Goal: Task Accomplishment & Management: Manage account settings

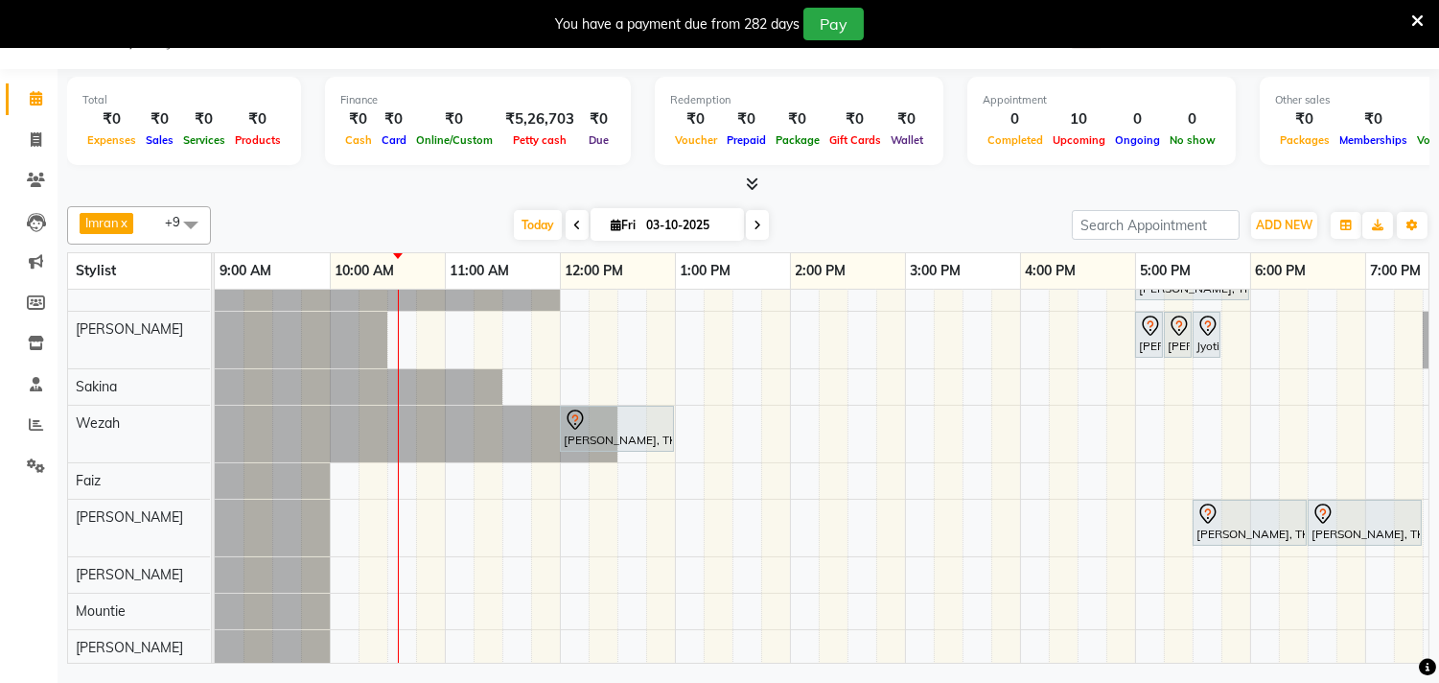
scroll to position [112, 0]
click at [1416, 13] on icon at bounding box center [1417, 20] width 12 height 17
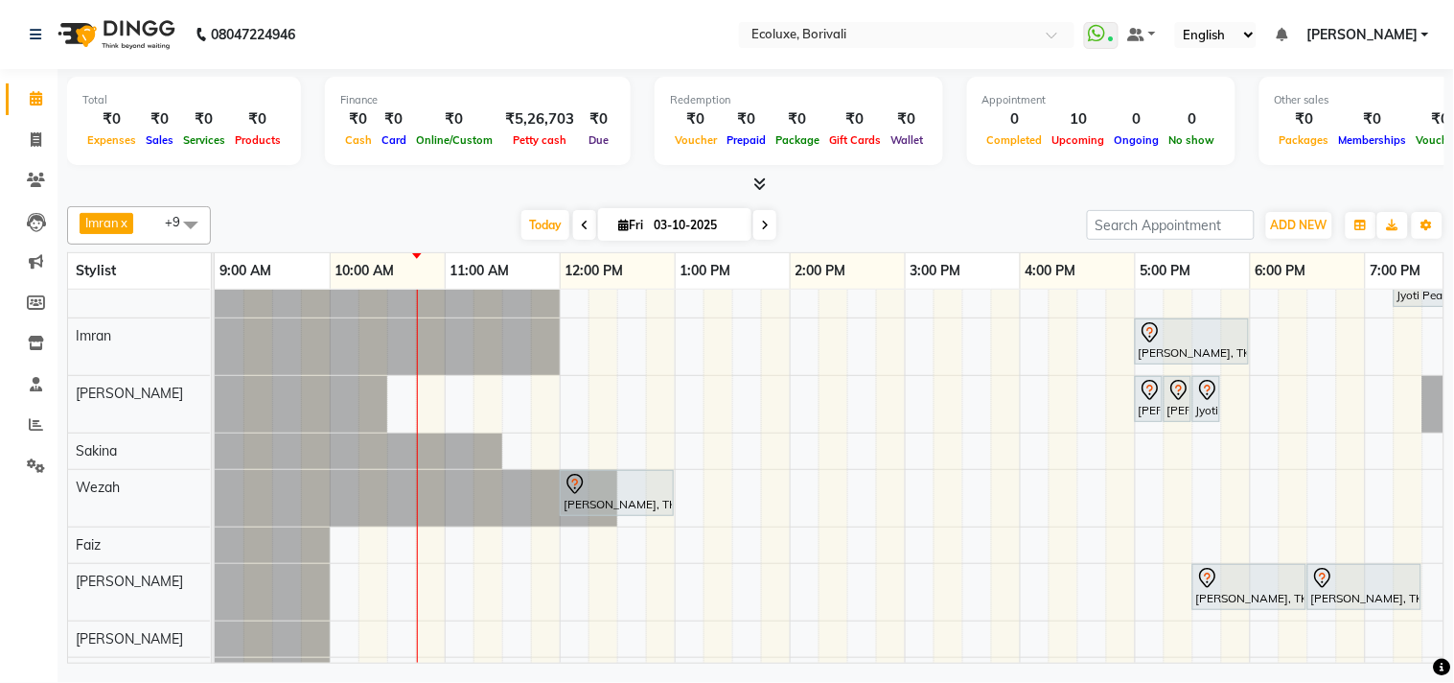
scroll to position [0, 0]
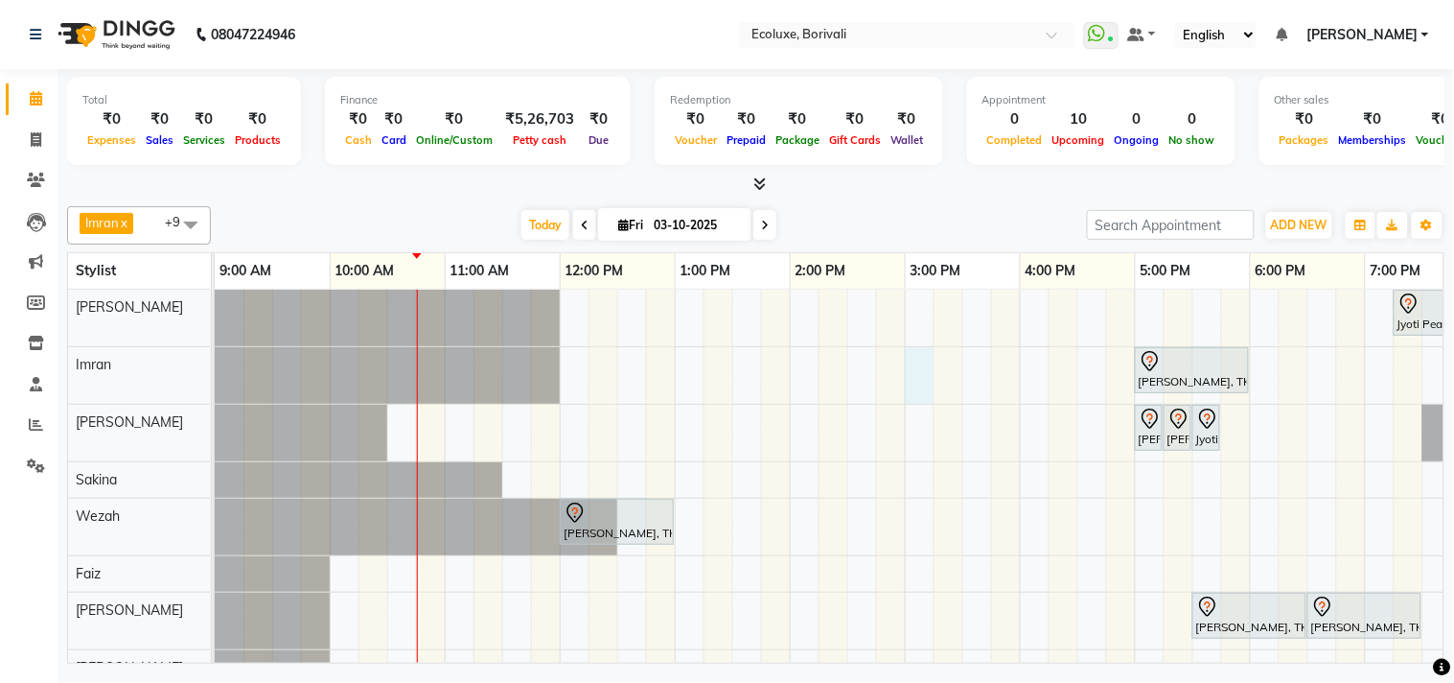
click at [909, 362] on div "Jyoti Peas, TK03, 07:15 PM-08:00 PM, Classic Medium Hairwash Sonali Agarwal, TK…" at bounding box center [1020, 524] width 1611 height 469
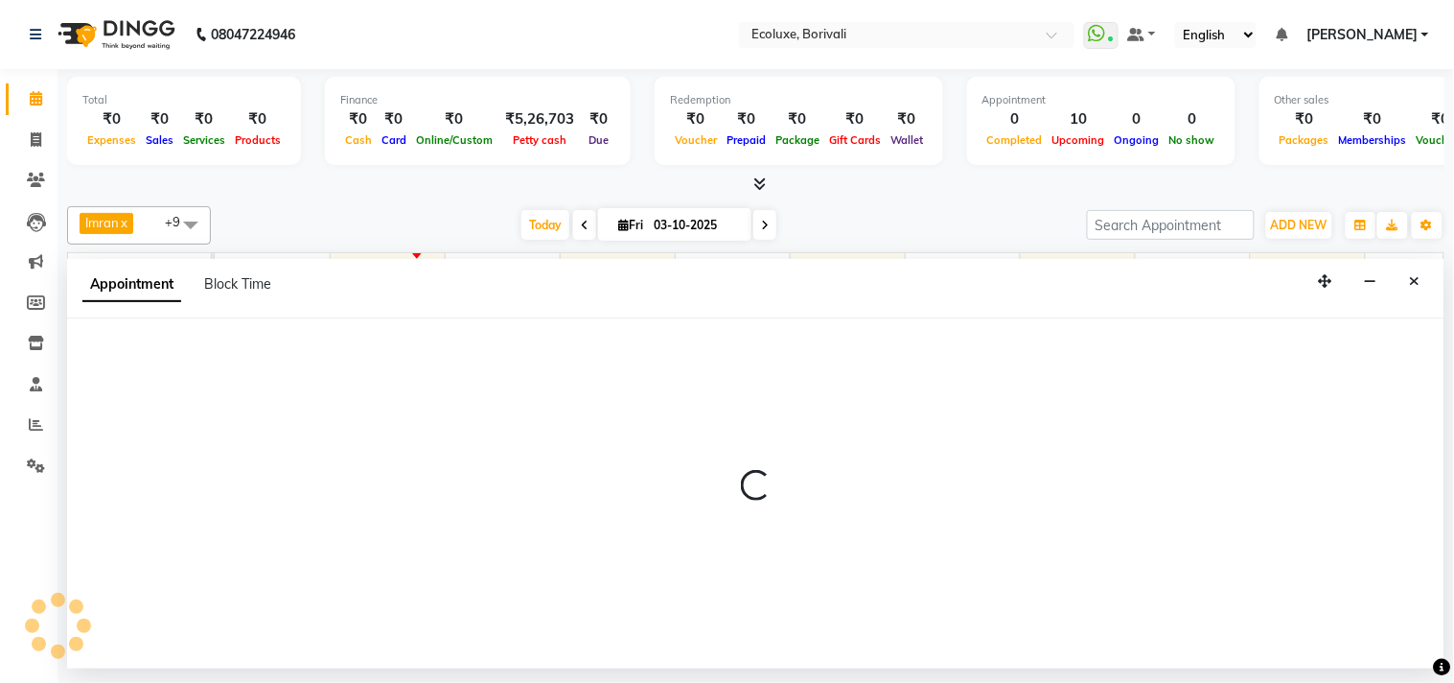
select select "35739"
select select "900"
select select "tentative"
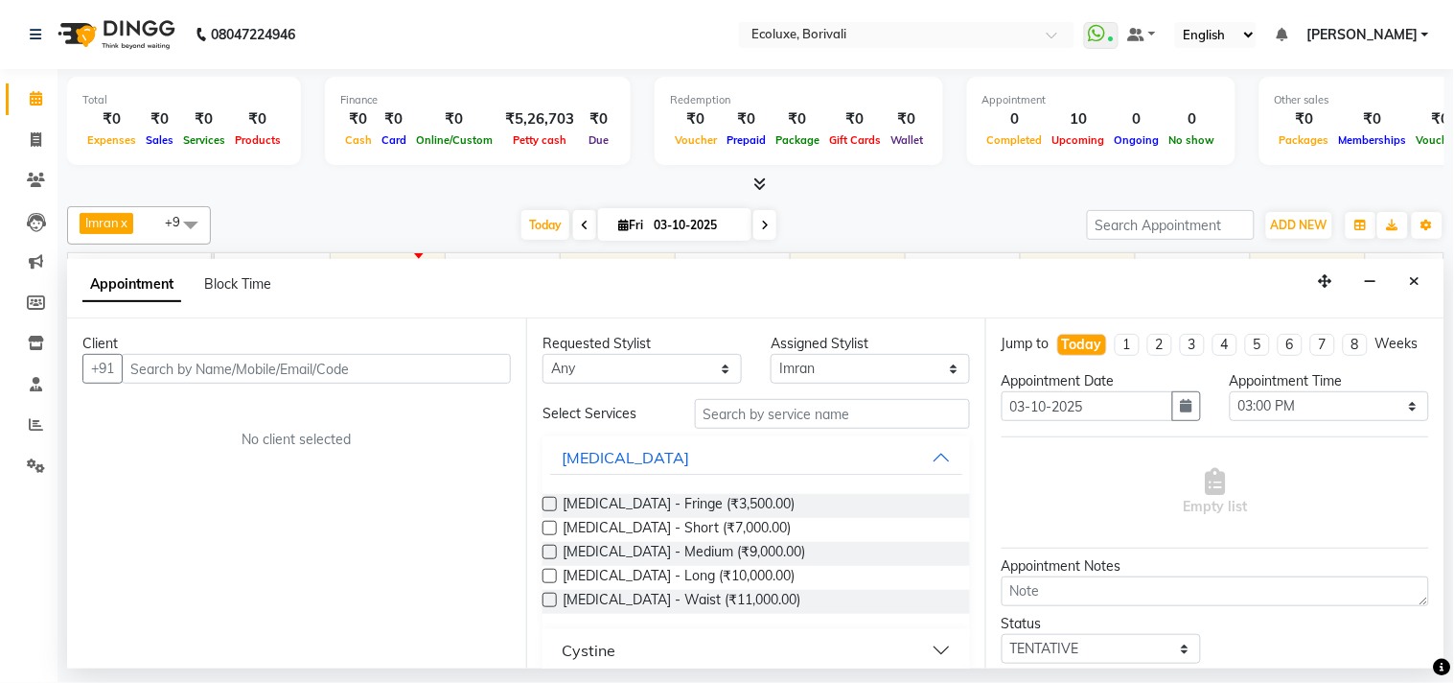
click at [390, 360] on input "text" at bounding box center [316, 369] width 389 height 30
type input "7506074920"
click at [470, 357] on button "Add Client" at bounding box center [471, 369] width 80 height 30
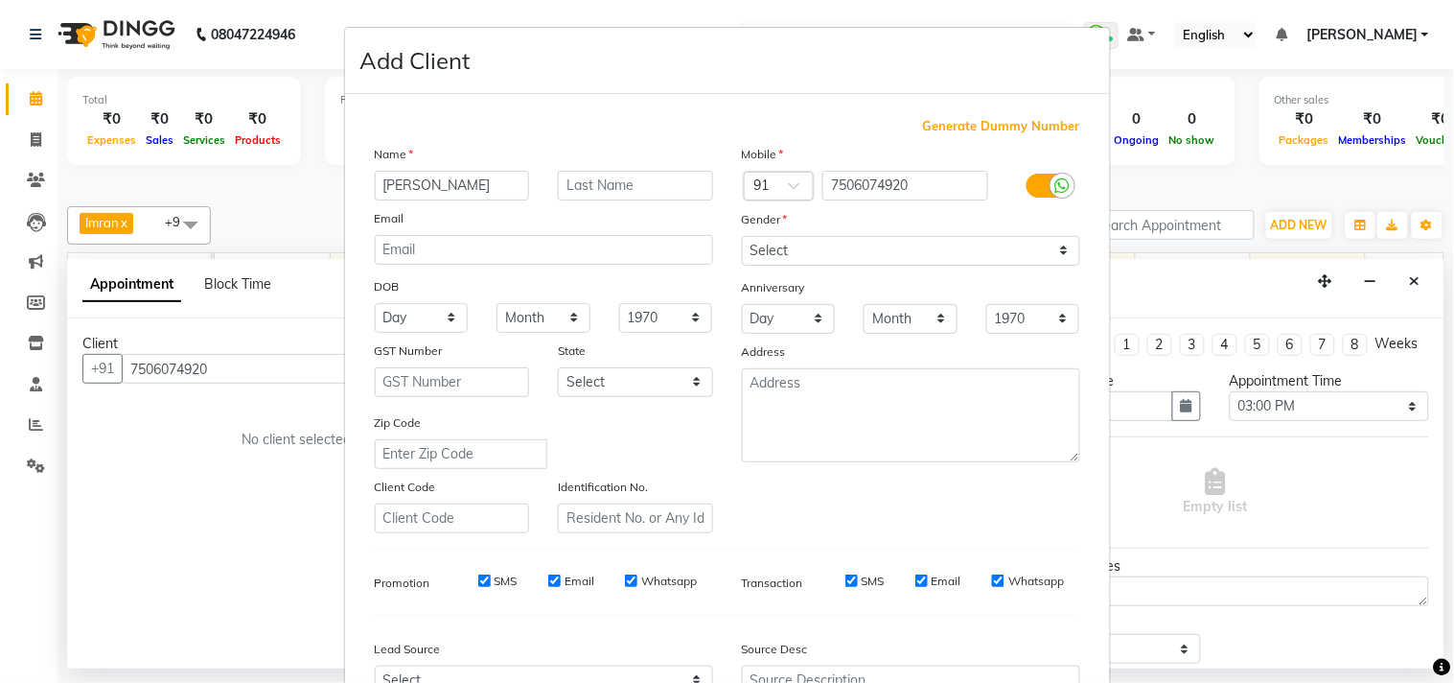
type input "[PERSON_NAME]"
click at [769, 241] on select "Select Male Female Other Prefer Not To Say" at bounding box center [911, 251] width 338 height 30
select select "[DEMOGRAPHIC_DATA]"
click at [742, 236] on select "Select Male Female Other Prefer Not To Say" at bounding box center [911, 251] width 338 height 30
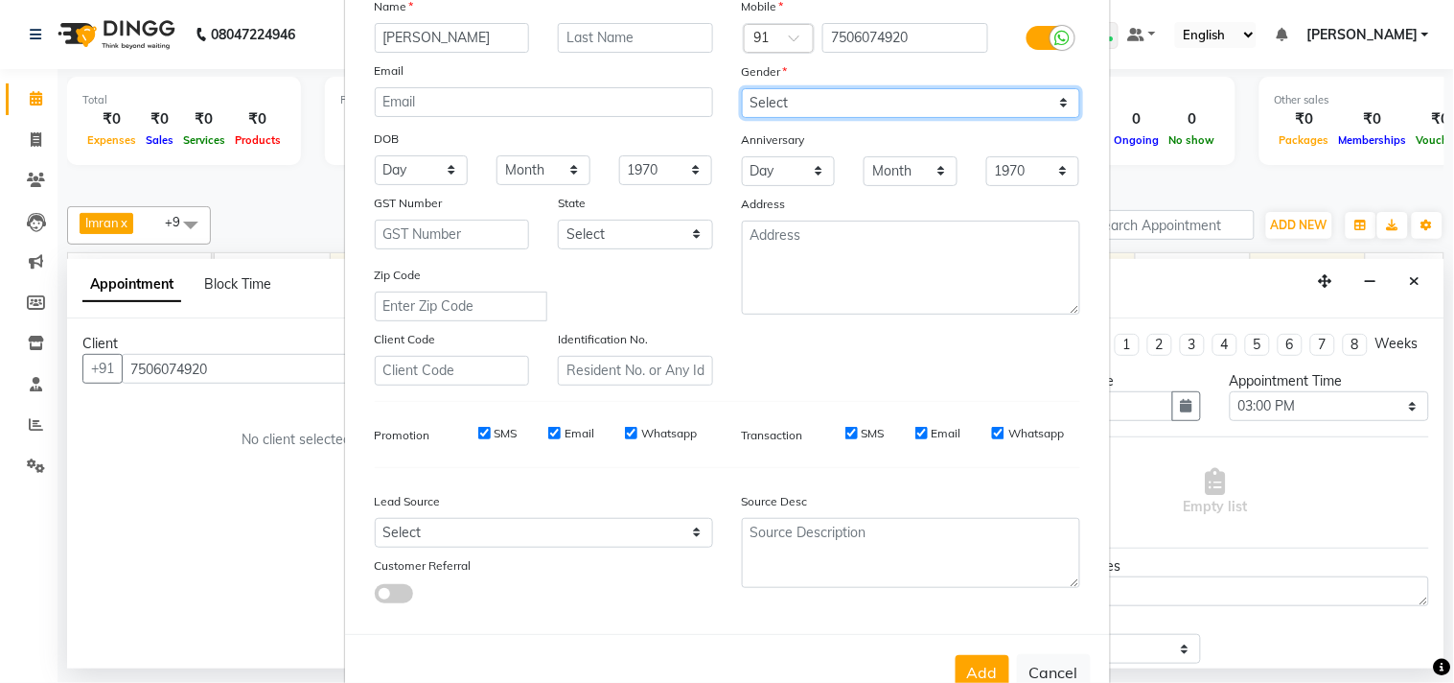
scroll to position [203, 0]
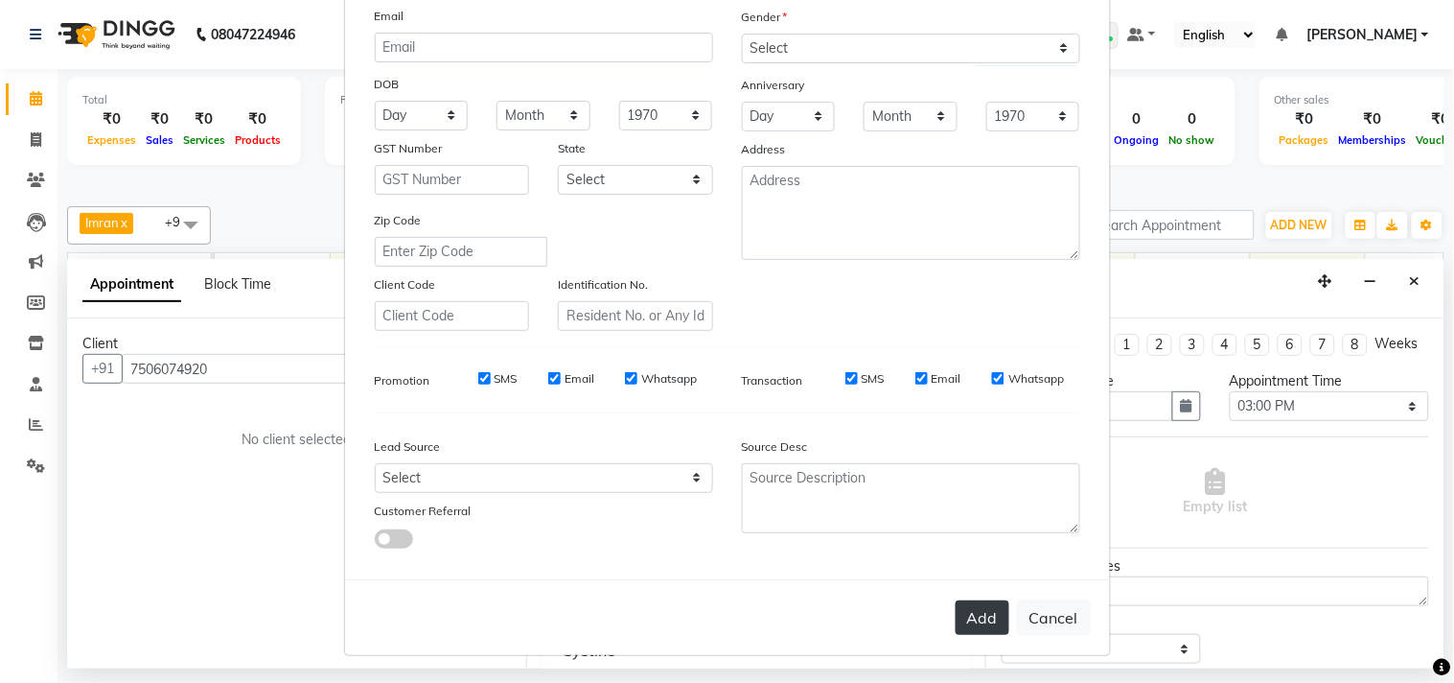
click at [963, 608] on button "Add" at bounding box center [983, 617] width 54 height 35
select select
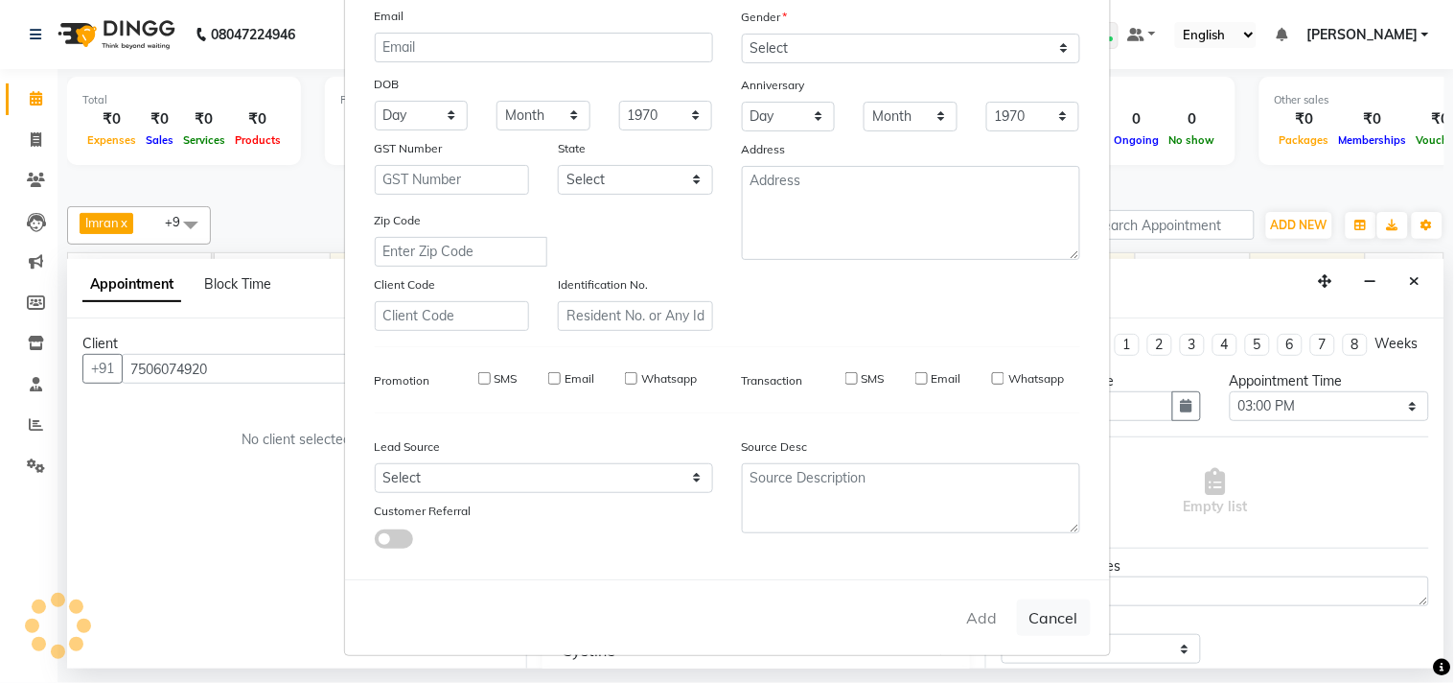
select select
checkbox input "false"
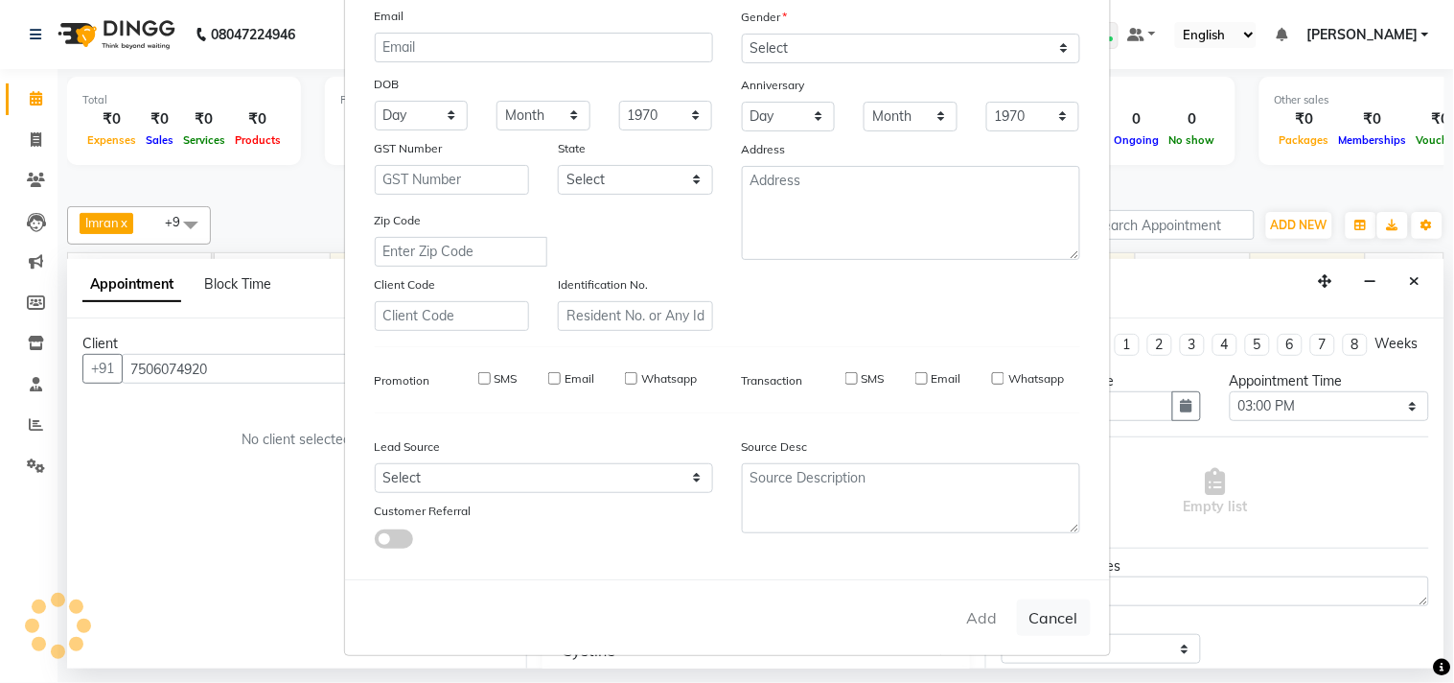
checkbox input "false"
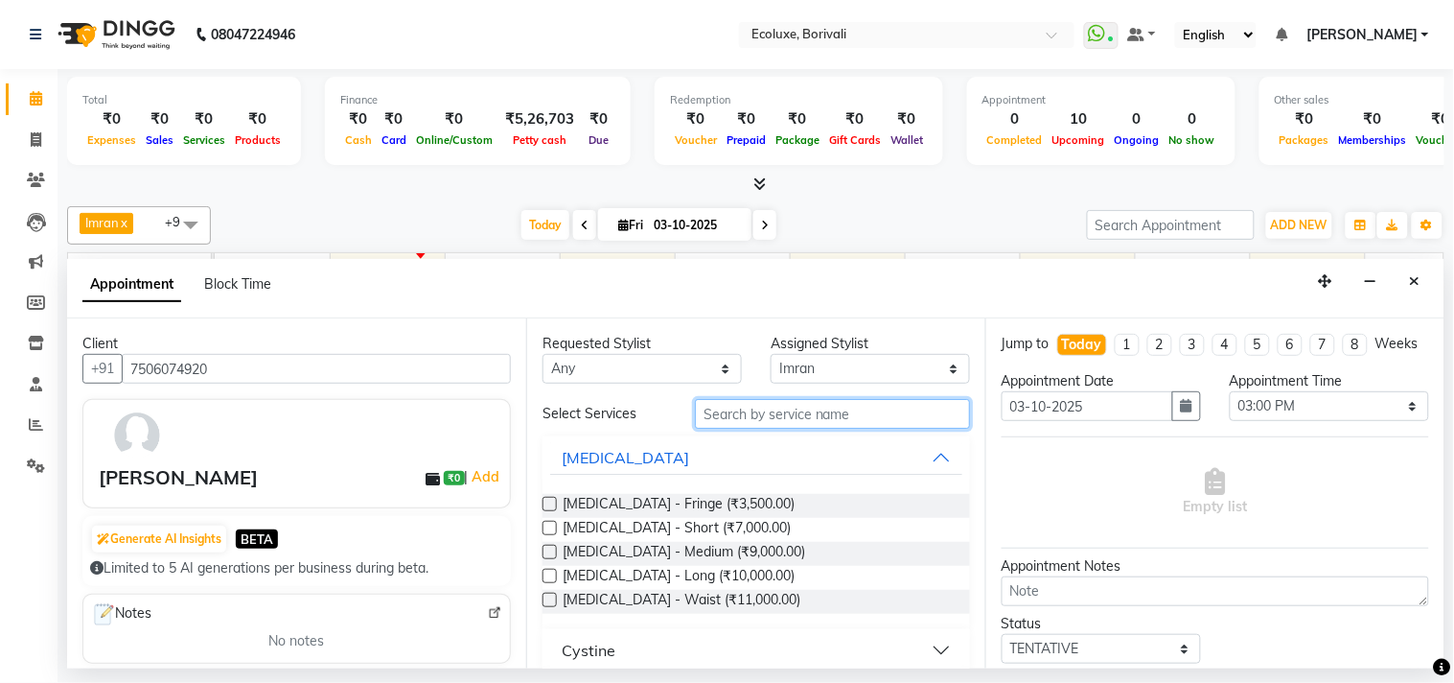
click at [786, 403] on input "text" at bounding box center [832, 414] width 275 height 30
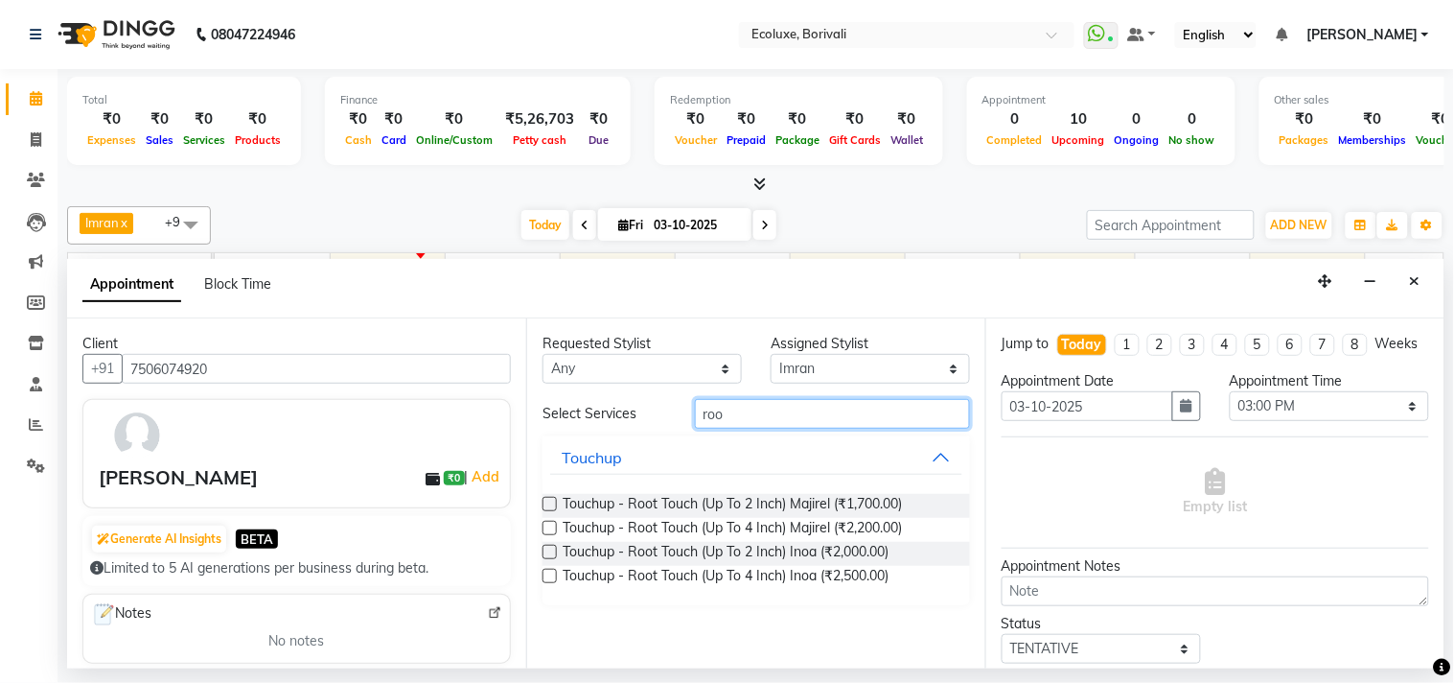
type input "roo"
click at [556, 548] on label at bounding box center [550, 552] width 14 height 14
click at [555, 548] on input "checkbox" at bounding box center [549, 553] width 12 height 12
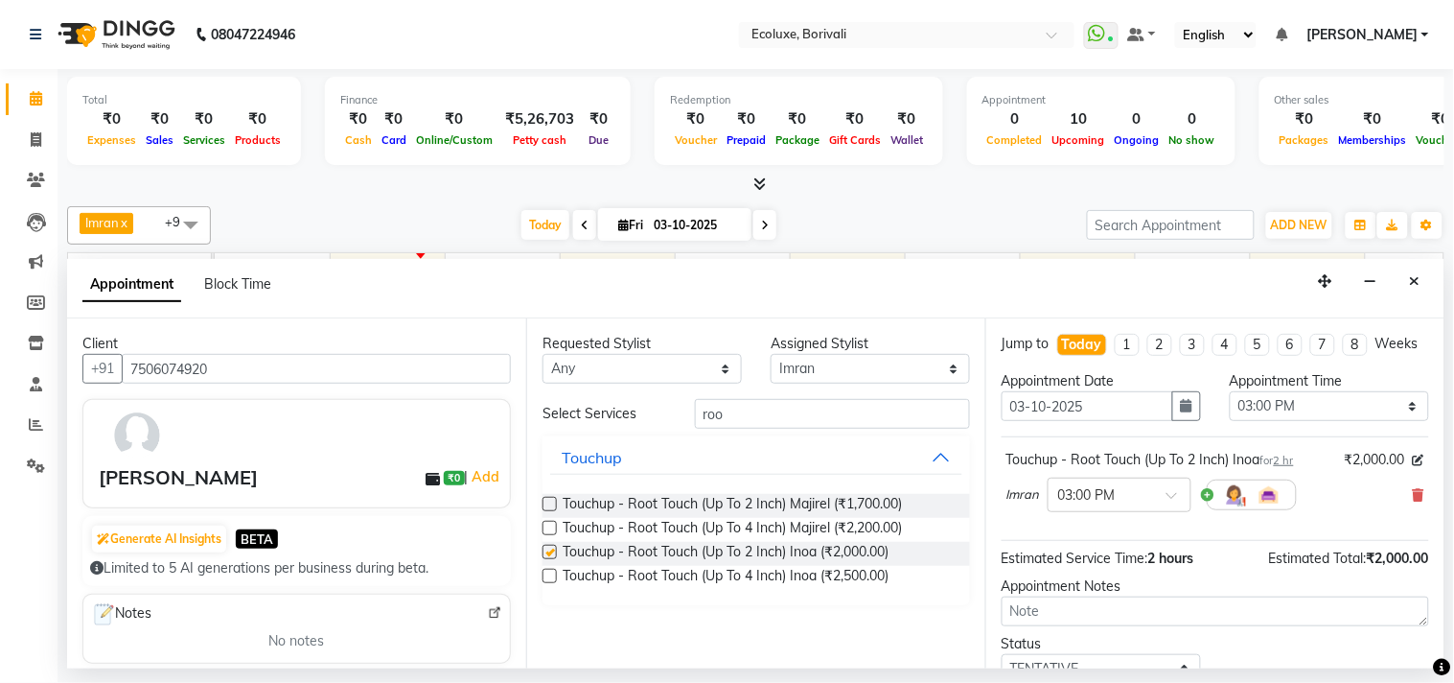
checkbox input "false"
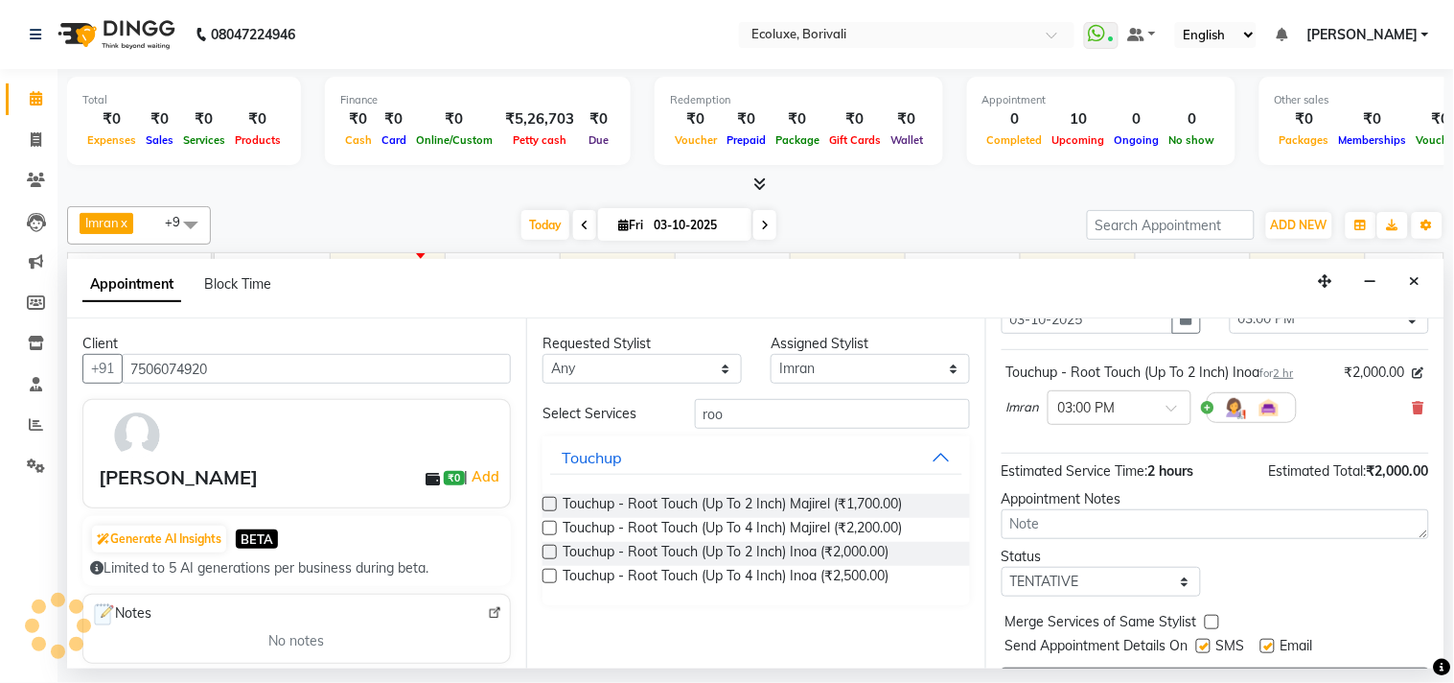
scroll to position [154, 0]
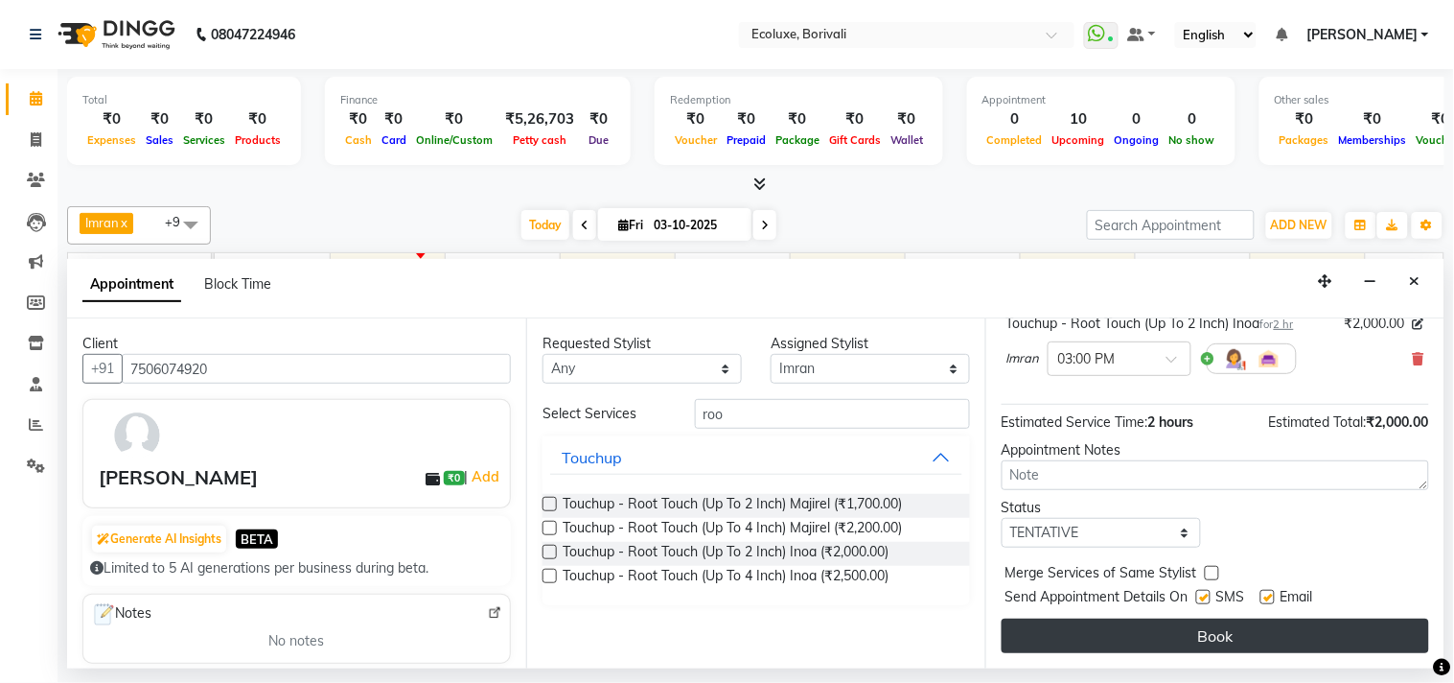
click at [1254, 633] on button "Book" at bounding box center [1216, 635] width 428 height 35
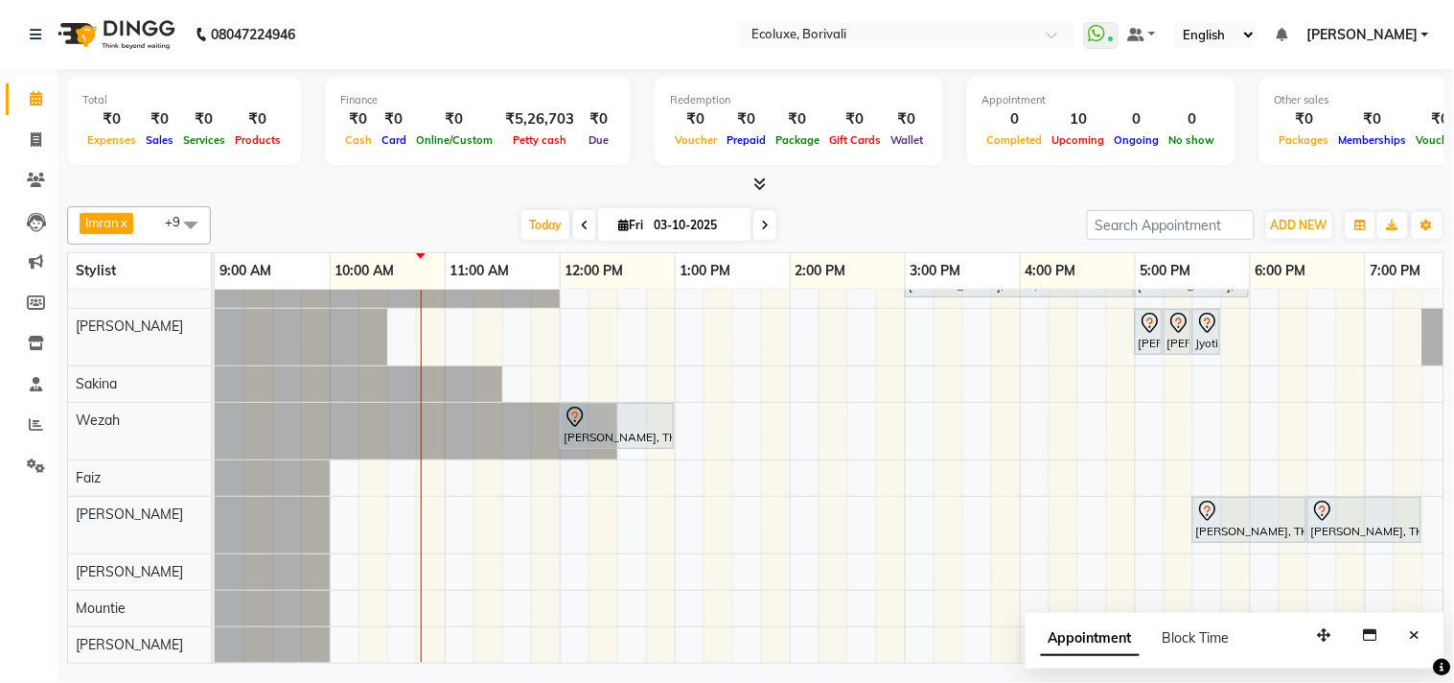
scroll to position [112, 0]
click at [1406, 637] on button "Close" at bounding box center [1416, 635] width 28 height 30
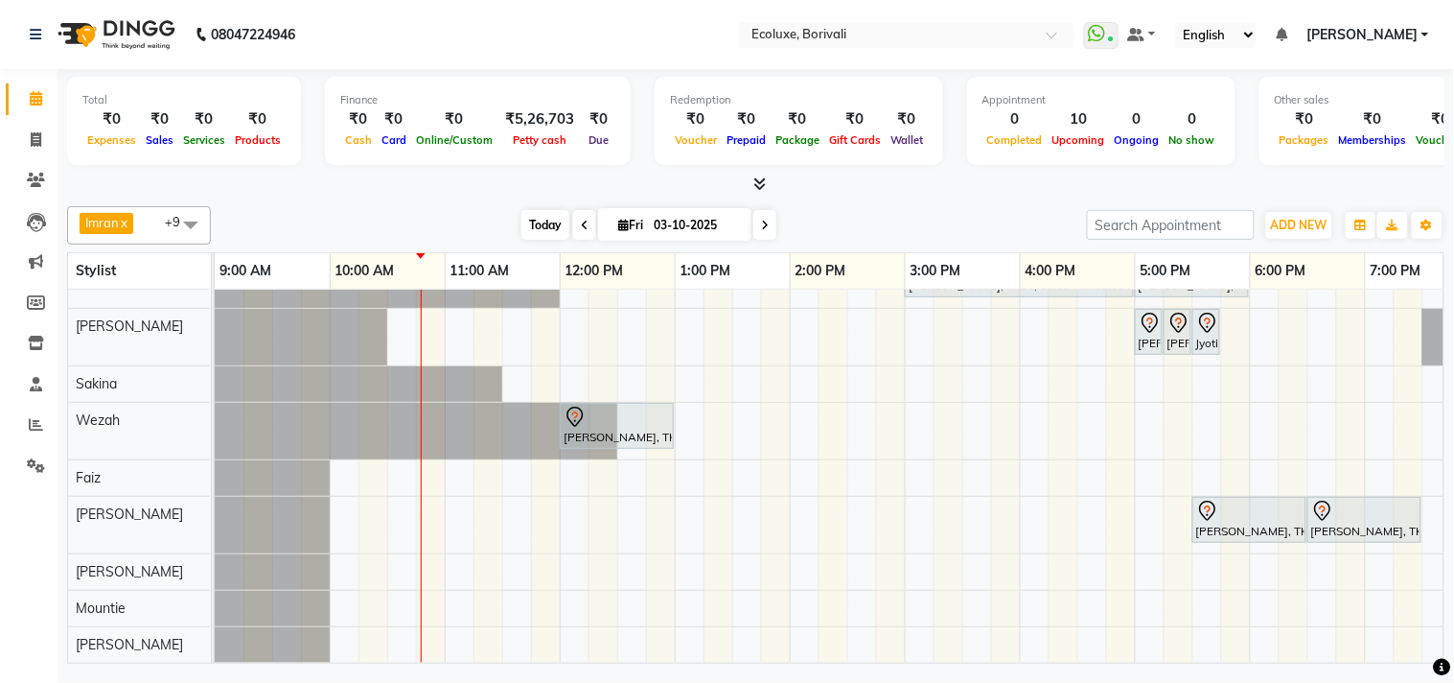
click at [542, 217] on span "Today" at bounding box center [546, 225] width 48 height 30
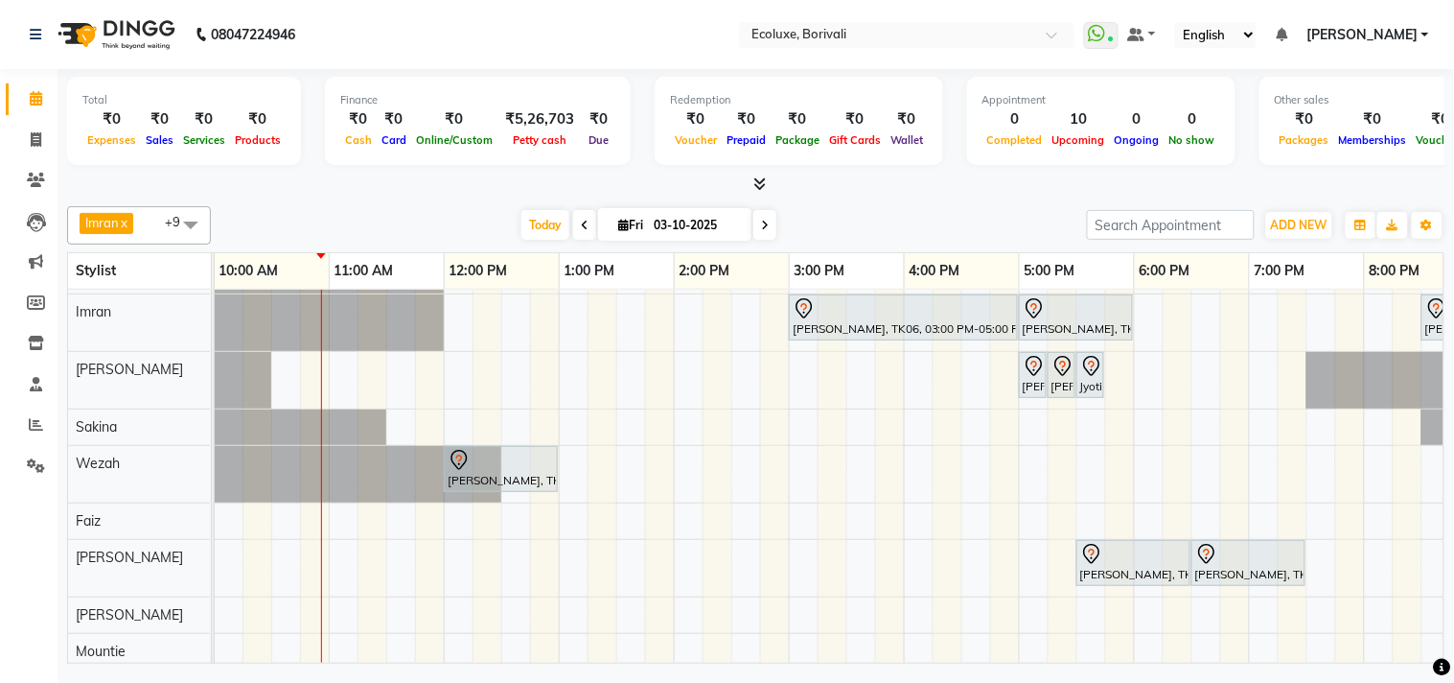
scroll to position [0, 0]
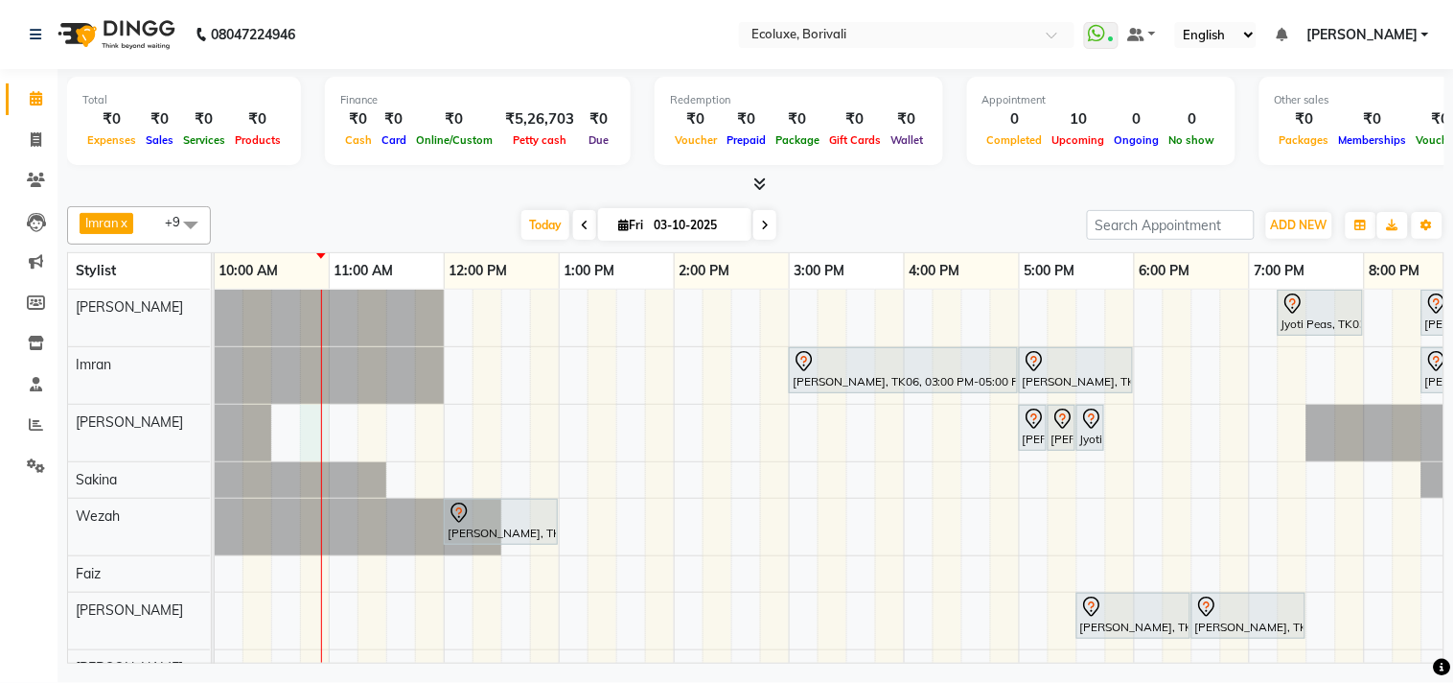
click at [324, 435] on div "Jyoti Peas, TK03, 07:15 PM-08:00 PM, Classic Medium Hairwash Sonali Agarwal, TK…" at bounding box center [904, 524] width 1611 height 469
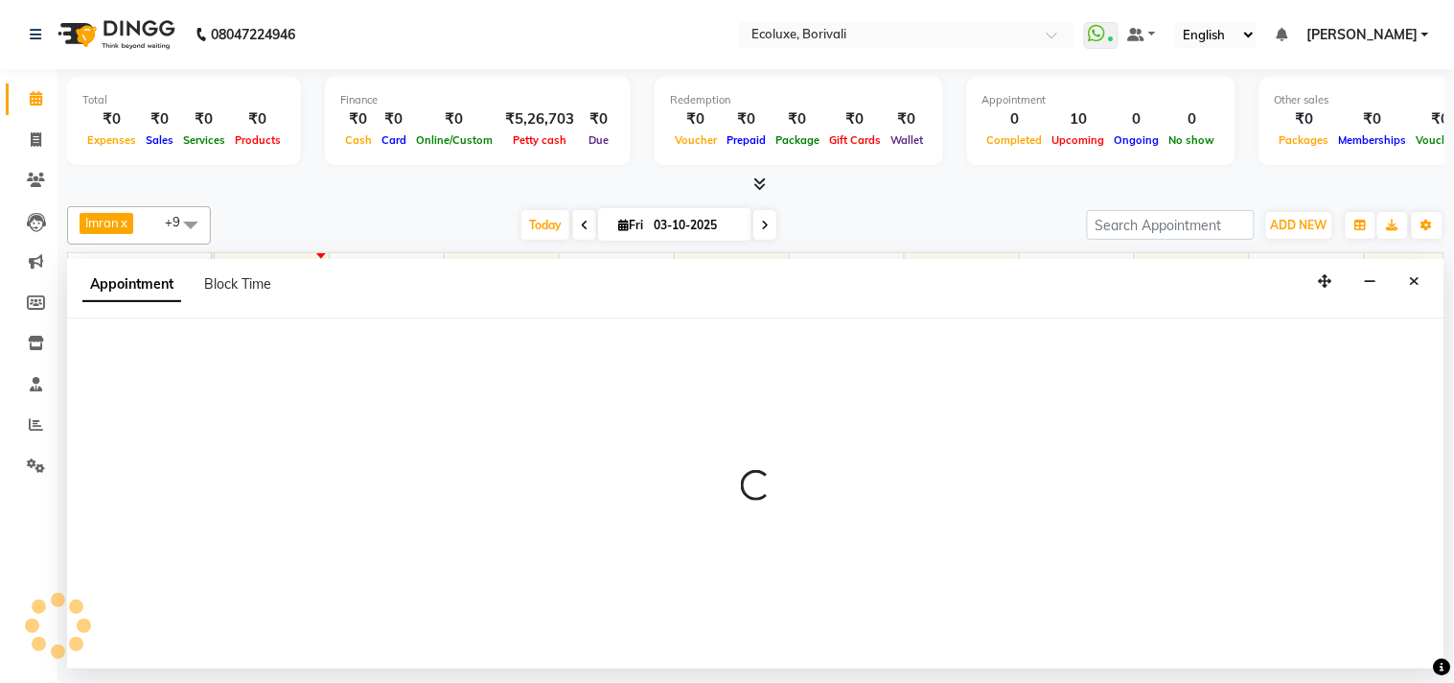
select select "36344"
select select "tentative"
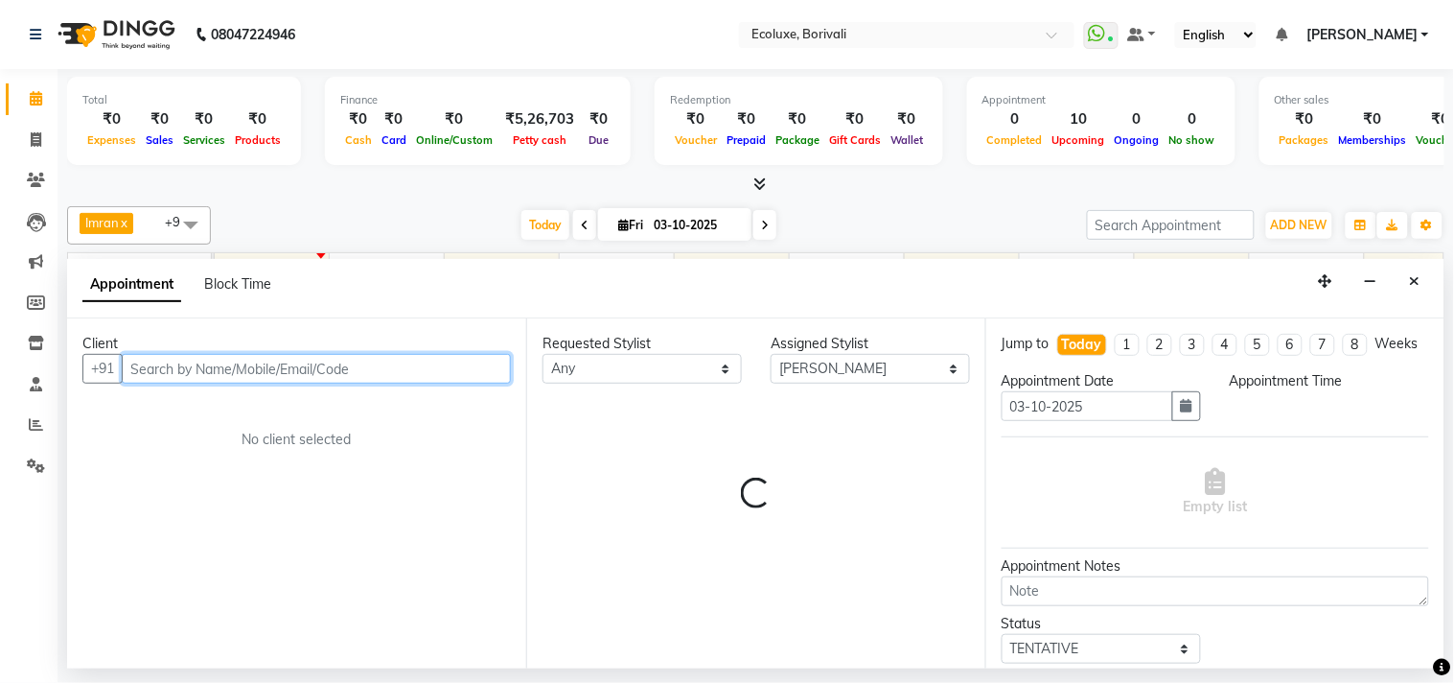
select select "645"
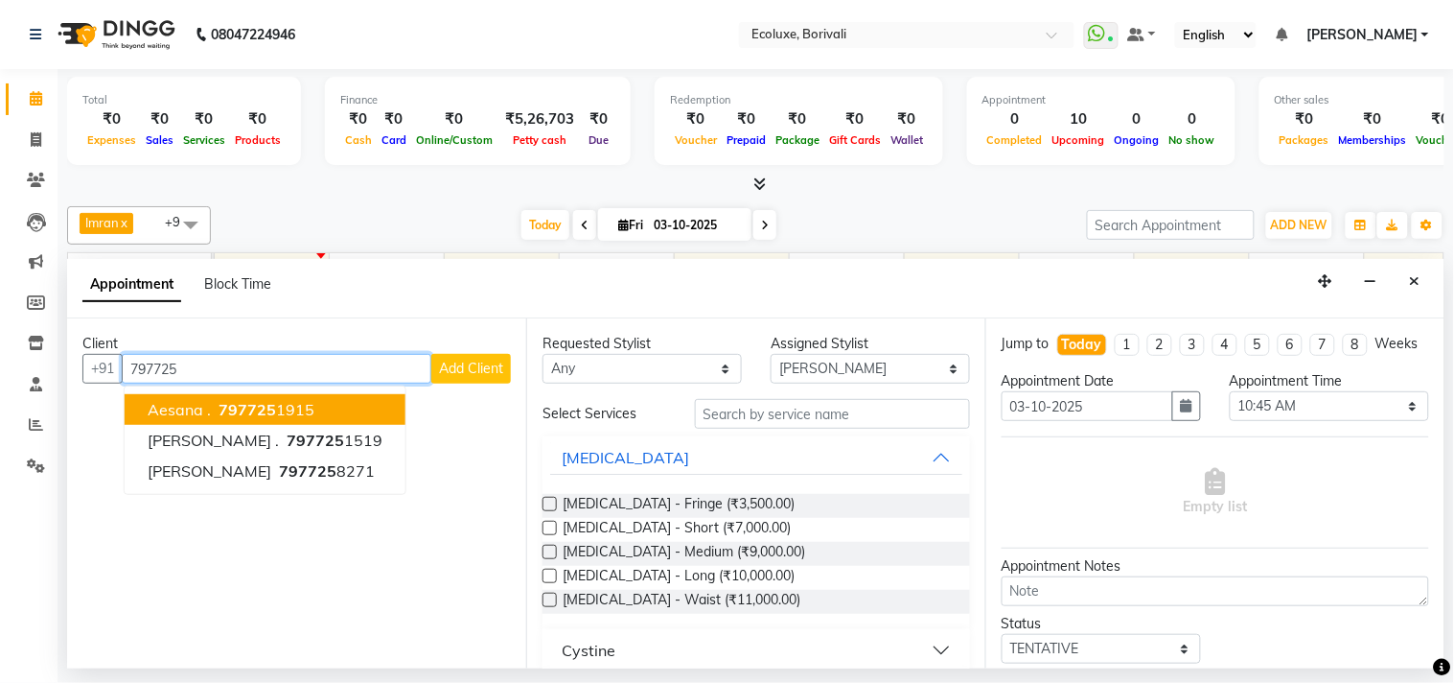
click at [175, 406] on span "Aesana ." at bounding box center [179, 409] width 63 height 19
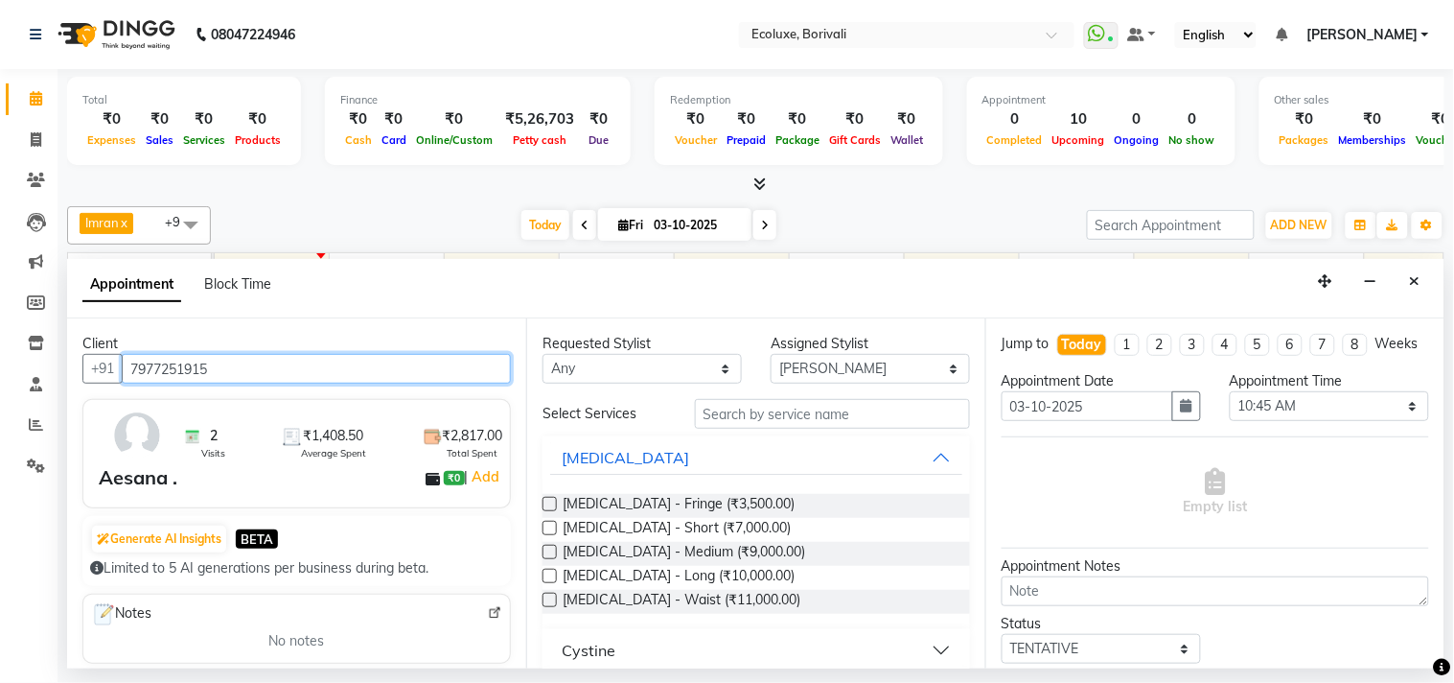
type input "7977251915"
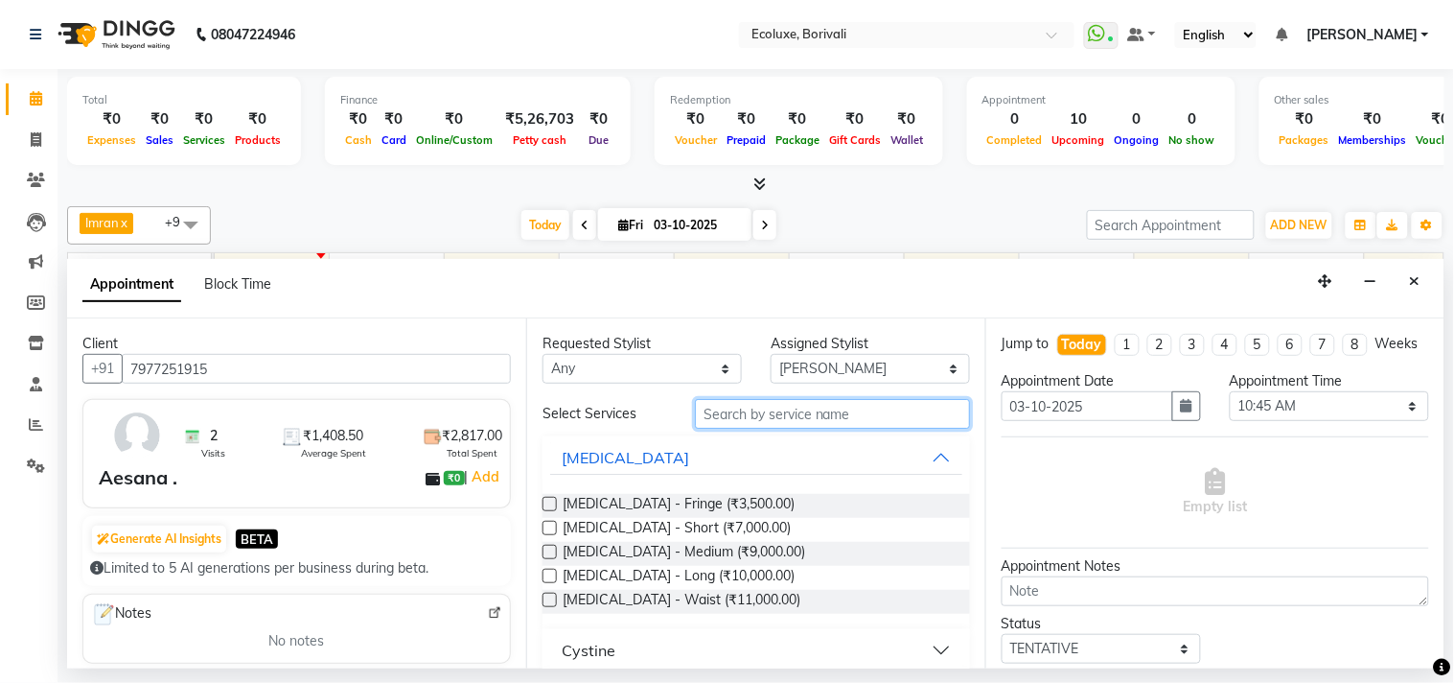
click at [793, 417] on input "text" at bounding box center [832, 414] width 275 height 30
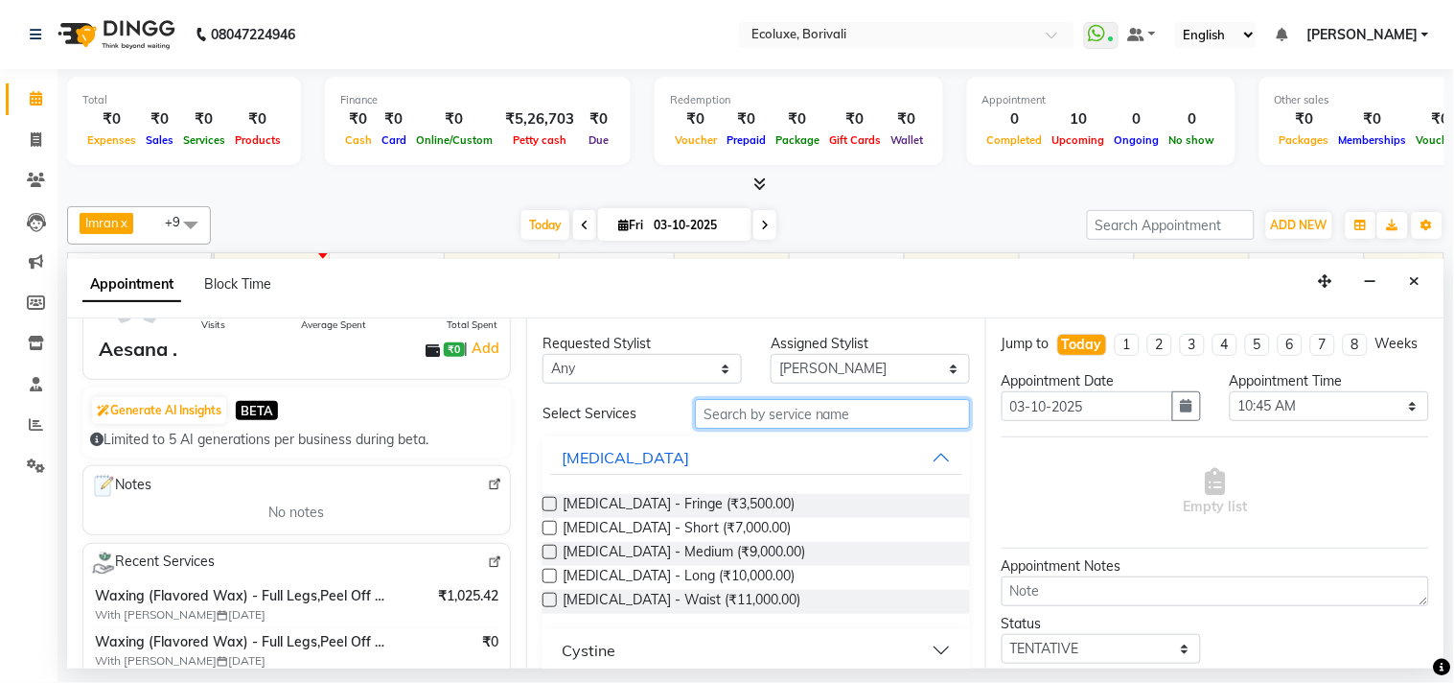
scroll to position [106, 0]
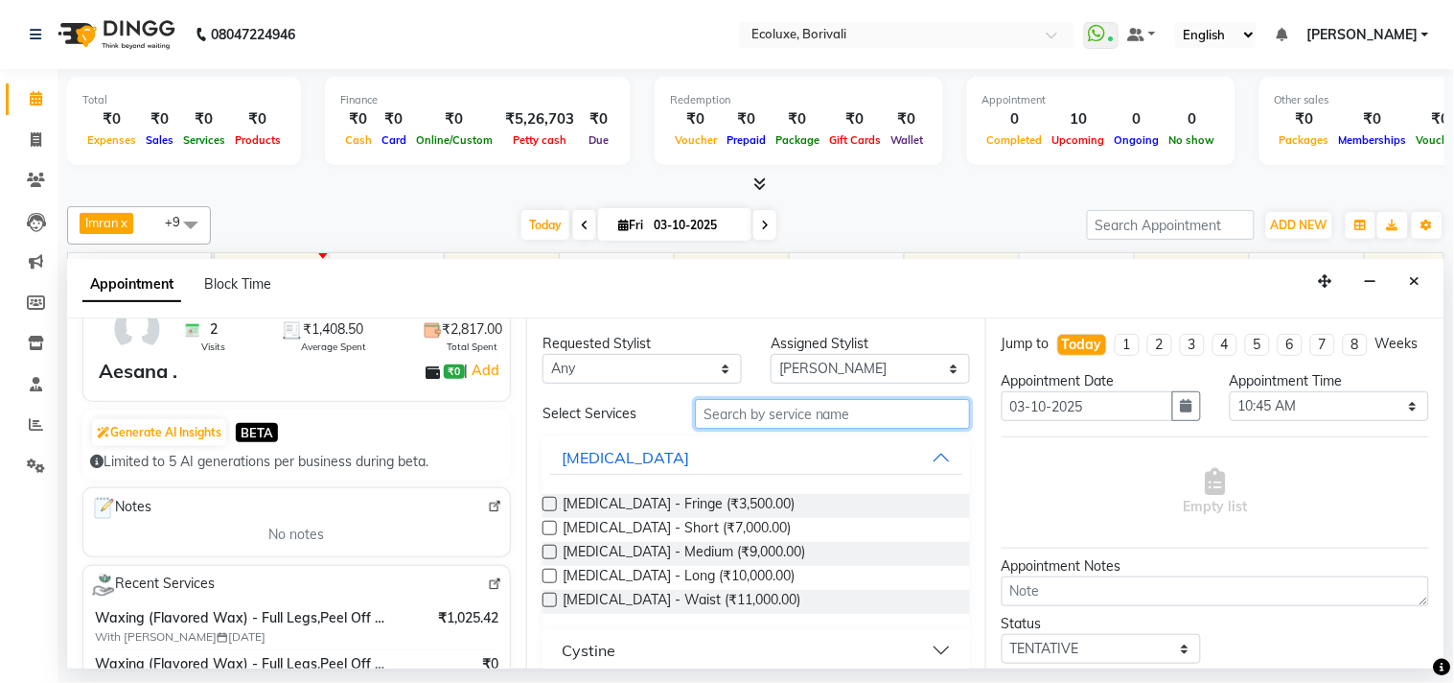
click at [748, 407] on input "text" at bounding box center [832, 414] width 275 height 30
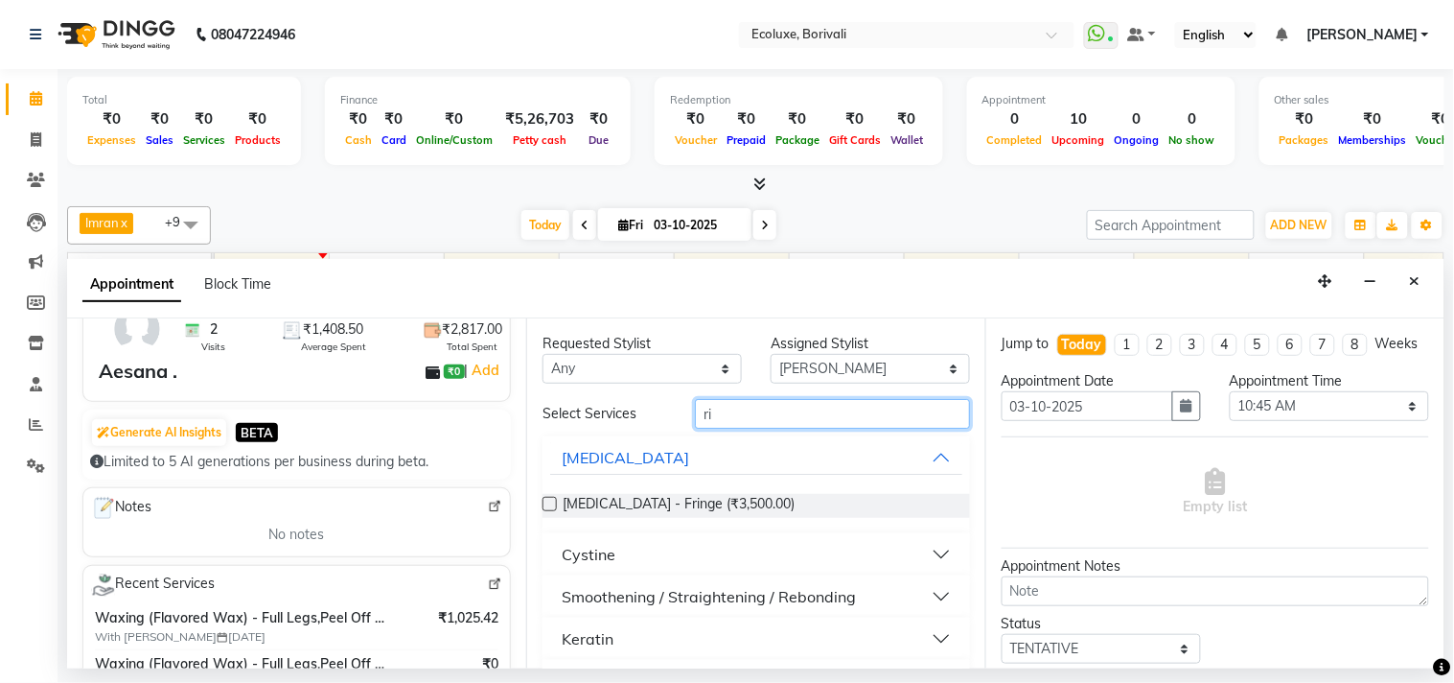
scroll to position [213, 0]
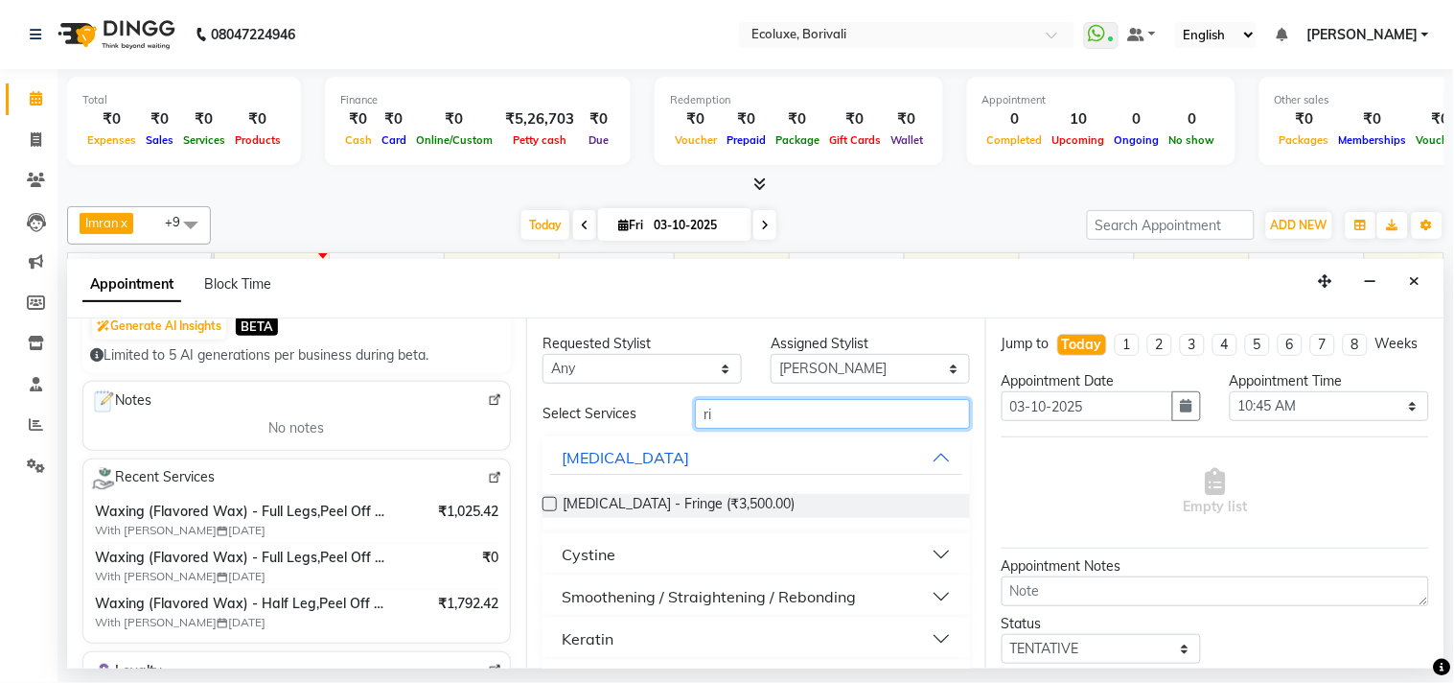
type input "r"
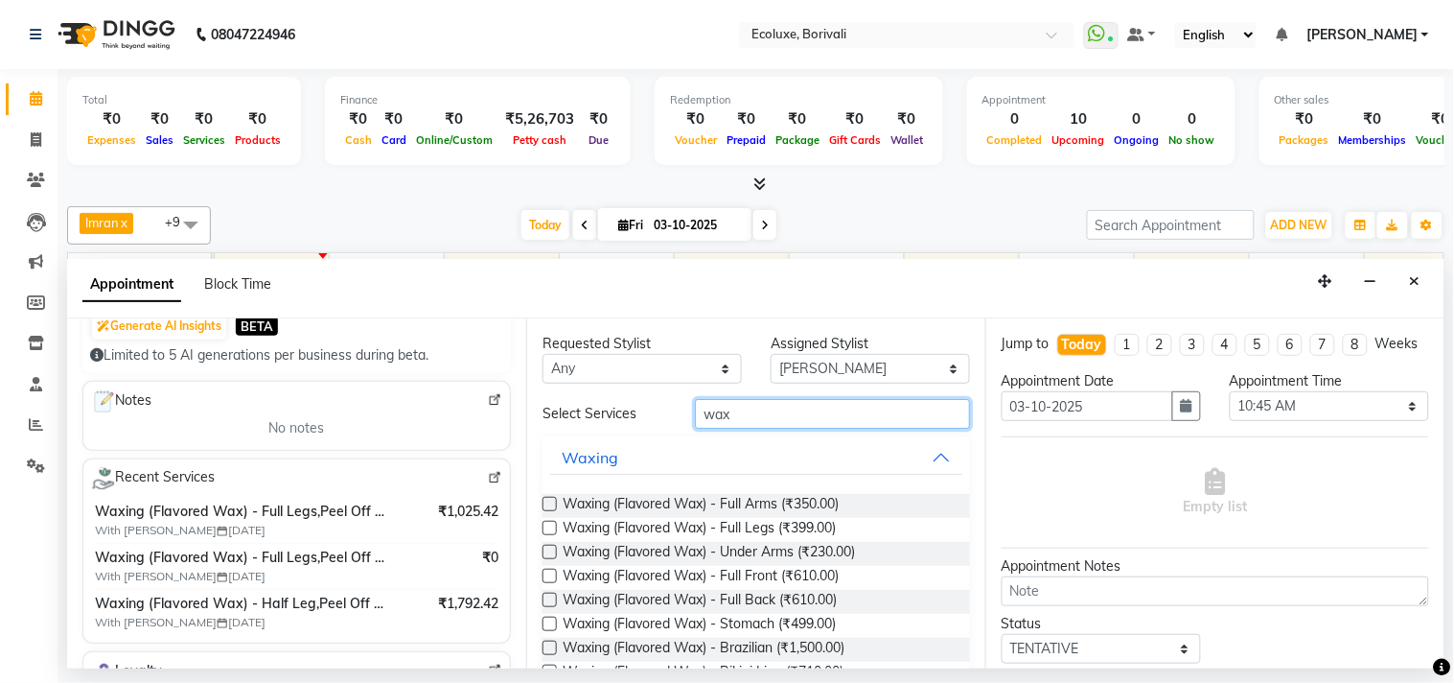
type input "wax"
click at [548, 499] on label at bounding box center [550, 504] width 14 height 14
click at [548, 499] on input "checkbox" at bounding box center [549, 505] width 12 height 12
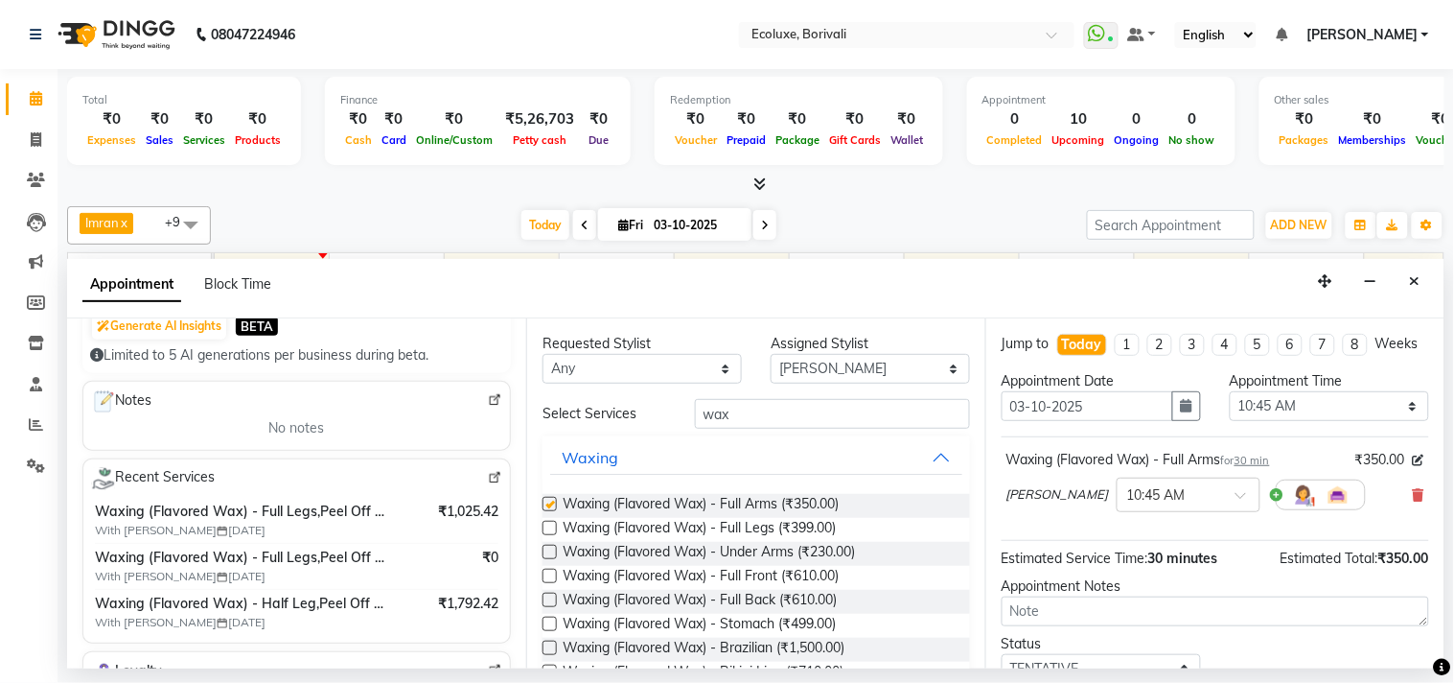
checkbox input "false"
click at [545, 524] on label at bounding box center [550, 528] width 14 height 14
click at [545, 524] on input "checkbox" at bounding box center [549, 529] width 12 height 12
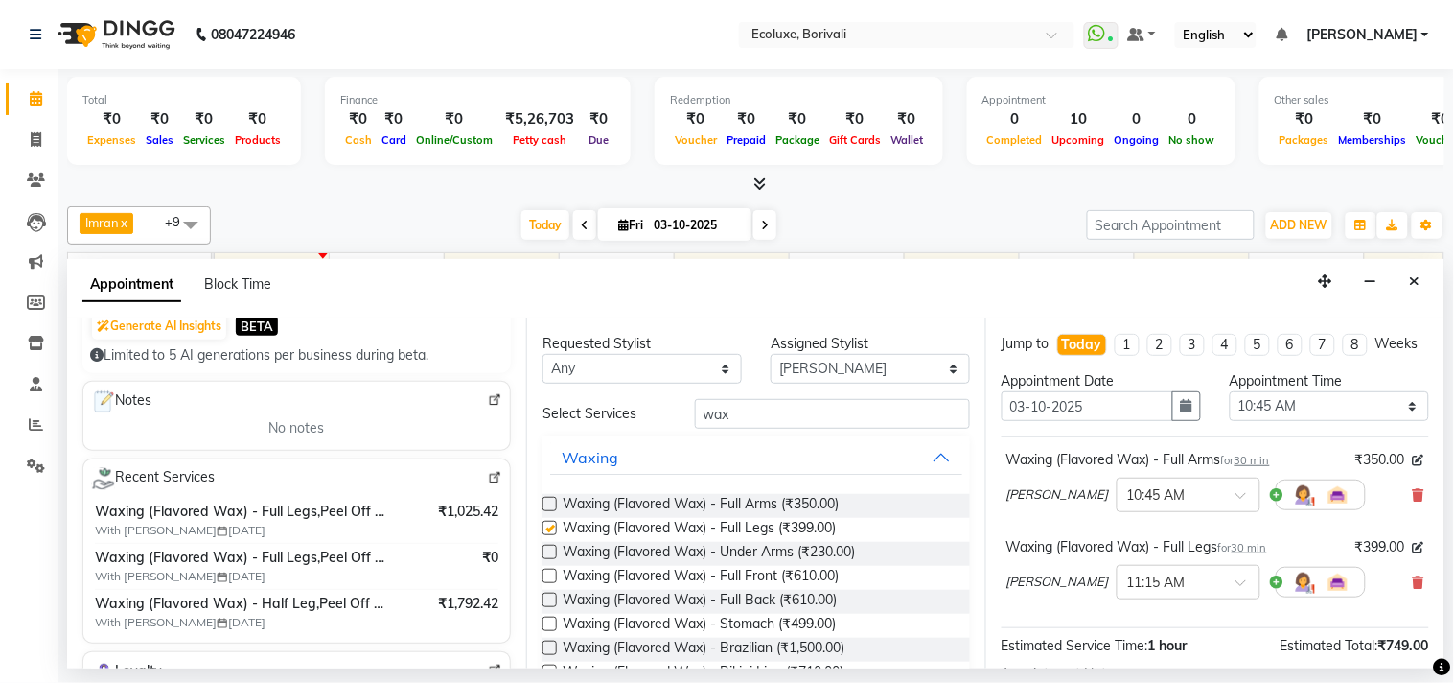
checkbox input "false"
click at [550, 558] on label at bounding box center [550, 552] width 14 height 14
click at [550, 558] on input "checkbox" at bounding box center [549, 553] width 12 height 12
checkbox input "false"
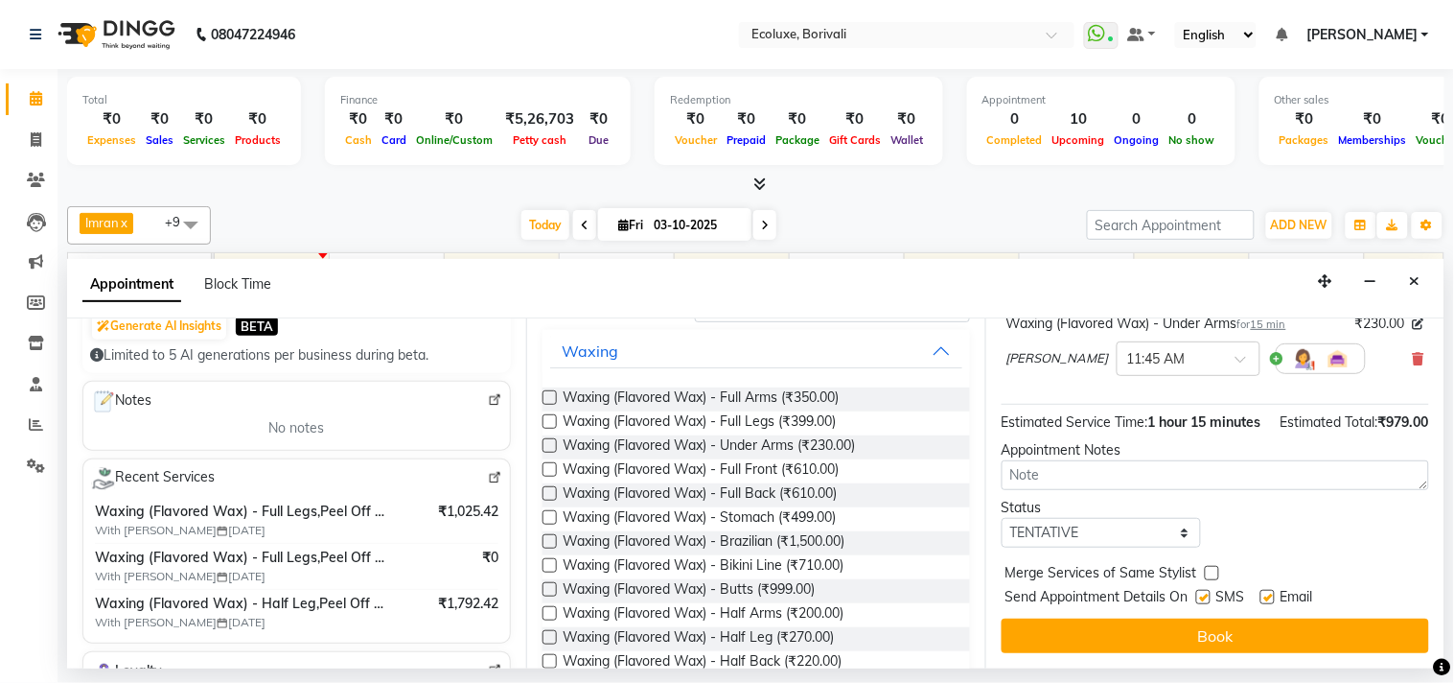
scroll to position [348, 0]
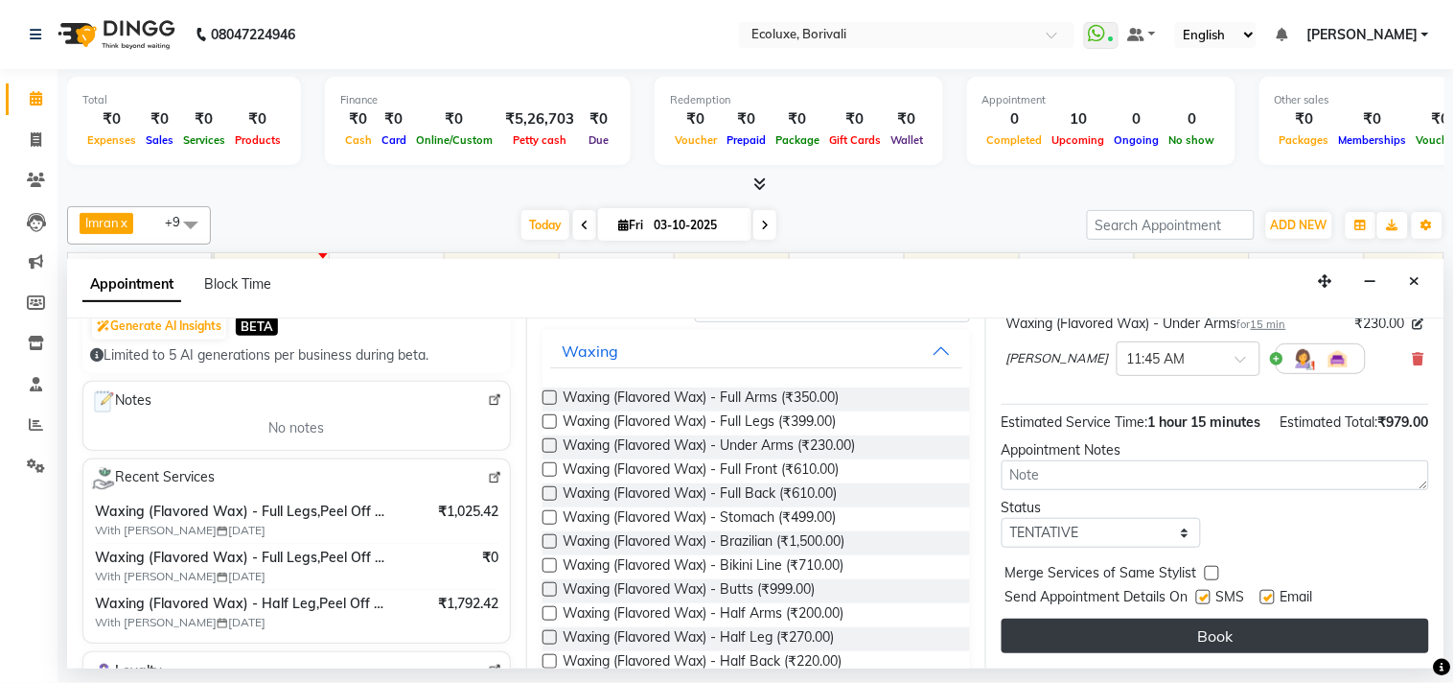
click at [1112, 624] on button "Book" at bounding box center [1216, 635] width 428 height 35
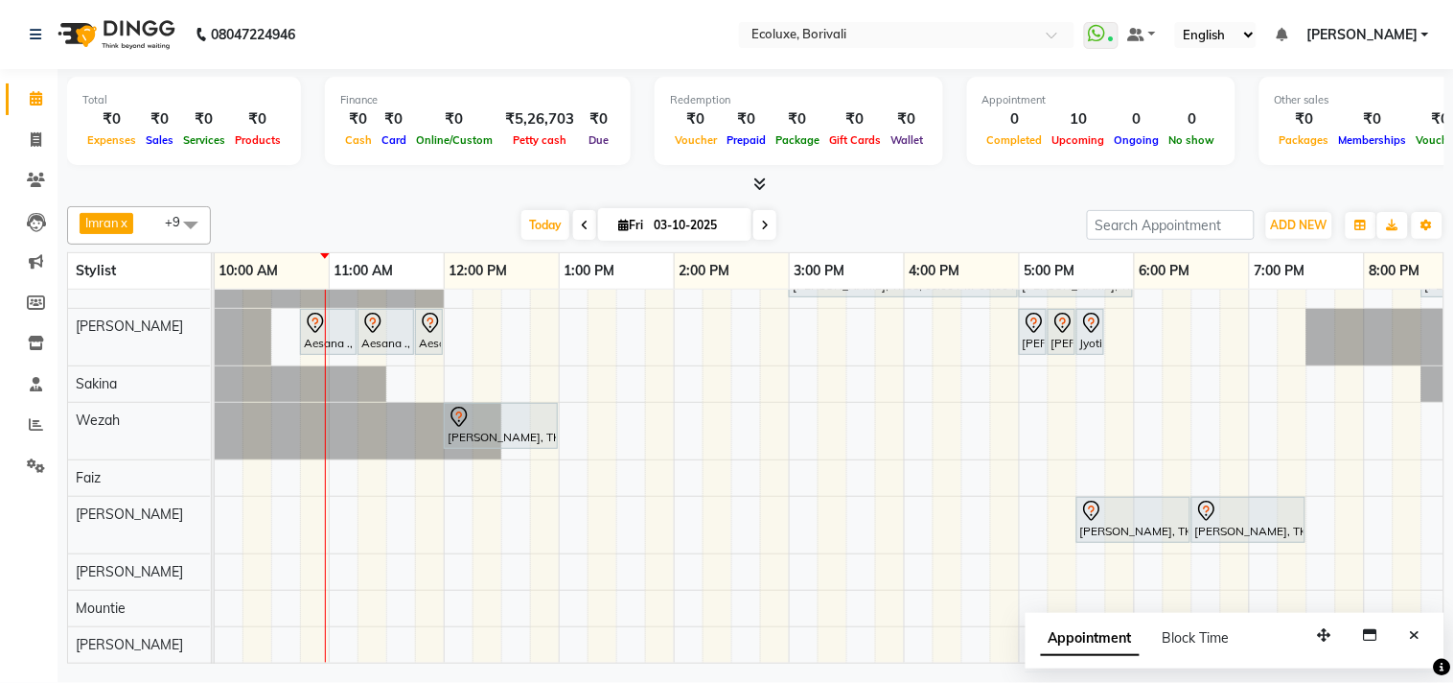
scroll to position [112, 0]
click at [188, 212] on span at bounding box center [191, 224] width 38 height 36
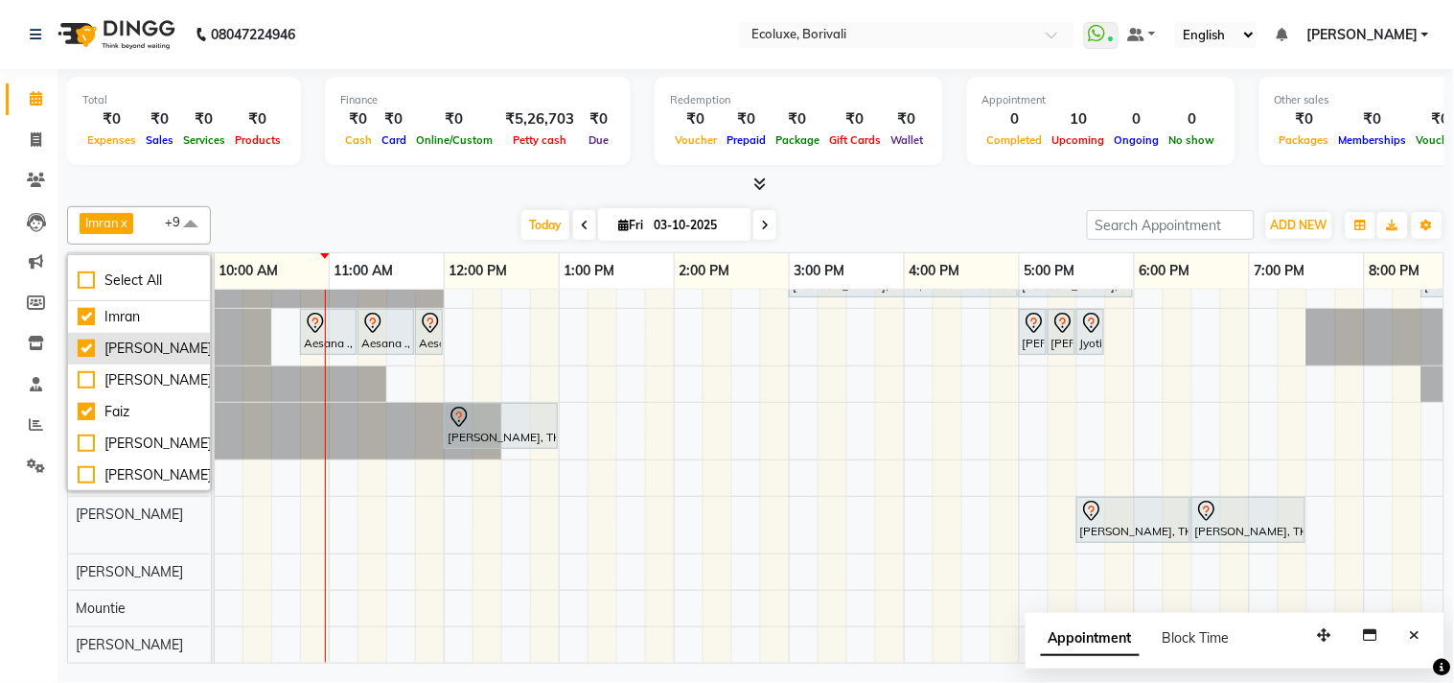
click at [90, 359] on div "[PERSON_NAME]" at bounding box center [139, 348] width 123 height 20
checkbox input "false"
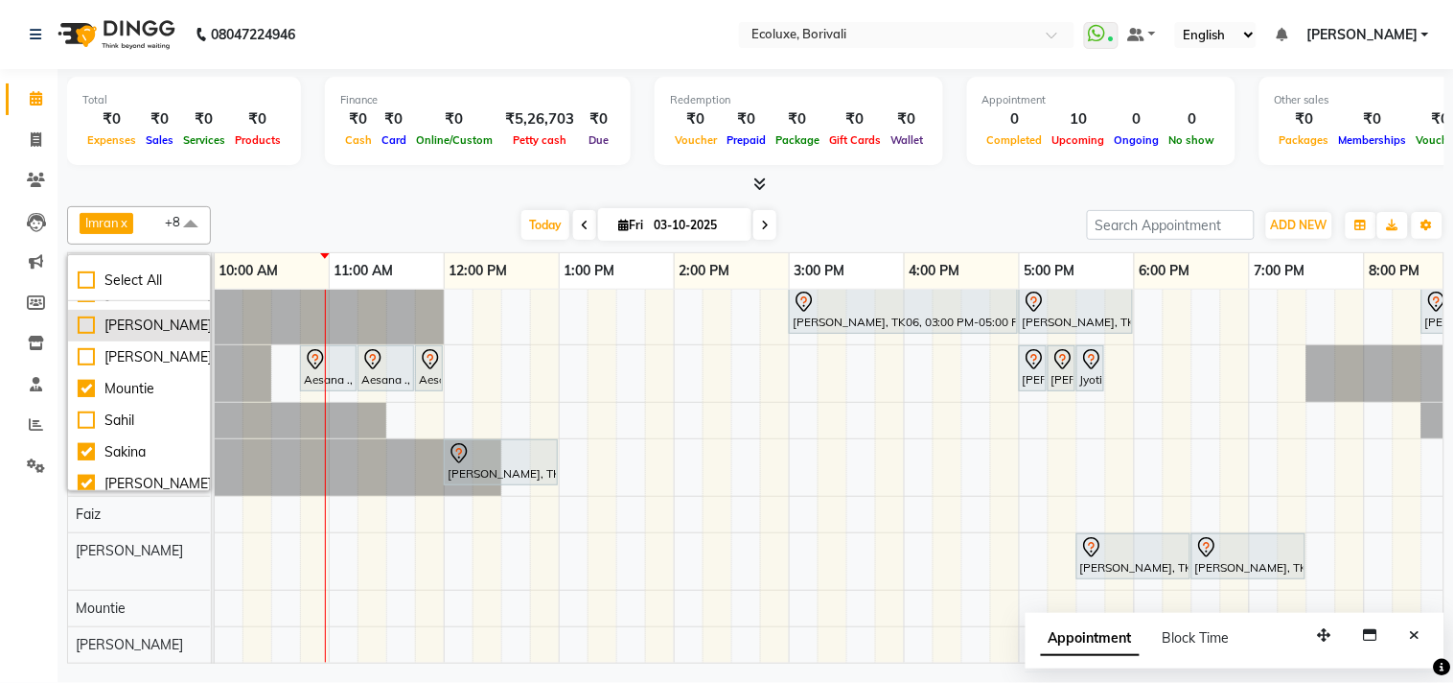
scroll to position [319, 0]
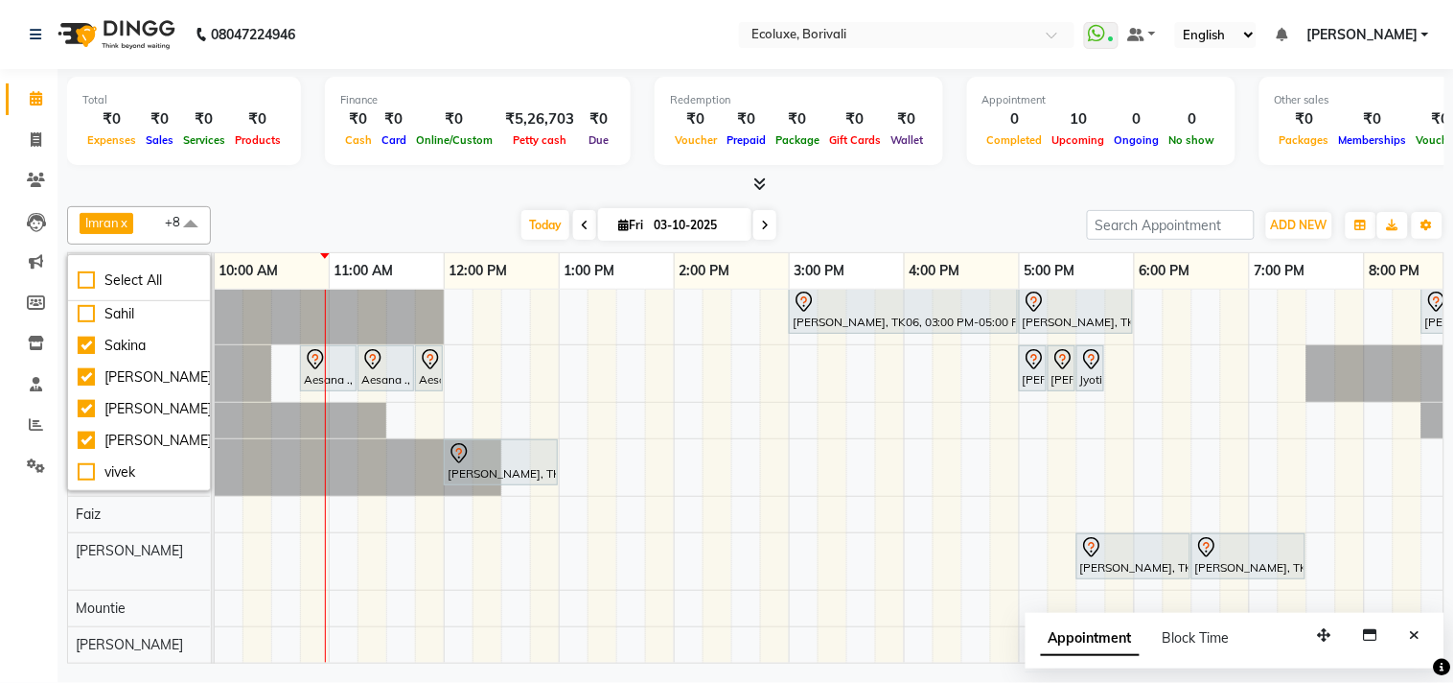
click at [93, 229] on div "[PERSON_NAME]" at bounding box center [139, 219] width 123 height 20
checkbox input "true"
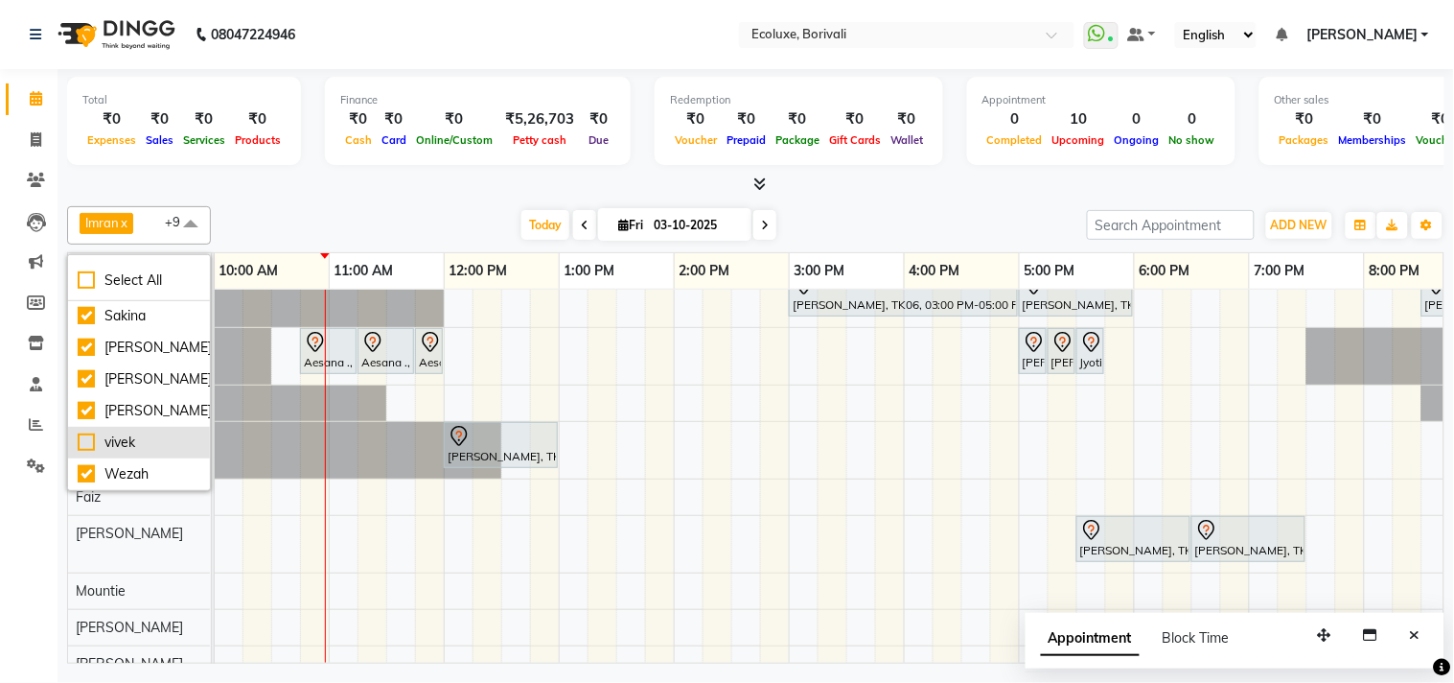
scroll to position [468, 0]
click at [197, 222] on span at bounding box center [191, 224] width 38 height 36
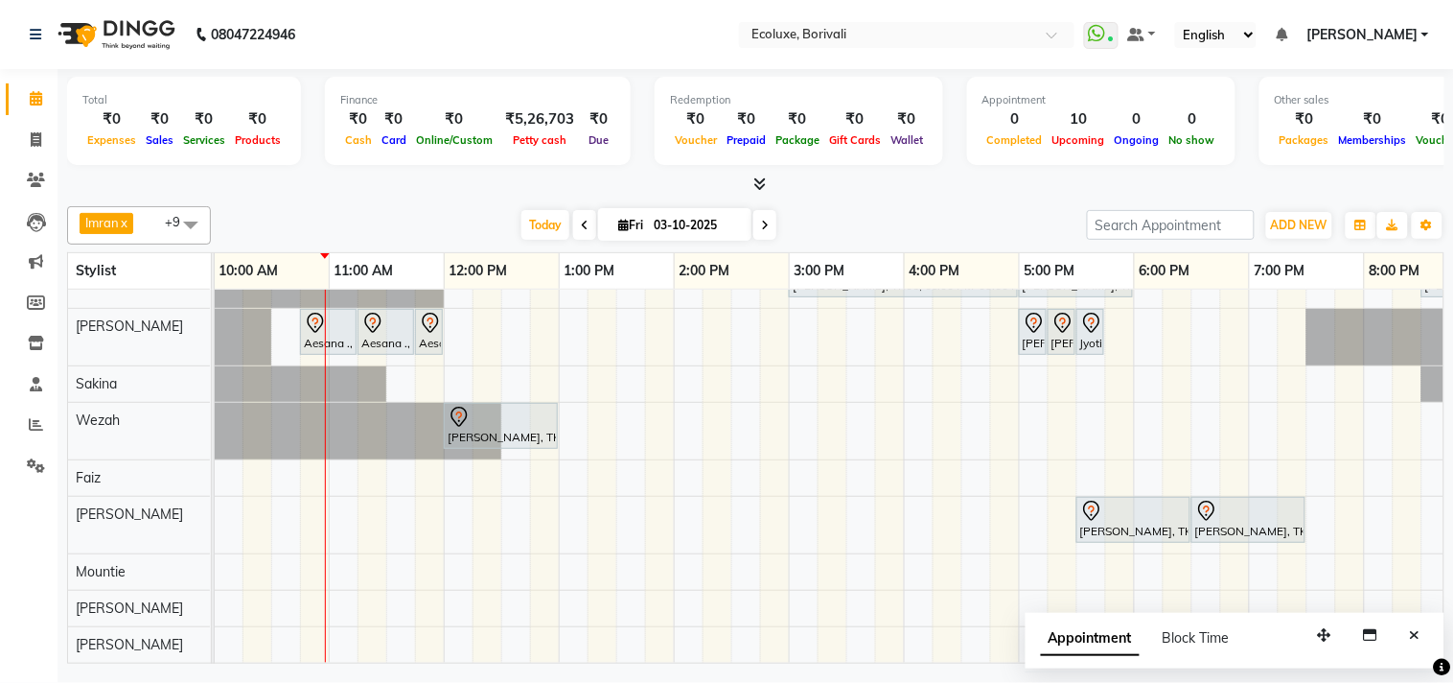
scroll to position [112, 0]
click at [1414, 639] on icon "Close" at bounding box center [1415, 634] width 11 height 13
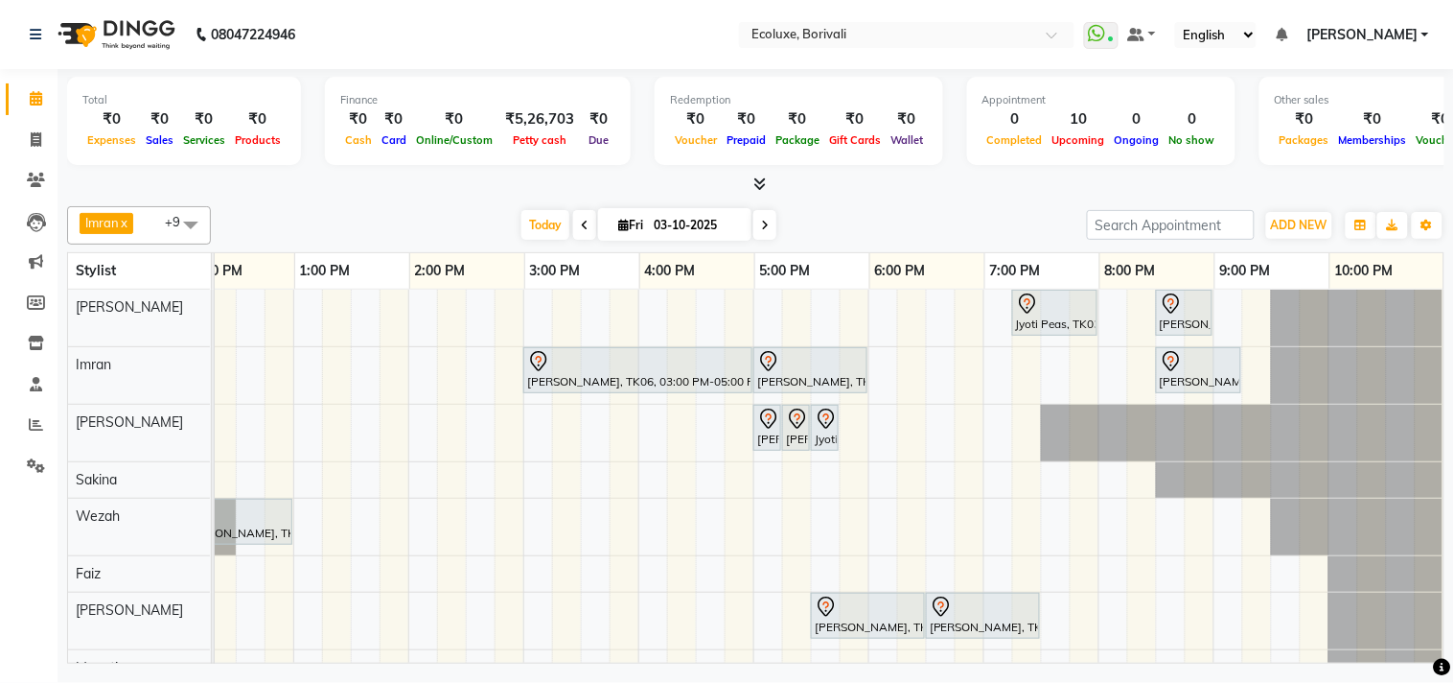
scroll to position [0, 385]
click at [882, 309] on div "Jyoti Peas, TK03, 07:15 PM-08:00 PM, Classic Medium Hairwash Sonali Agarwal, TK…" at bounding box center [638, 524] width 1611 height 469
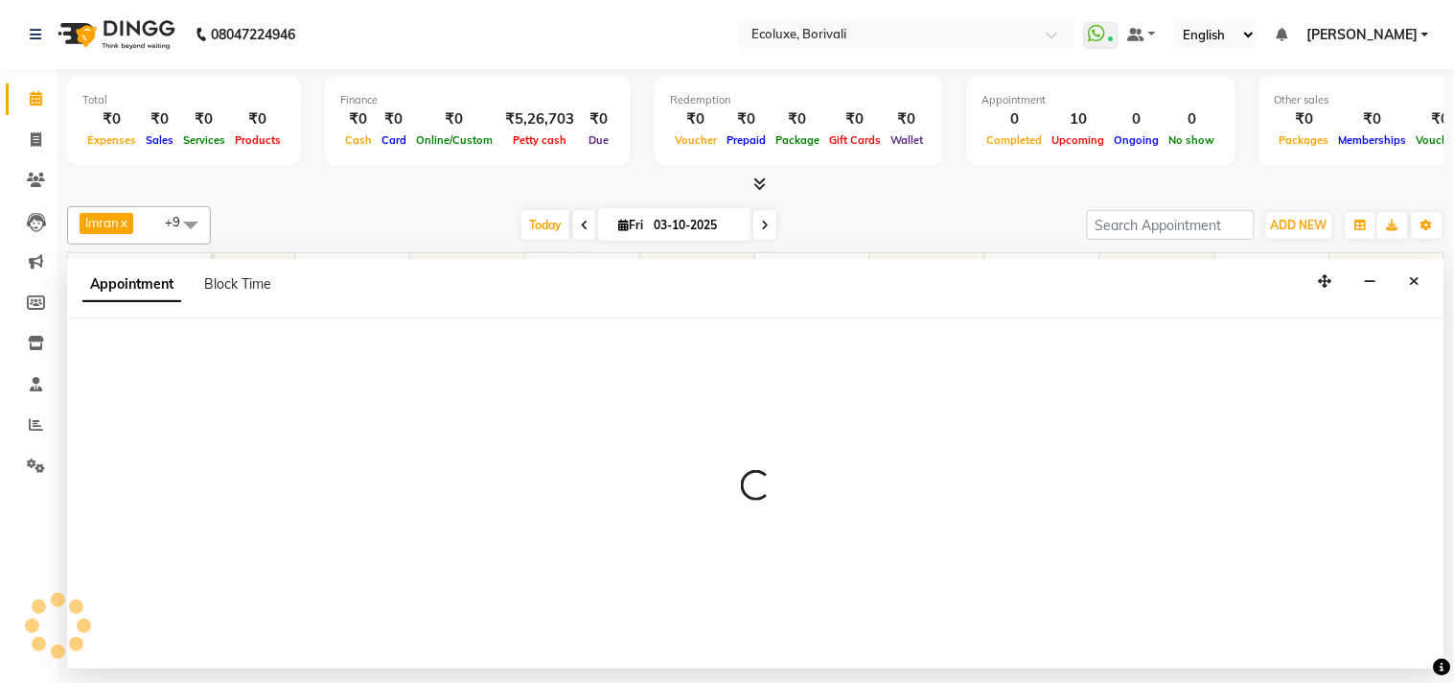
select select "35738"
select select "1080"
select select "tentative"
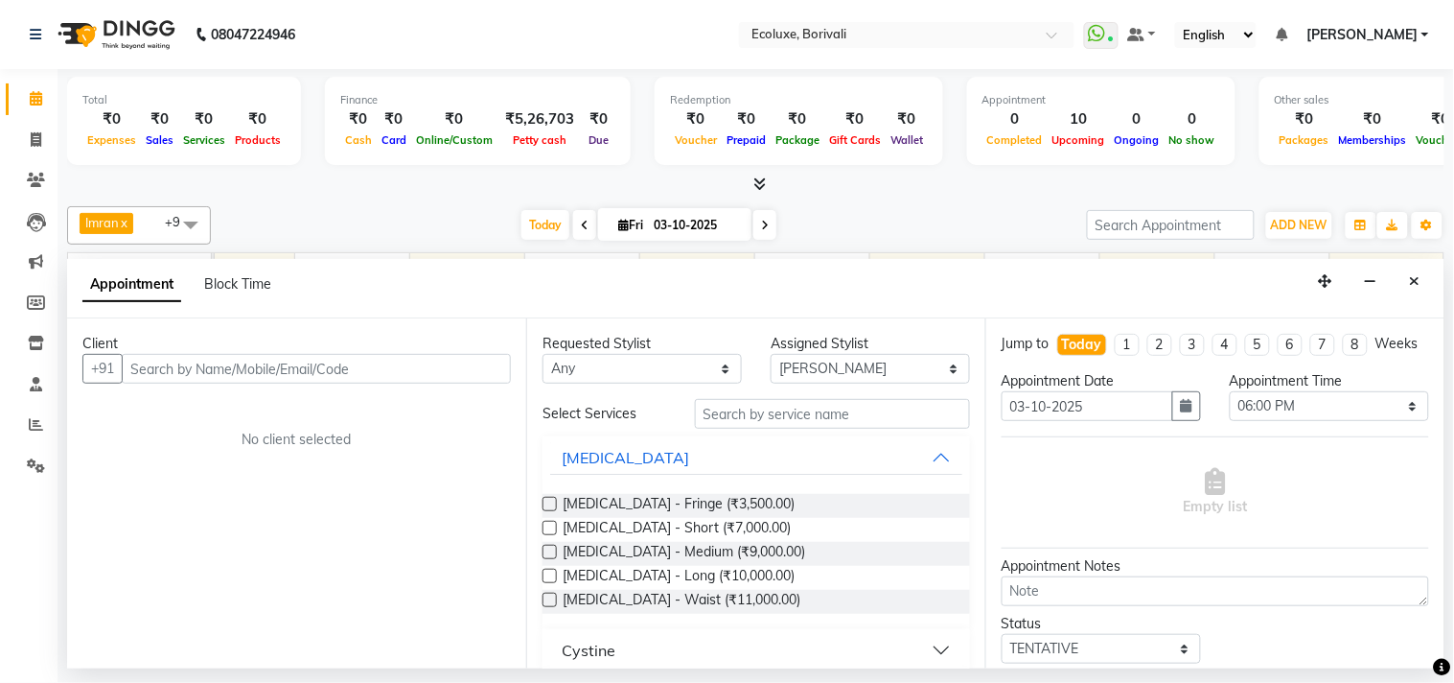
click at [401, 360] on input "text" at bounding box center [316, 369] width 389 height 30
type input "8369295265"
click at [504, 360] on button "Add Client" at bounding box center [471, 369] width 80 height 30
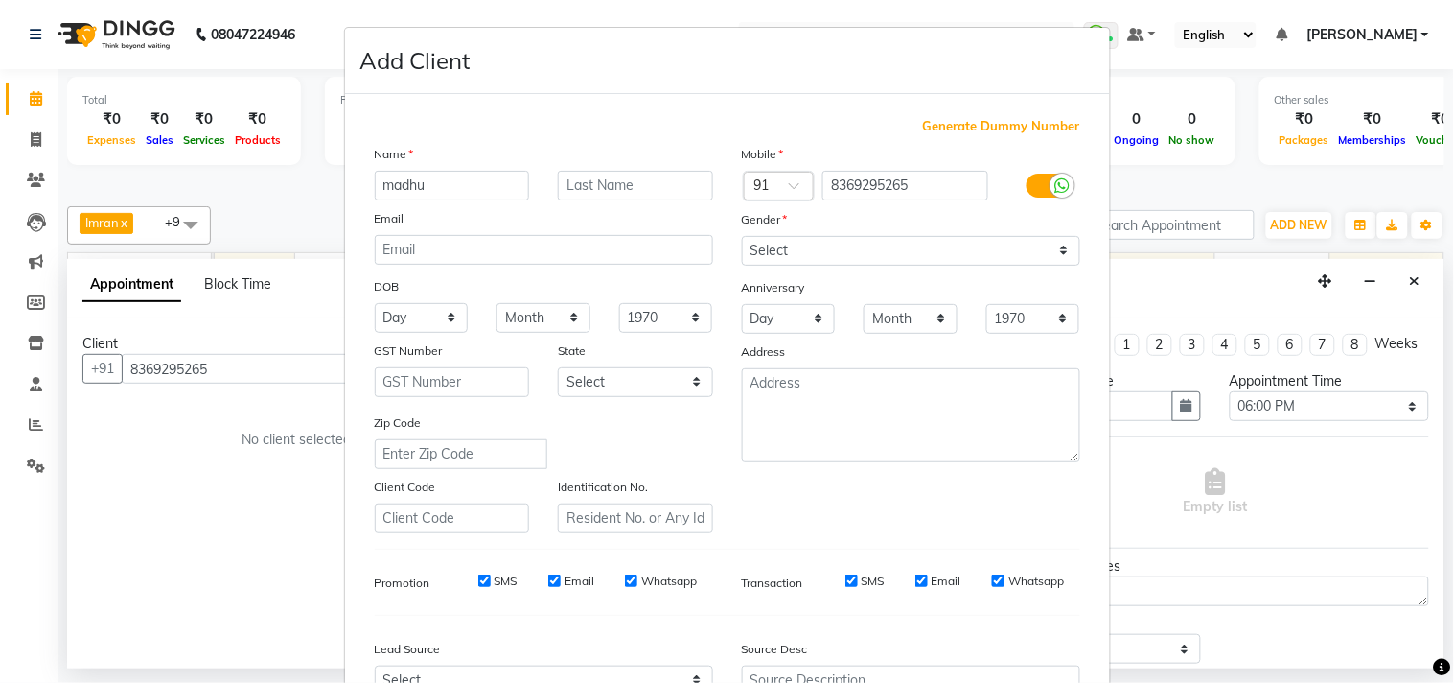
type input "madhu"
click at [790, 244] on select "Select Male Female Other Prefer Not To Say" at bounding box center [911, 251] width 338 height 30
select select "[DEMOGRAPHIC_DATA]"
click at [742, 236] on select "Select Male Female Other Prefer Not To Say" at bounding box center [911, 251] width 338 height 30
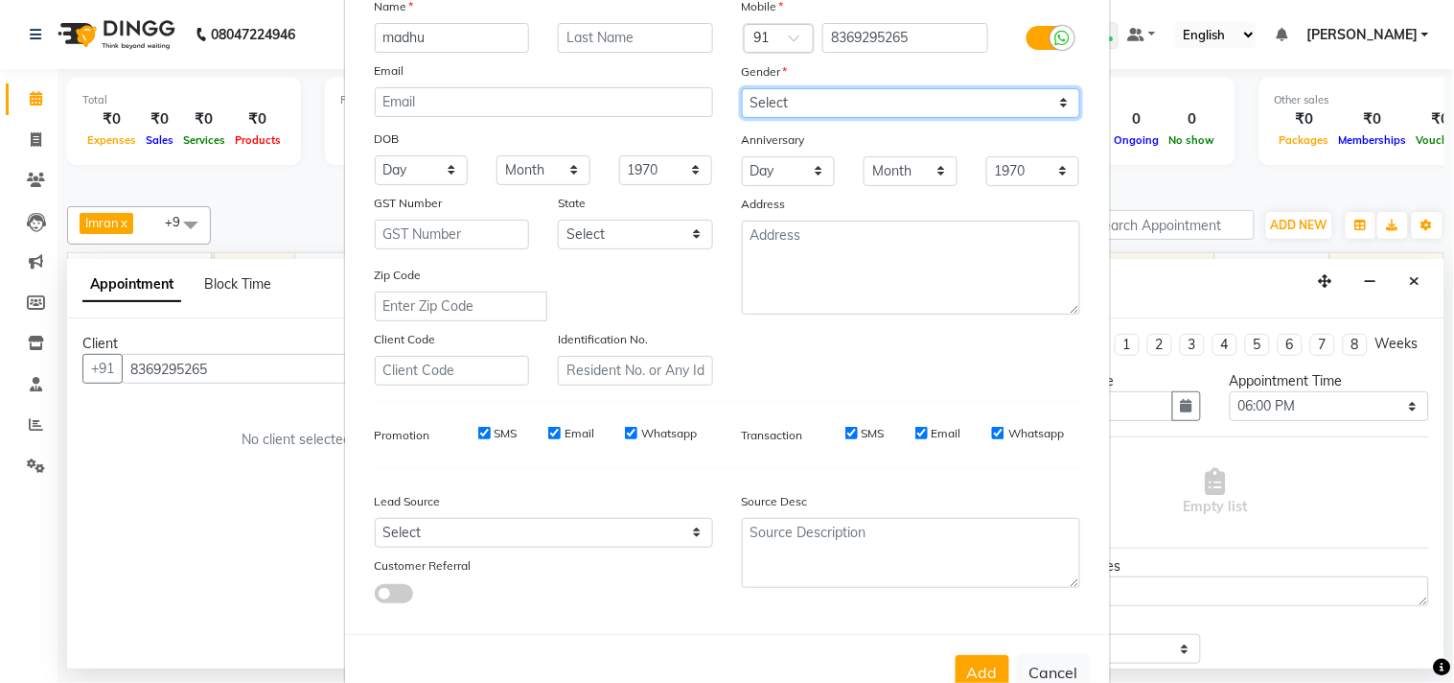
scroll to position [203, 0]
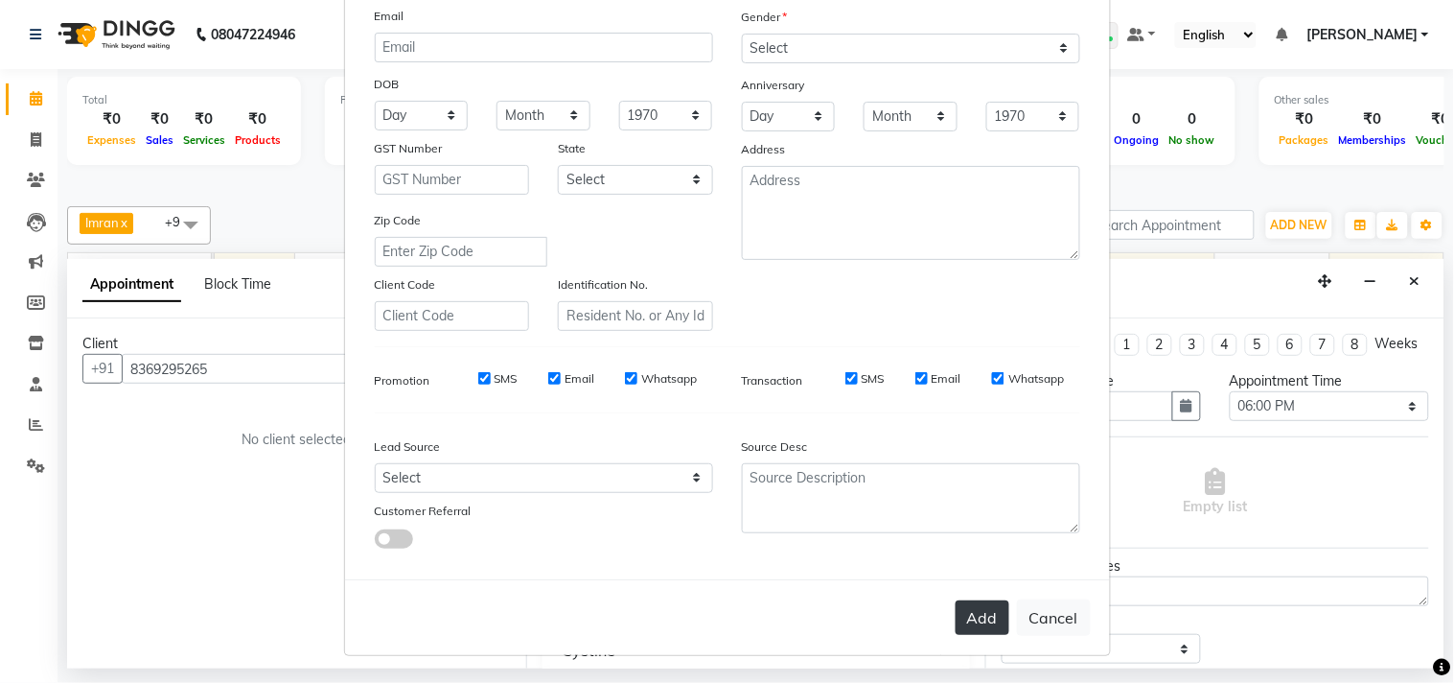
click at [956, 616] on button "Add" at bounding box center [983, 617] width 54 height 35
select select
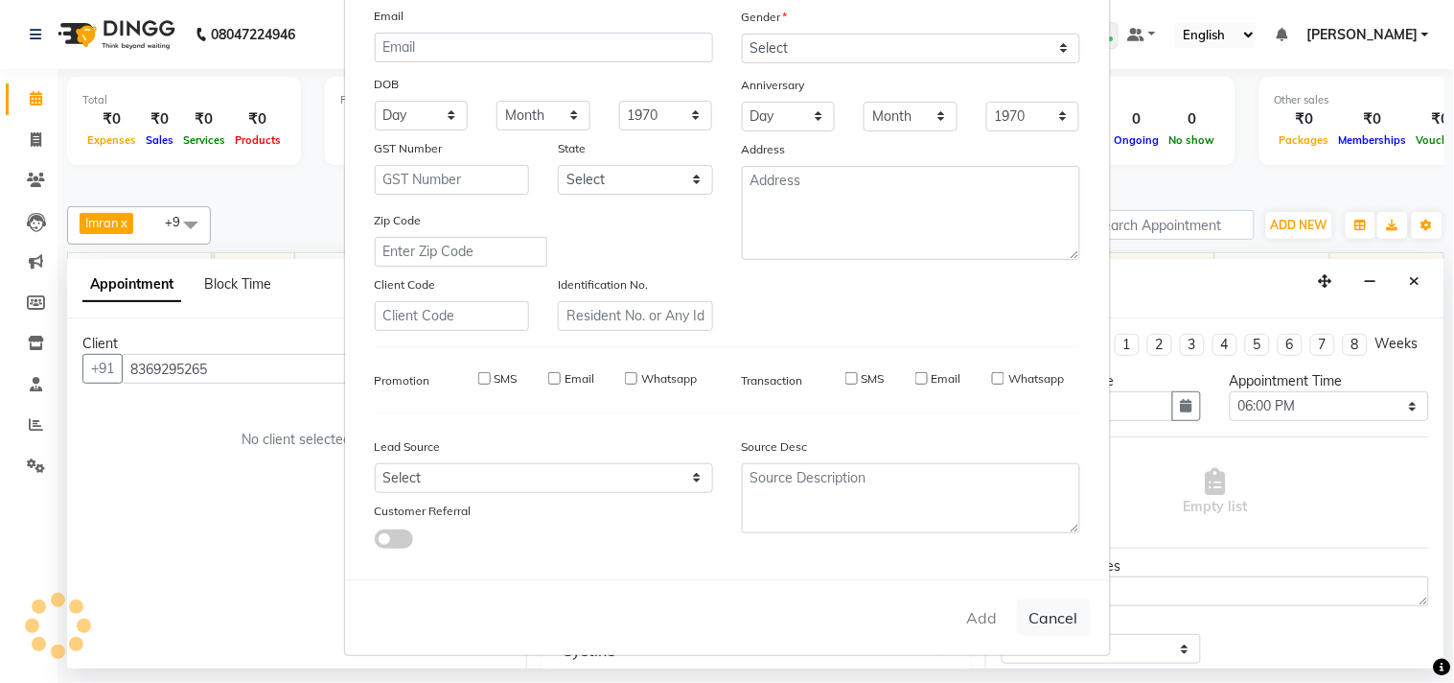
select select
checkbox input "false"
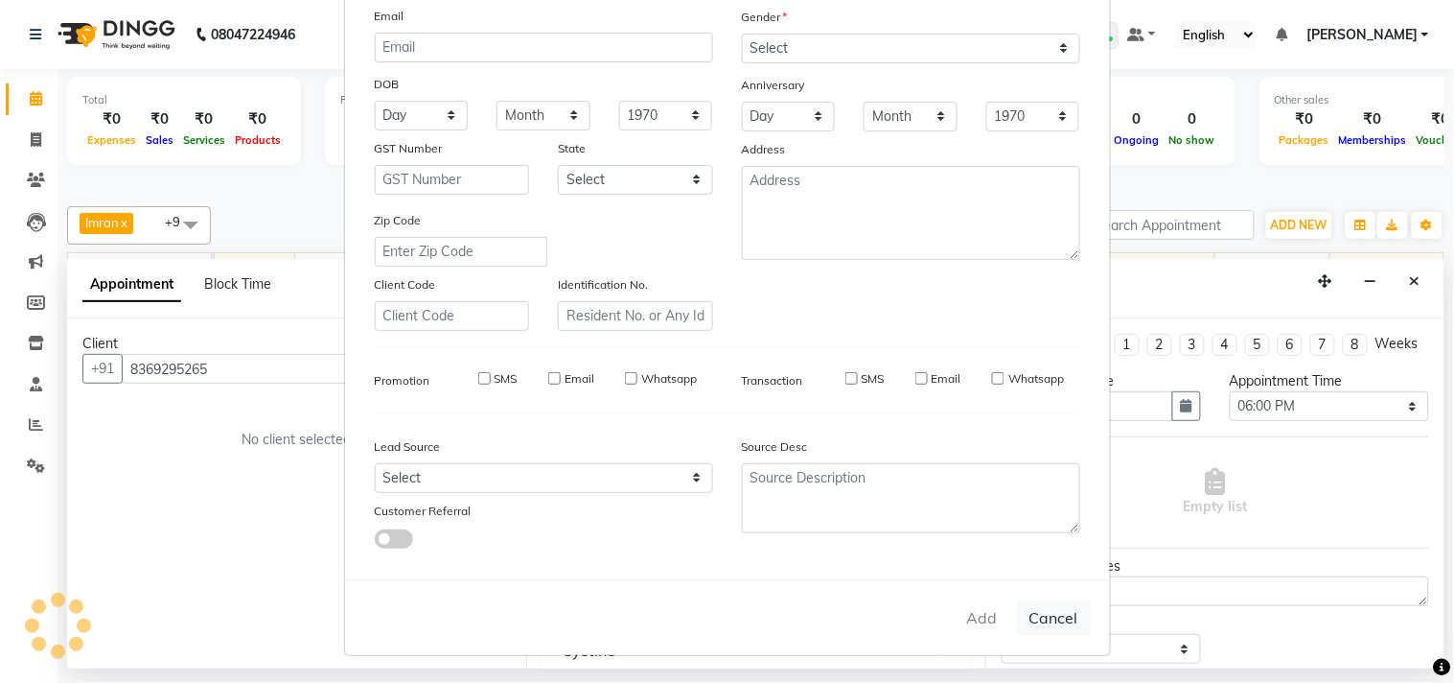
checkbox input "false"
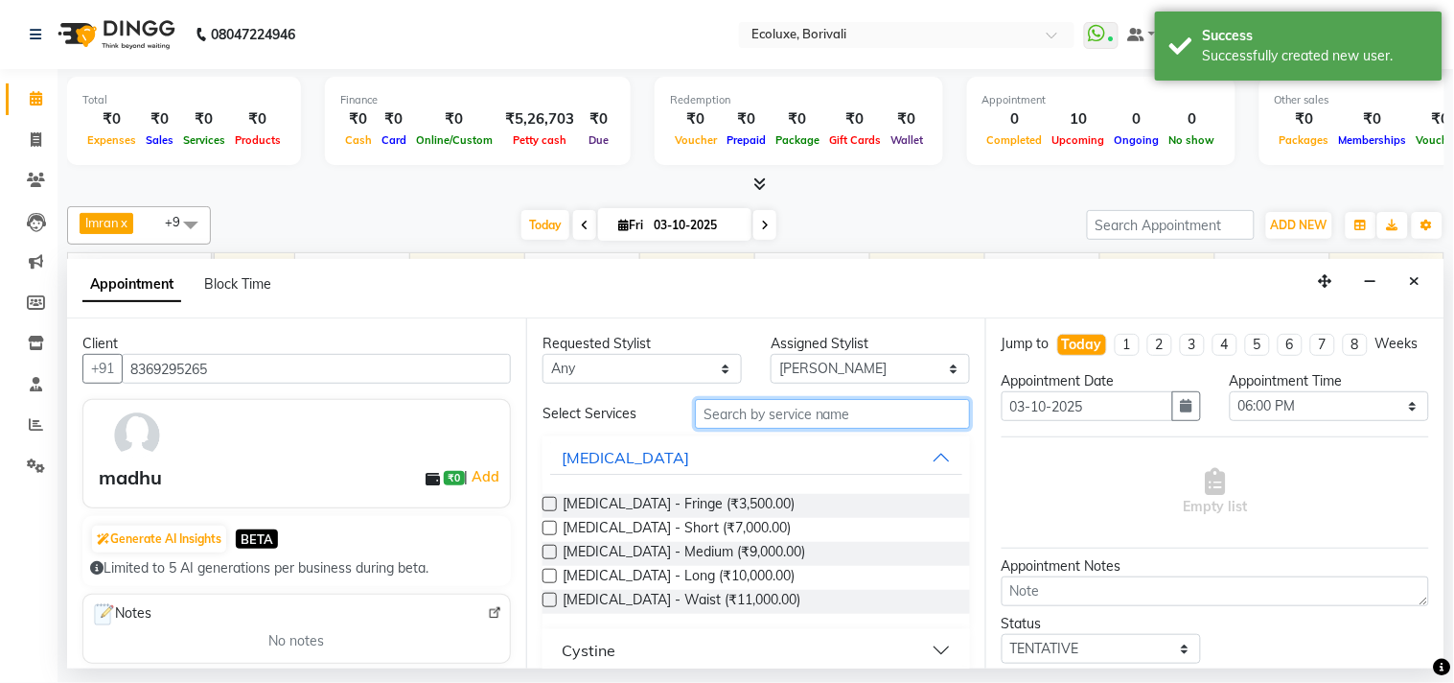
click at [806, 422] on input "text" at bounding box center [832, 414] width 275 height 30
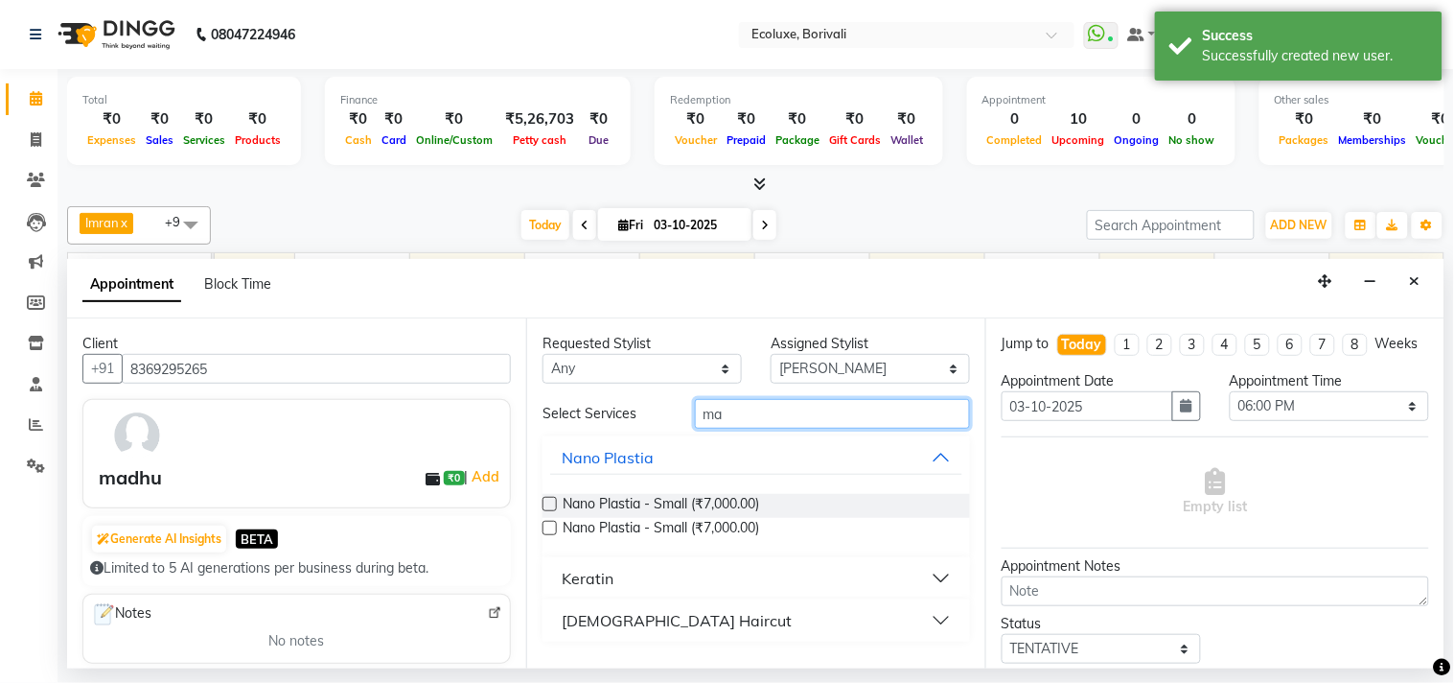
type input "m"
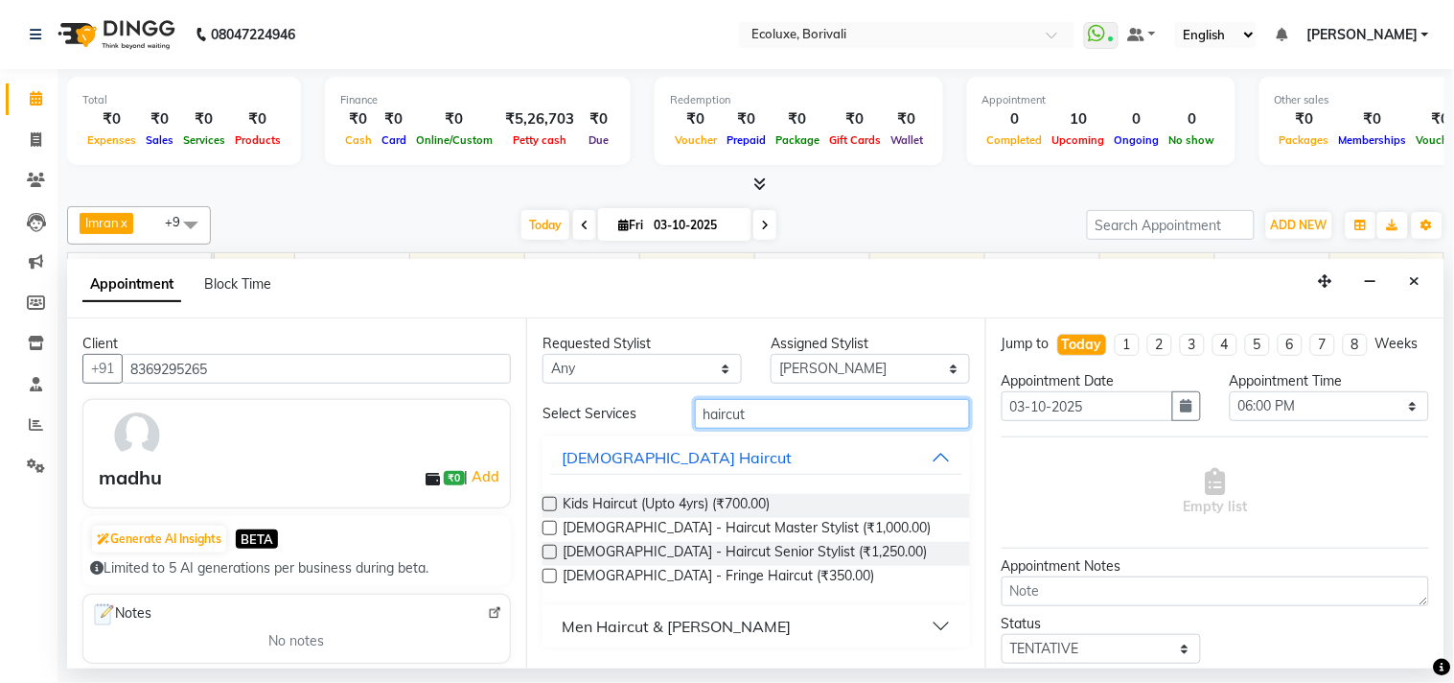
type input "haircut"
click at [609, 623] on div "Men Haircut & [PERSON_NAME]" at bounding box center [676, 626] width 229 height 23
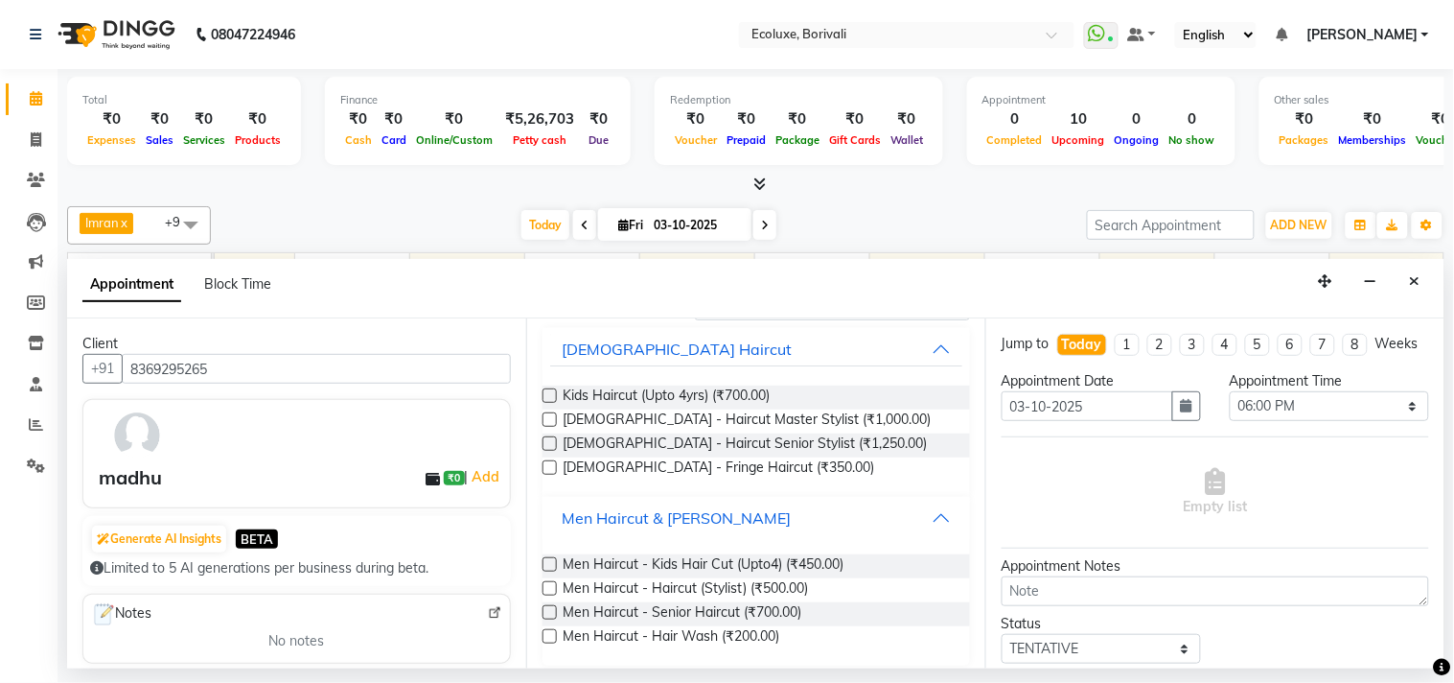
scroll to position [110, 0]
click at [551, 607] on label at bounding box center [550, 610] width 14 height 14
click at [551, 607] on input "checkbox" at bounding box center [549, 612] width 12 height 12
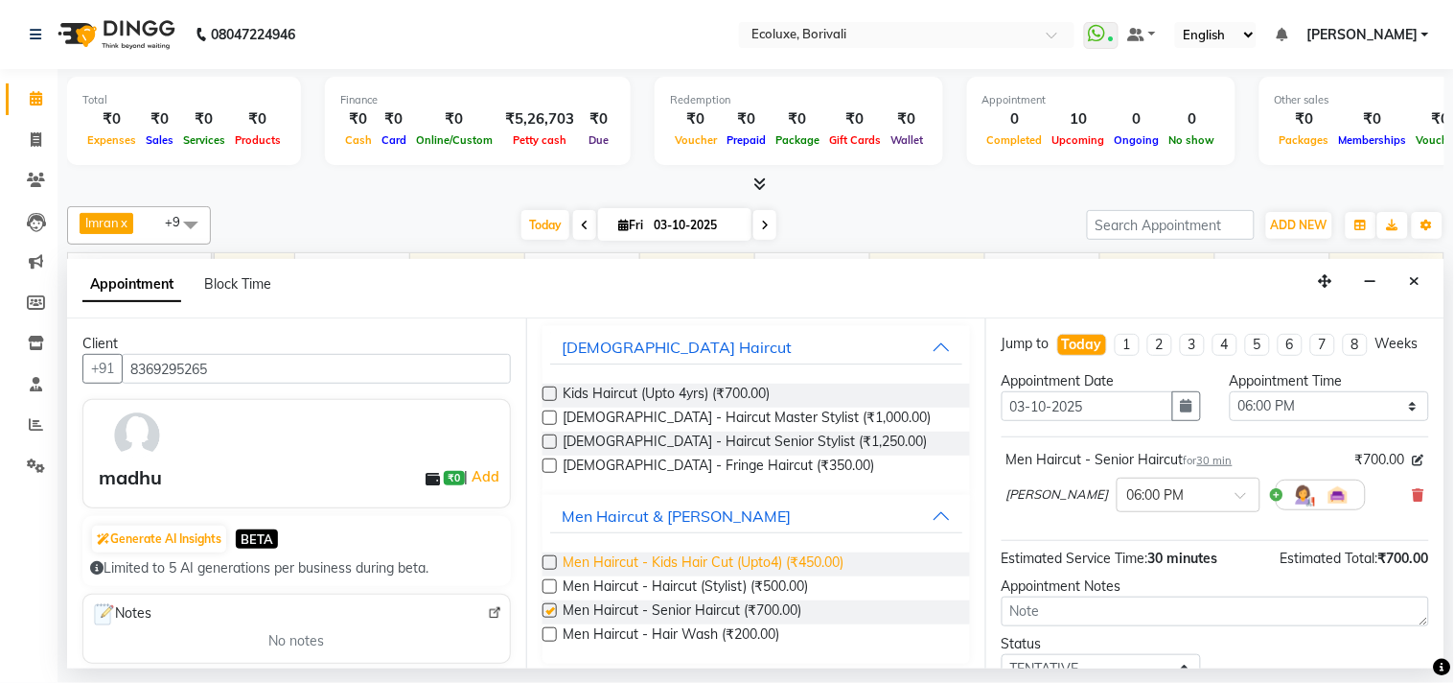
checkbox input "false"
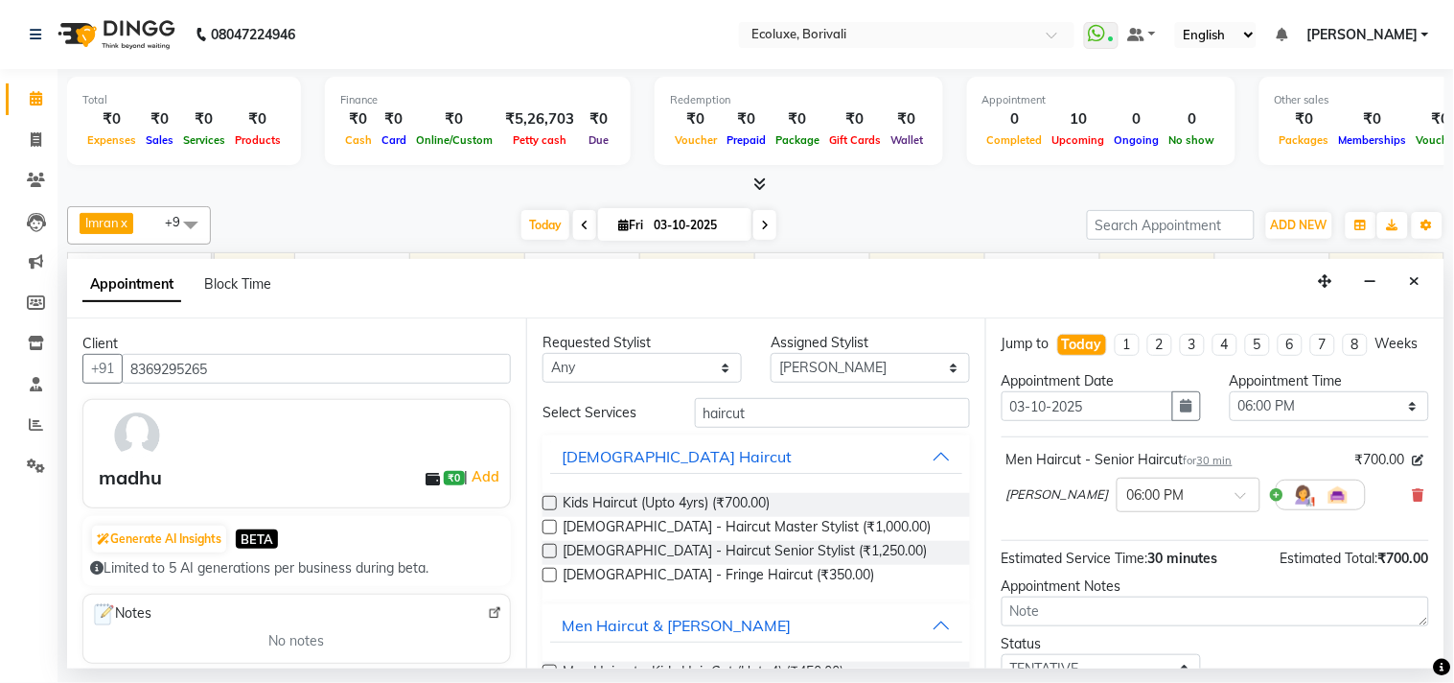
scroll to position [0, 0]
click at [798, 419] on input "haircut" at bounding box center [832, 414] width 275 height 30
type input "h"
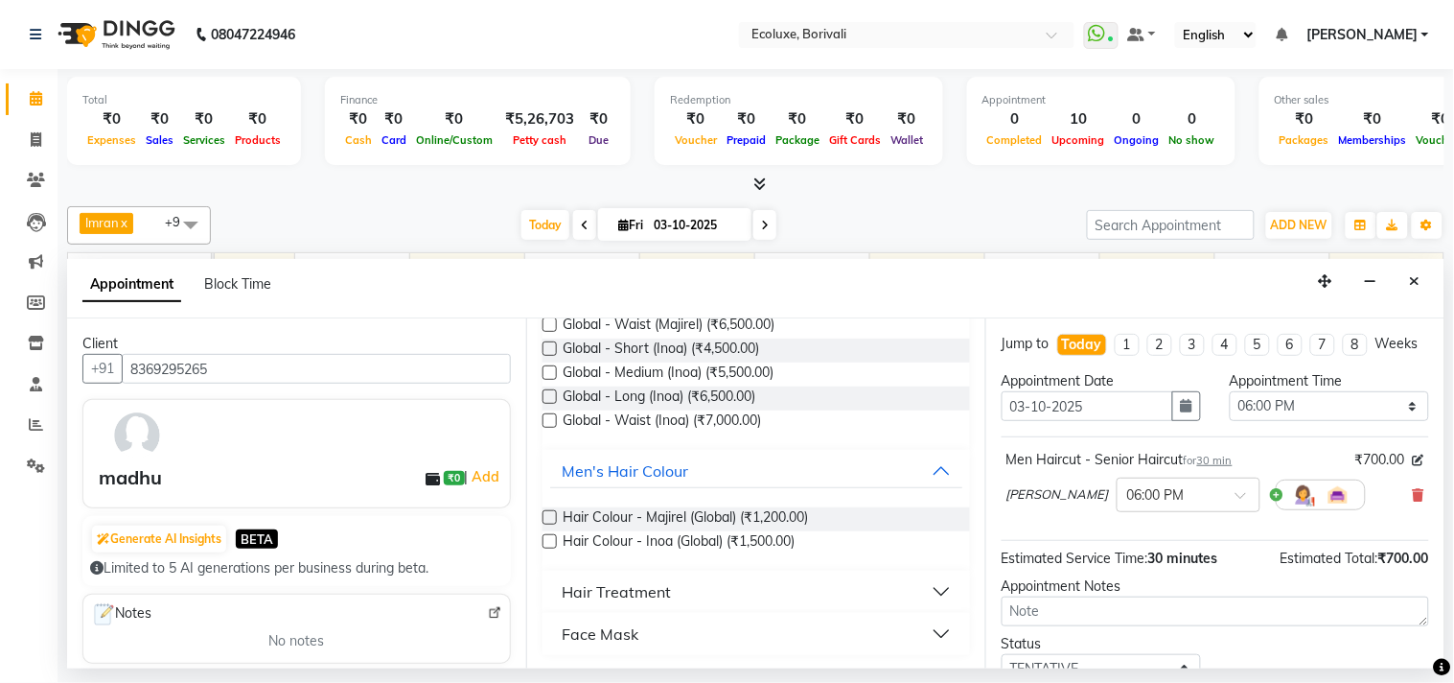
scroll to position [252, 0]
type input "glo"
click at [550, 538] on label at bounding box center [550, 540] width 14 height 14
click at [550, 538] on input "checkbox" at bounding box center [549, 542] width 12 height 12
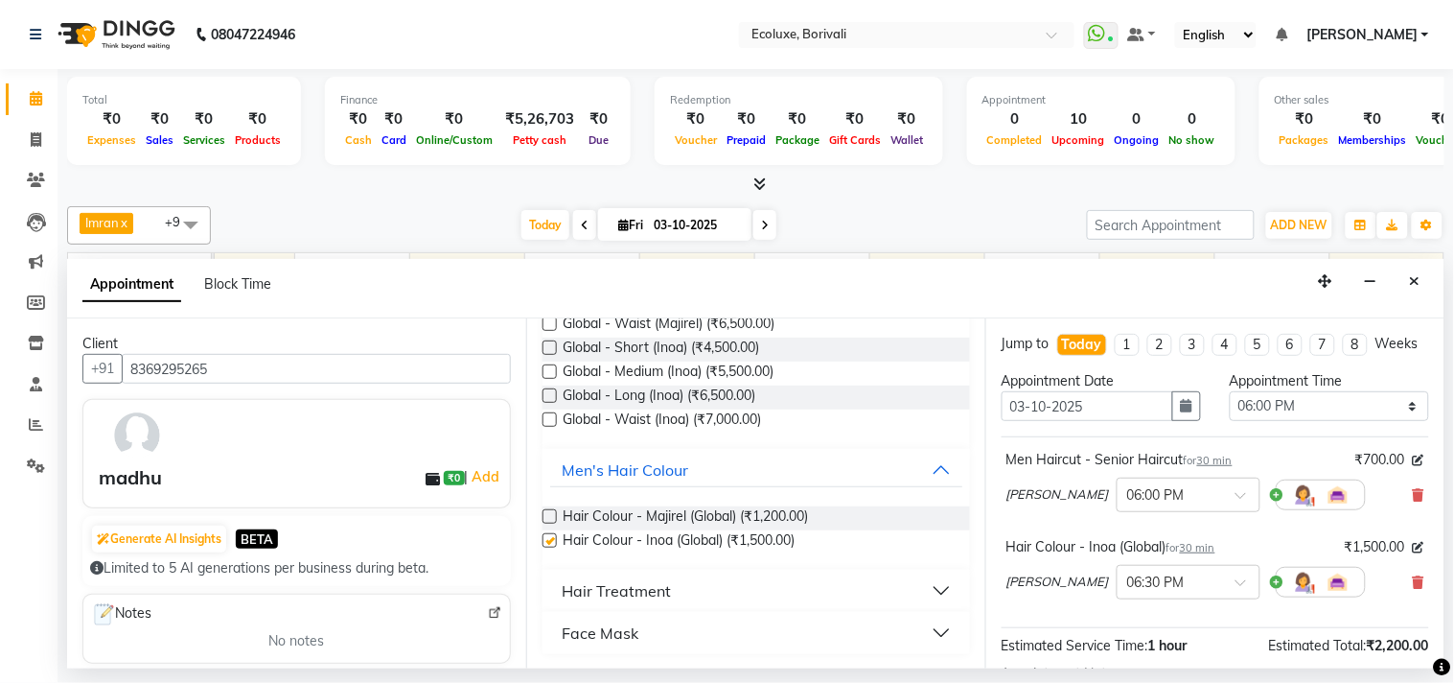
checkbox input "false"
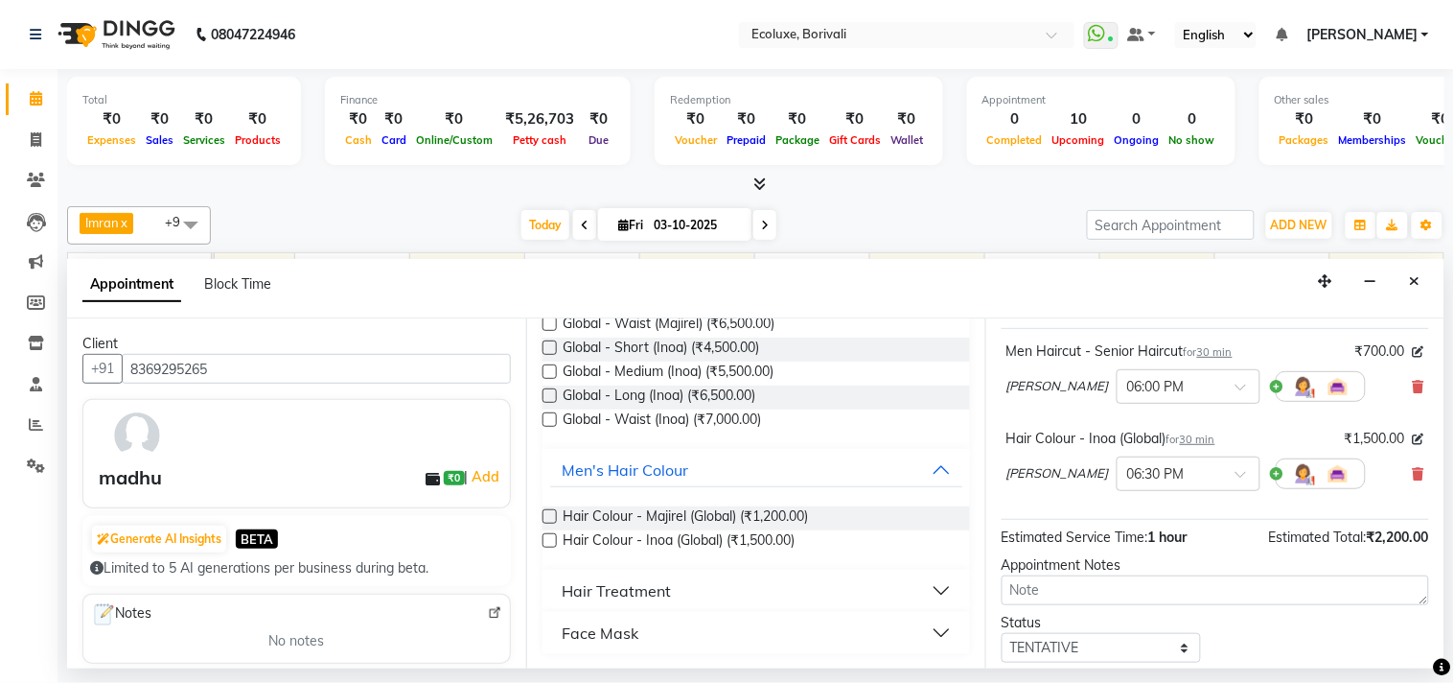
scroll to position [242, 0]
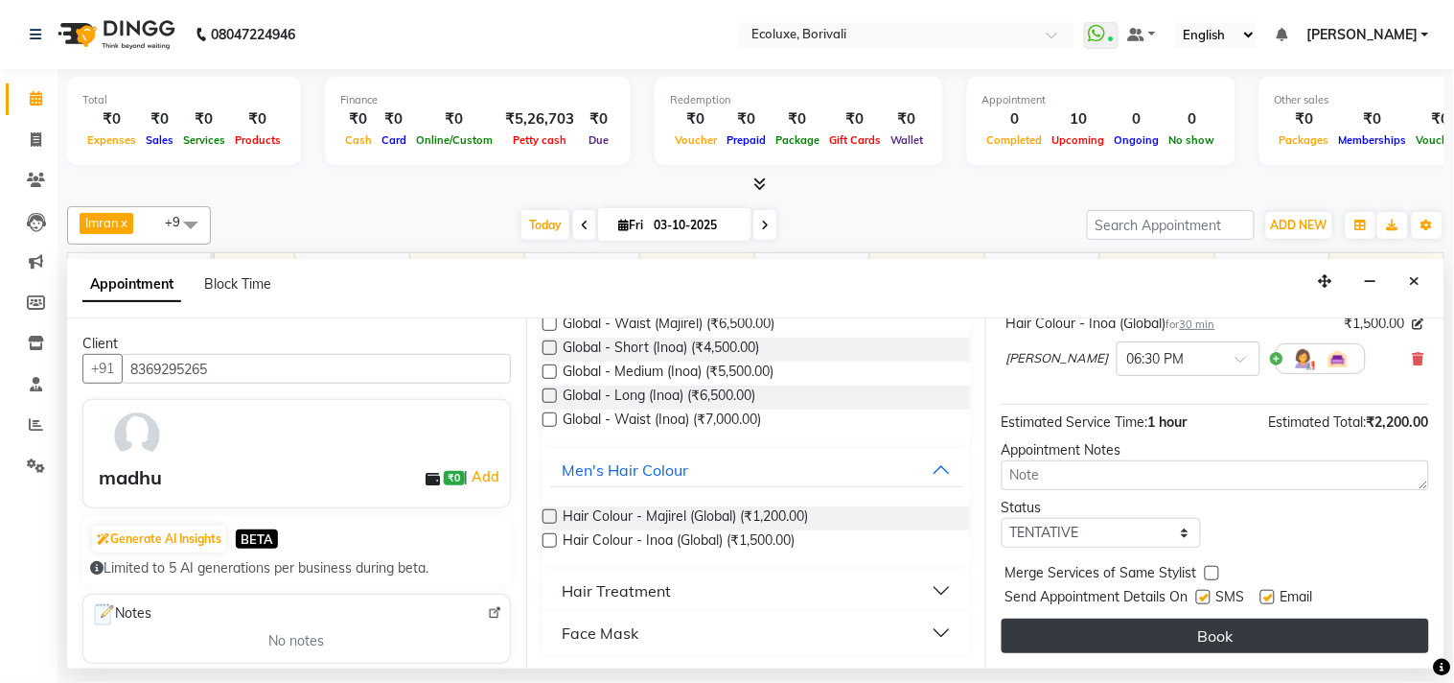
click at [1105, 627] on button "Book" at bounding box center [1216, 635] width 428 height 35
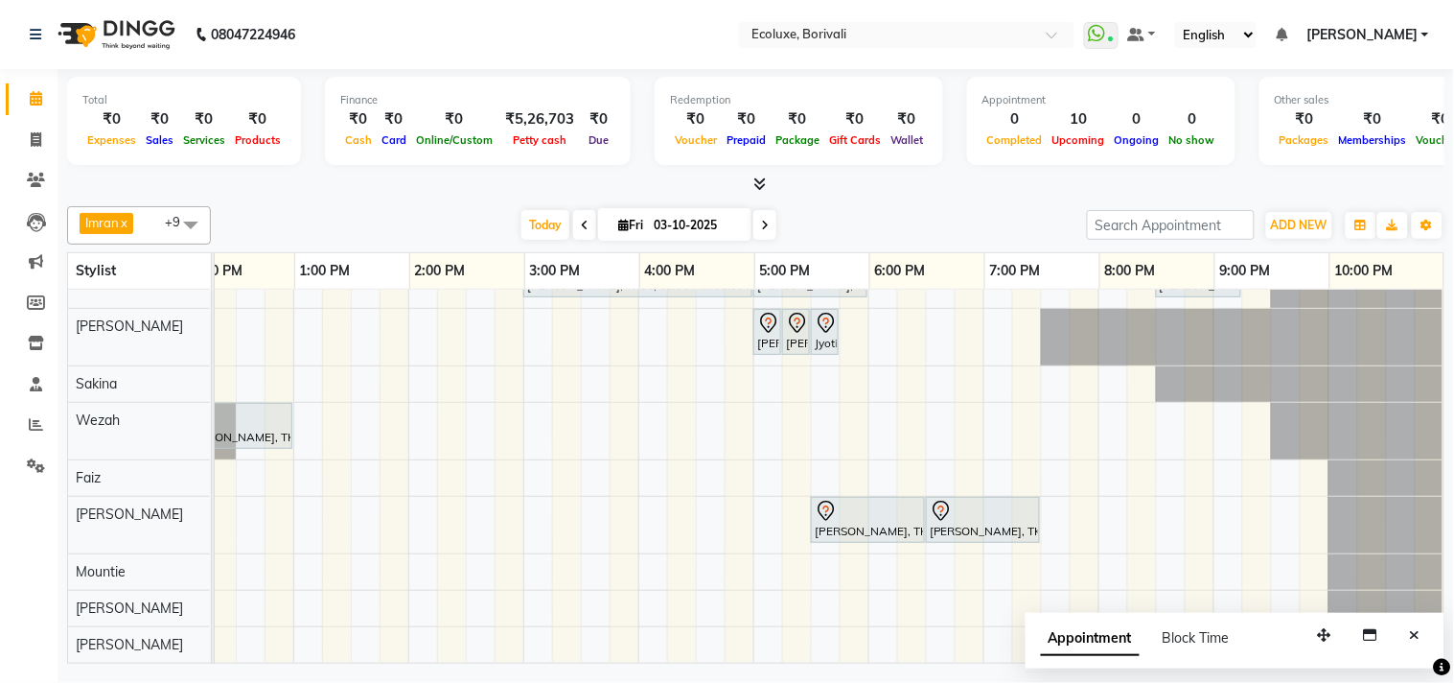
scroll to position [112, 397]
click at [1410, 631] on icon "Close" at bounding box center [1415, 634] width 11 height 13
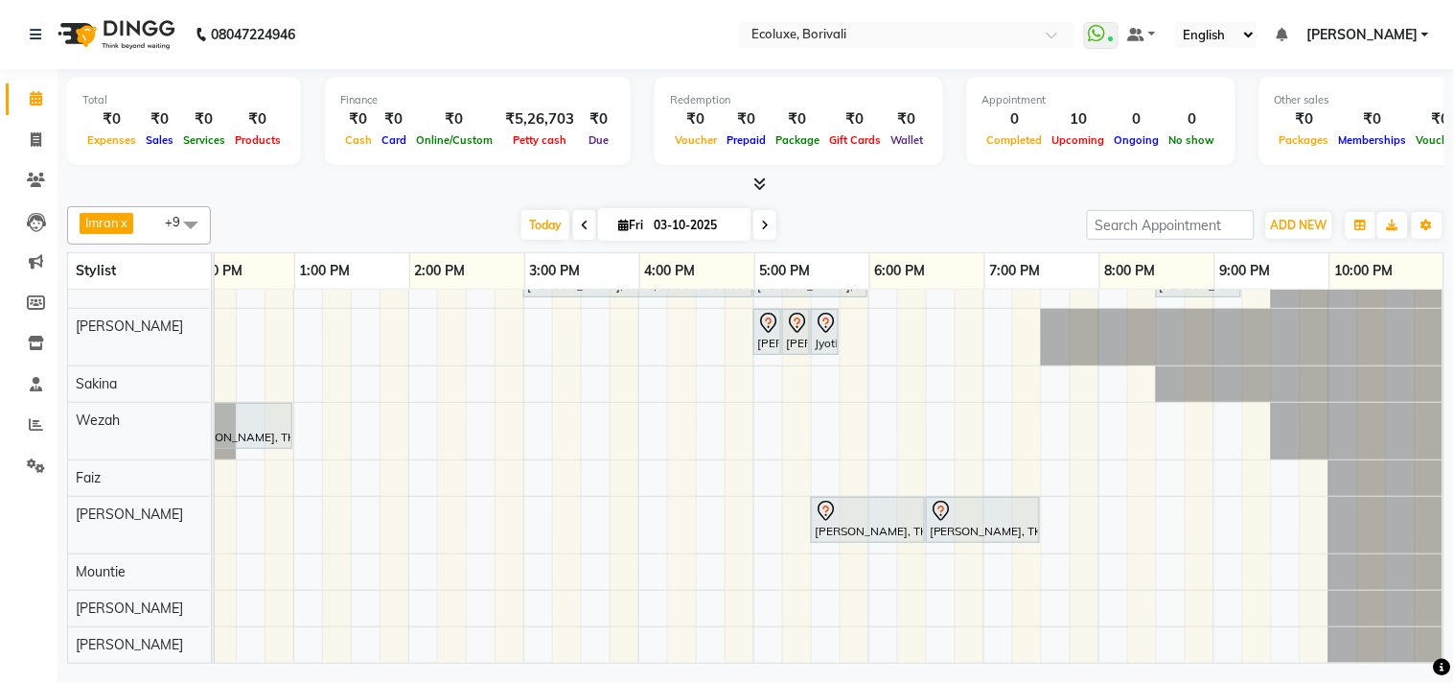
scroll to position [112, 0]
click at [624, 458] on div "madhu, TK08, 06:00 PM-06:30 PM, Men Haircut - Senior Haircut madhu, TK08, 06:30…" at bounding box center [638, 428] width 1611 height 469
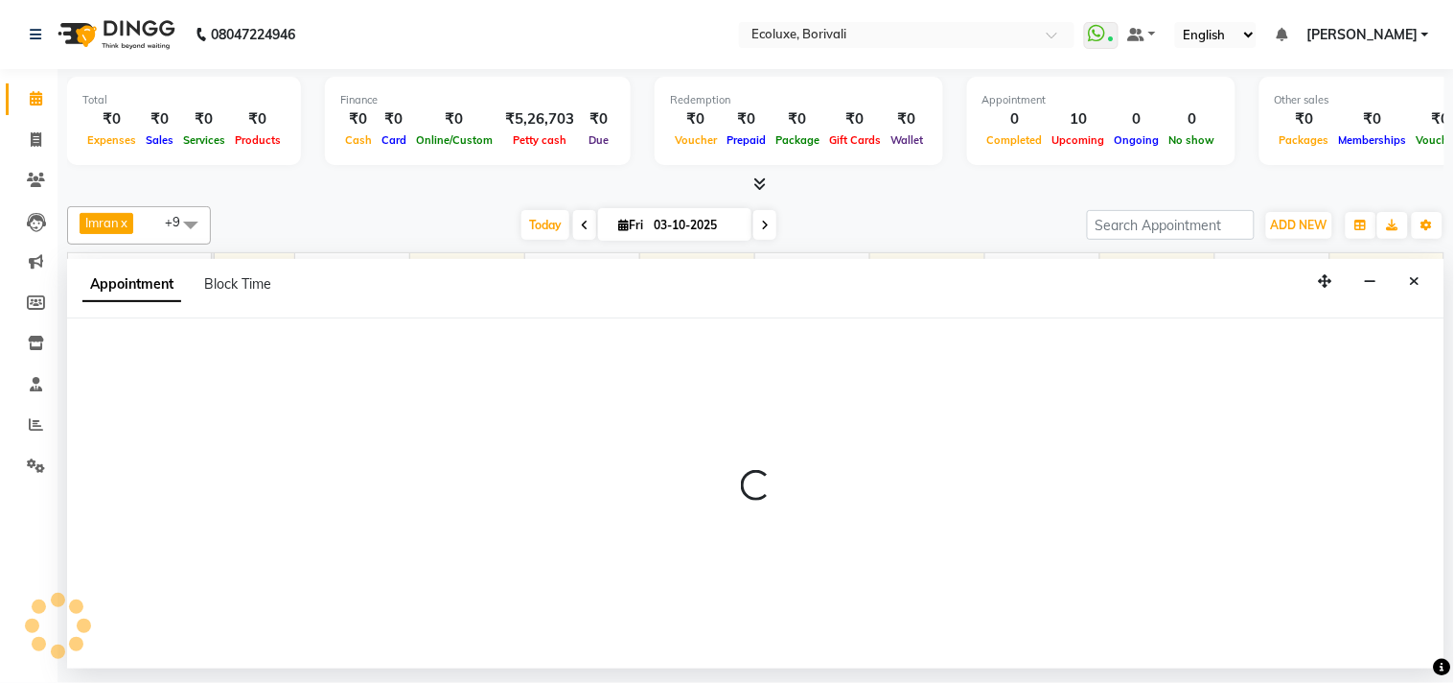
select select "67913"
select select "tentative"
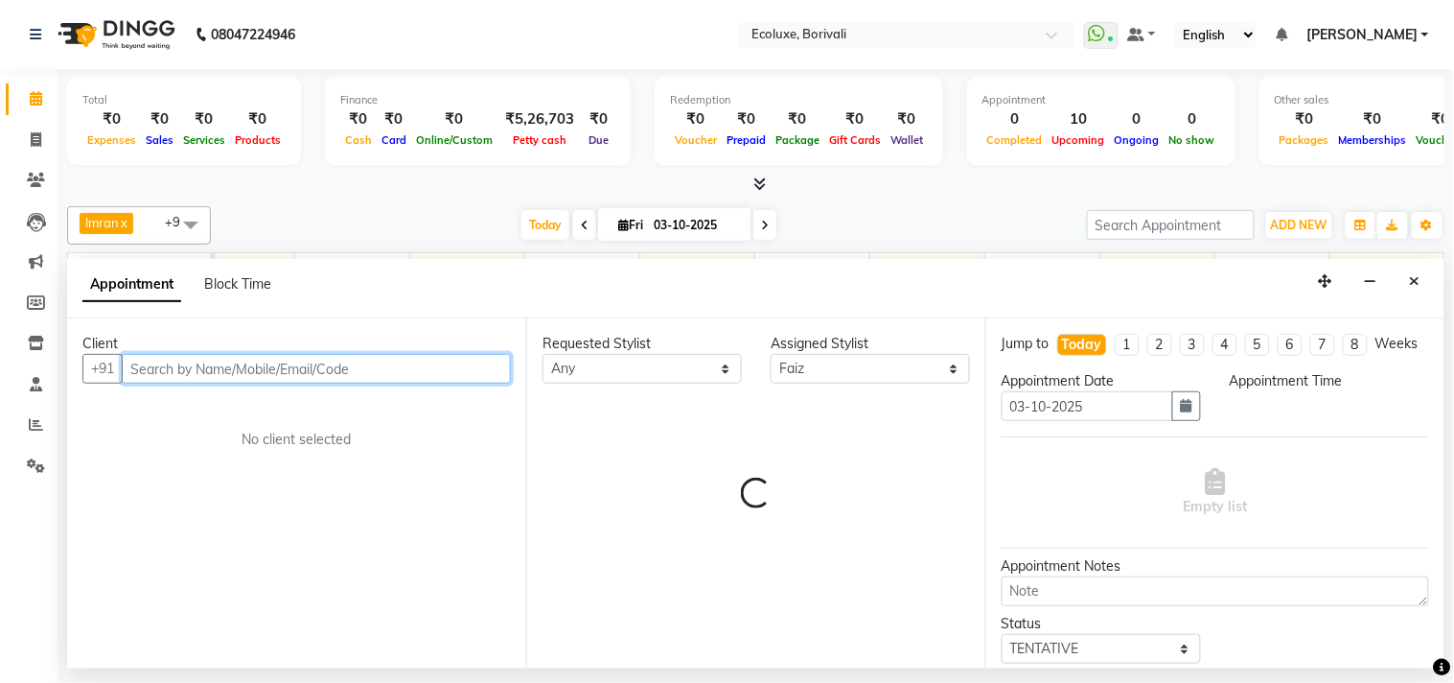
select select "960"
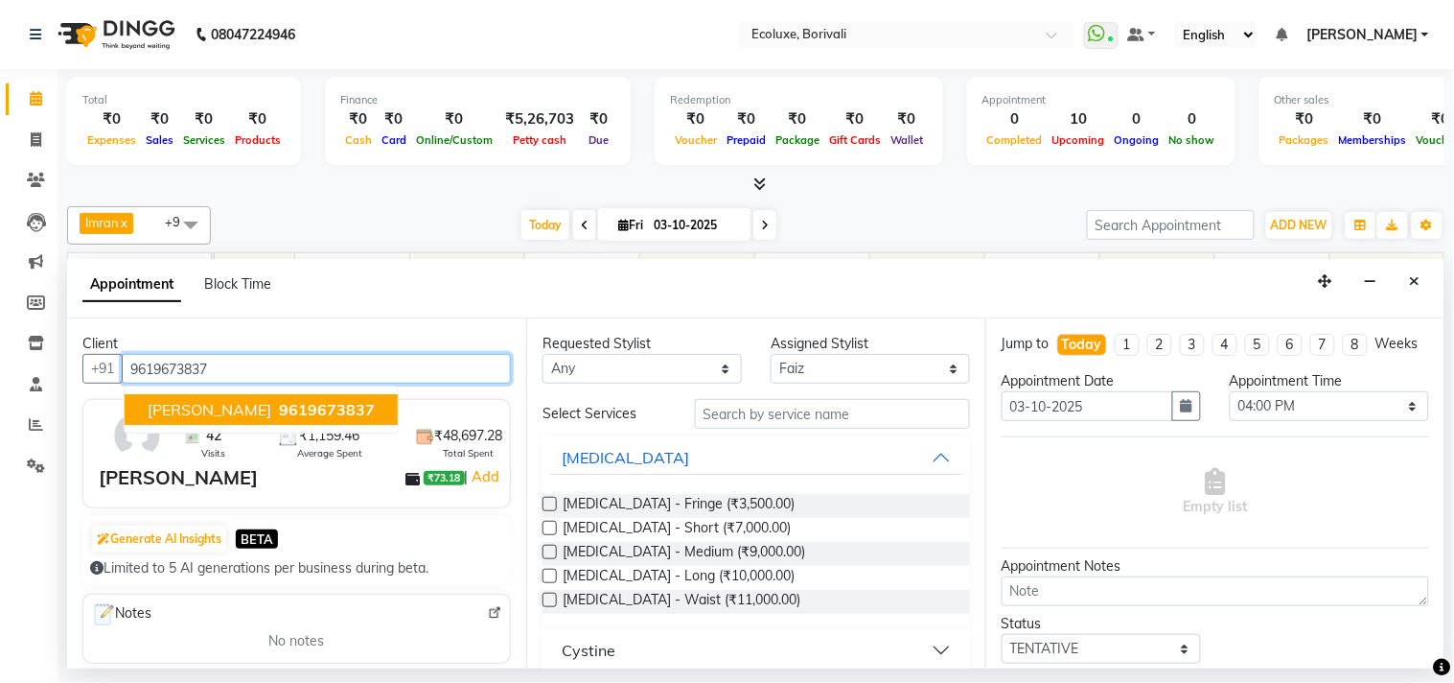
click at [193, 400] on span "geeta shah" at bounding box center [210, 409] width 124 height 19
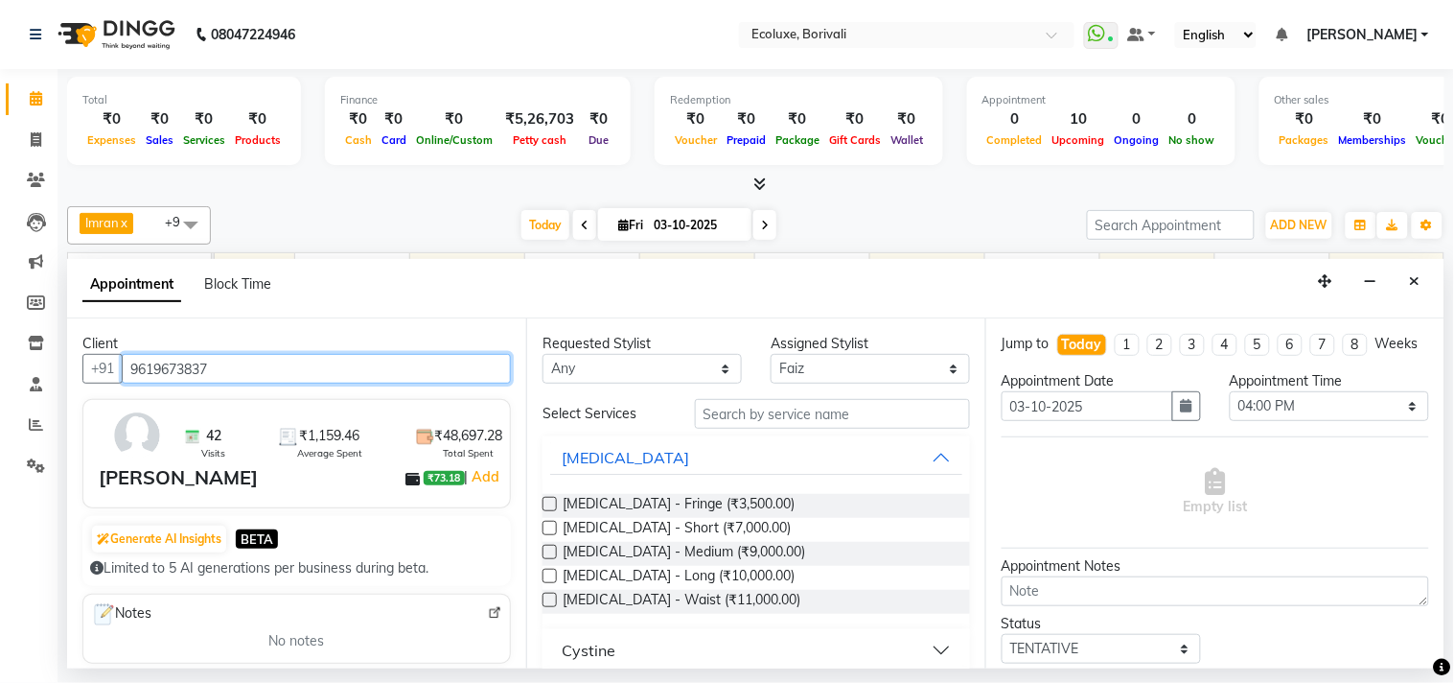
type input "9619673837"
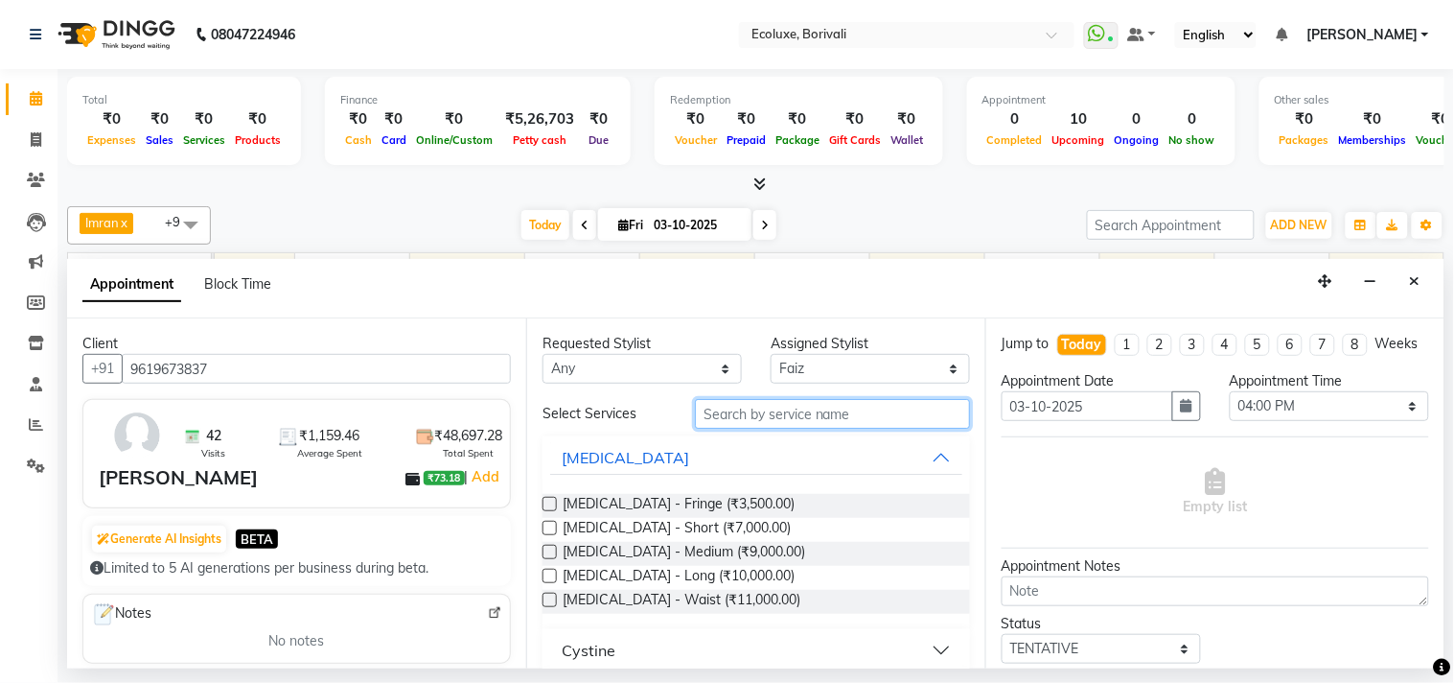
click at [807, 418] on input "text" at bounding box center [832, 414] width 275 height 30
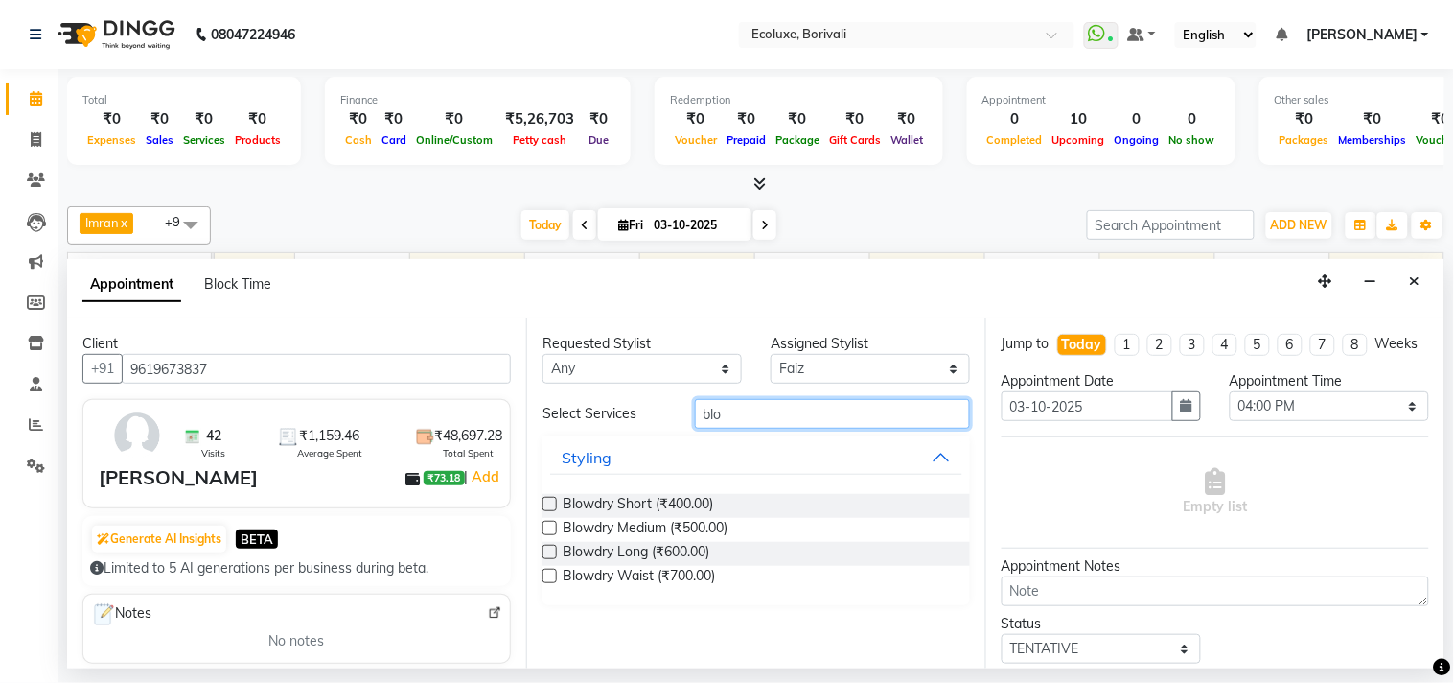
type input "blo"
click at [545, 551] on label at bounding box center [550, 552] width 14 height 14
click at [545, 551] on input "checkbox" at bounding box center [549, 553] width 12 height 12
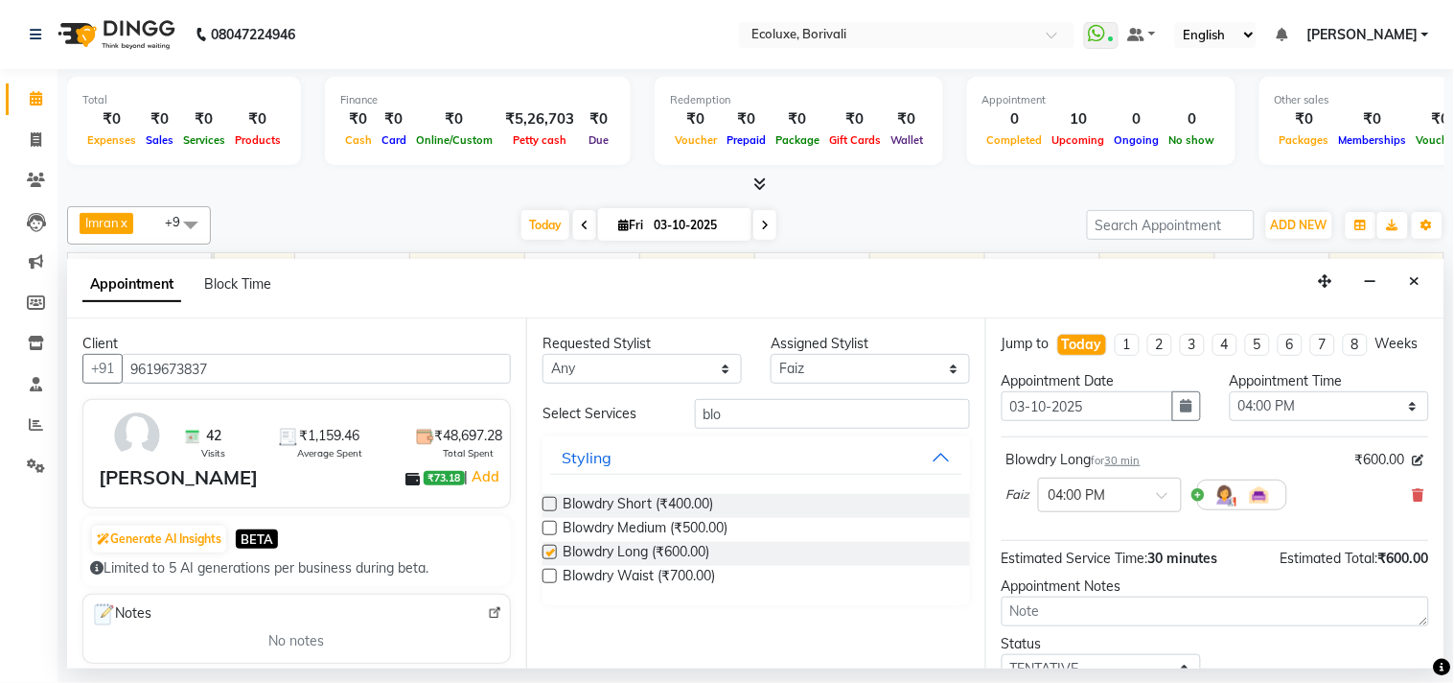
checkbox input "false"
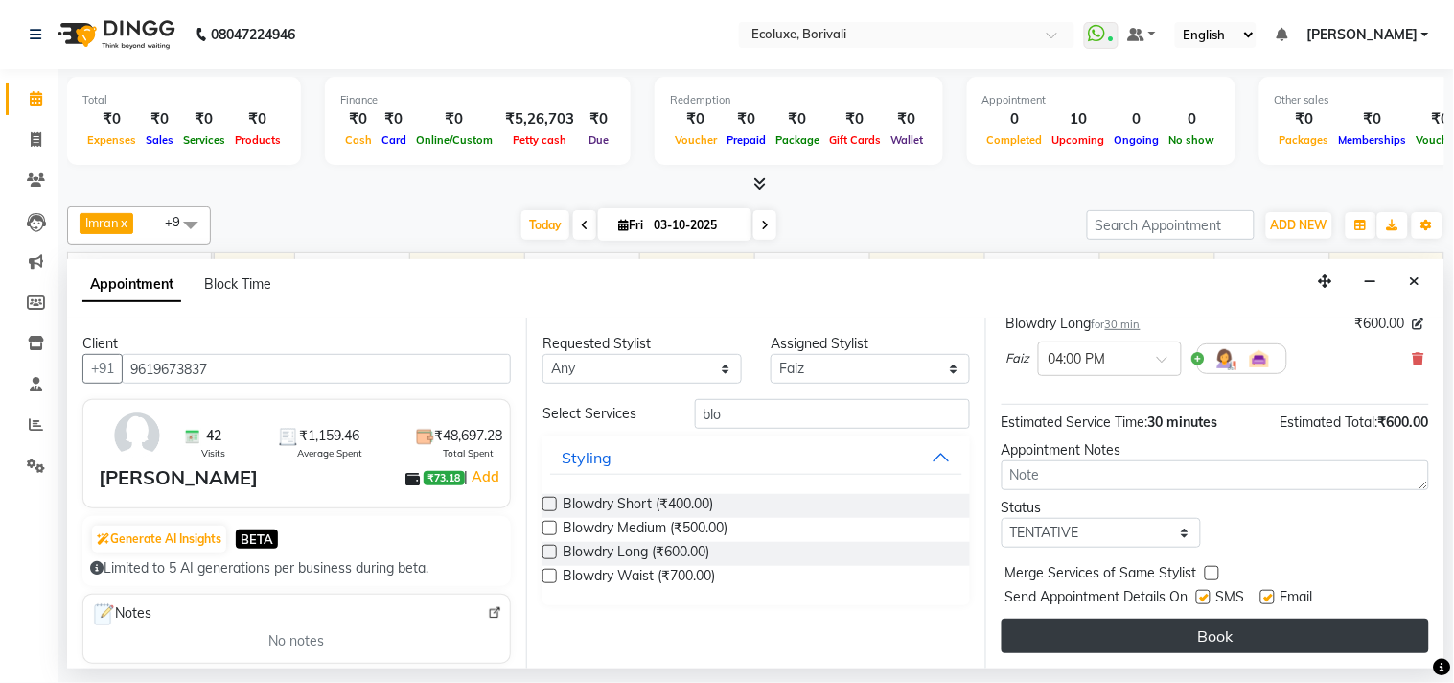
scroll to position [154, 0]
click at [1084, 633] on button "Book" at bounding box center [1216, 635] width 428 height 35
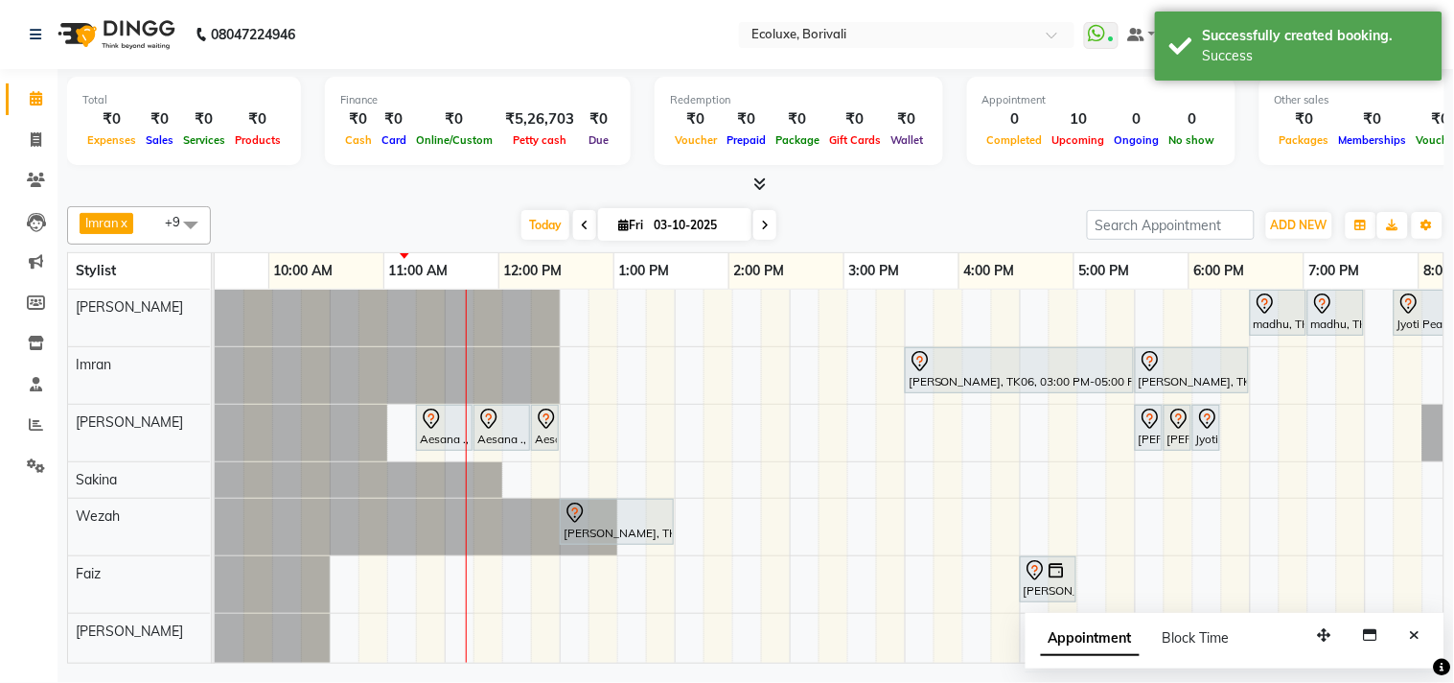
scroll to position [0, 0]
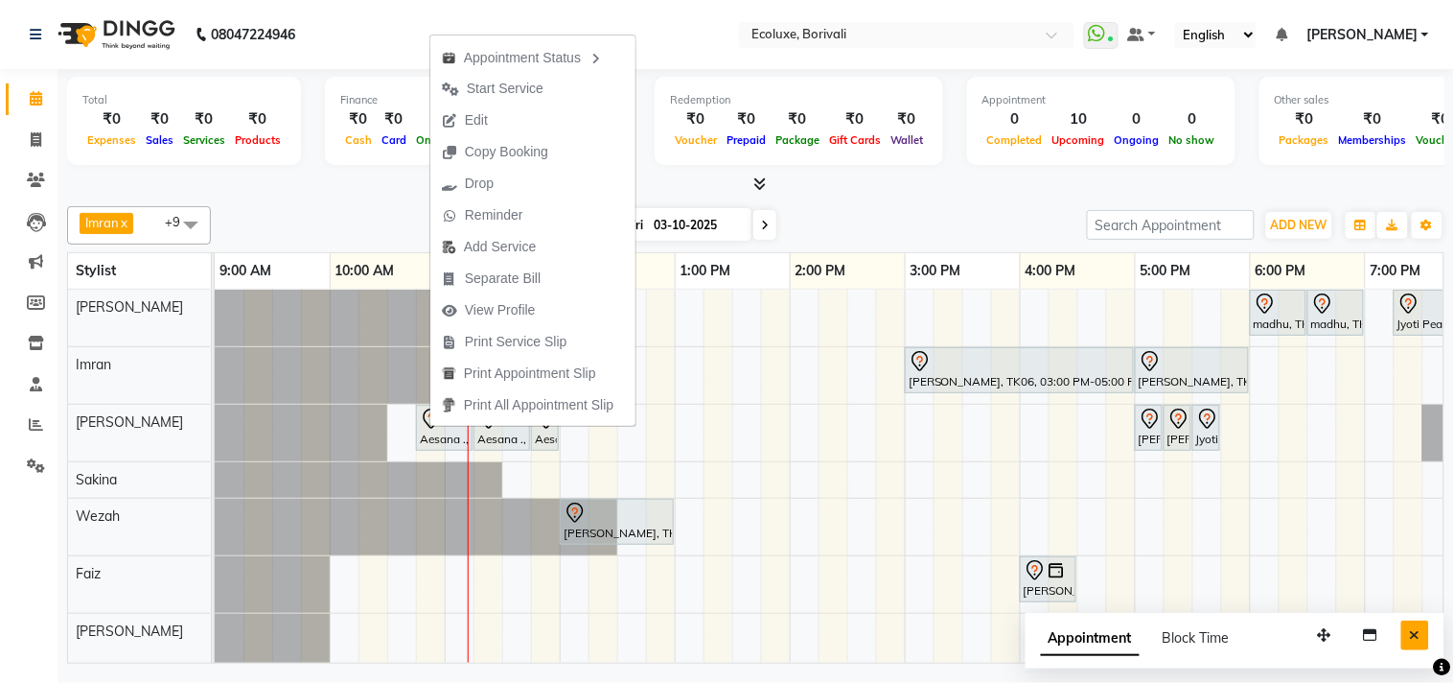
click at [1416, 634] on icon "Close" at bounding box center [1415, 634] width 11 height 13
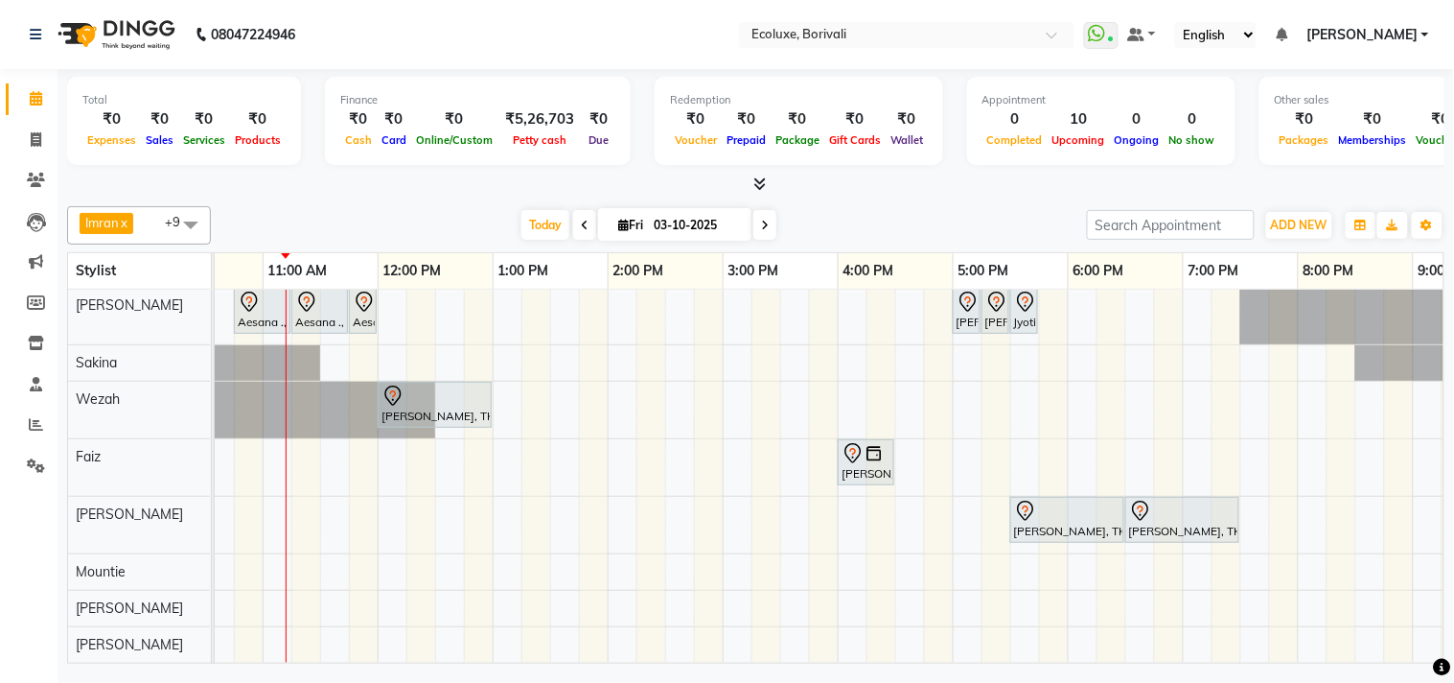
scroll to position [0, 177]
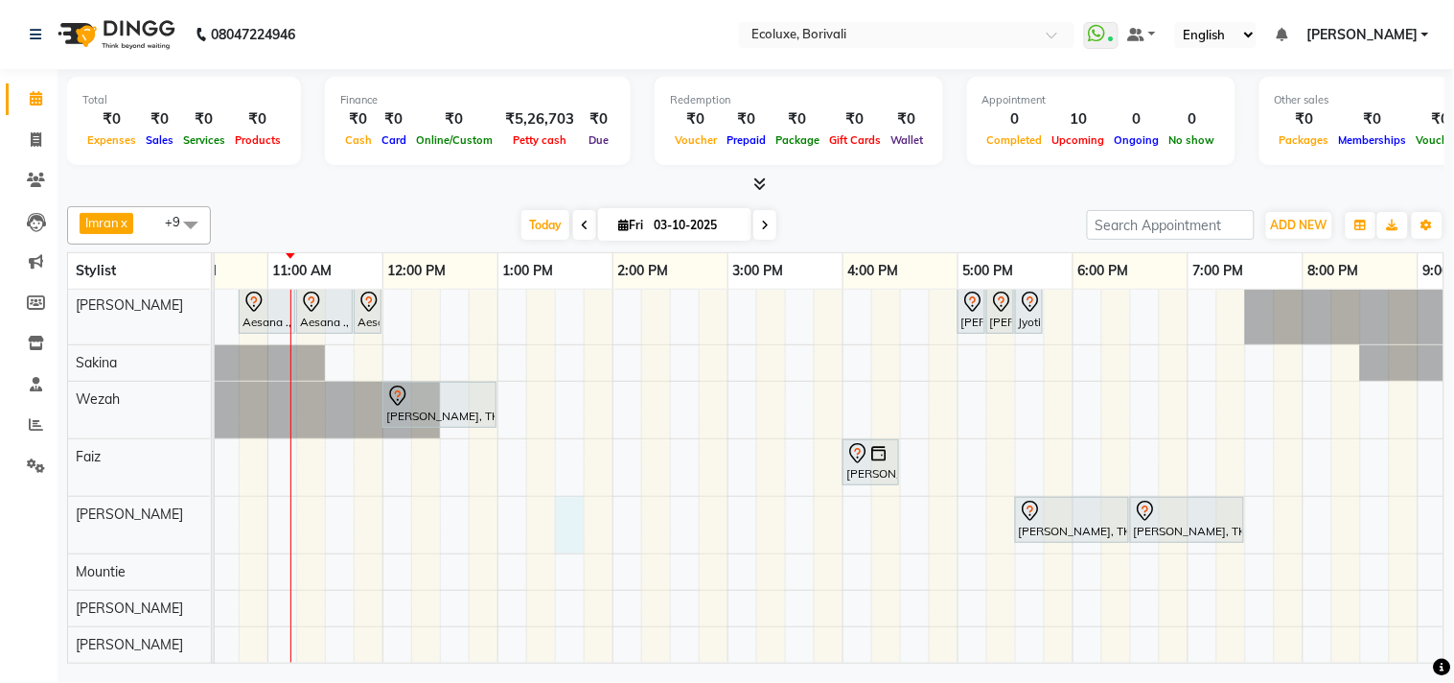
click at [564, 491] on div "madhu, TK08, 06:00 PM-06:30 PM, Men Haircut - Senior Haircut madhu, TK08, 06:30…" at bounding box center [842, 418] width 1611 height 490
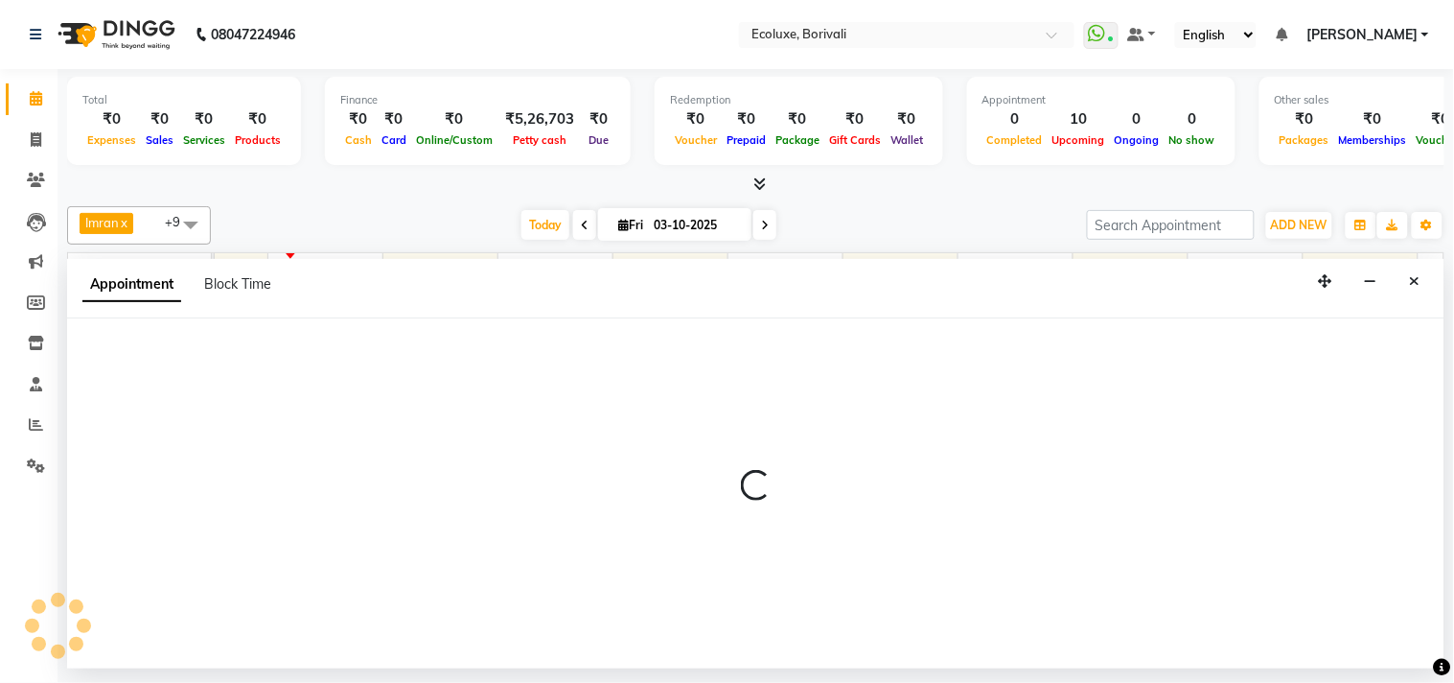
select select "75670"
select select "810"
select select "tentative"
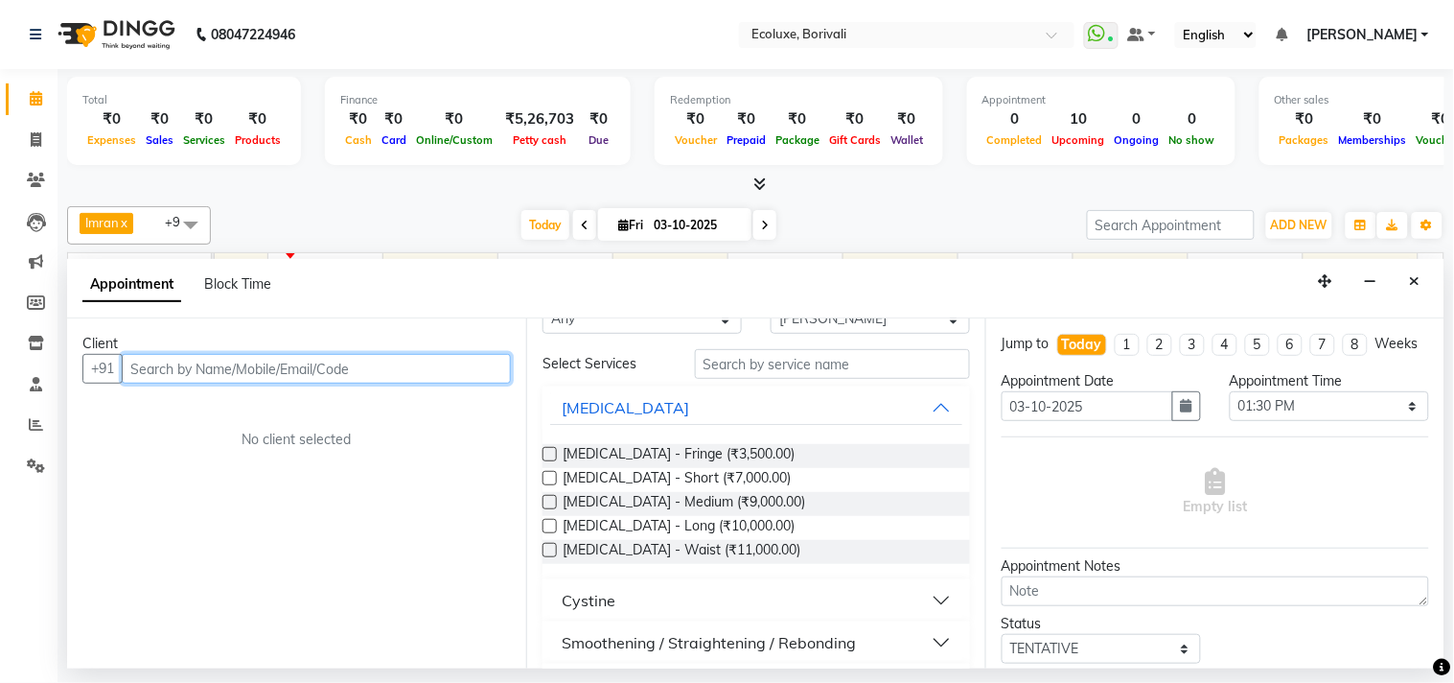
scroll to position [0, 0]
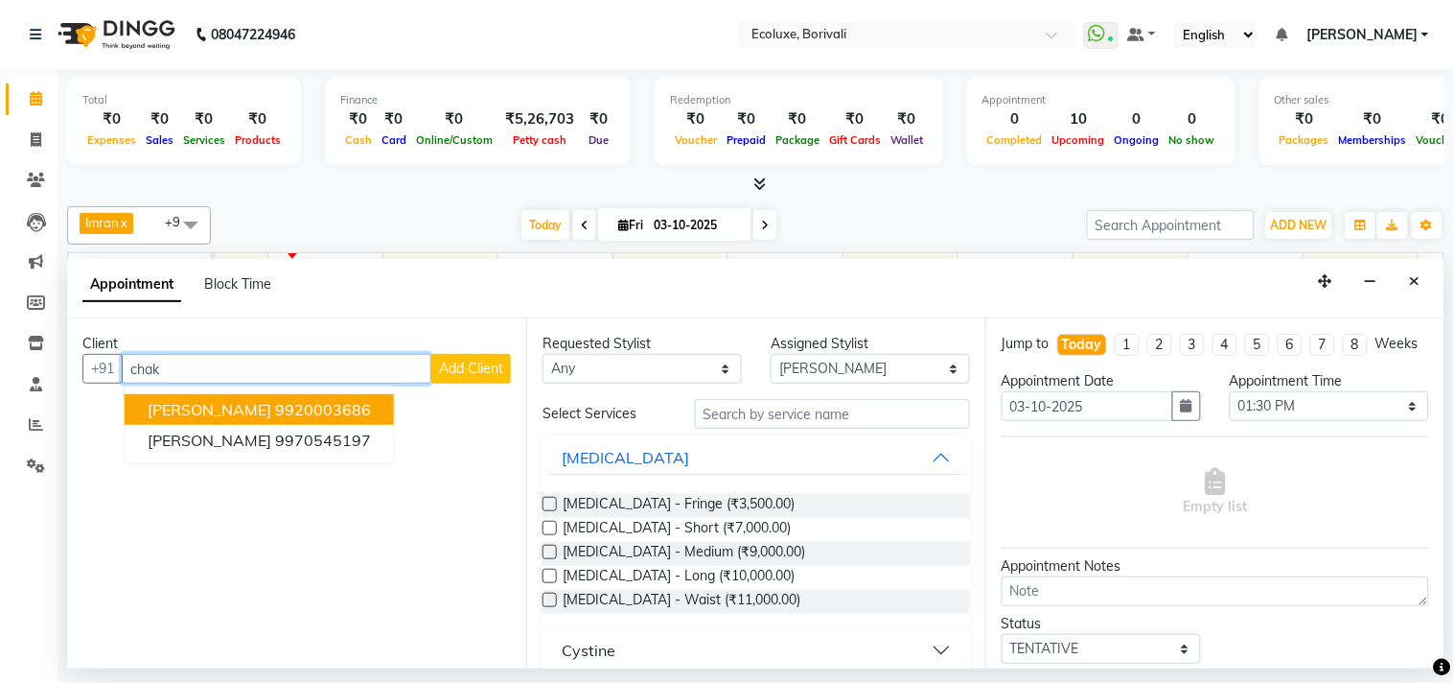
click at [393, 399] on button "chakshu khara 9920003686" at bounding box center [259, 409] width 269 height 31
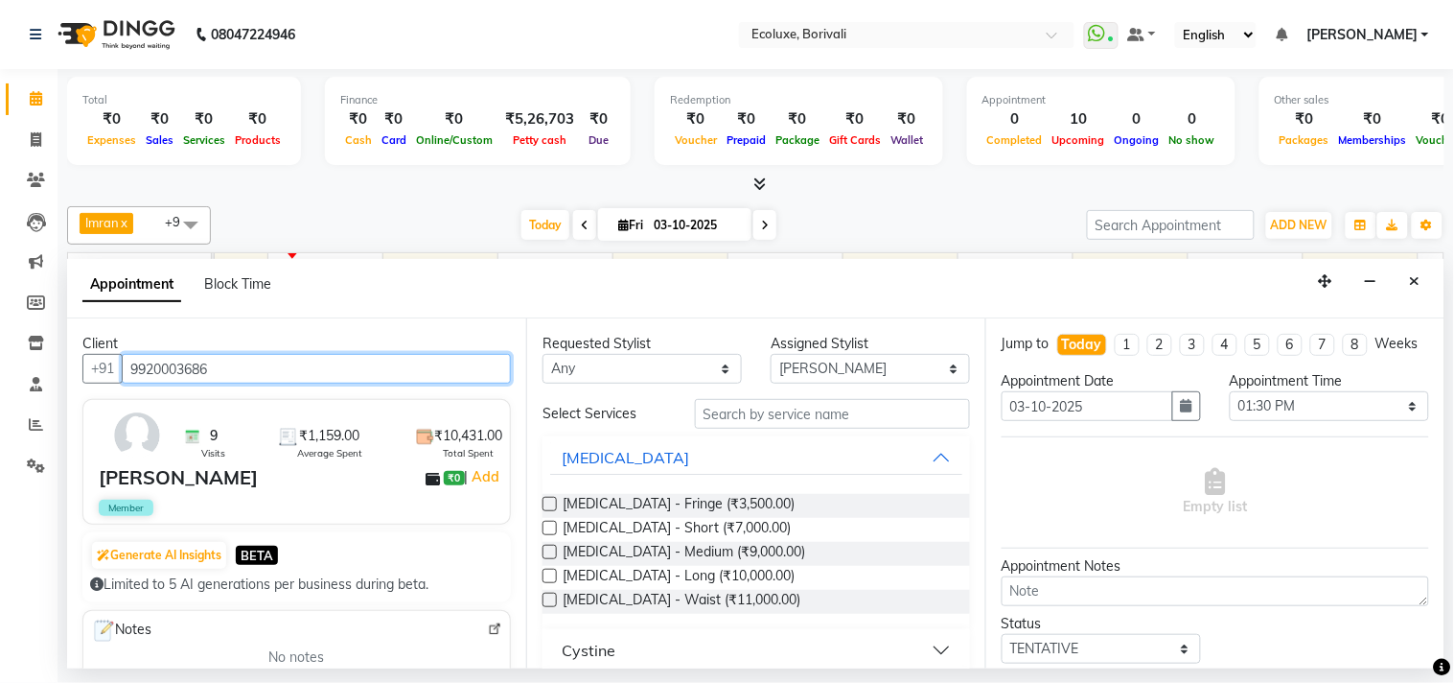
type input "9920003686"
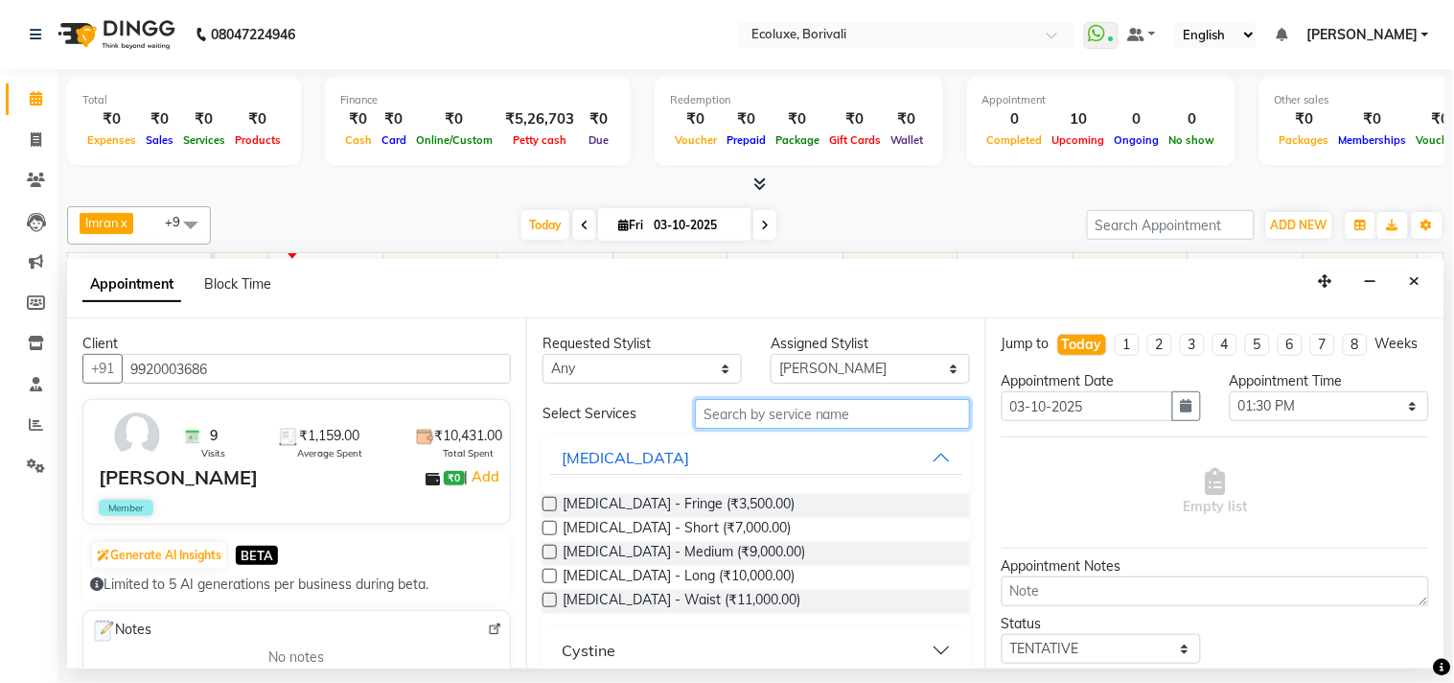
click at [701, 416] on input "text" at bounding box center [832, 414] width 275 height 30
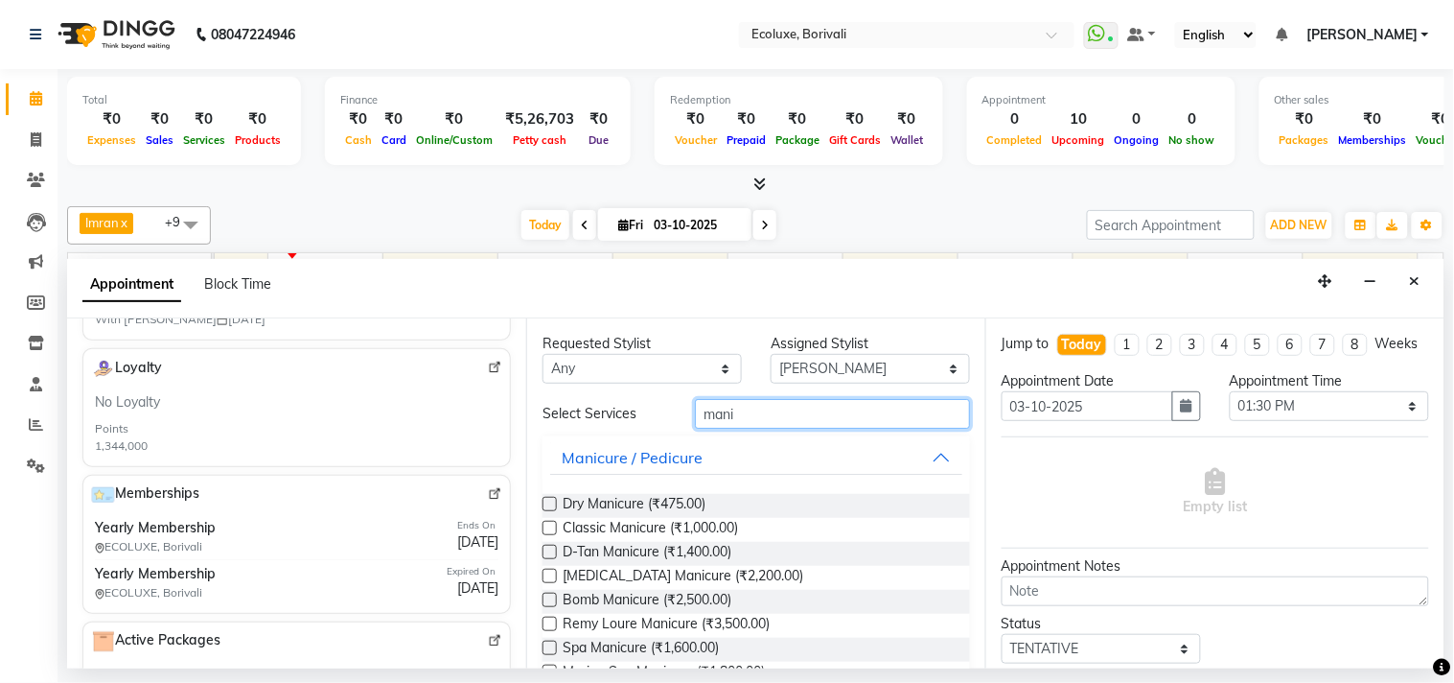
scroll to position [639, 0]
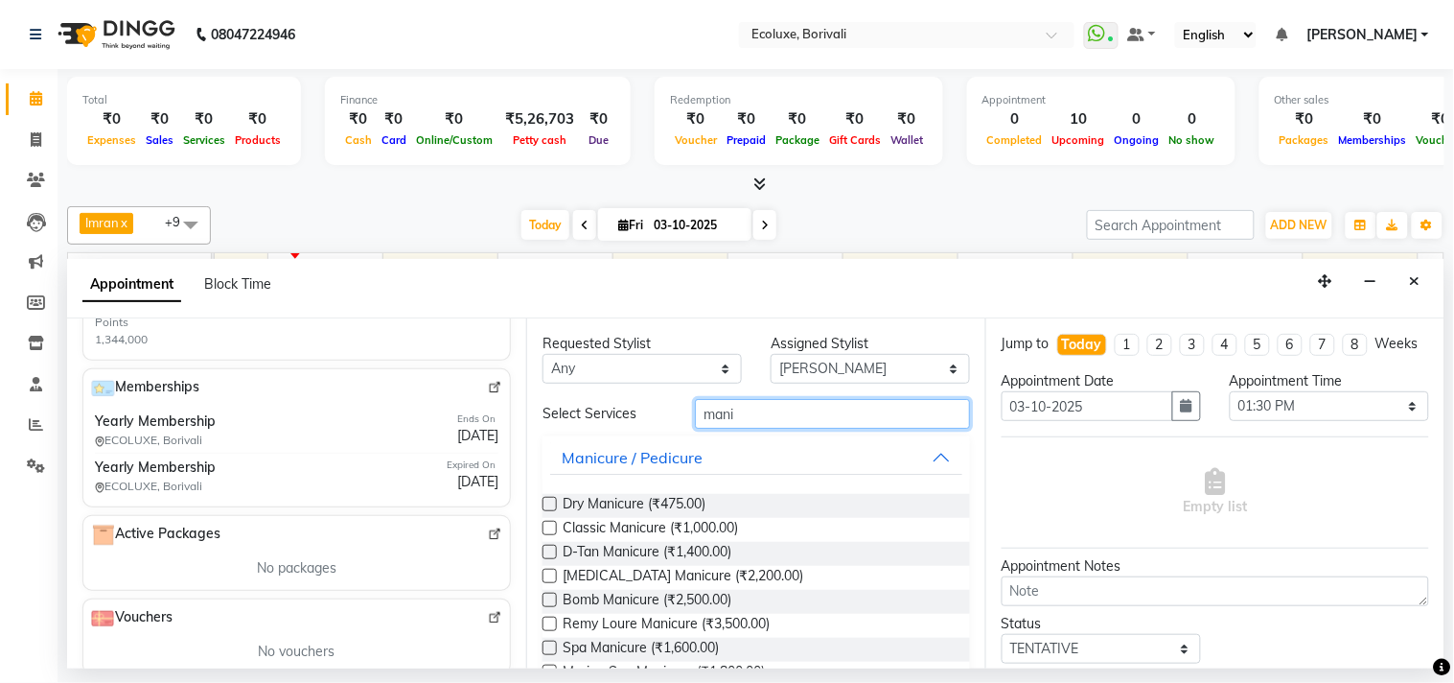
type input "mani"
click at [547, 523] on label at bounding box center [550, 528] width 14 height 14
click at [547, 523] on input "checkbox" at bounding box center [549, 529] width 12 height 12
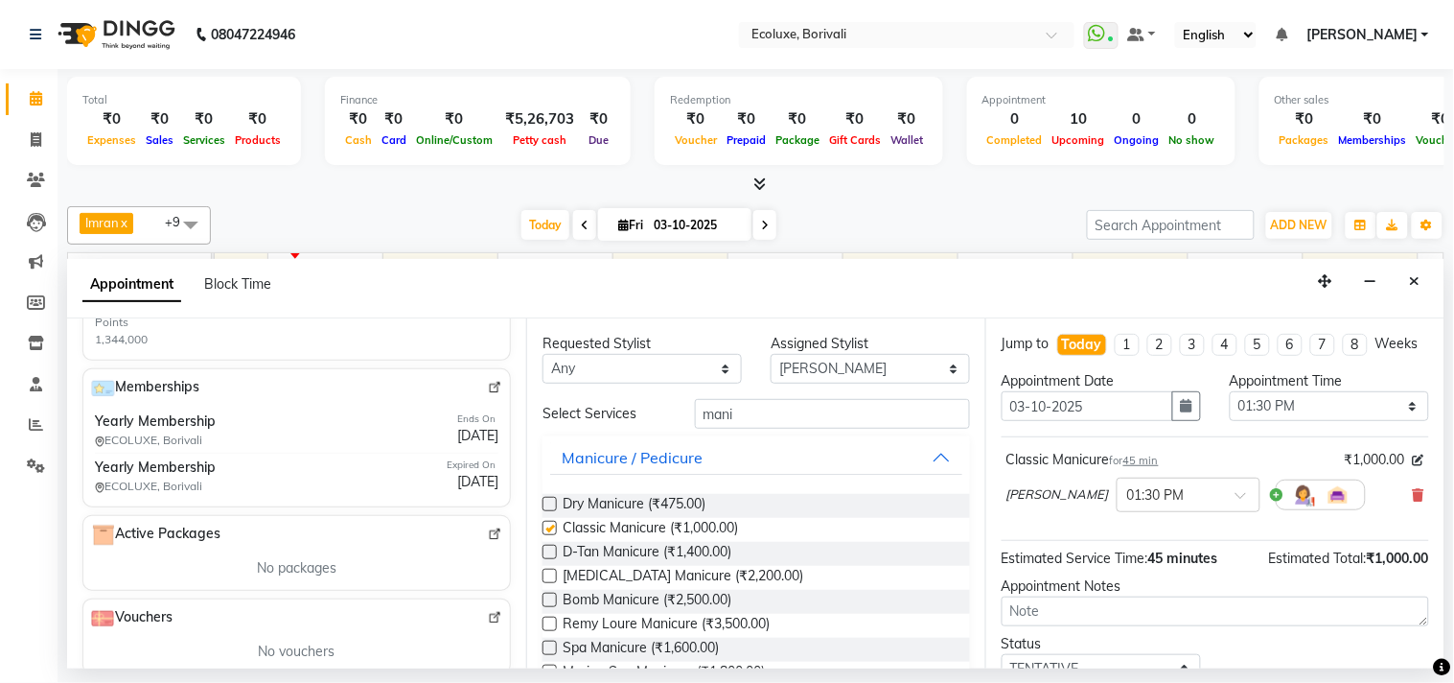
checkbox input "false"
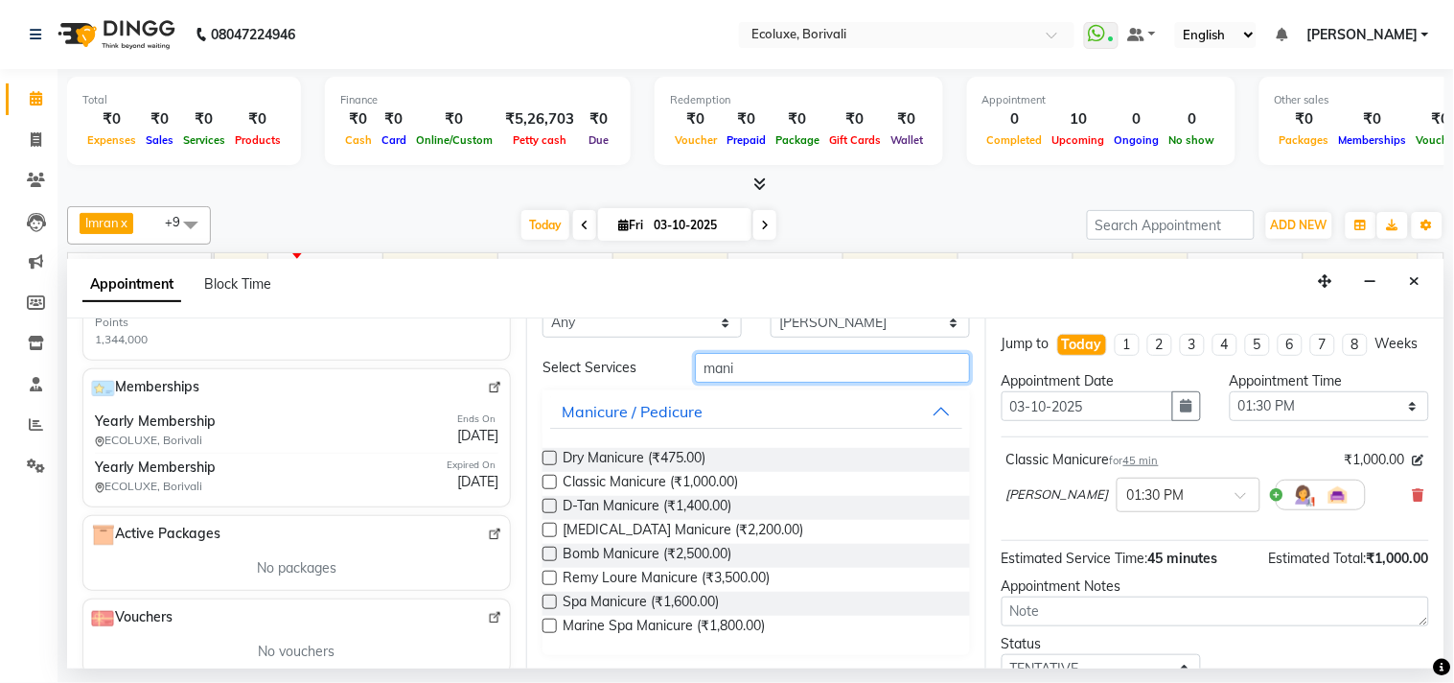
click at [820, 369] on input "mani" at bounding box center [832, 368] width 275 height 30
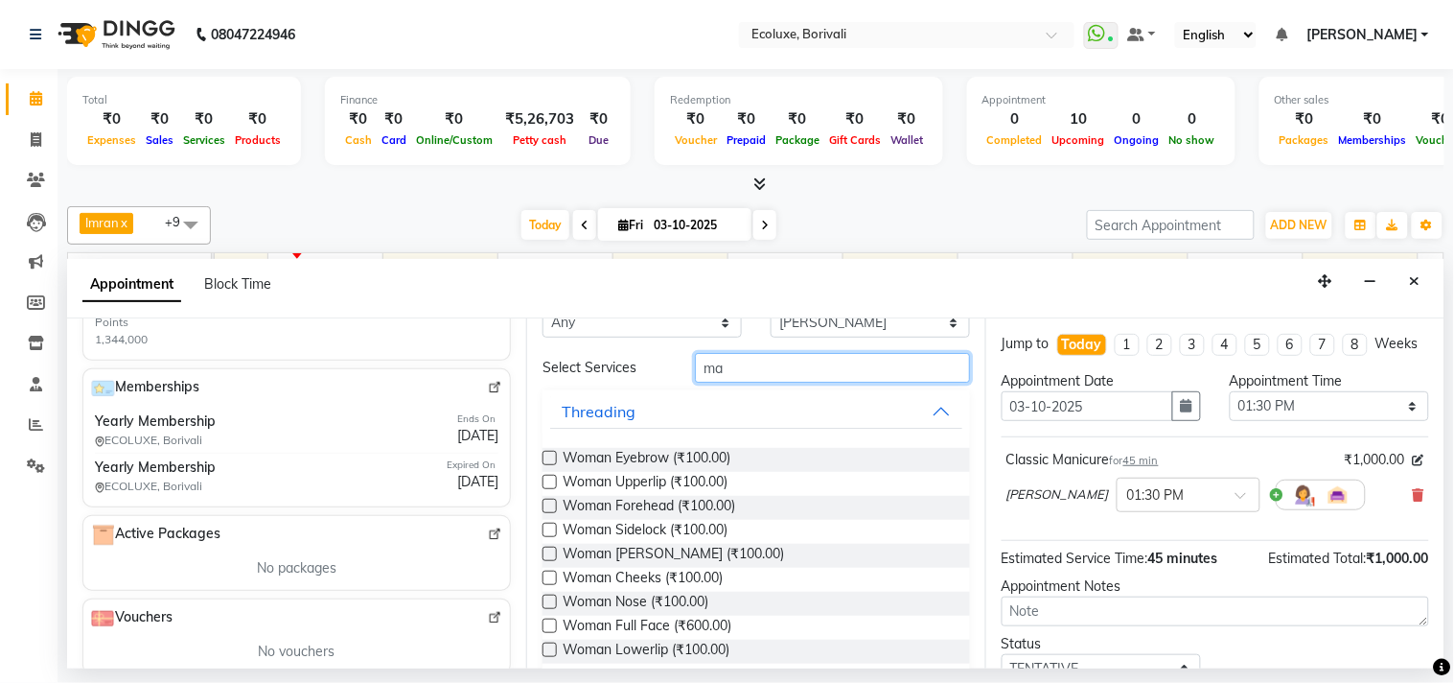
type input "m"
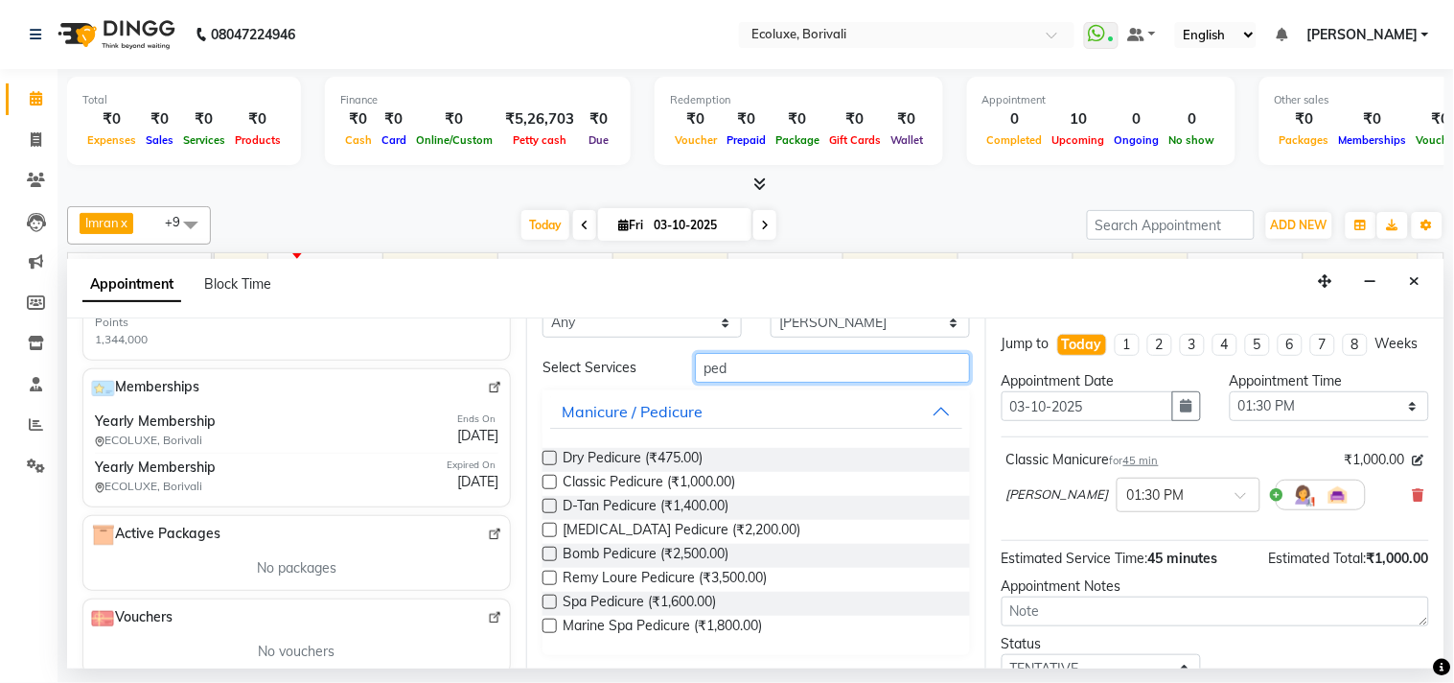
type input "ped"
click at [546, 481] on label at bounding box center [550, 482] width 14 height 14
click at [546, 481] on input "checkbox" at bounding box center [549, 483] width 12 height 12
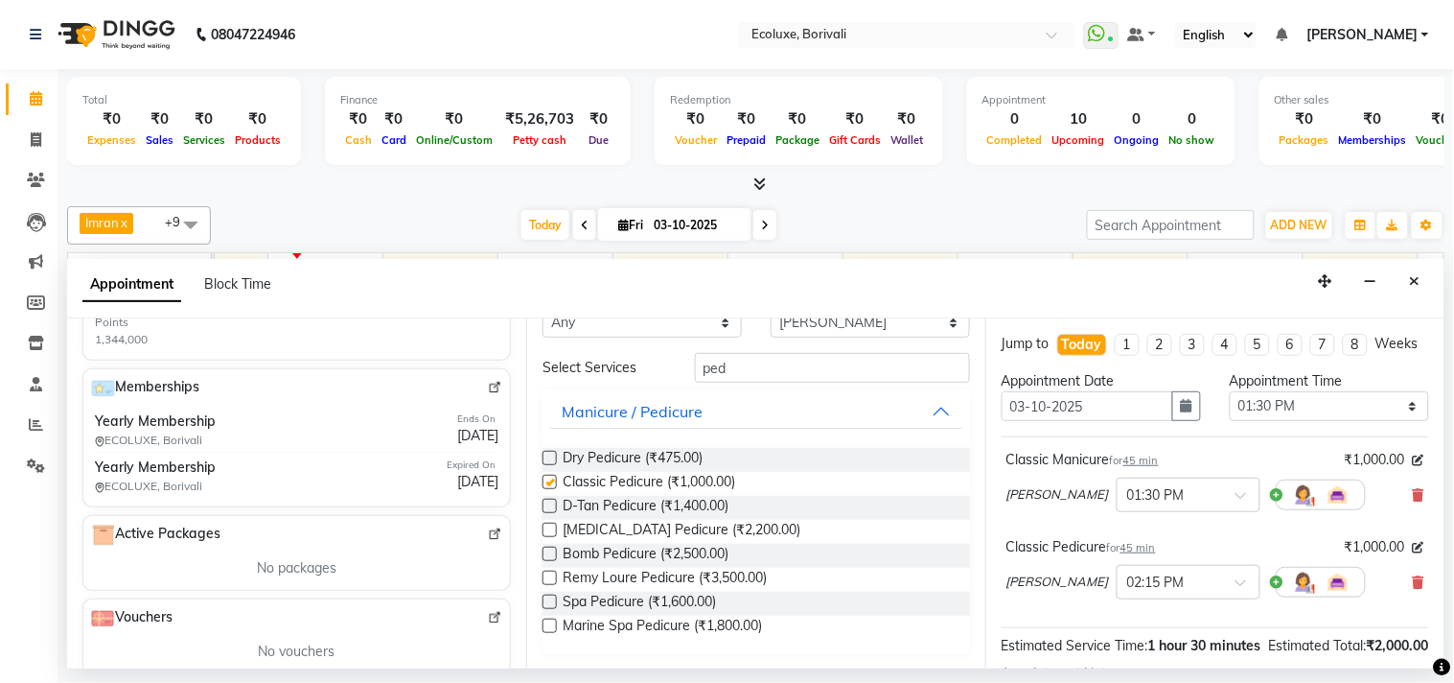
checkbox input "false"
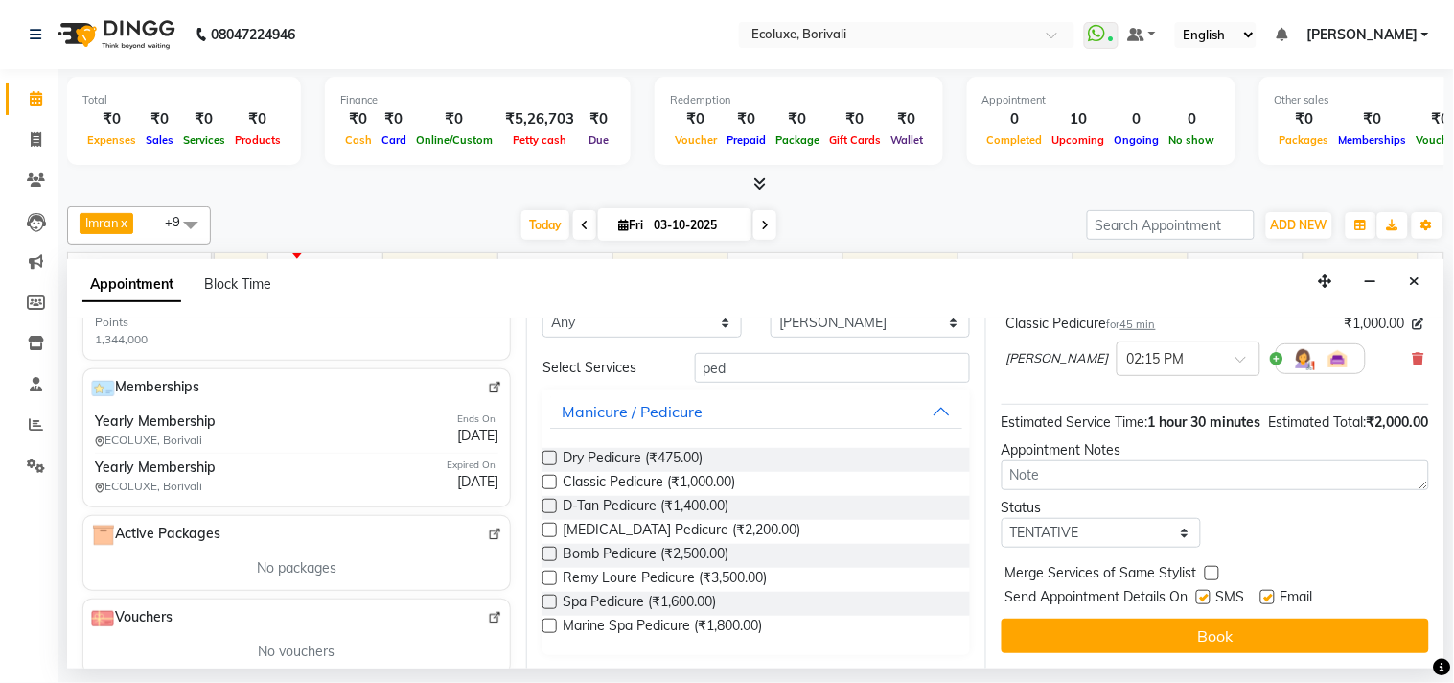
scroll to position [261, 0]
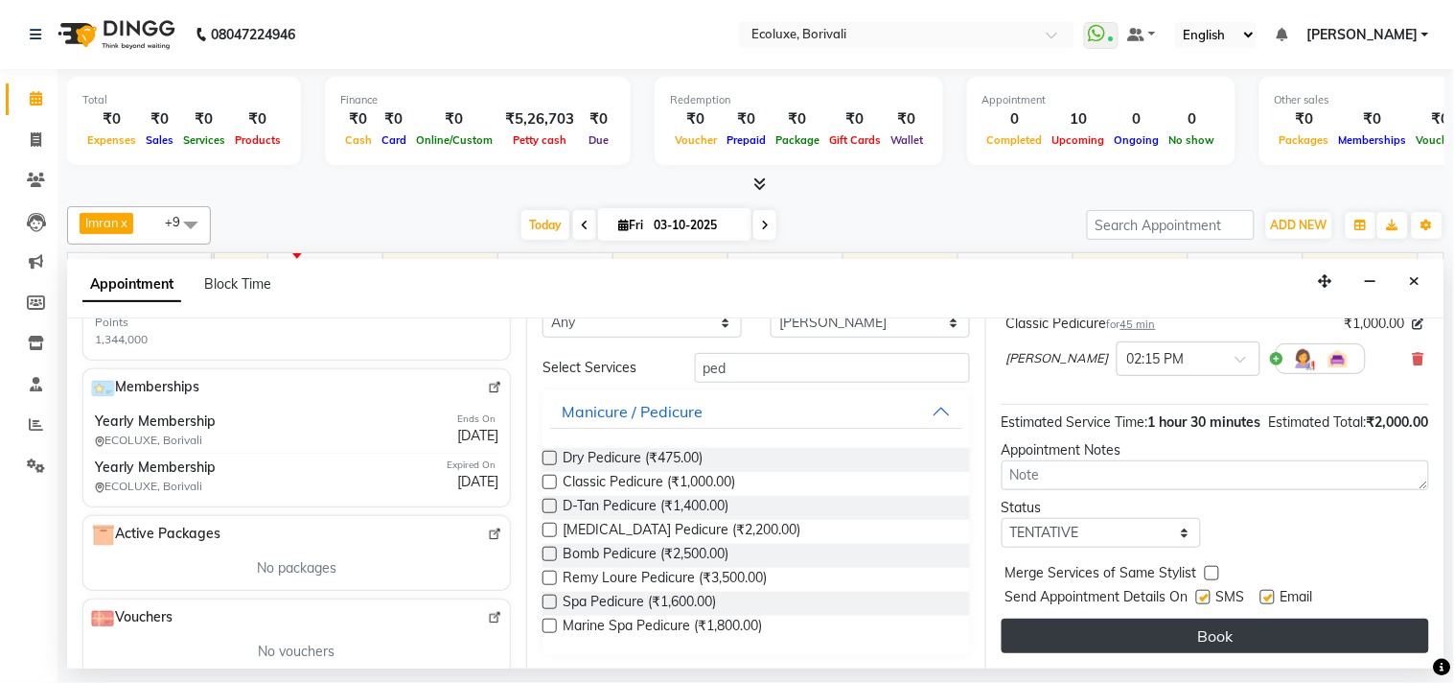
click at [1119, 638] on button "Book" at bounding box center [1216, 635] width 428 height 35
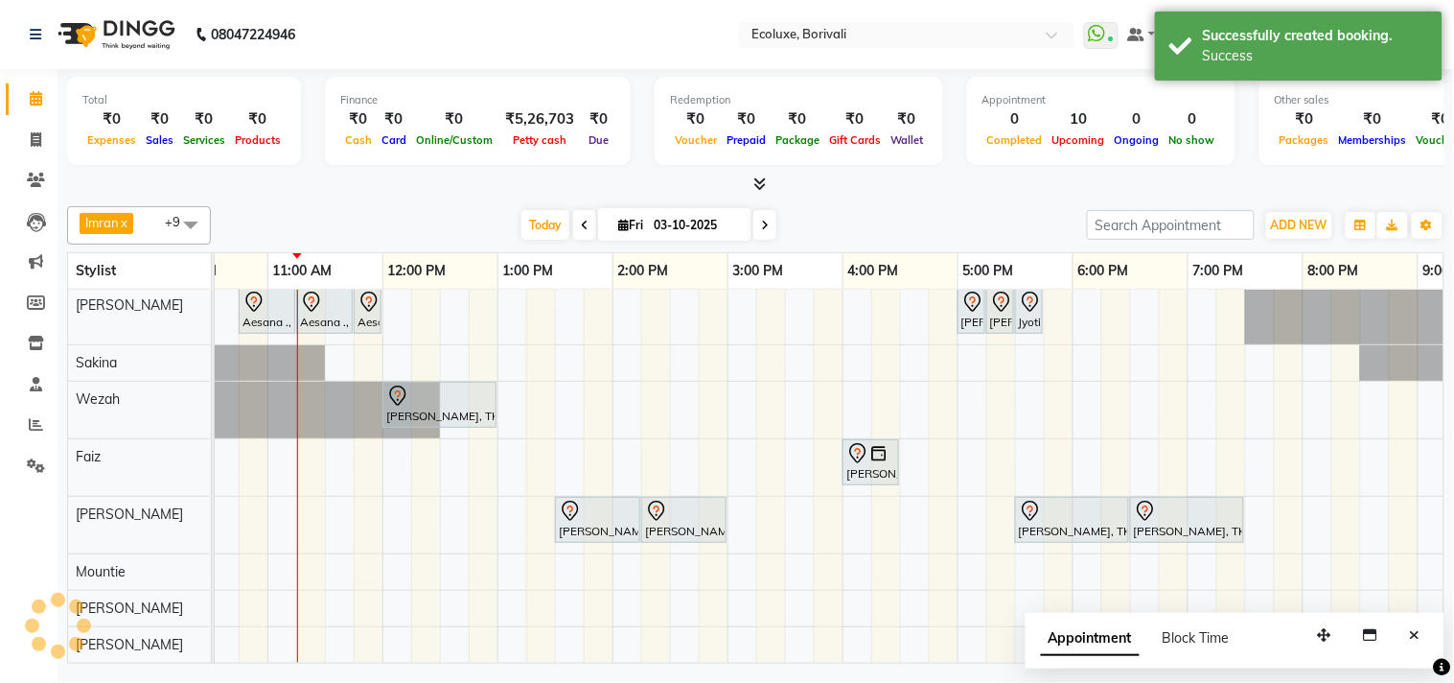
scroll to position [0, 0]
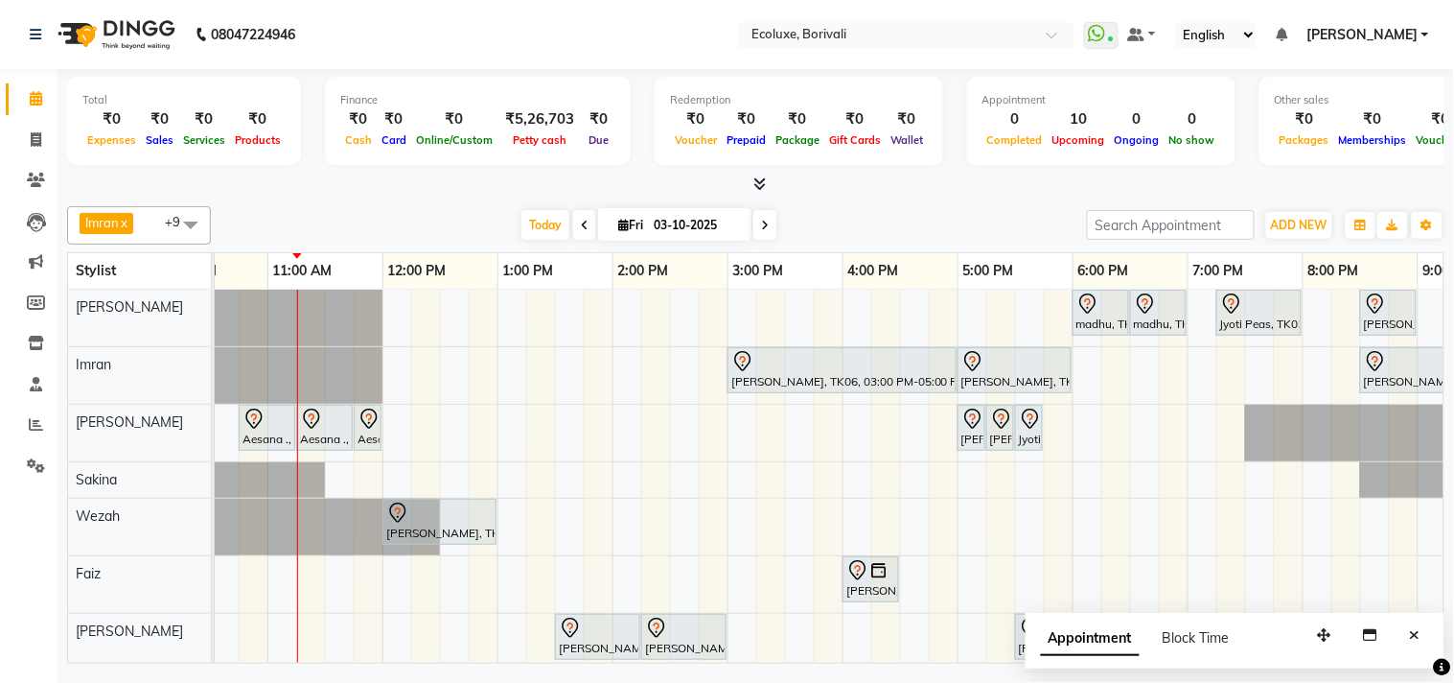
click at [743, 308] on div "madhu, TK08, 06:00 PM-06:30 PM, Men Haircut - Senior Haircut madhu, TK08, 06:30…" at bounding box center [842, 535] width 1611 height 490
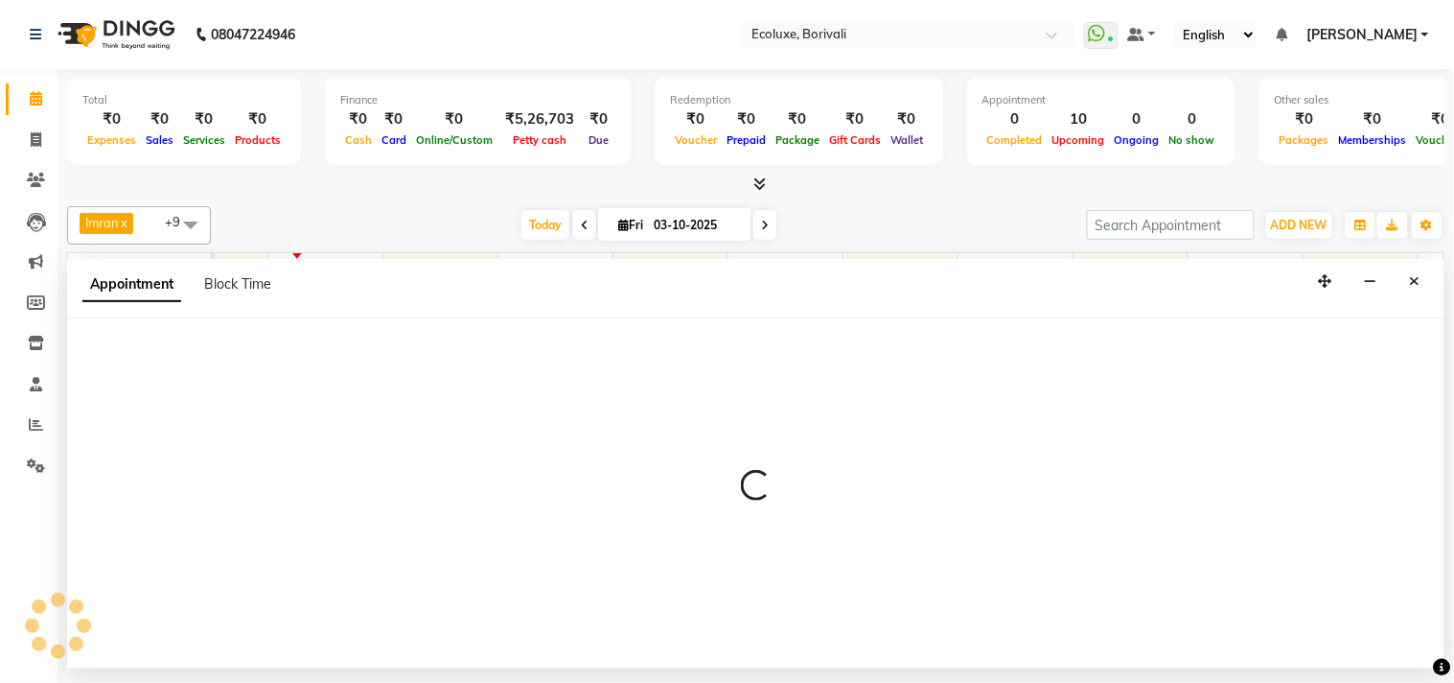
select select "35738"
select select "900"
select select "tentative"
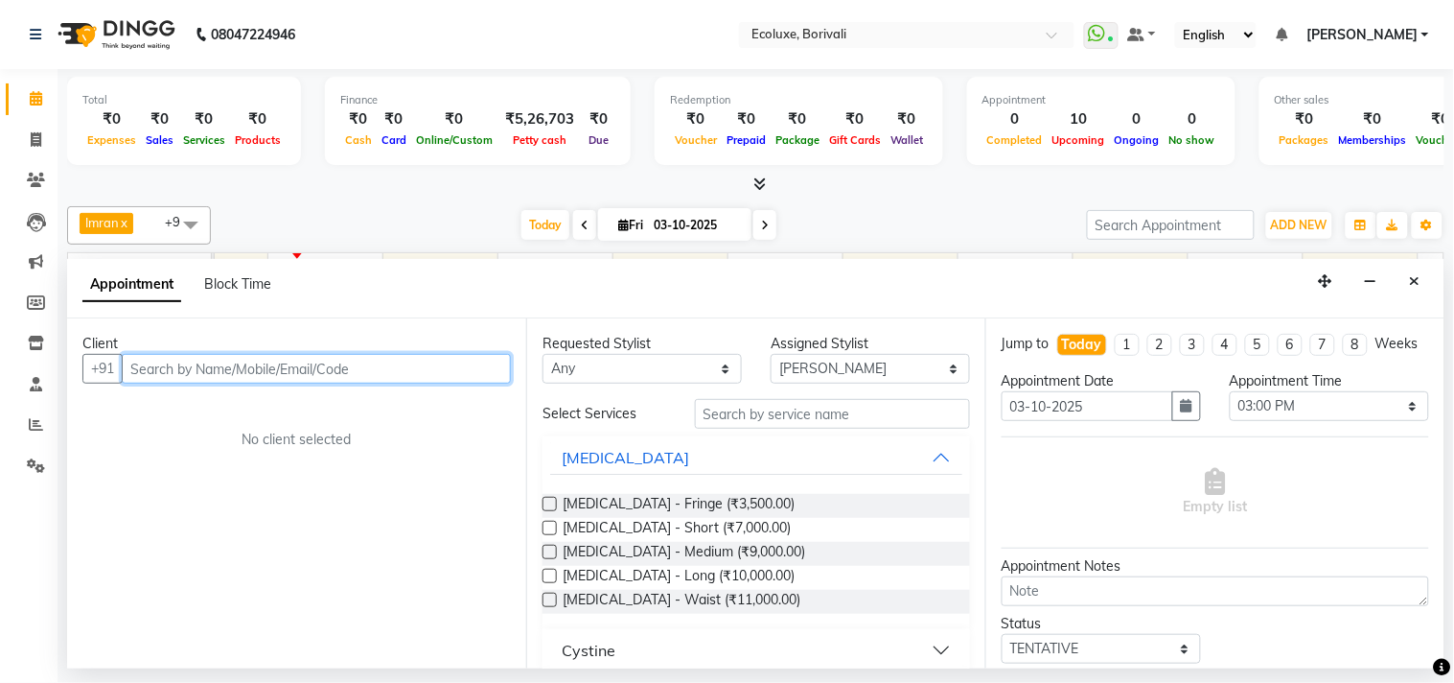
click at [413, 364] on input "text" at bounding box center [316, 369] width 389 height 30
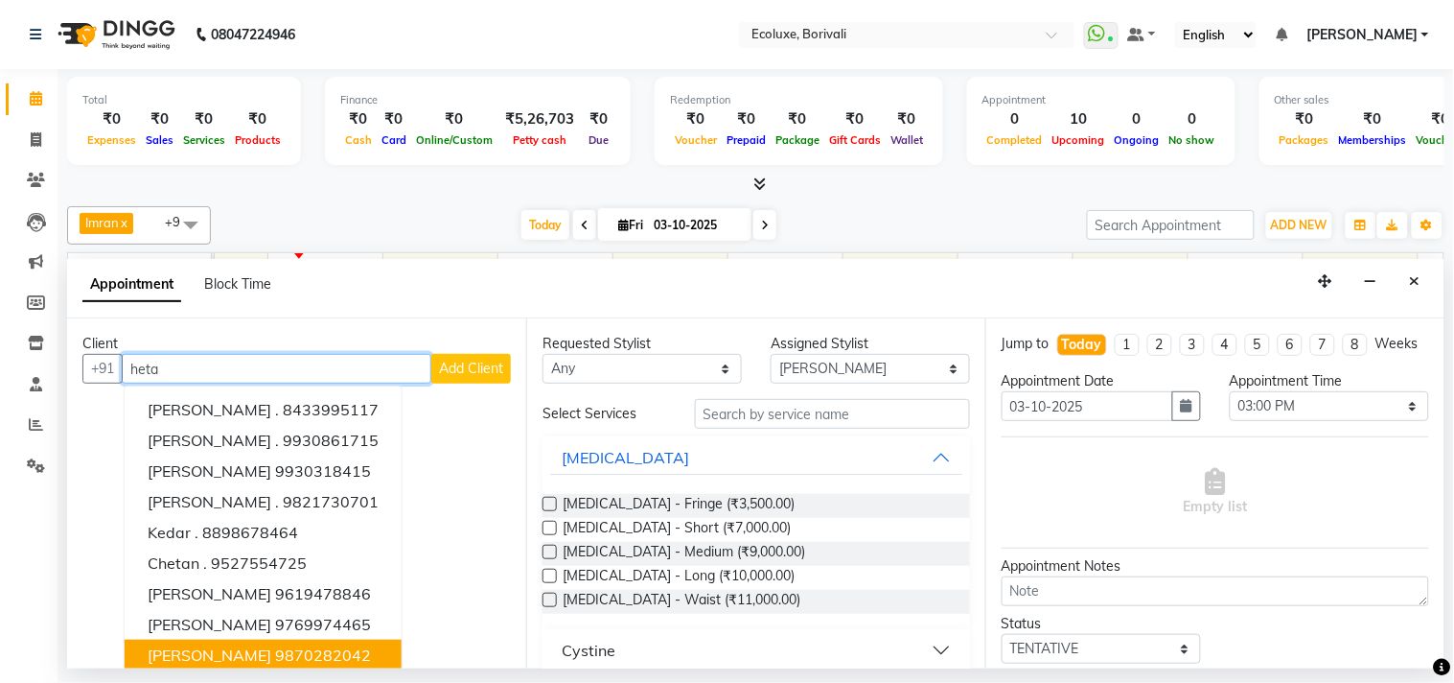
click at [275, 647] on ngb-highlight "9870282042" at bounding box center [323, 654] width 96 height 19
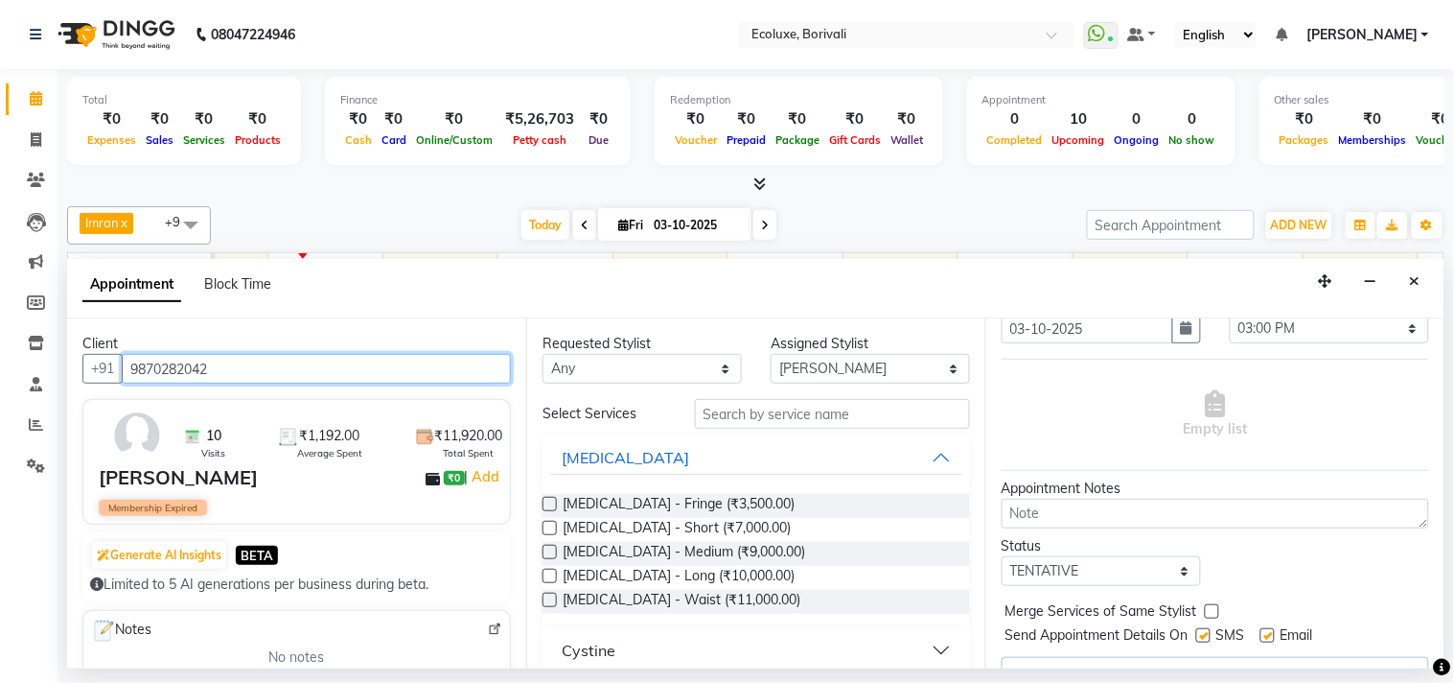
scroll to position [136, 0]
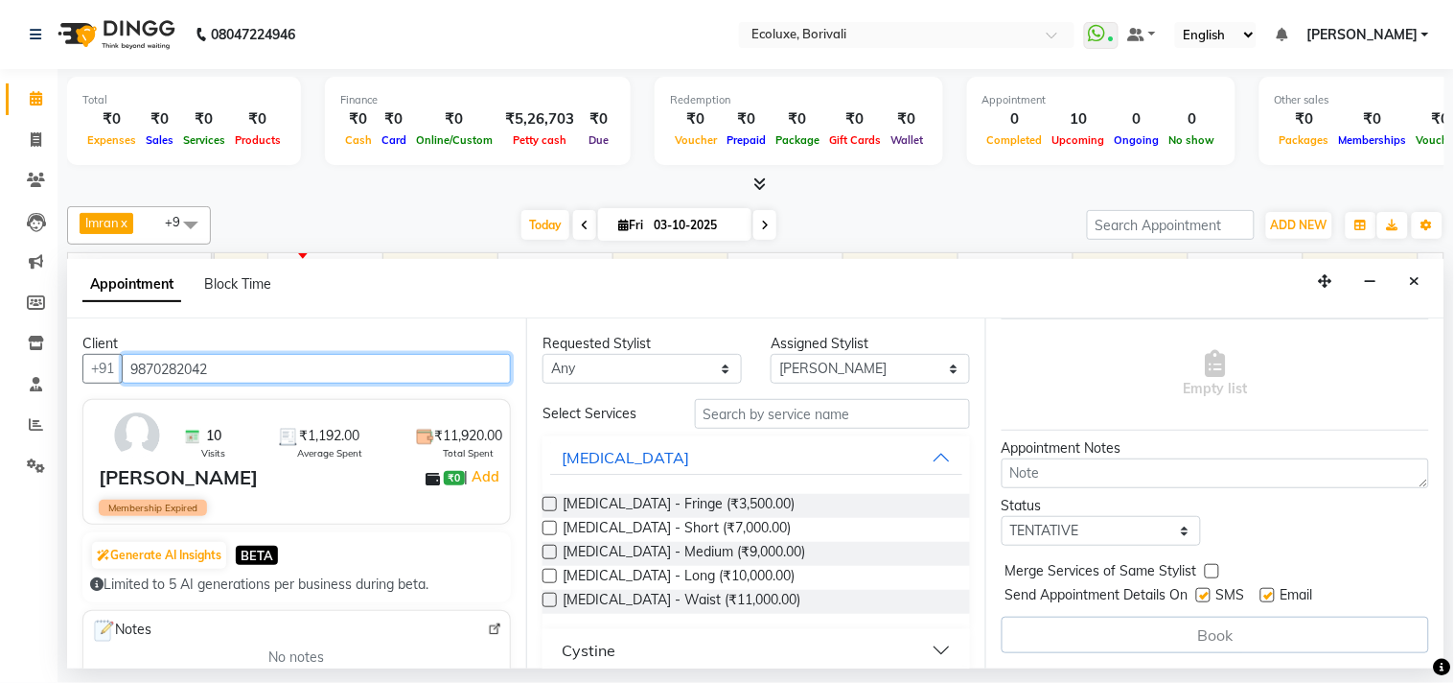
type input "9870282042"
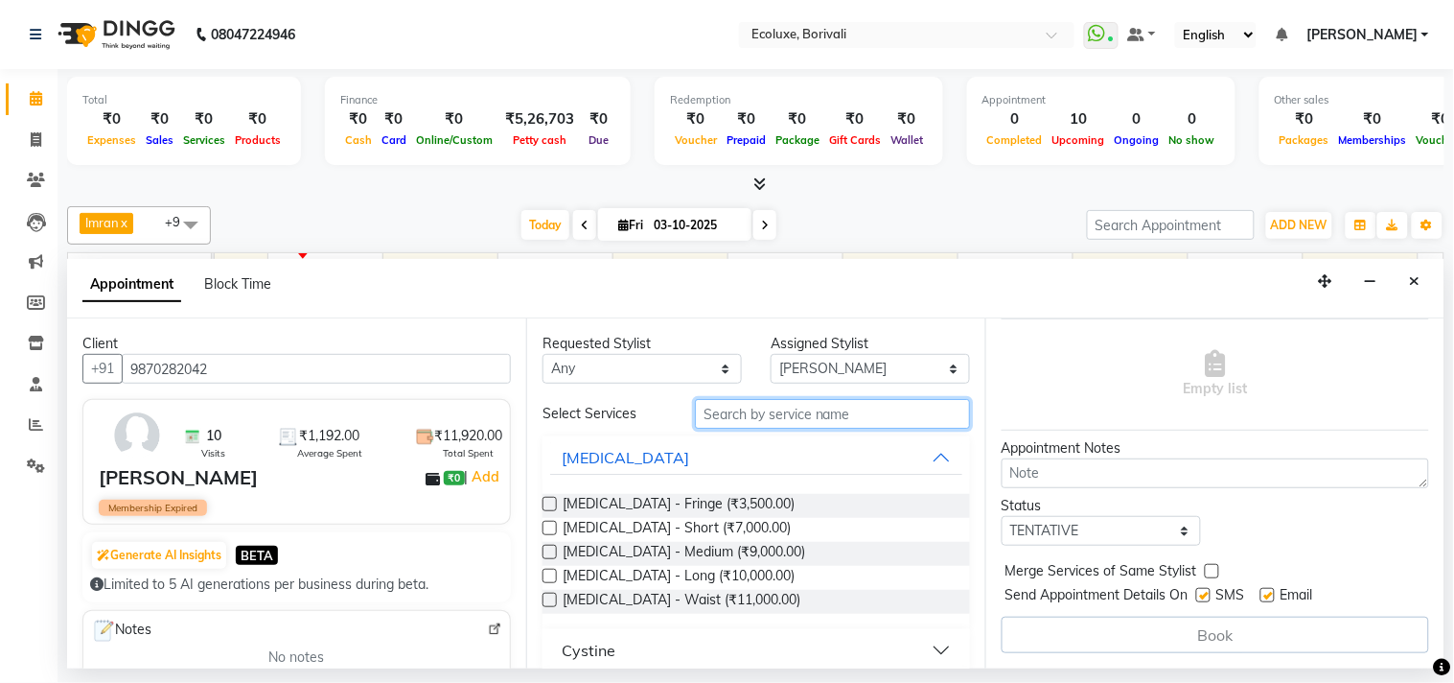
click at [877, 418] on input "text" at bounding box center [832, 414] width 275 height 30
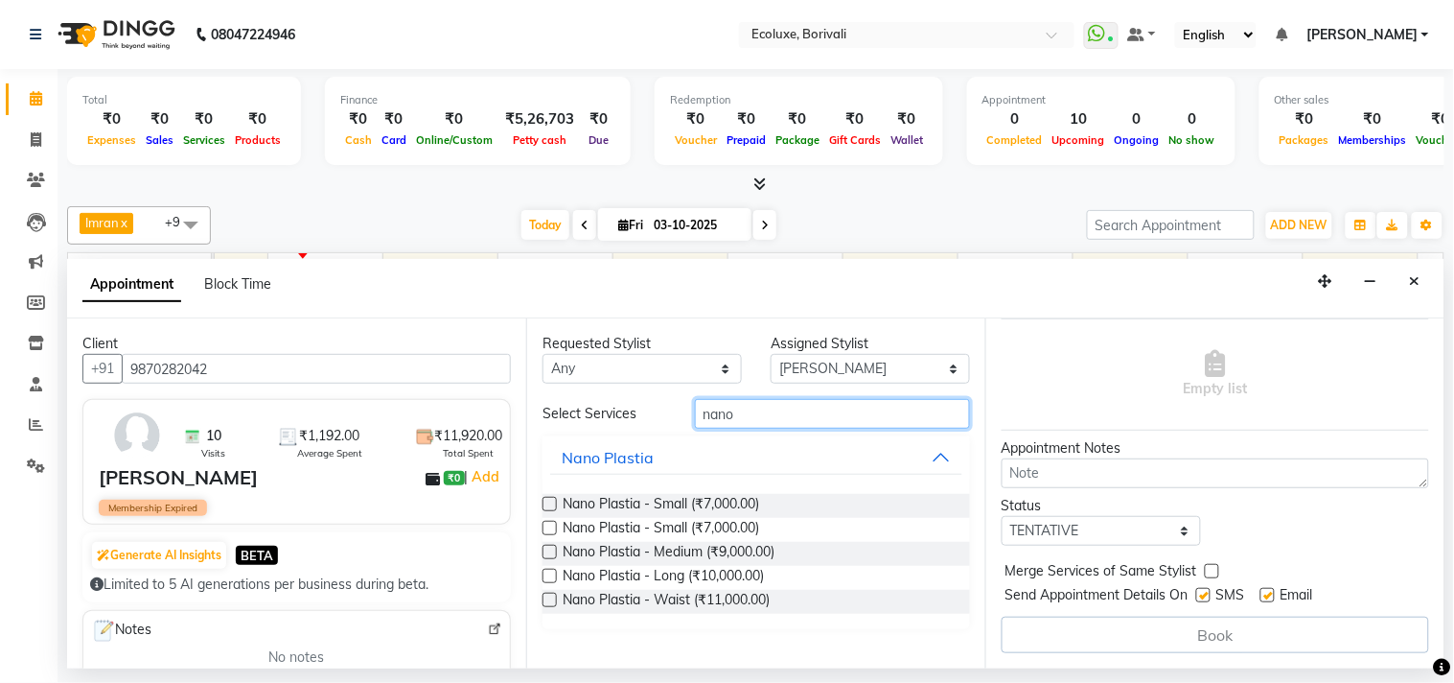
type input "nano"
drag, startPoint x: 546, startPoint y: 524, endPoint x: 858, endPoint y: 521, distance: 311.6
click at [547, 528] on label at bounding box center [550, 528] width 14 height 14
click at [547, 528] on input "checkbox" at bounding box center [549, 529] width 12 height 12
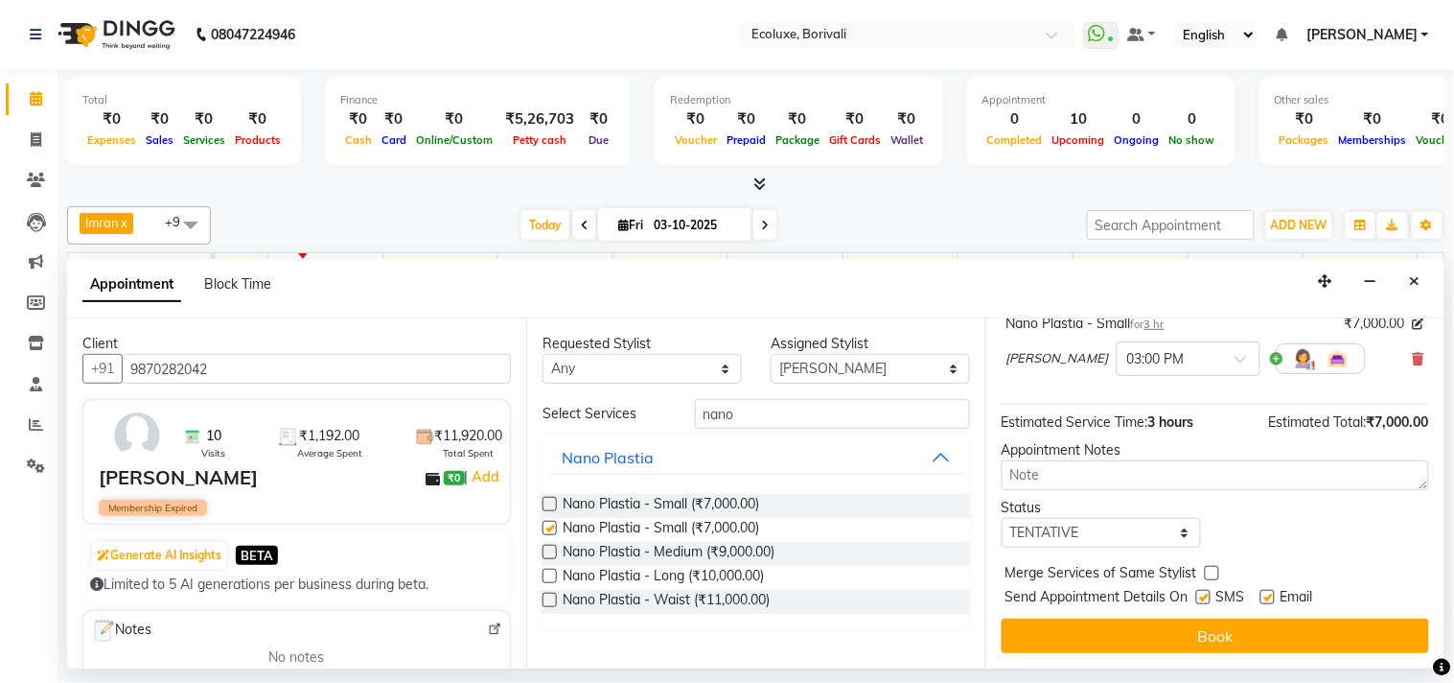
checkbox input "false"
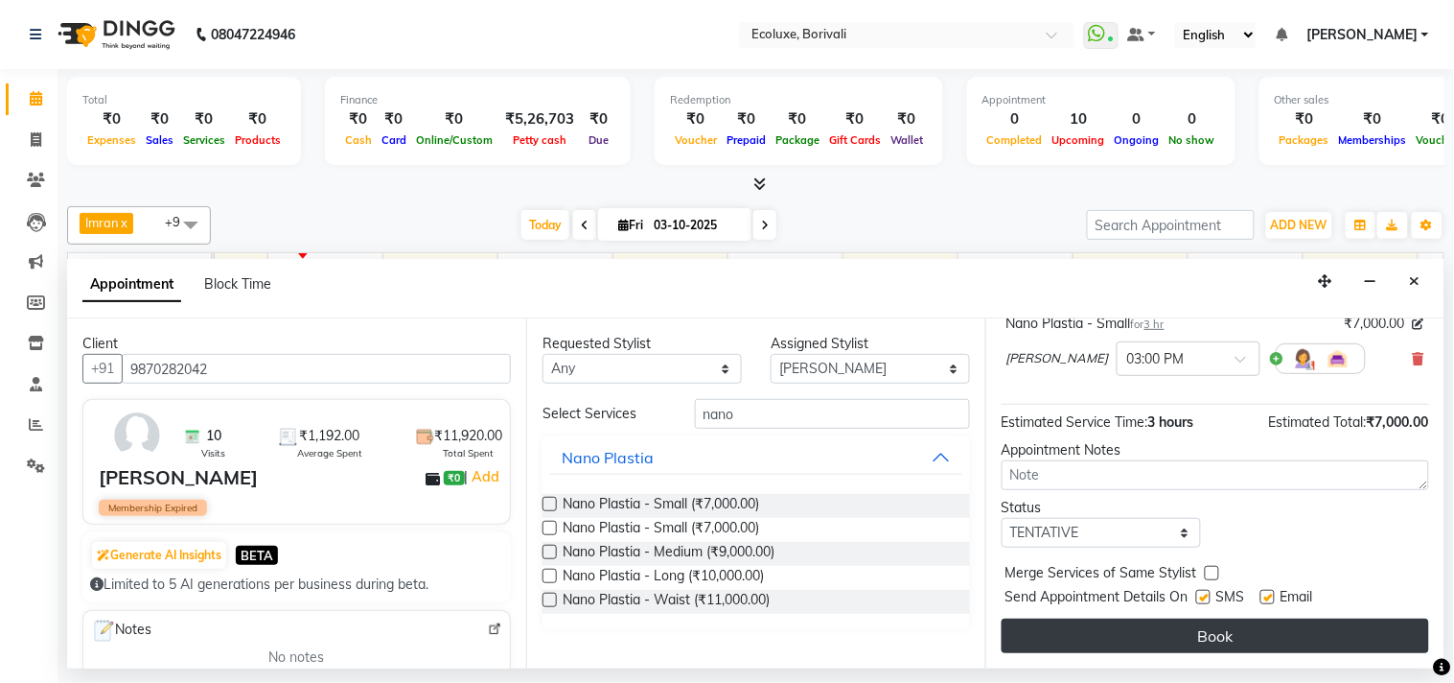
click at [1100, 638] on button "Book" at bounding box center [1216, 635] width 428 height 35
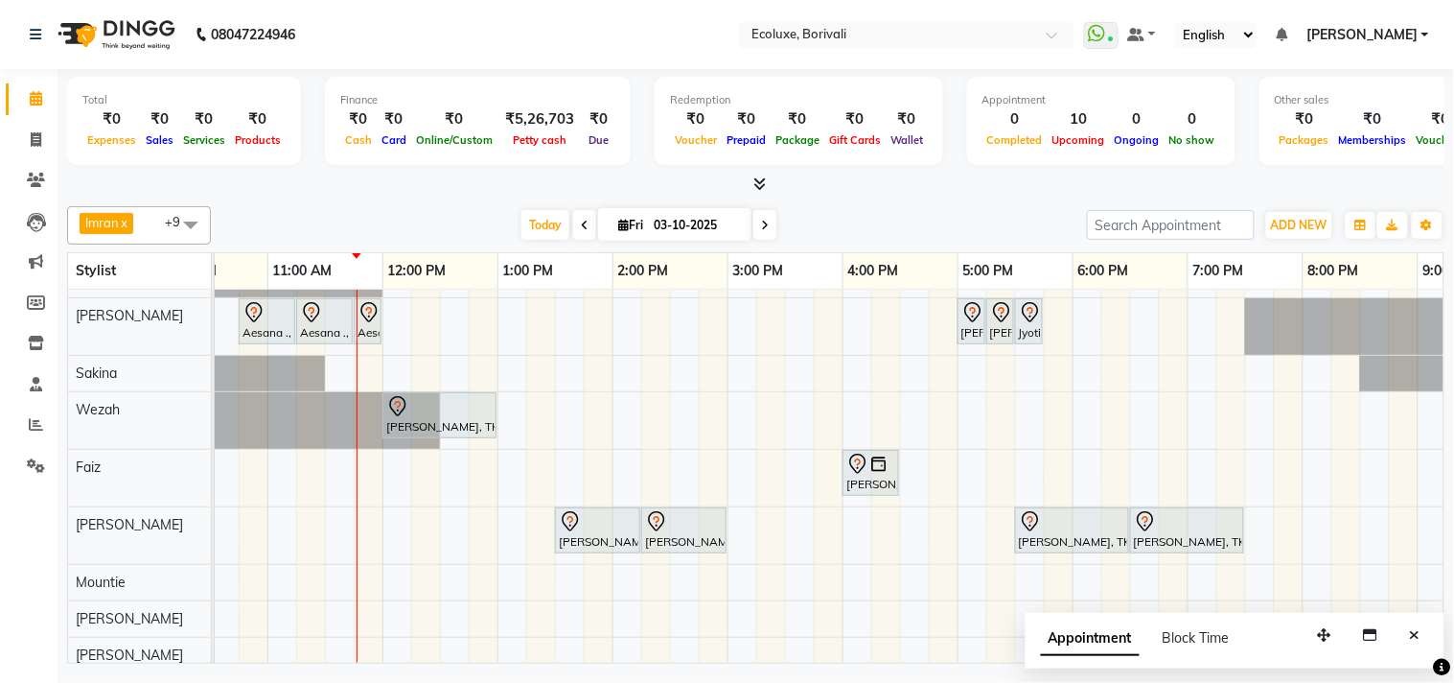
scroll to position [0, 0]
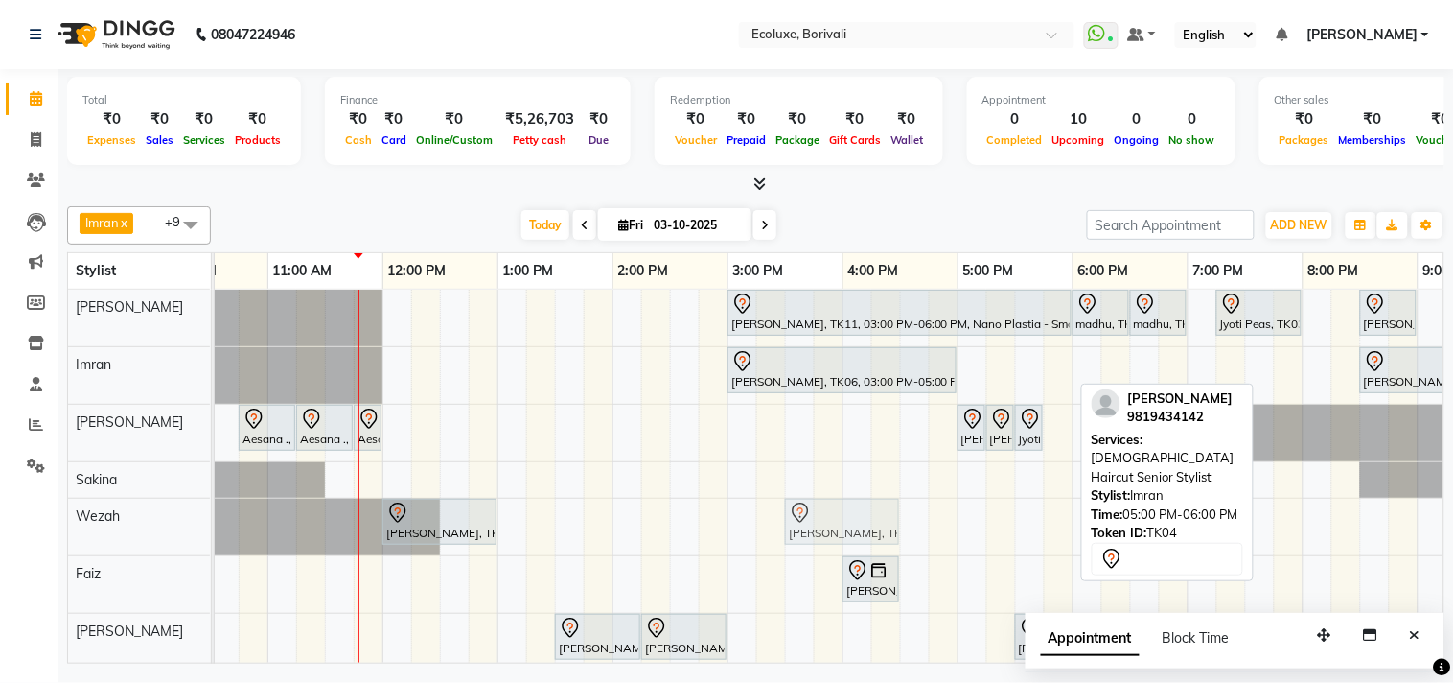
drag, startPoint x: 984, startPoint y: 376, endPoint x: 823, endPoint y: 514, distance: 212.1
click at [823, 514] on tbody "Hetal Gandhi, TK11, 03:00 PM-06:00 PM, Nano Plastia - Small madhu, TK08, 06:00 …" at bounding box center [842, 535] width 1611 height 490
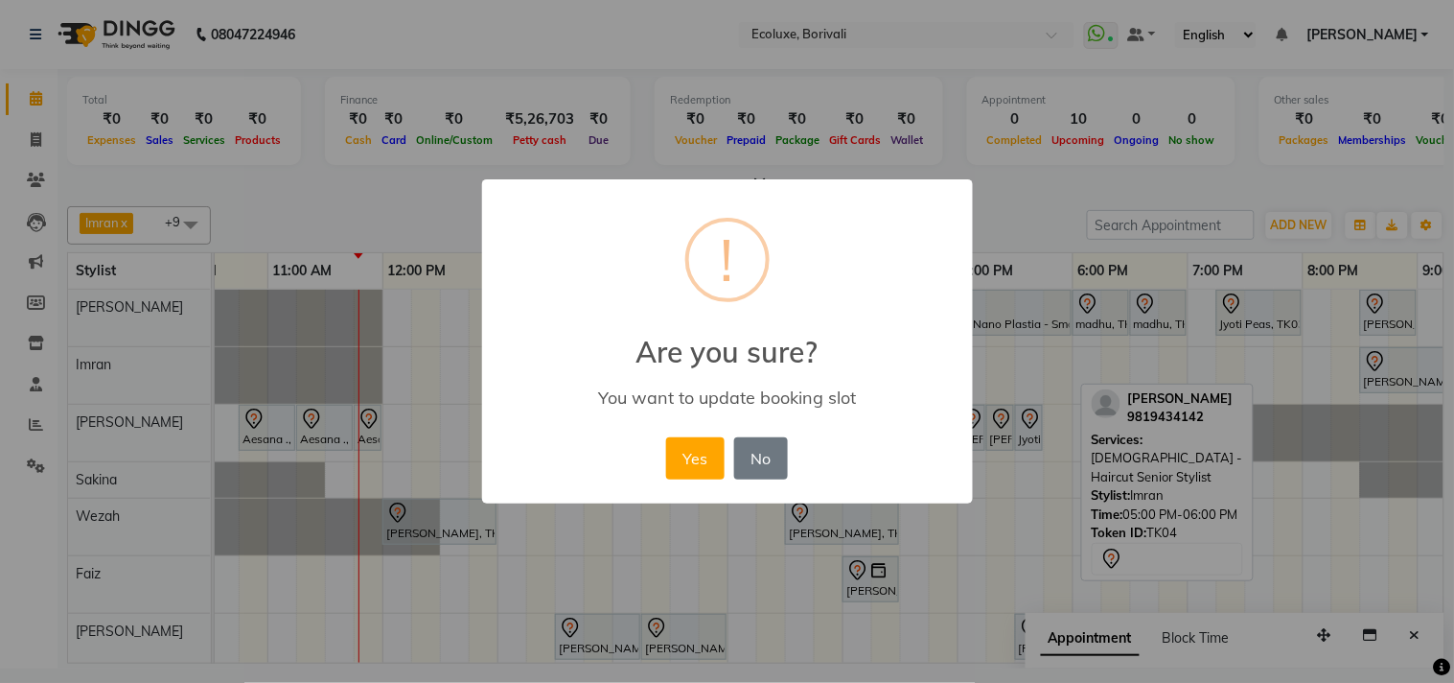
click at [639, 443] on div "× ! Are you sure? You want to update booking slot Yes No No" at bounding box center [727, 341] width 491 height 324
click at [675, 454] on button "Yes" at bounding box center [695, 458] width 58 height 42
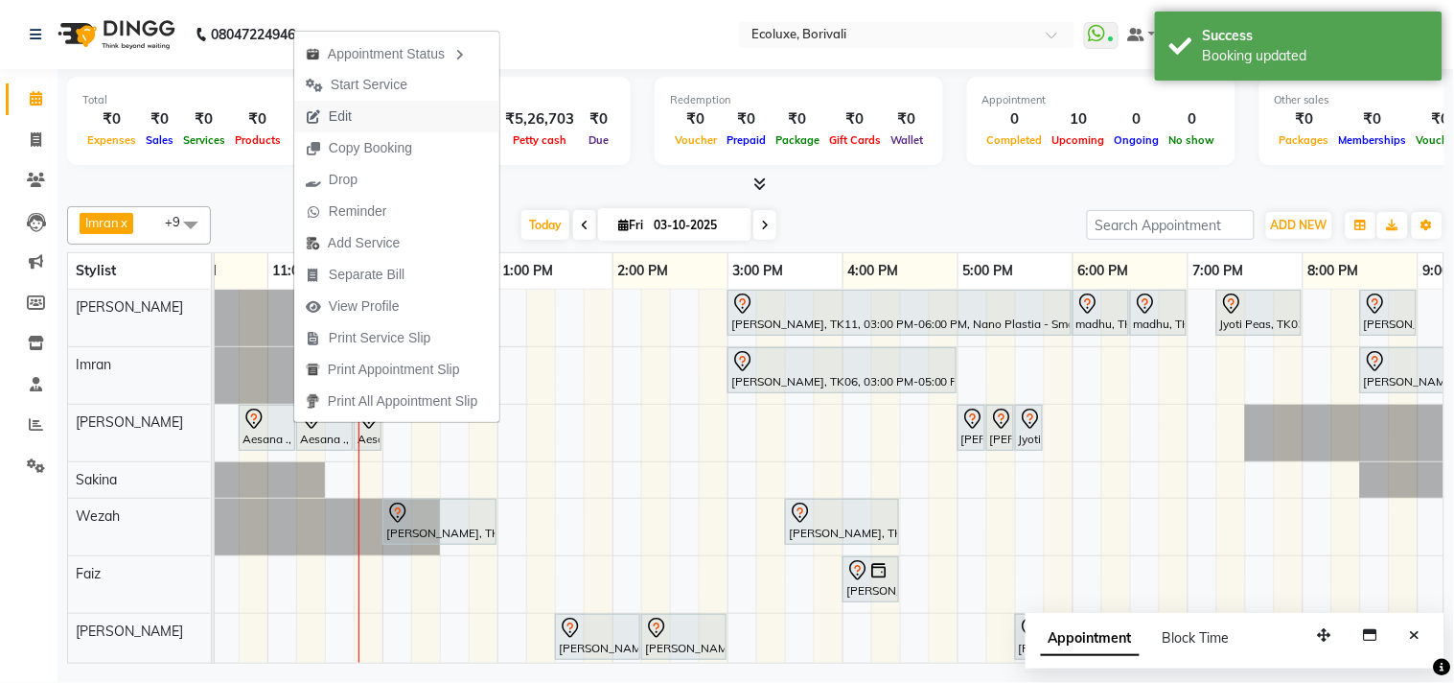
click at [359, 117] on span "Edit" at bounding box center [328, 117] width 69 height 32
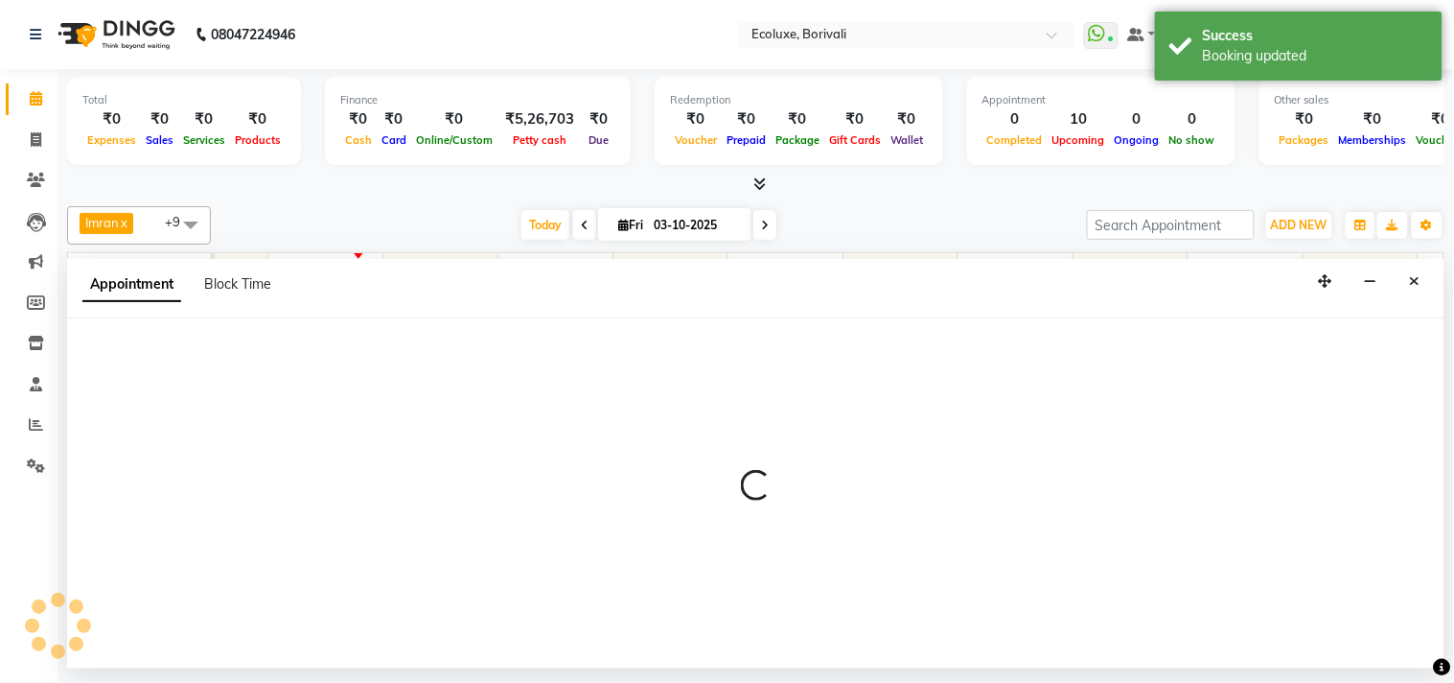
select select "tentative"
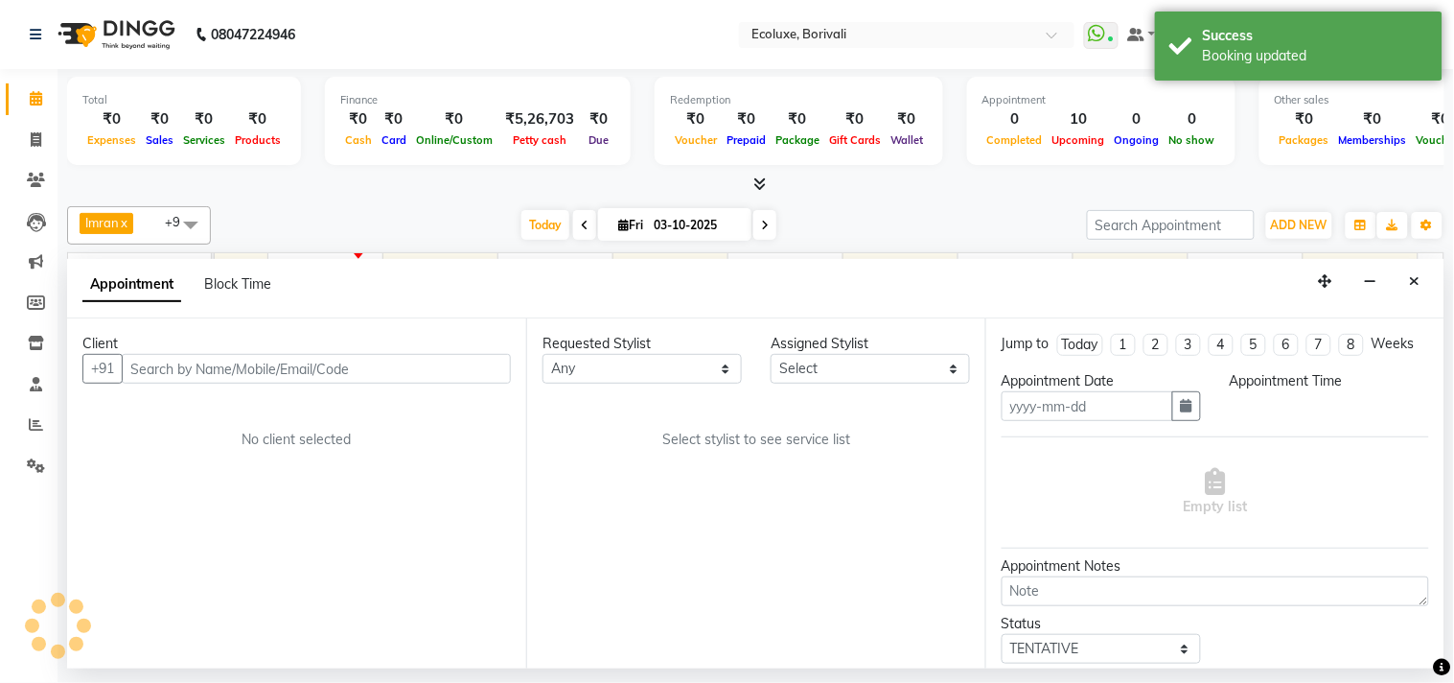
type input "03-10-2025"
select select "36344"
select select "645"
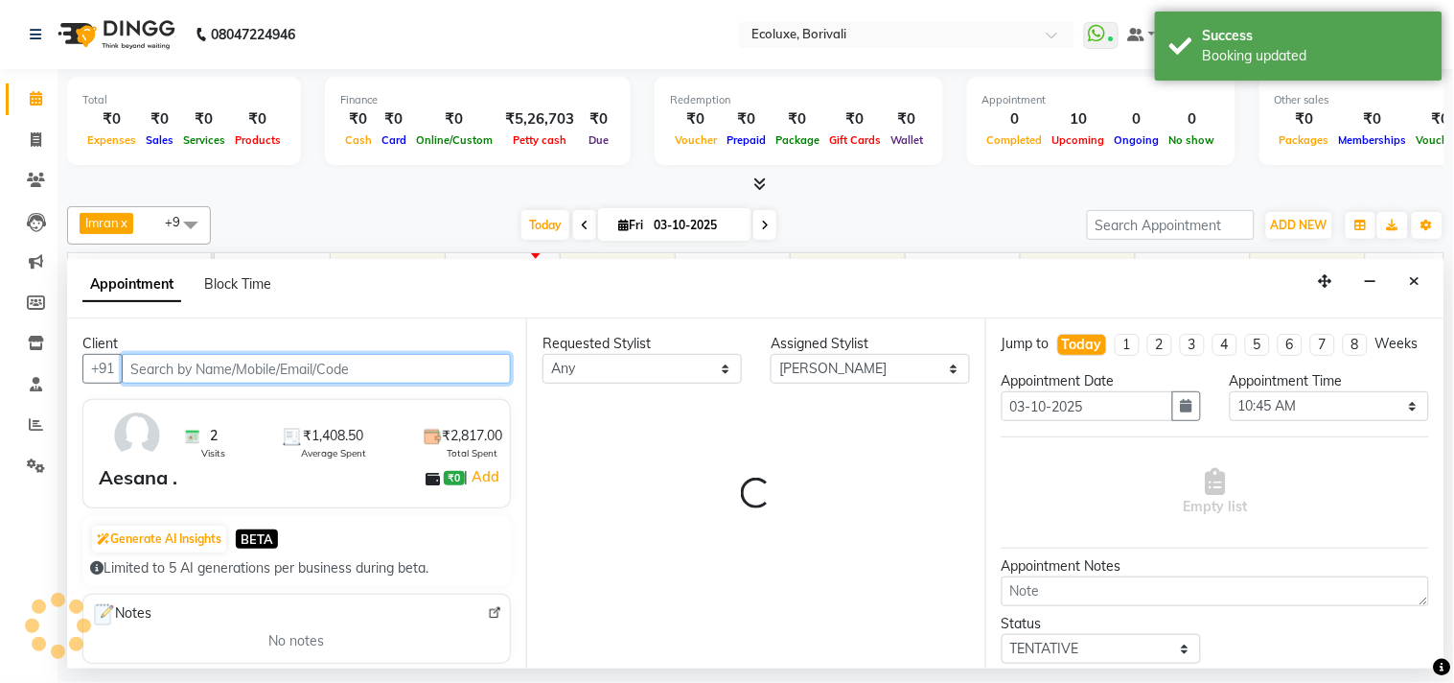
scroll to position [0, 231]
select select "2487"
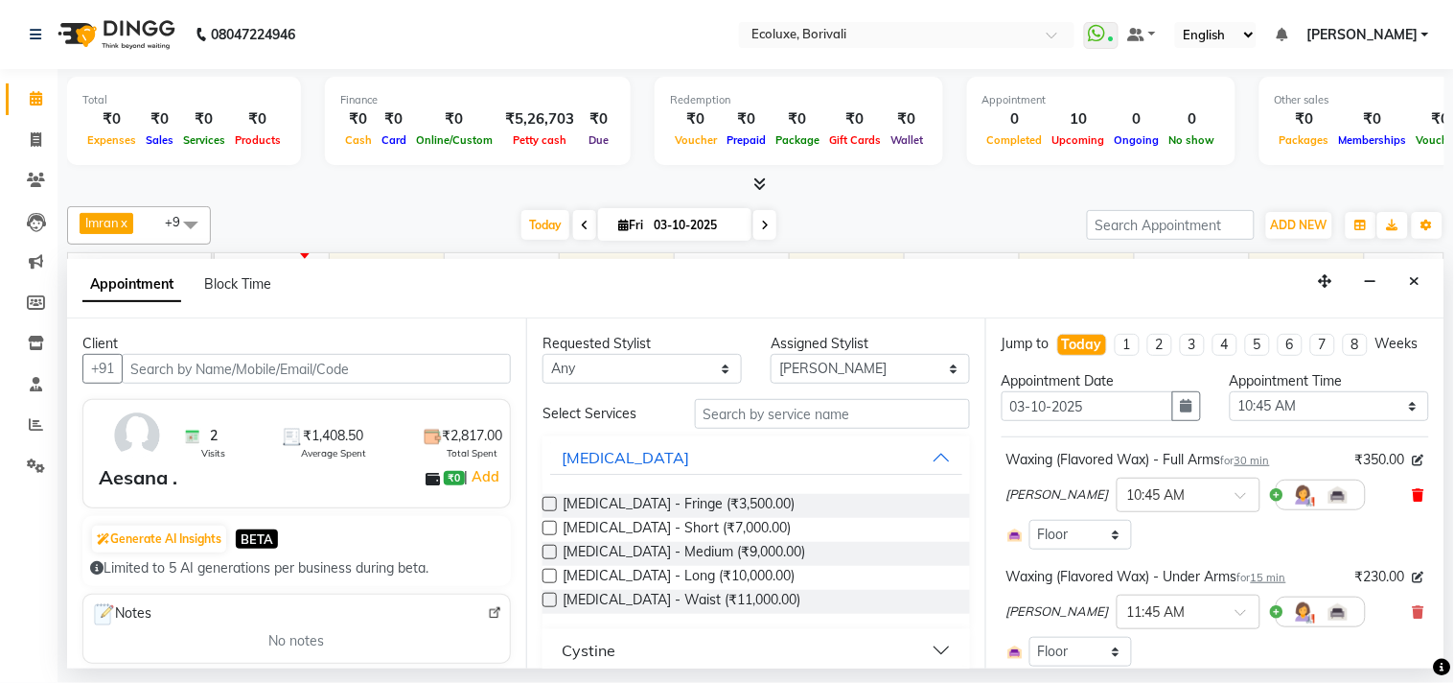
click at [1413, 501] on icon at bounding box center [1419, 494] width 12 height 13
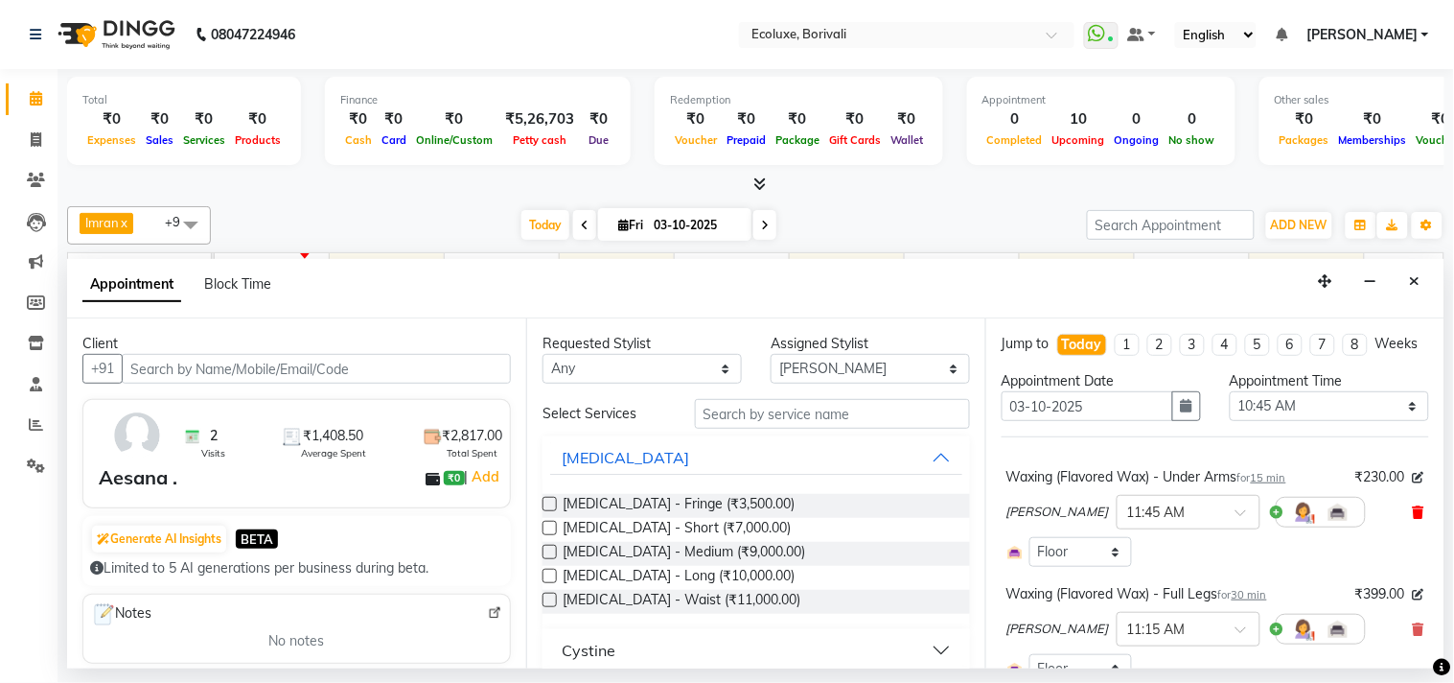
click at [1413, 522] on span at bounding box center [1419, 512] width 12 height 20
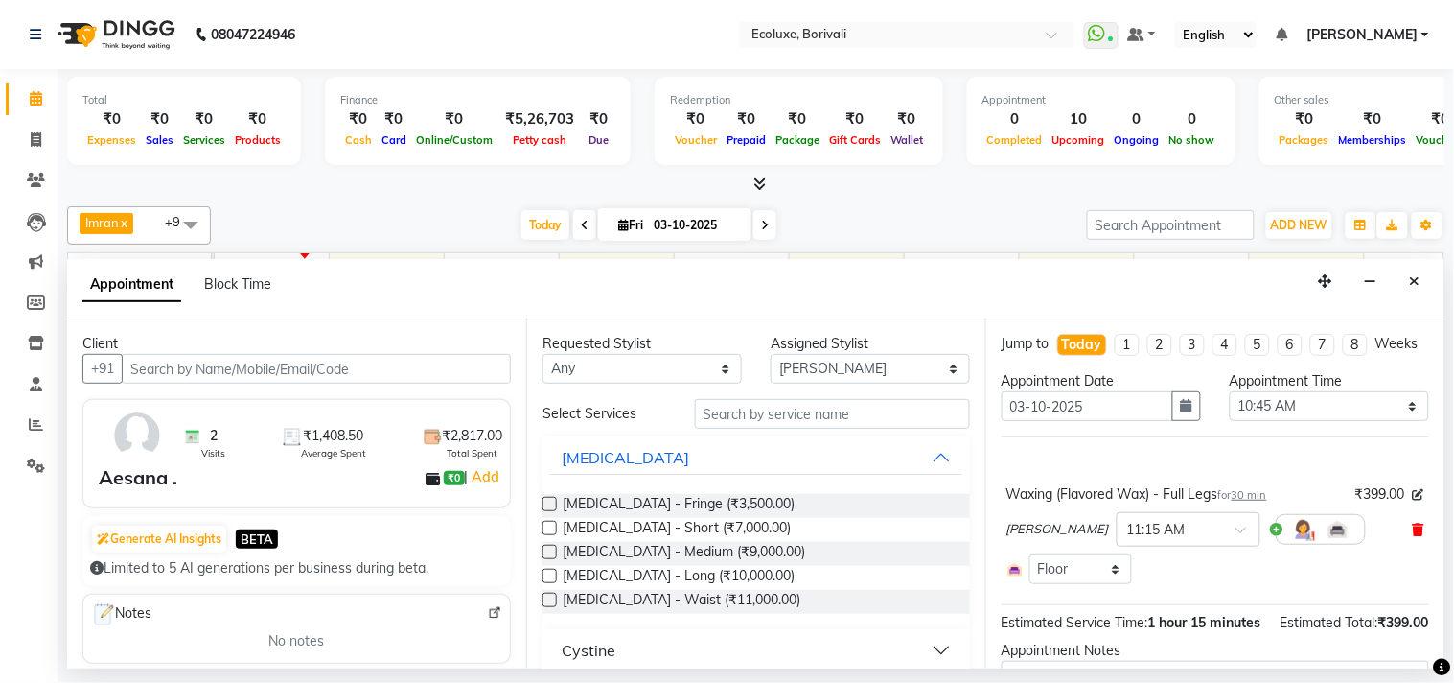
click at [1413, 538] on span at bounding box center [1419, 530] width 12 height 20
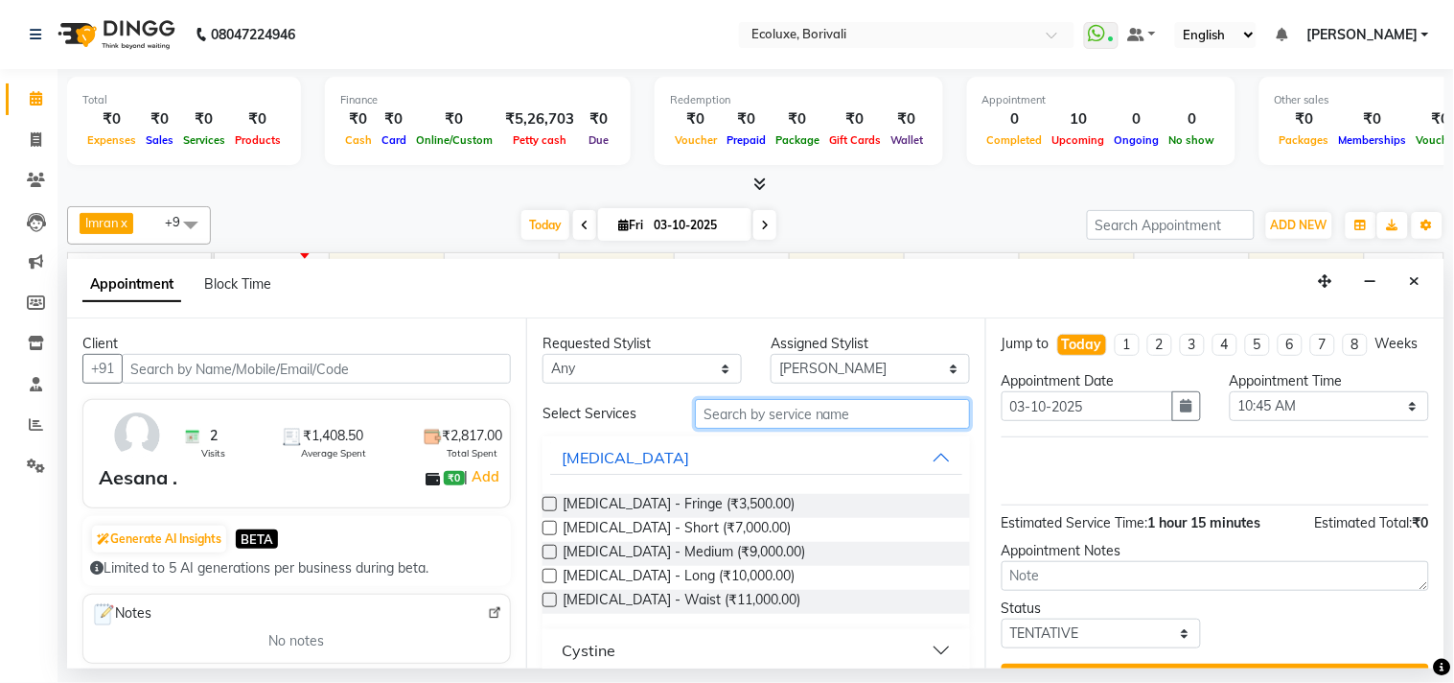
click at [870, 418] on input "text" at bounding box center [832, 414] width 275 height 30
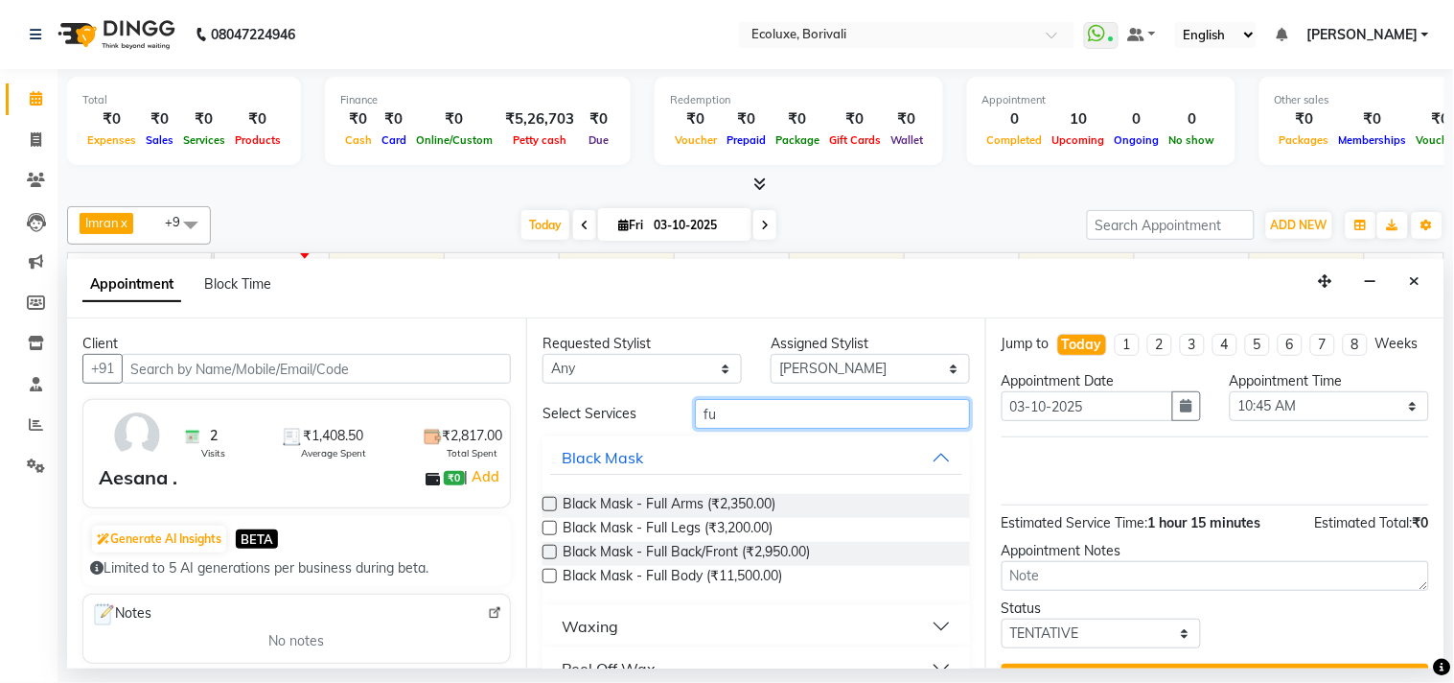
type input "f"
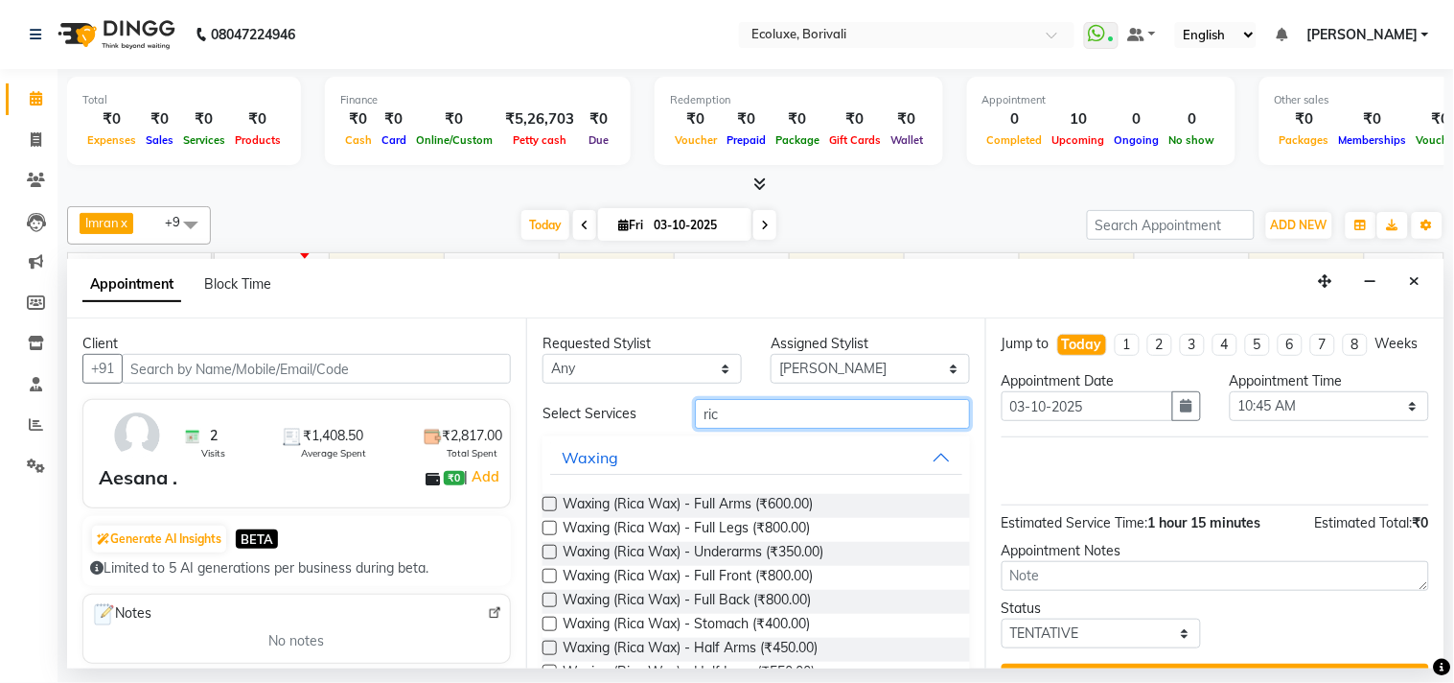
type input "ric"
click at [548, 499] on label at bounding box center [550, 504] width 14 height 14
click at [548, 499] on input "checkbox" at bounding box center [549, 505] width 12 height 12
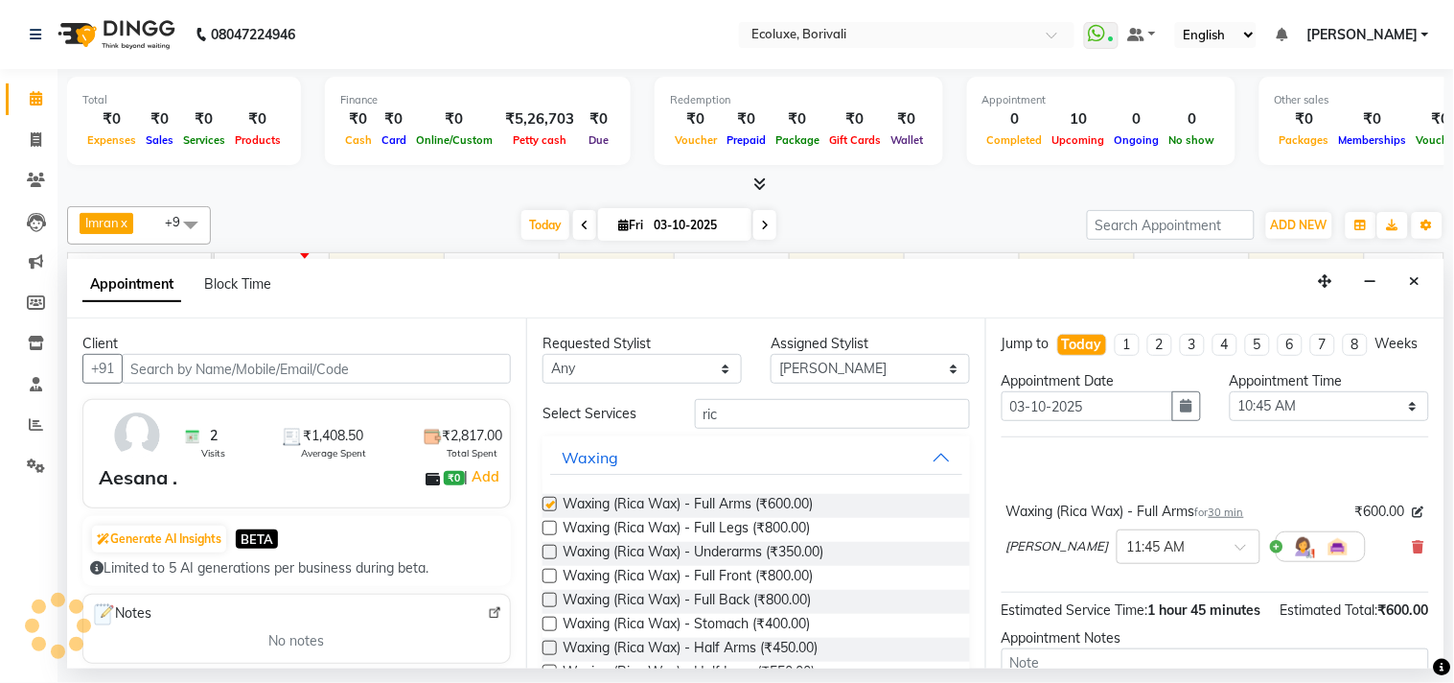
checkbox input "false"
click at [549, 529] on label at bounding box center [550, 528] width 14 height 14
click at [549, 529] on input "checkbox" at bounding box center [549, 529] width 12 height 12
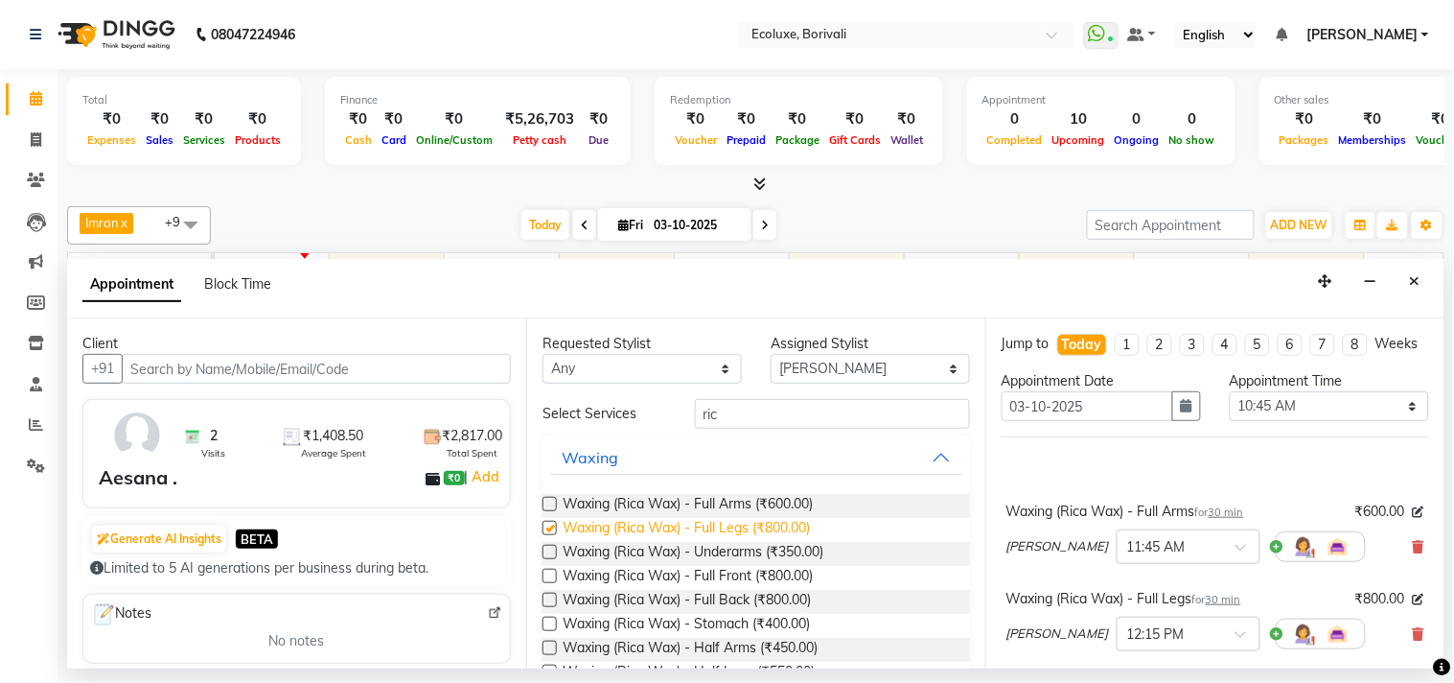
checkbox input "false"
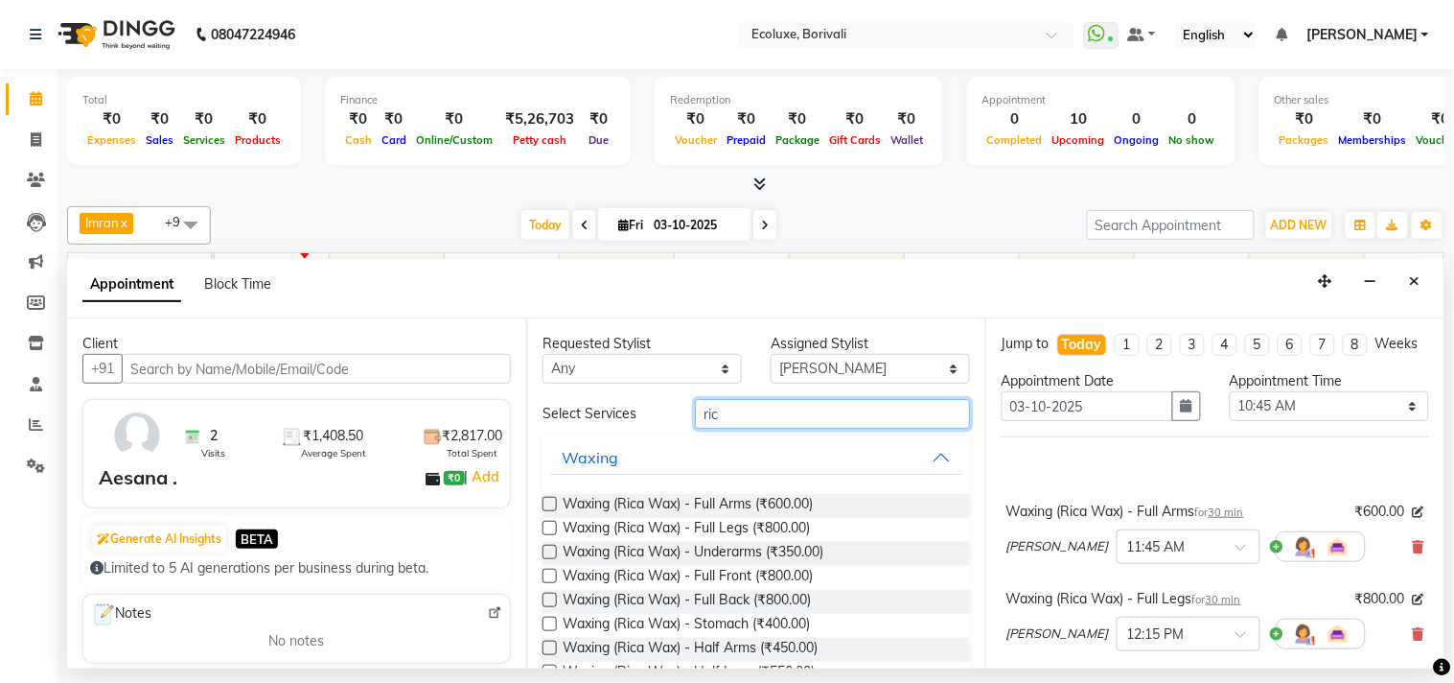
click at [769, 414] on input "ric" at bounding box center [832, 414] width 275 height 30
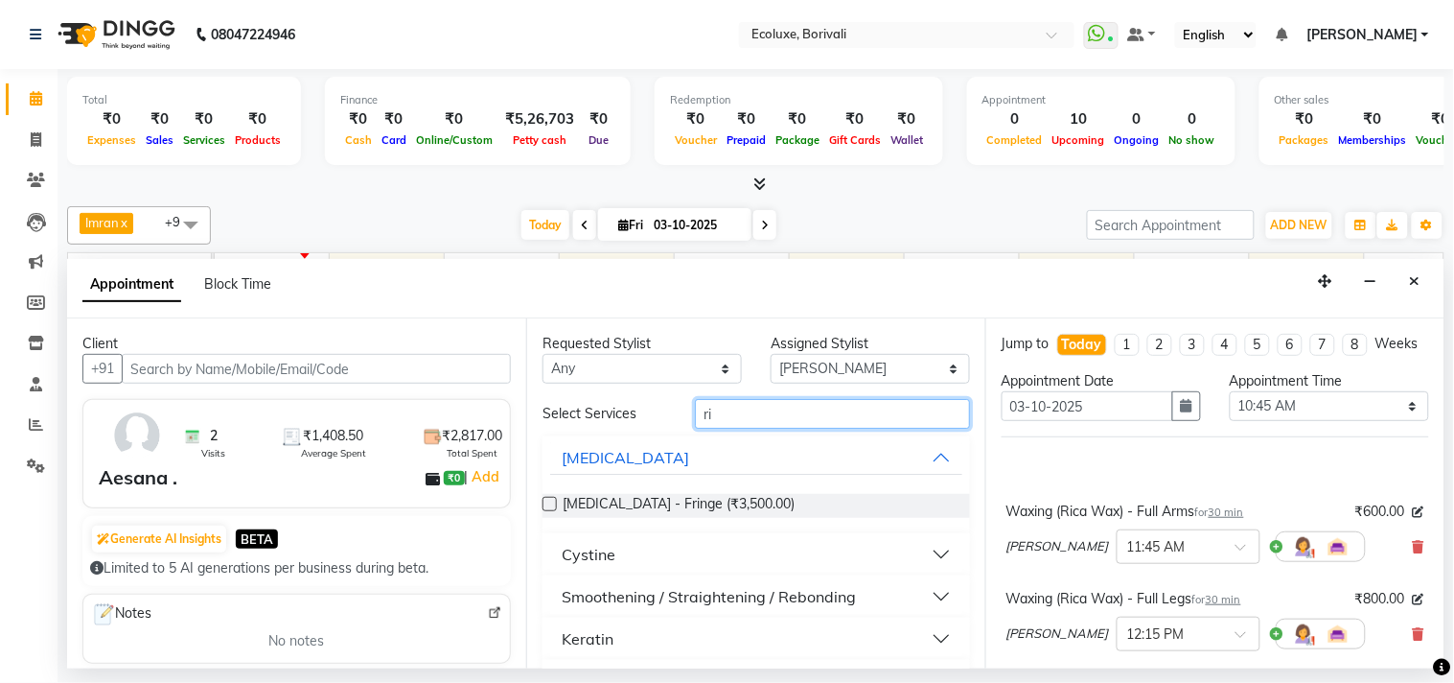
type input "r"
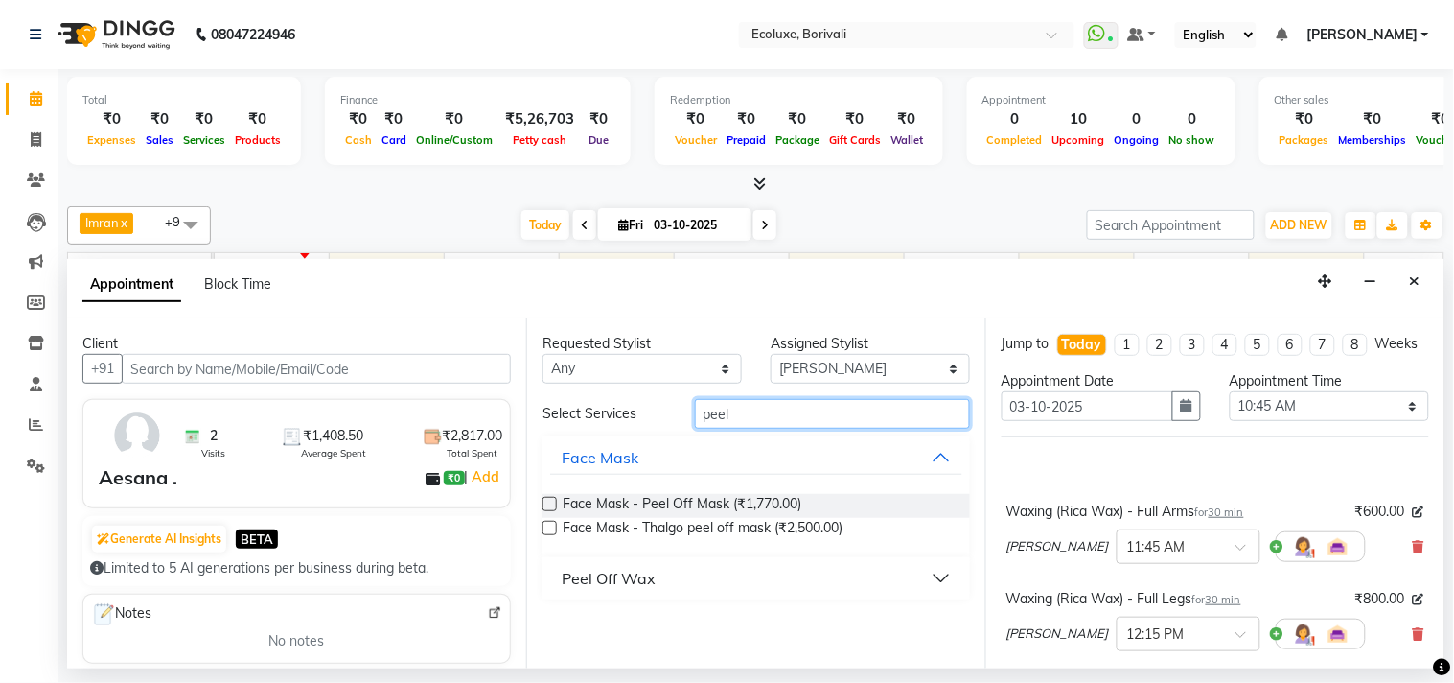
type input "peel"
click at [587, 573] on div "Peel Off Wax" at bounding box center [609, 578] width 94 height 23
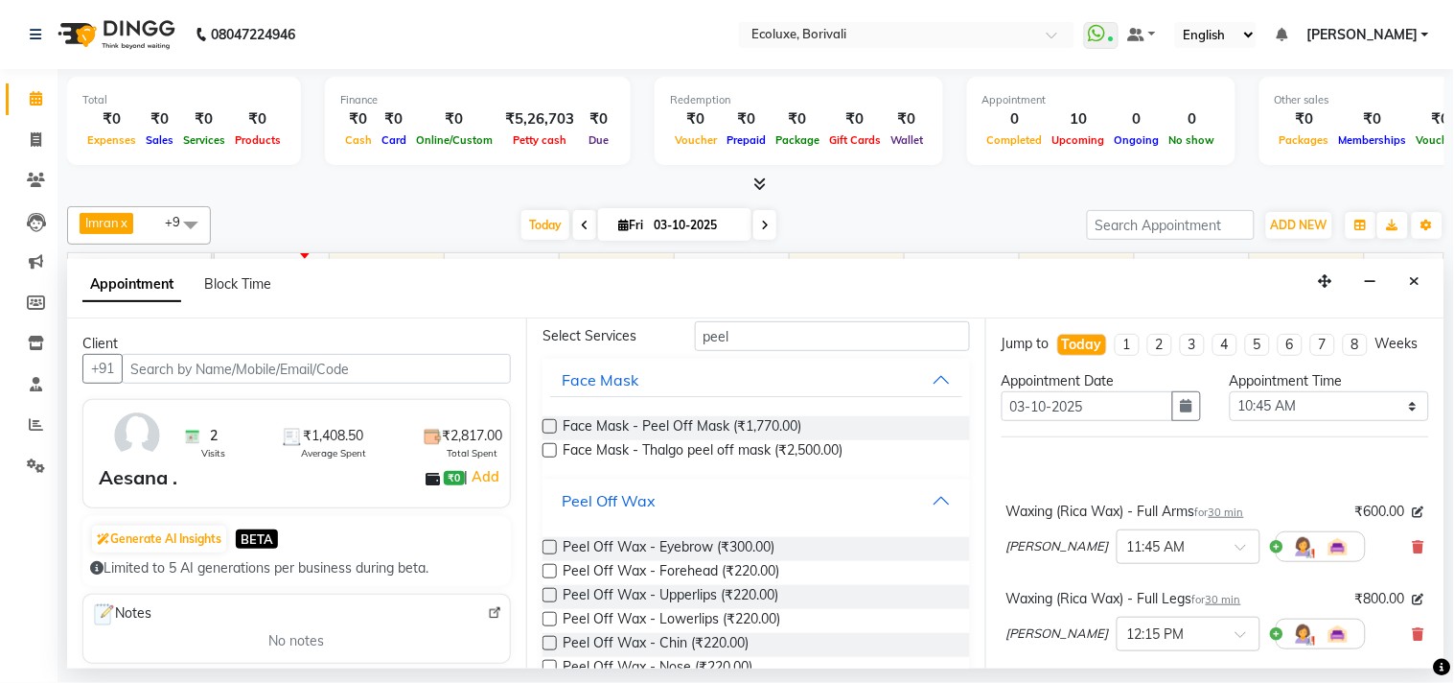
scroll to position [213, 0]
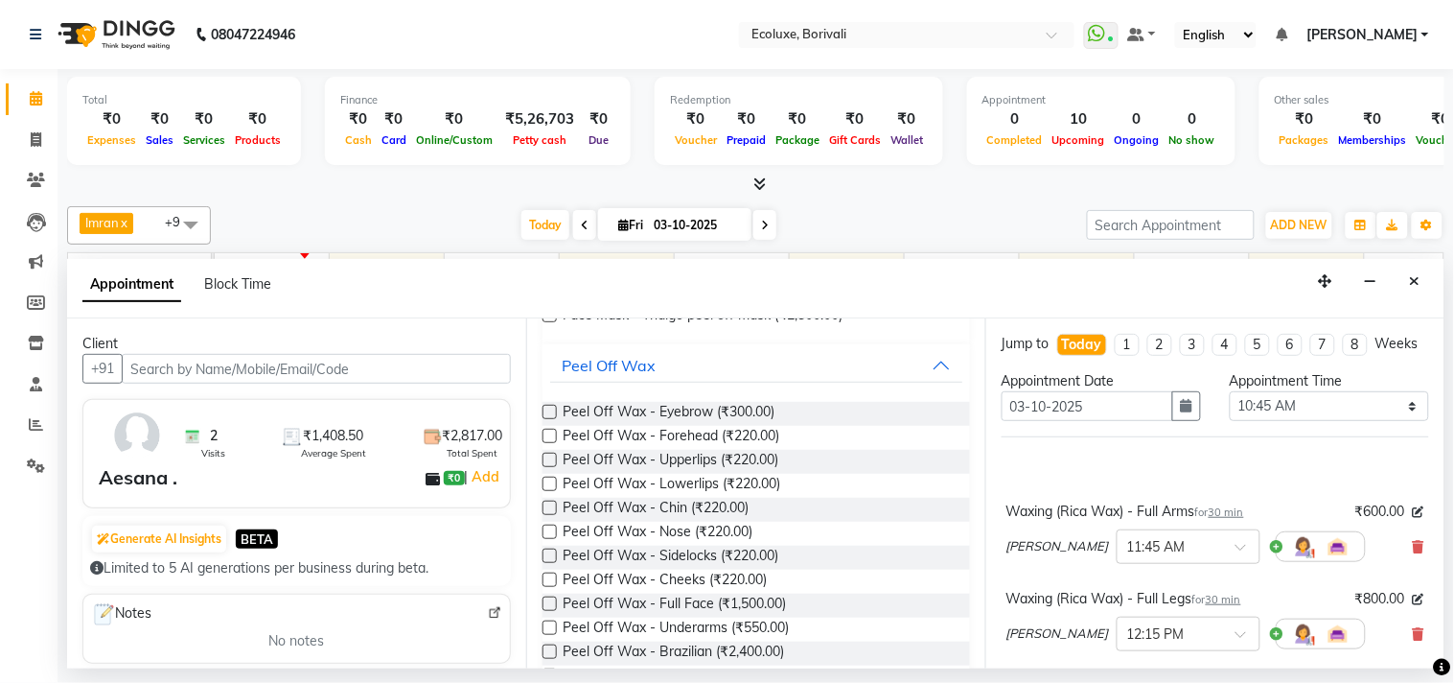
click at [549, 624] on label at bounding box center [550, 627] width 14 height 14
click at [549, 624] on input "checkbox" at bounding box center [549, 629] width 12 height 12
checkbox input "false"
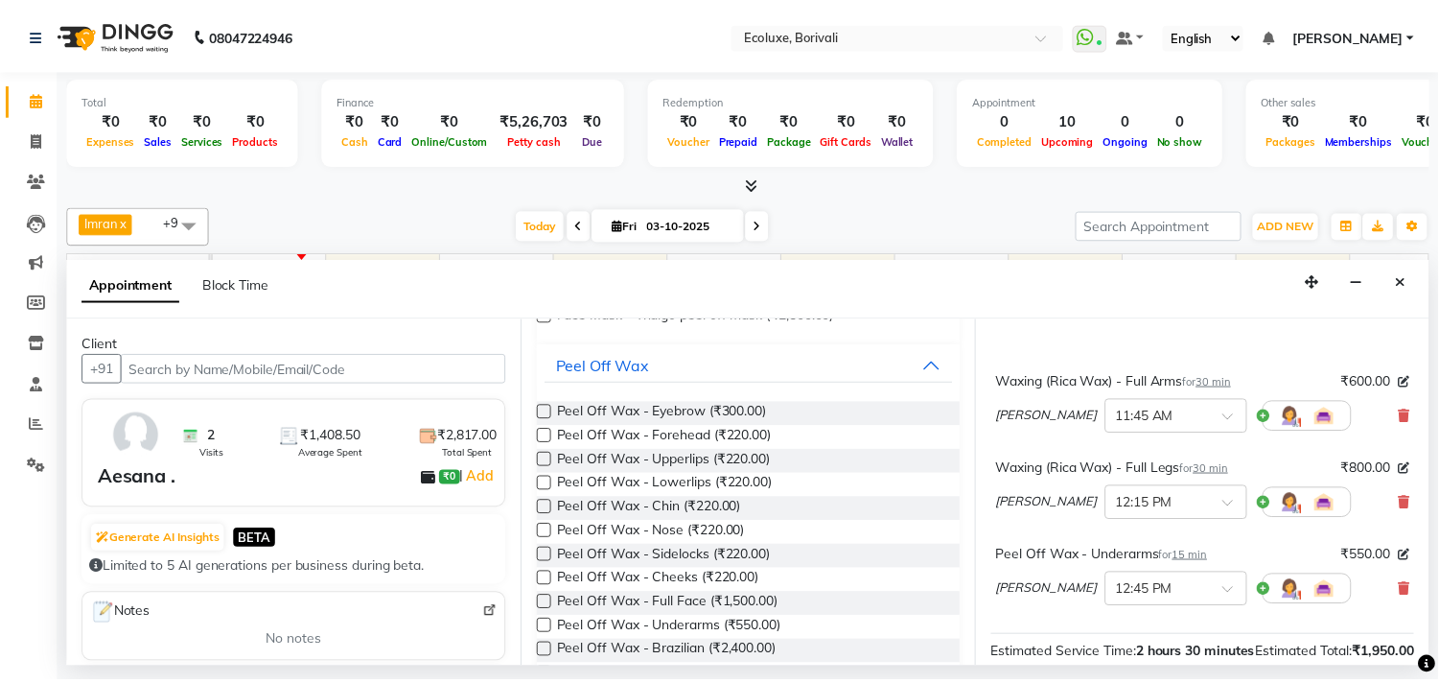
scroll to position [345, 0]
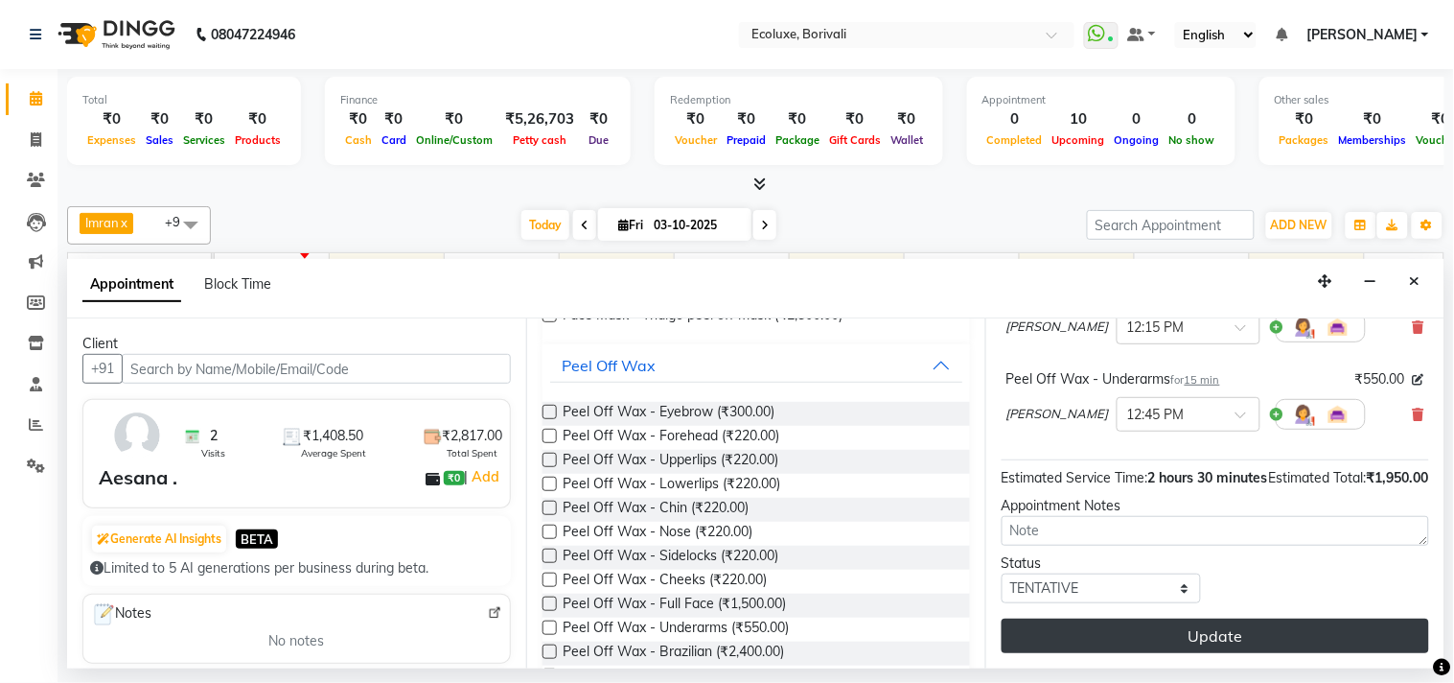
click at [1125, 631] on button "Update" at bounding box center [1216, 635] width 428 height 35
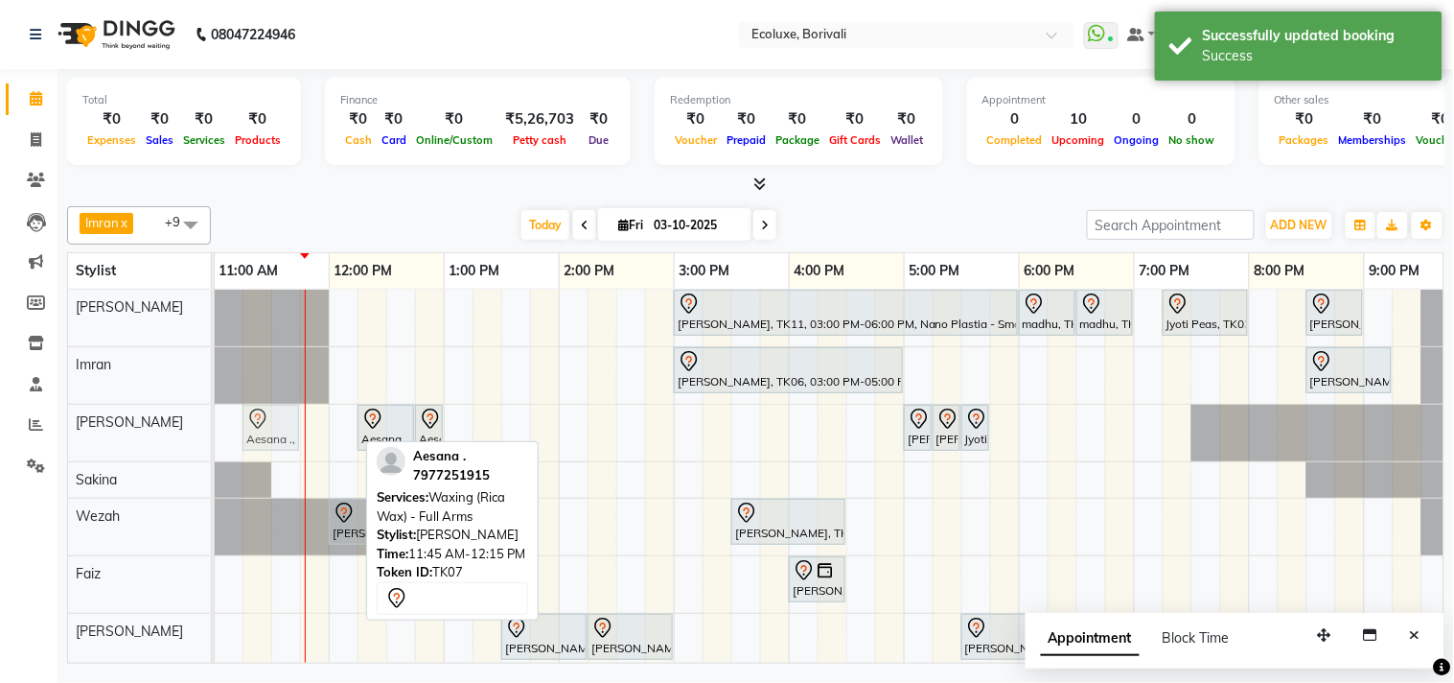
drag, startPoint x: 323, startPoint y: 430, endPoint x: 278, endPoint y: 430, distance: 45.1
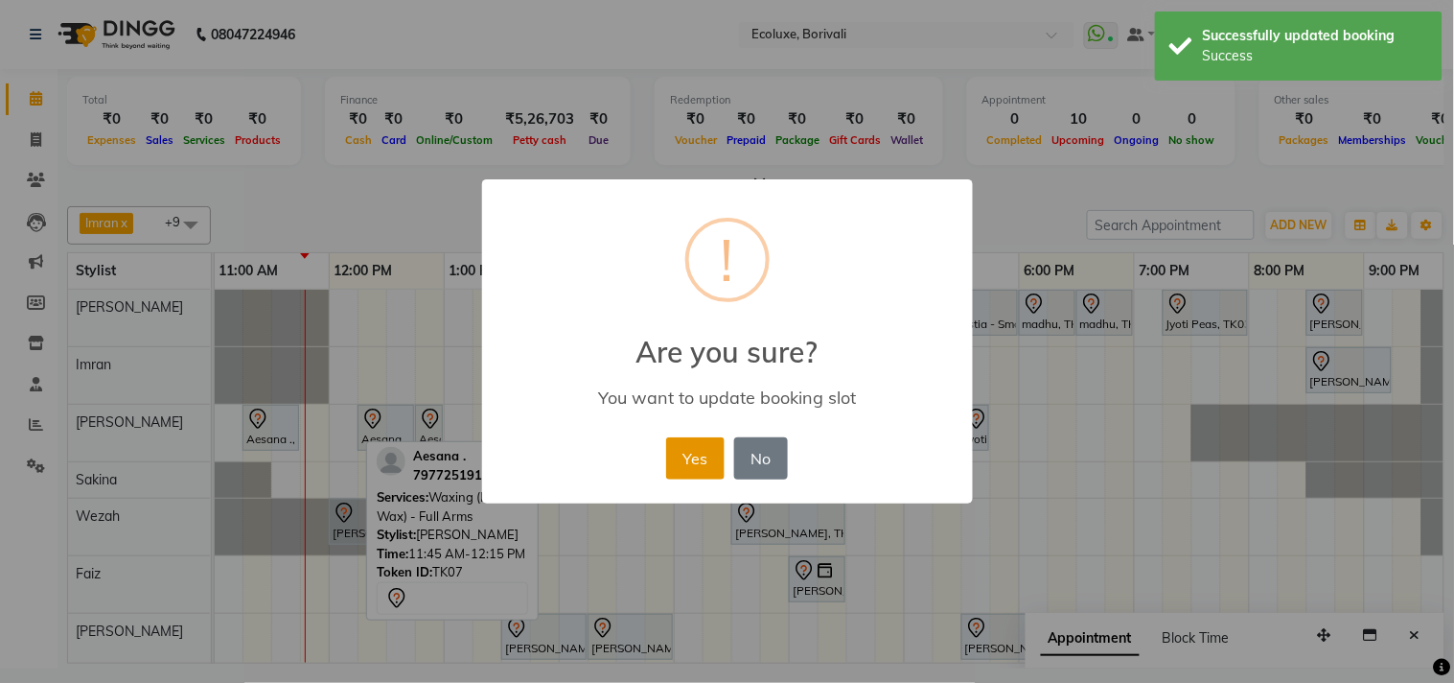
click at [713, 448] on button "Yes" at bounding box center [695, 458] width 58 height 42
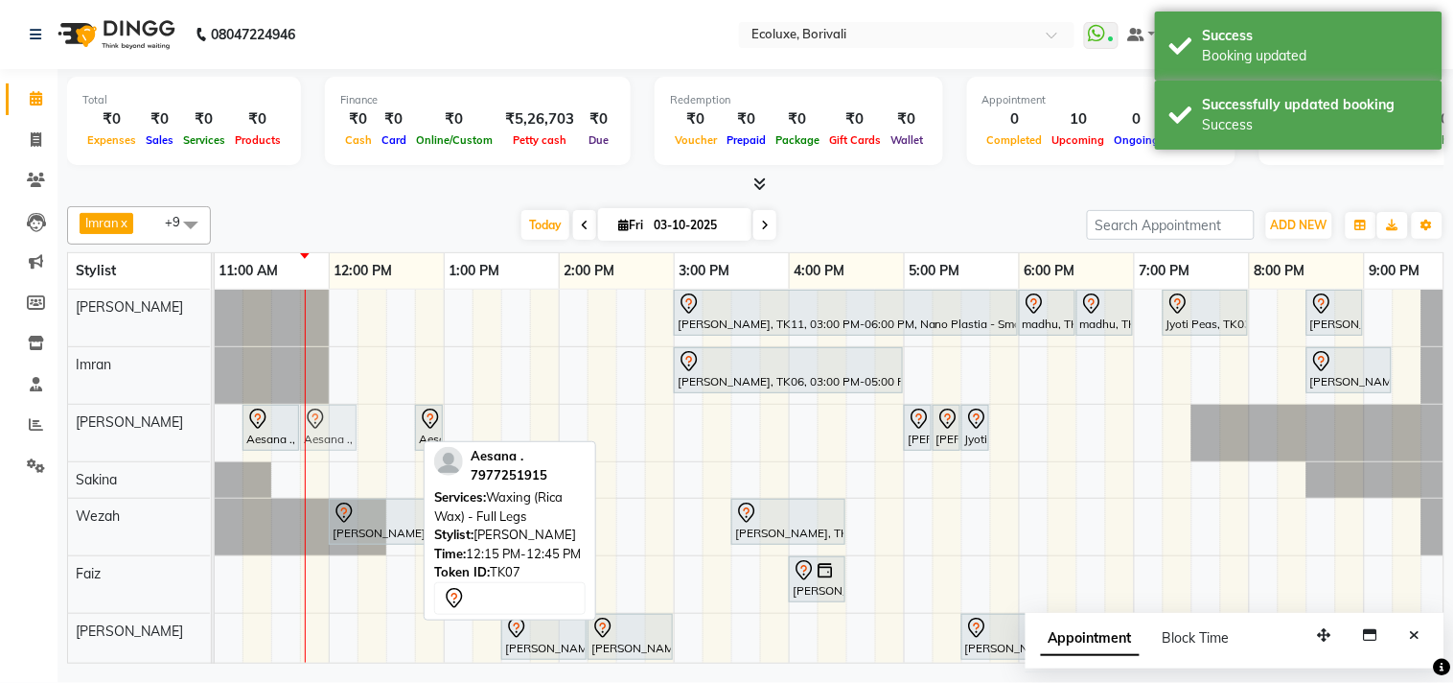
drag, startPoint x: 391, startPoint y: 437, endPoint x: 330, endPoint y: 437, distance: 61.4
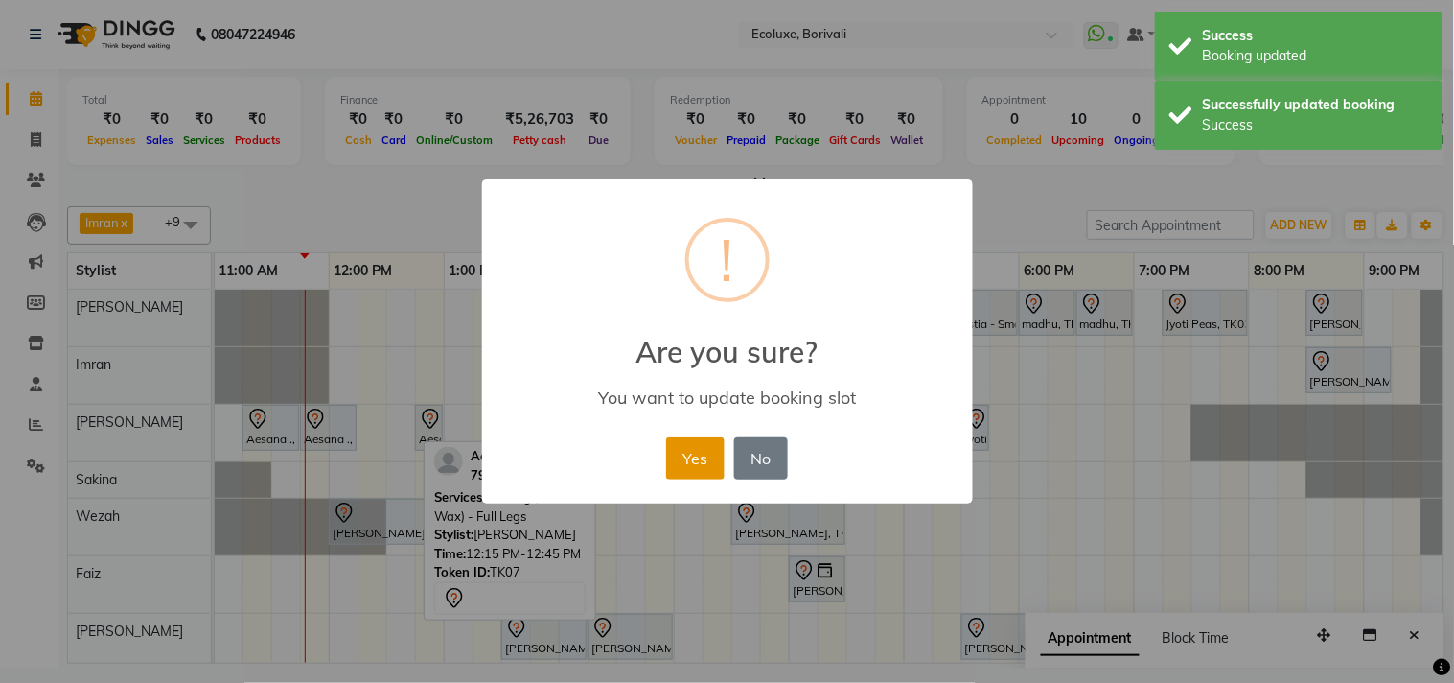
click at [681, 462] on button "Yes" at bounding box center [695, 458] width 58 height 42
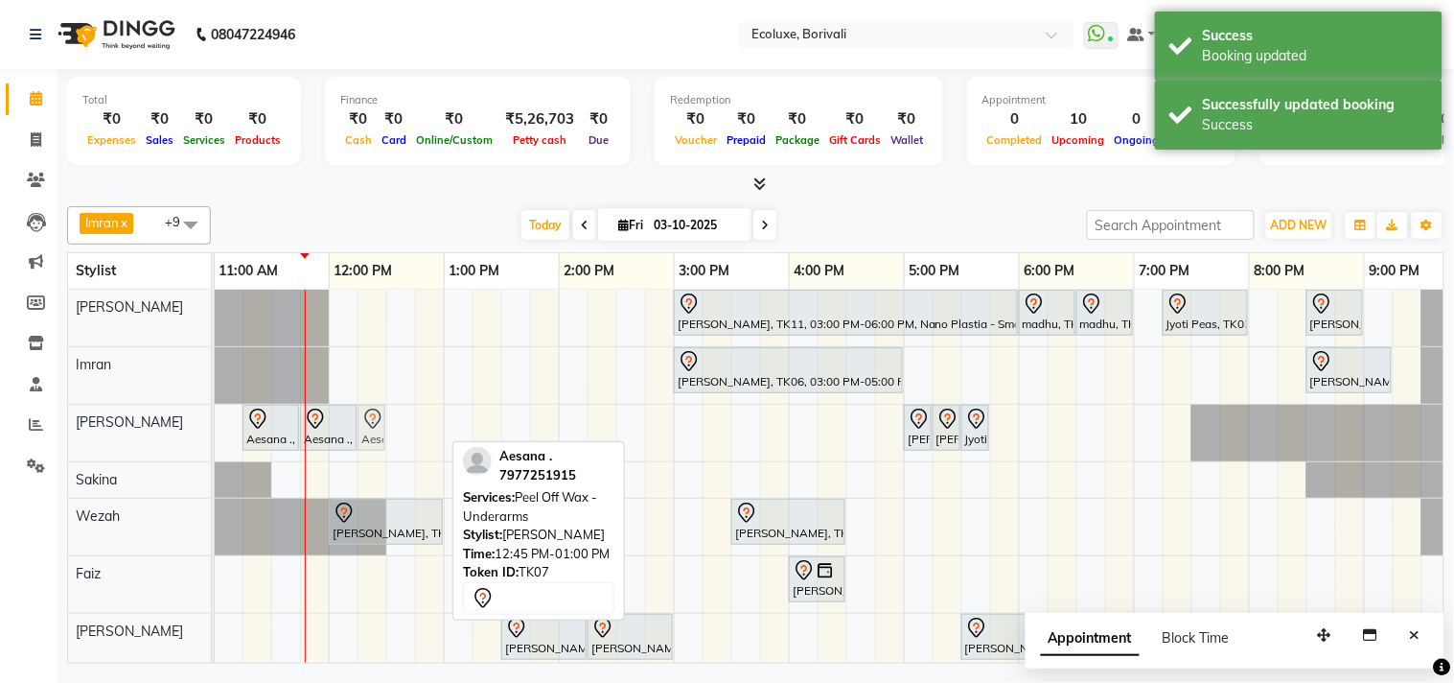
drag, startPoint x: 432, startPoint y: 434, endPoint x: 384, endPoint y: 434, distance: 47.9
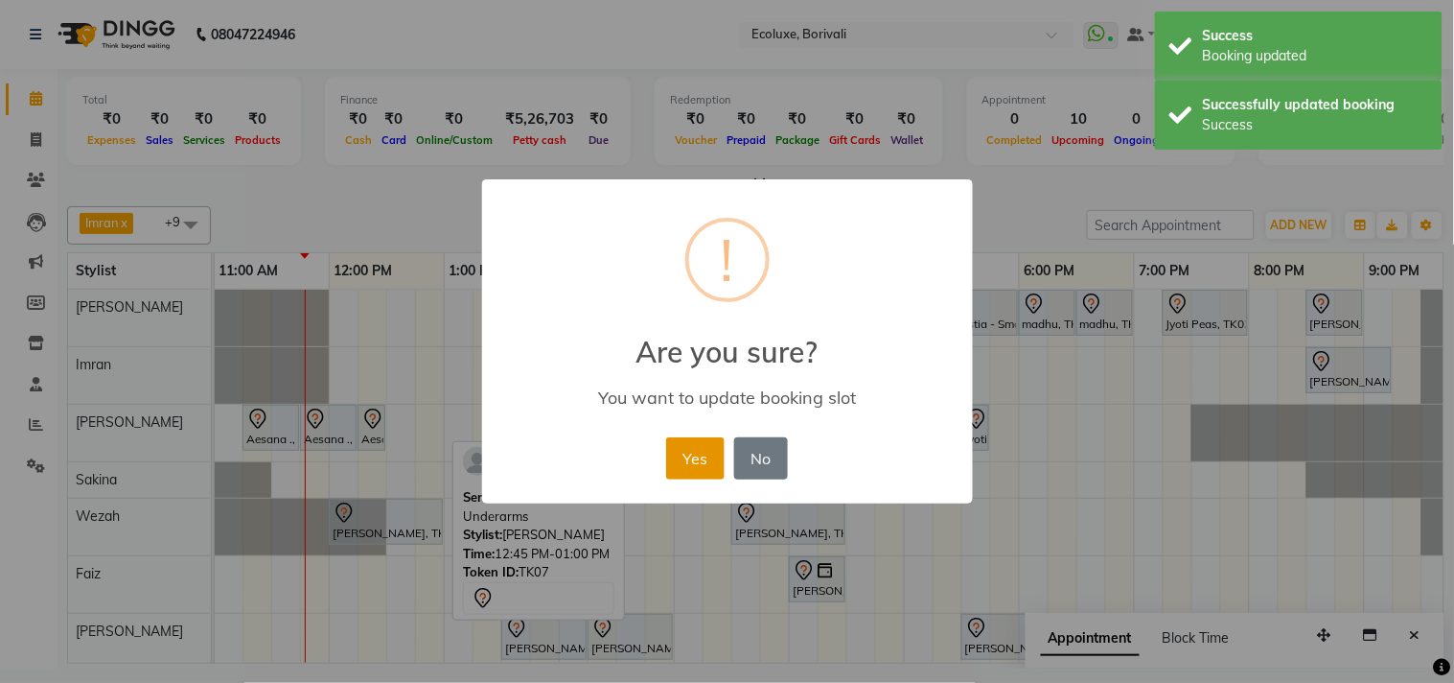
drag, startPoint x: 660, startPoint y: 453, endPoint x: 693, endPoint y: 461, distance: 34.6
click at [679, 461] on div "× ! Are you sure? You want to update booking slot Yes No No" at bounding box center [727, 341] width 491 height 324
click at [701, 460] on button "Yes" at bounding box center [695, 458] width 58 height 42
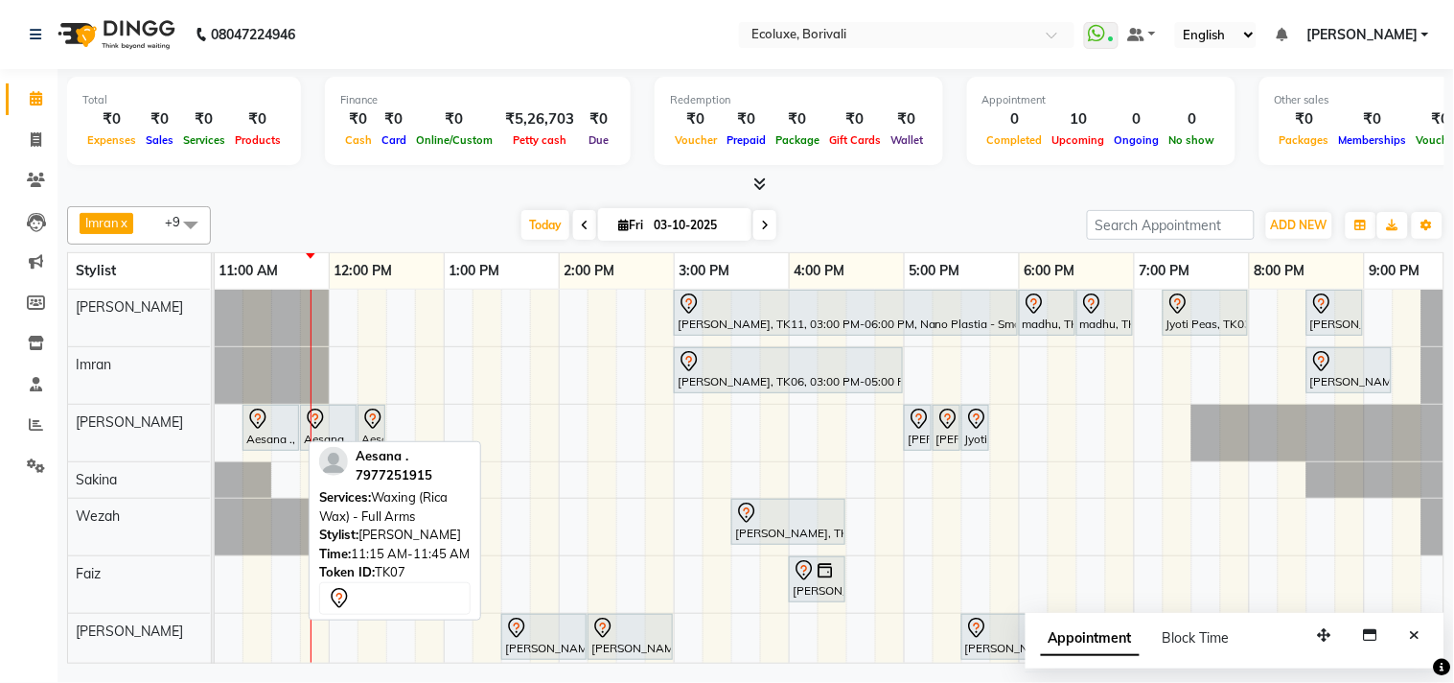
click at [271, 426] on div at bounding box center [270, 418] width 49 height 23
click at [273, 417] on div at bounding box center [270, 418] width 49 height 23
select select "7"
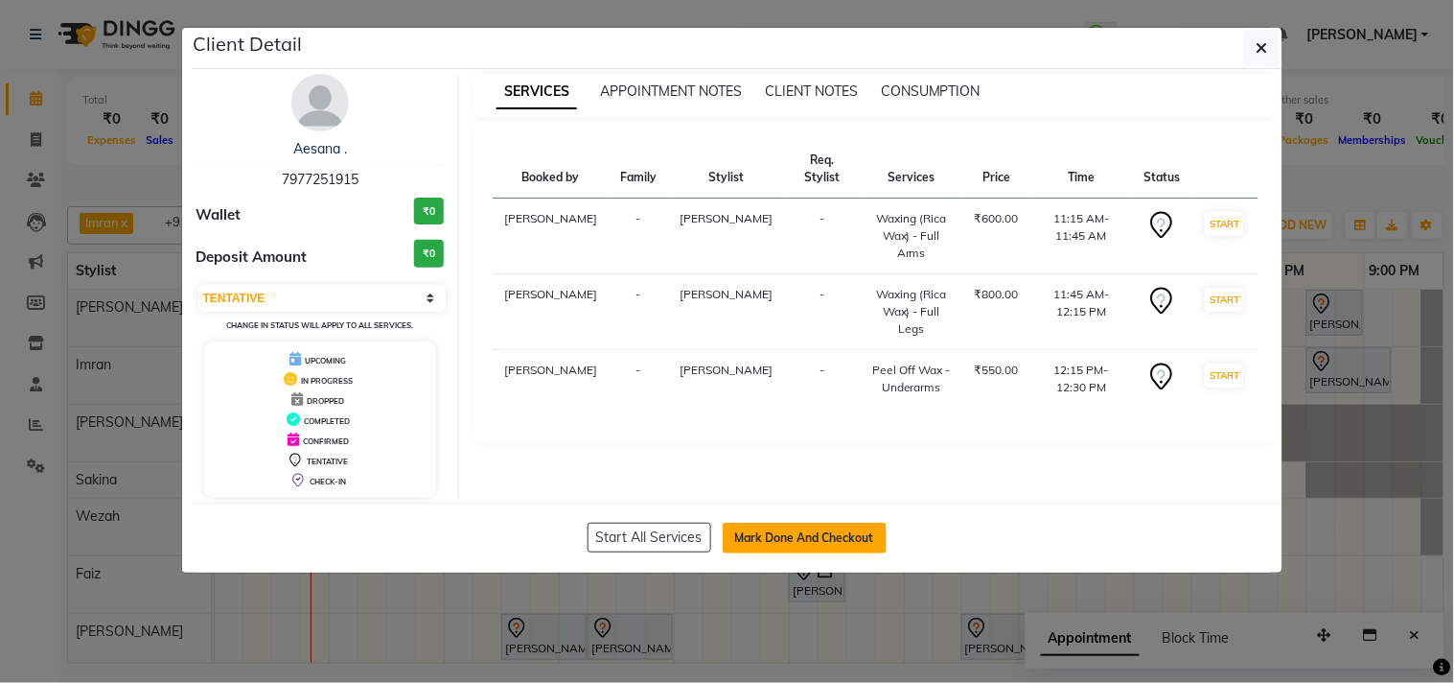
click at [845, 523] on button "Mark Done And Checkout" at bounding box center [805, 538] width 164 height 31
select select "service"
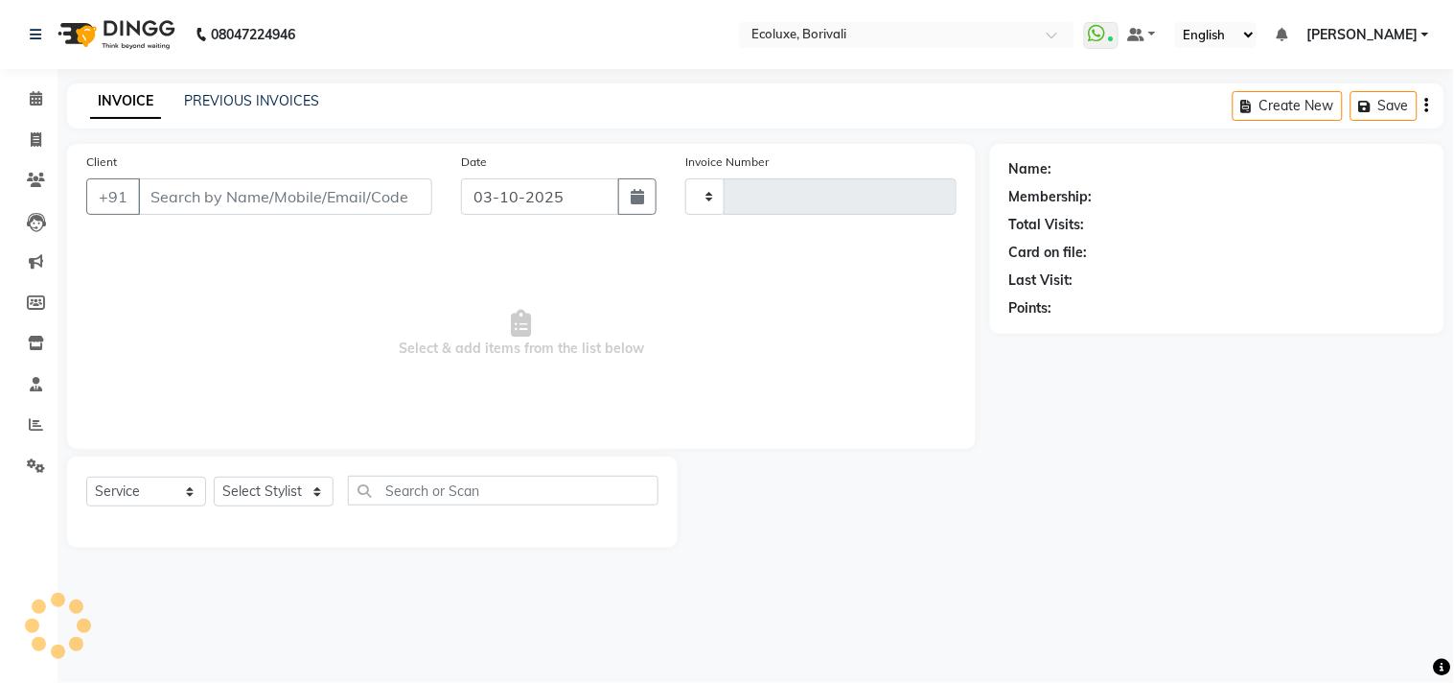
type input "2270"
select select "5386"
type input "7977251915"
select select "36344"
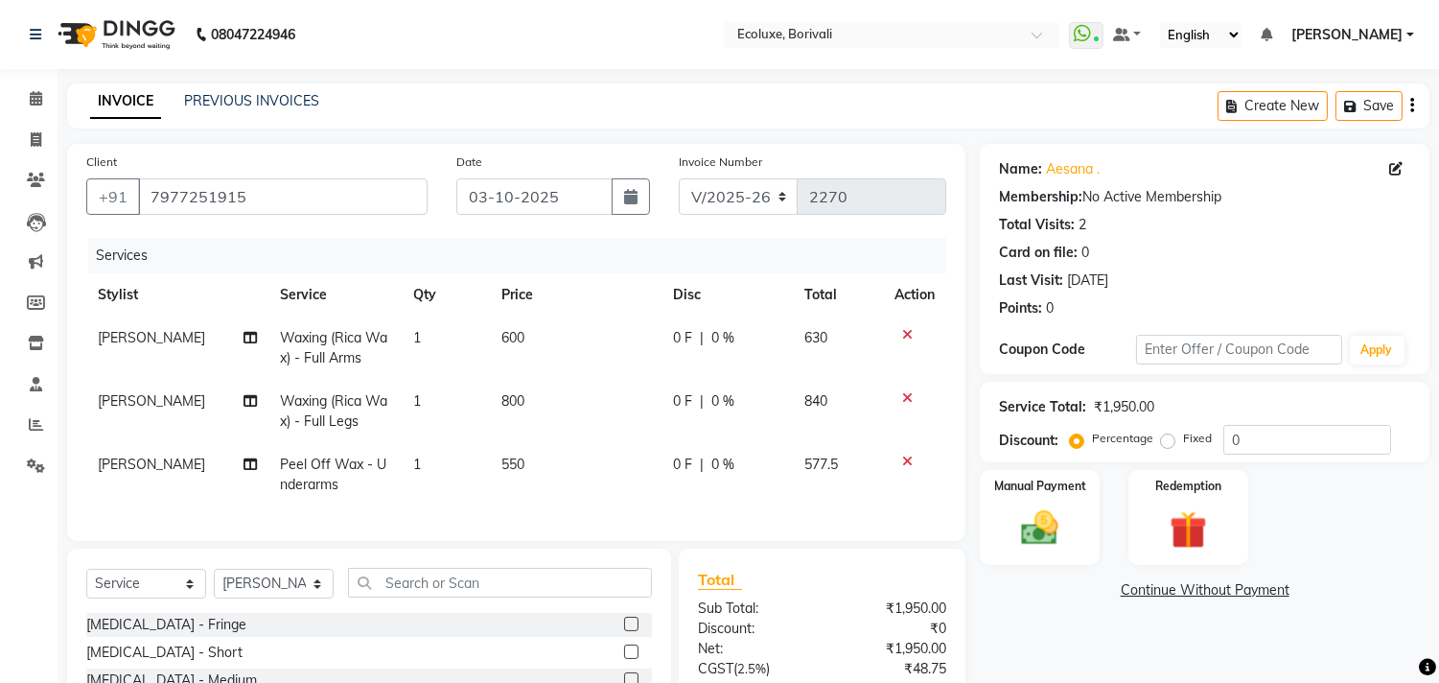
click at [1410, 102] on button "button" at bounding box center [1412, 105] width 4 height 45
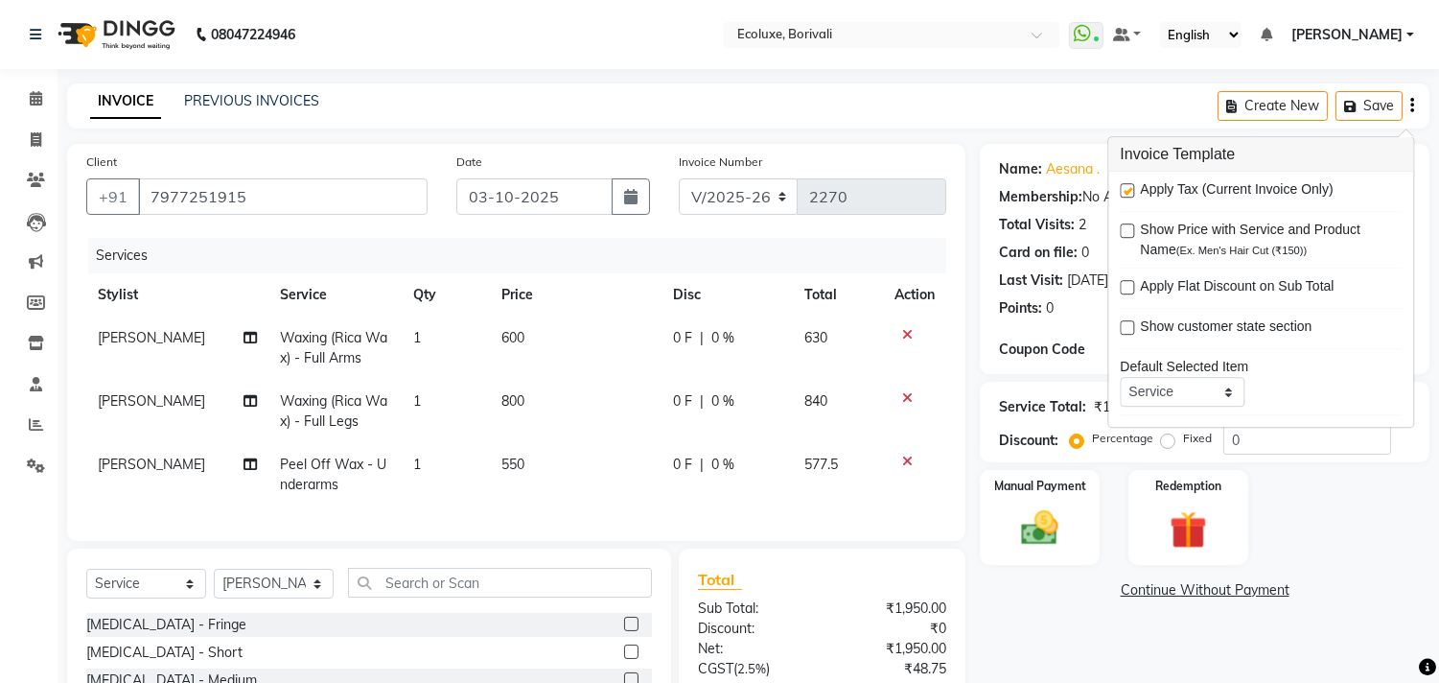
click at [1127, 187] on label at bounding box center [1127, 190] width 14 height 14
click at [1127, 187] on input "checkbox" at bounding box center [1126, 191] width 12 height 12
checkbox input "false"
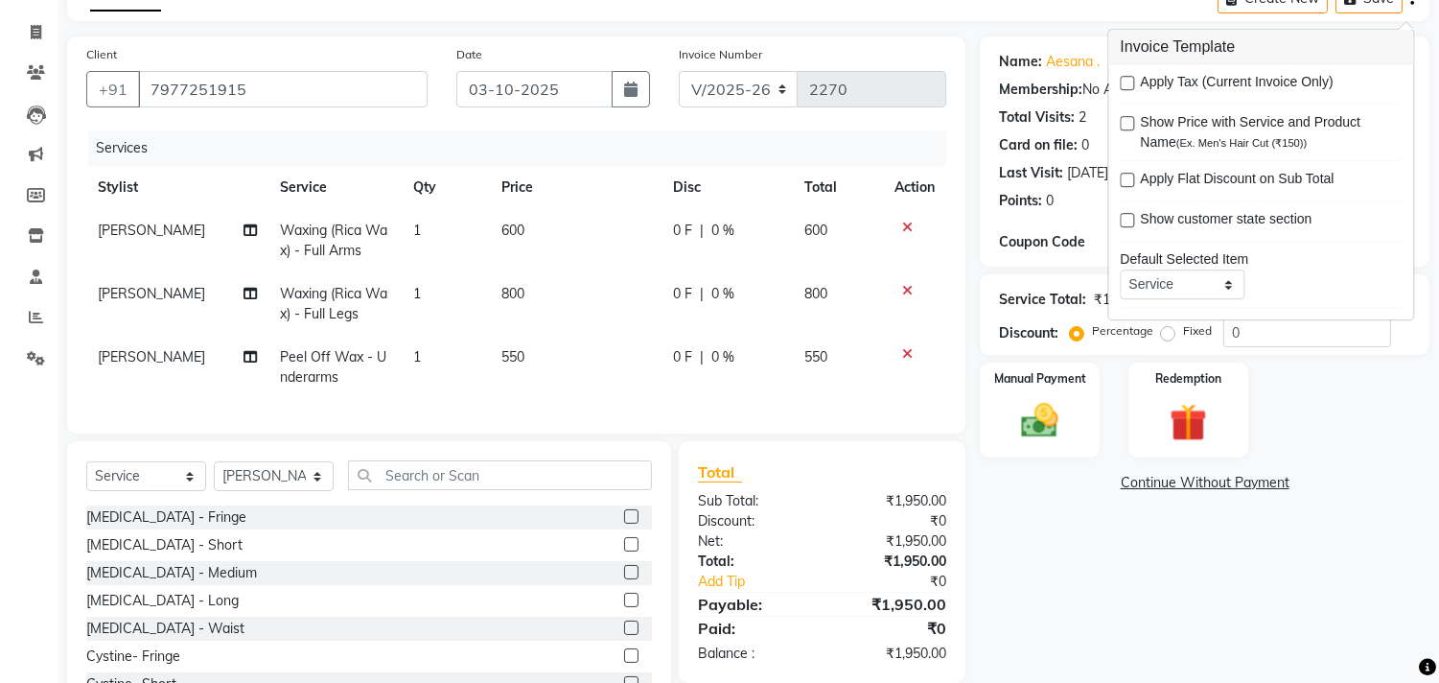
scroll to position [193, 0]
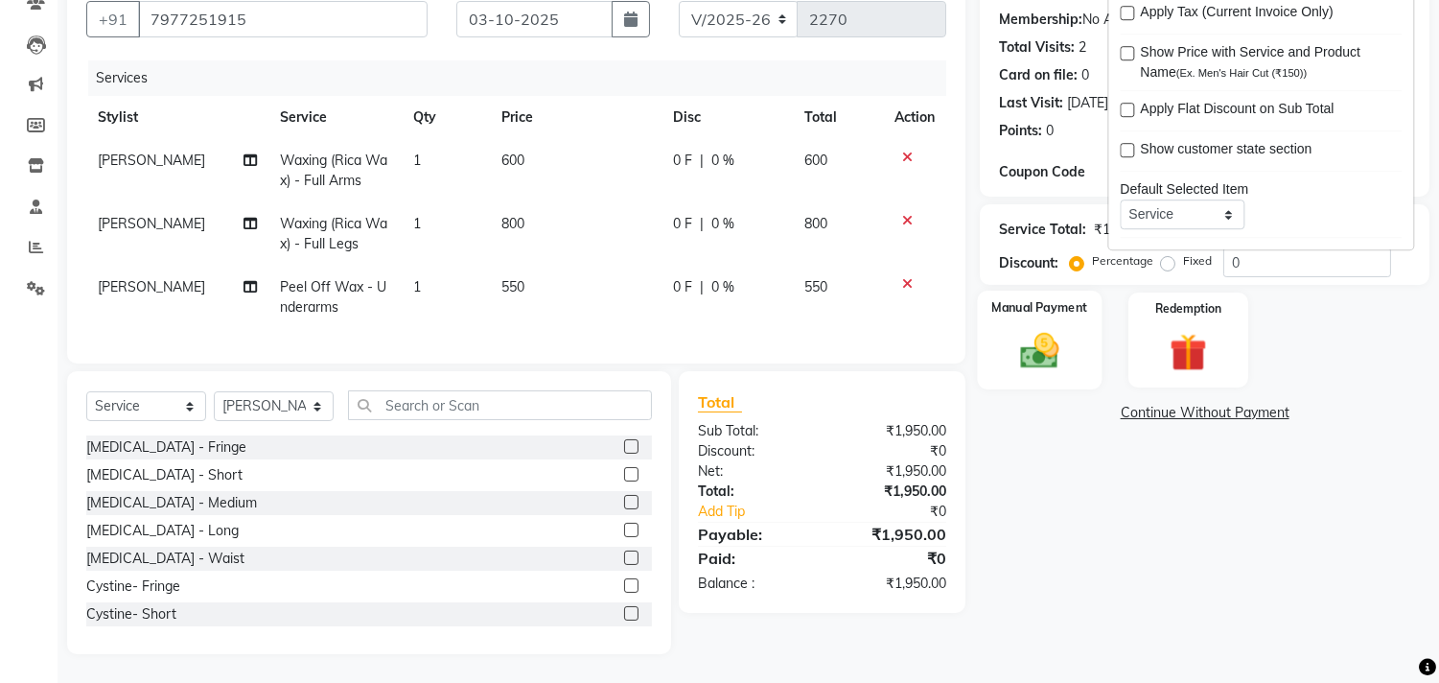
click at [1028, 329] on img at bounding box center [1040, 351] width 63 height 45
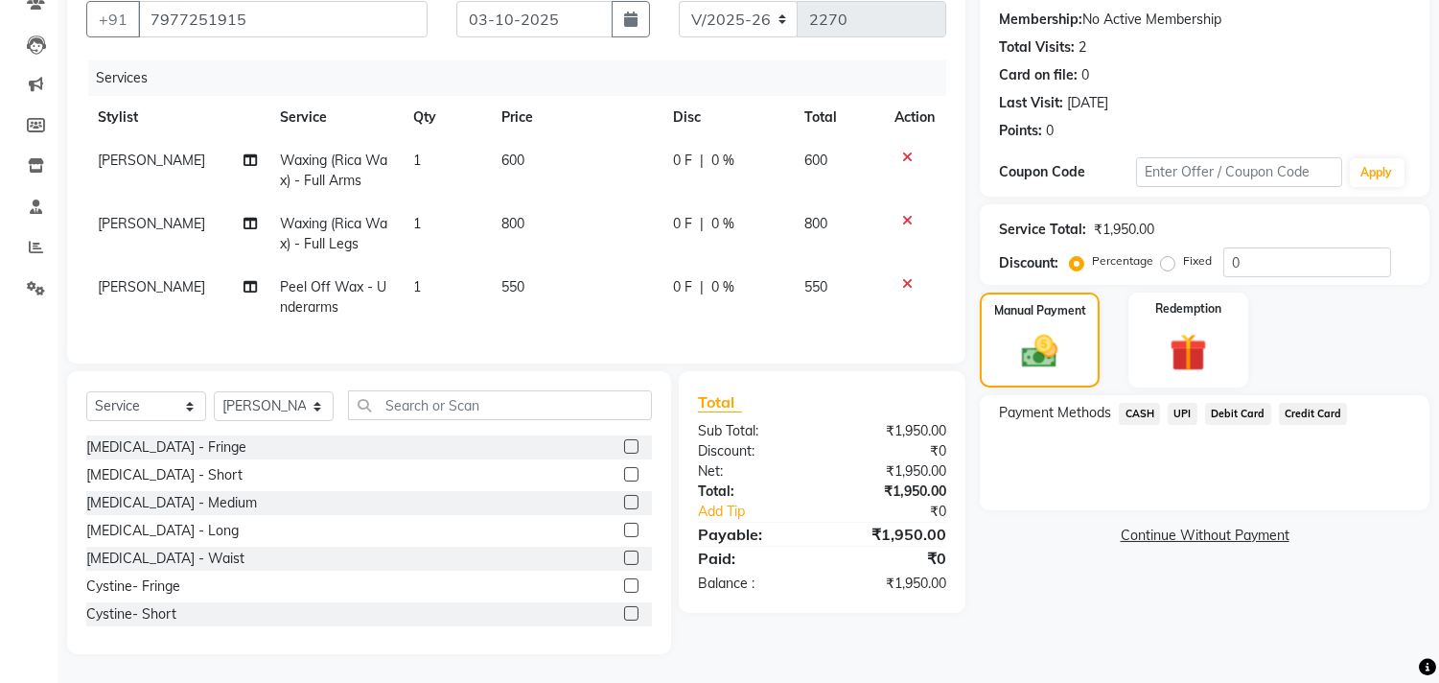
click at [1142, 403] on span "CASH" at bounding box center [1139, 414] width 41 height 22
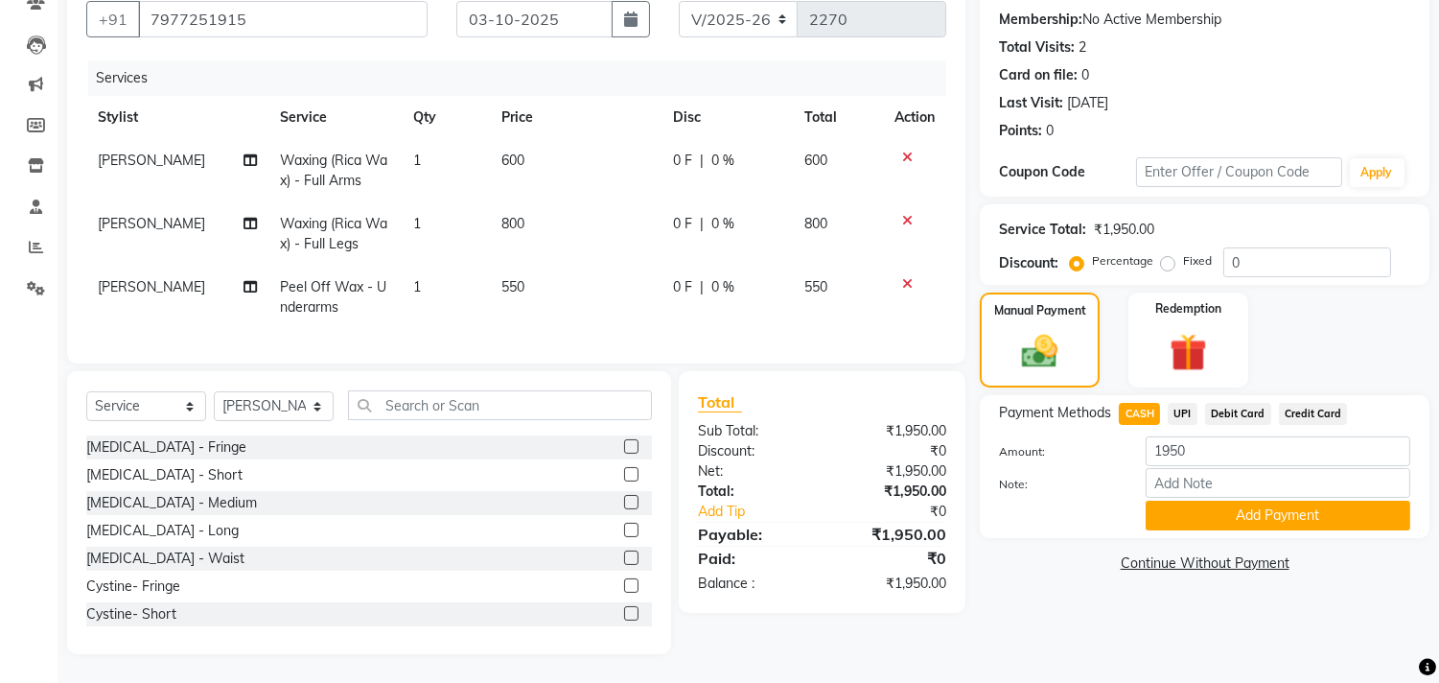
click at [1179, 403] on span "UPI" at bounding box center [1183, 414] width 30 height 22
drag, startPoint x: 1212, startPoint y: 500, endPoint x: 1202, endPoint y: 494, distance: 11.7
click at [1210, 500] on button "Add Payment" at bounding box center [1278, 515] width 265 height 30
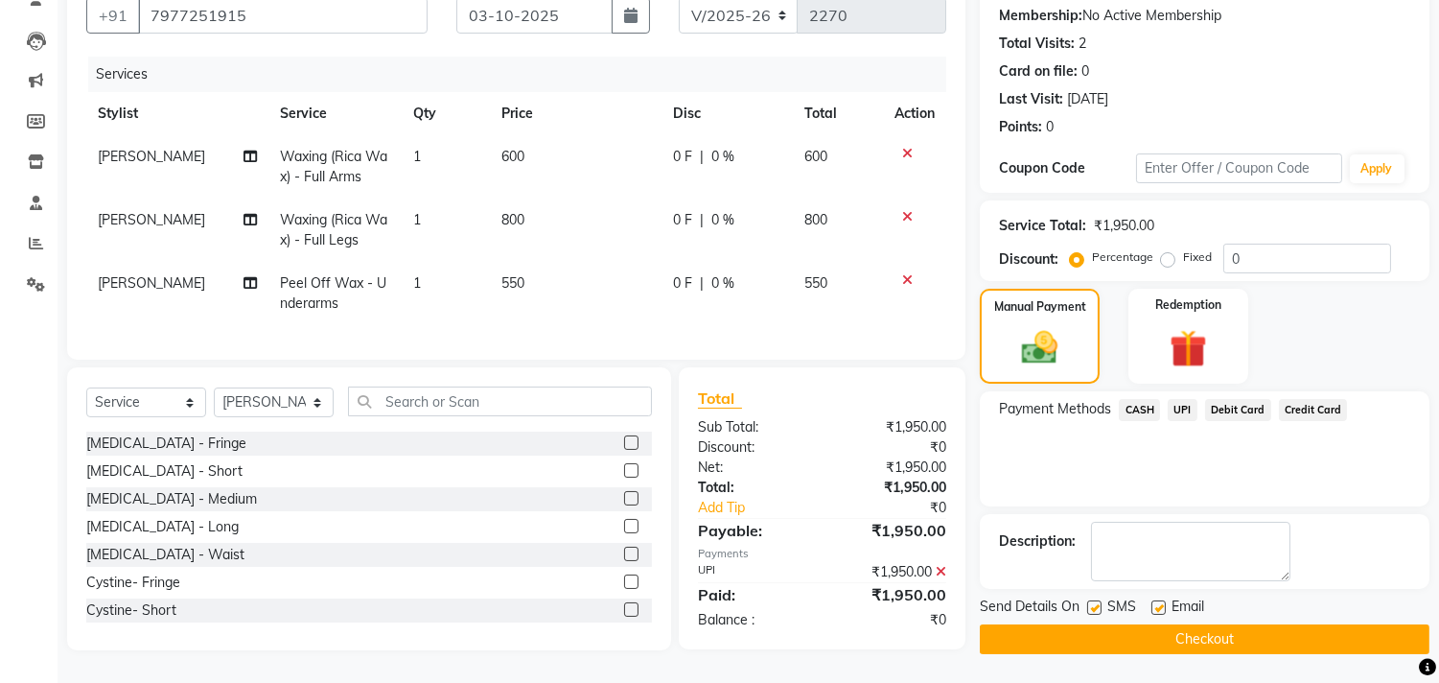
drag, startPoint x: 1087, startPoint y: 596, endPoint x: 1163, endPoint y: 596, distance: 75.7
click at [1088, 600] on label at bounding box center [1094, 607] width 14 height 14
click at [1088, 602] on input "checkbox" at bounding box center [1093, 608] width 12 height 12
checkbox input "false"
click at [1158, 600] on label at bounding box center [1158, 607] width 14 height 14
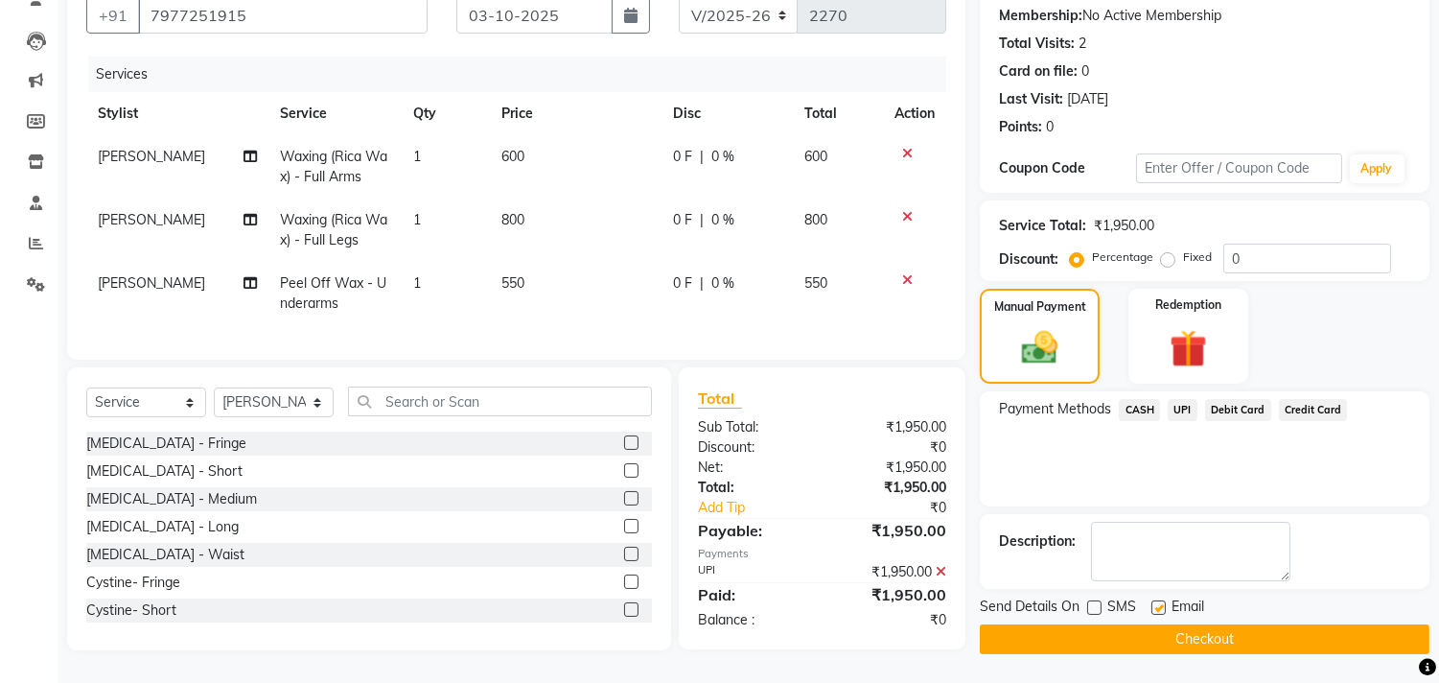
click at [1158, 602] on input "checkbox" at bounding box center [1157, 608] width 12 height 12
checkbox input "false"
click at [1304, 633] on button "Checkout" at bounding box center [1205, 639] width 450 height 30
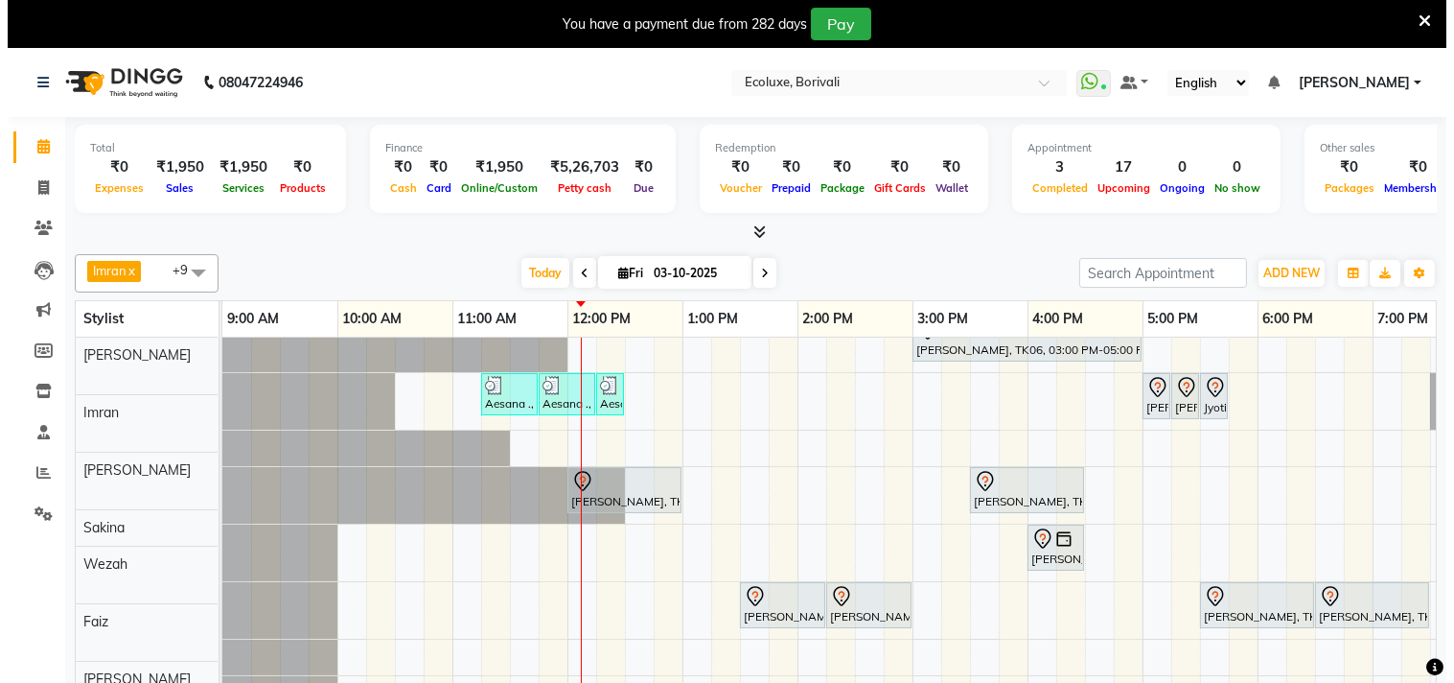
scroll to position [106, 0]
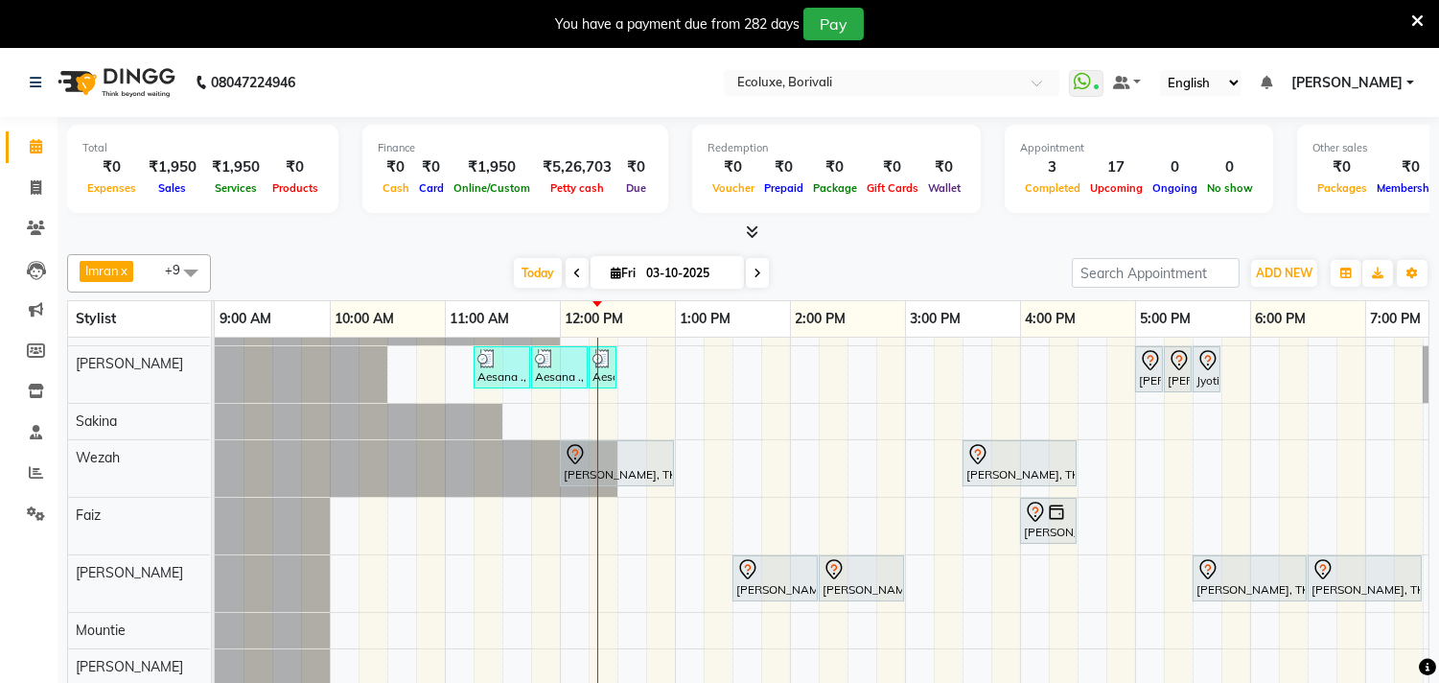
click at [1416, 15] on icon at bounding box center [1417, 20] width 12 height 17
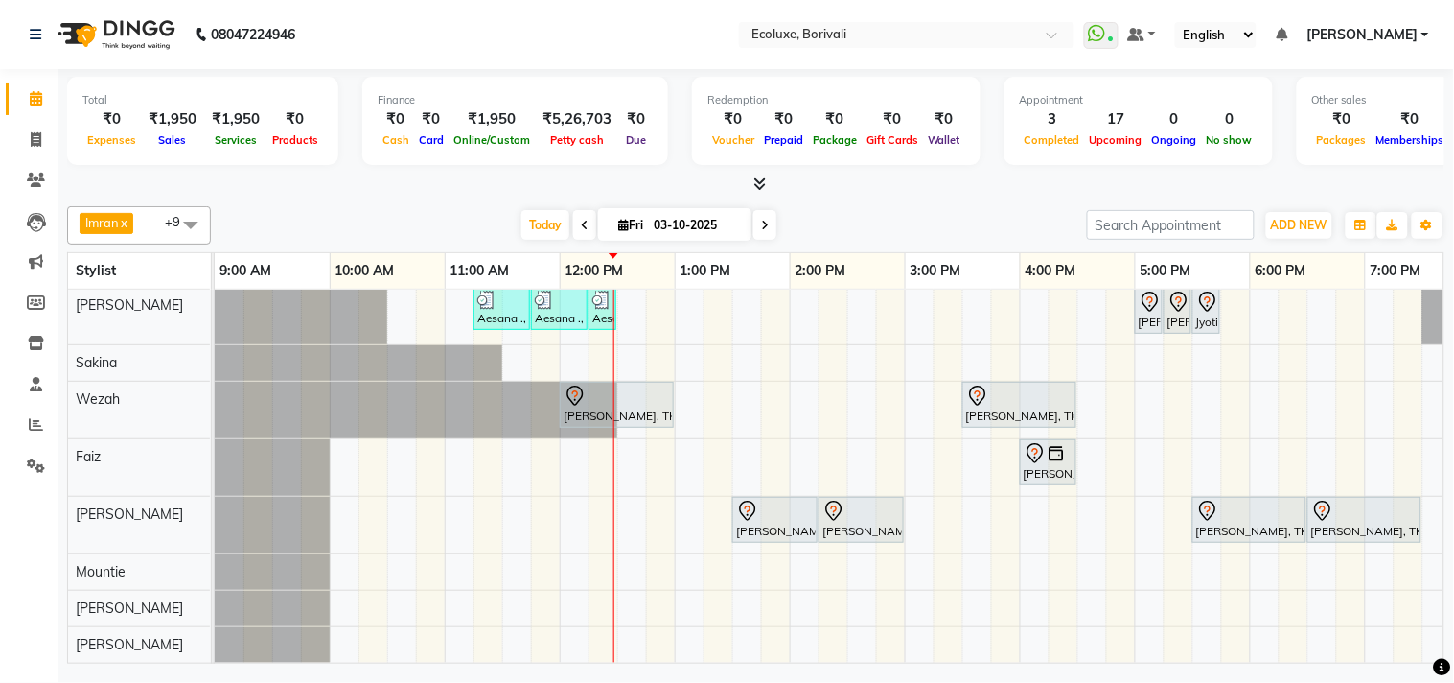
scroll to position [132, 0]
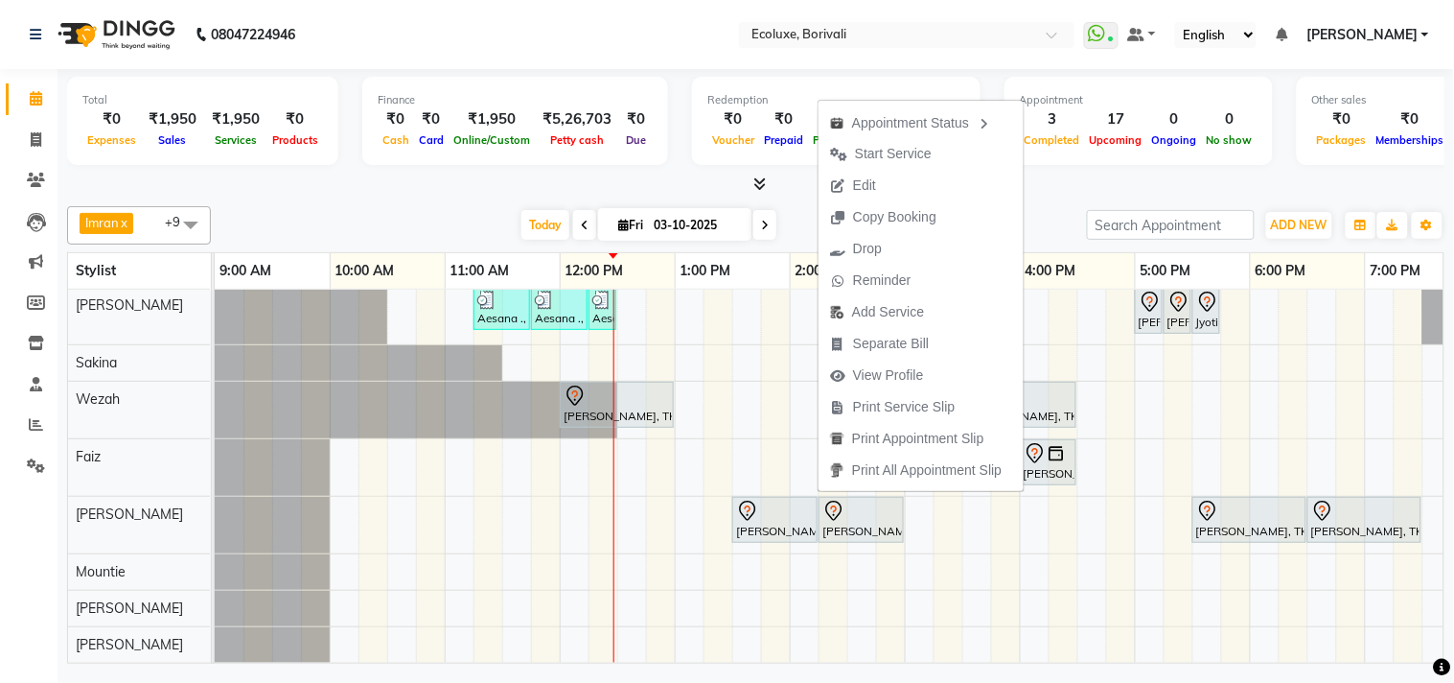
drag, startPoint x: 863, startPoint y: 174, endPoint x: 744, endPoint y: 234, distance: 133.3
click at [863, 174] on span "Edit" at bounding box center [853, 186] width 69 height 32
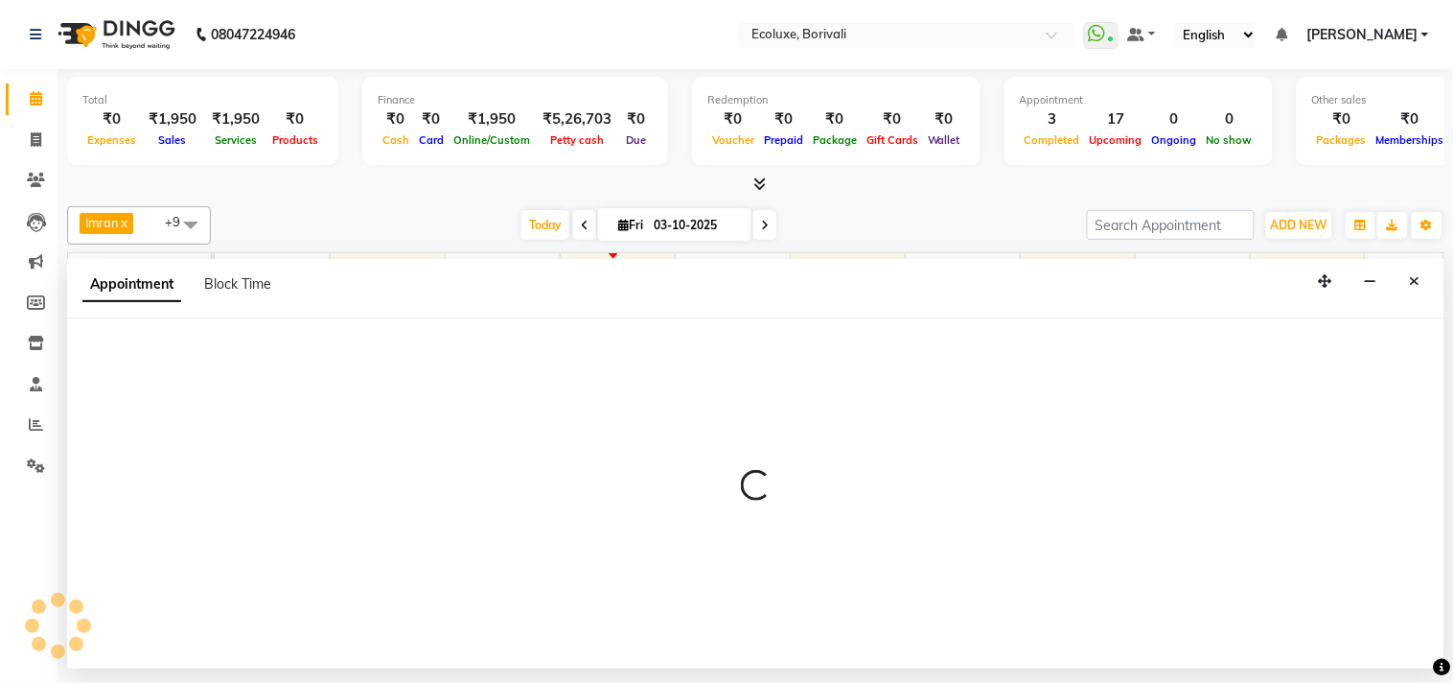
select select "tentative"
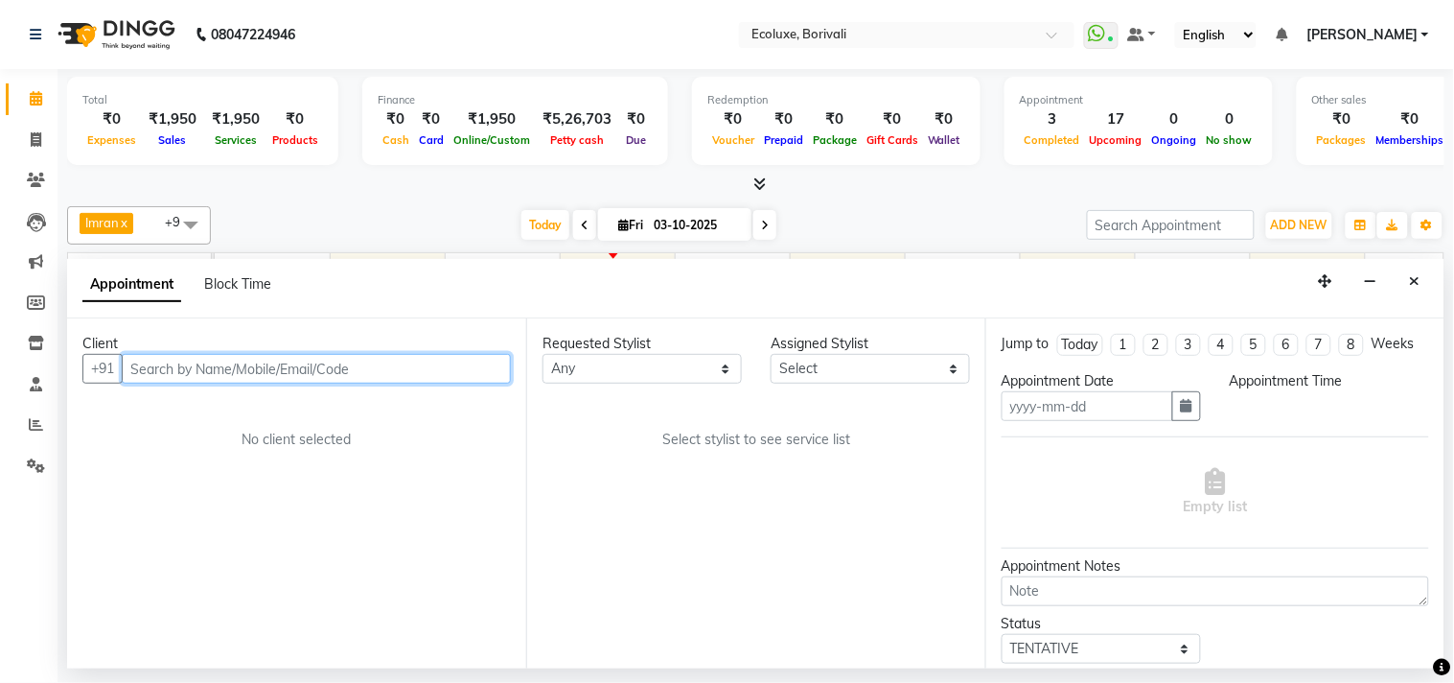
type input "03-10-2025"
select select "75670"
select select "810"
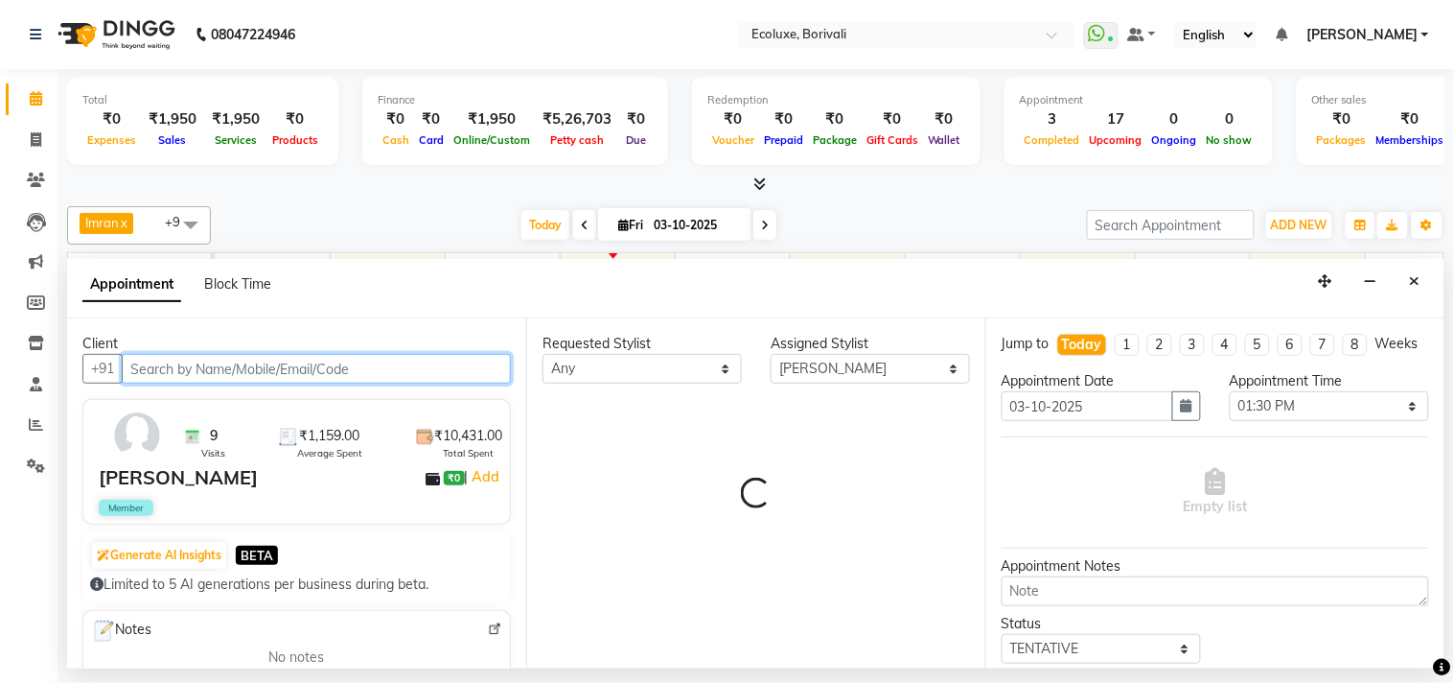
scroll to position [132, 346]
select select "2487"
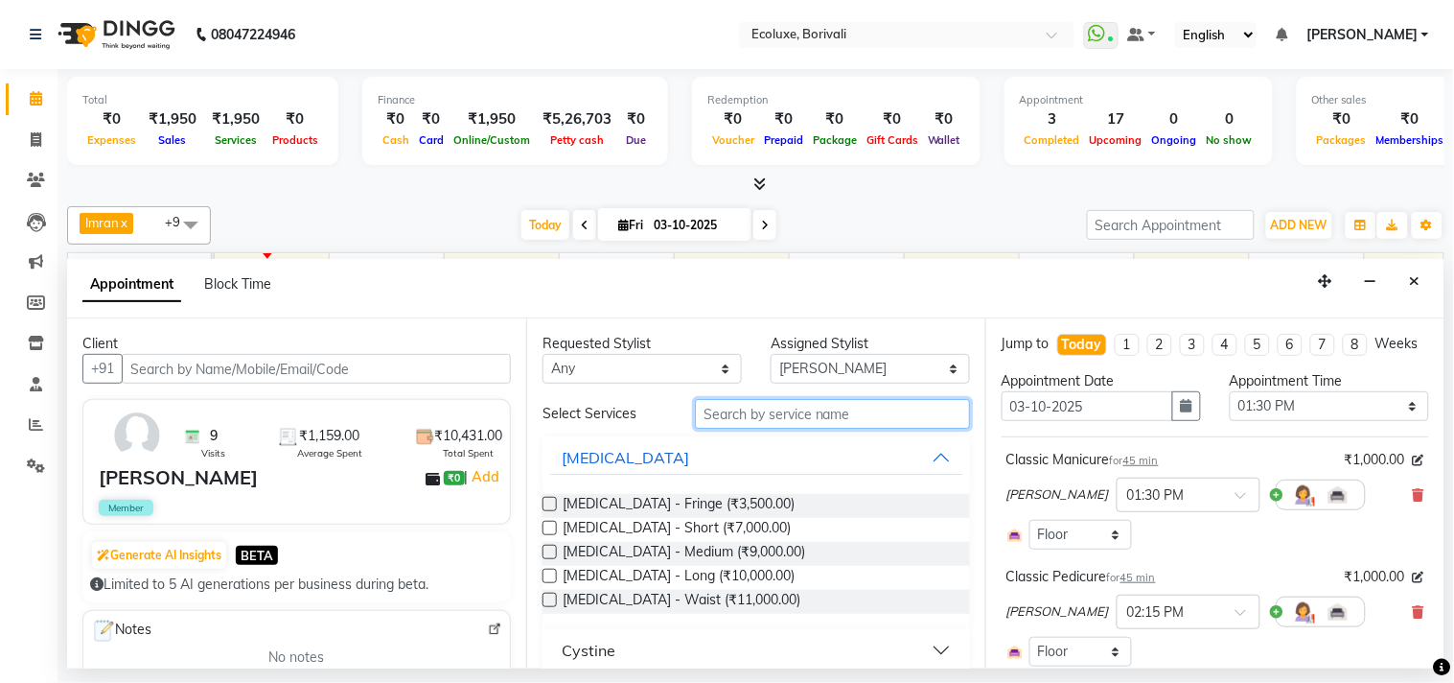
click at [764, 407] on input "text" at bounding box center [832, 414] width 275 height 30
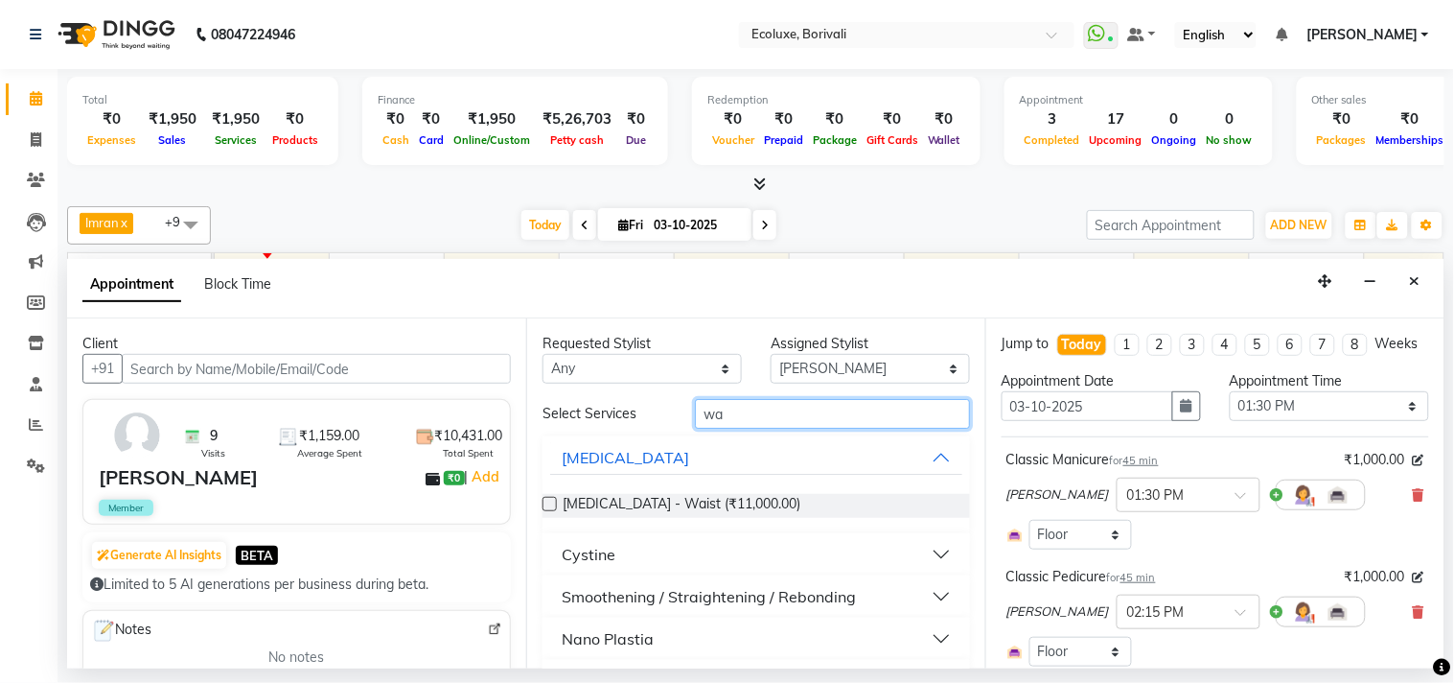
type input "w"
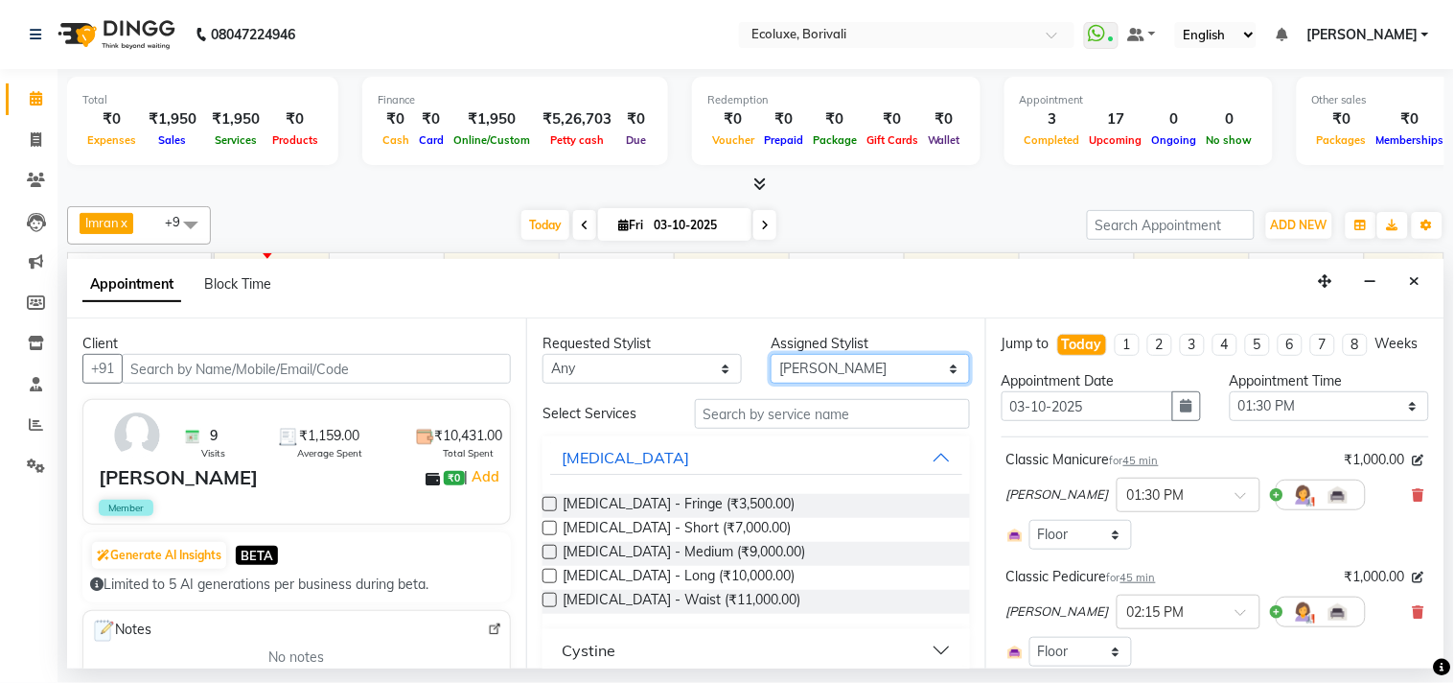
click at [840, 359] on select "Select [PERSON_NAME] [PERSON_NAME] Faiz [PERSON_NAME] [PERSON_NAME] [PERSON_NAM…" at bounding box center [870, 369] width 199 height 30
select select "90572"
click at [771, 354] on select "Select [PERSON_NAME] [PERSON_NAME] Faiz [PERSON_NAME] [PERSON_NAME] [PERSON_NAM…" at bounding box center [870, 369] width 199 height 30
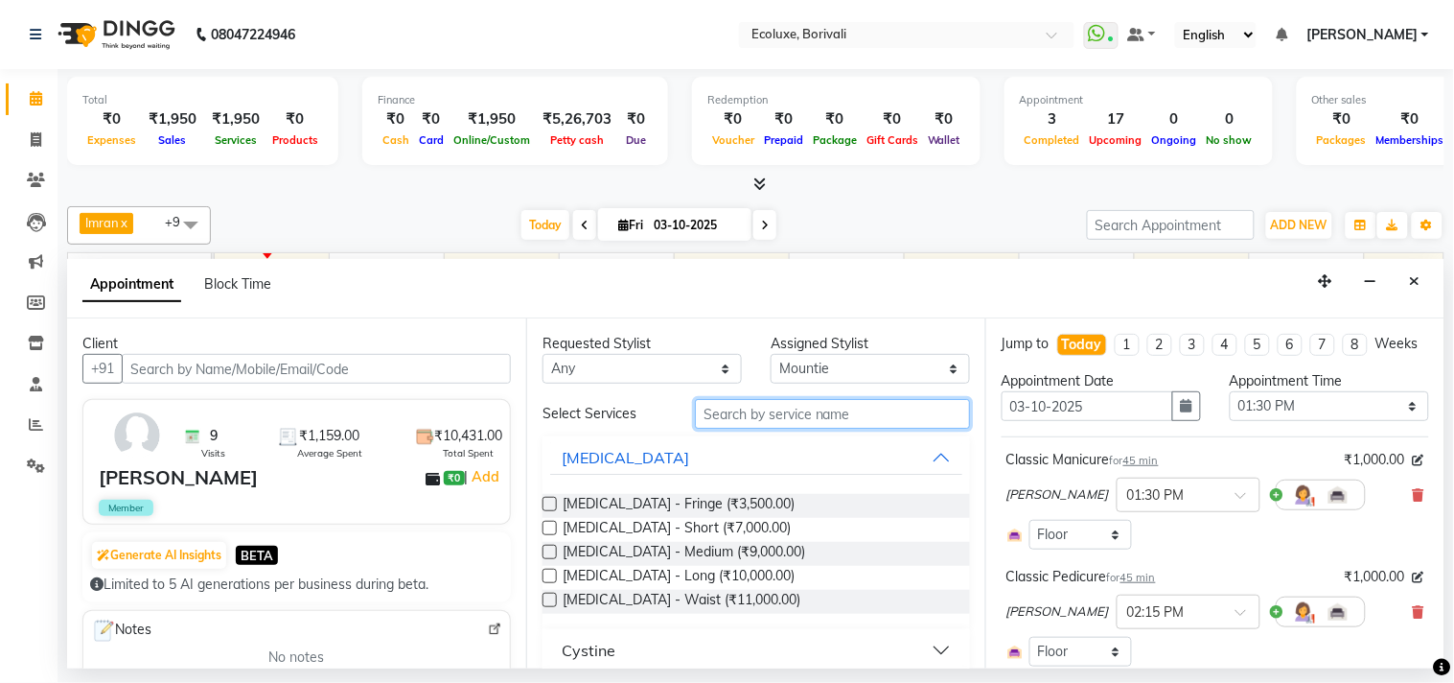
click at [729, 419] on input "text" at bounding box center [832, 414] width 275 height 30
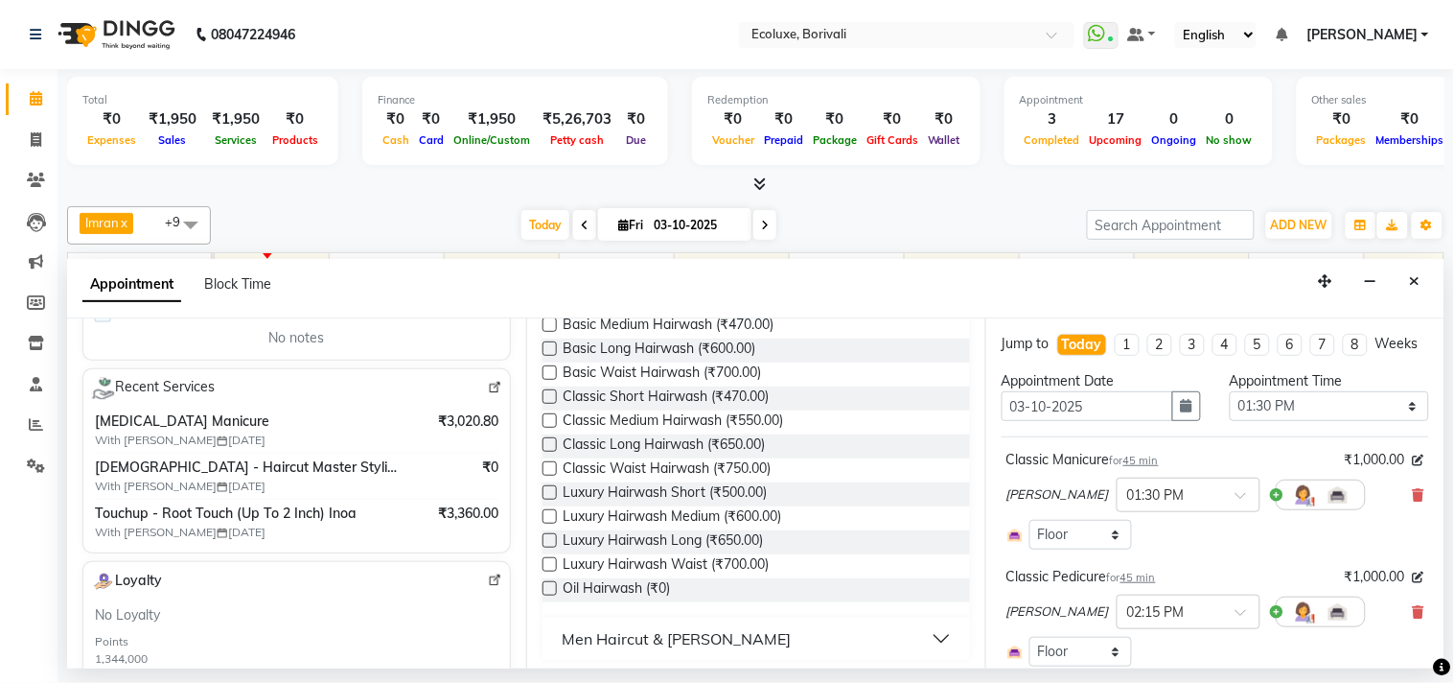
scroll to position [208, 0]
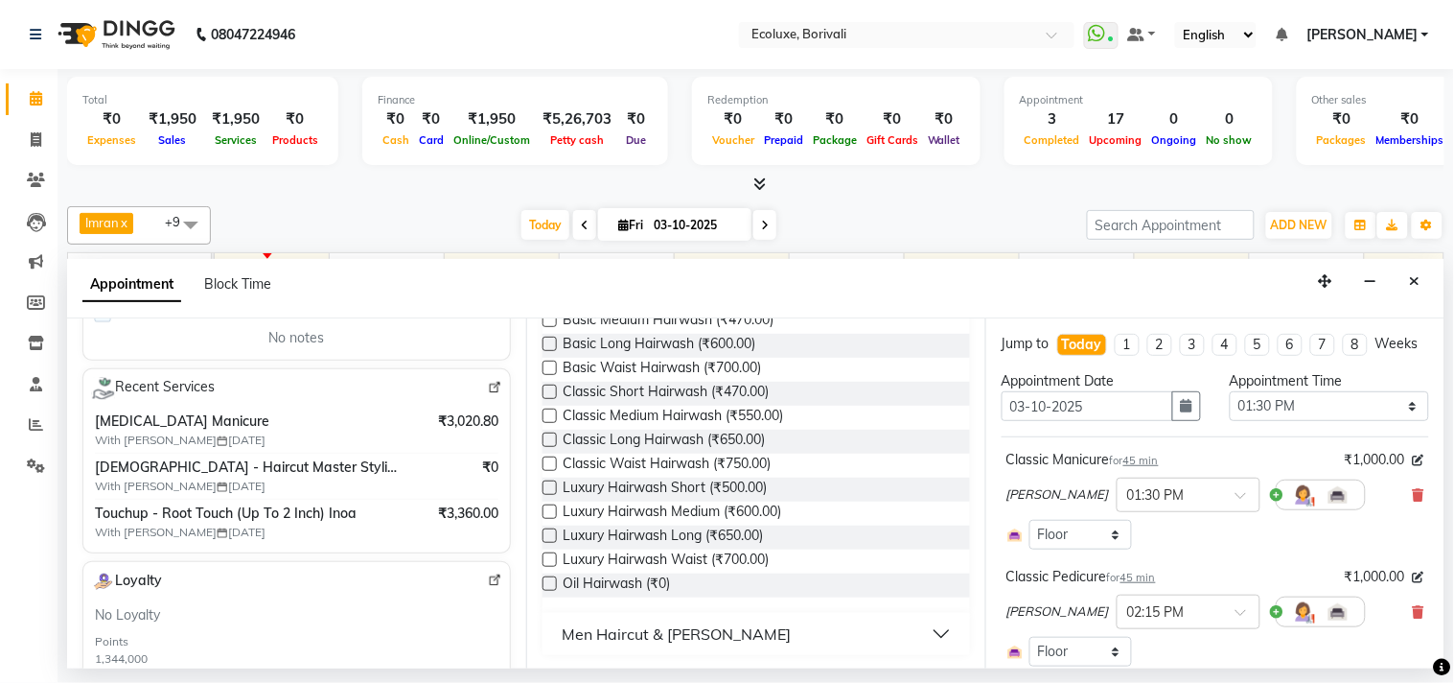
type input "wash"
click at [551, 529] on label at bounding box center [550, 535] width 14 height 14
click at [551, 531] on input "checkbox" at bounding box center [549, 537] width 12 height 12
checkbox input "false"
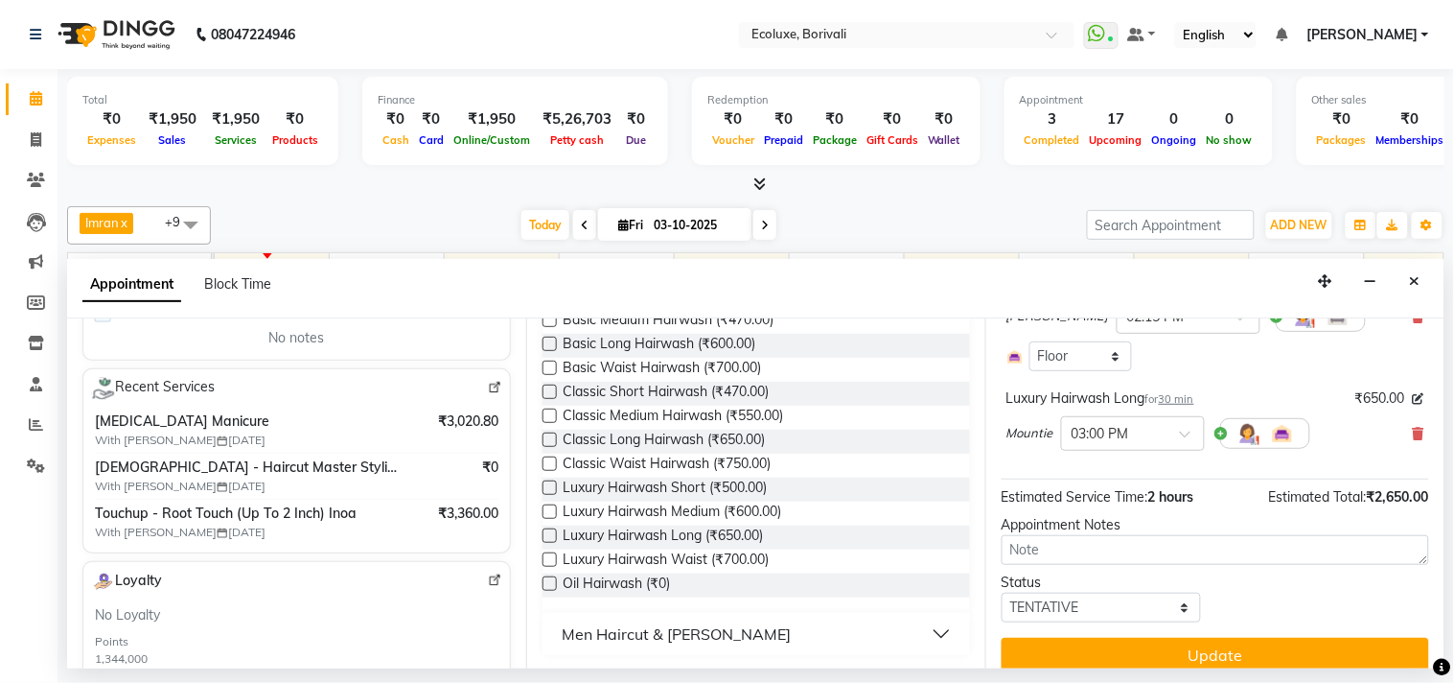
scroll to position [332, 0]
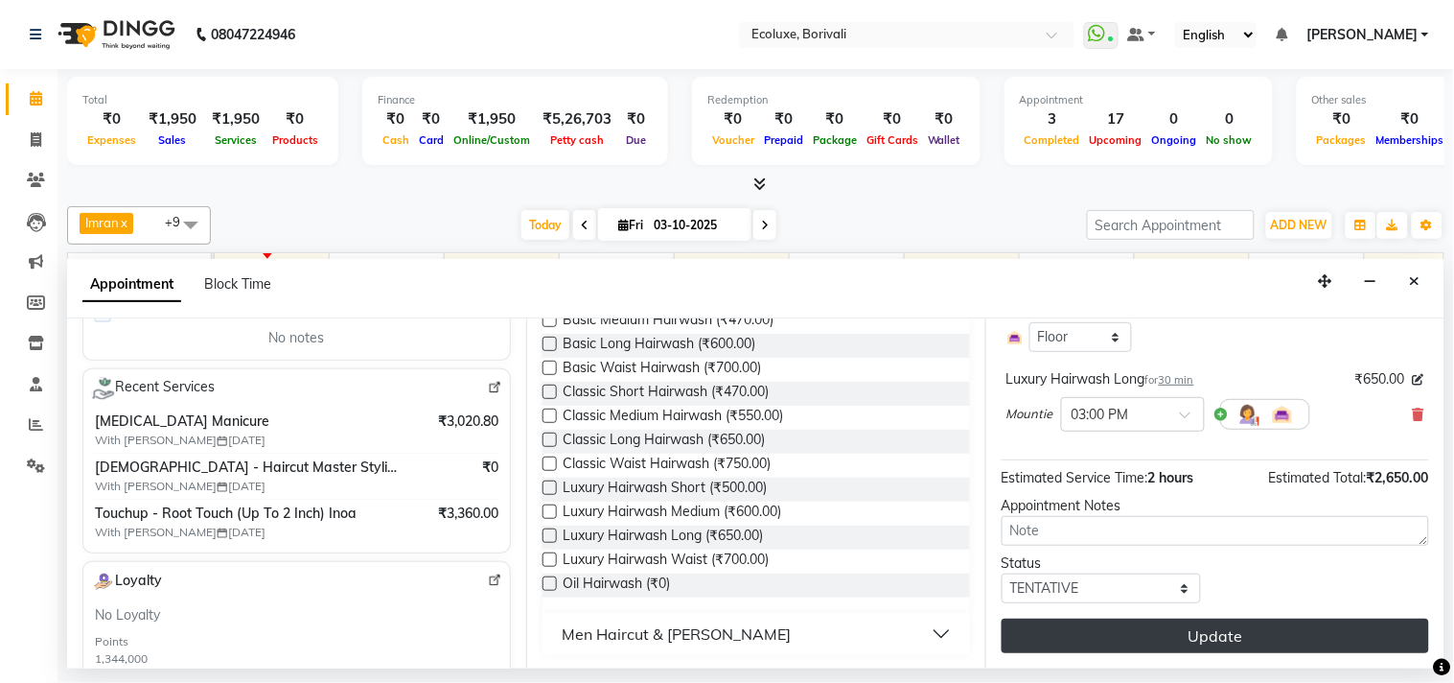
click at [1086, 638] on button "Update" at bounding box center [1216, 635] width 428 height 35
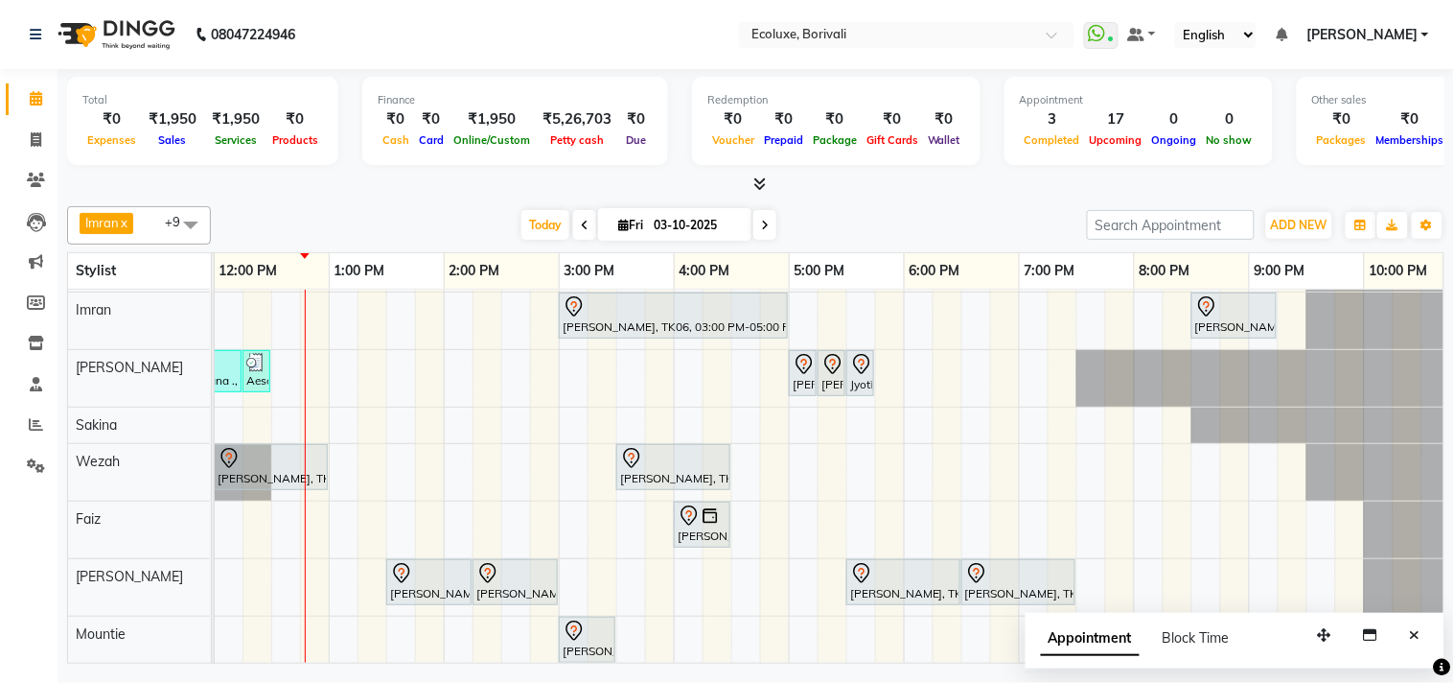
scroll to position [0, 0]
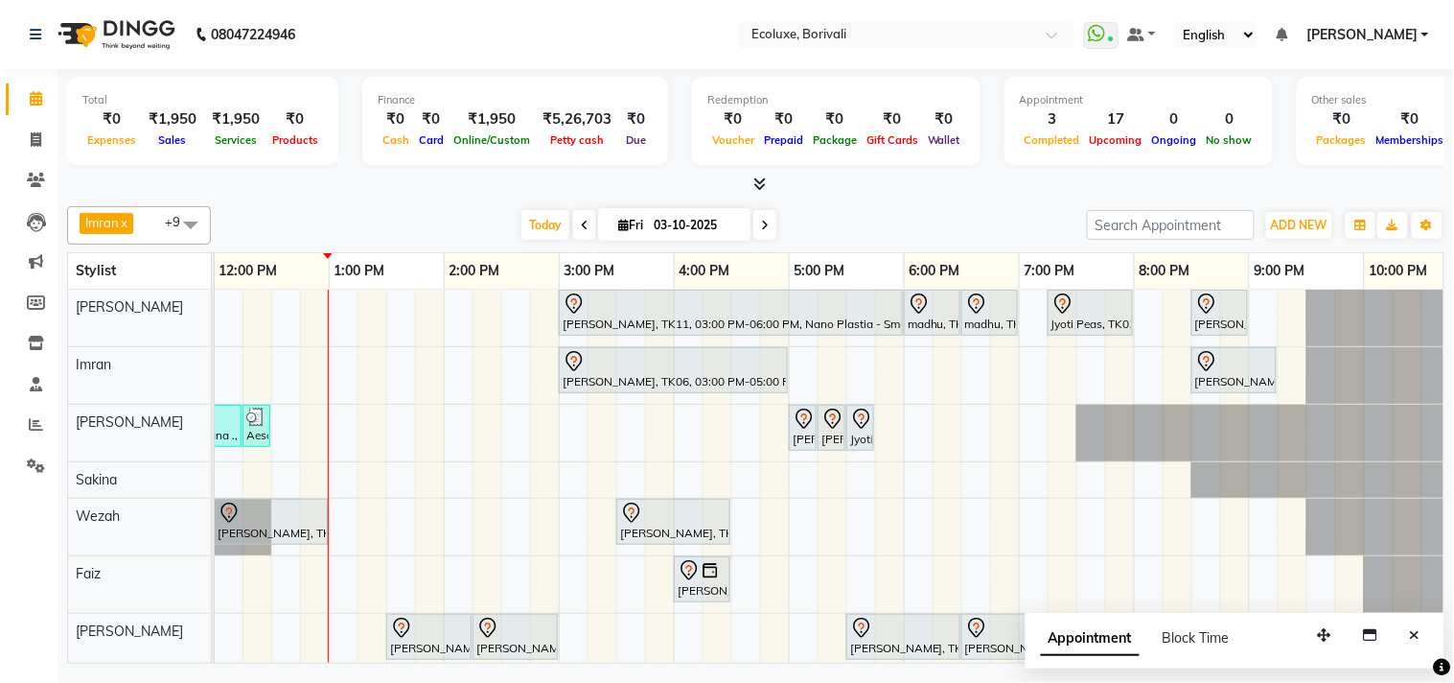
drag, startPoint x: 524, startPoint y: 216, endPoint x: 567, endPoint y: 433, distance: 221.7
click at [528, 223] on span "Today" at bounding box center [546, 225] width 48 height 30
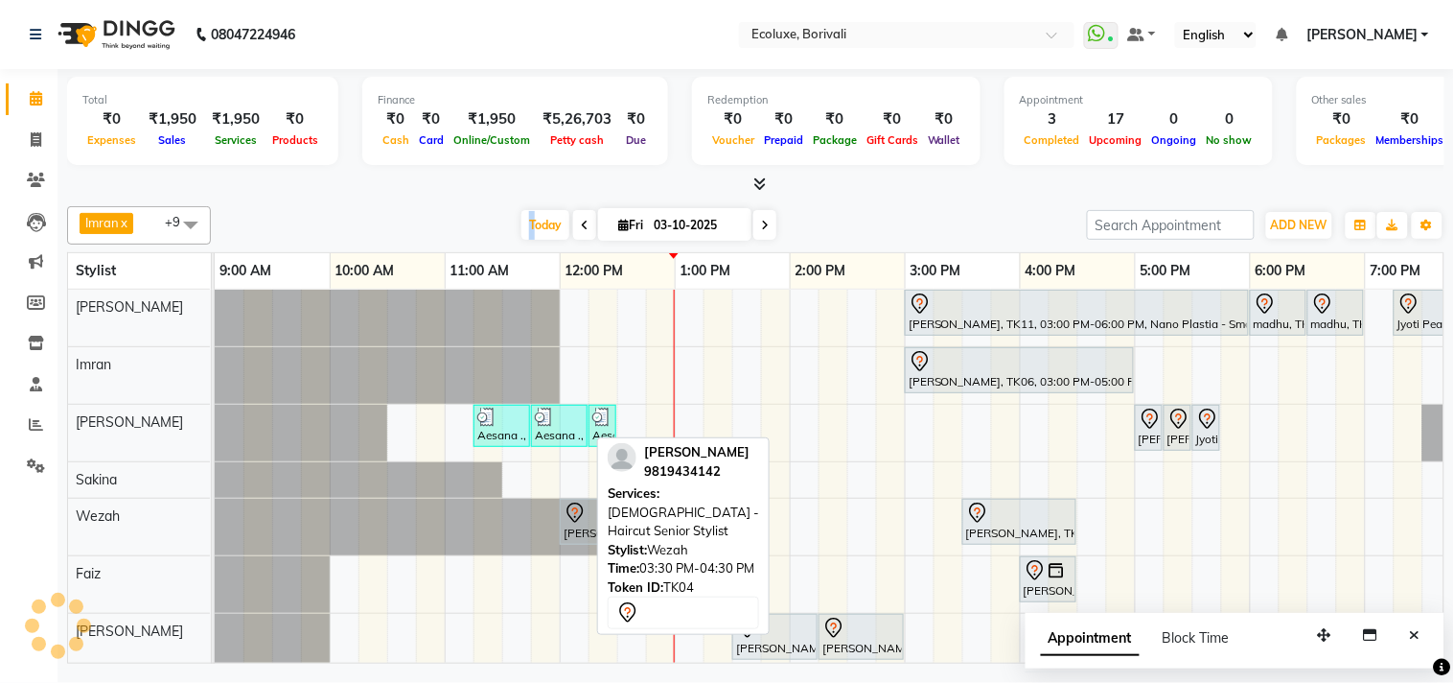
scroll to position [0, 381]
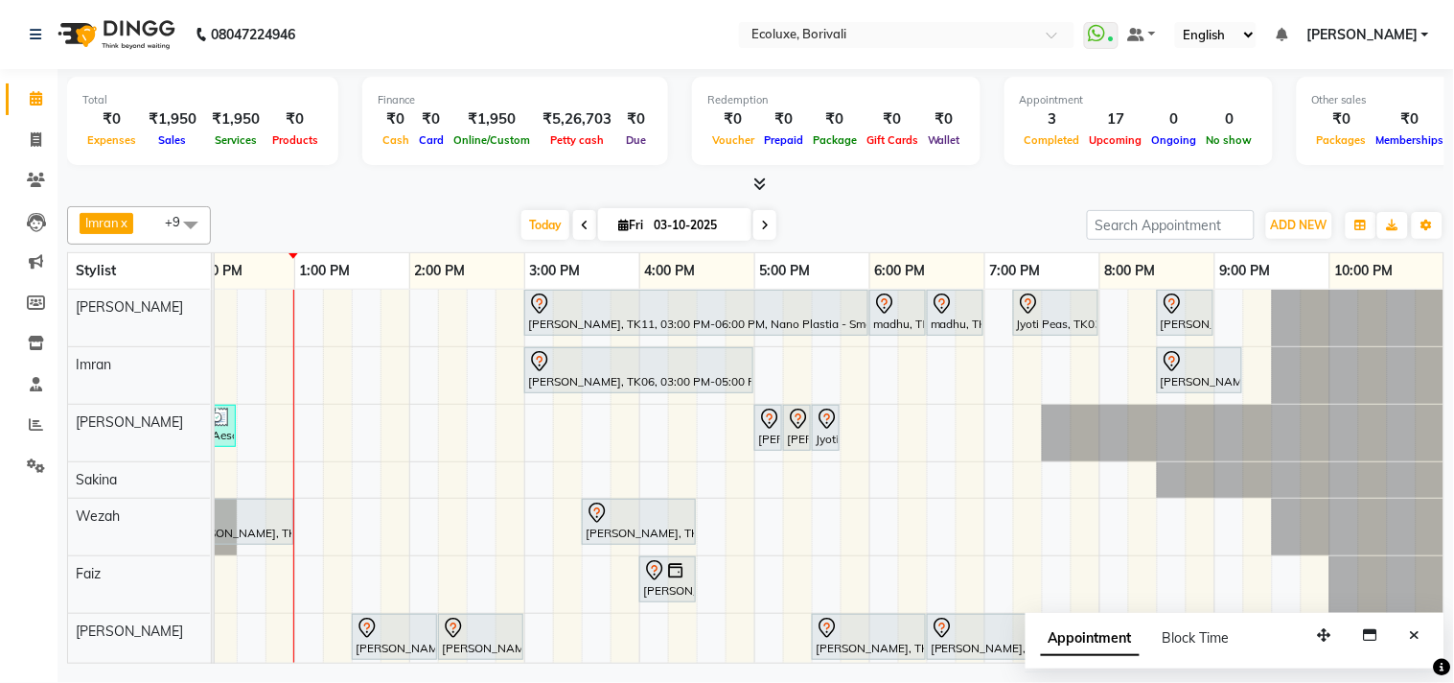
click at [585, 228] on span at bounding box center [584, 225] width 23 height 30
type input "02-10-2025"
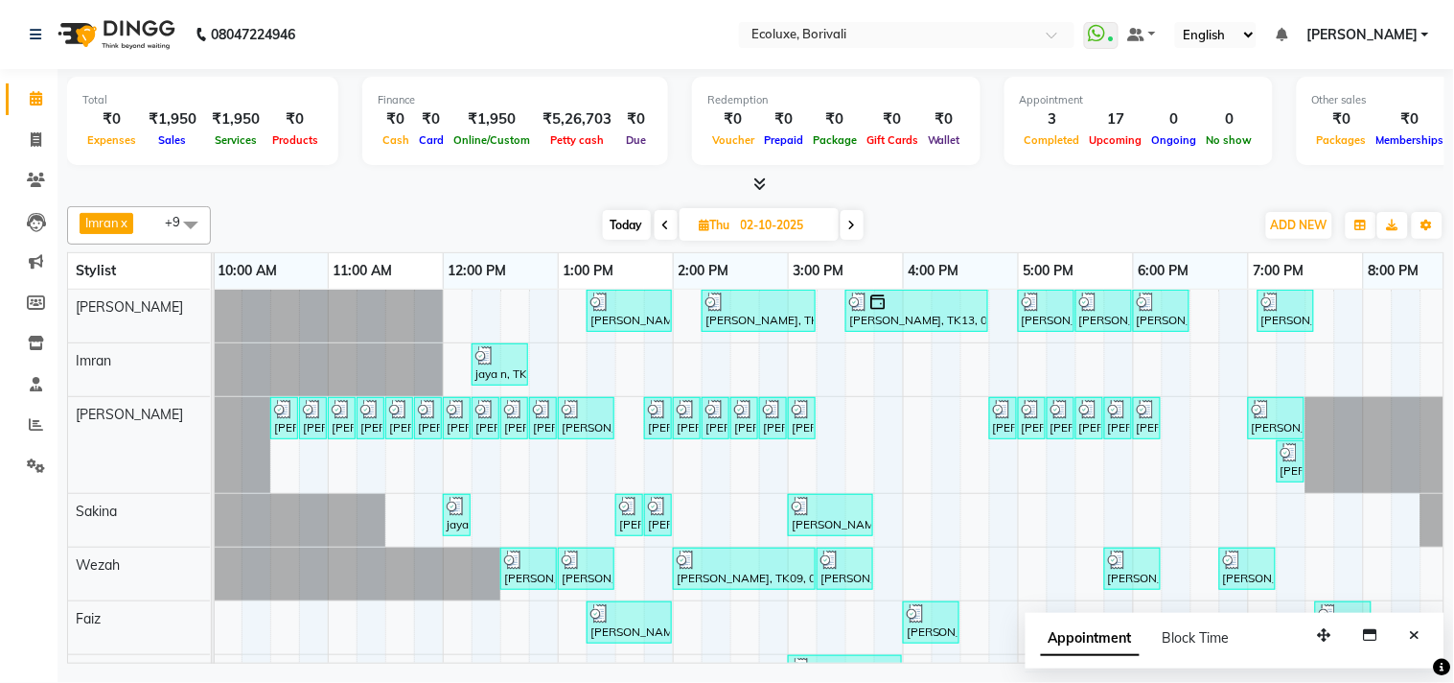
scroll to position [0, 0]
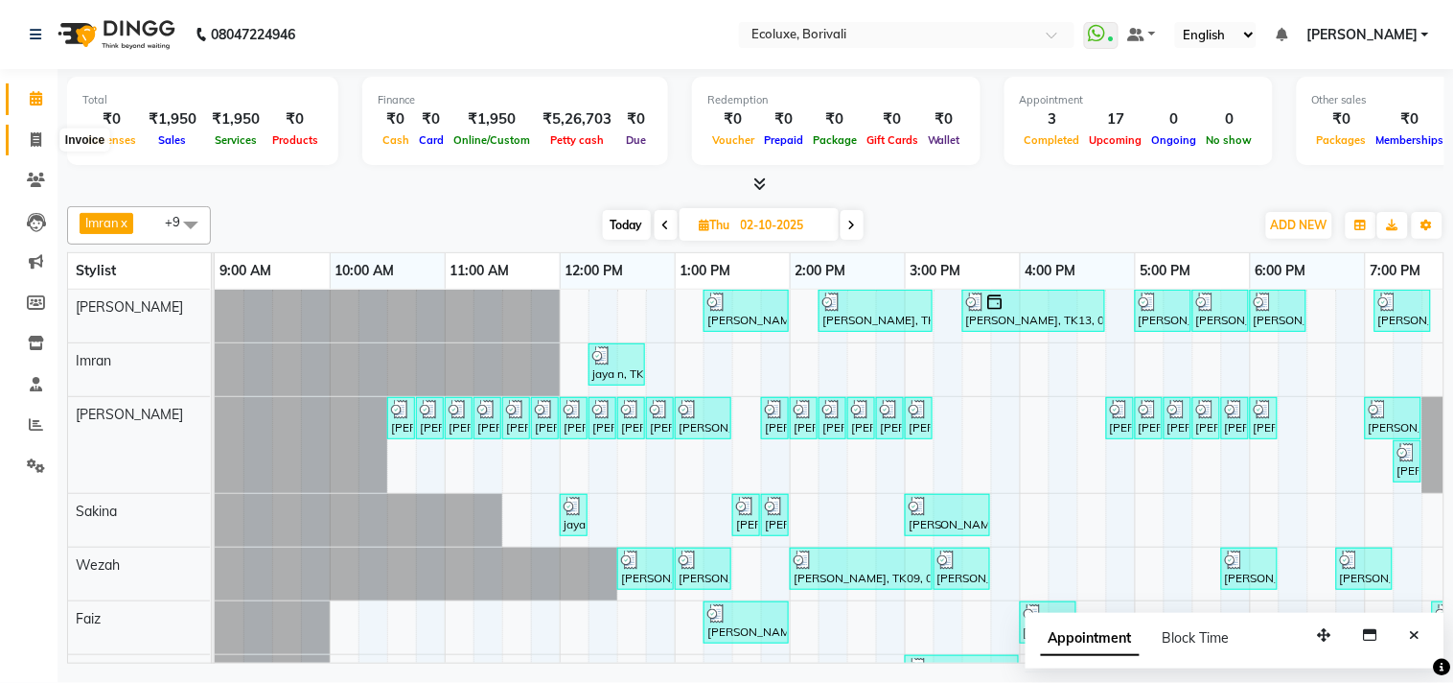
click at [44, 136] on span at bounding box center [36, 140] width 34 height 22
select select "service"
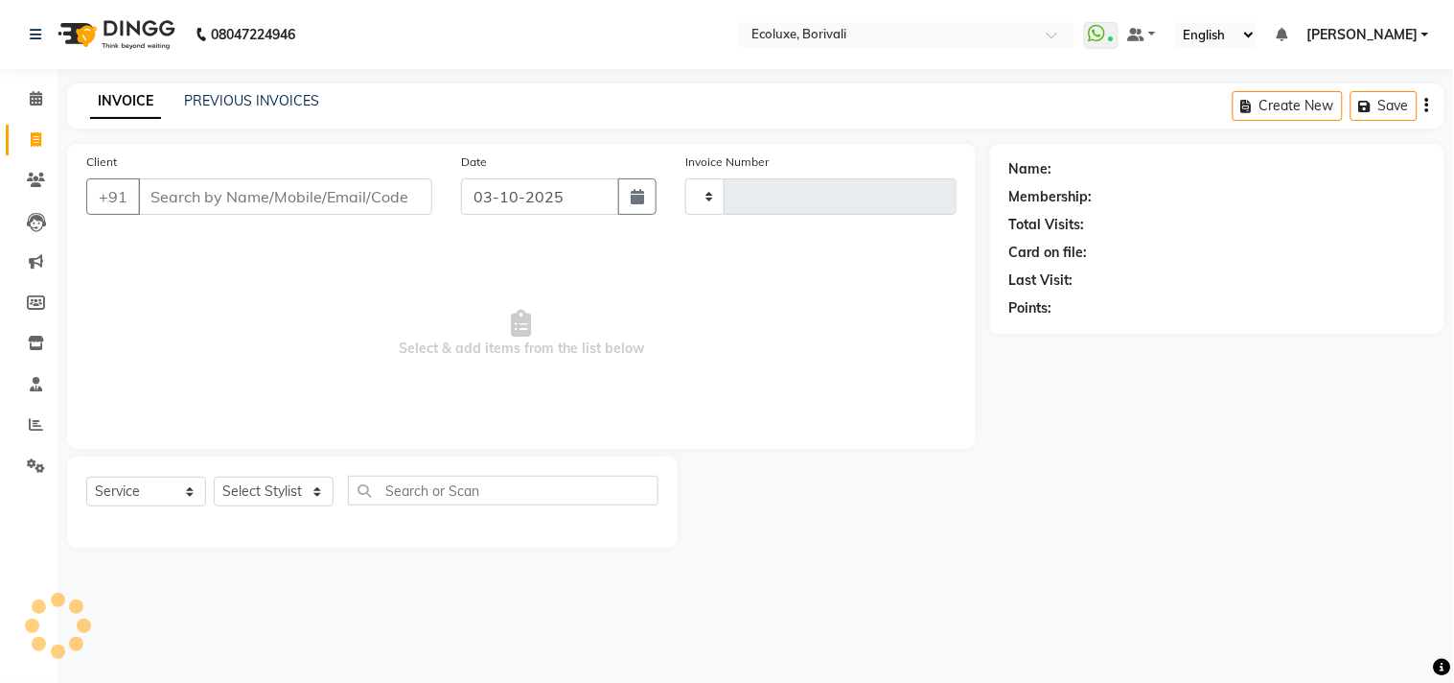
type input "2271"
select select "5386"
drag, startPoint x: 255, startPoint y: 88, endPoint x: 261, endPoint y: 98, distance: 11.2
click at [256, 88] on div "INVOICE PREVIOUS INVOICES Create New Save" at bounding box center [756, 105] width 1378 height 45
click at [289, 103] on link "PREVIOUS INVOICES" at bounding box center [251, 100] width 135 height 17
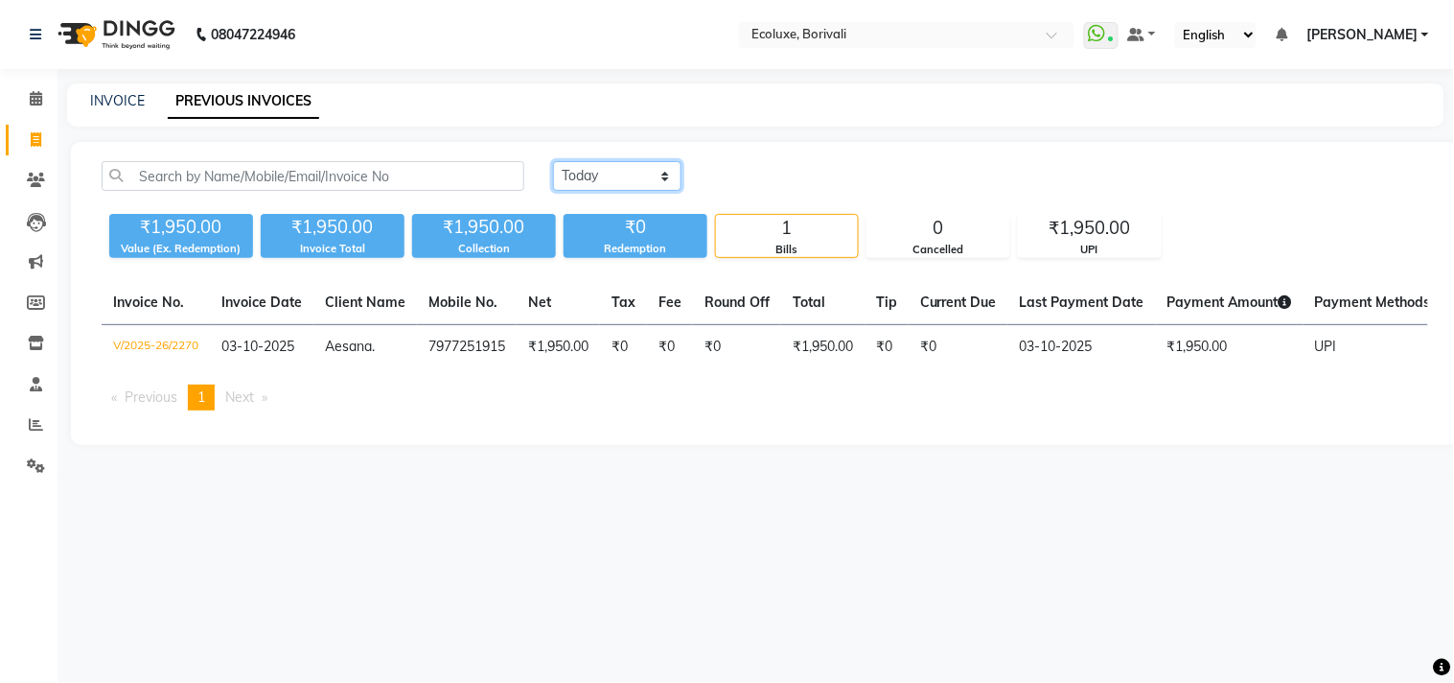
click at [630, 161] on select "Today Yesterday Custom Range" at bounding box center [617, 176] width 128 height 30
select select "yesterday"
click at [553, 161] on select "Today Yesterday Custom Range" at bounding box center [617, 176] width 128 height 30
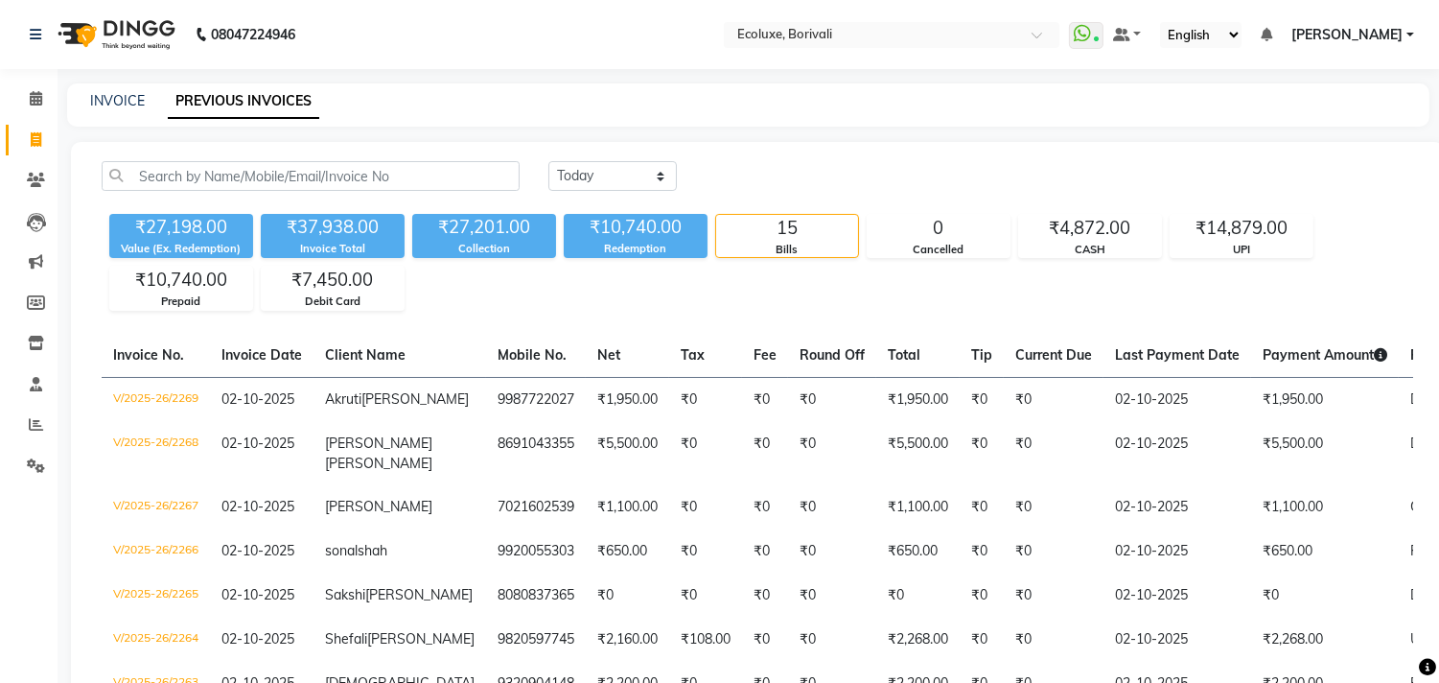
click at [38, 116] on li "Calendar" at bounding box center [29, 99] width 58 height 41
click at [35, 100] on icon at bounding box center [36, 98] width 12 height 14
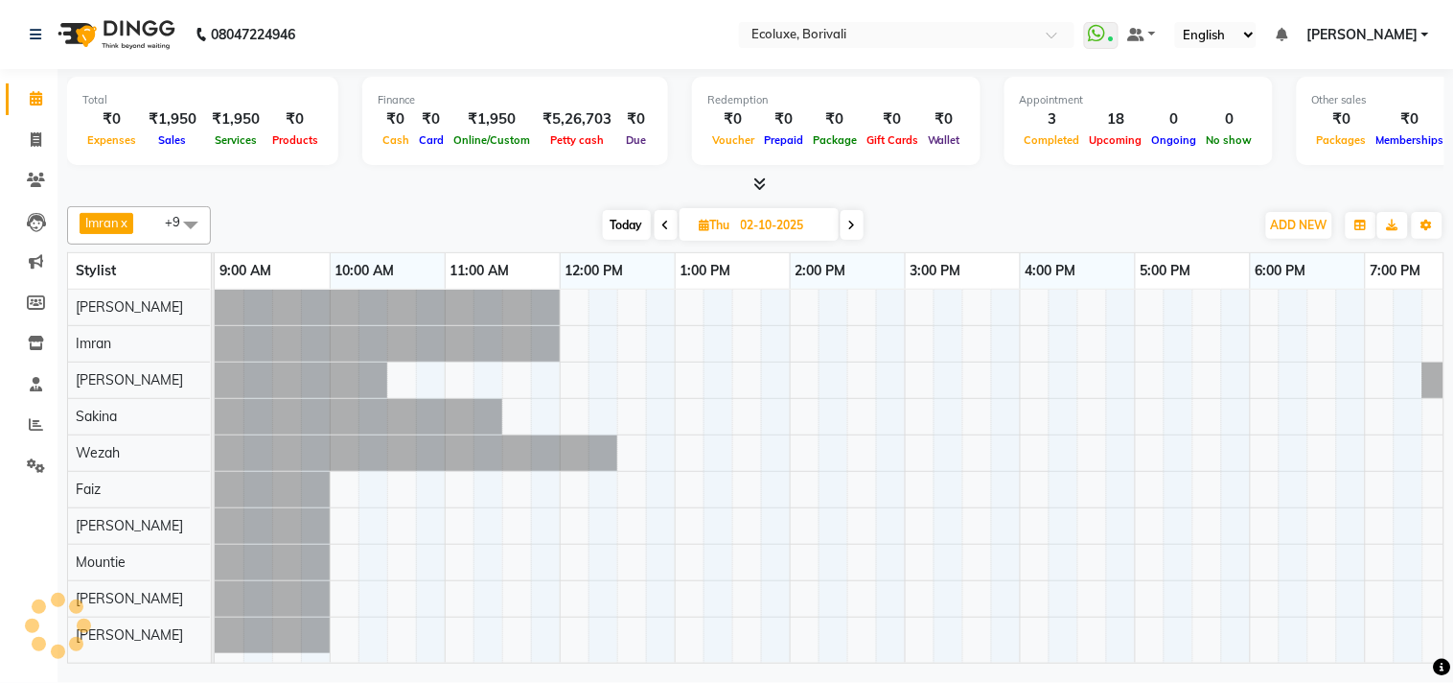
scroll to position [7, 0]
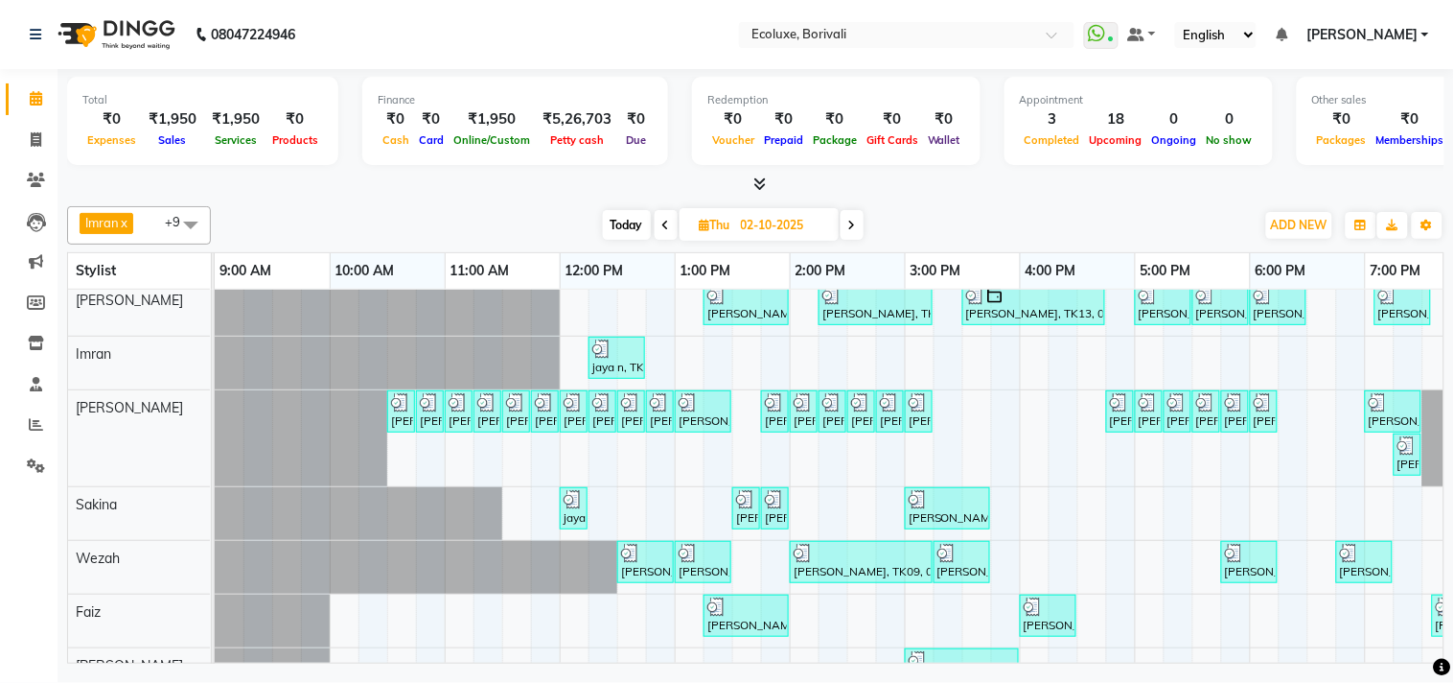
click at [854, 227] on icon at bounding box center [852, 226] width 8 height 12
type input "03-10-2025"
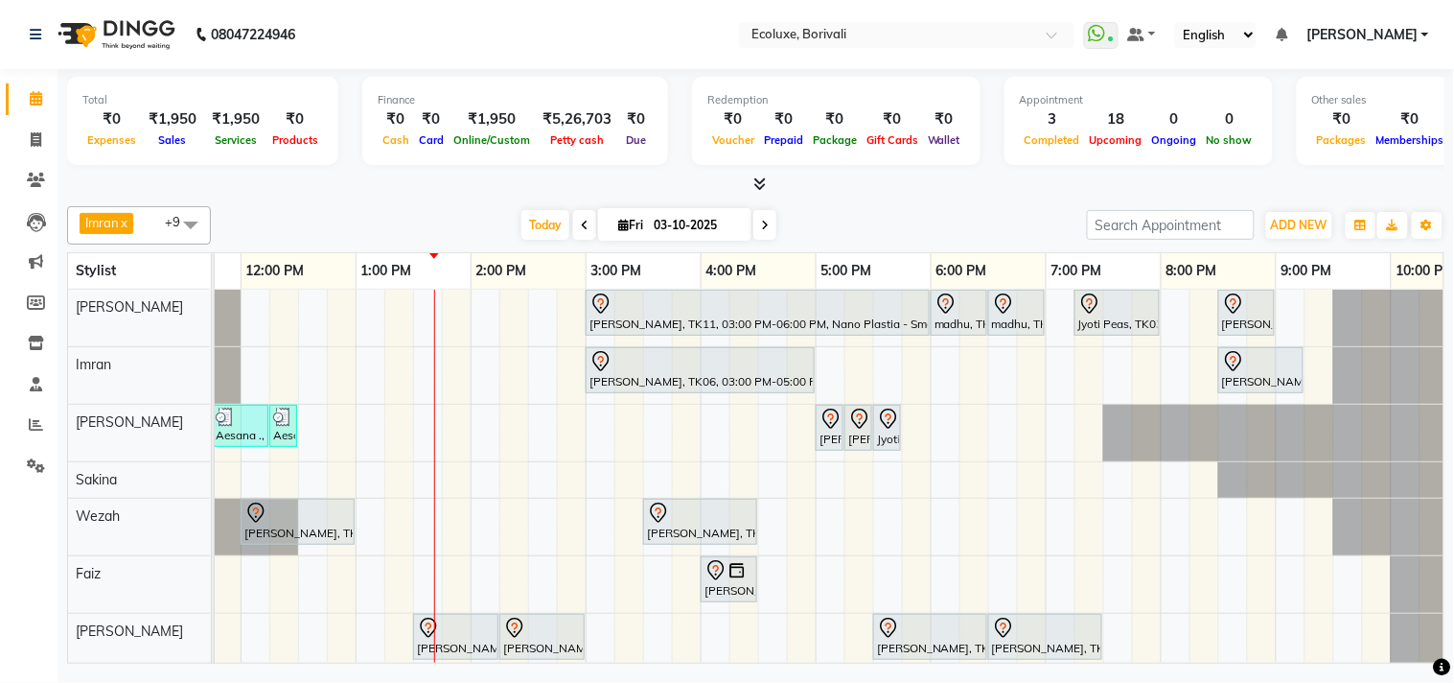
scroll to position [154, 0]
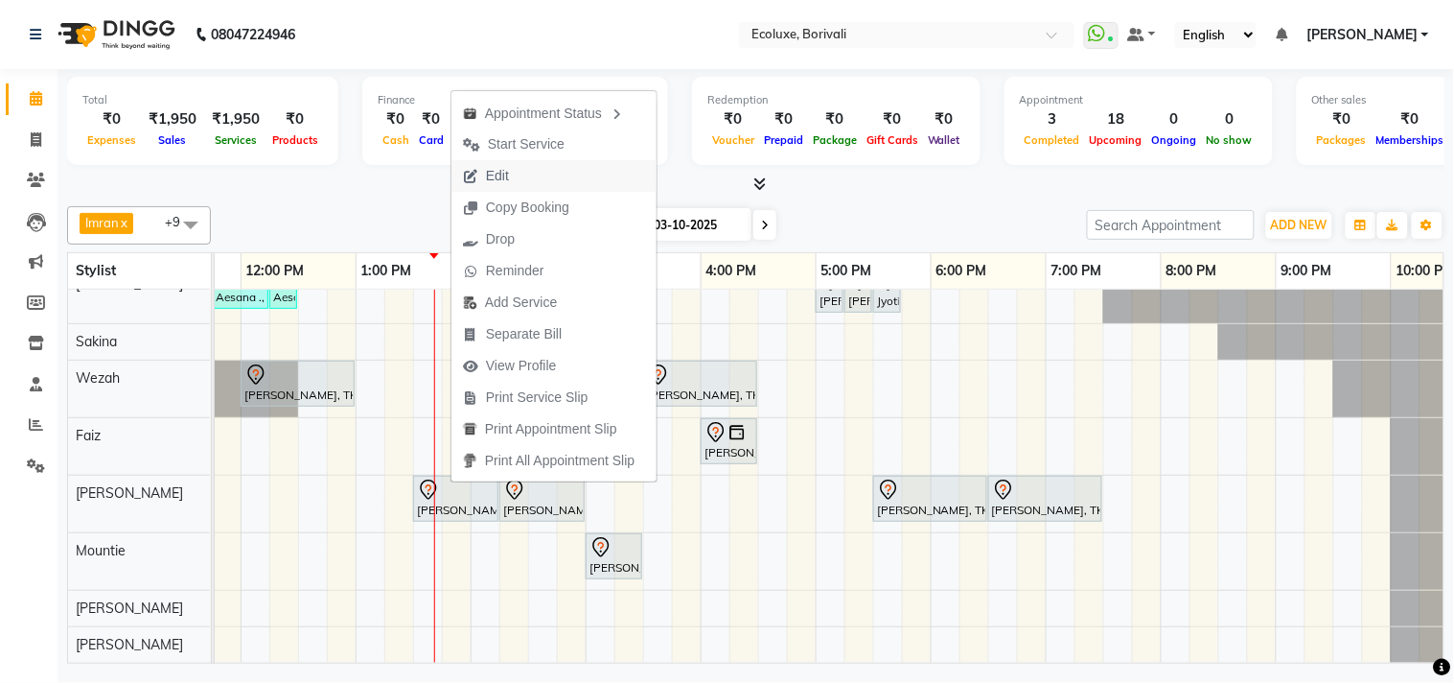
click at [519, 170] on span "Edit" at bounding box center [486, 176] width 69 height 32
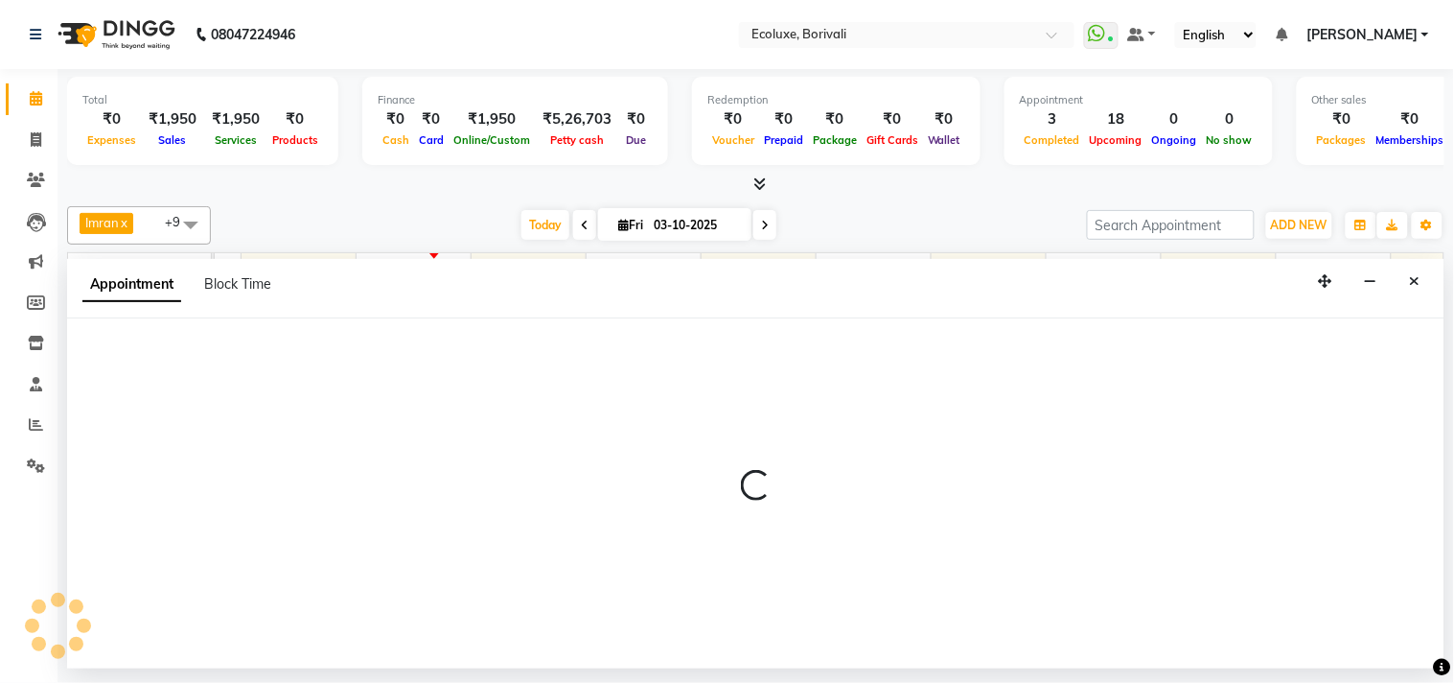
select select "tentative"
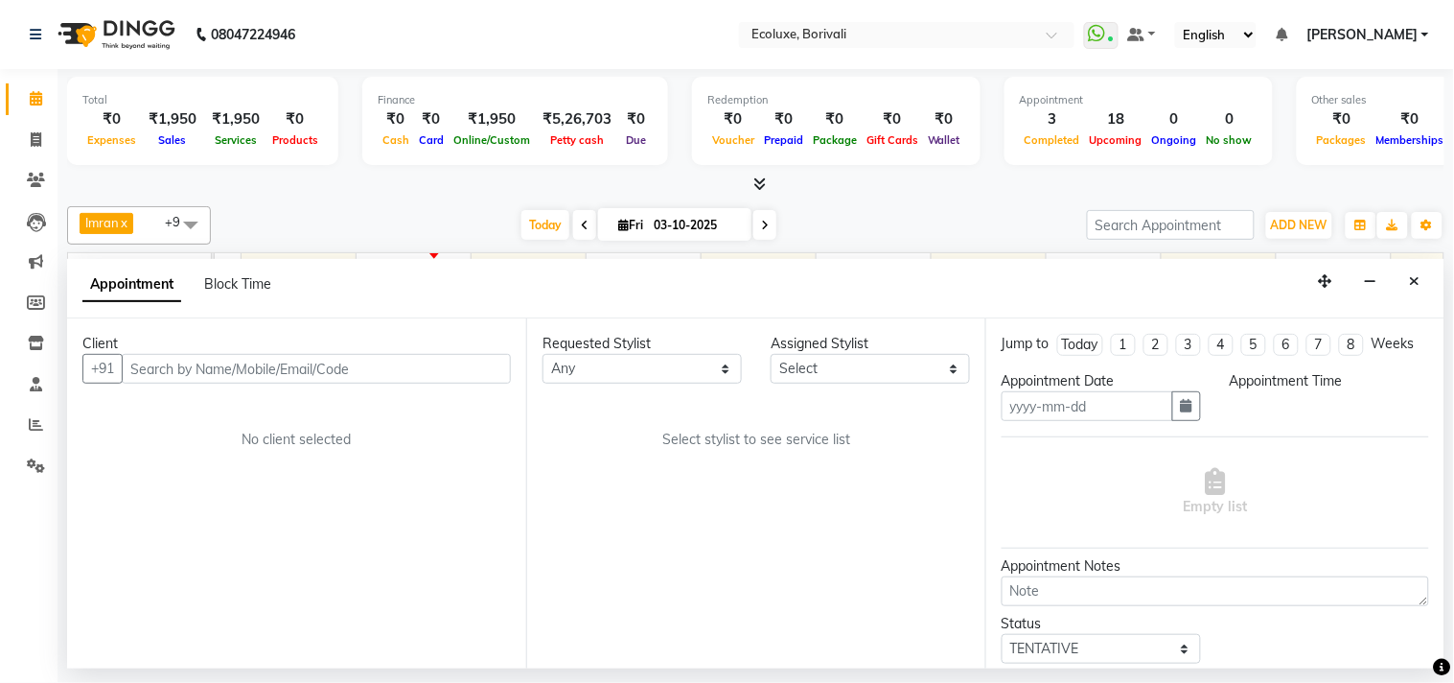
type input "03-10-2025"
select select "90572"
select select "810"
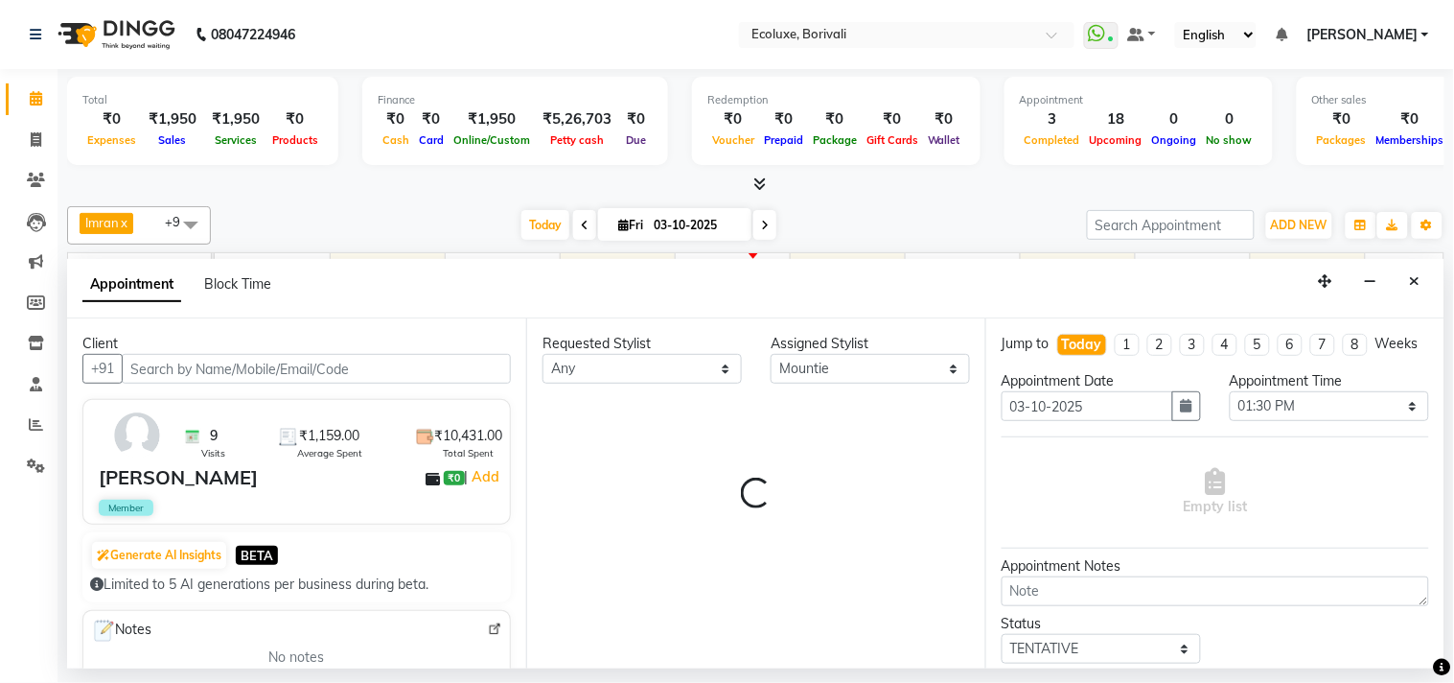
select select "2487"
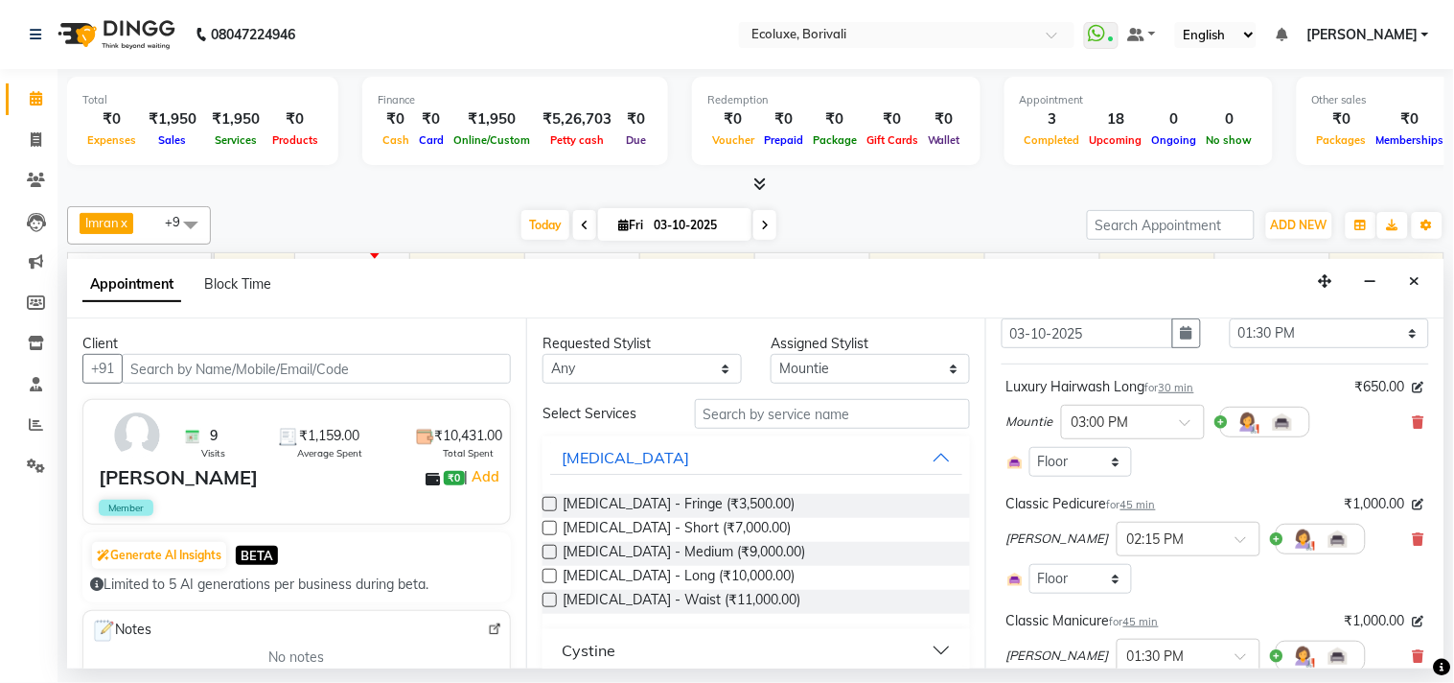
scroll to position [106, 0]
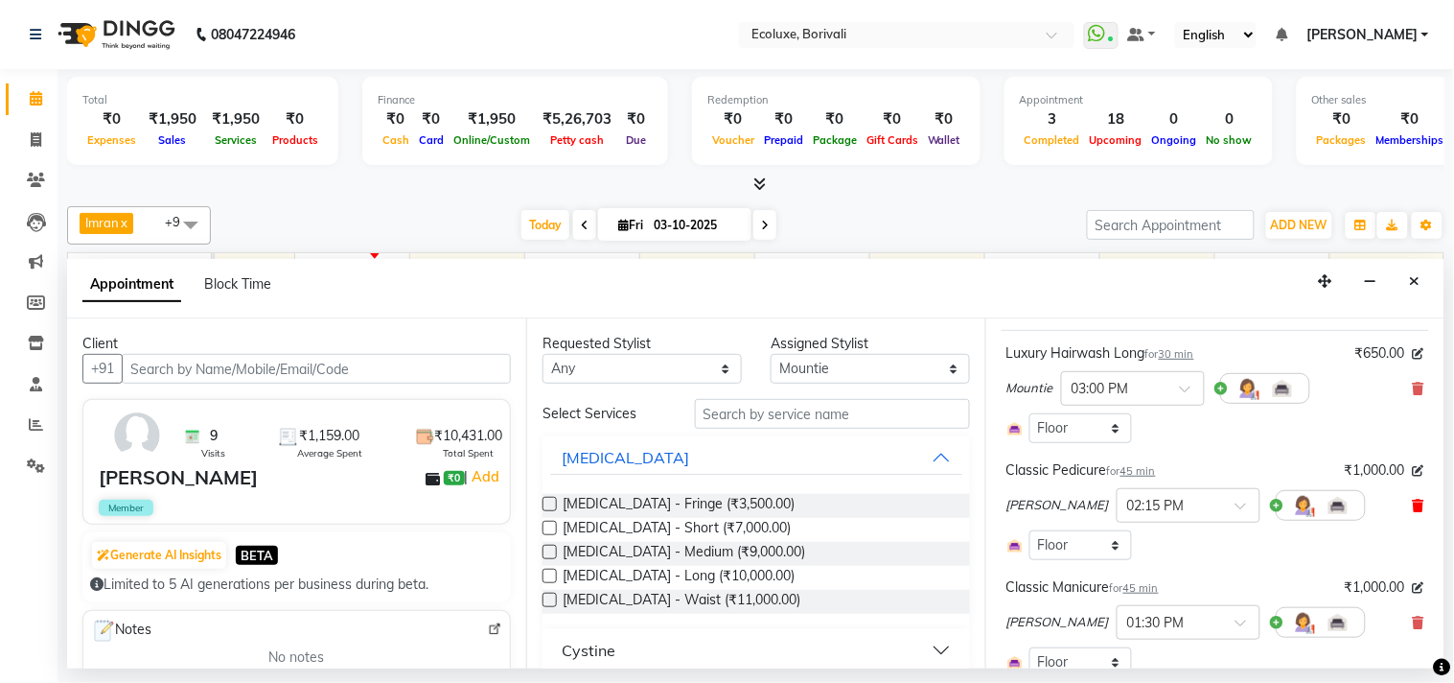
click at [1413, 512] on icon at bounding box center [1419, 505] width 12 height 13
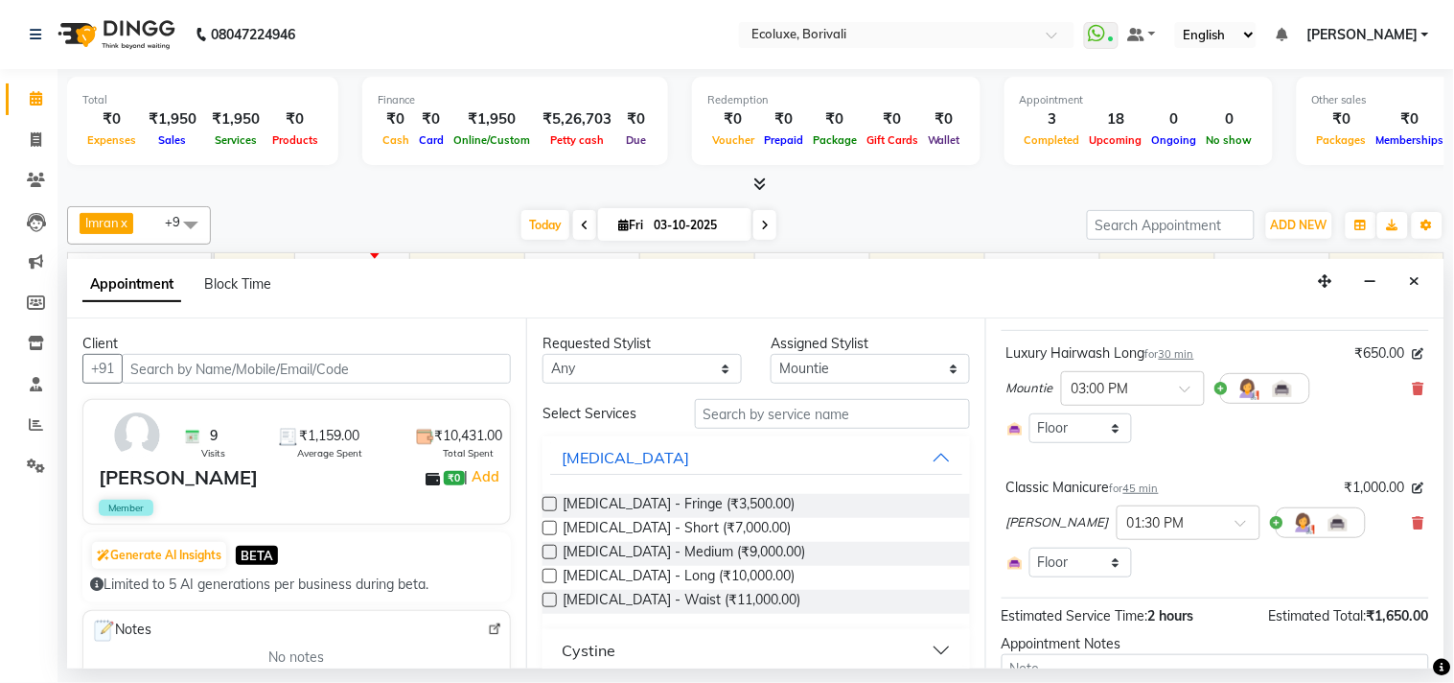
drag, startPoint x: 1403, startPoint y: 540, endPoint x: 1387, endPoint y: 531, distance: 17.6
click at [1413, 529] on icon at bounding box center [1419, 522] width 12 height 13
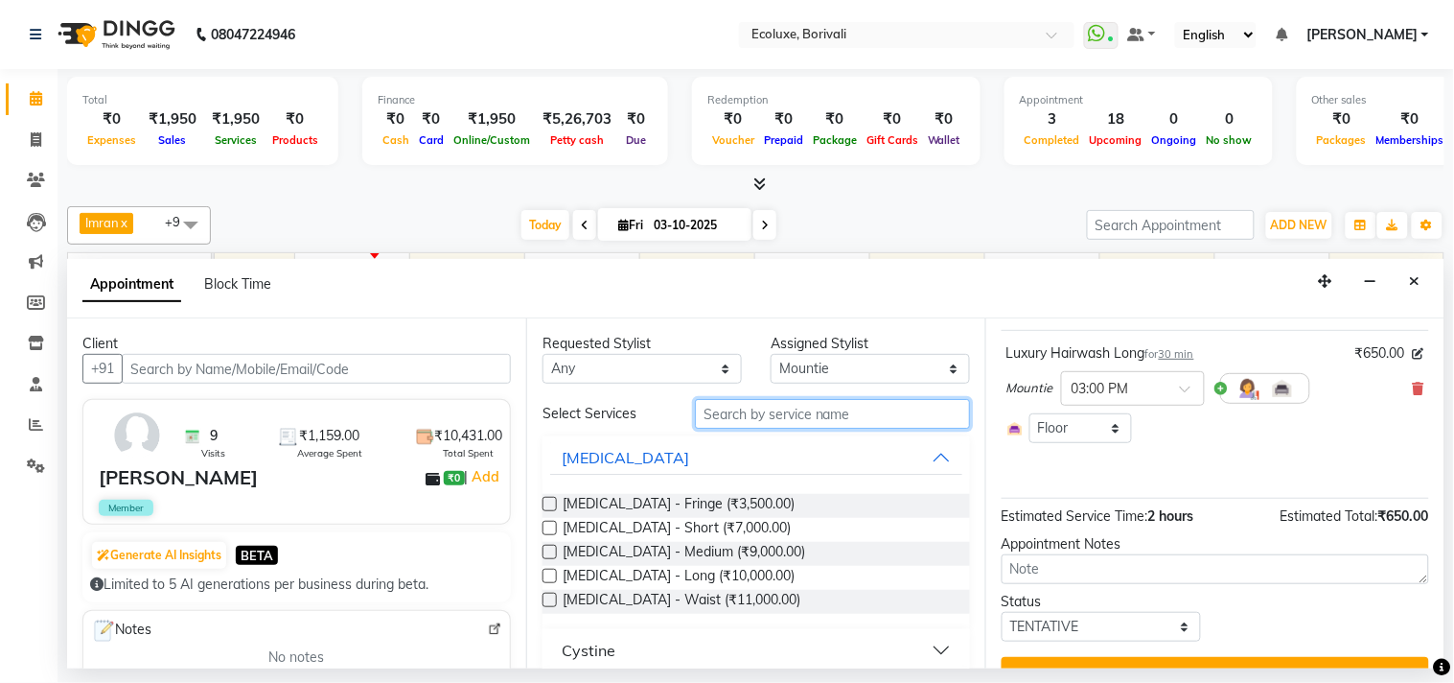
click at [945, 410] on input "text" at bounding box center [832, 414] width 275 height 30
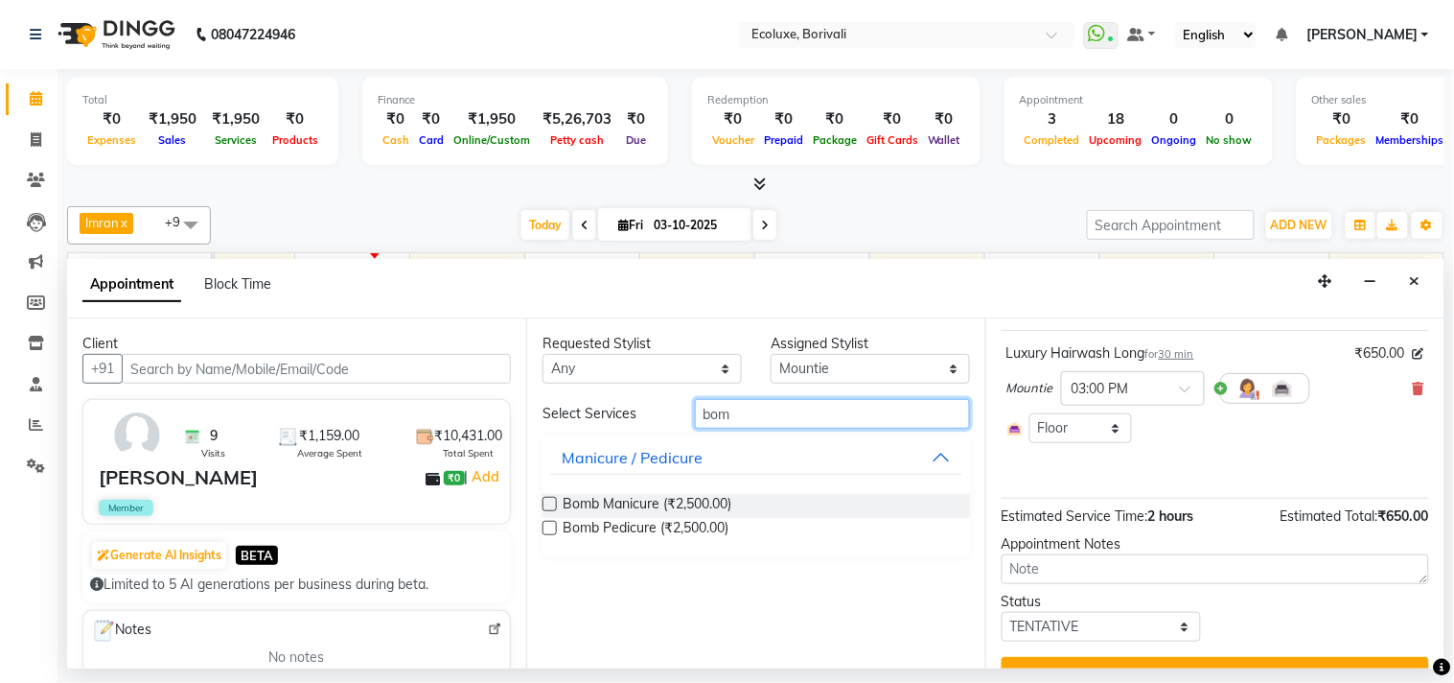
type input "bom"
click at [548, 499] on label at bounding box center [550, 504] width 14 height 14
click at [548, 499] on input "checkbox" at bounding box center [549, 505] width 12 height 12
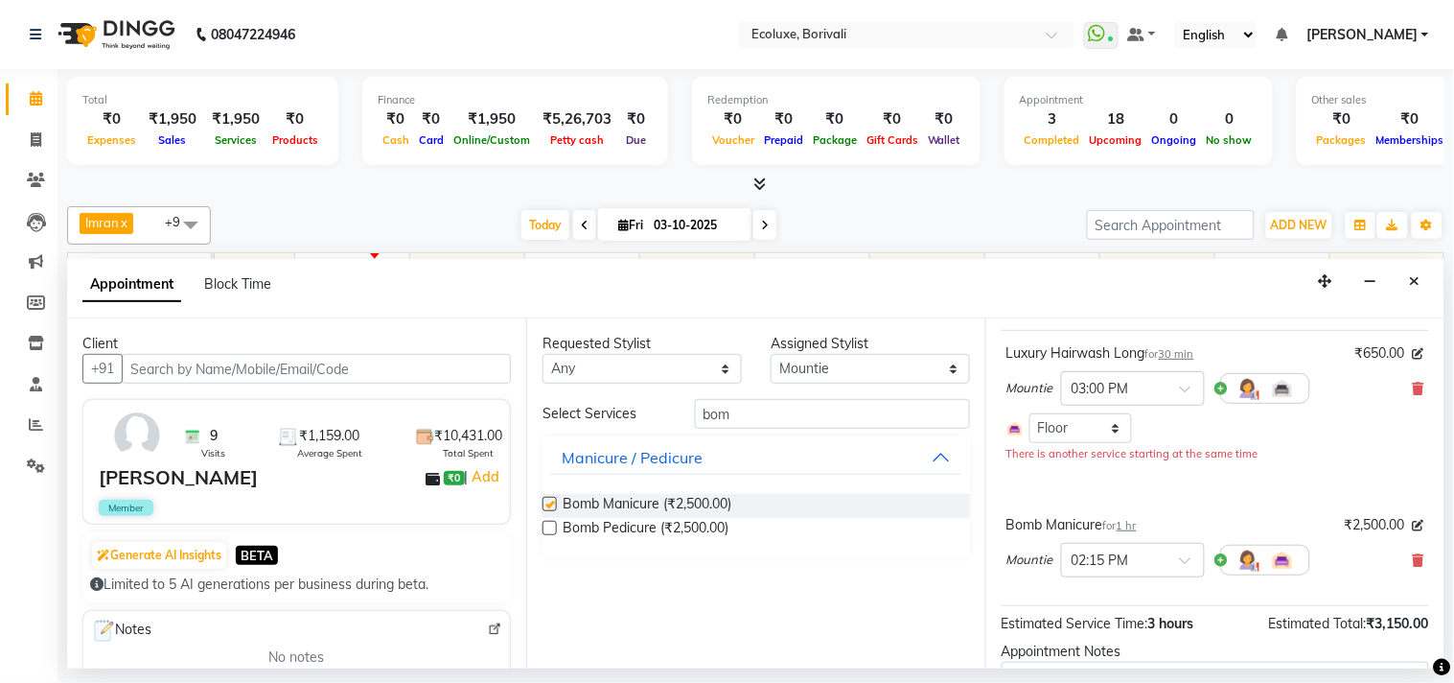
checkbox input "false"
click at [774, 414] on input "bom" at bounding box center [832, 414] width 275 height 30
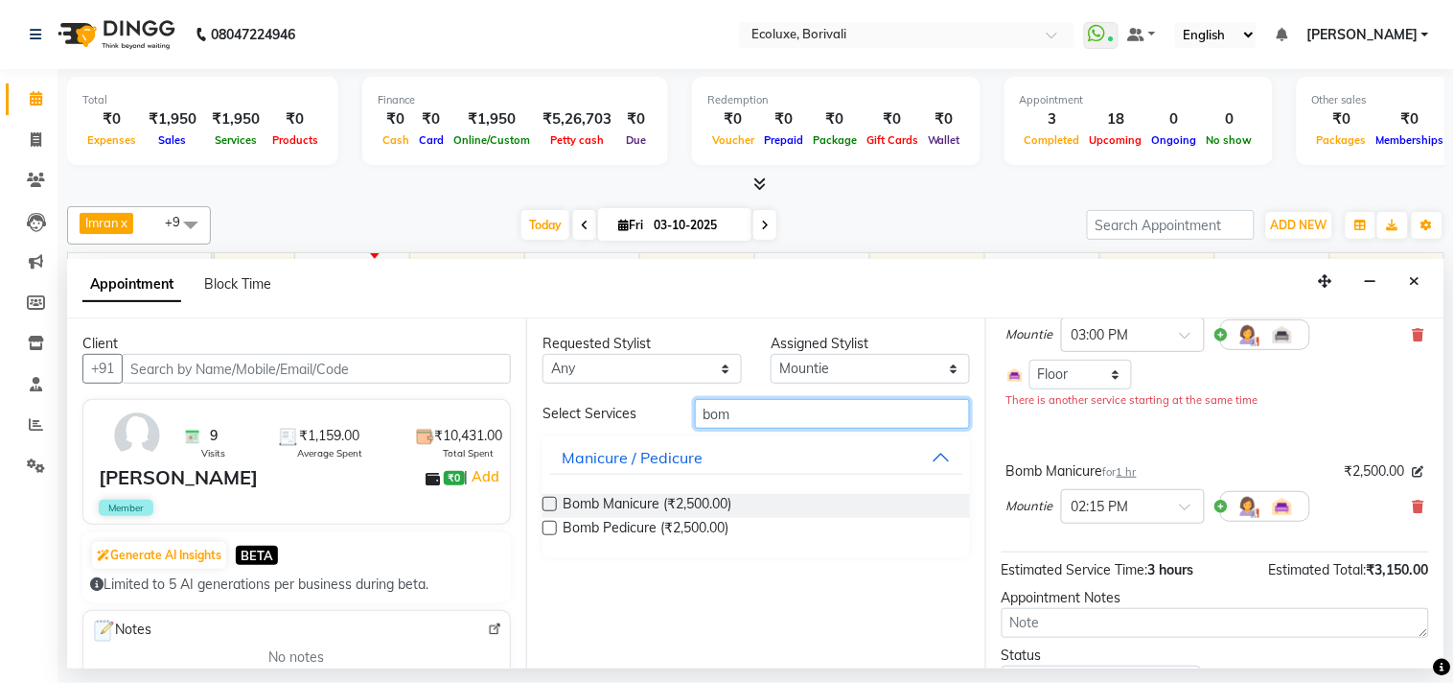
scroll to position [213, 0]
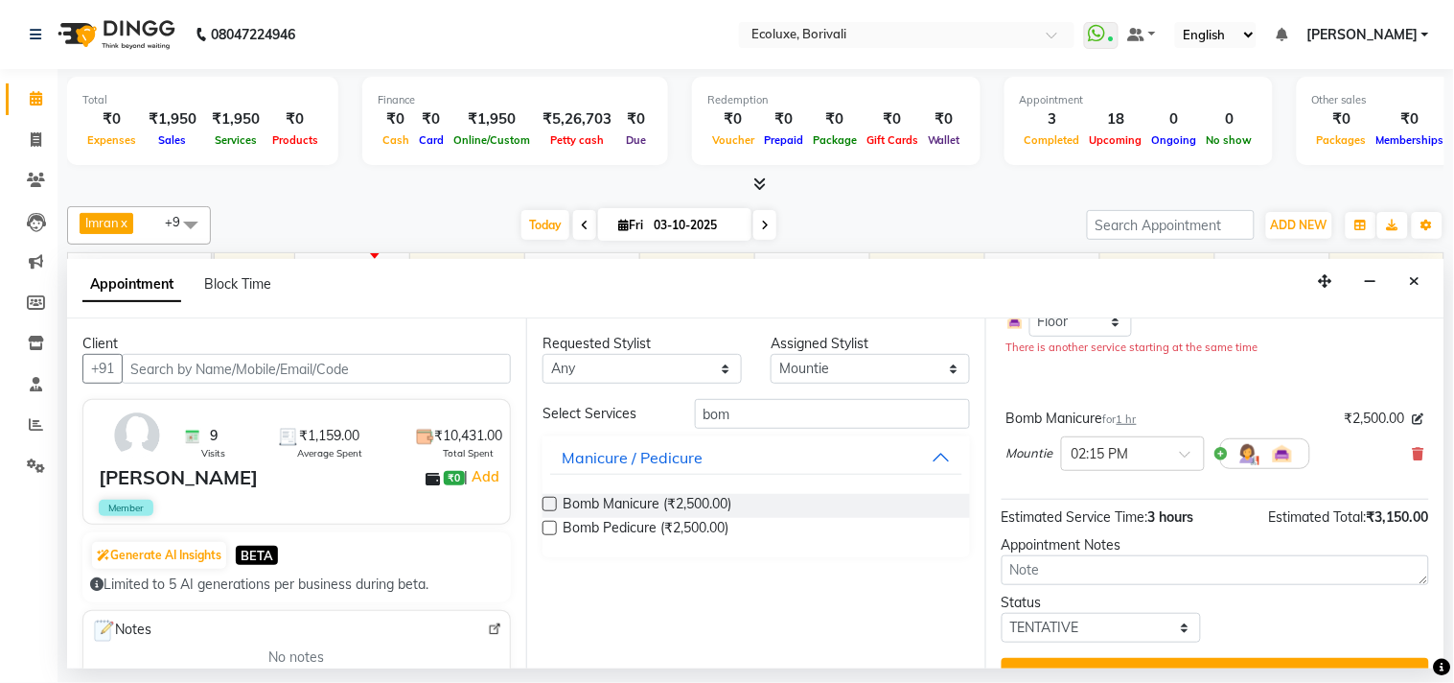
drag, startPoint x: 1407, startPoint y: 467, endPoint x: 1395, endPoint y: 466, distance: 12.5
click at [1413, 460] on icon at bounding box center [1419, 453] width 12 height 13
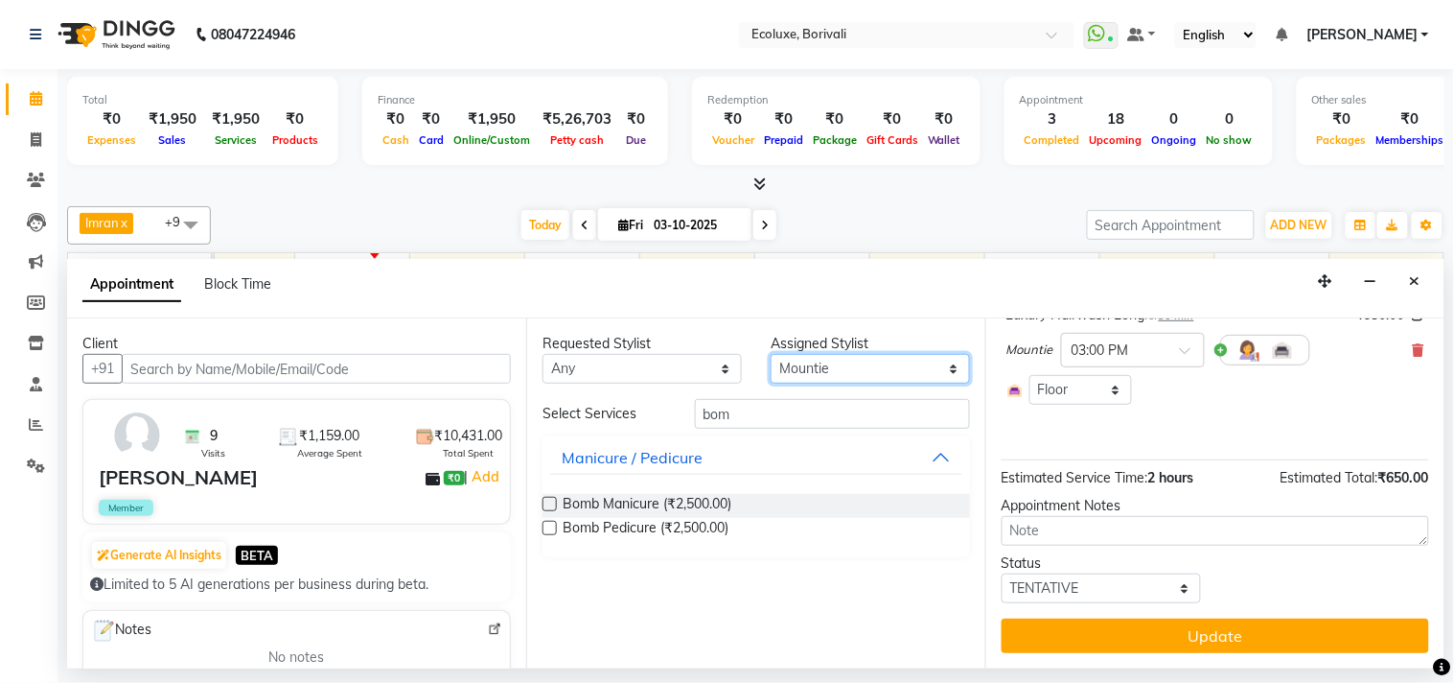
click at [860, 355] on select "Select [PERSON_NAME] [PERSON_NAME] Faiz [PERSON_NAME] [PERSON_NAME] [PERSON_NAM…" at bounding box center [870, 369] width 199 height 30
select select "75670"
click at [771, 354] on select "Select [PERSON_NAME] [PERSON_NAME] Faiz [PERSON_NAME] [PERSON_NAME] [PERSON_NAM…" at bounding box center [870, 369] width 199 height 30
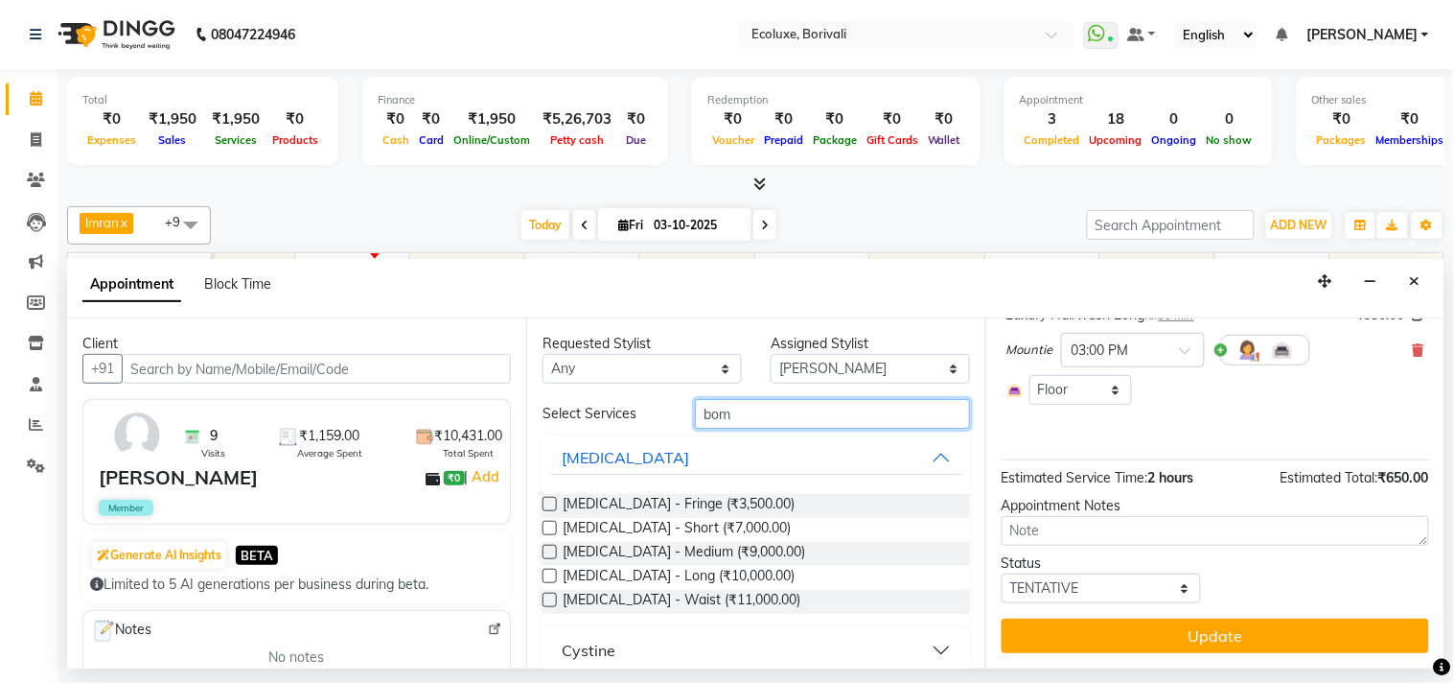
click at [809, 401] on input "bom" at bounding box center [832, 414] width 275 height 30
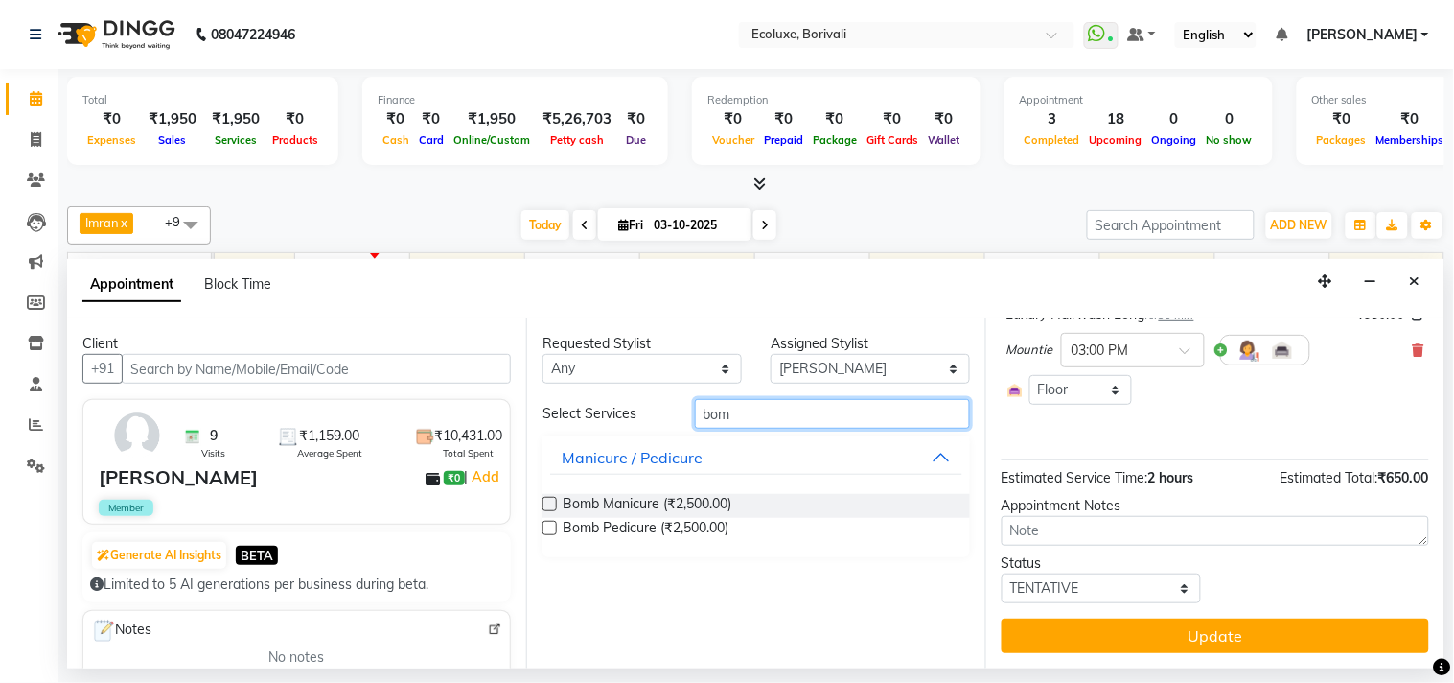
type input "bom"
click at [553, 502] on label at bounding box center [550, 504] width 14 height 14
click at [553, 502] on input "checkbox" at bounding box center [549, 505] width 12 height 12
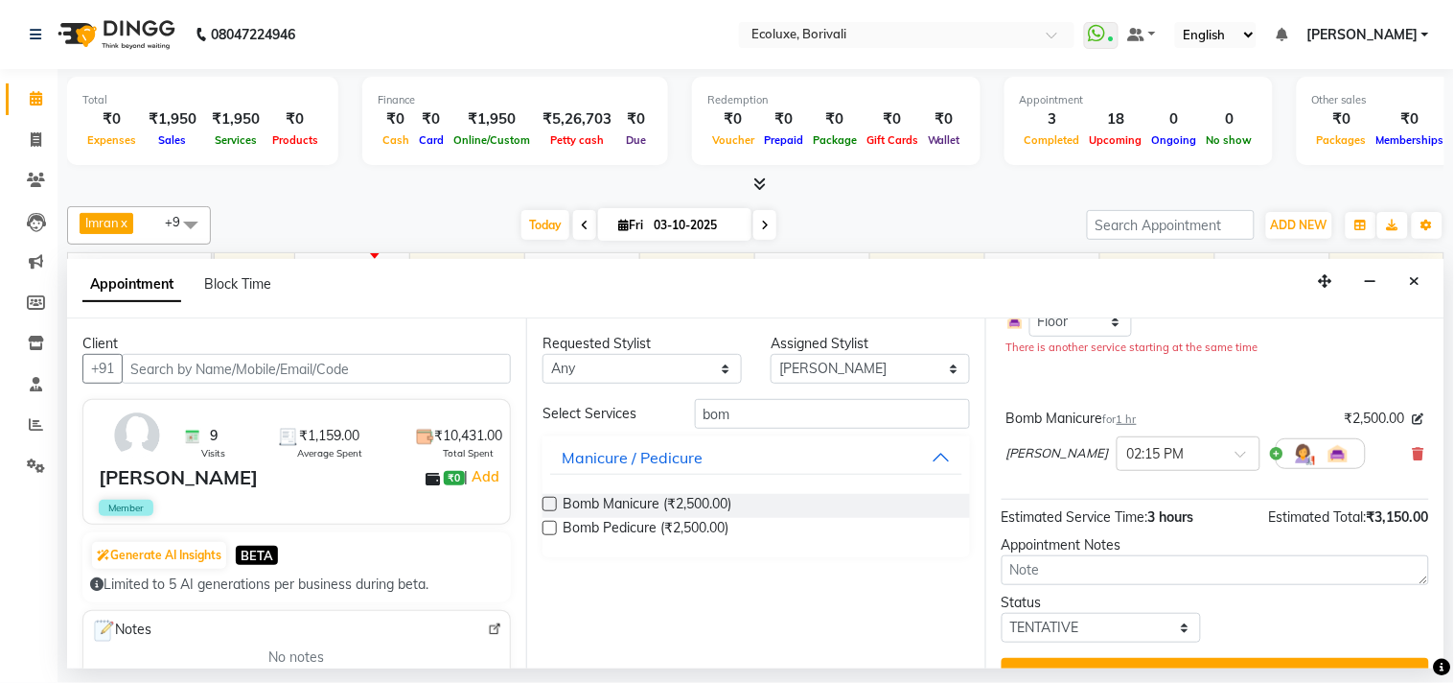
checkbox input "false"
click at [836, 427] on input "bom" at bounding box center [832, 414] width 275 height 30
type input "b"
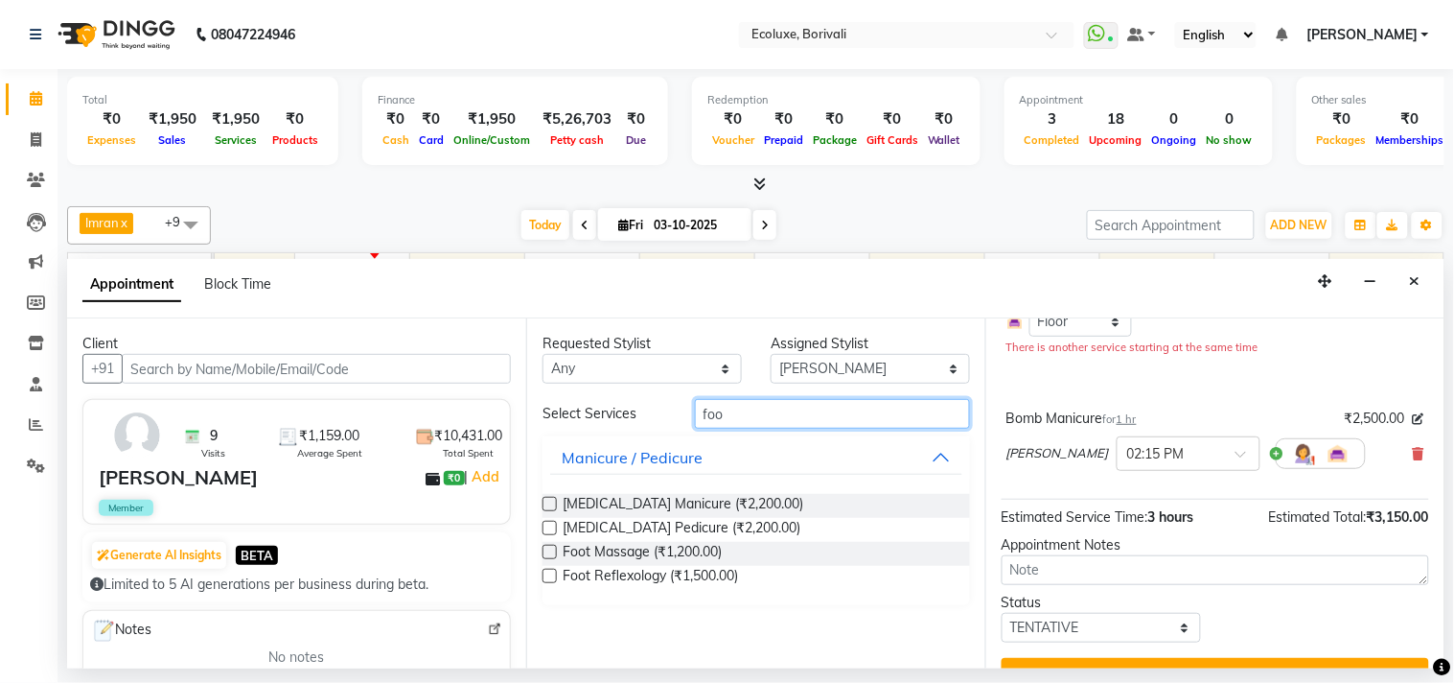
type input "foo"
click at [551, 527] on label at bounding box center [550, 528] width 14 height 14
click at [551, 527] on input "checkbox" at bounding box center [549, 529] width 12 height 12
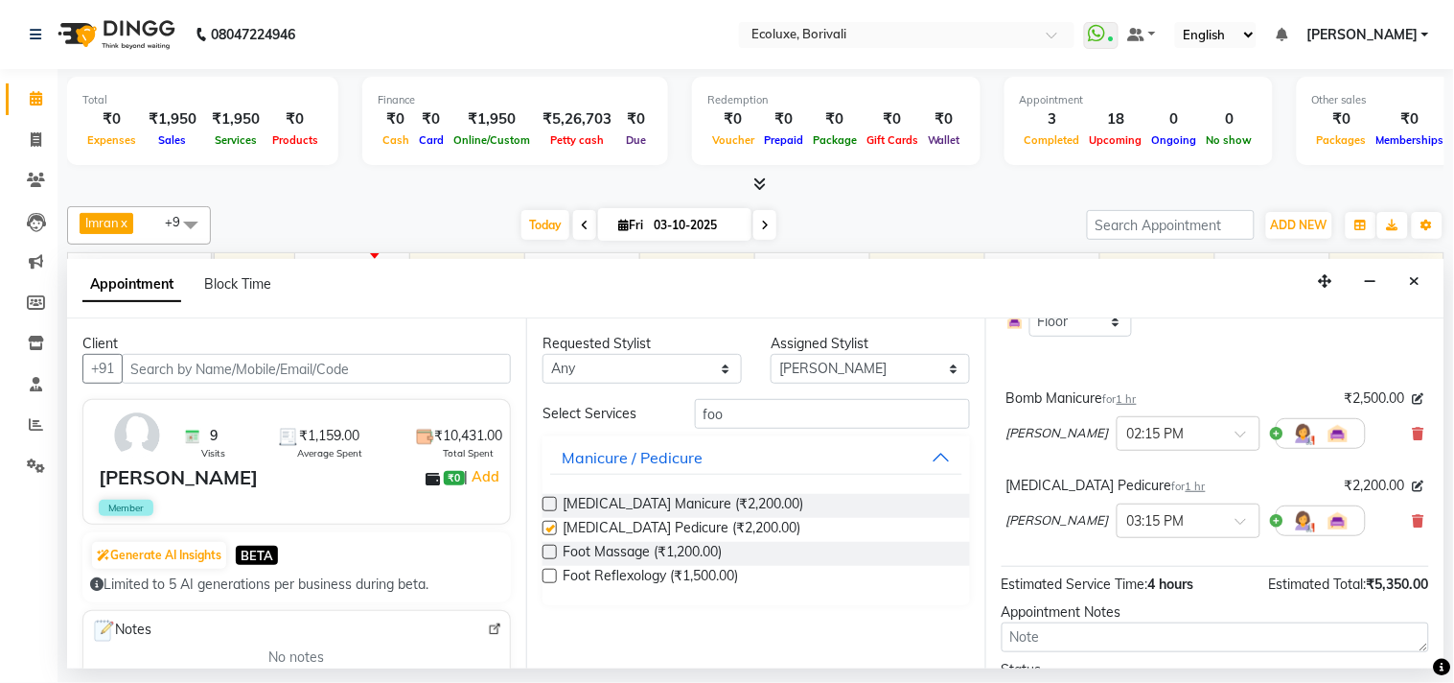
checkbox input "false"
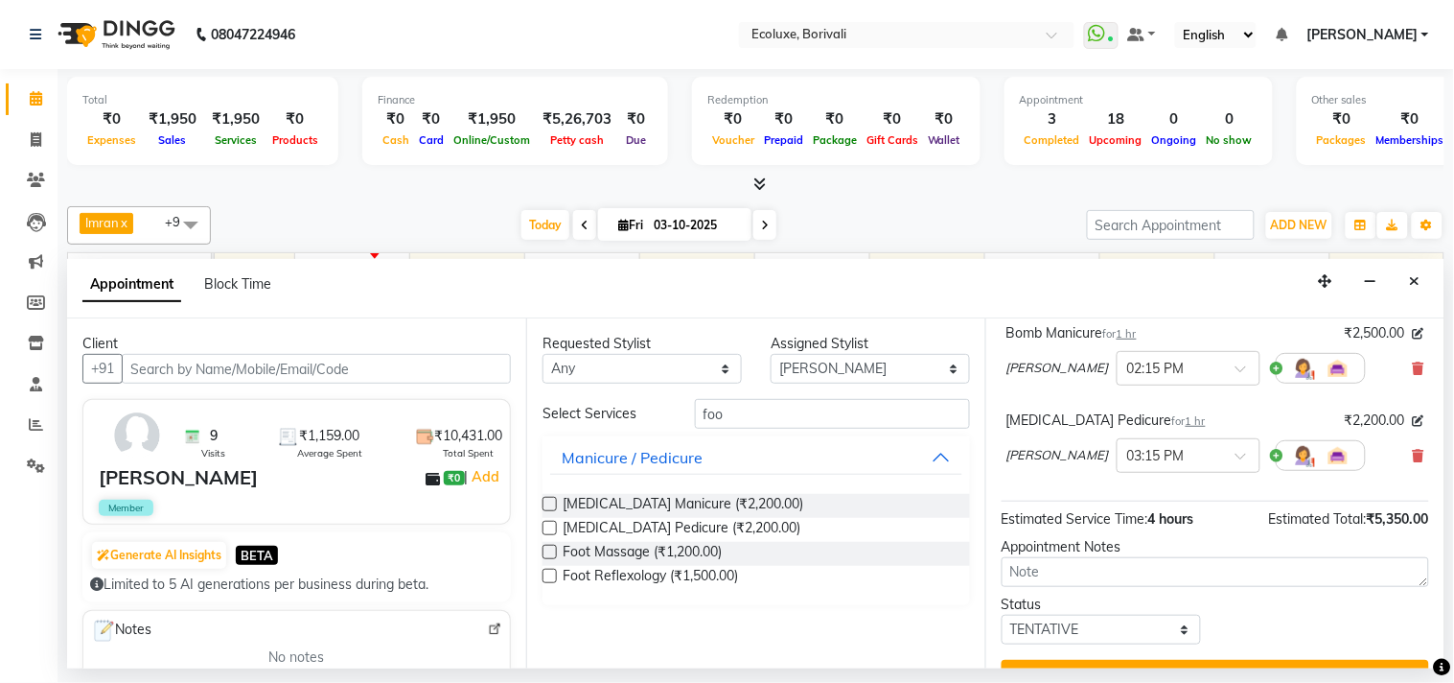
scroll to position [337, 0]
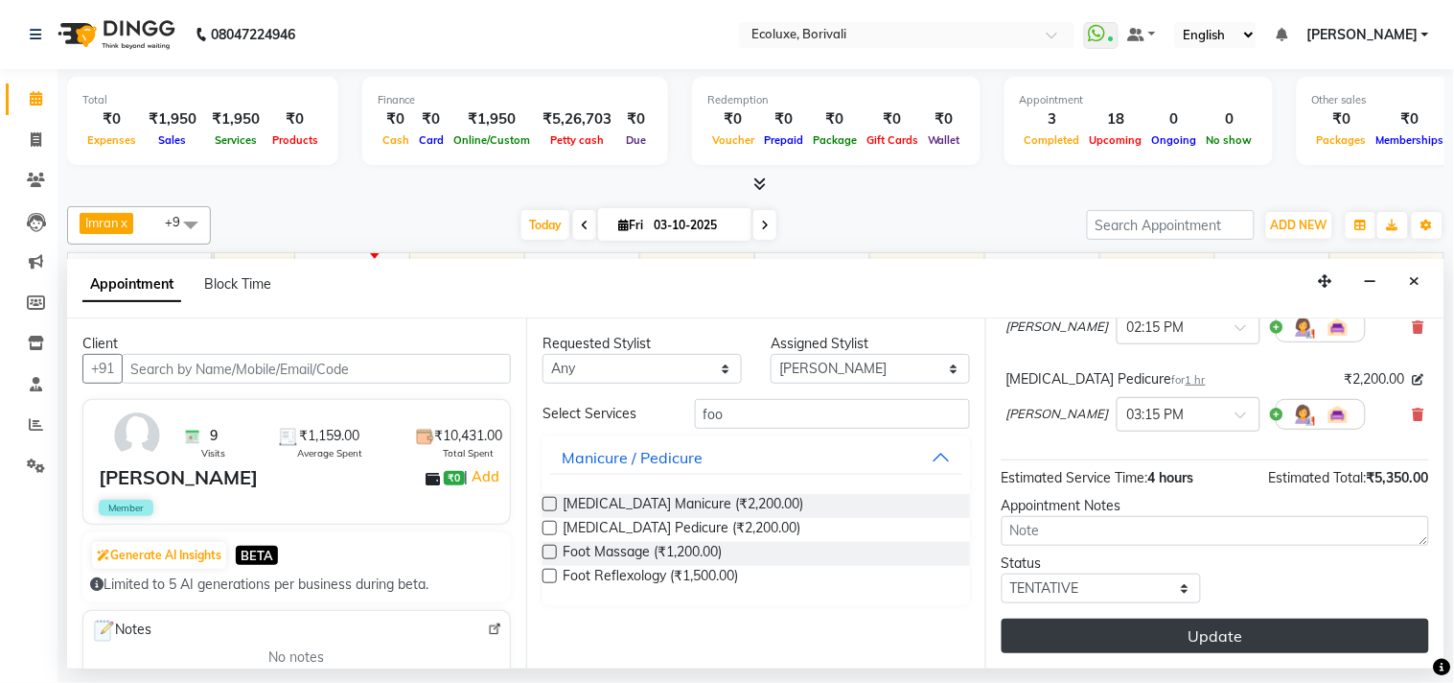
click at [1074, 639] on button "Update" at bounding box center [1216, 635] width 428 height 35
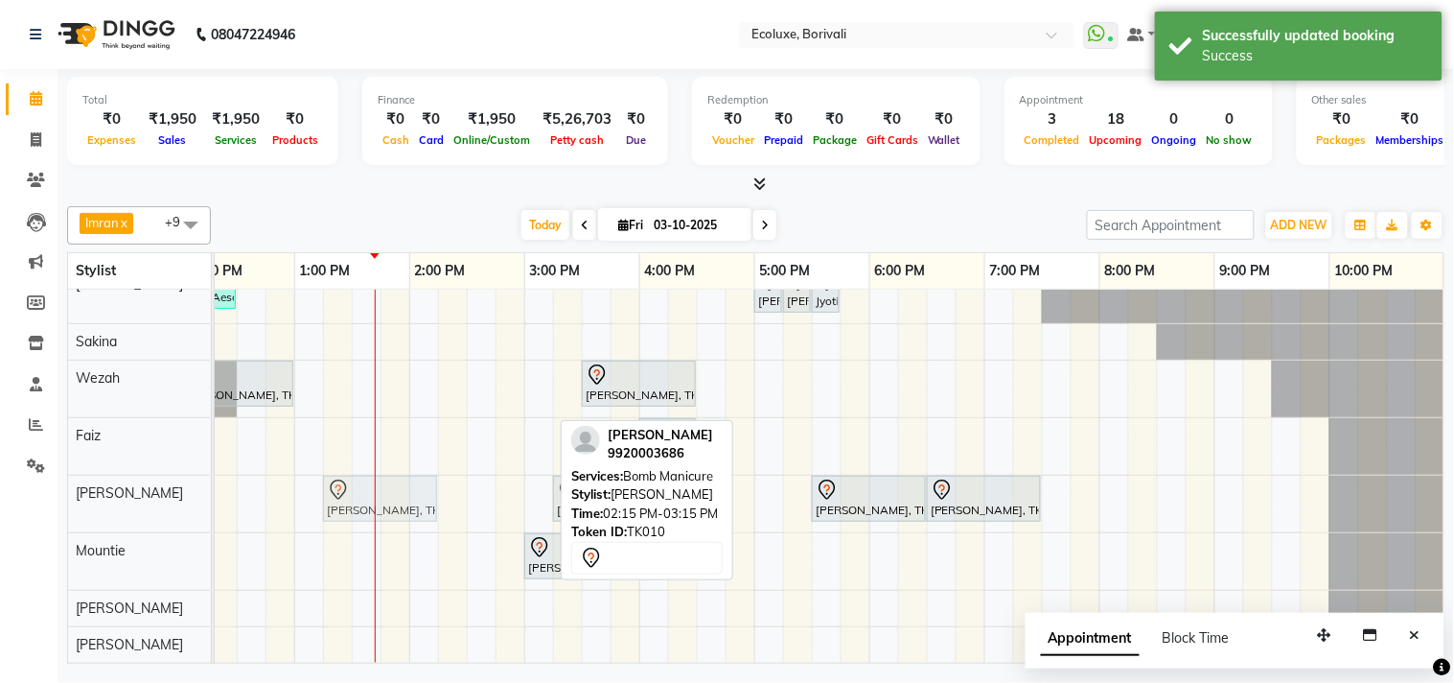
drag, startPoint x: 497, startPoint y: 491, endPoint x: 384, endPoint y: 490, distance: 112.2
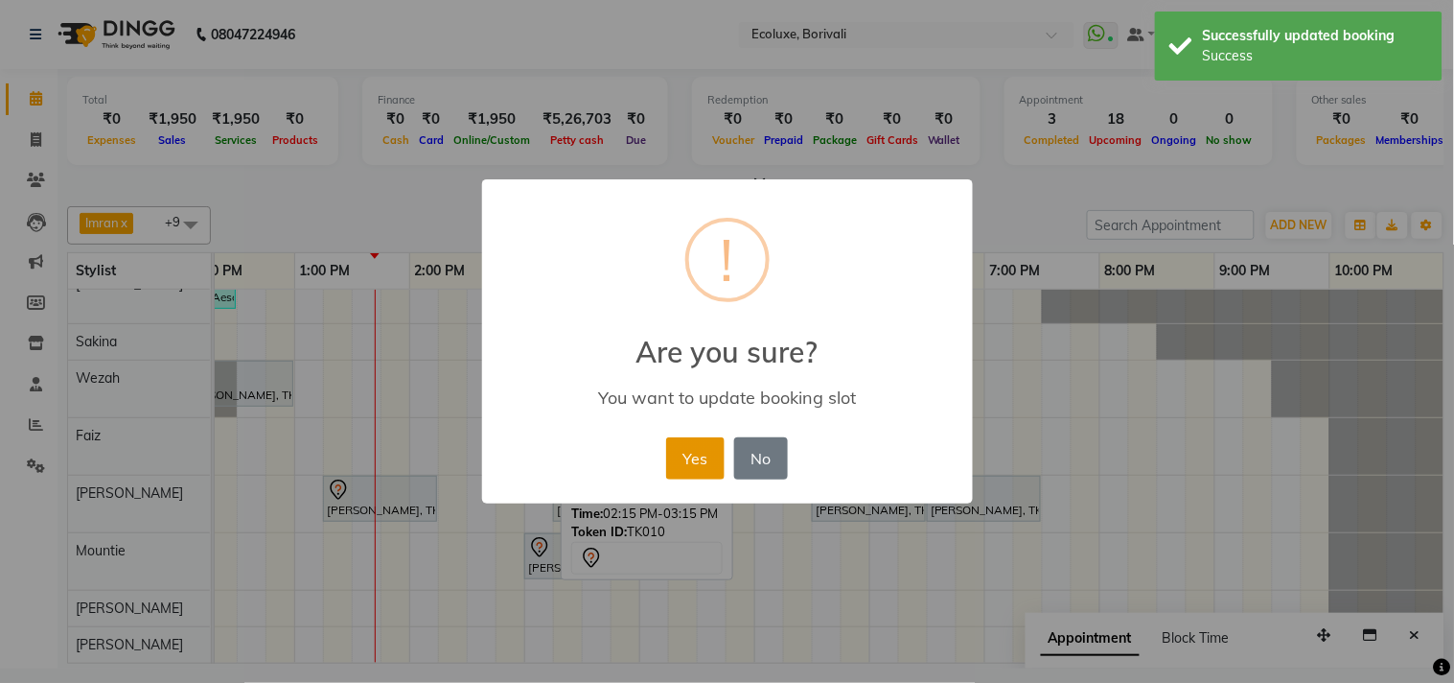
click at [676, 457] on button "Yes" at bounding box center [695, 458] width 58 height 42
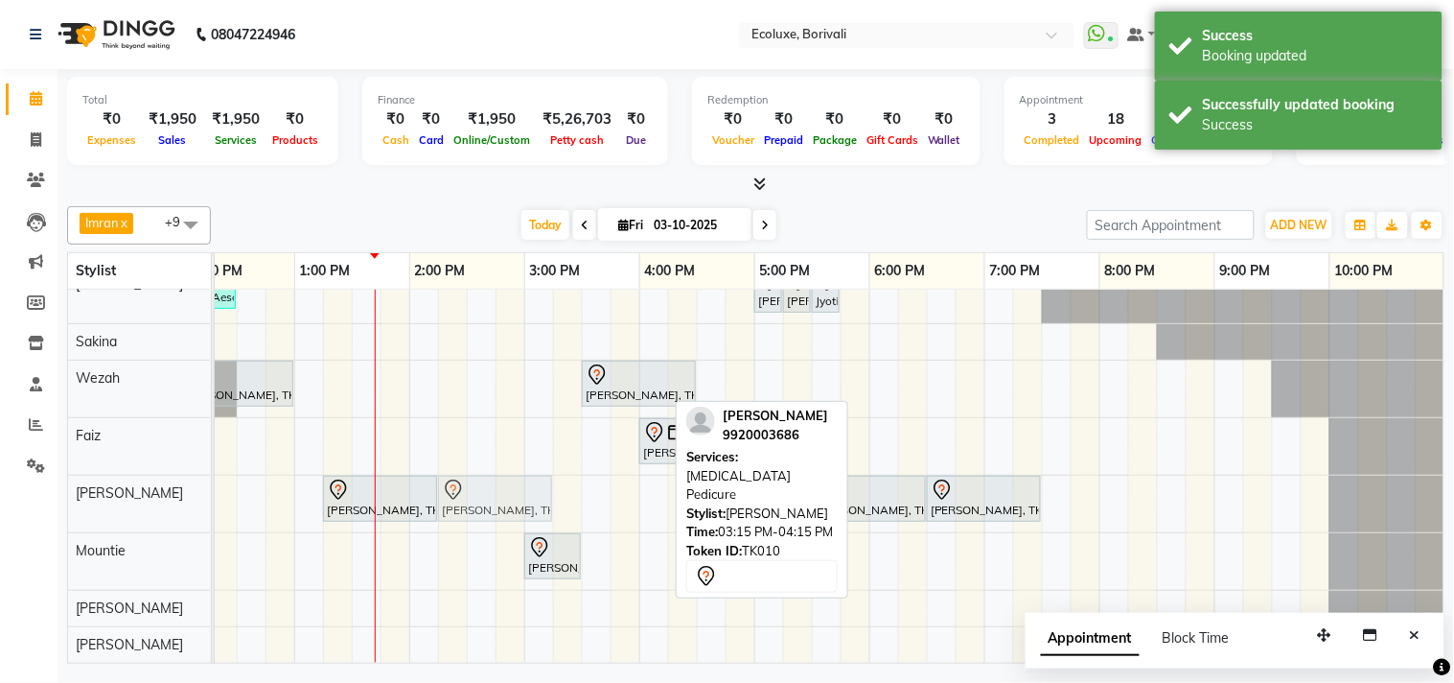
drag, startPoint x: 560, startPoint y: 500, endPoint x: 456, endPoint y: 494, distance: 103.8
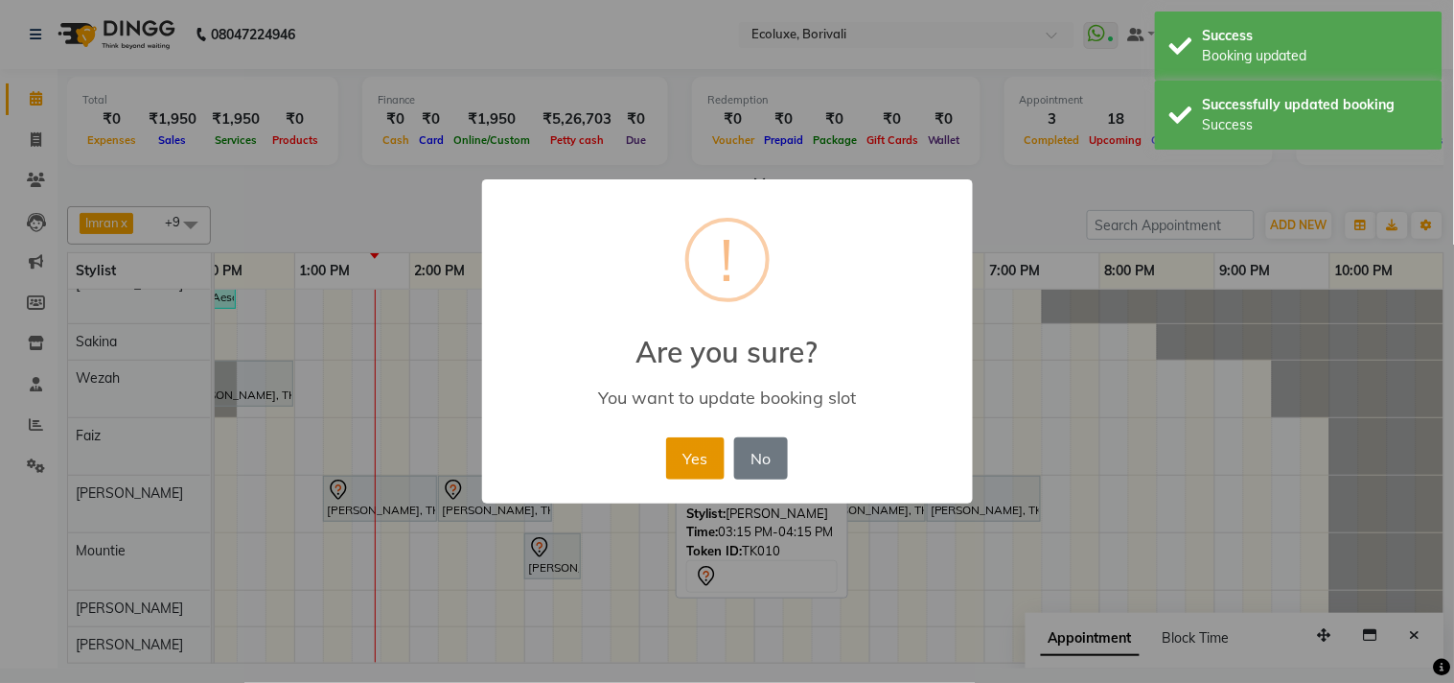
click at [702, 454] on button "Yes" at bounding box center [695, 458] width 58 height 42
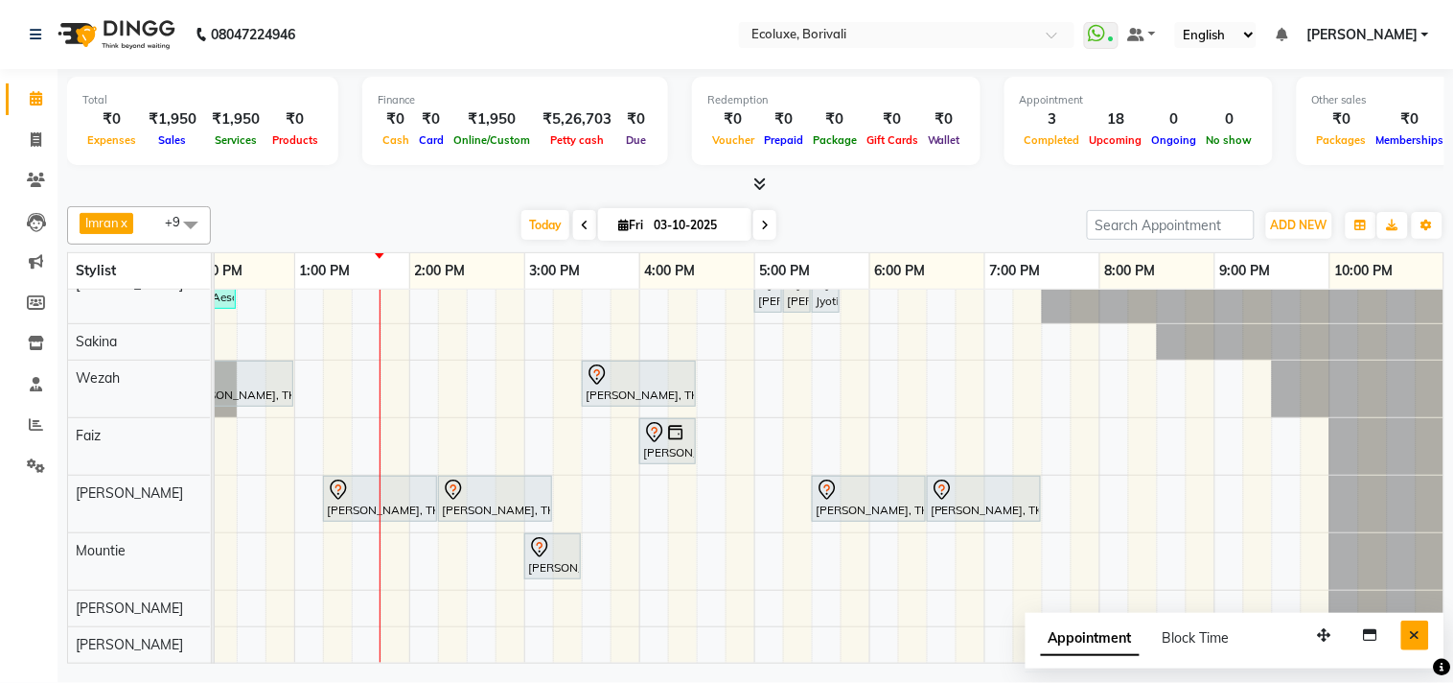
click at [1422, 631] on button "Close" at bounding box center [1416, 635] width 28 height 30
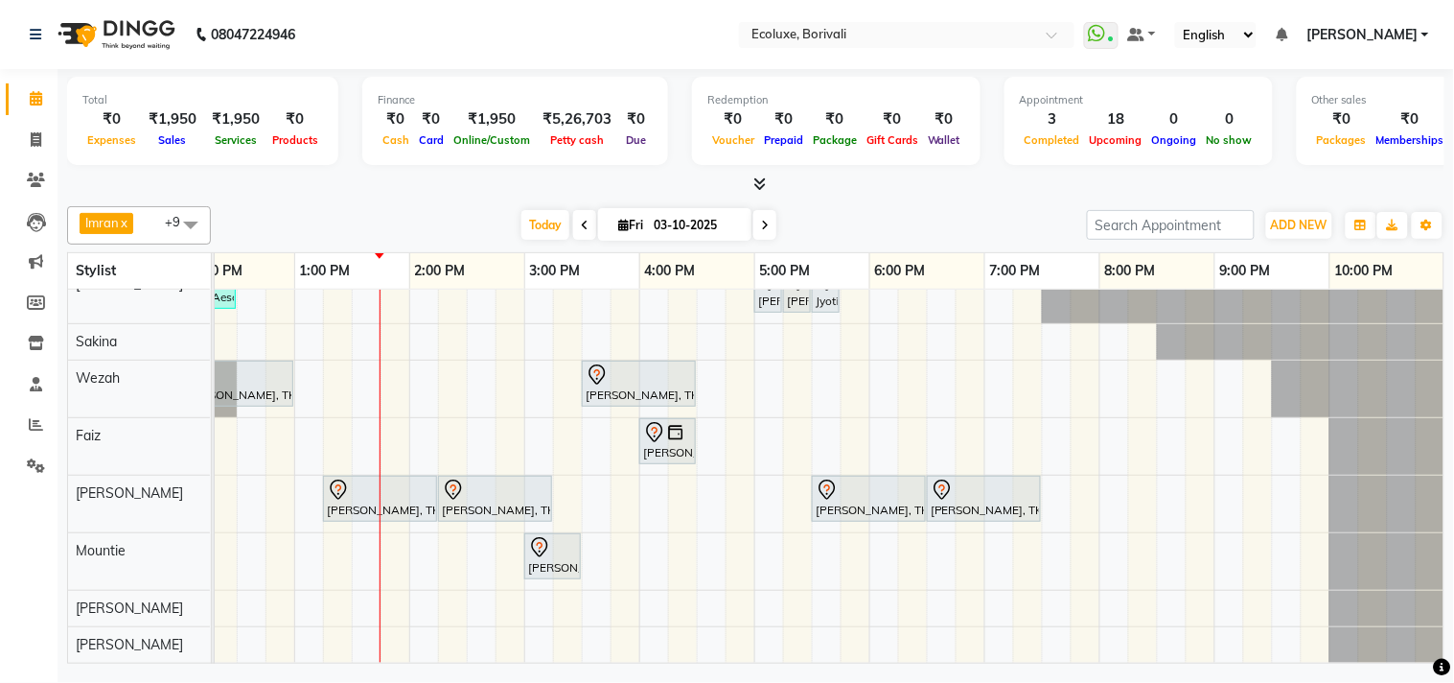
scroll to position [154, 397]
click at [547, 223] on span "Today" at bounding box center [546, 225] width 48 height 30
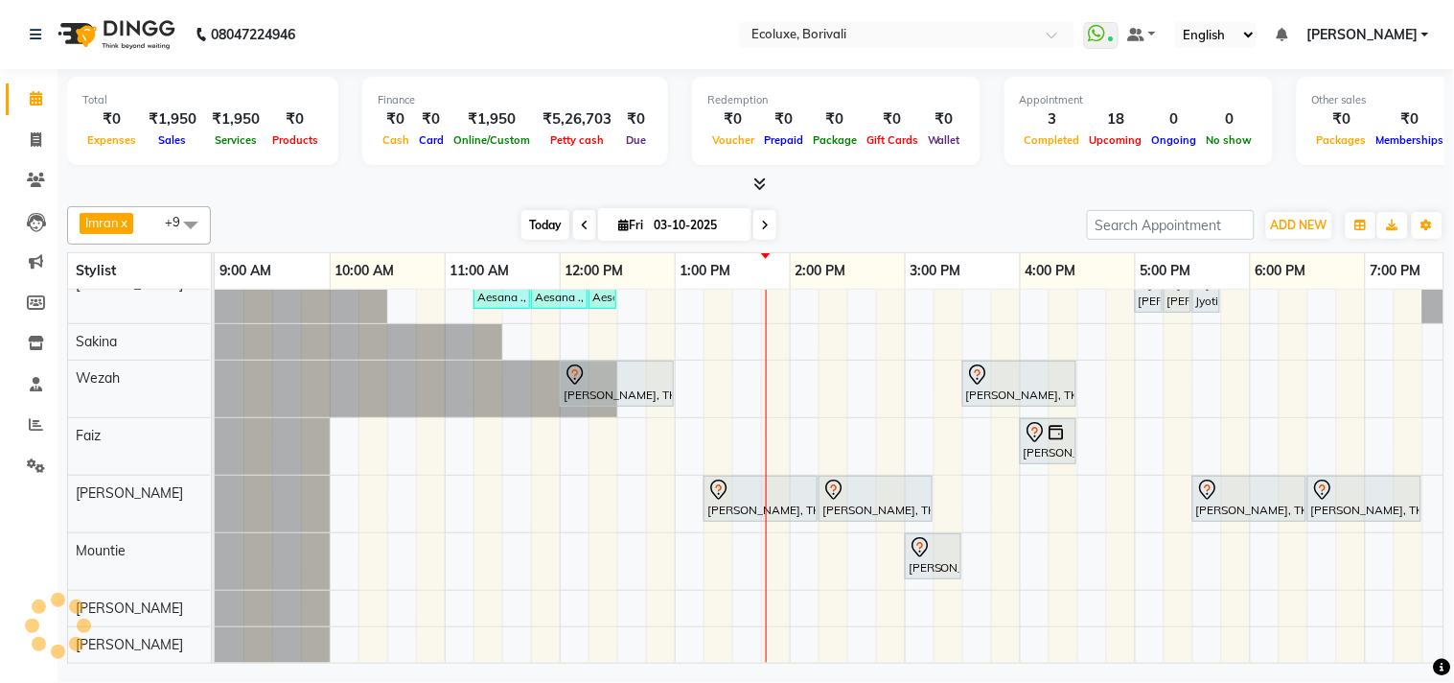
scroll to position [154, 381]
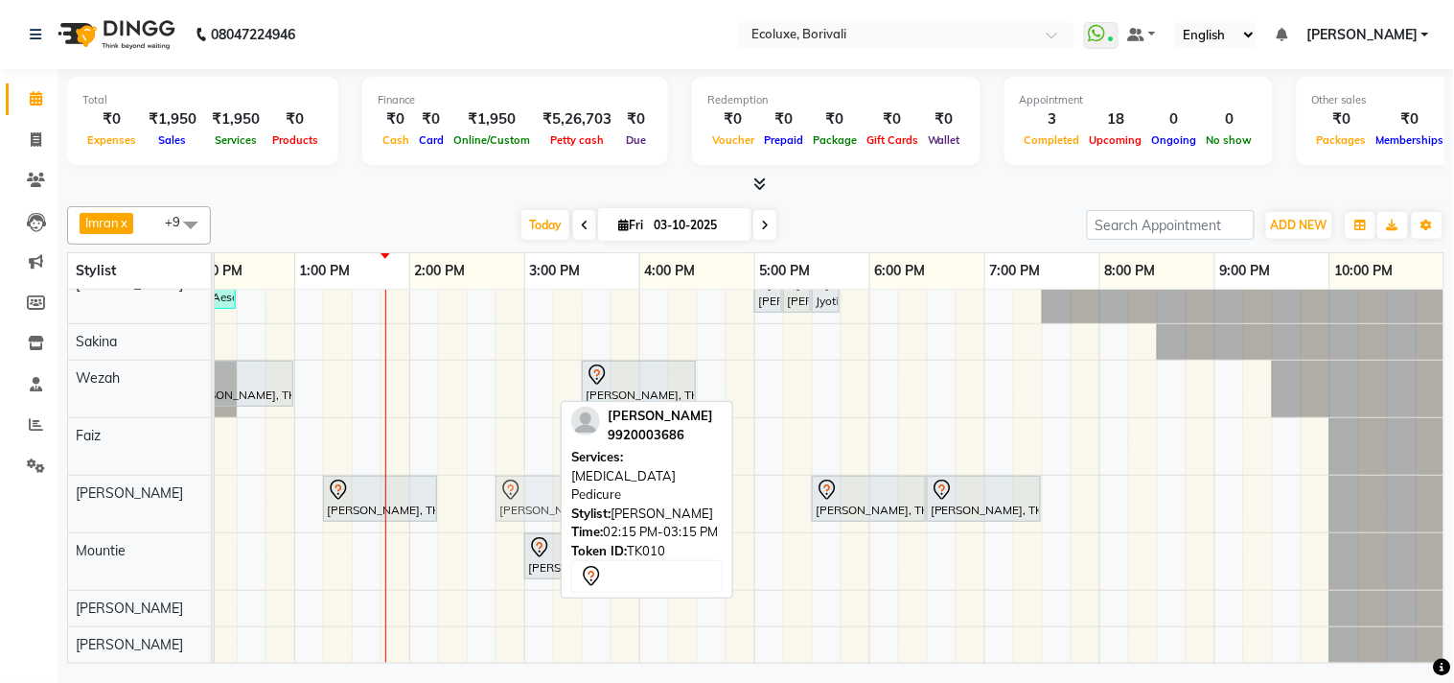
drag, startPoint x: 499, startPoint y: 489, endPoint x: 553, endPoint y: 496, distance: 54.1
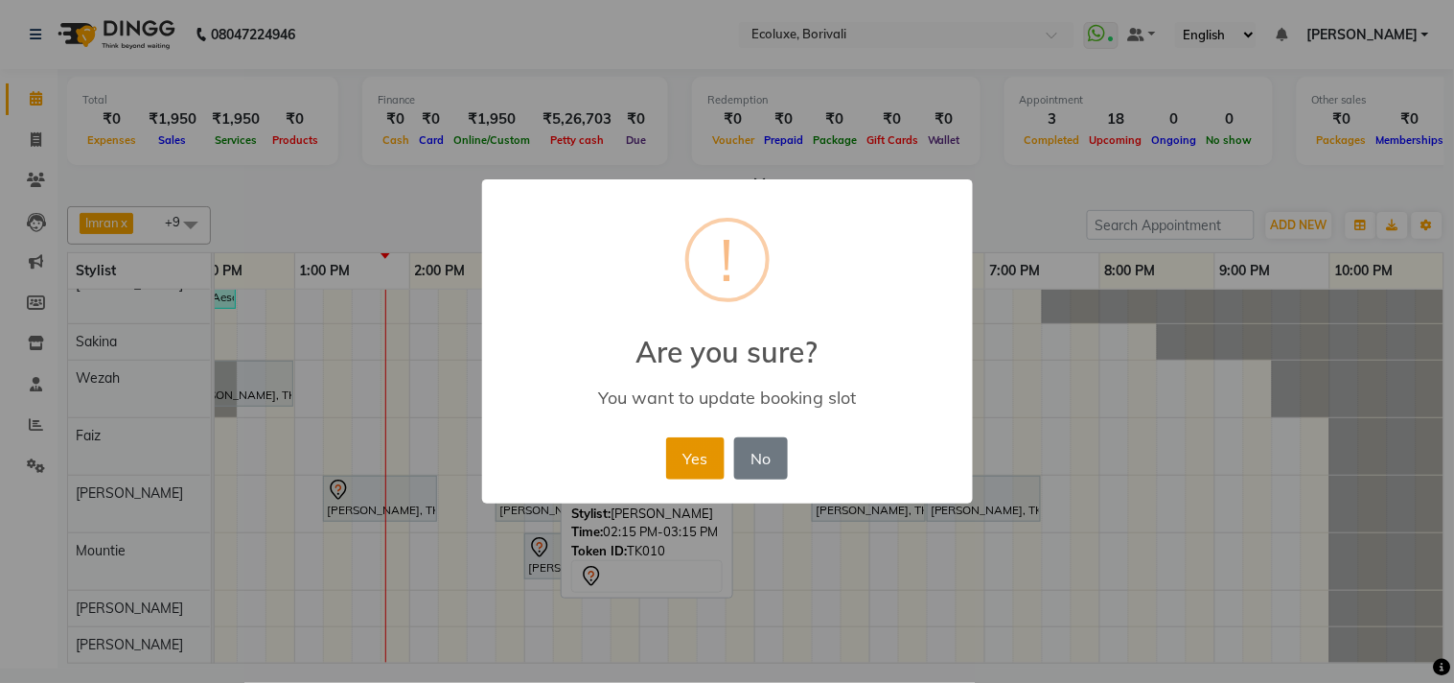
click at [683, 438] on button "Yes" at bounding box center [695, 458] width 58 height 42
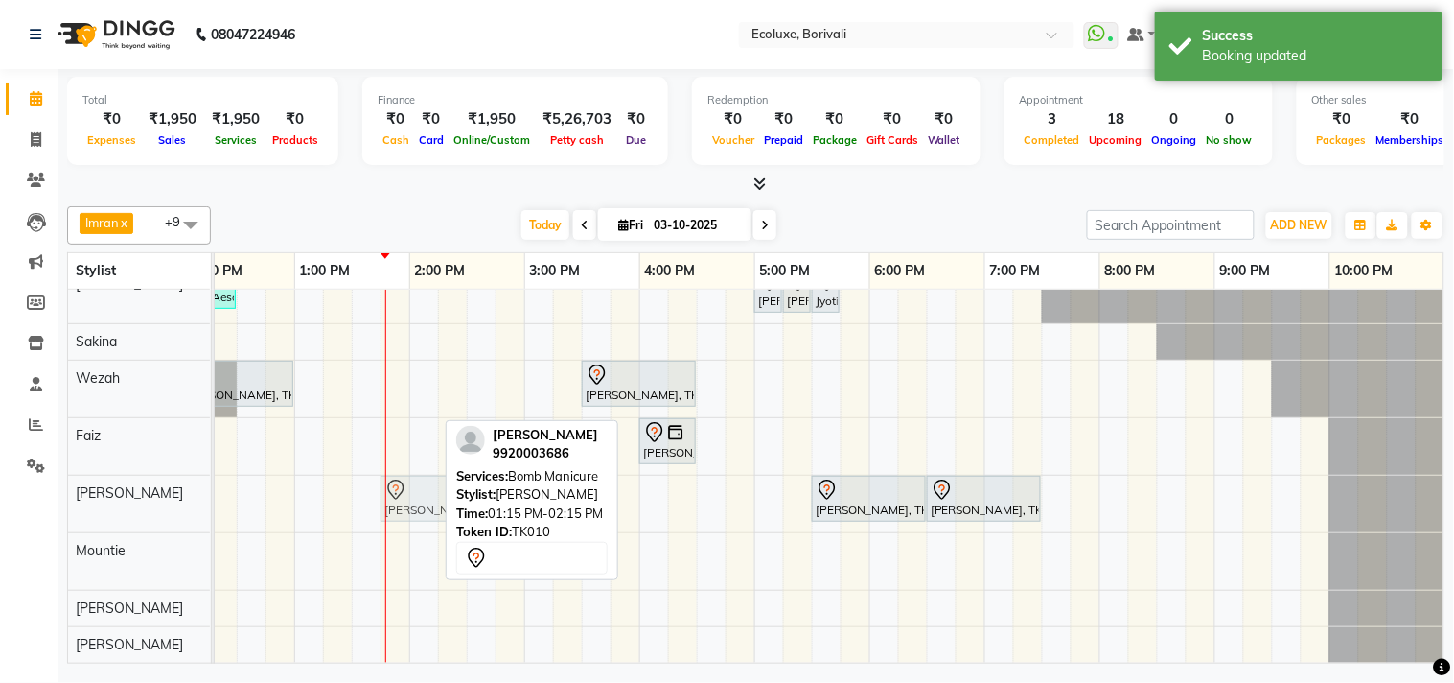
drag, startPoint x: 419, startPoint y: 479, endPoint x: 474, endPoint y: 484, distance: 54.9
click at [474, 484] on div "Imran x Kamal Khende x Wezah x Shafique x Sonal Sawant x Faiz x Shubhada x Saki…" at bounding box center [756, 430] width 1378 height 465
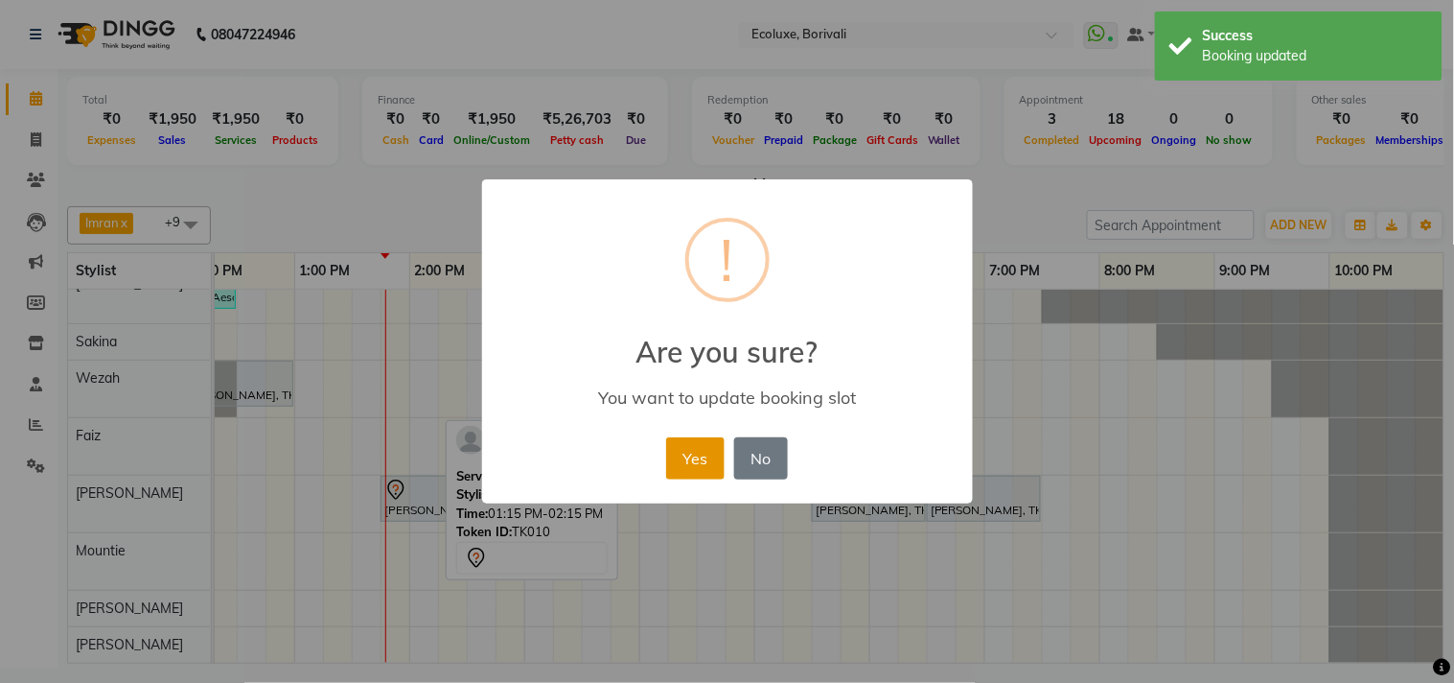
click at [704, 456] on button "Yes" at bounding box center [695, 458] width 58 height 42
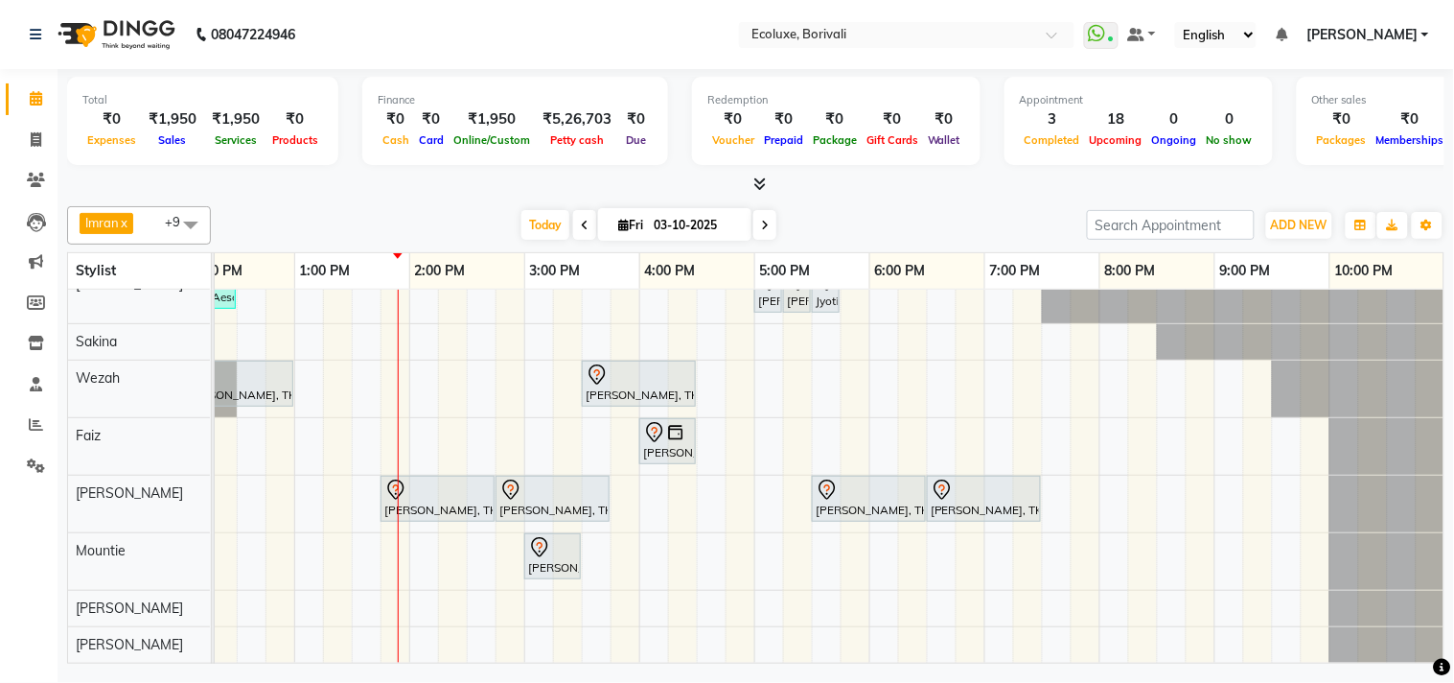
scroll to position [0, 0]
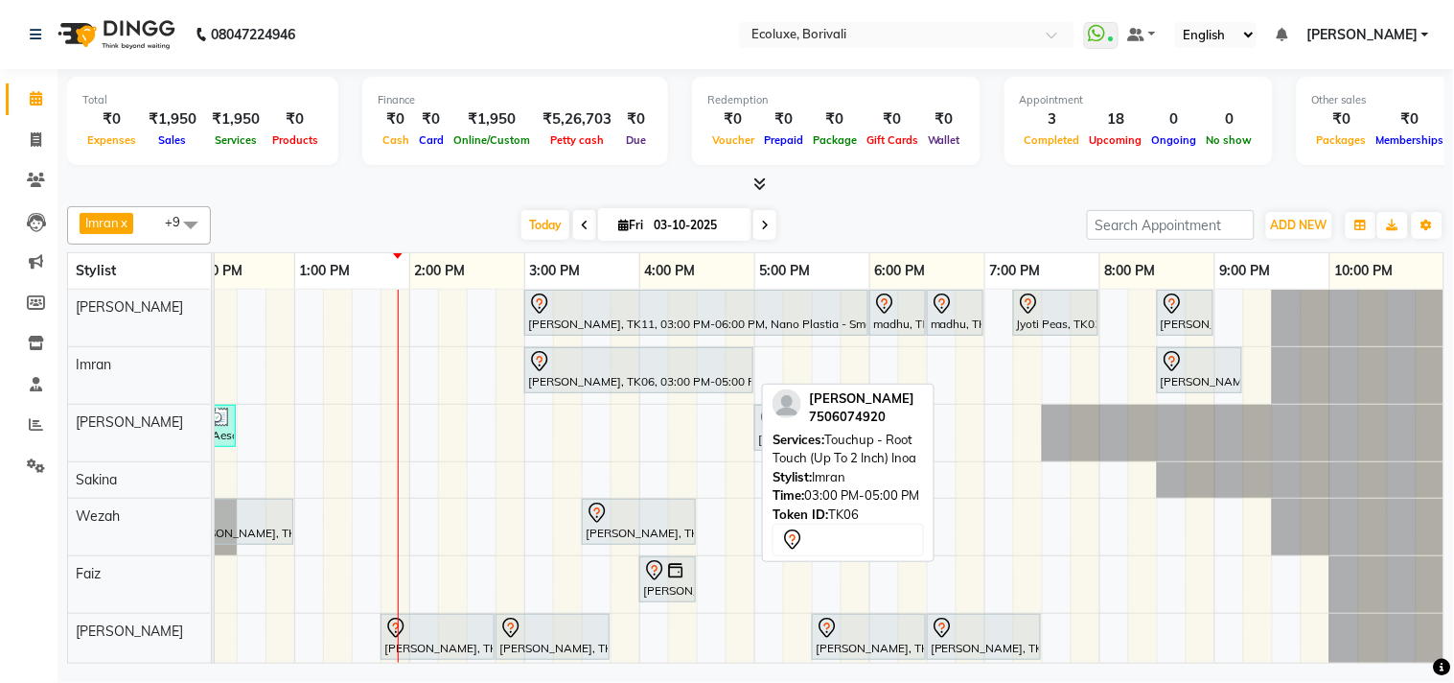
click at [598, 374] on div "kemisha, TK06, 03:00 PM-05:00 PM, Touchup - Root Touch (Up To 2 Inch) Inoa" at bounding box center [638, 370] width 225 height 40
select select "7"
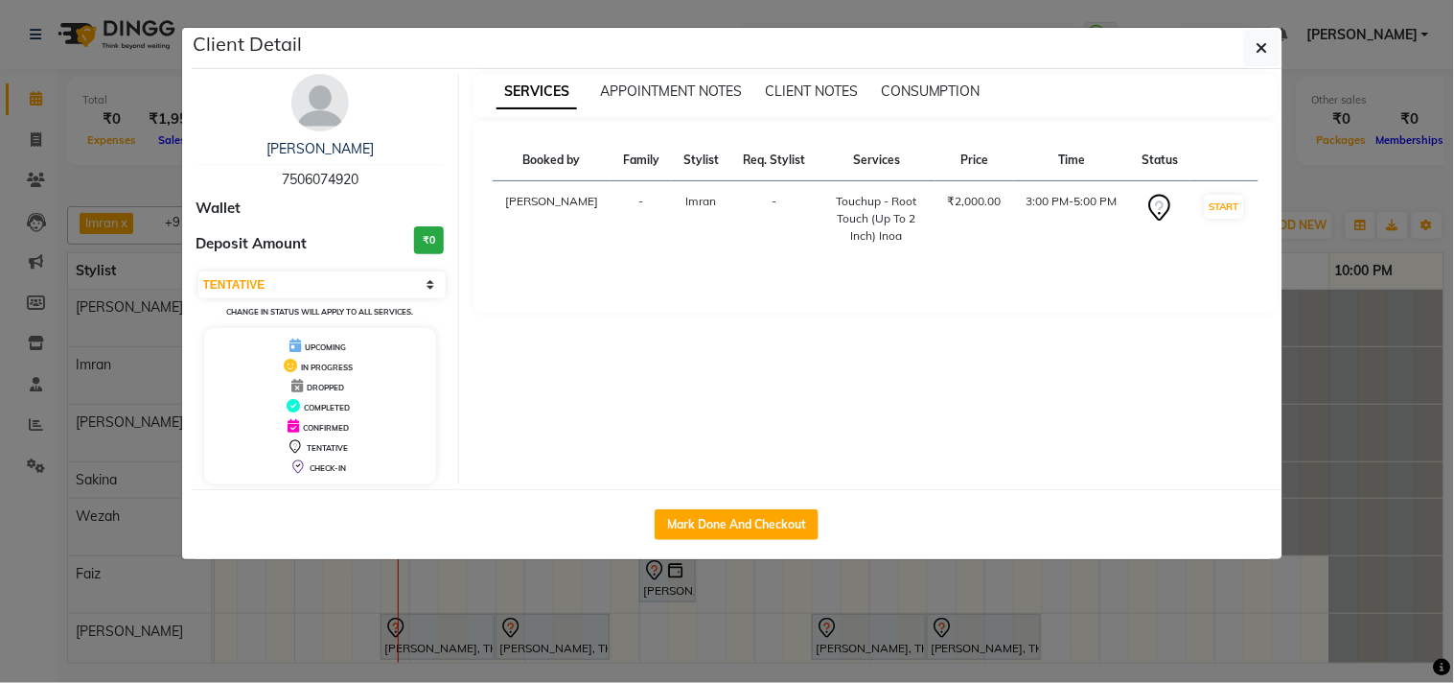
click at [350, 147] on div "[PERSON_NAME]" at bounding box center [321, 149] width 248 height 20
click at [337, 147] on link "[PERSON_NAME]" at bounding box center [320, 148] width 107 height 17
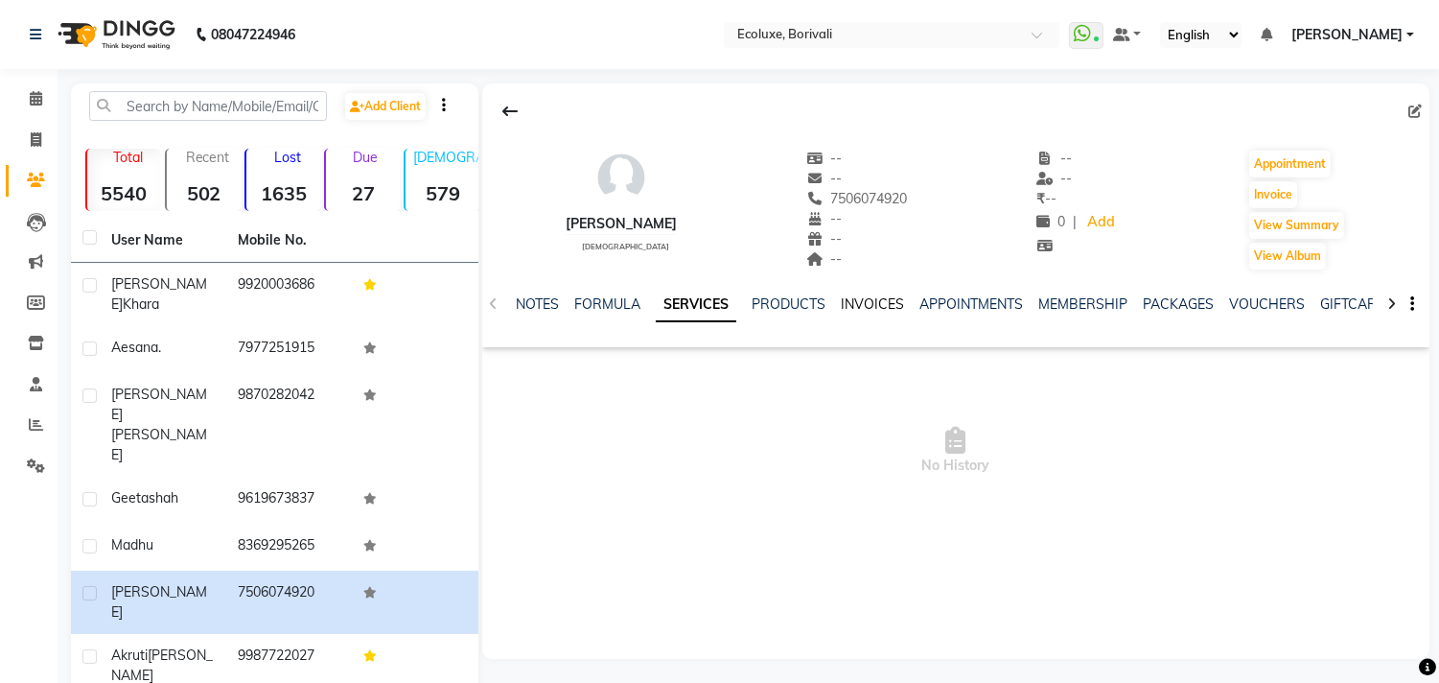
click at [860, 300] on link "INVOICES" at bounding box center [872, 303] width 63 height 17
click at [636, 298] on link "SERVICES" at bounding box center [642, 303] width 65 height 17
click at [25, 91] on span at bounding box center [36, 99] width 34 height 22
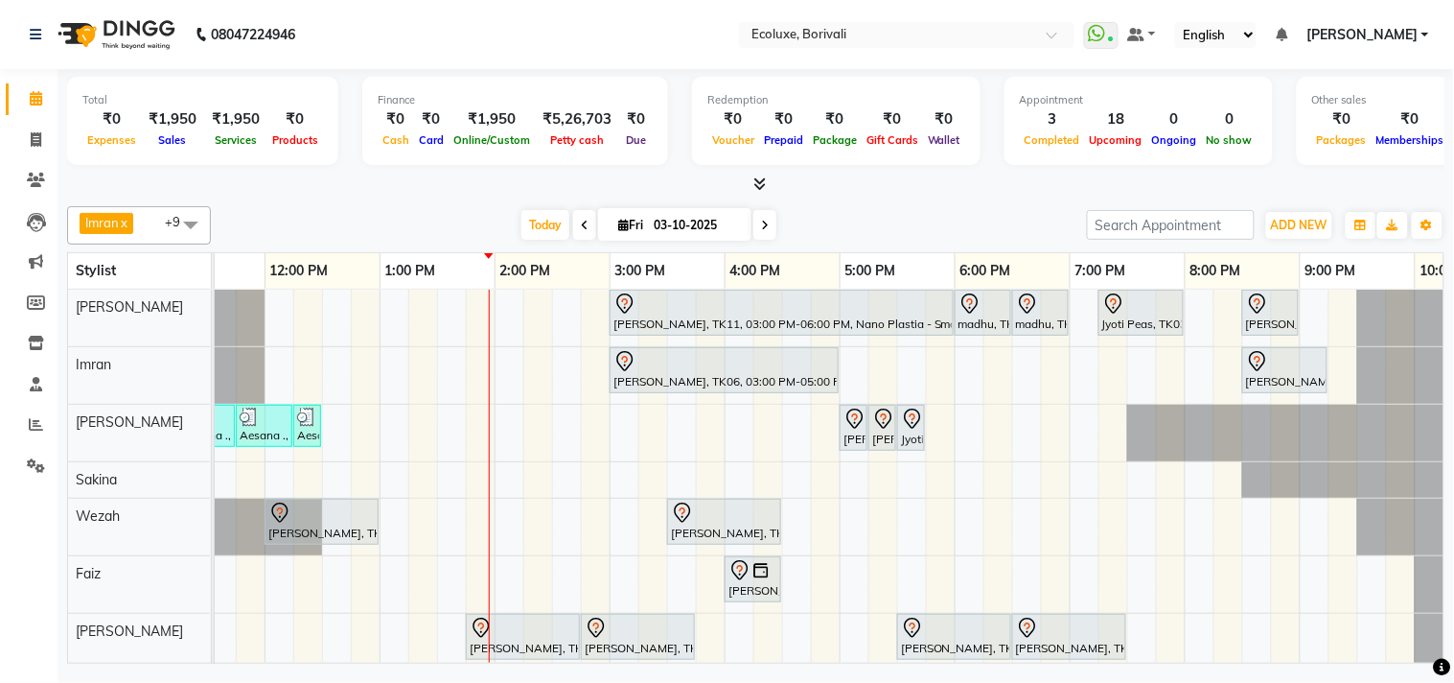
click at [581, 221] on icon at bounding box center [585, 226] width 8 height 12
type input "02-10-2025"
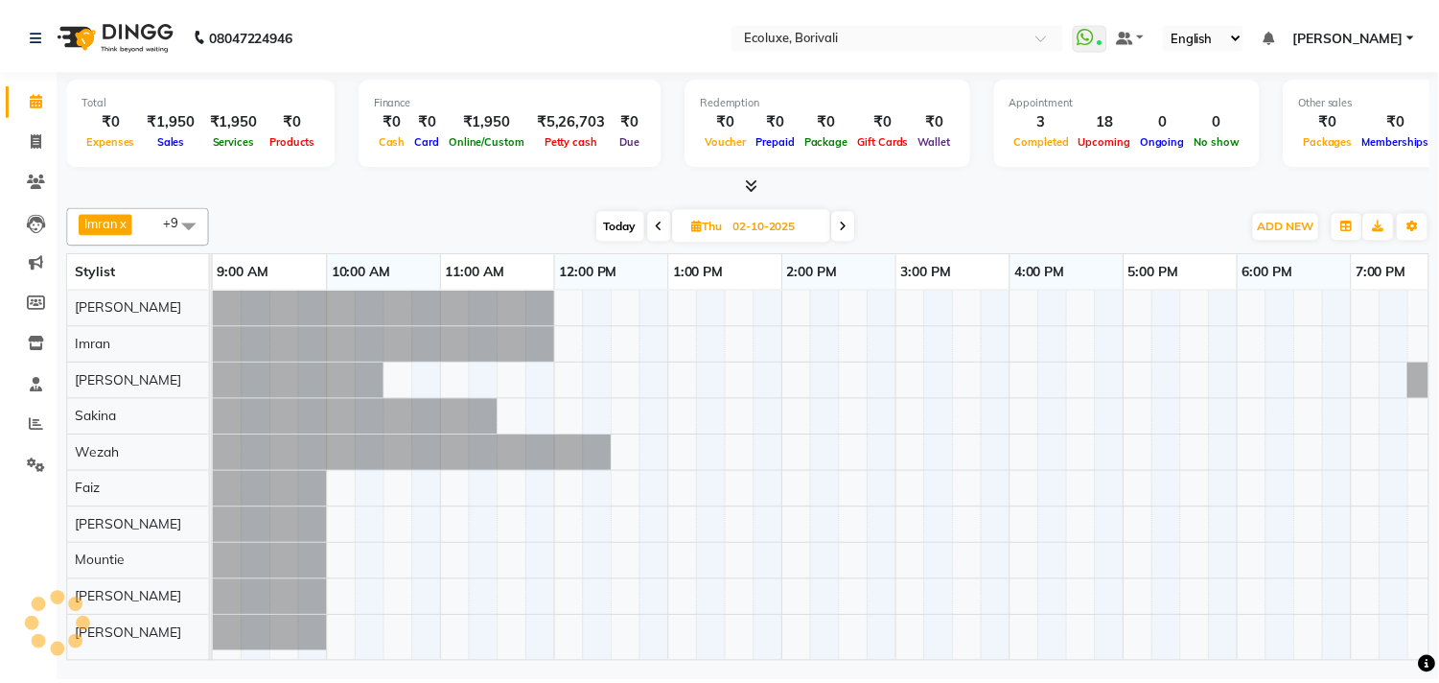
scroll to position [0, 381]
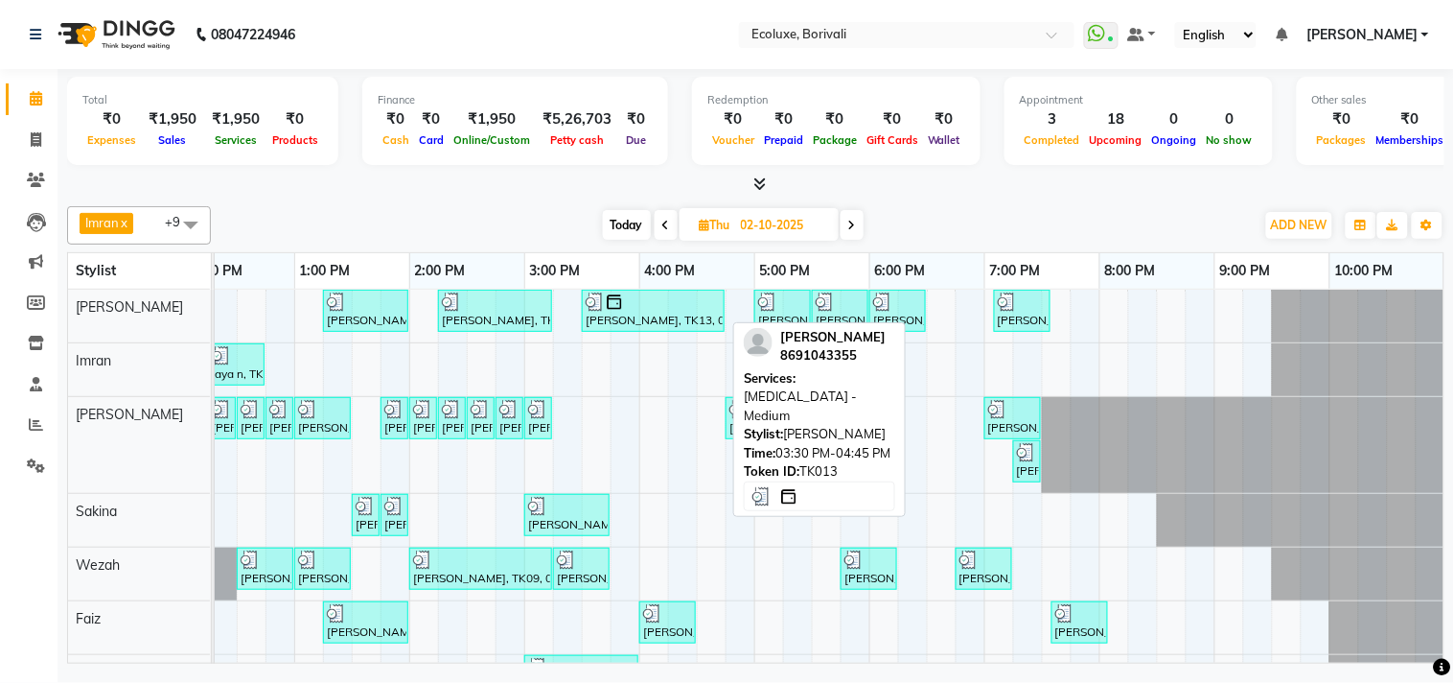
click at [672, 307] on div at bounding box center [653, 301] width 135 height 19
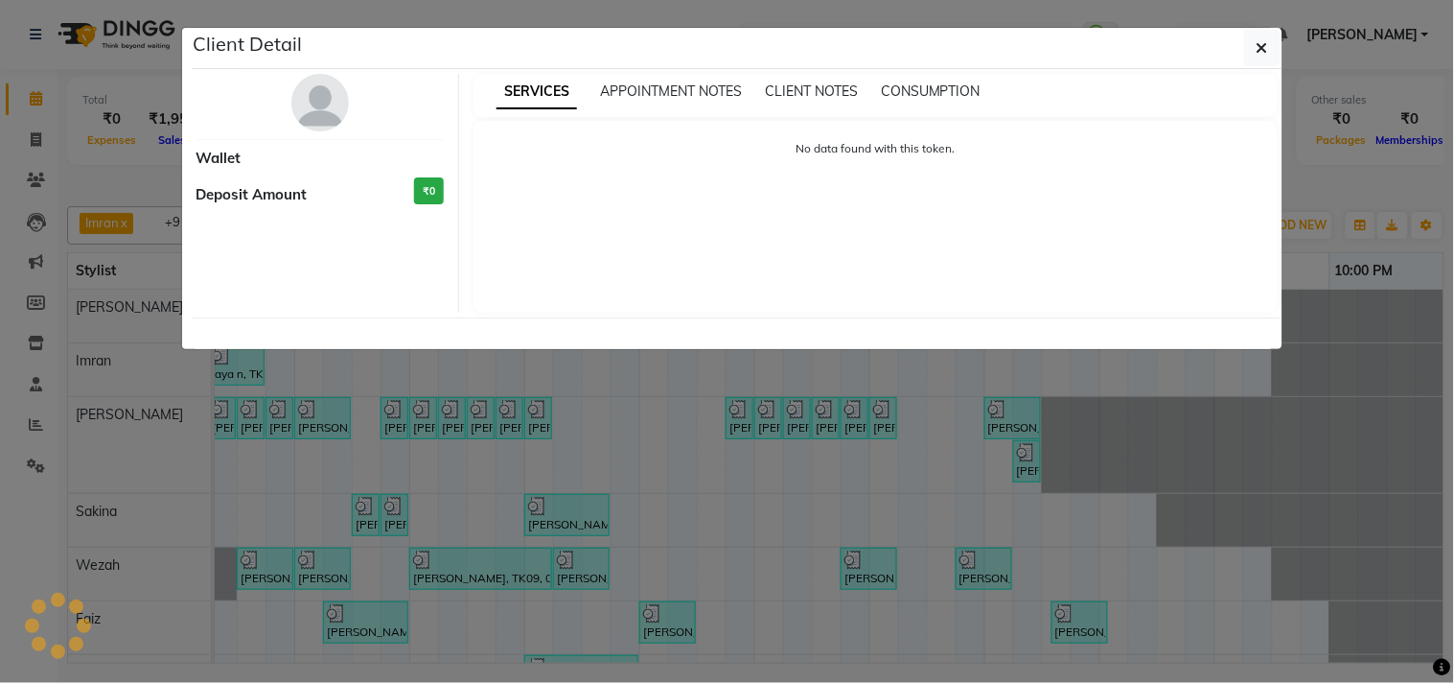
select select "3"
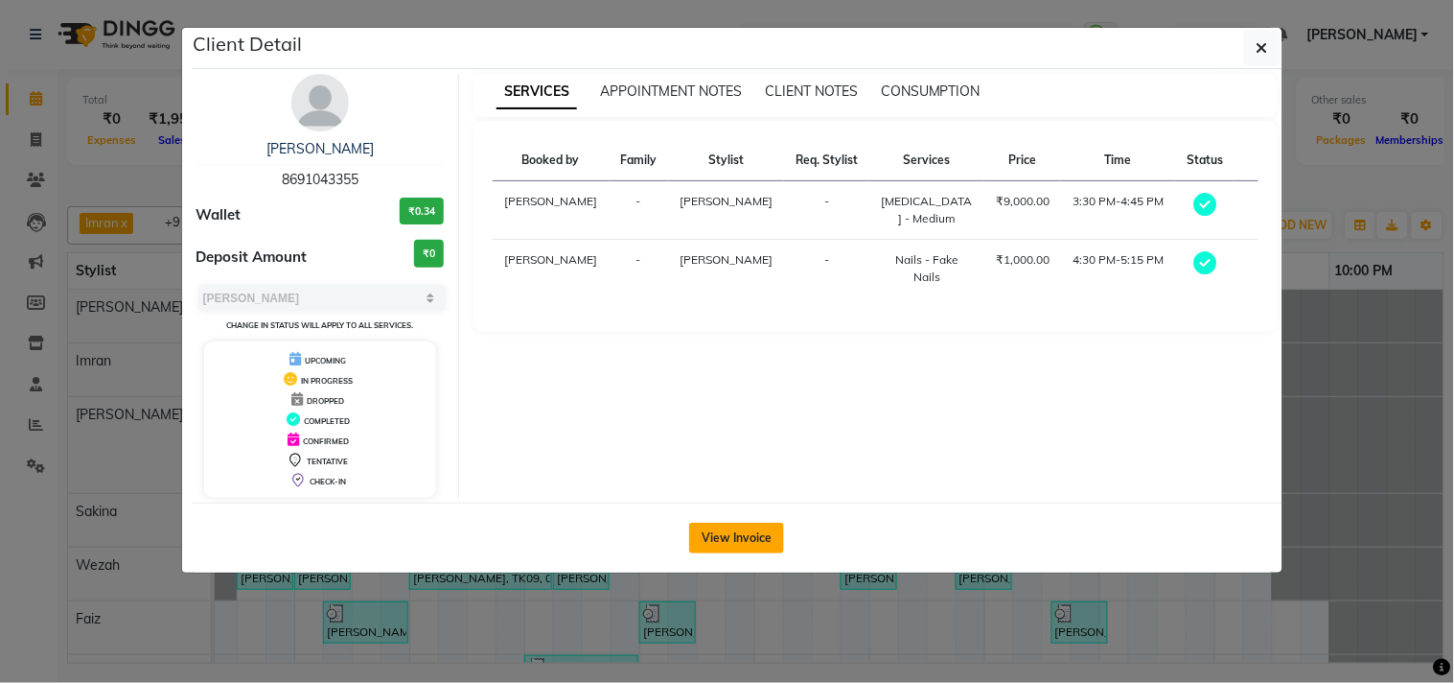
click at [752, 525] on button "View Invoice" at bounding box center [736, 538] width 95 height 31
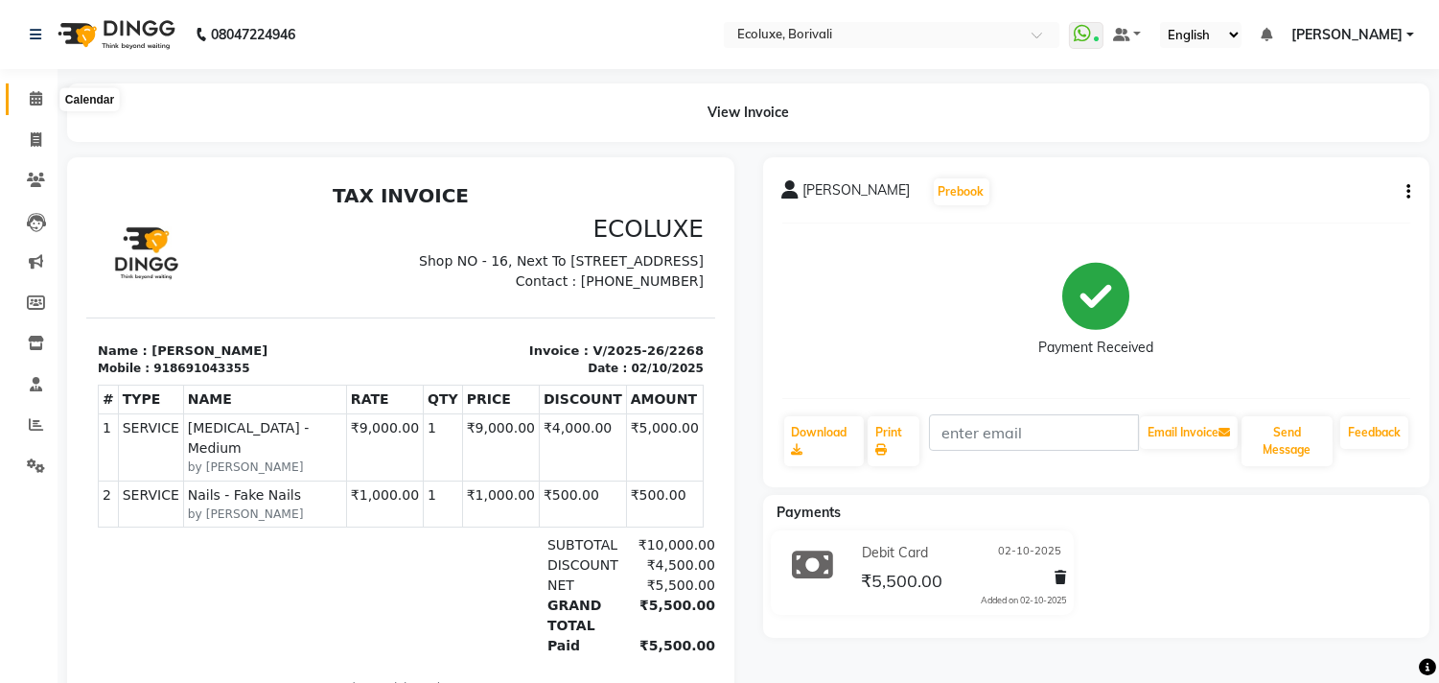
click at [32, 90] on span at bounding box center [36, 99] width 34 height 22
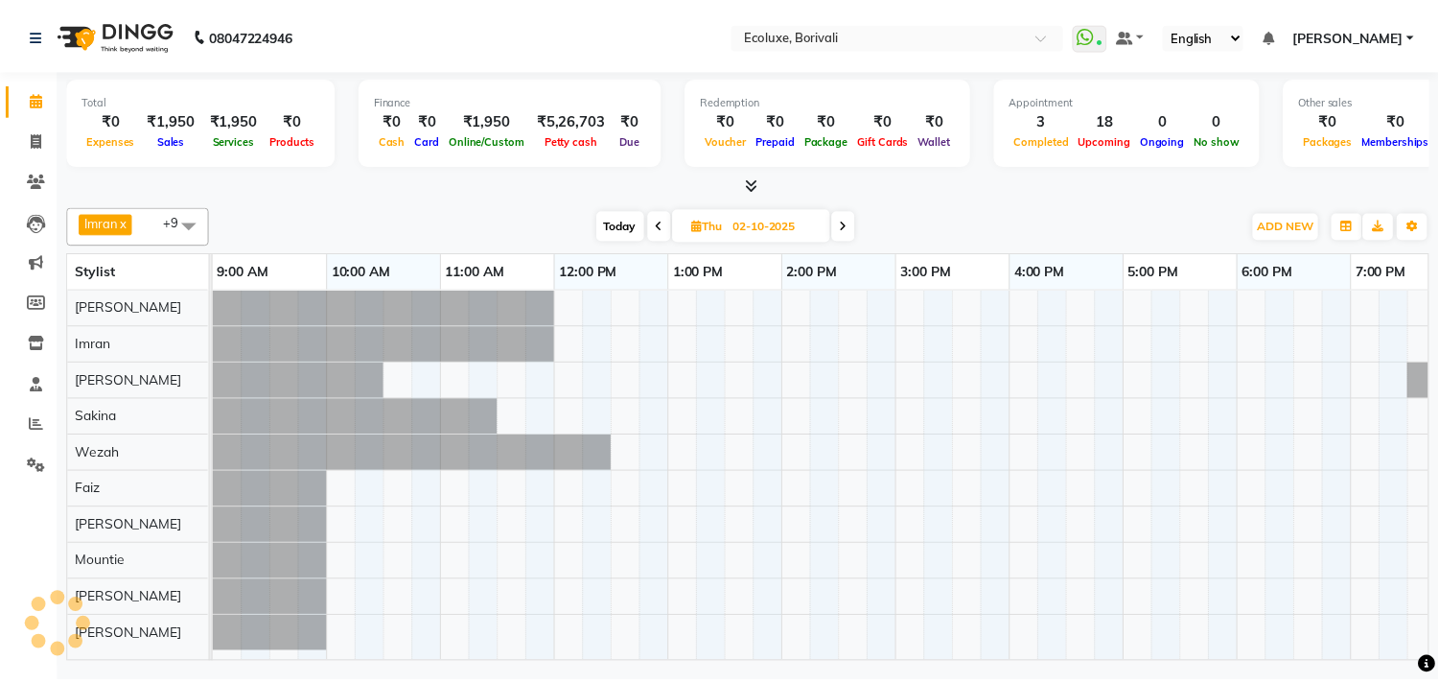
scroll to position [7, 0]
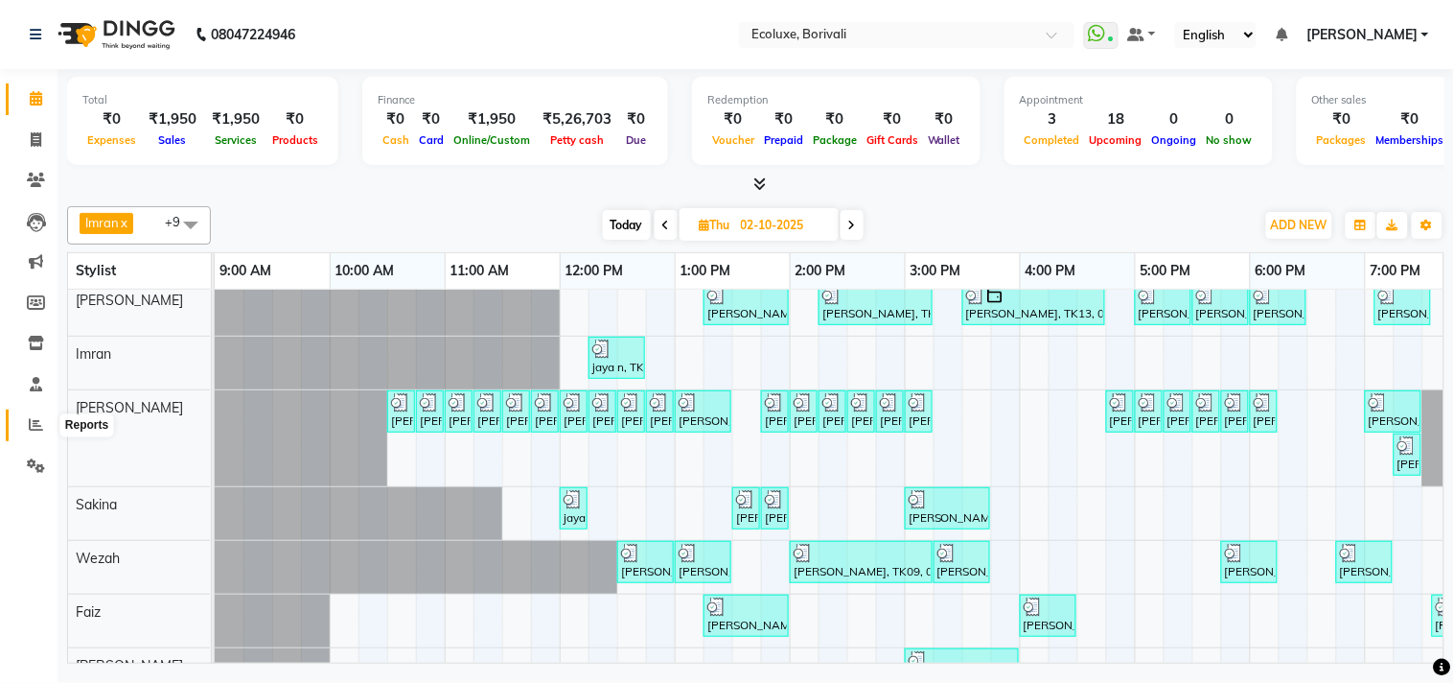
click at [26, 422] on span at bounding box center [36, 425] width 34 height 22
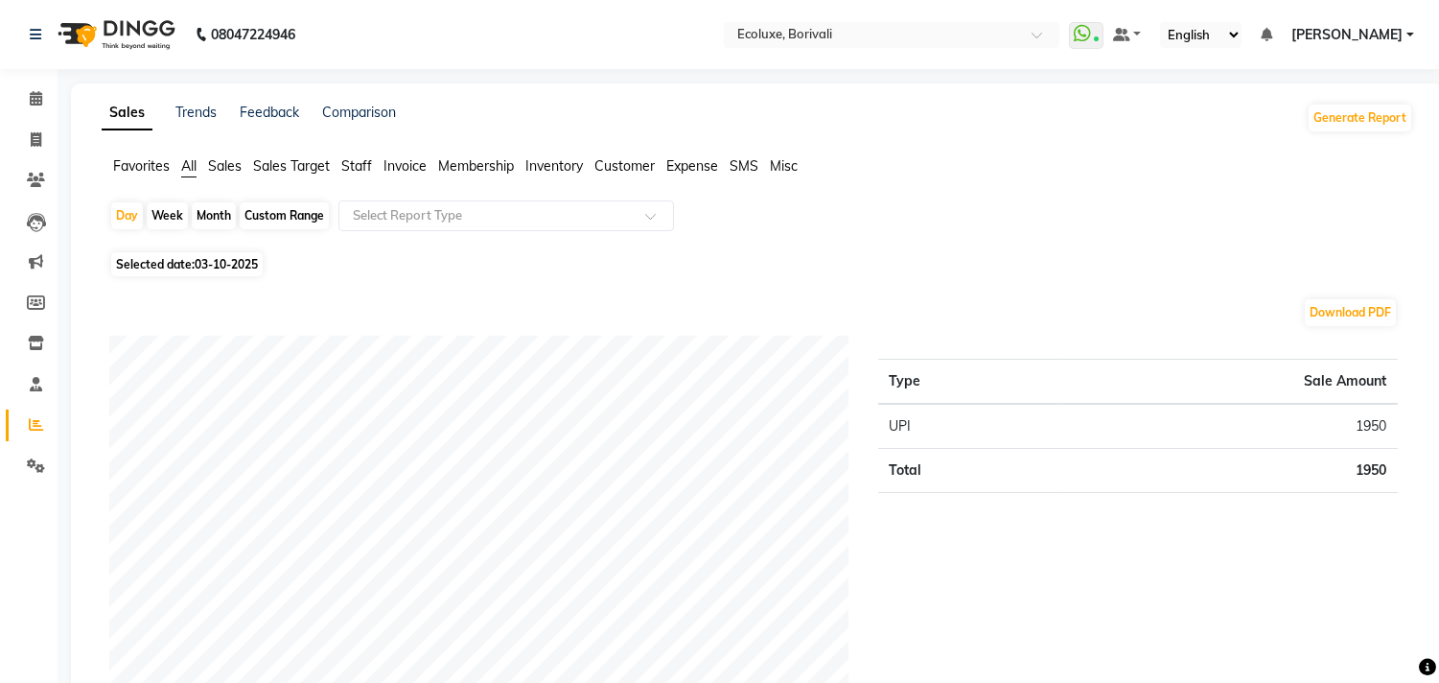
click at [233, 261] on span "03-10-2025" at bounding box center [226, 264] width 63 height 14
select select "10"
select select "2025"
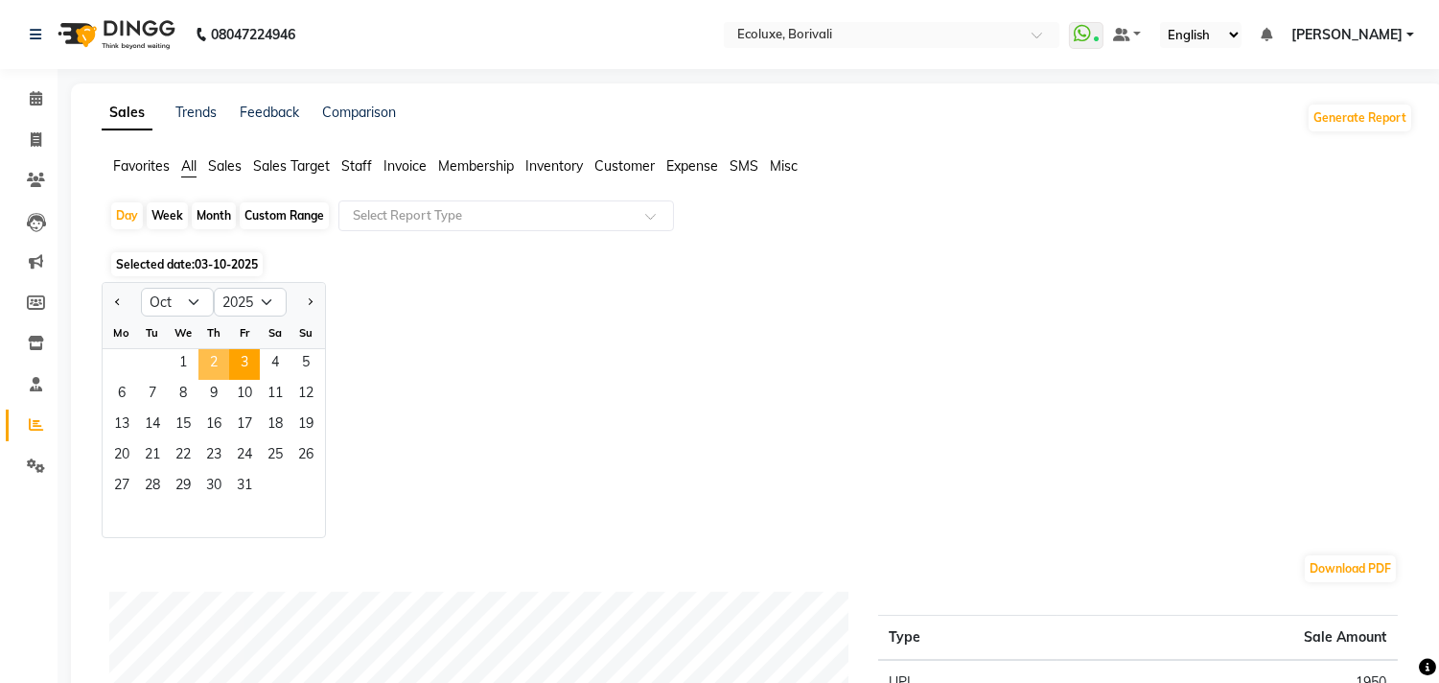
click at [204, 358] on span "2" at bounding box center [213, 364] width 31 height 31
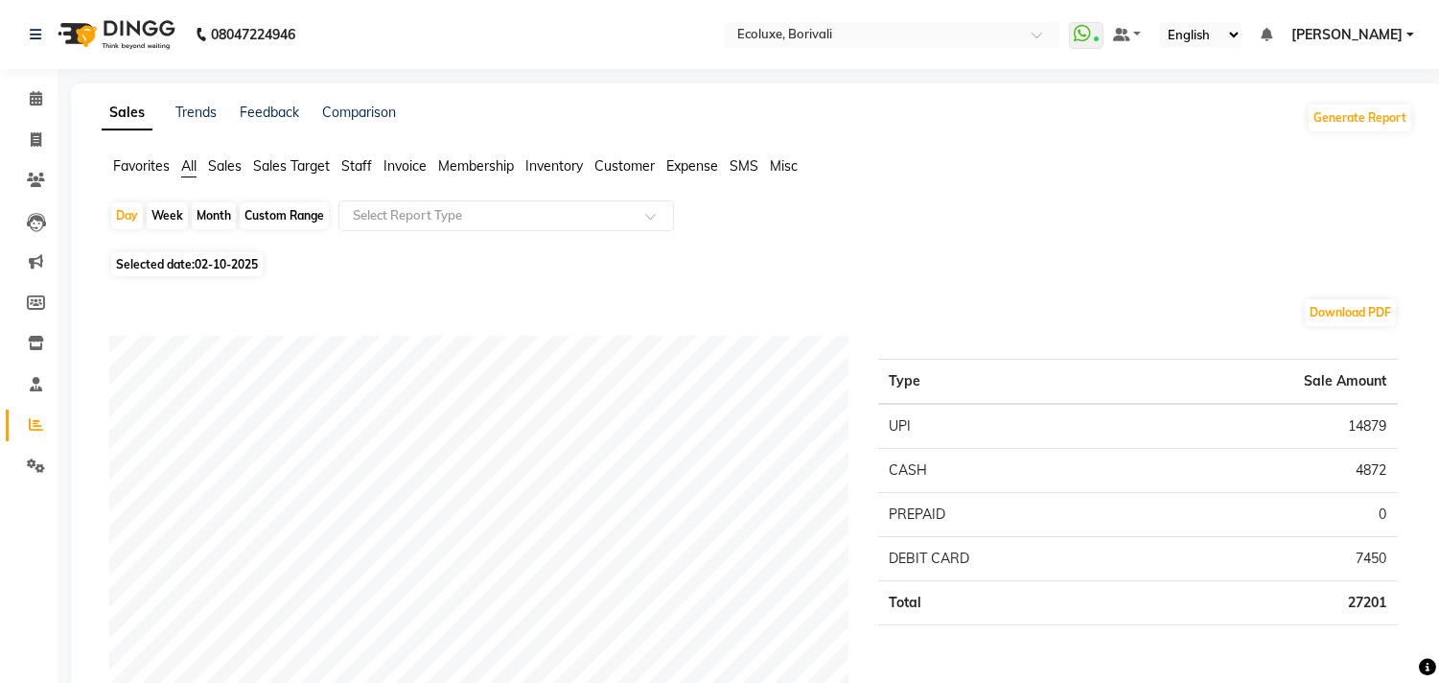
click at [222, 165] on span "Sales" at bounding box center [225, 165] width 34 height 17
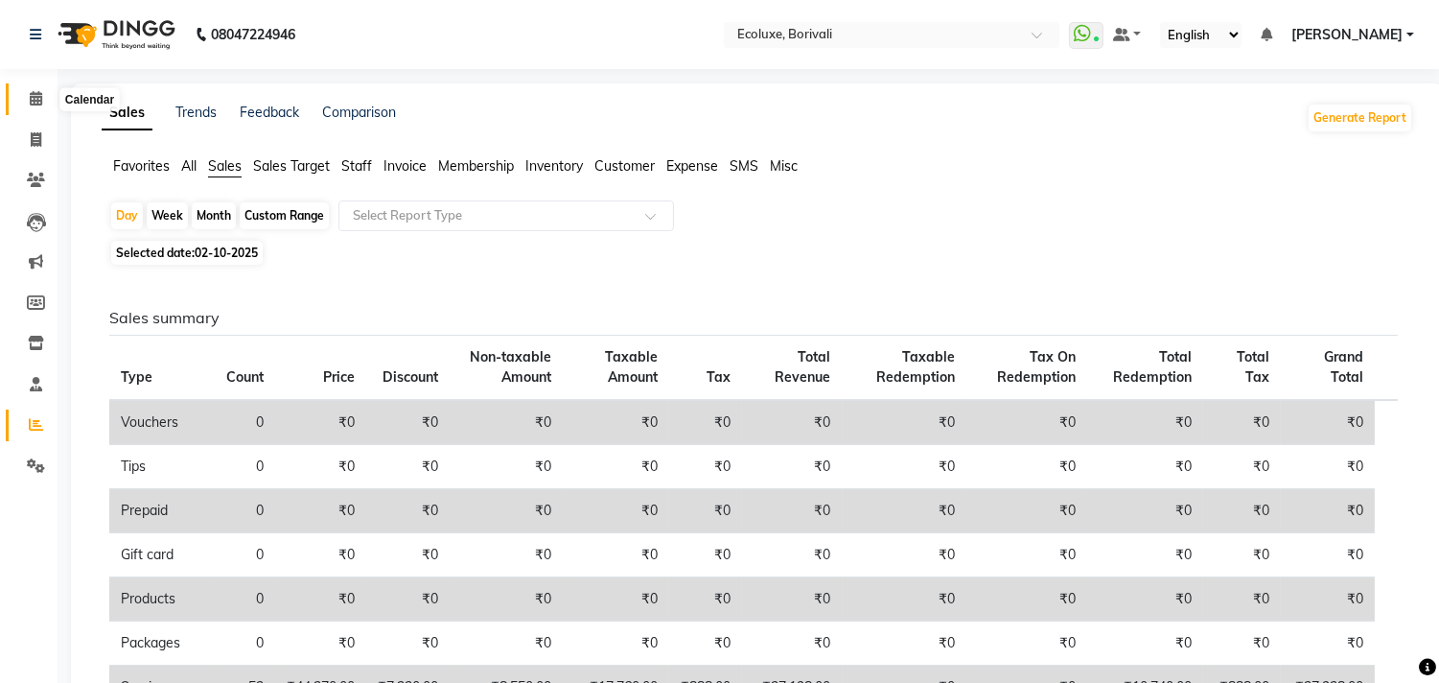
click at [22, 88] on span at bounding box center [36, 99] width 34 height 22
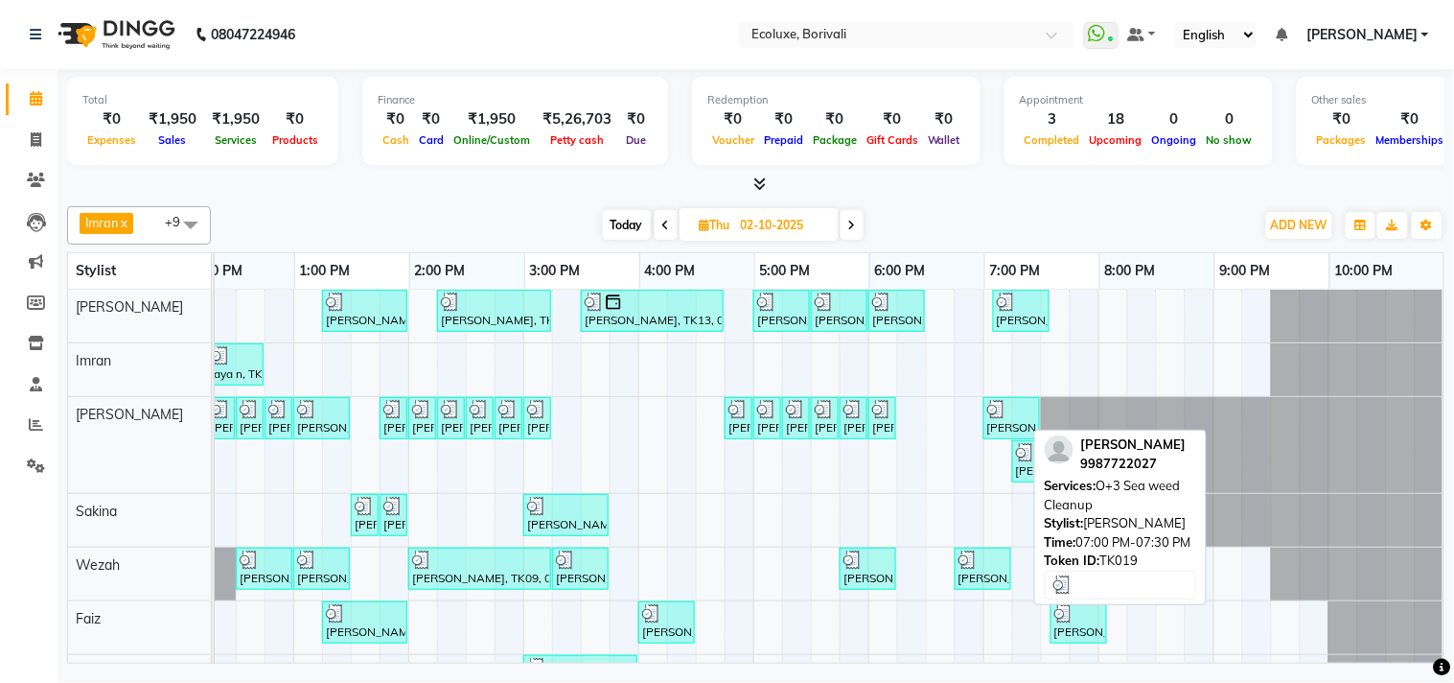
click at [986, 418] on div "Akruti Makwana, TK19, 07:00 PM-07:30 PM, O+3 Sea weed Cleanup" at bounding box center [1012, 418] width 53 height 36
select select "3"
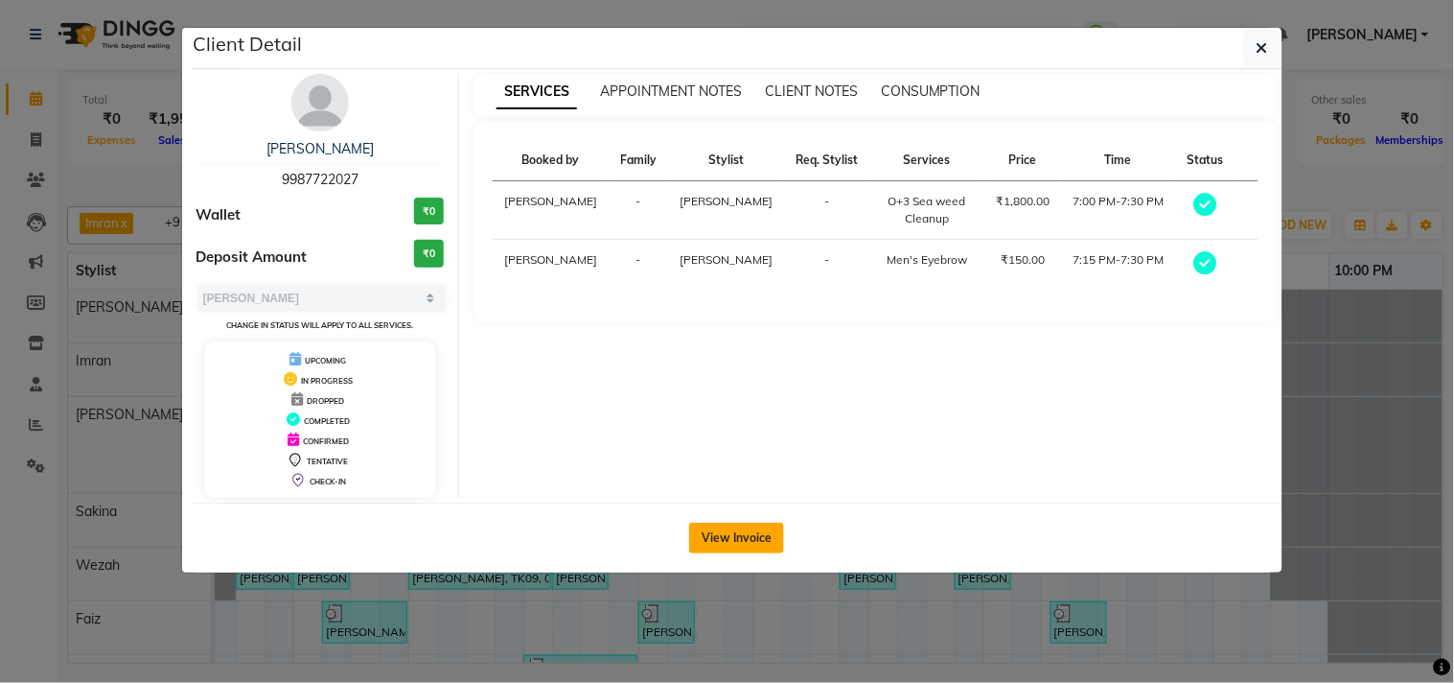
click at [755, 528] on button "View Invoice" at bounding box center [736, 538] width 95 height 31
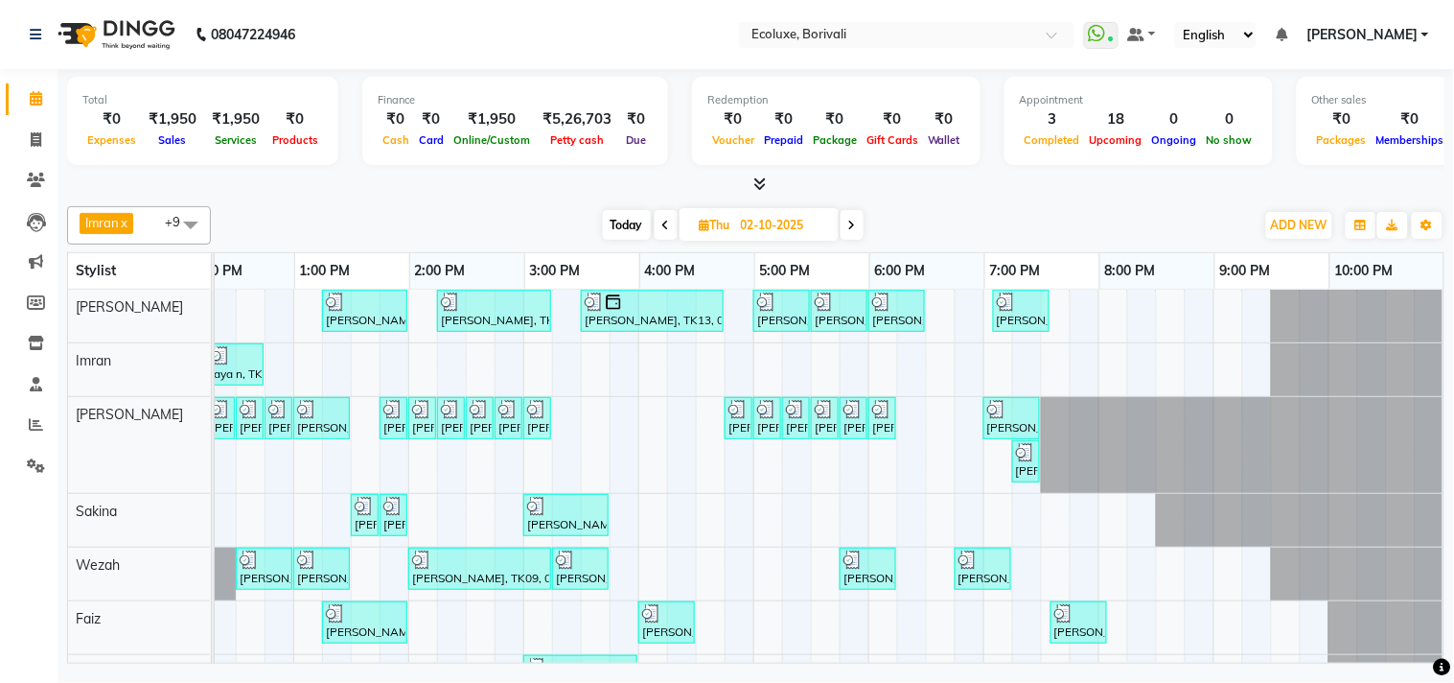
scroll to position [71, 0]
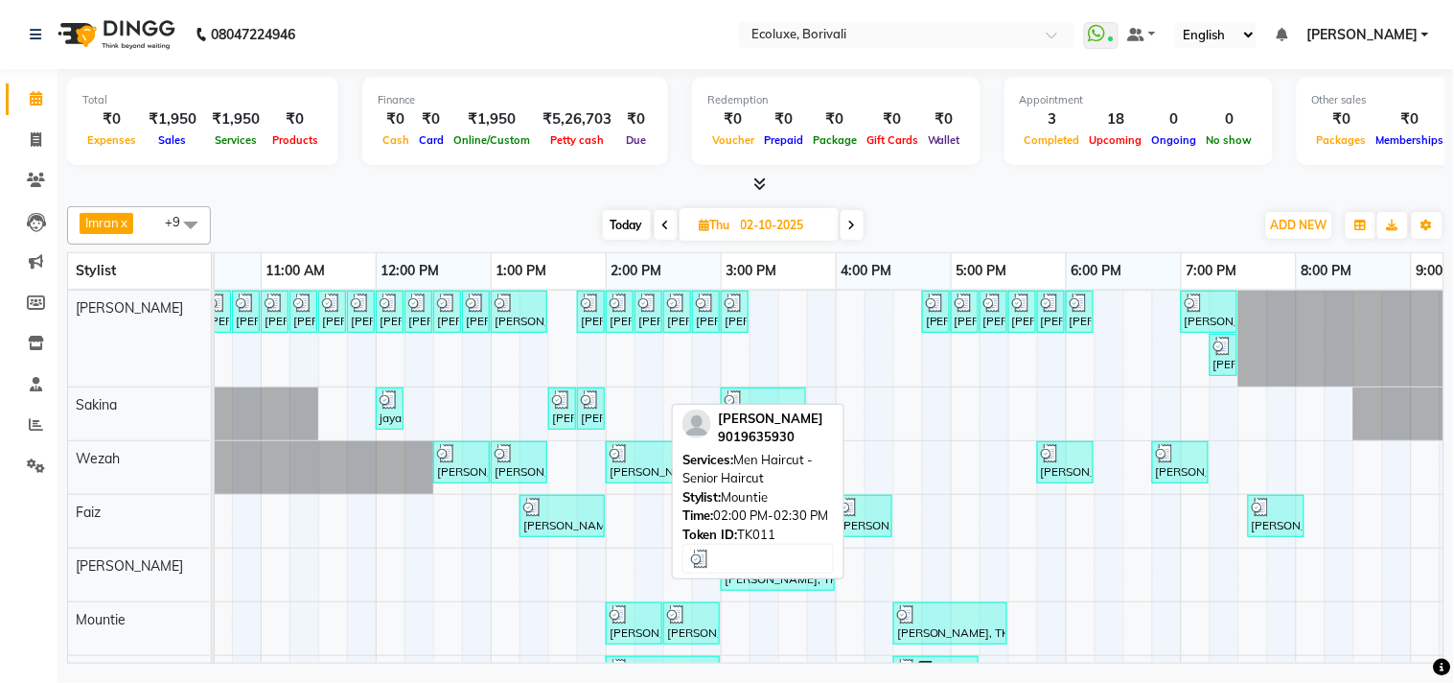
click at [639, 624] on div "udit shah, TK11, 02:00 PM-02:30 PM, Men Haircut - Senior Haircut" at bounding box center [634, 623] width 53 height 36
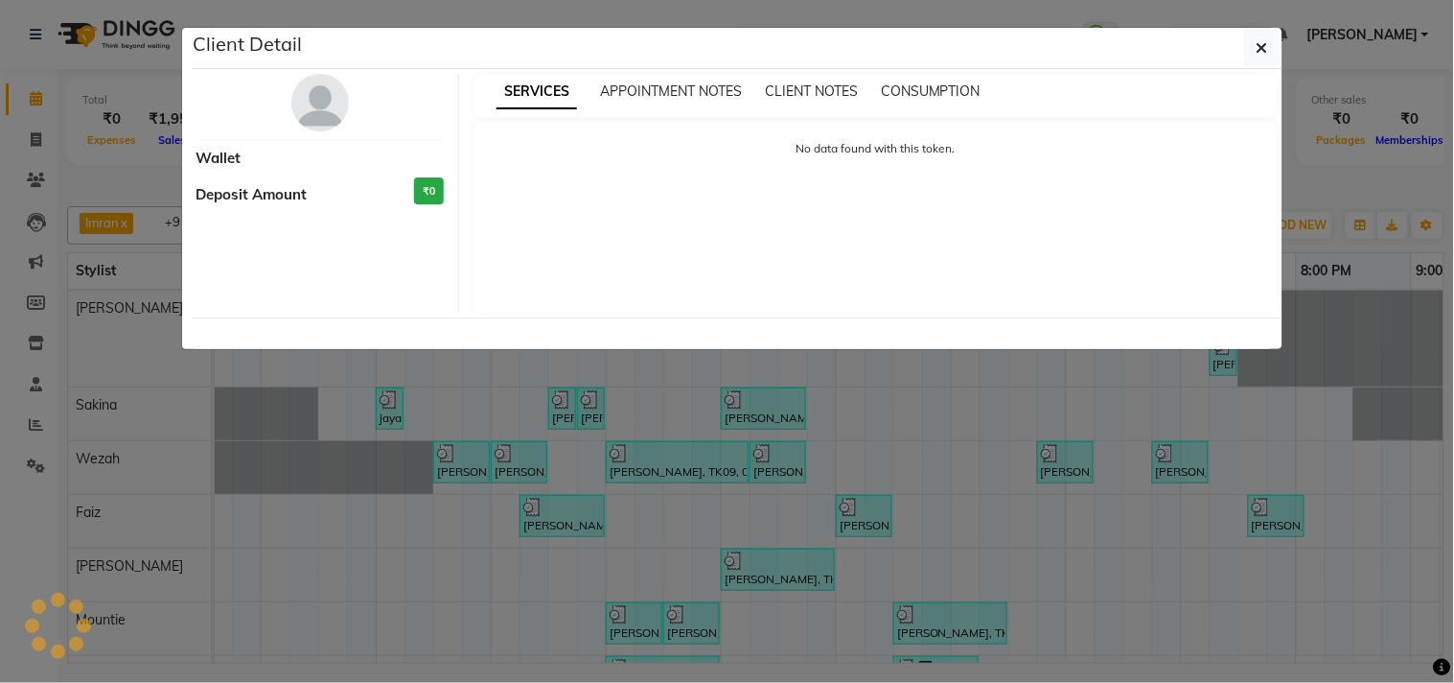
select select "3"
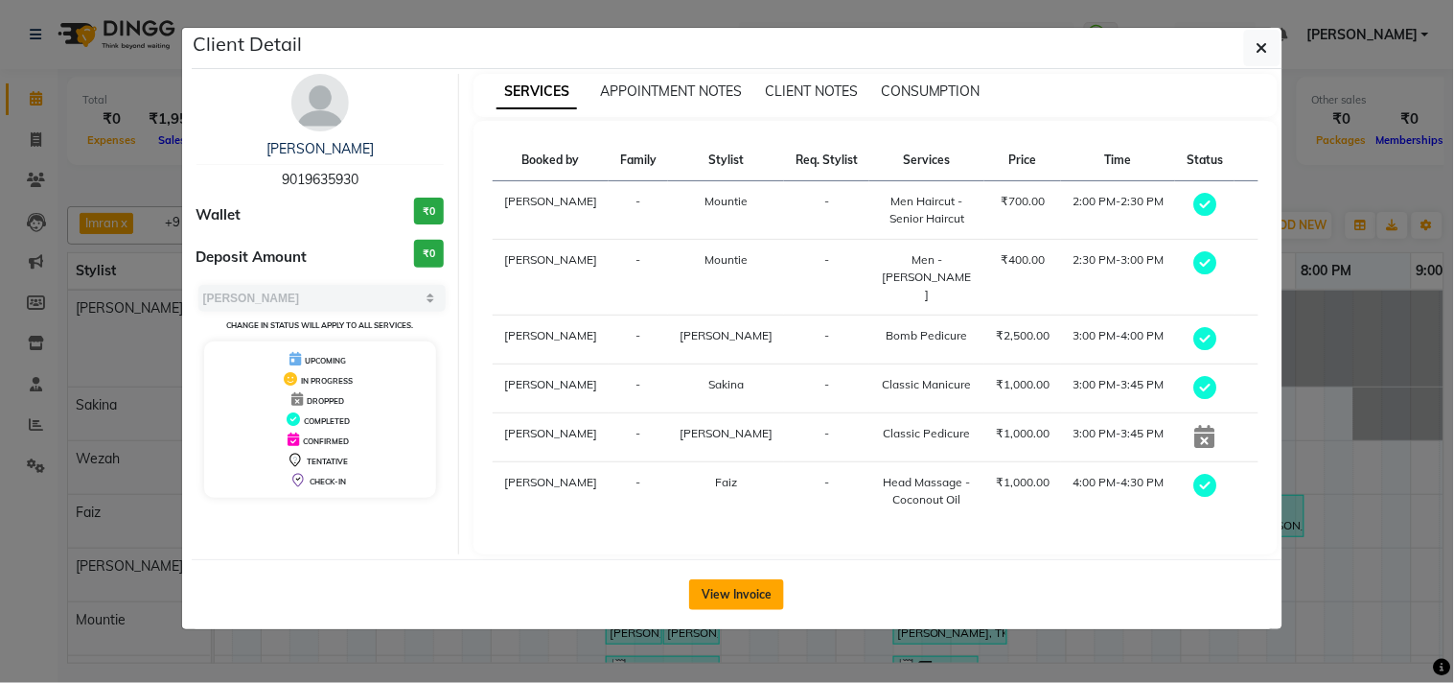
click at [720, 579] on button "View Invoice" at bounding box center [736, 594] width 95 height 31
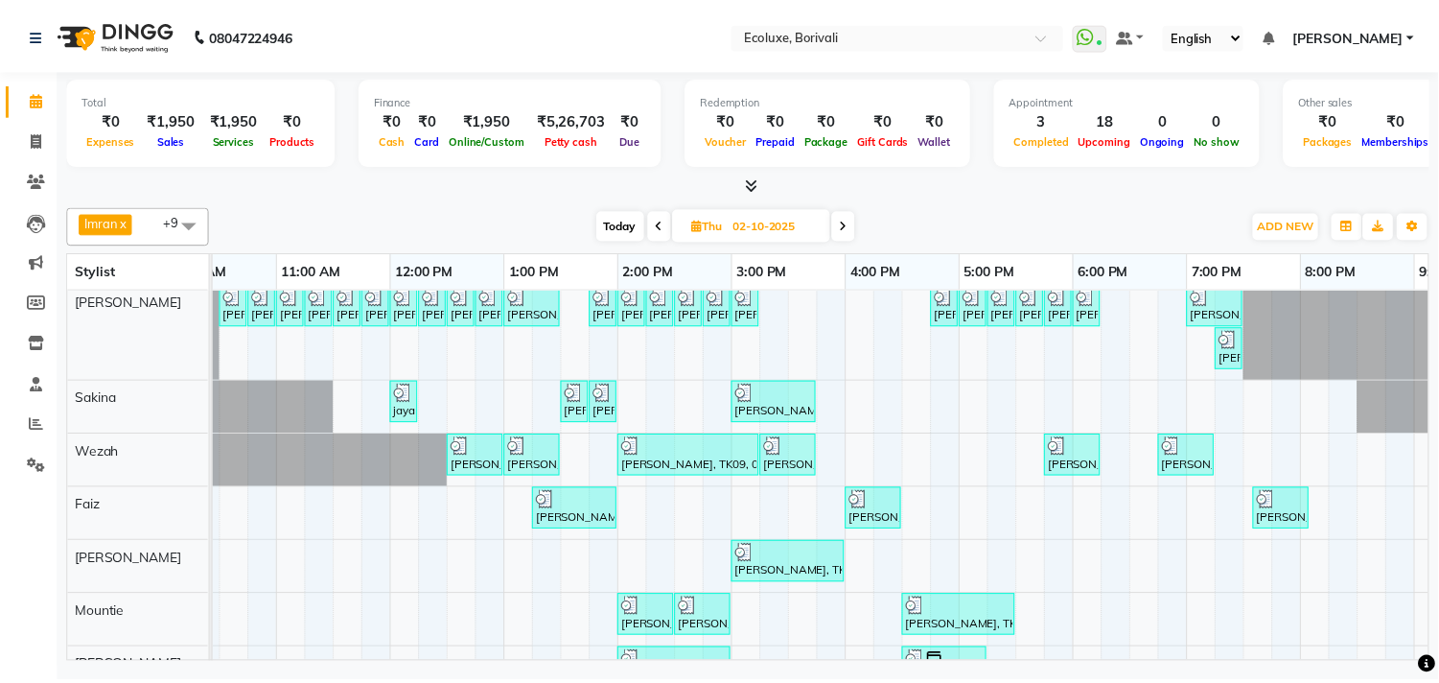
scroll to position [205, 0]
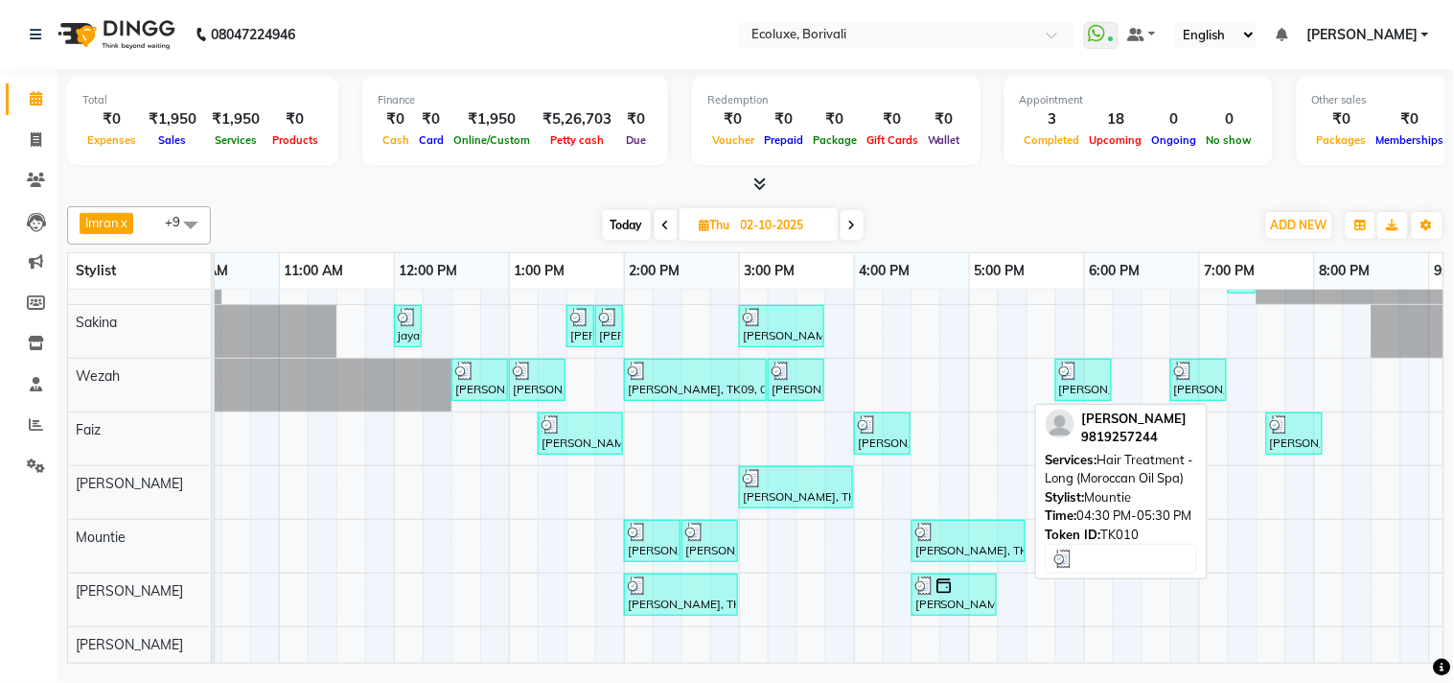
click at [975, 533] on div "Miti Gandhi, TK10, 04:30 PM-05:30 PM, Hair Treatment - Long (Moroccan Oil Spa)" at bounding box center [969, 541] width 110 height 36
select select "3"
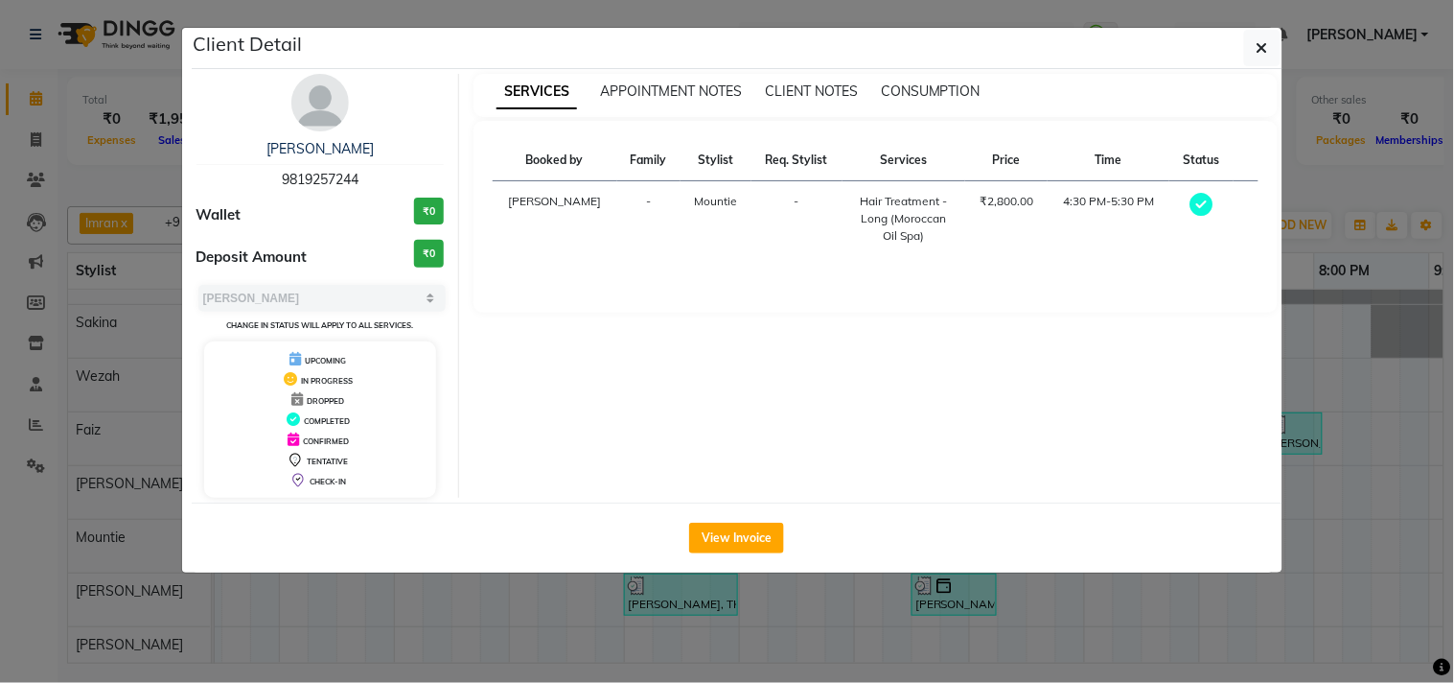
click at [755, 521] on div "View Invoice" at bounding box center [737, 537] width 1091 height 70
click at [750, 530] on button "View Invoice" at bounding box center [736, 538] width 95 height 31
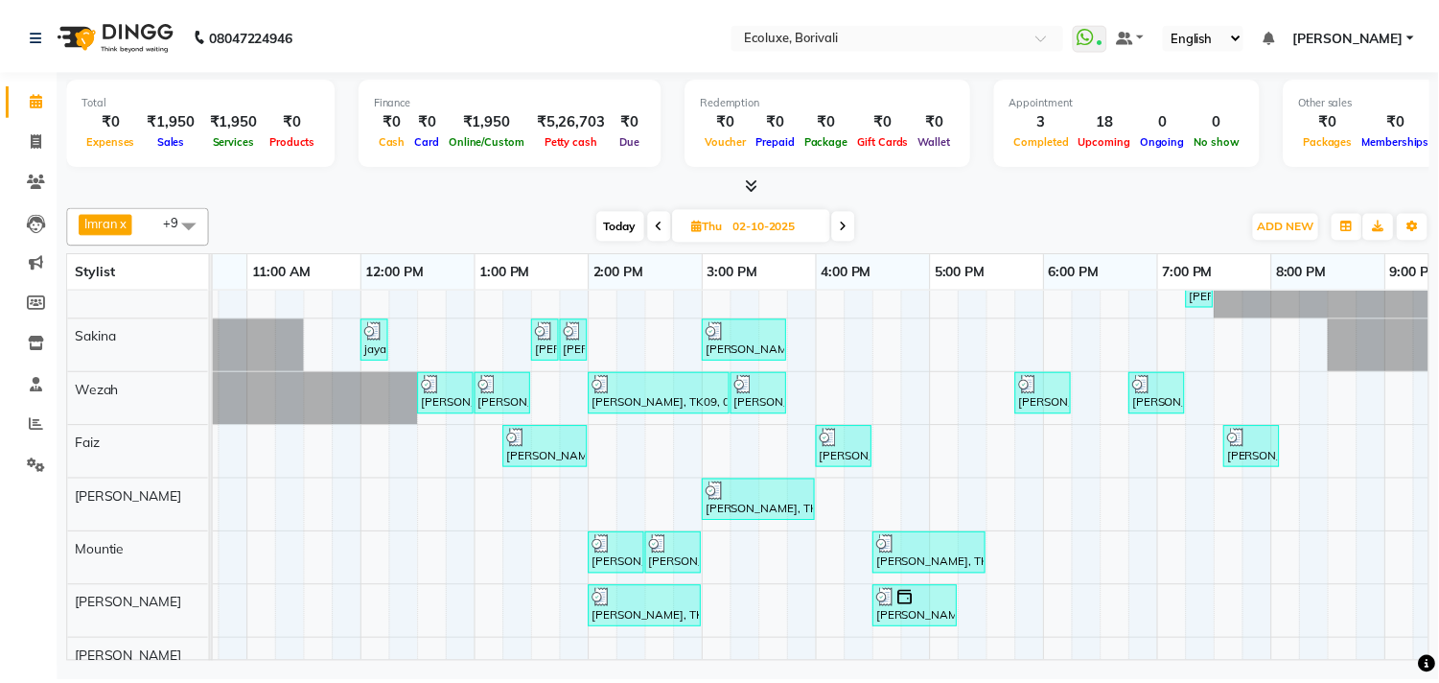
scroll to position [205, 0]
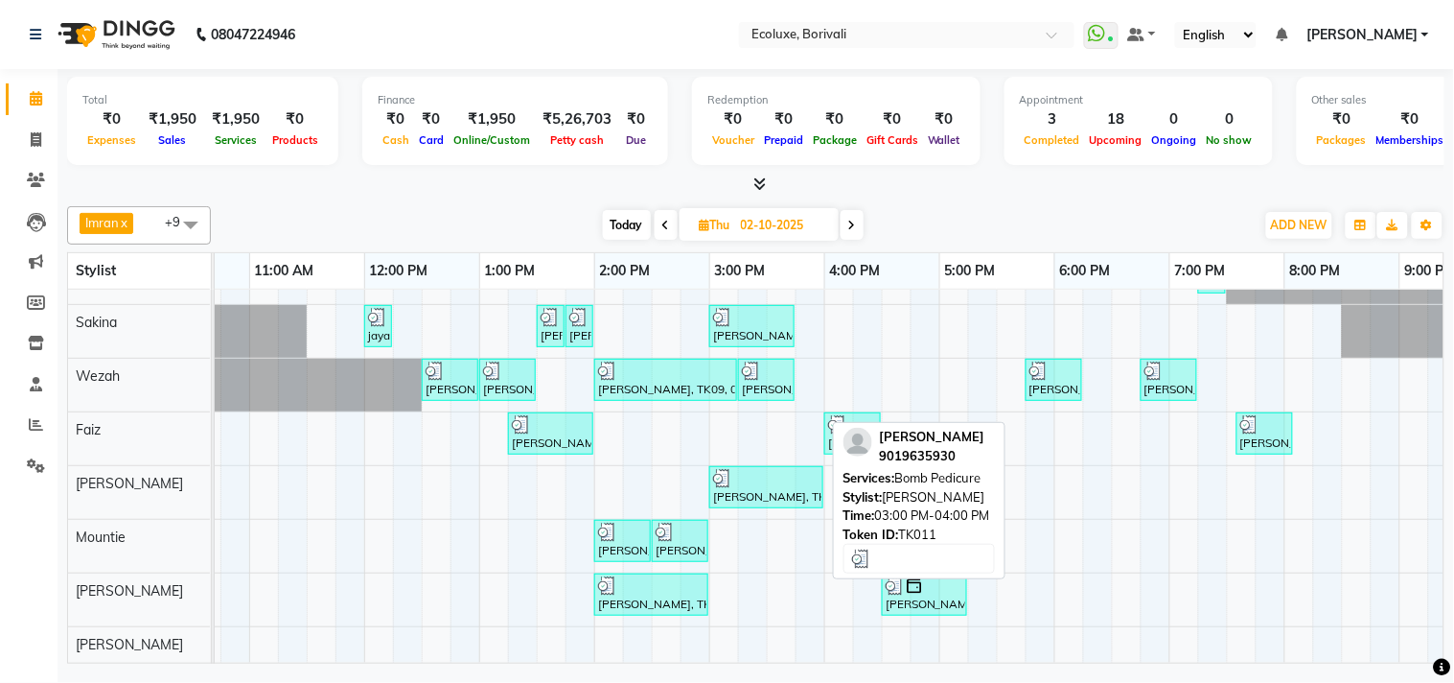
click at [799, 471] on div "udit shah, TK11, 03:00 PM-04:00 PM, Bomb Pedicure" at bounding box center [766, 487] width 110 height 36
select select "3"
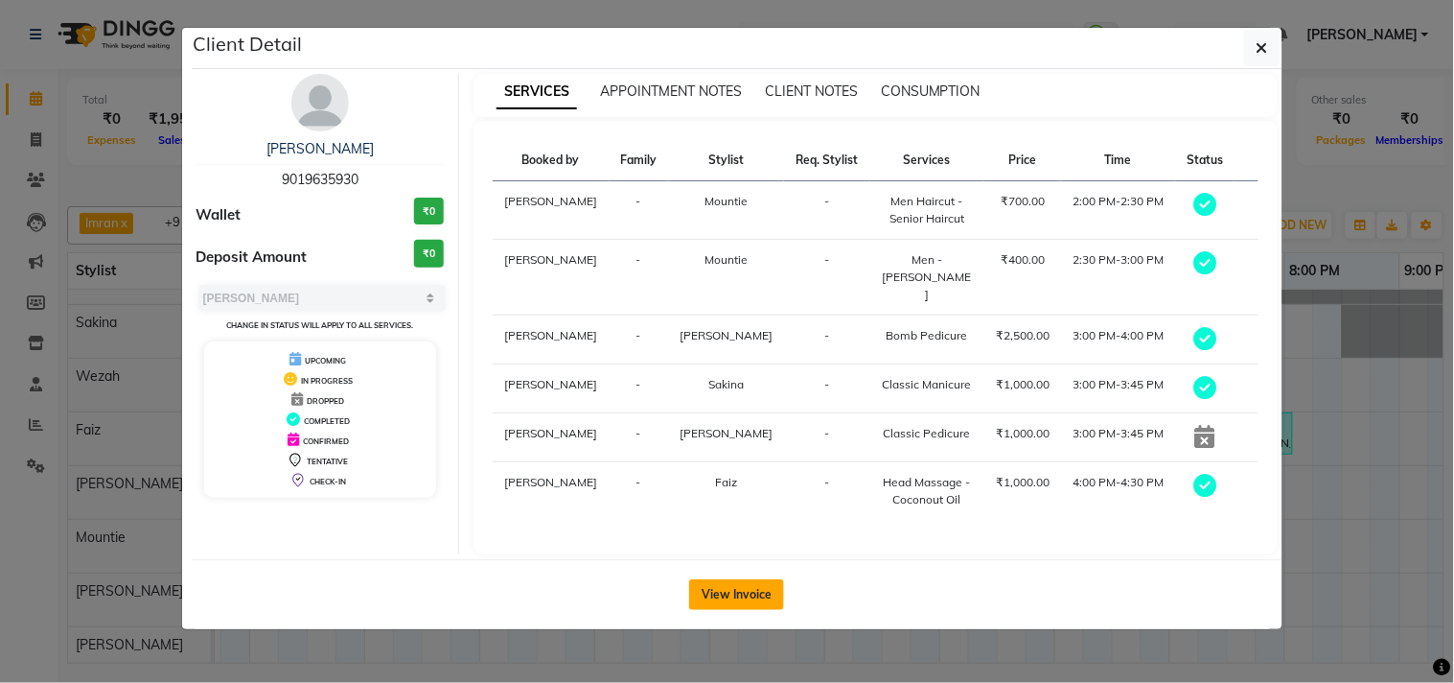
click at [711, 579] on button "View Invoice" at bounding box center [736, 594] width 95 height 31
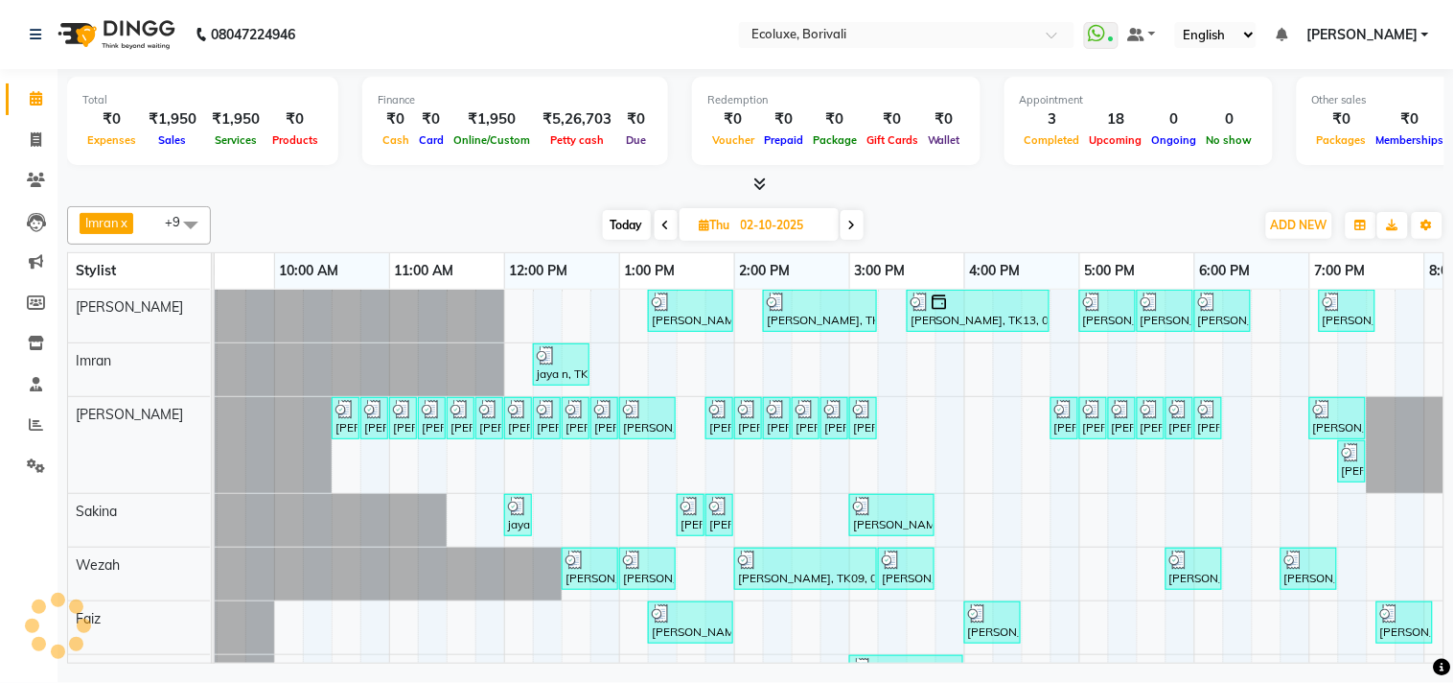
scroll to position [0, 381]
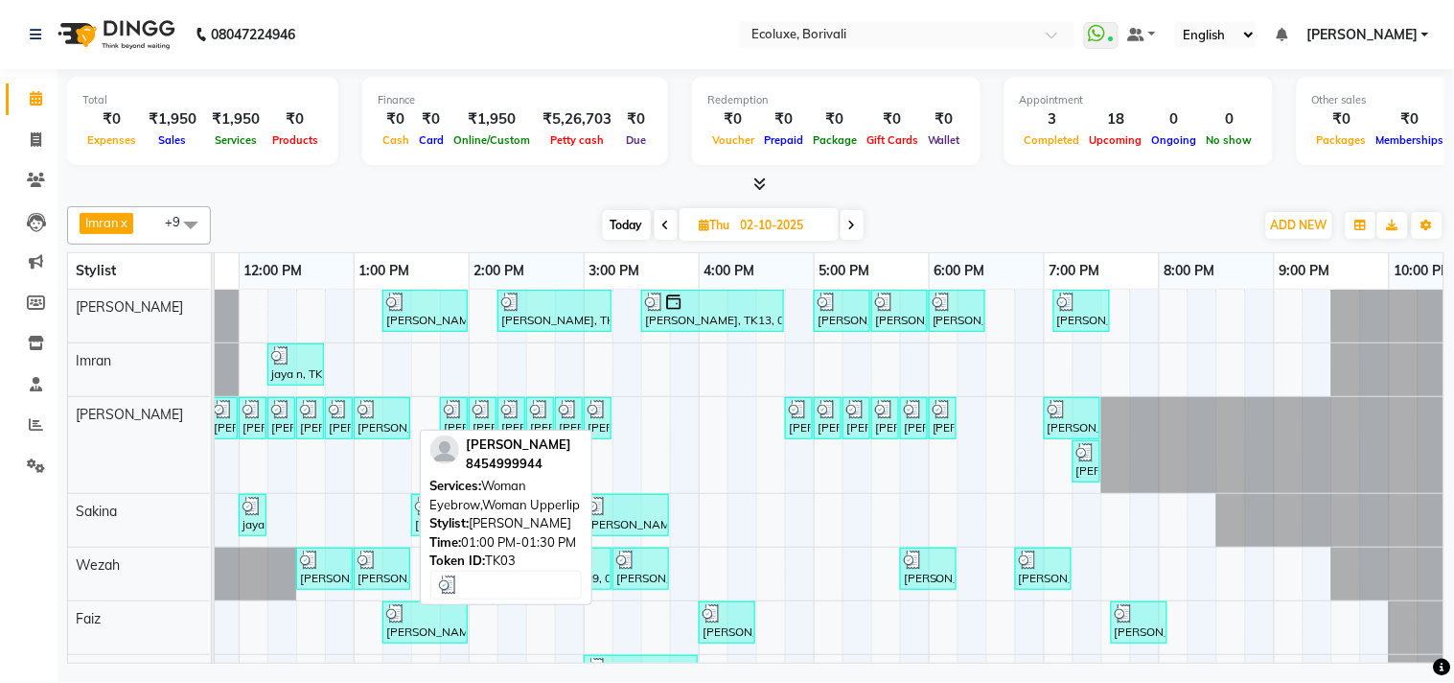
click at [377, 414] on div at bounding box center [382, 409] width 49 height 19
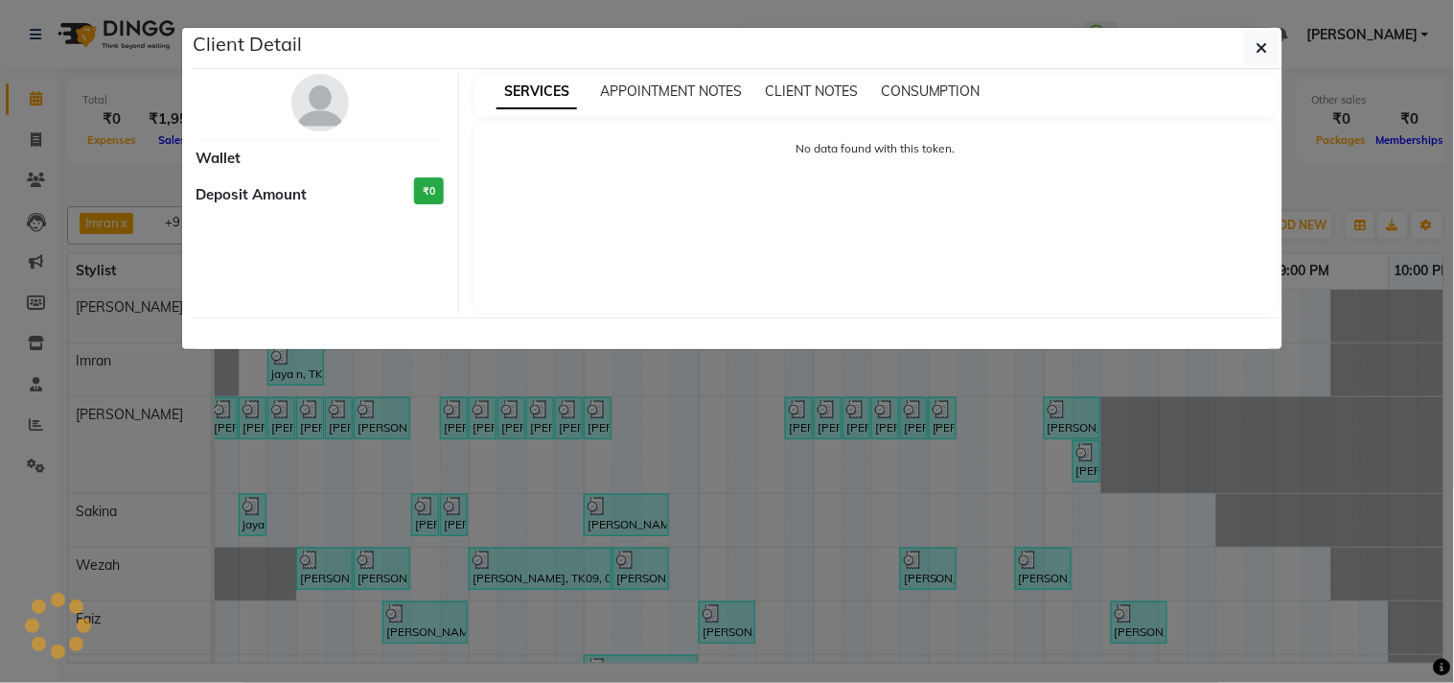
select select "3"
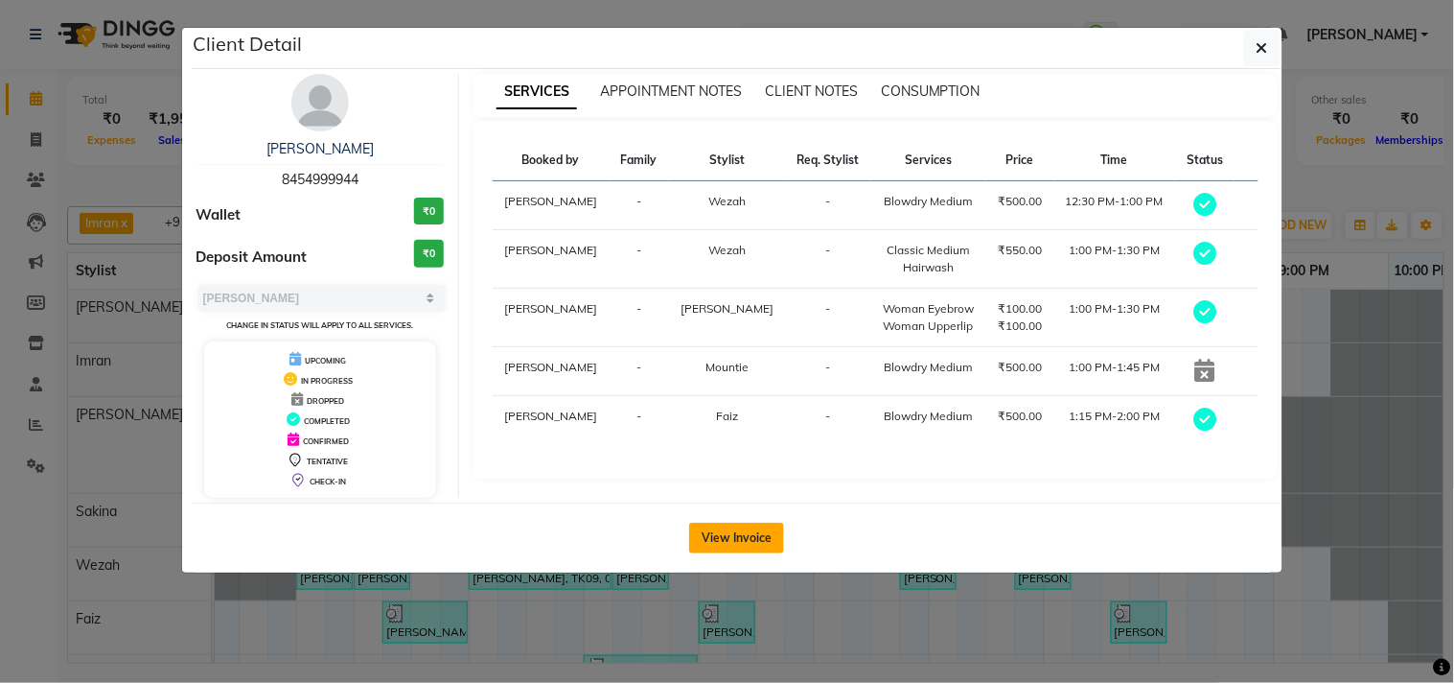
click at [745, 532] on button "View Invoice" at bounding box center [736, 538] width 95 height 31
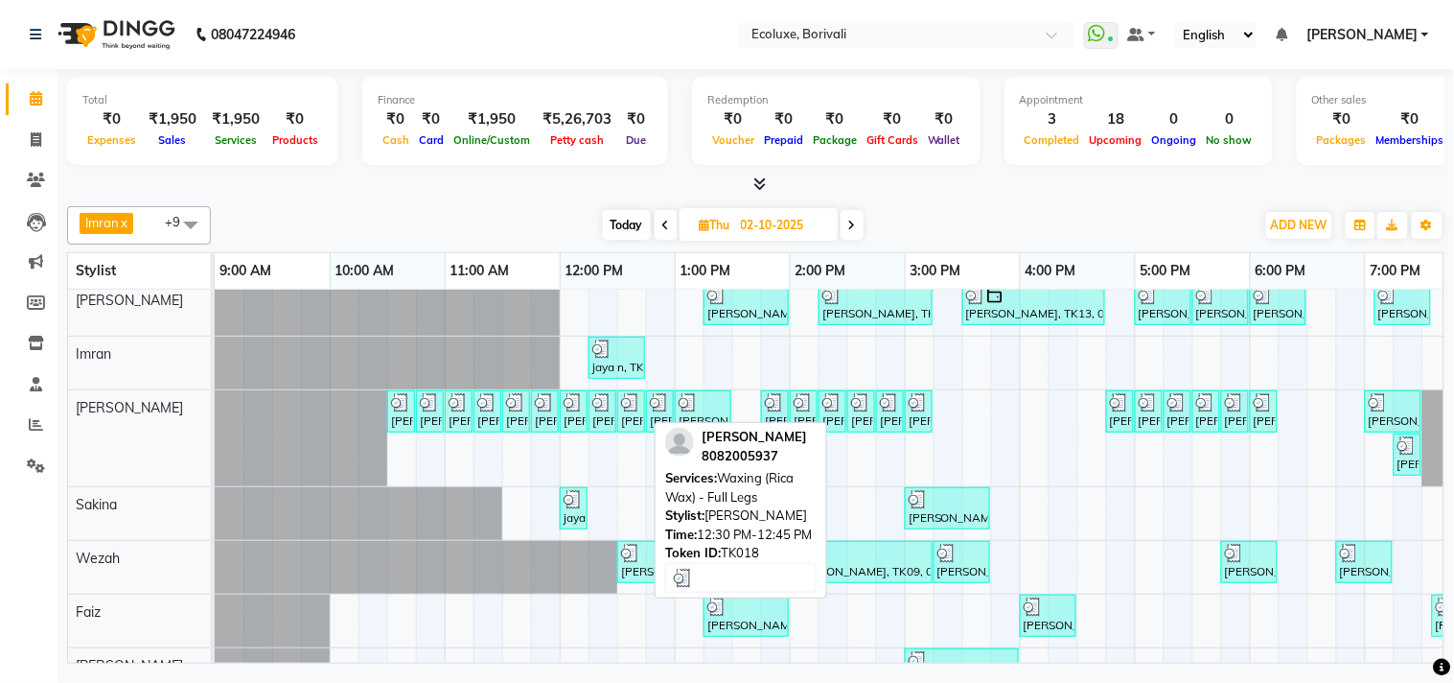
click at [636, 408] on img at bounding box center [630, 402] width 19 height 19
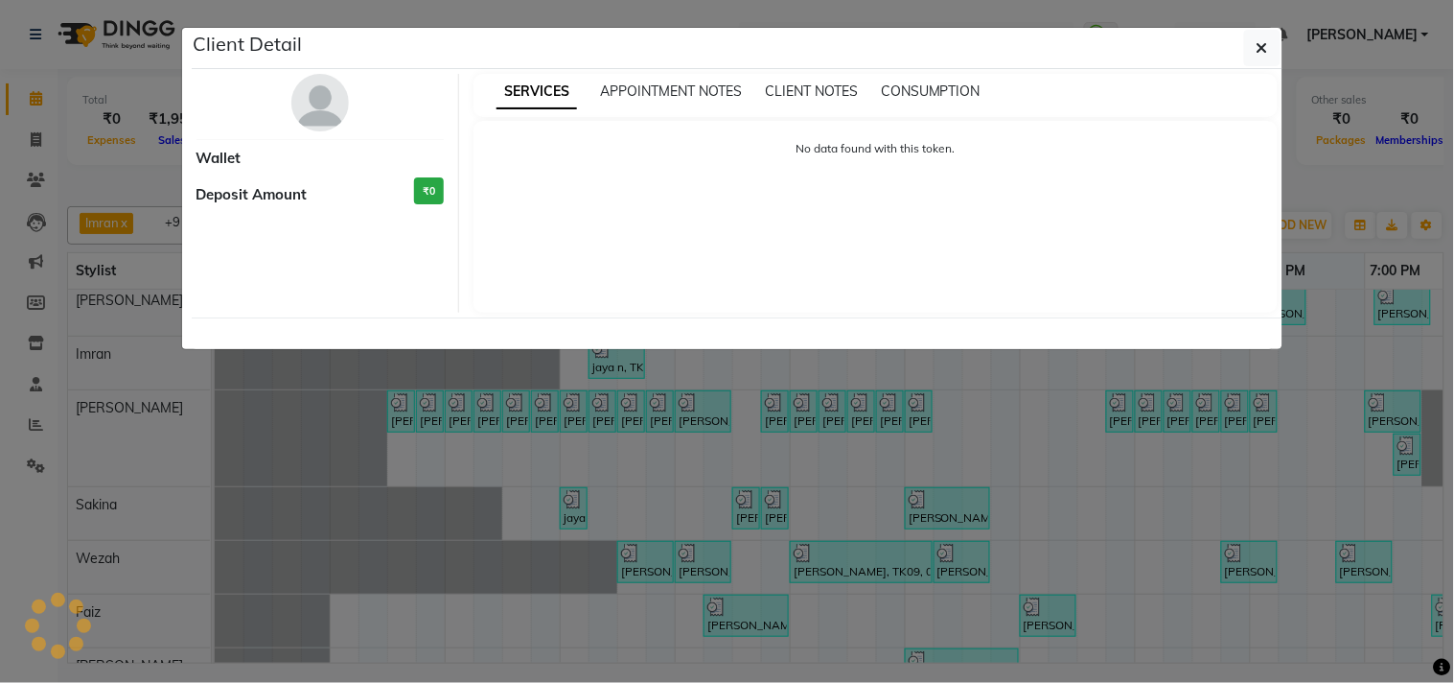
select select "3"
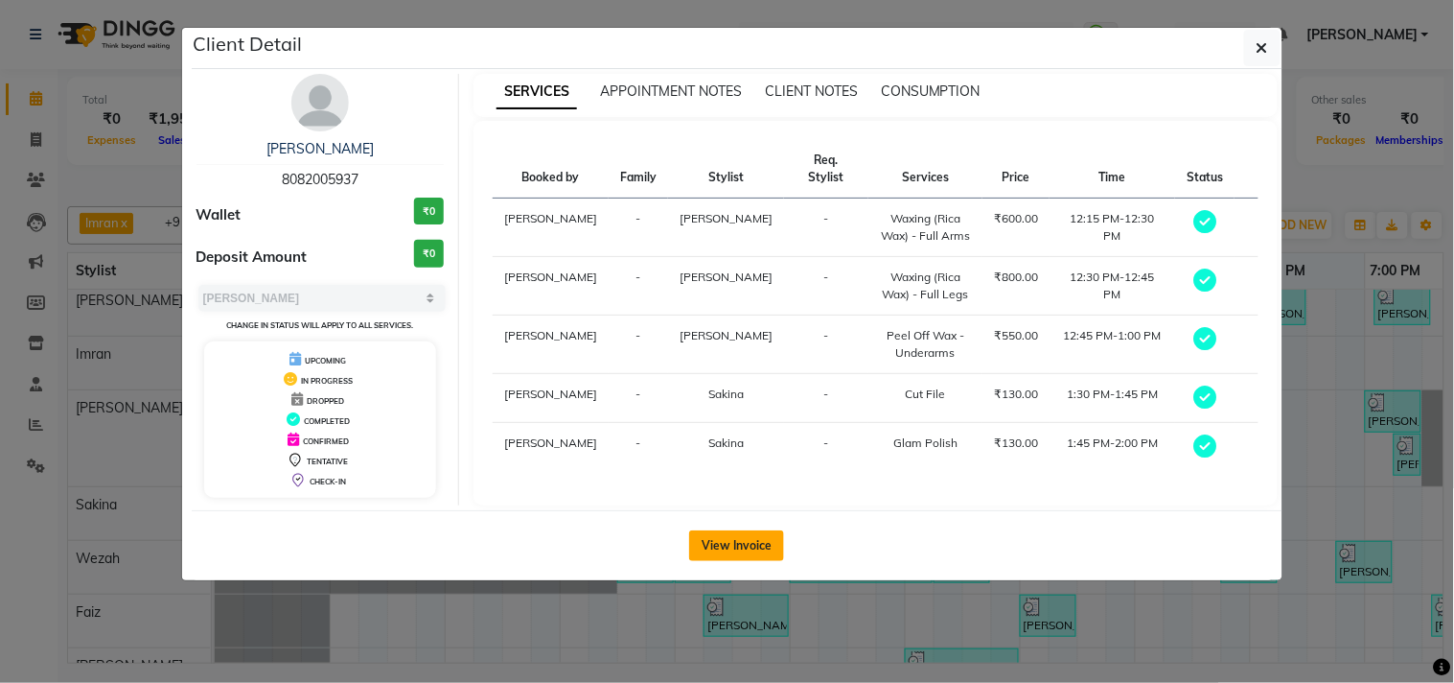
click at [733, 543] on button "View Invoice" at bounding box center [736, 545] width 95 height 31
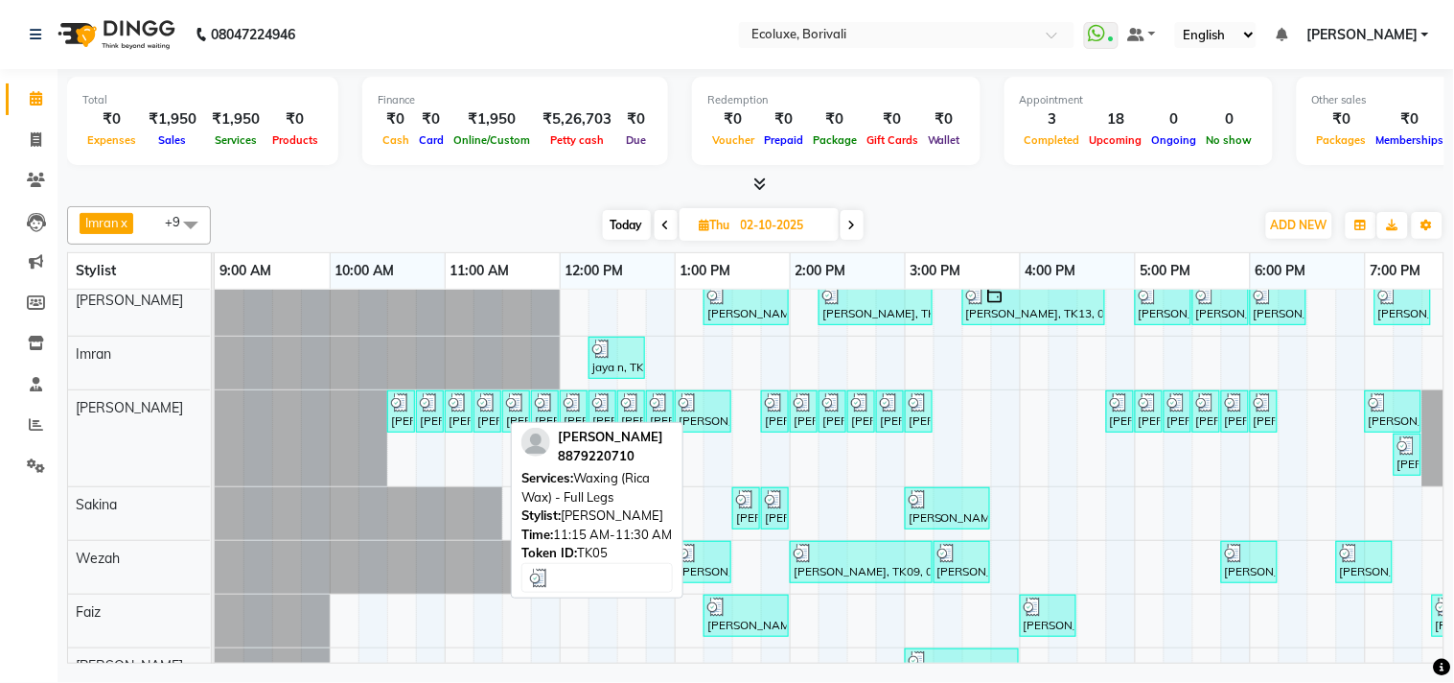
click at [493, 414] on div "Sheetal Chandra, TK05, 11:15 AM-11:30 AM, Waxing (Rica Wax) - Full Legs" at bounding box center [488, 411] width 24 height 36
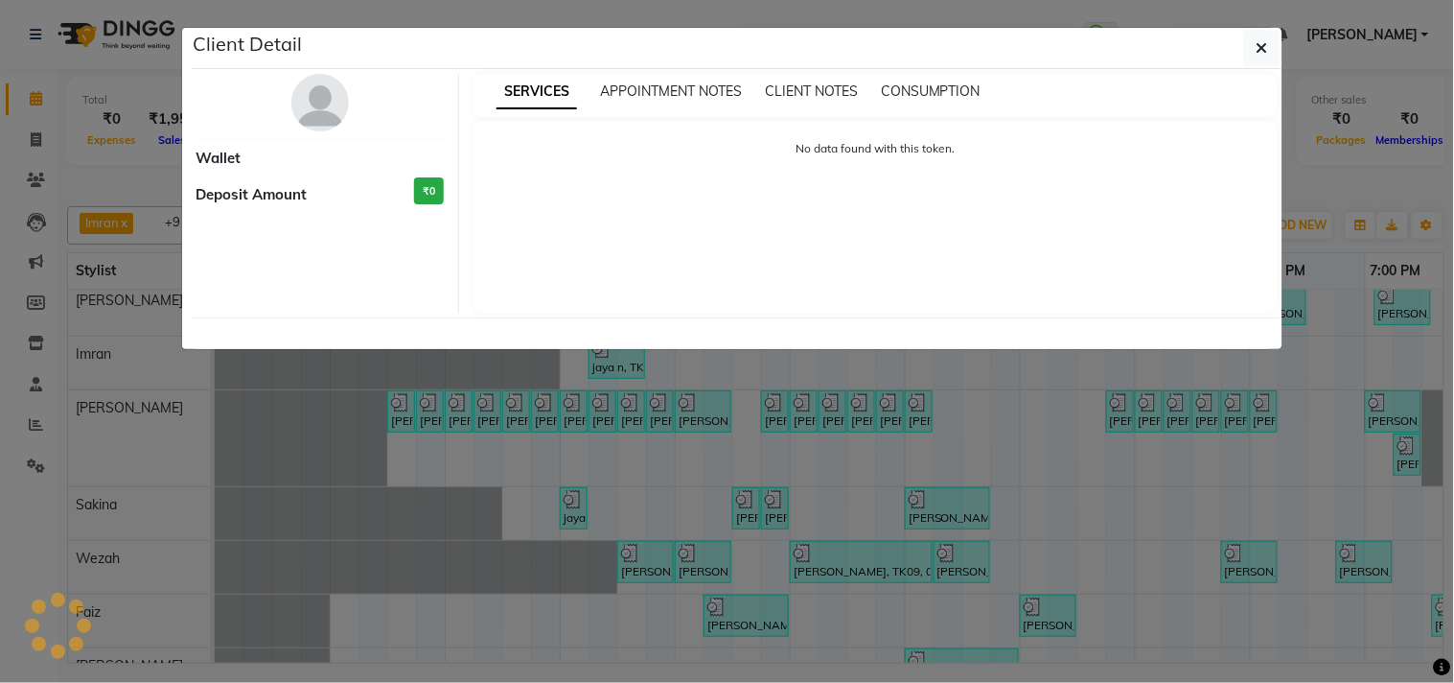
select select "3"
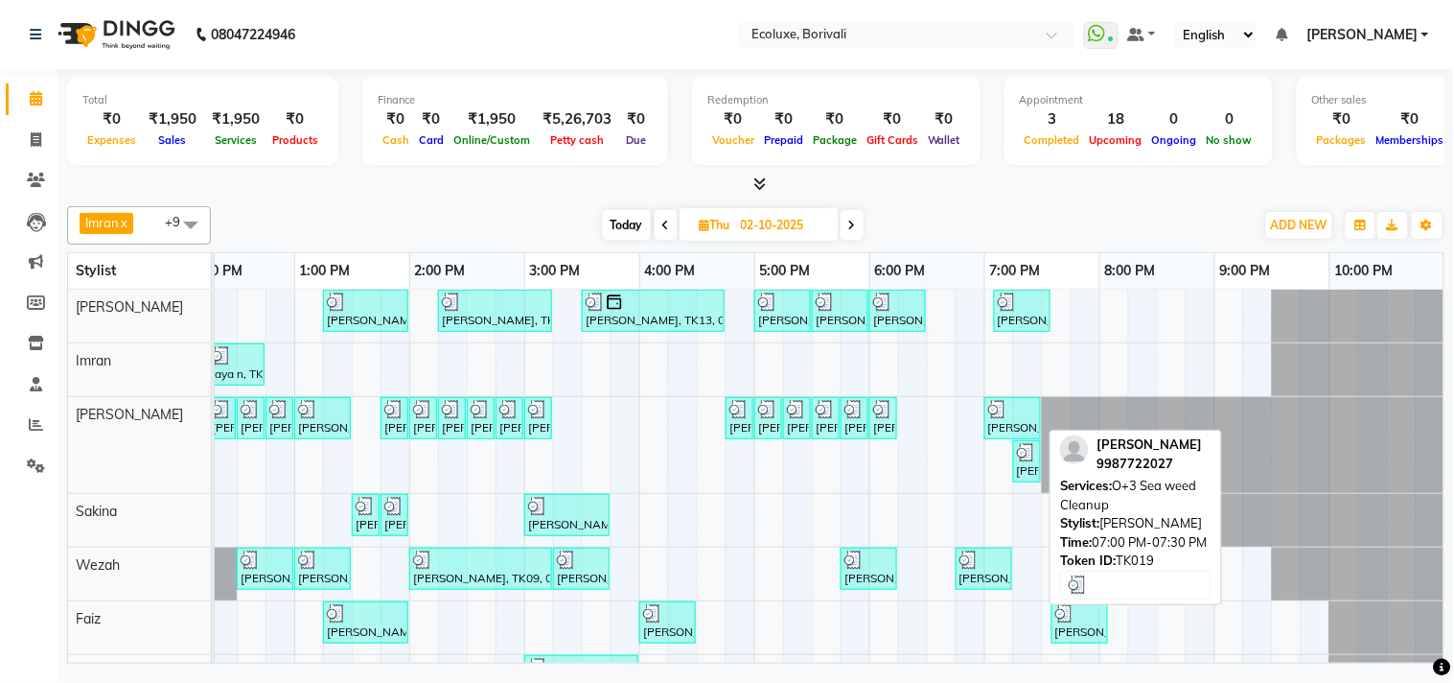
click at [1020, 410] on div at bounding box center [1012, 409] width 49 height 19
select select "3"
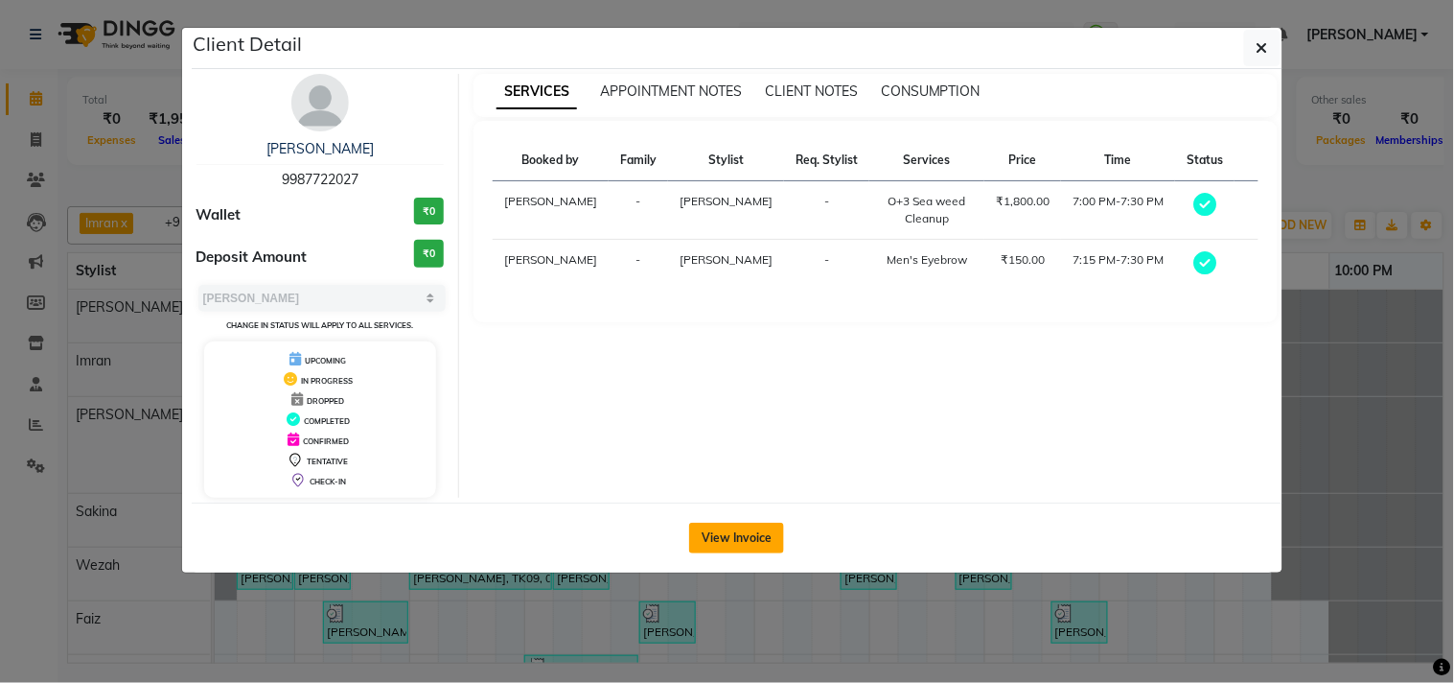
click at [746, 534] on button "View Invoice" at bounding box center [736, 538] width 95 height 31
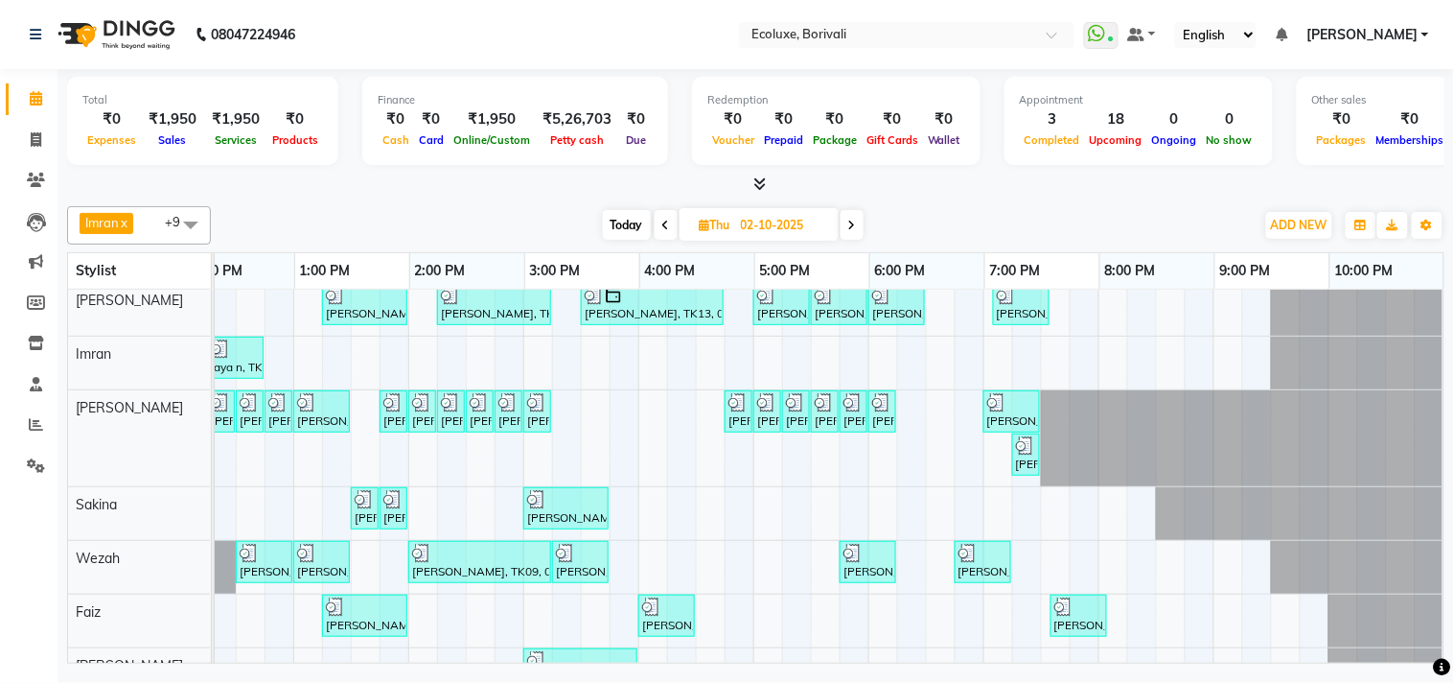
scroll to position [205, 0]
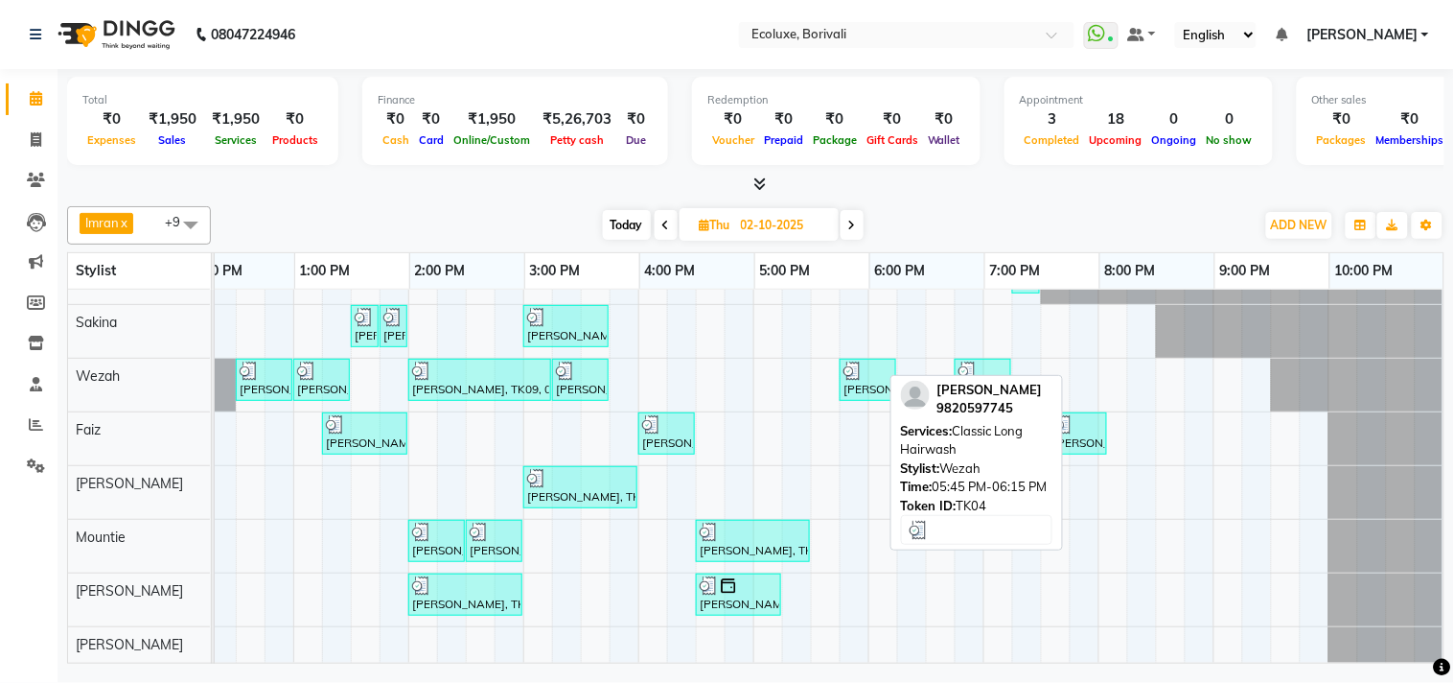
click at [867, 361] on div at bounding box center [868, 370] width 49 height 19
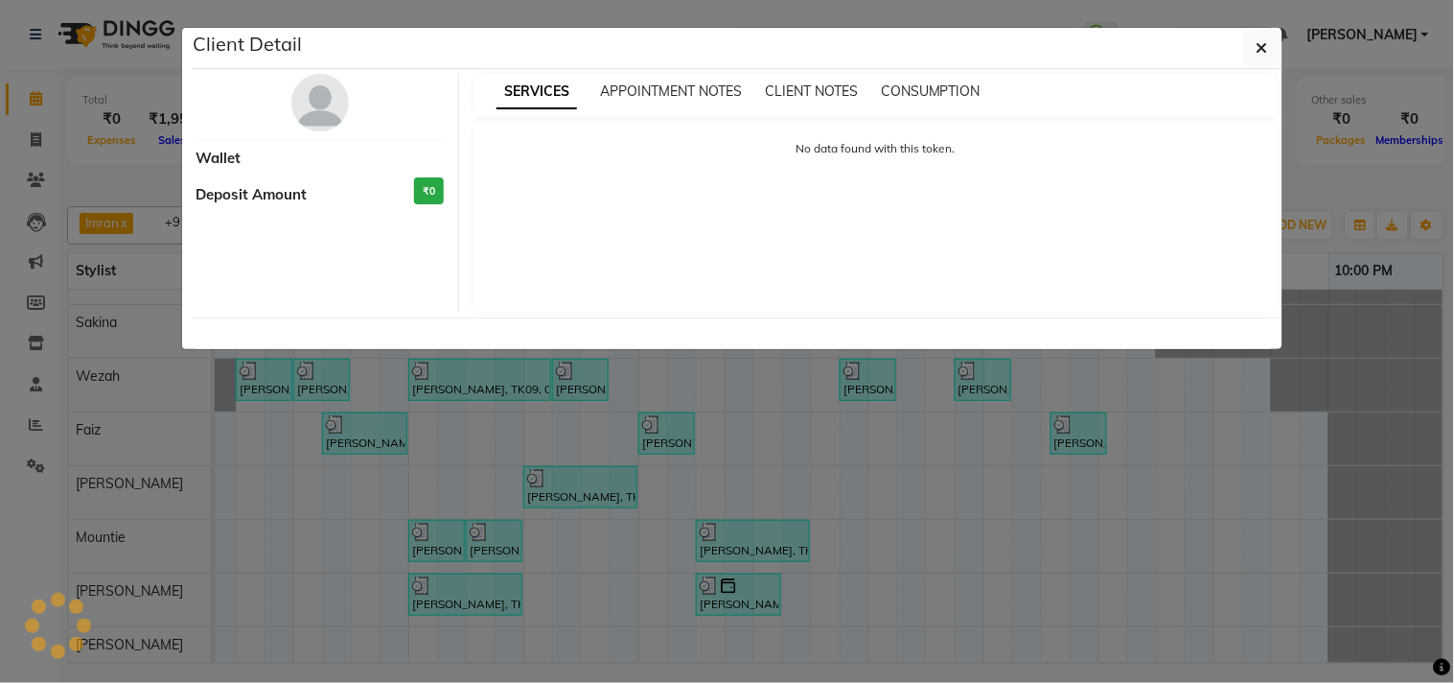
select select "3"
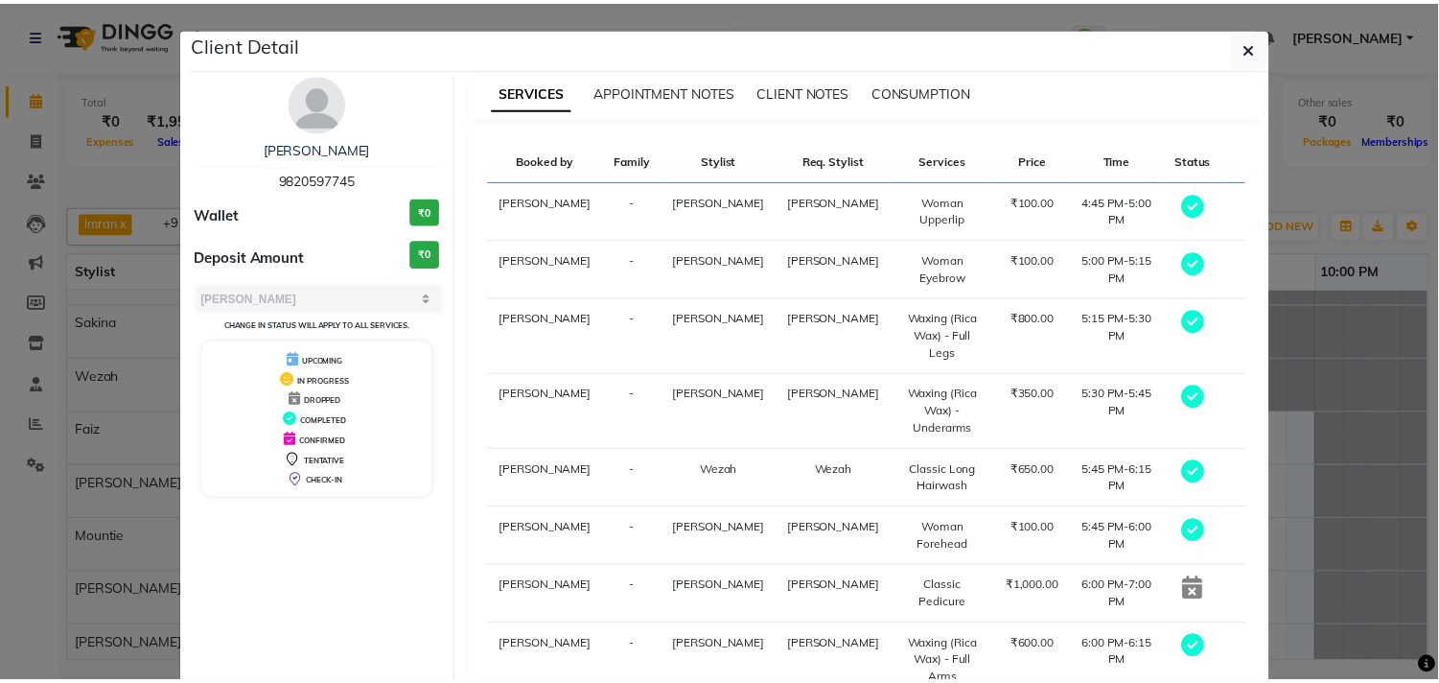
scroll to position [120, 0]
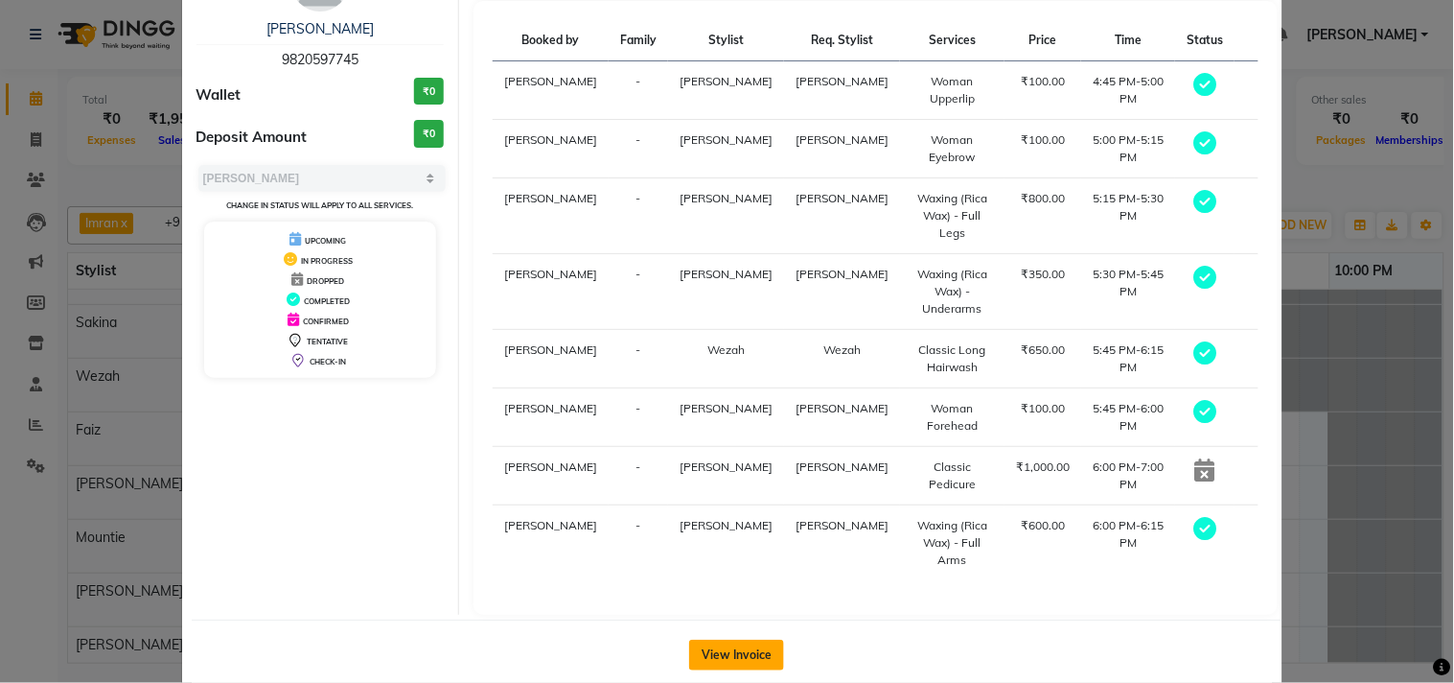
click at [745, 639] on button "View Invoice" at bounding box center [736, 654] width 95 height 31
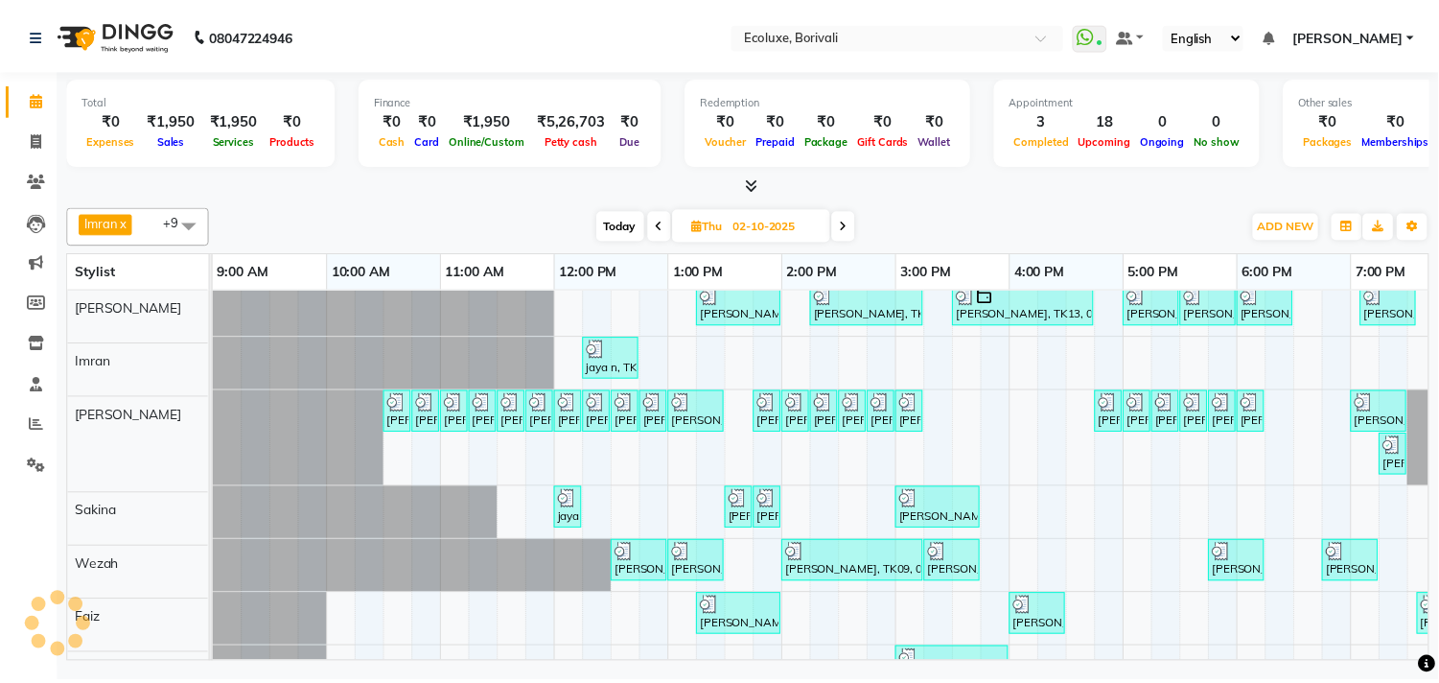
scroll to position [7, 0]
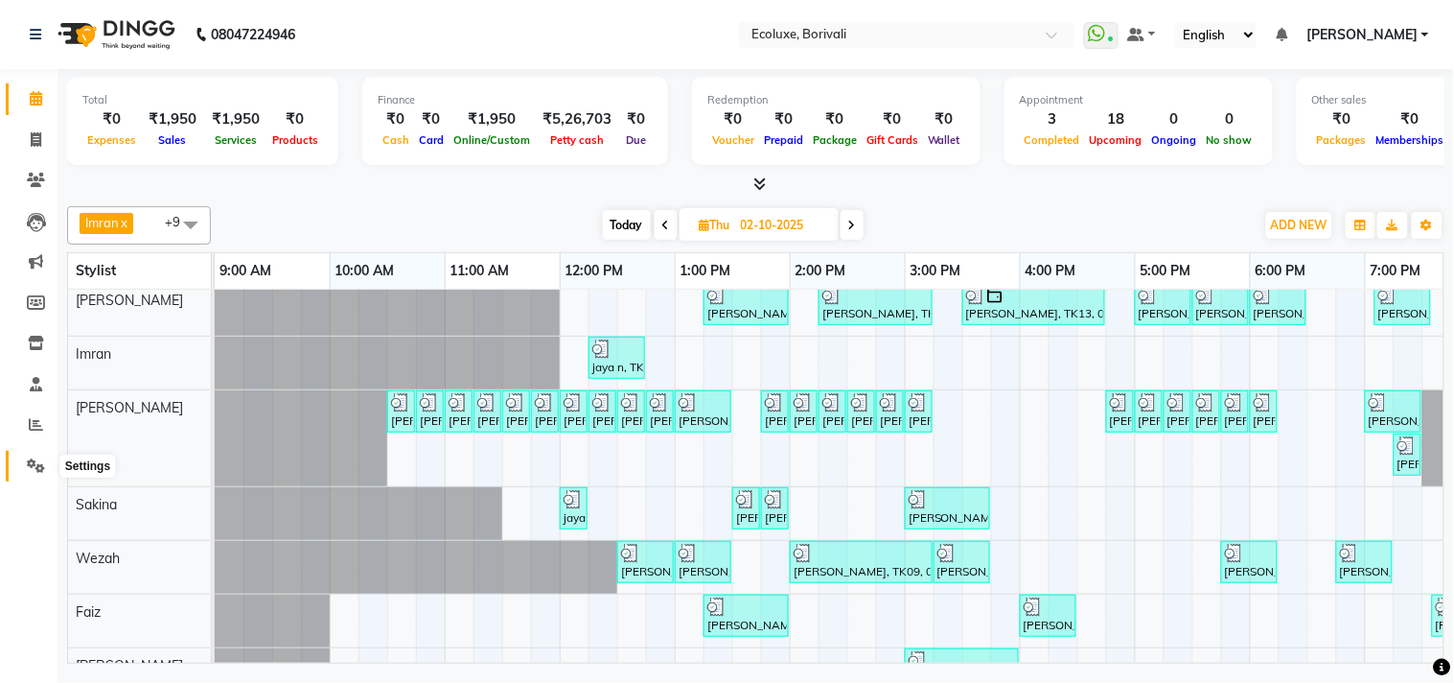
click at [36, 458] on icon at bounding box center [36, 465] width 18 height 14
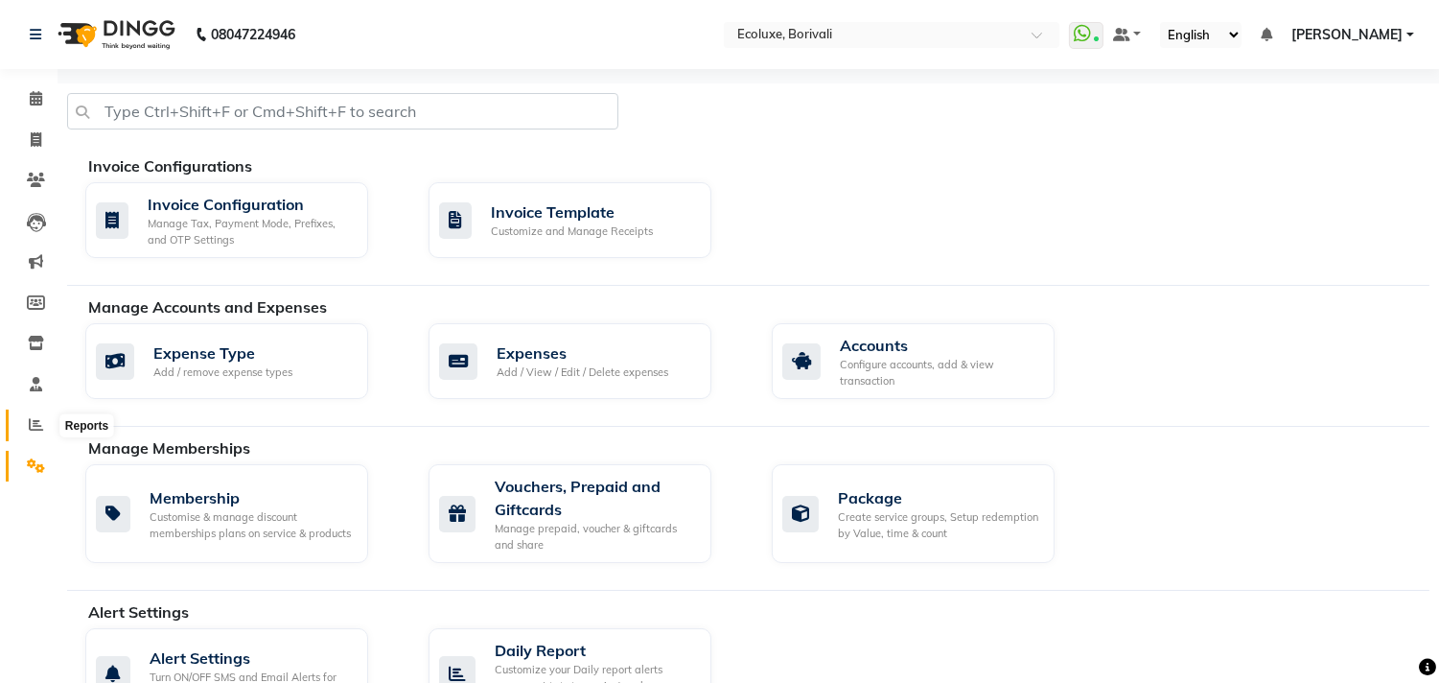
click at [24, 424] on span at bounding box center [36, 425] width 34 height 22
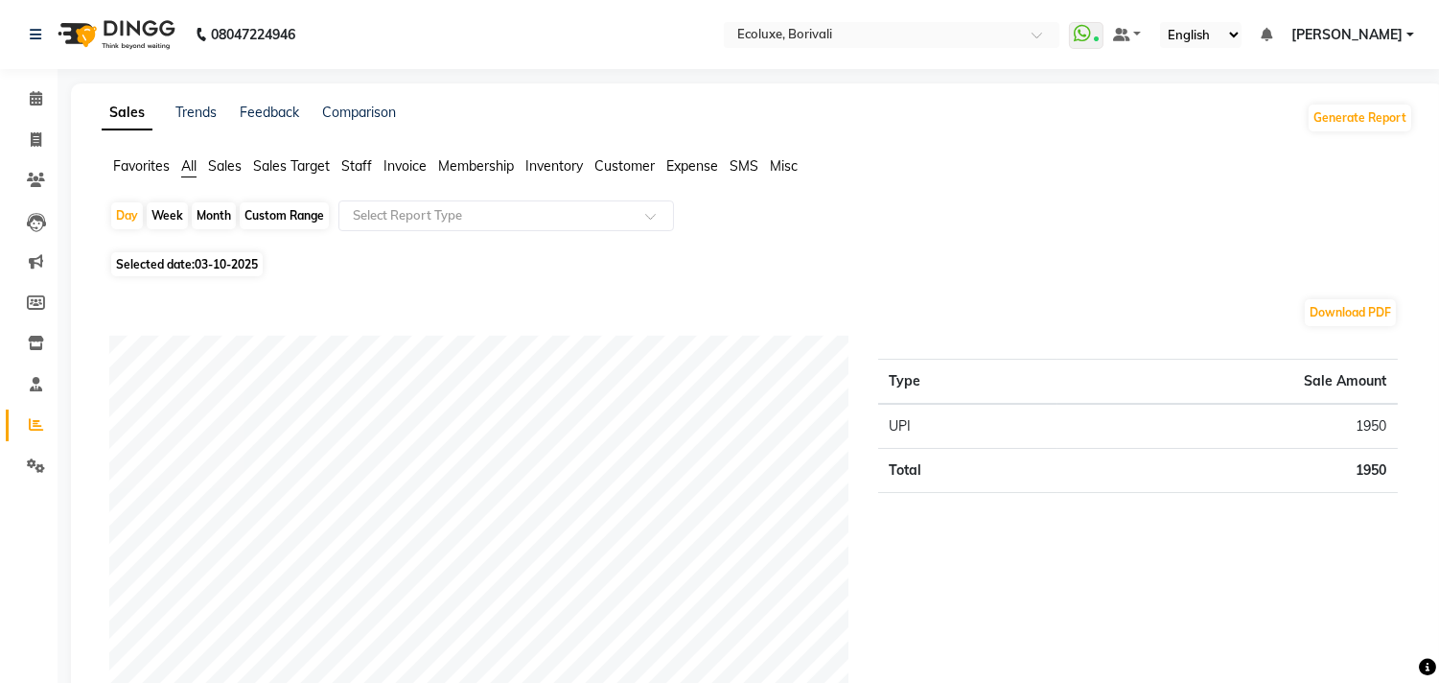
click at [236, 257] on span "03-10-2025" at bounding box center [226, 264] width 63 height 14
select select "10"
select select "2025"
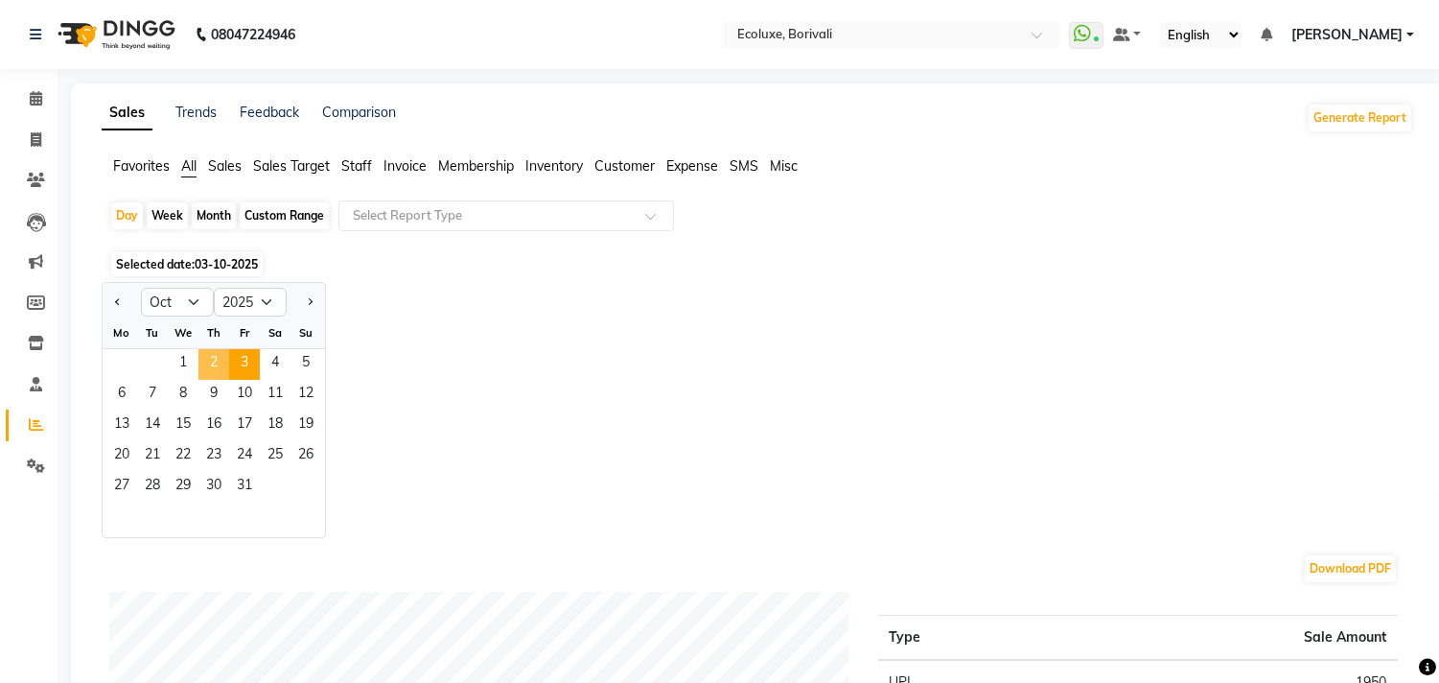
click at [205, 355] on span "2" at bounding box center [213, 364] width 31 height 31
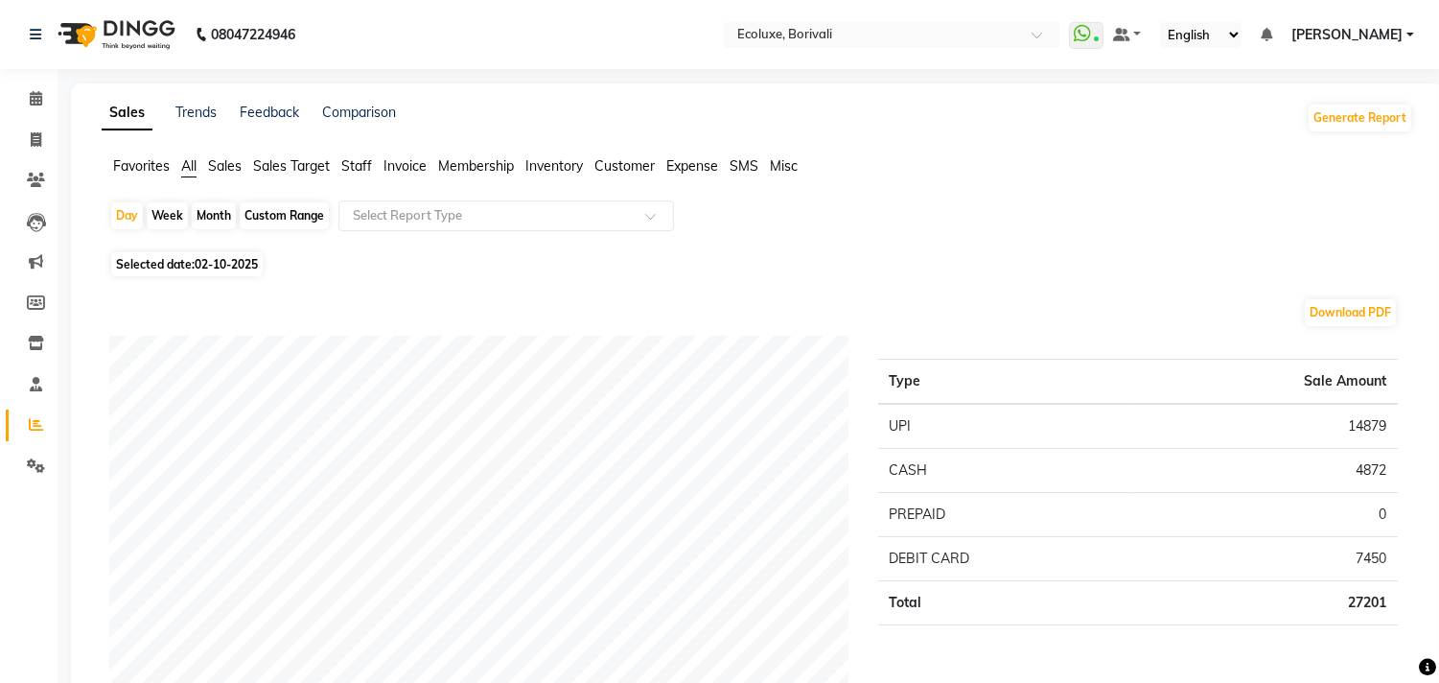
click at [384, 167] on span "Invoice" at bounding box center [404, 165] width 43 height 17
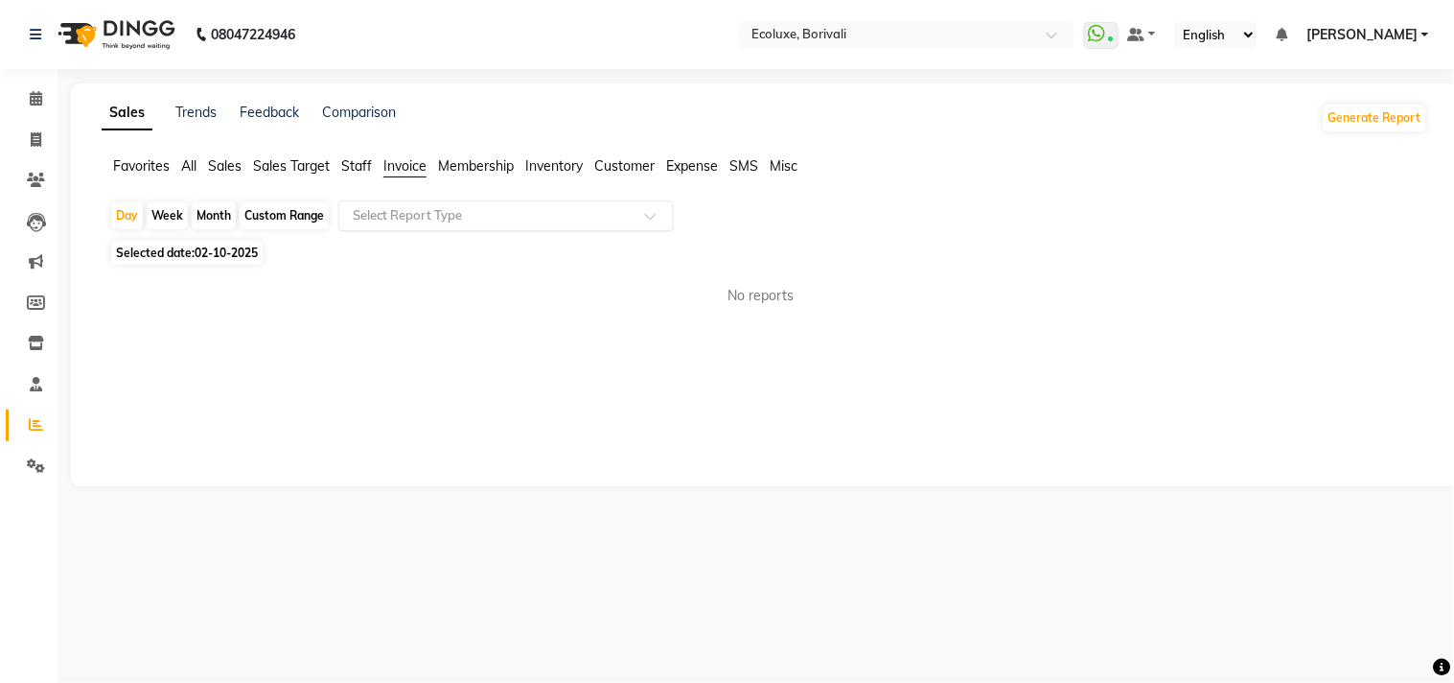
click at [504, 214] on input "text" at bounding box center [487, 215] width 276 height 19
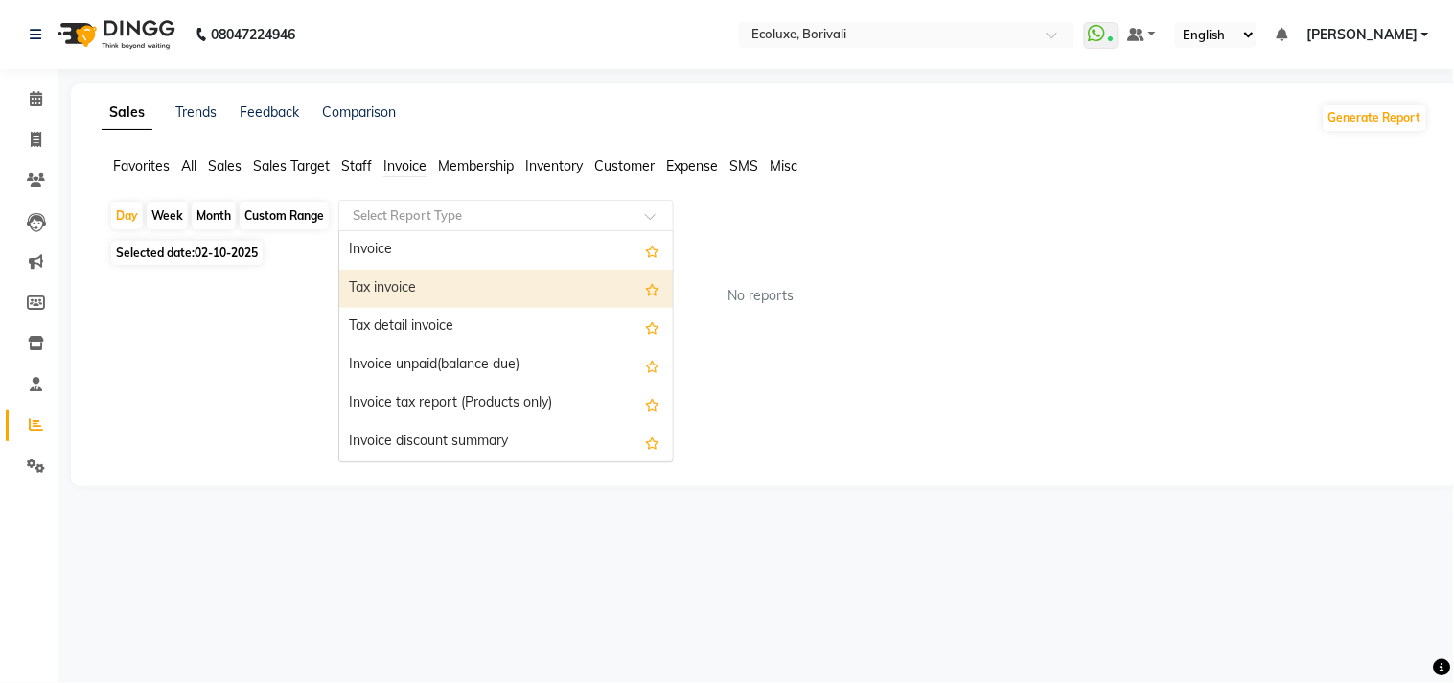
click at [452, 285] on div "Tax invoice" at bounding box center [506, 288] width 334 height 38
select select "full_report"
select select "csv"
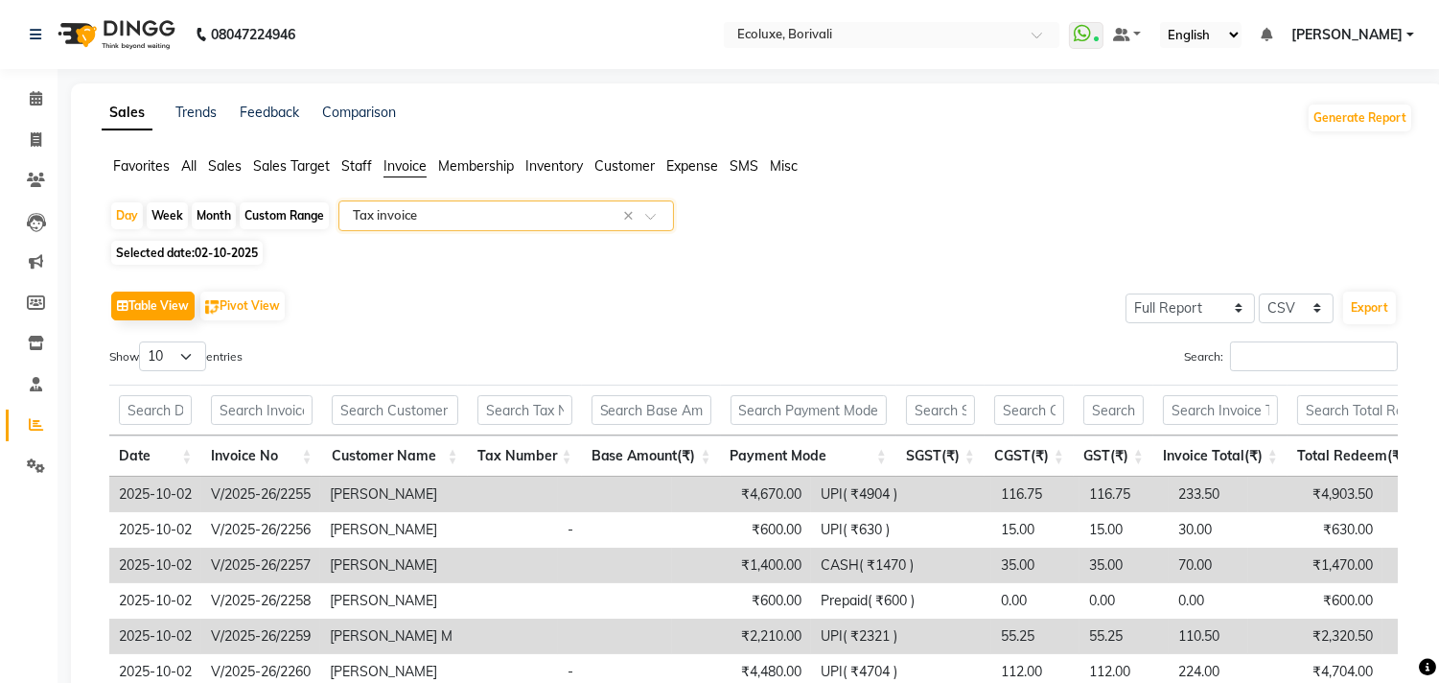
click at [470, 211] on input "text" at bounding box center [487, 215] width 276 height 19
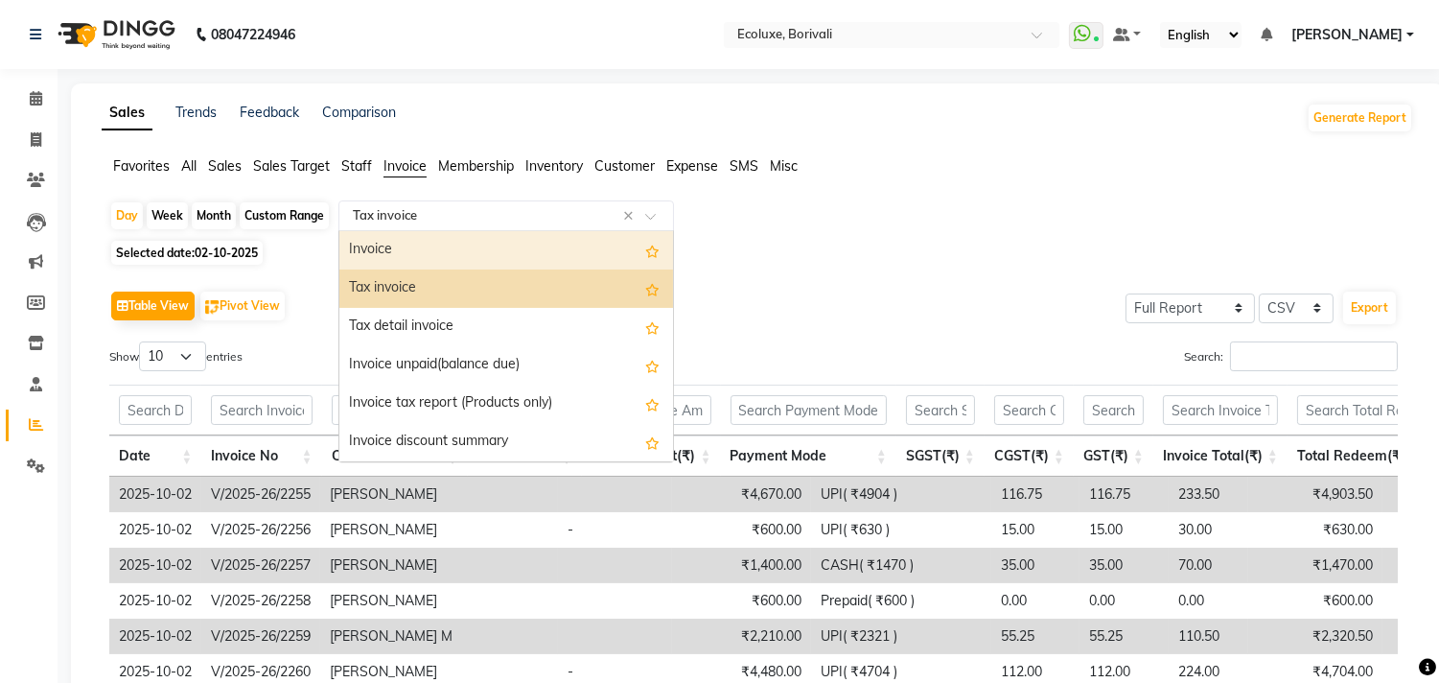
click at [448, 246] on div "Invoice" at bounding box center [506, 250] width 334 height 38
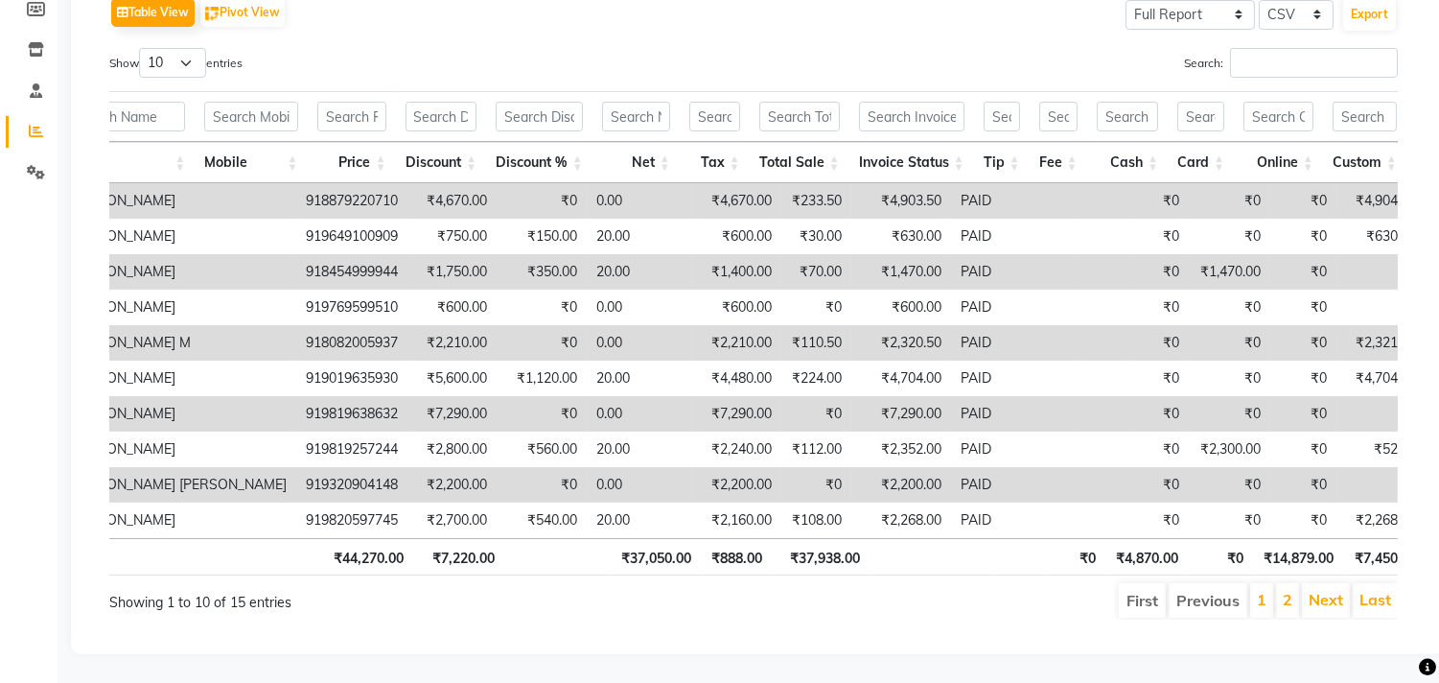
scroll to position [0, 514]
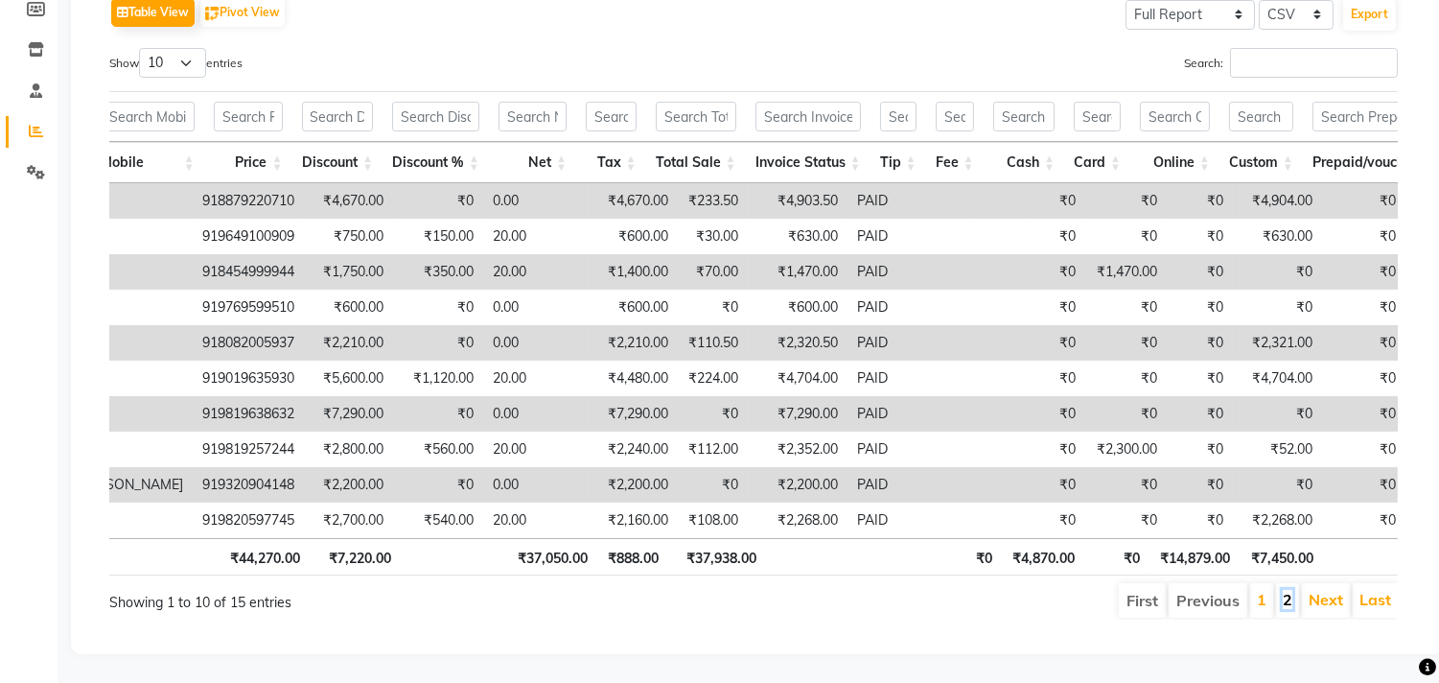
click at [1285, 590] on link "2" at bounding box center [1288, 599] width 10 height 19
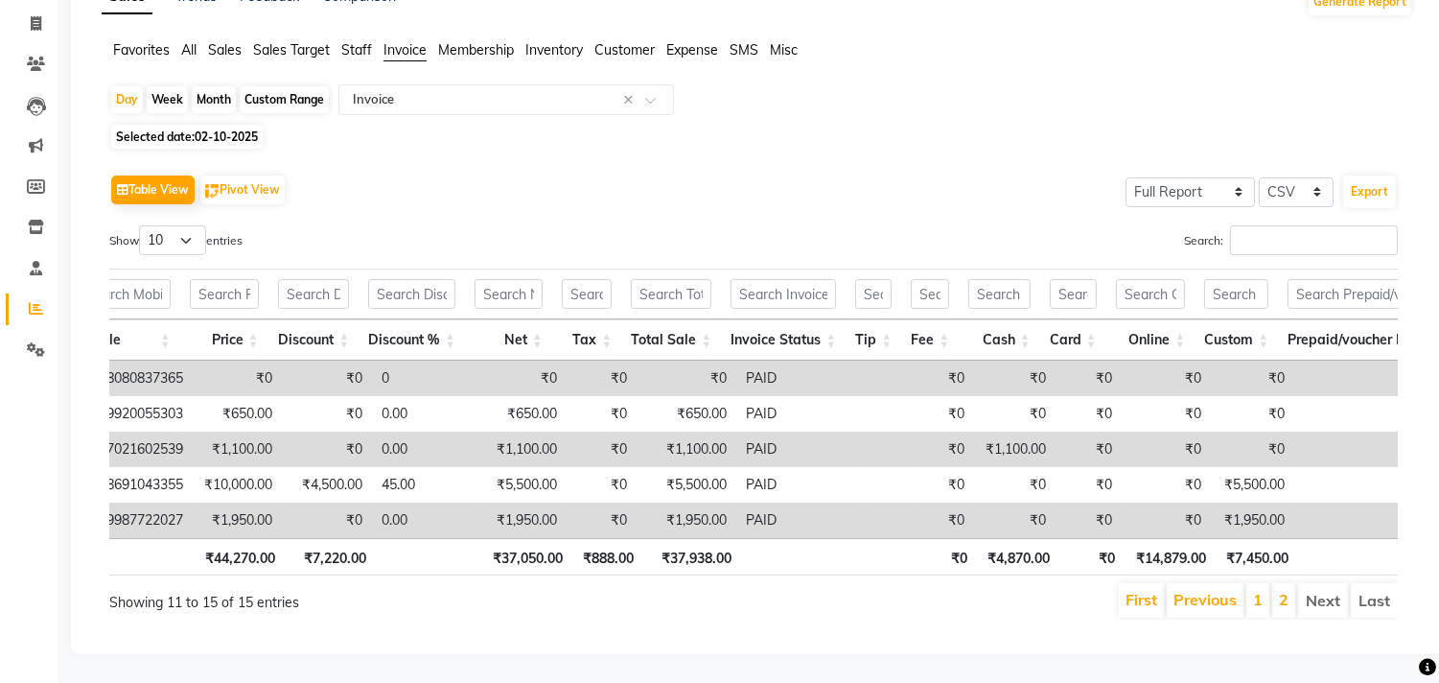
scroll to position [0, 0]
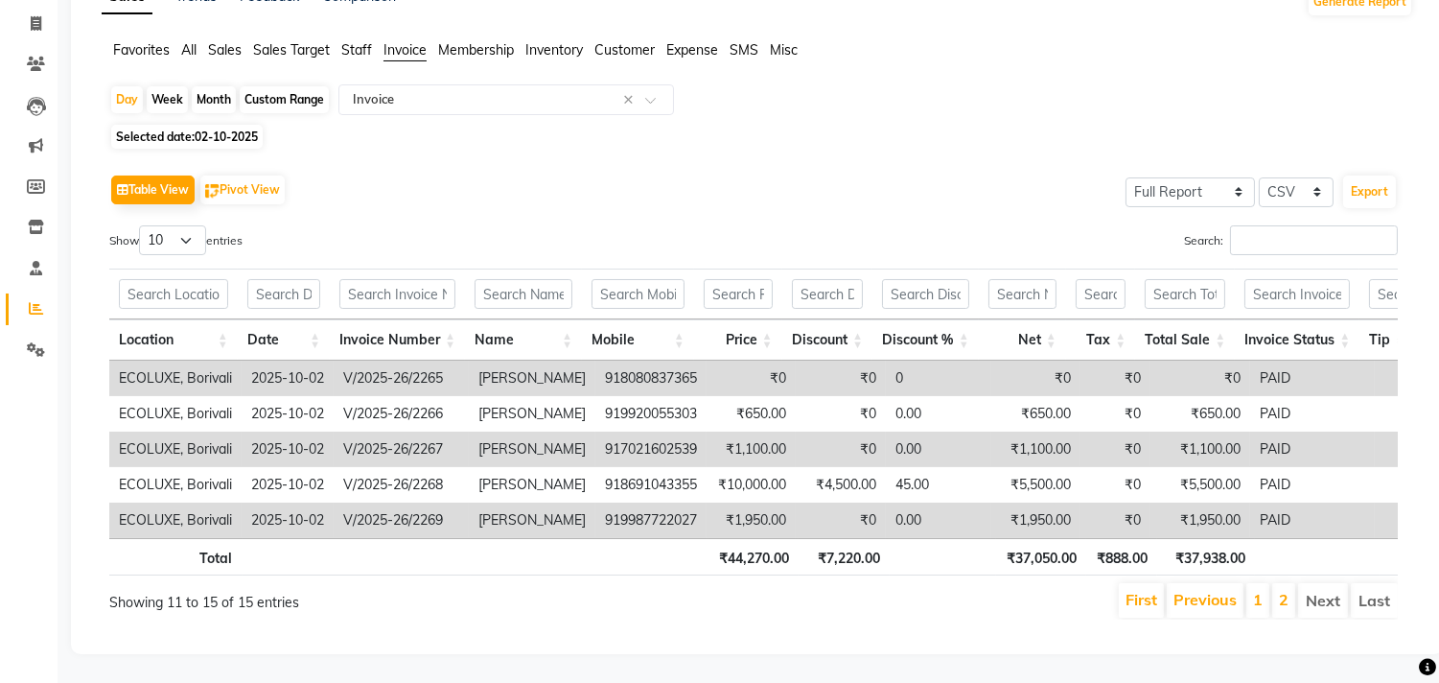
click at [1249, 583] on li "1" at bounding box center [1257, 600] width 23 height 35
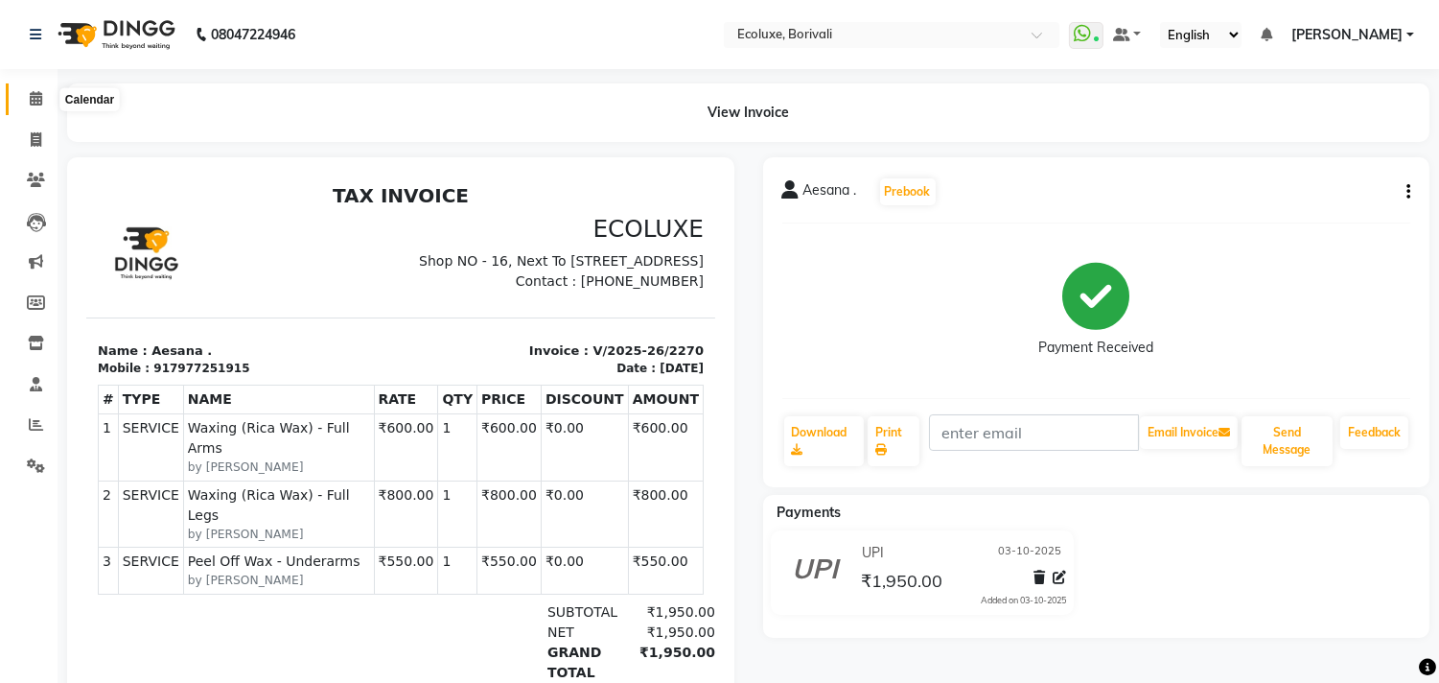
click at [38, 98] on icon at bounding box center [36, 98] width 12 height 14
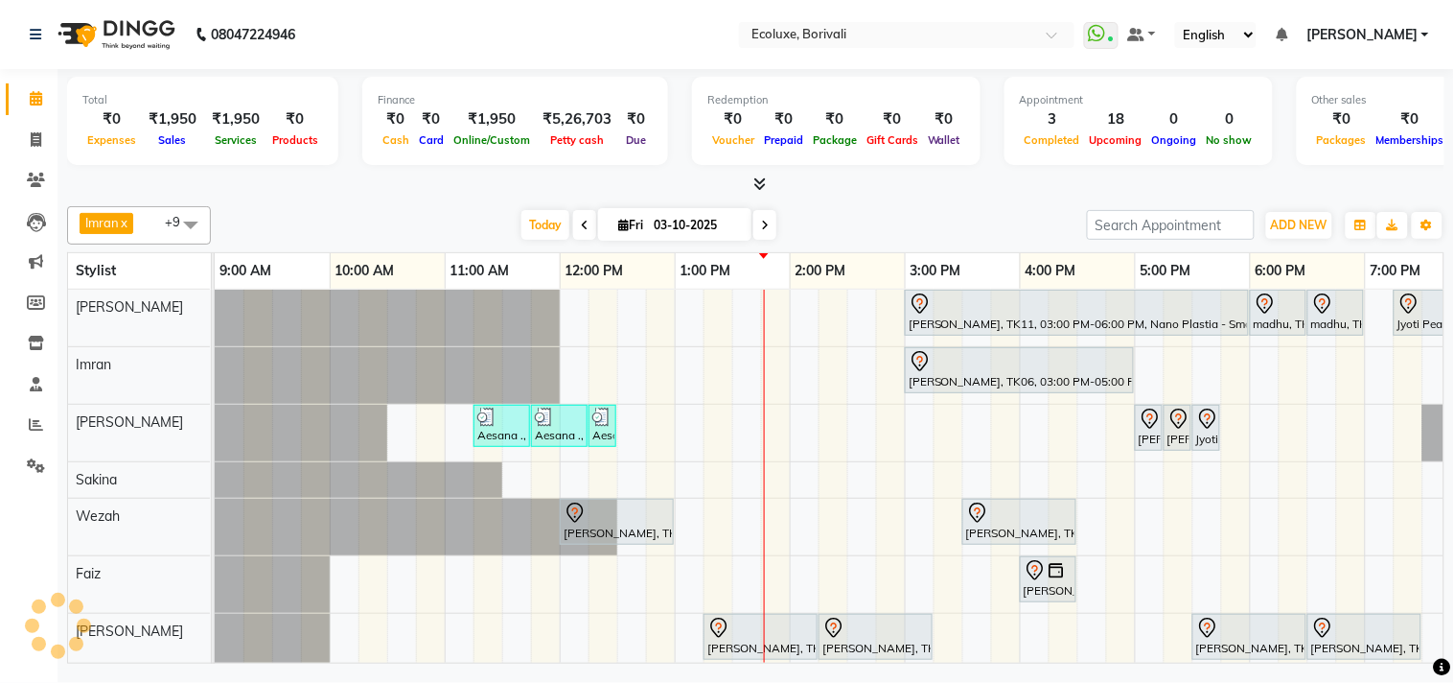
scroll to position [7, 0]
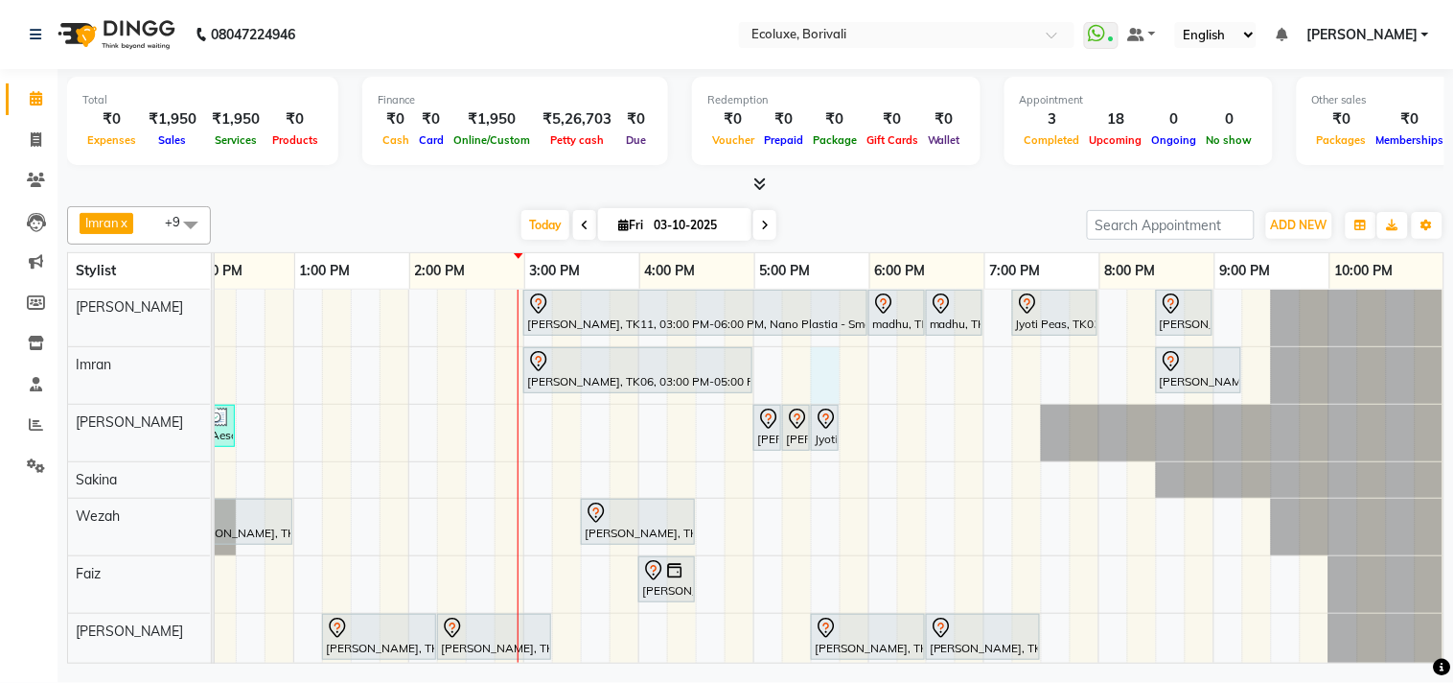
click at [800, 374] on div "Hetal Gandhi, TK11, 03:00 PM-06:00 PM, Nano Plastia - Small madhu, TK08, 06:00 …" at bounding box center [638, 545] width 1611 height 511
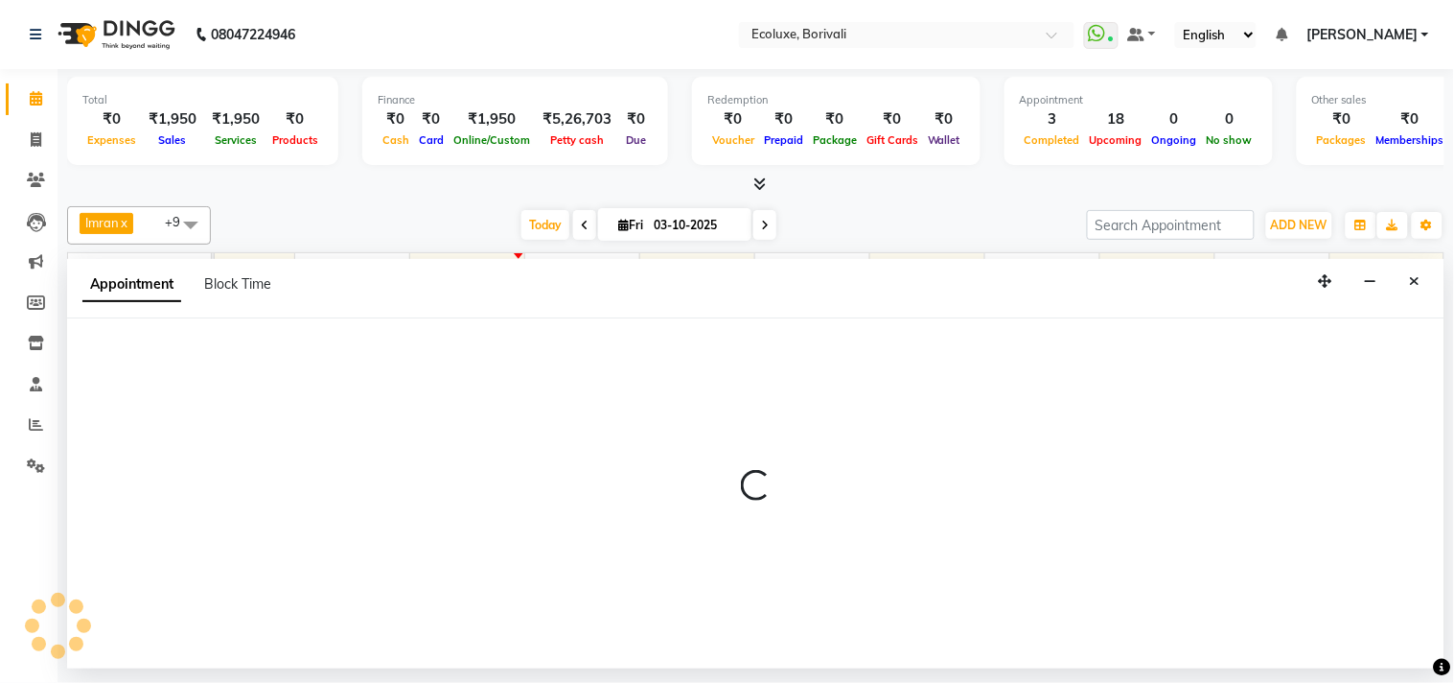
select select "35739"
select select "1050"
select select "tentative"
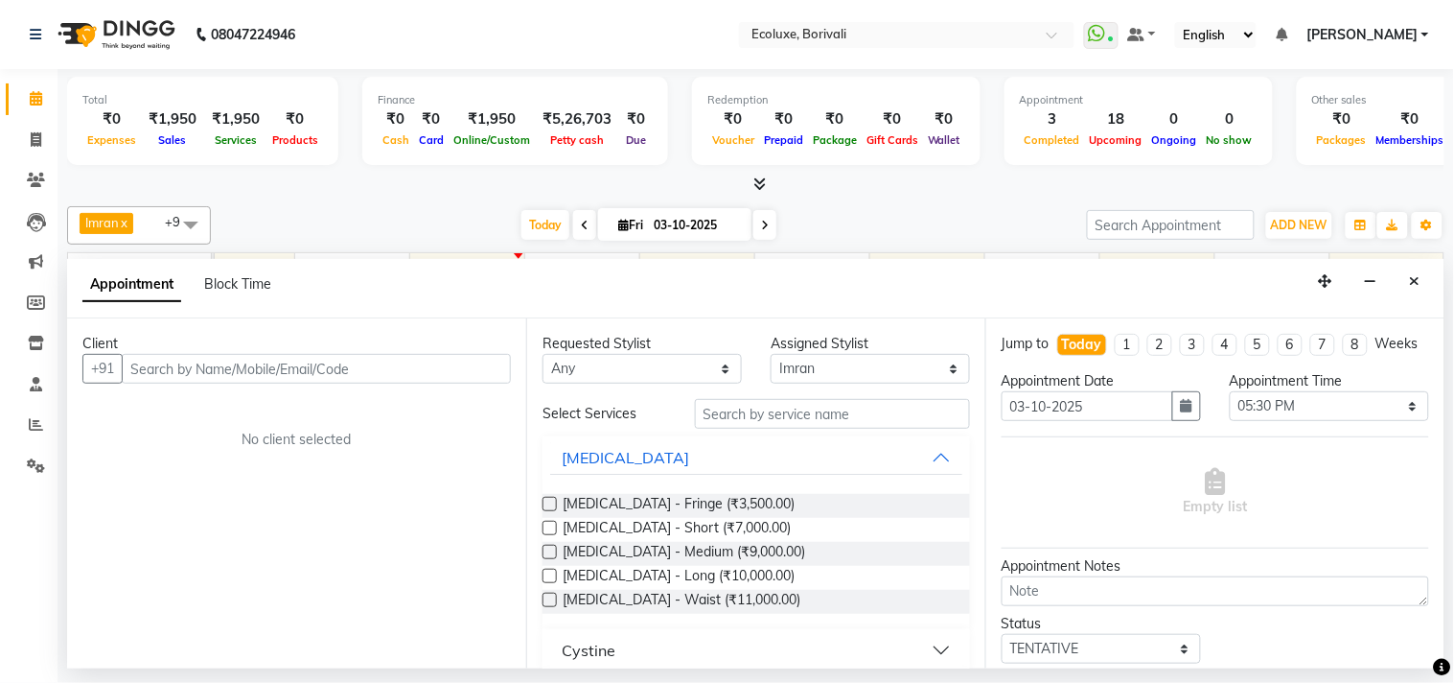
click at [456, 368] on input "text" at bounding box center [316, 369] width 389 height 30
type input "5"
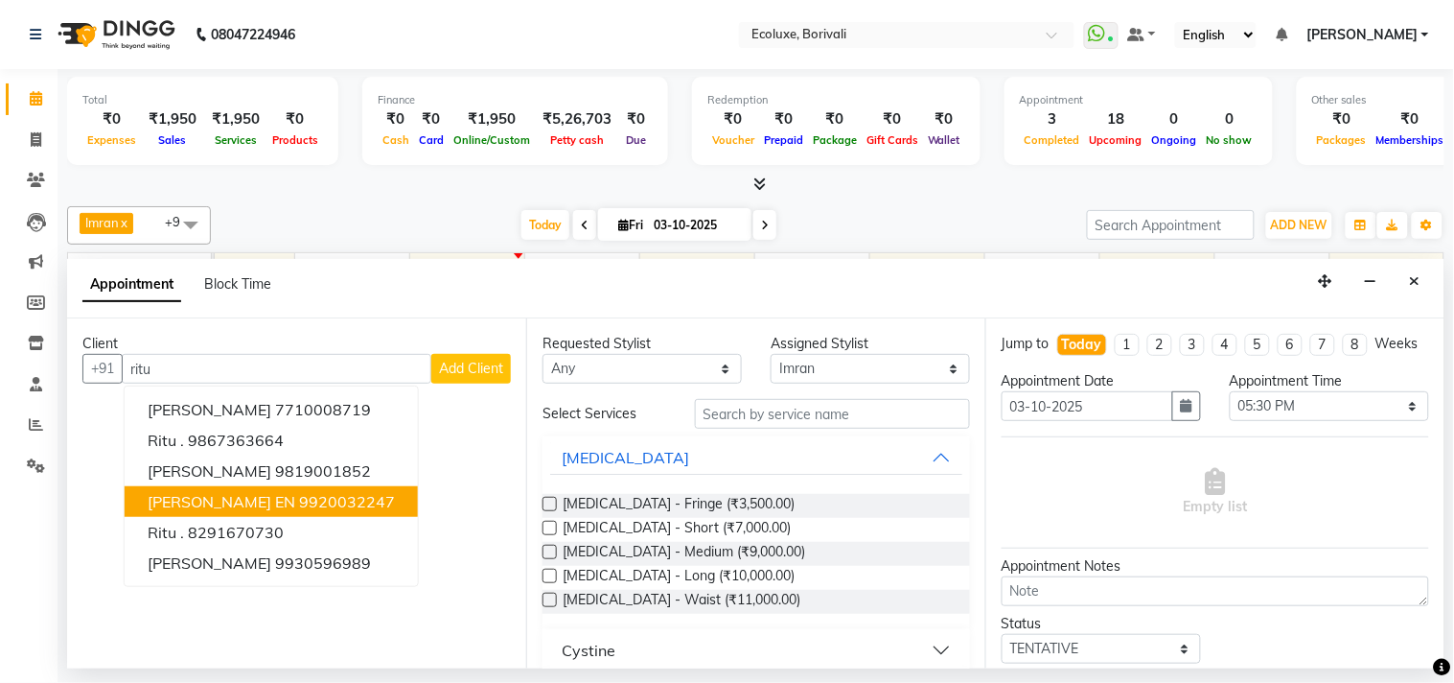
click at [299, 494] on ngb-highlight "9920032247" at bounding box center [347, 501] width 96 height 19
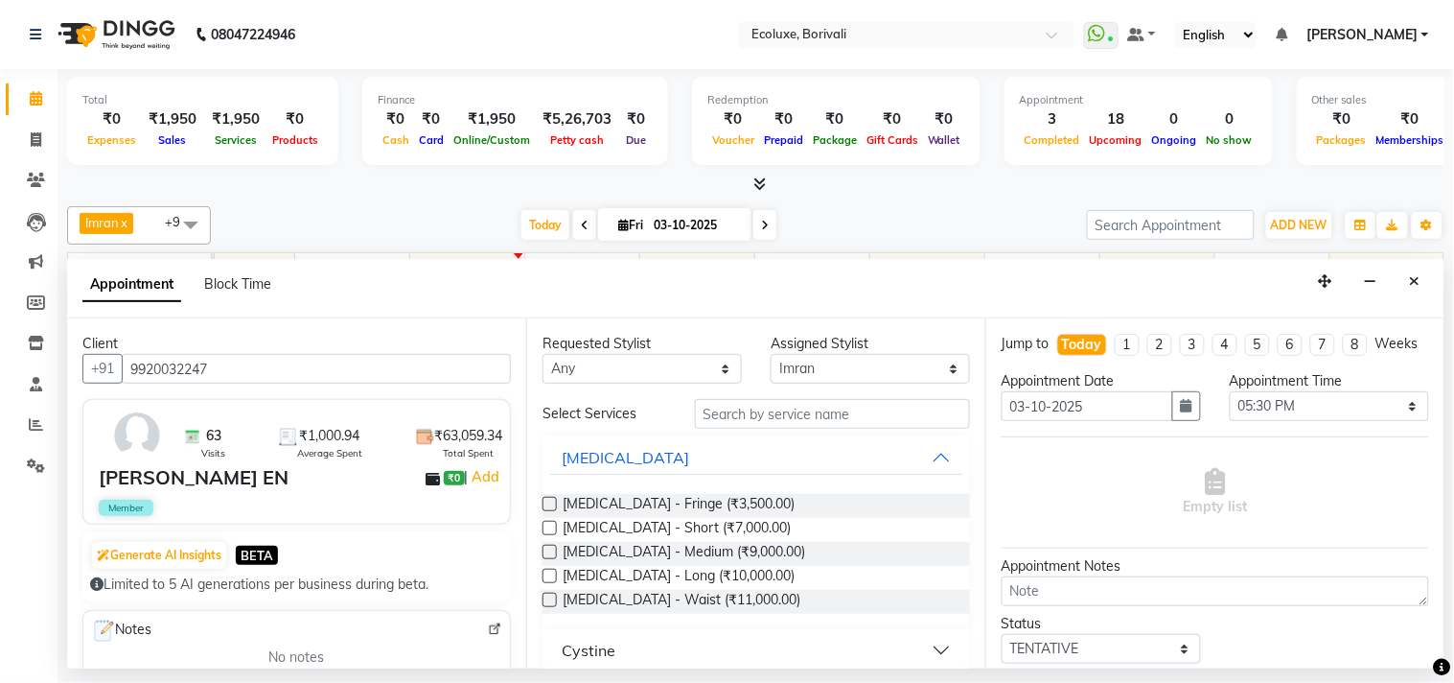
type input "9920032247"
click at [708, 423] on input "text" at bounding box center [832, 414] width 275 height 30
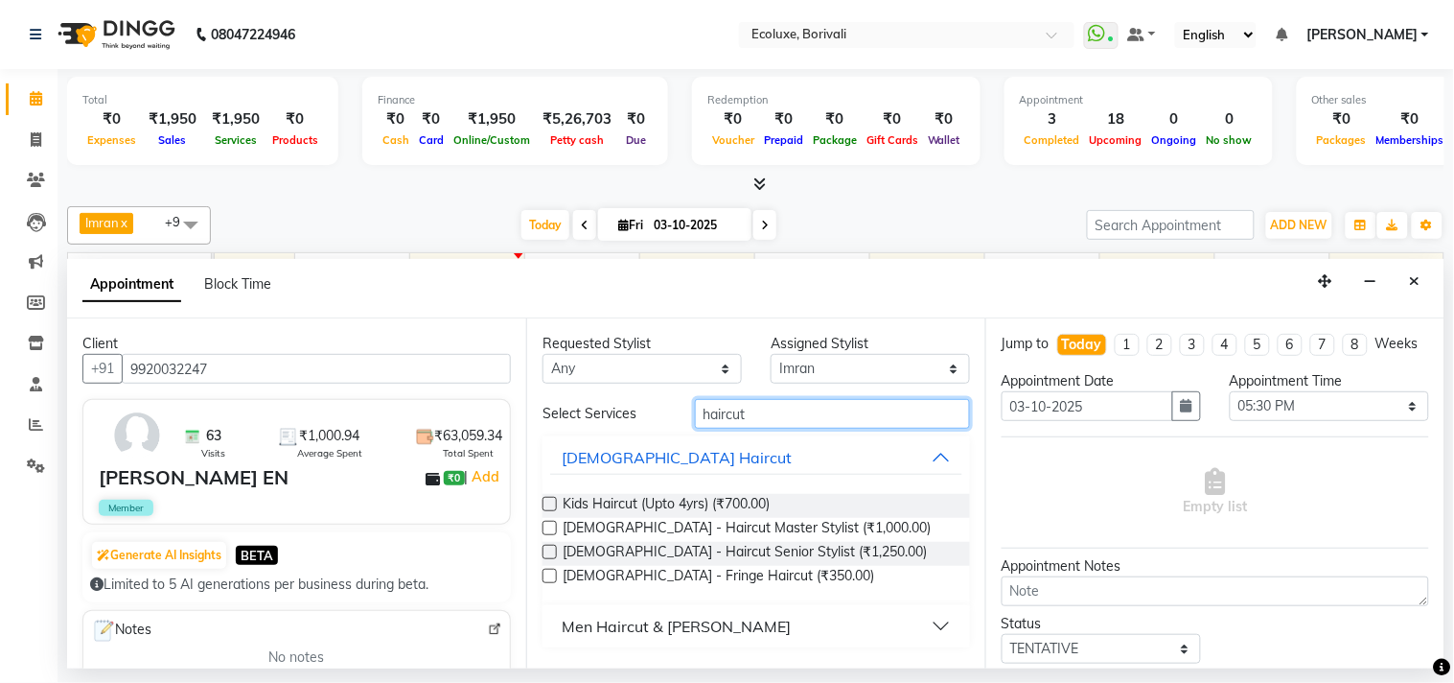
type input "haircut"
click at [657, 627] on div "Men Haircut & [PERSON_NAME]" at bounding box center [676, 626] width 229 height 23
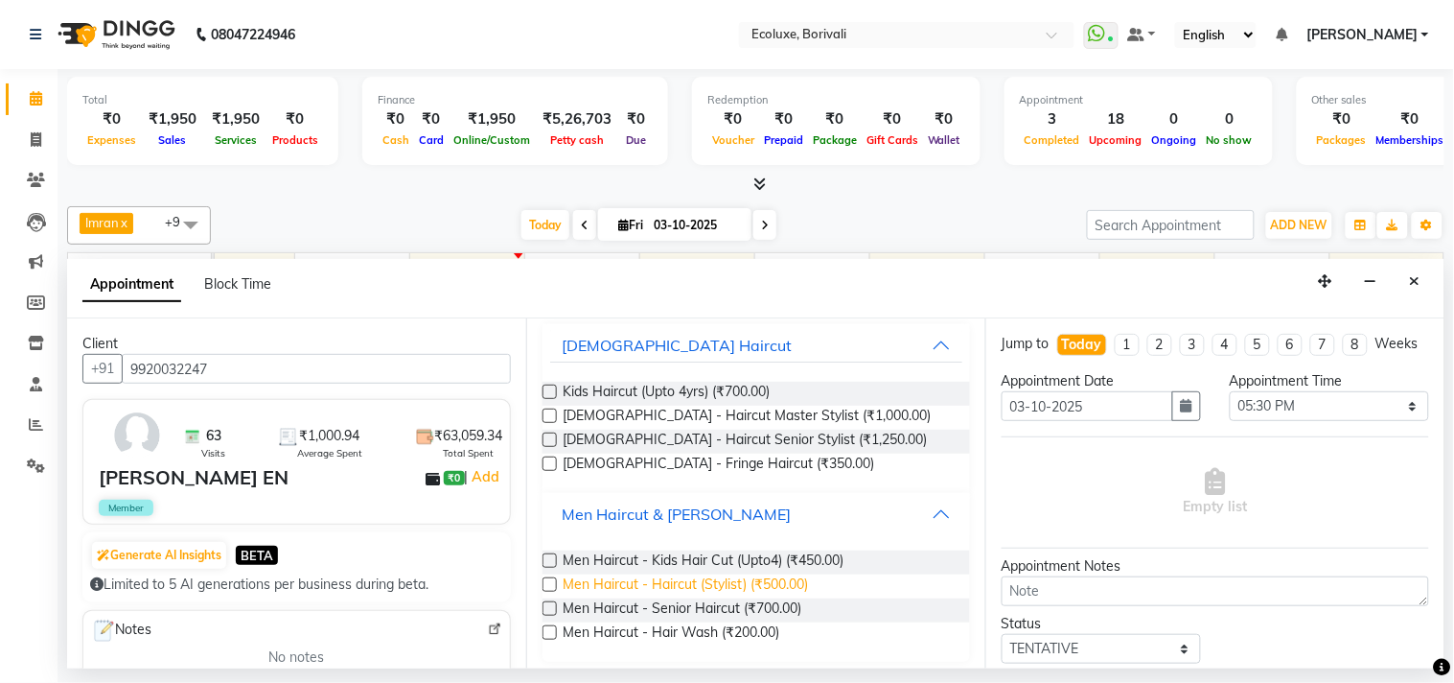
scroll to position [119, 0]
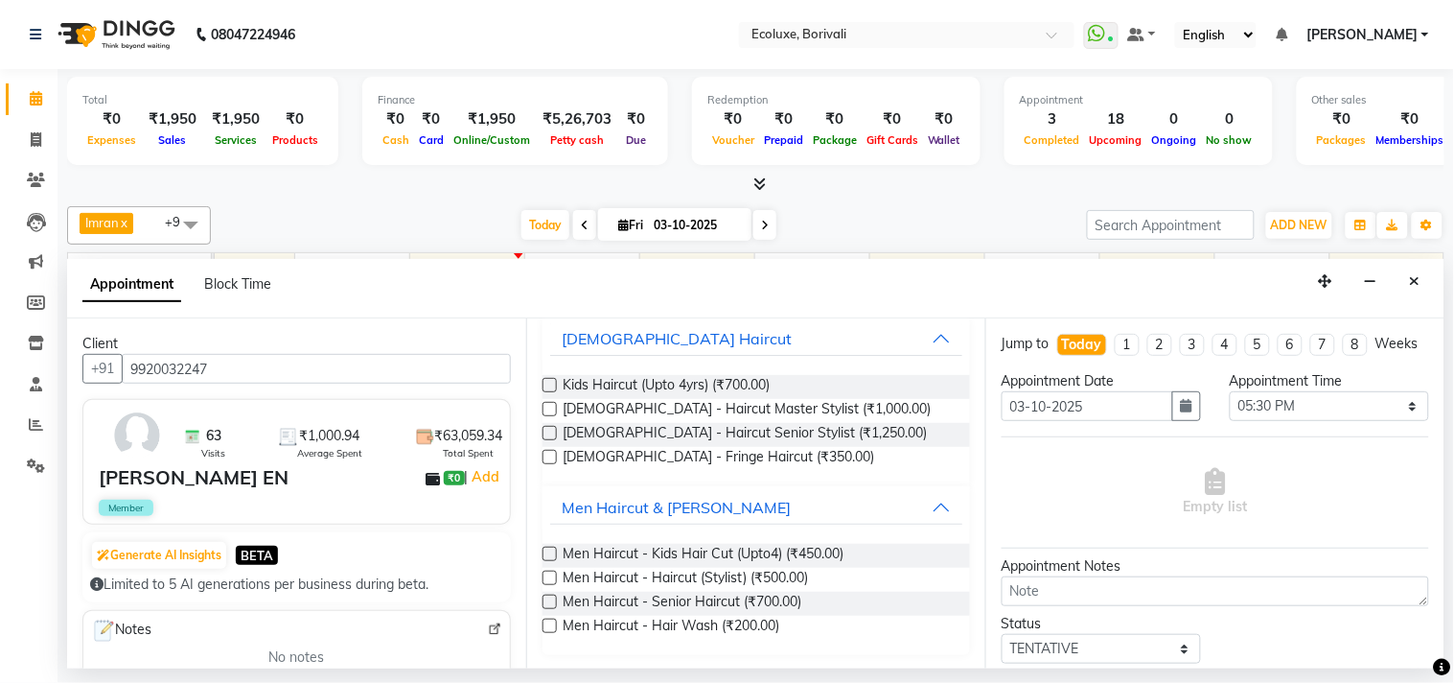
click at [549, 595] on label at bounding box center [550, 601] width 14 height 14
click at [549, 597] on input "checkbox" at bounding box center [549, 603] width 12 height 12
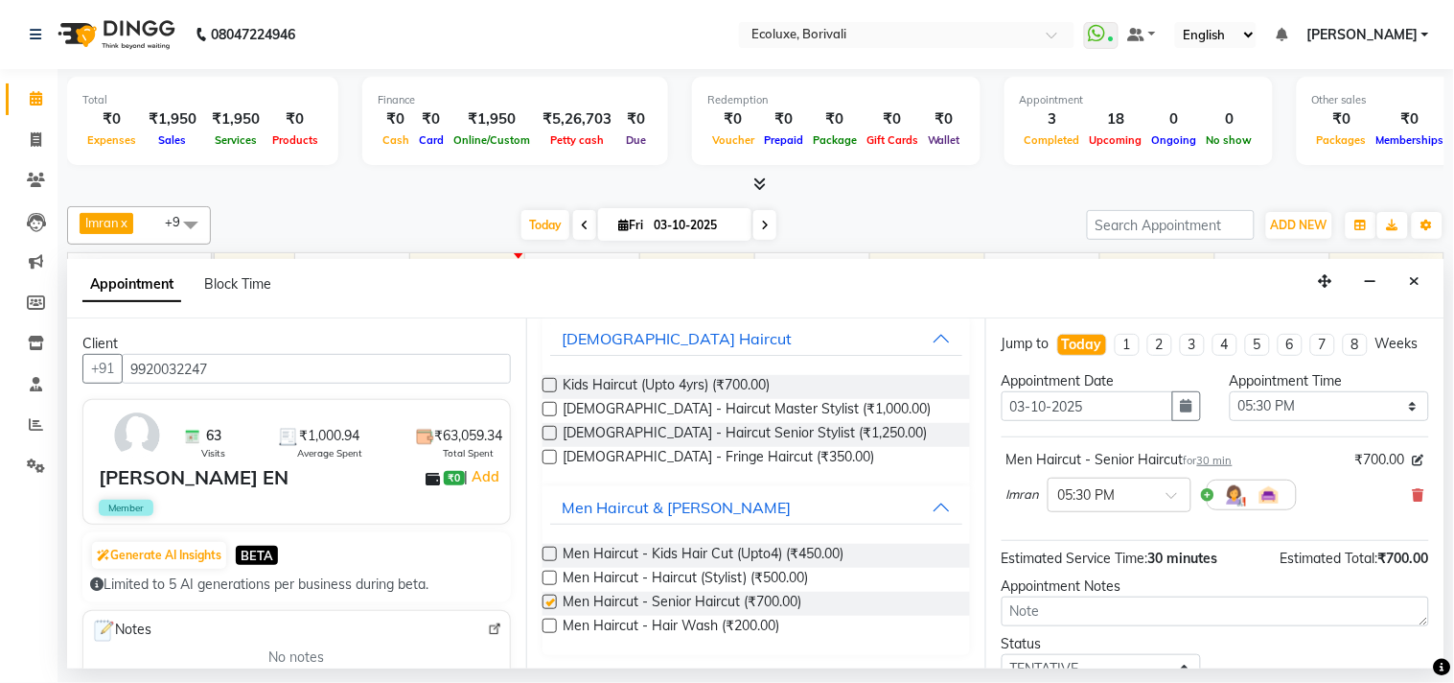
checkbox input "false"
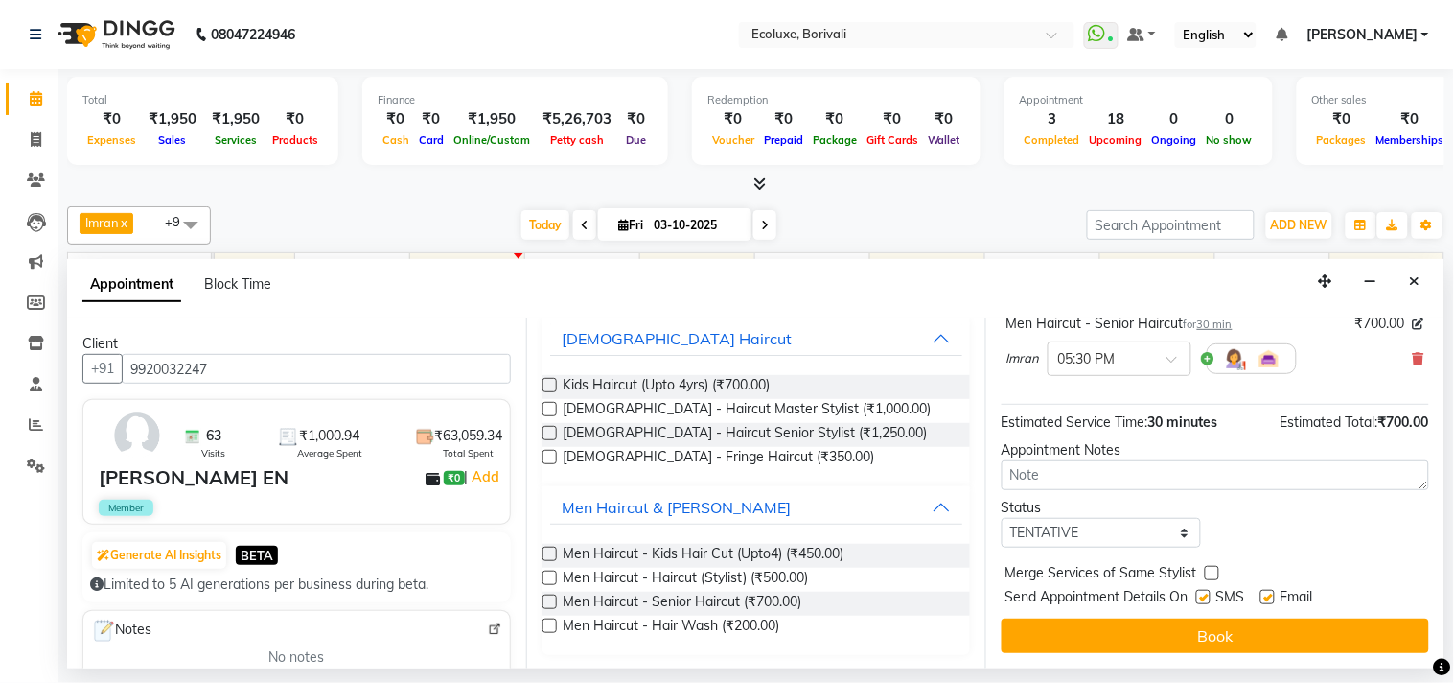
scroll to position [154, 0]
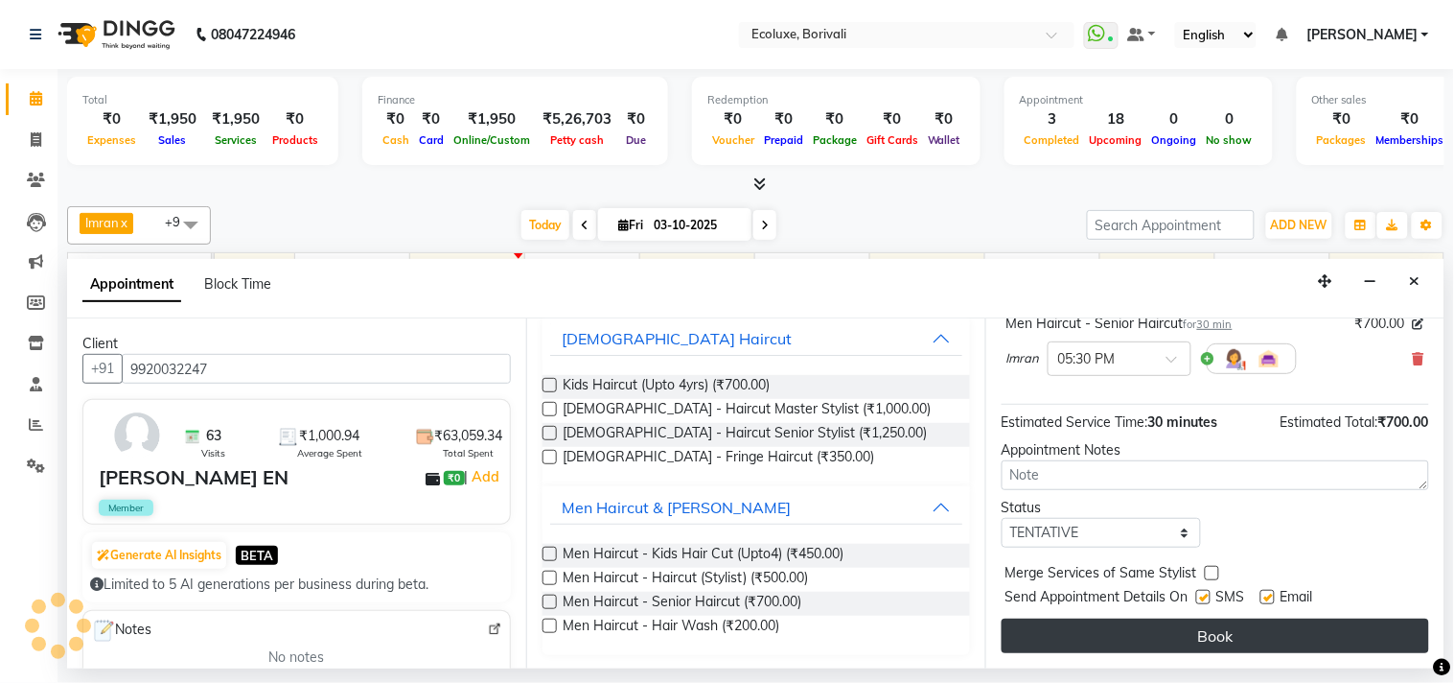
click at [1230, 627] on button "Book" at bounding box center [1216, 635] width 428 height 35
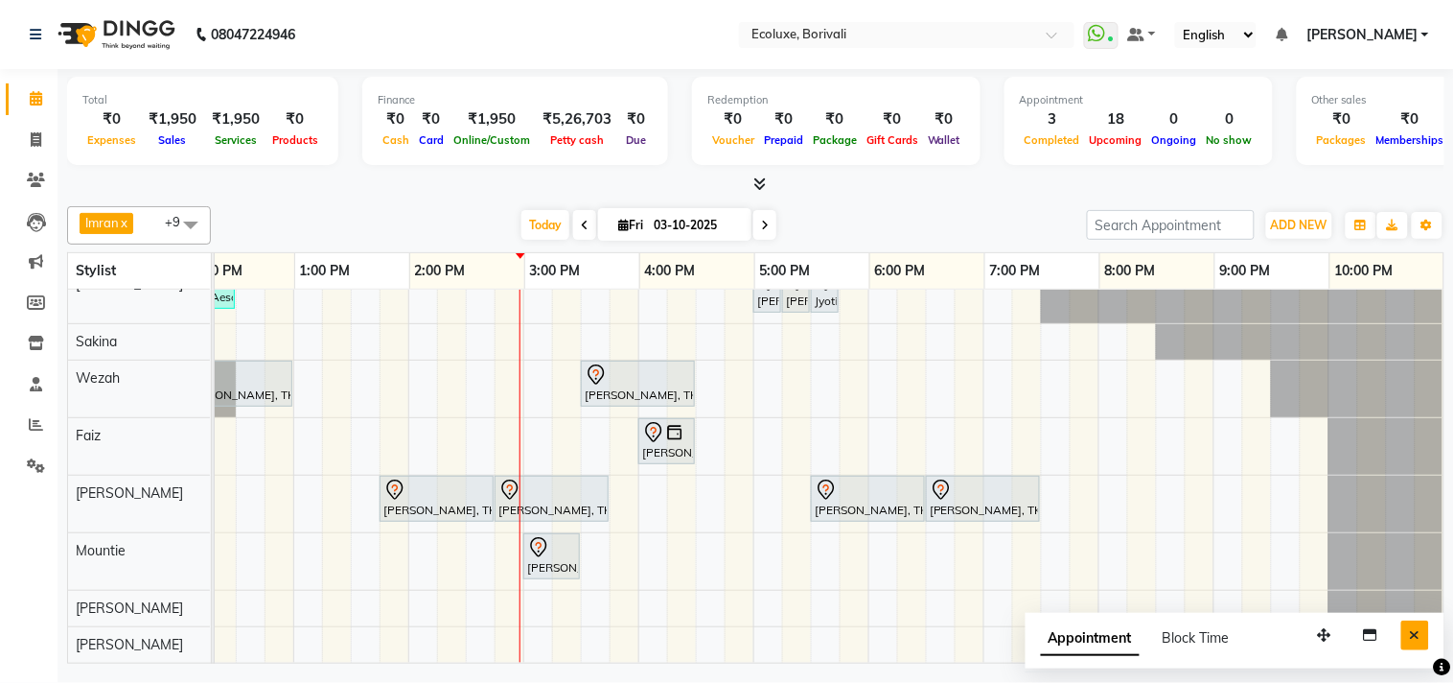
click at [1419, 635] on icon "Close" at bounding box center [1415, 634] width 11 height 13
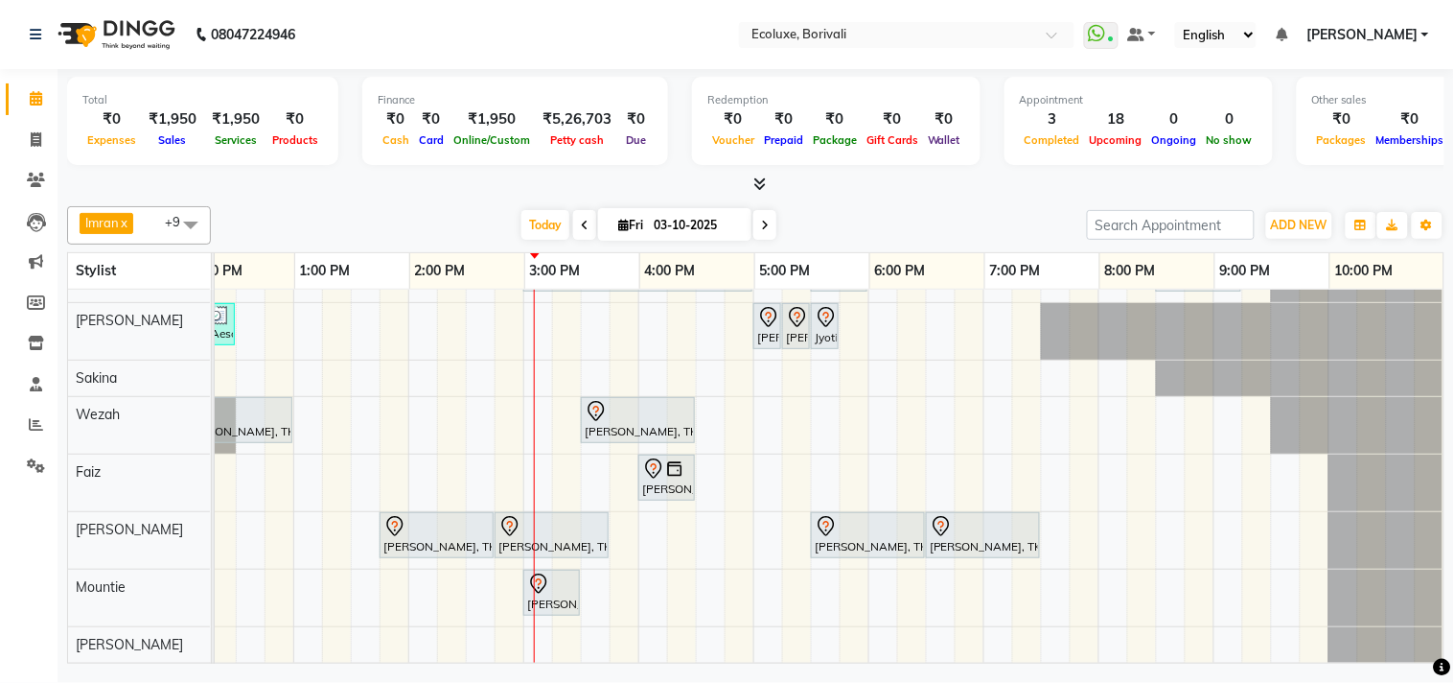
scroll to position [0, 0]
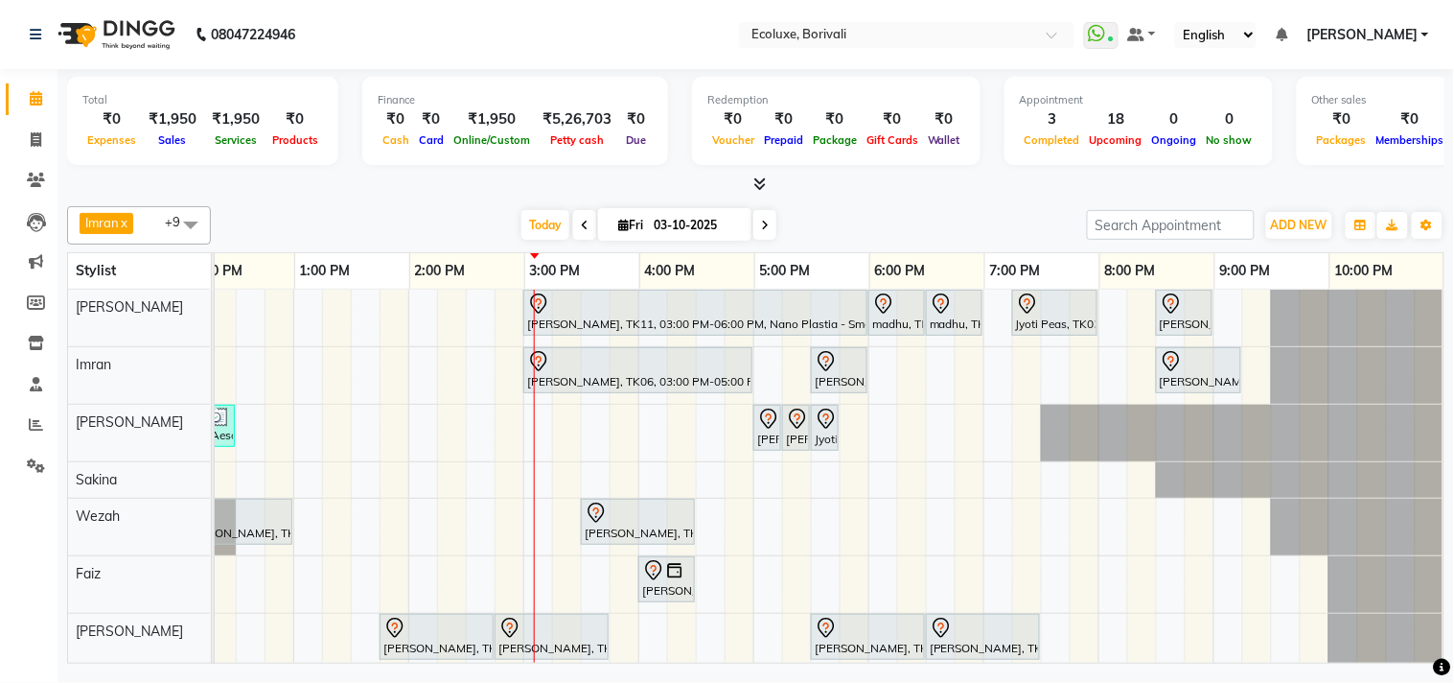
click at [184, 217] on span at bounding box center [191, 224] width 38 height 36
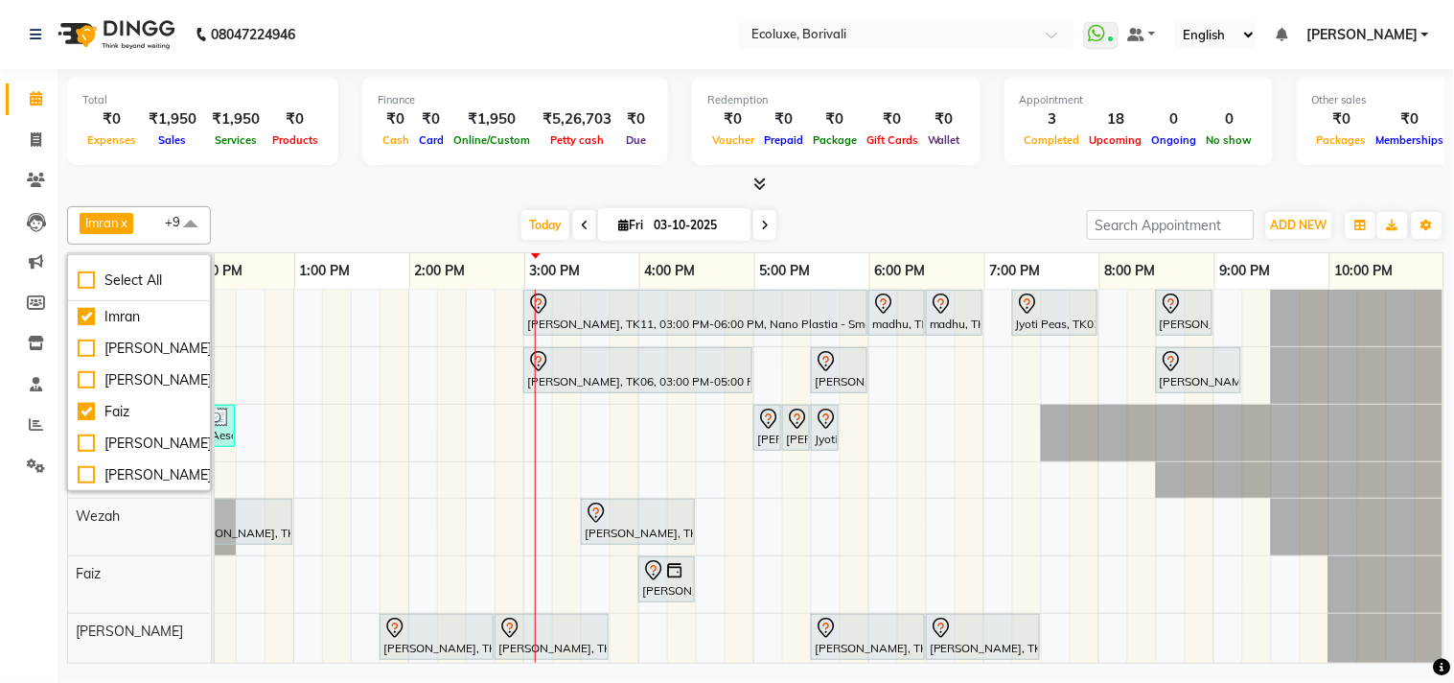
click at [189, 213] on span at bounding box center [191, 224] width 38 height 36
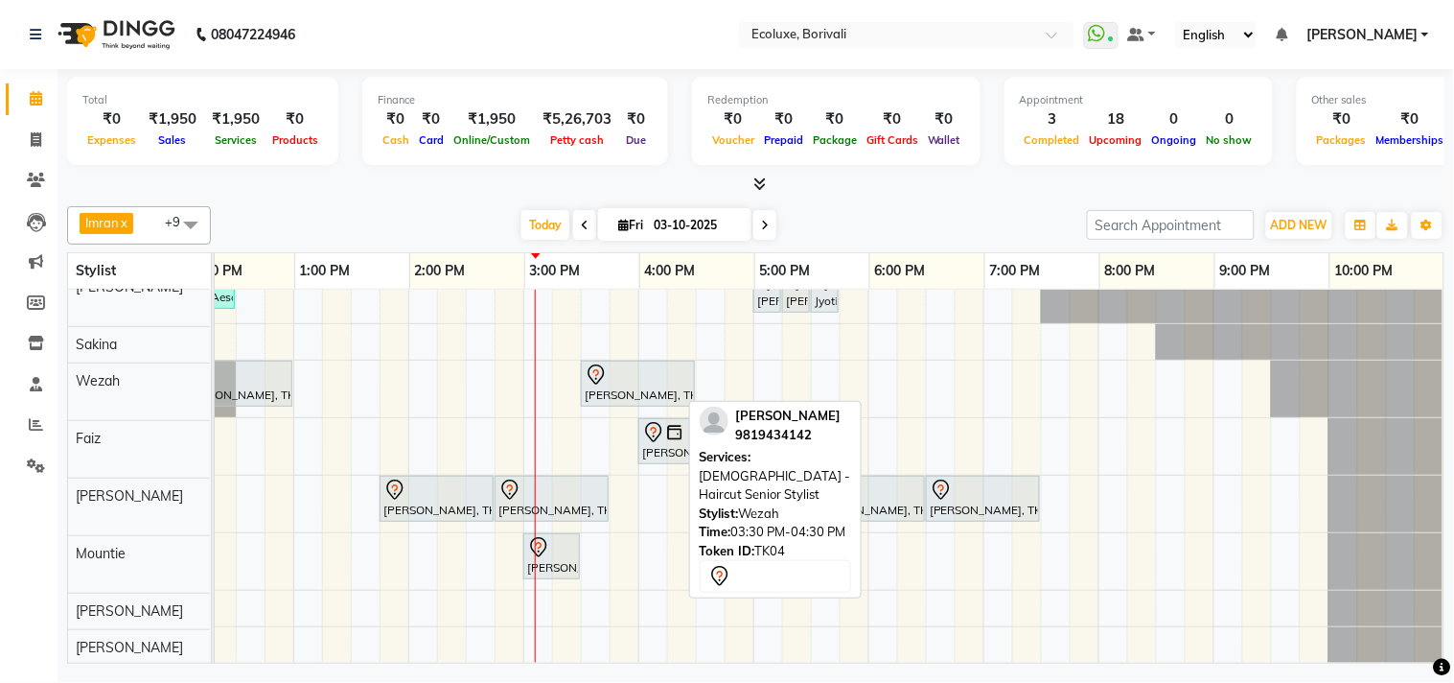
scroll to position [154, 0]
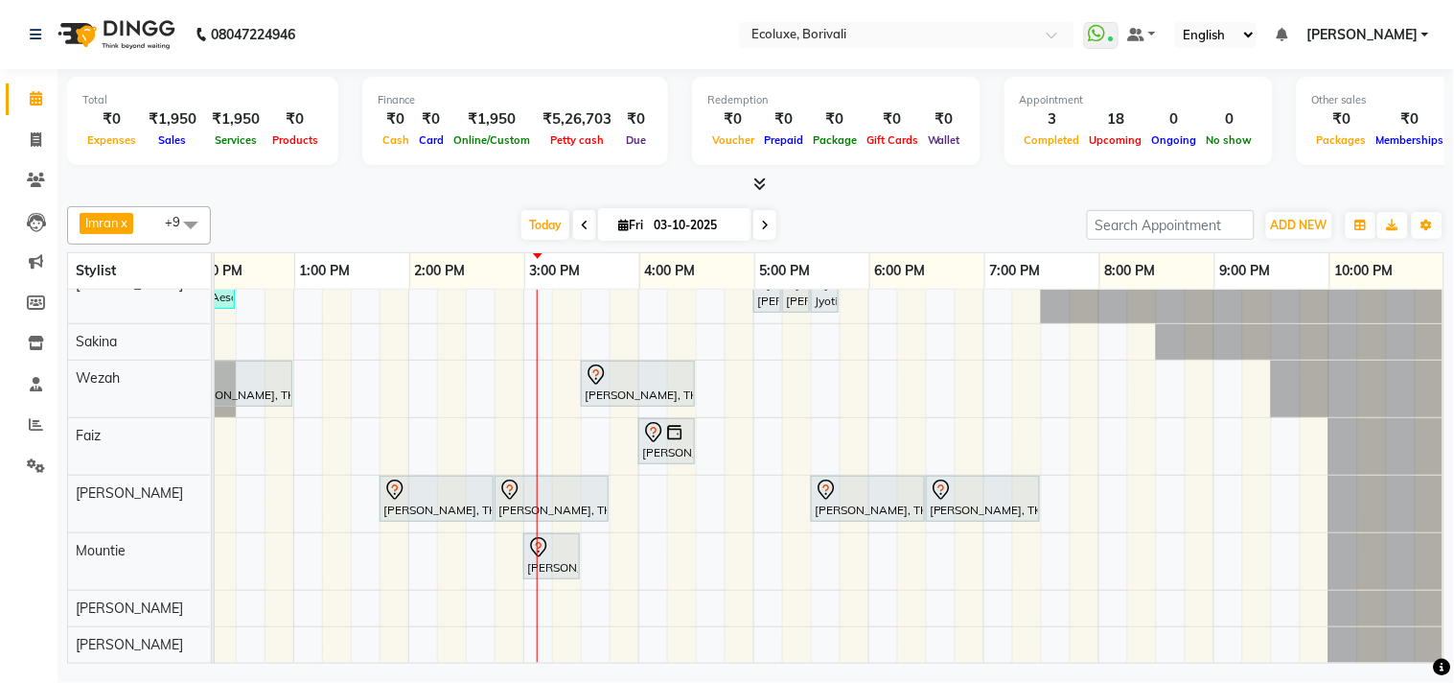
click at [294, 645] on div "Hetal Gandhi, TK11, 03:00 PM-06:00 PM, Nano Plastia - Small madhu, TK08, 06:00 …" at bounding box center [638, 406] width 1611 height 511
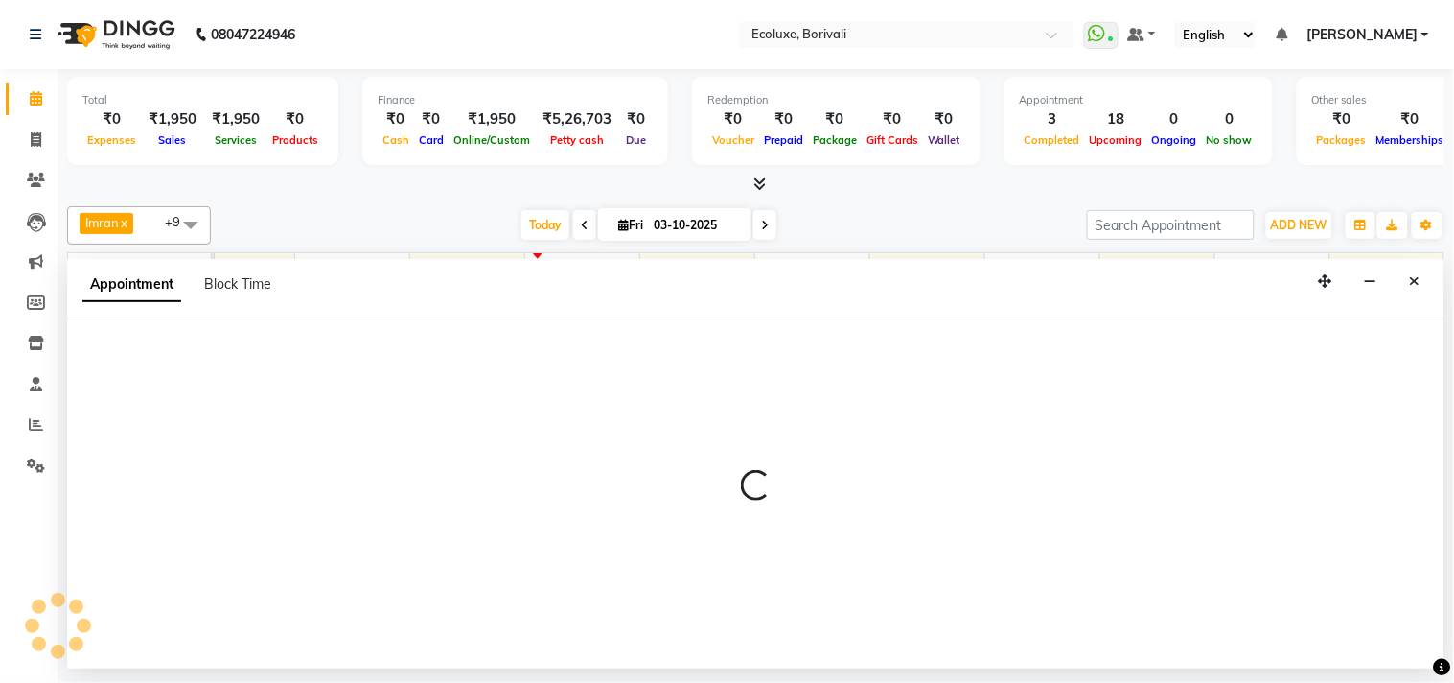
select select "93508"
select select "tentative"
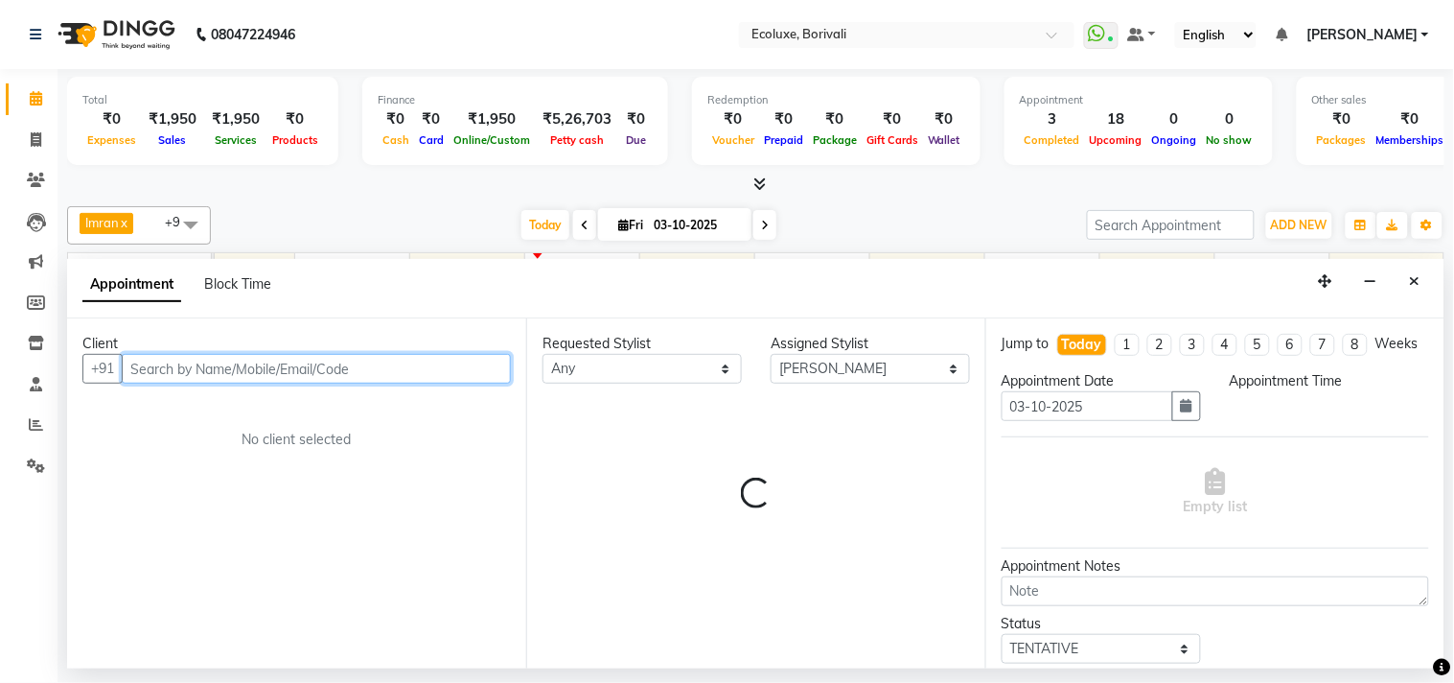
select select "780"
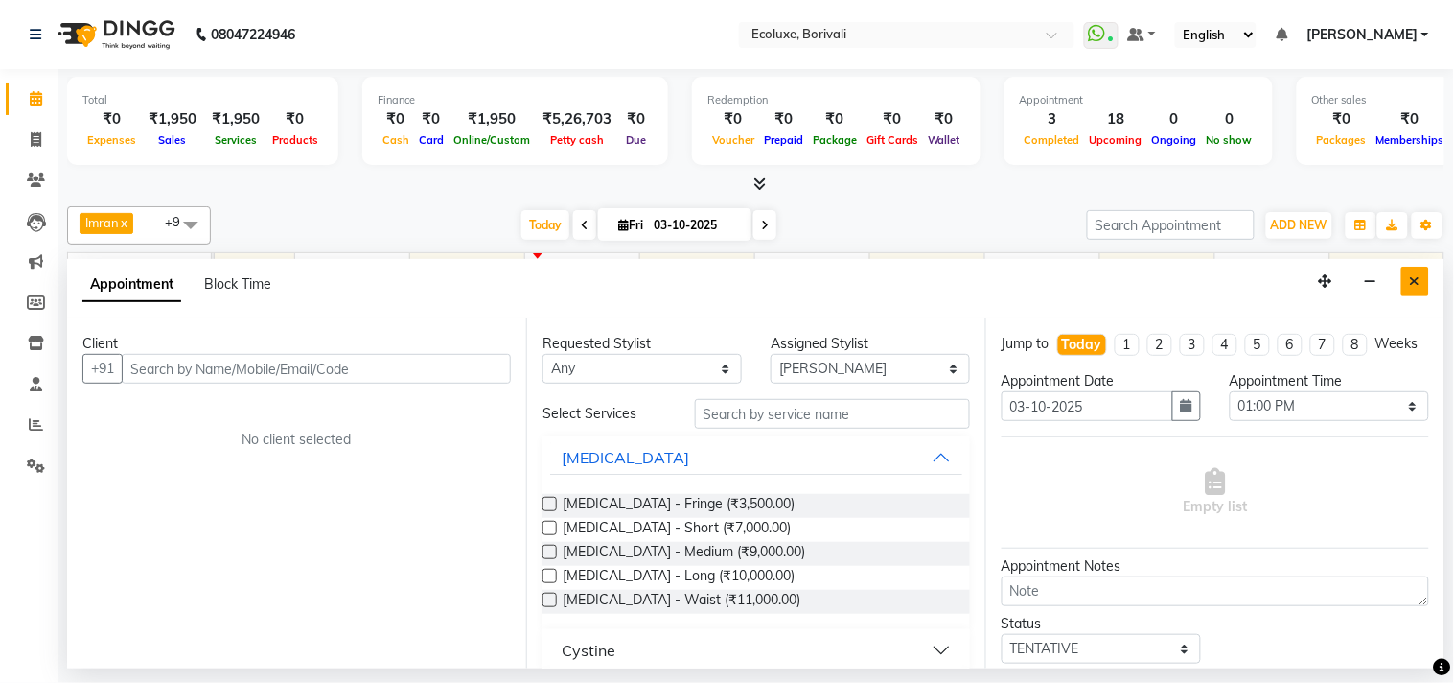
click at [1419, 282] on icon "Close" at bounding box center [1415, 280] width 11 height 13
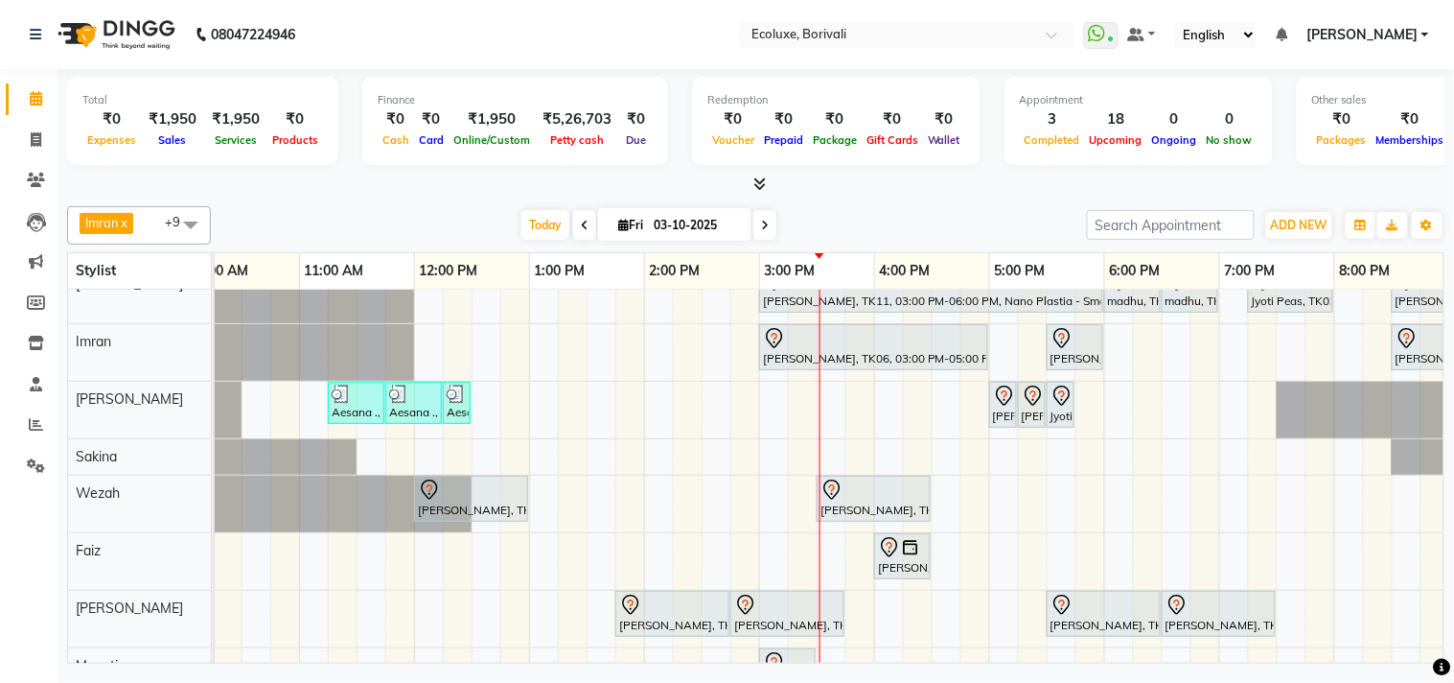
scroll to position [0, 0]
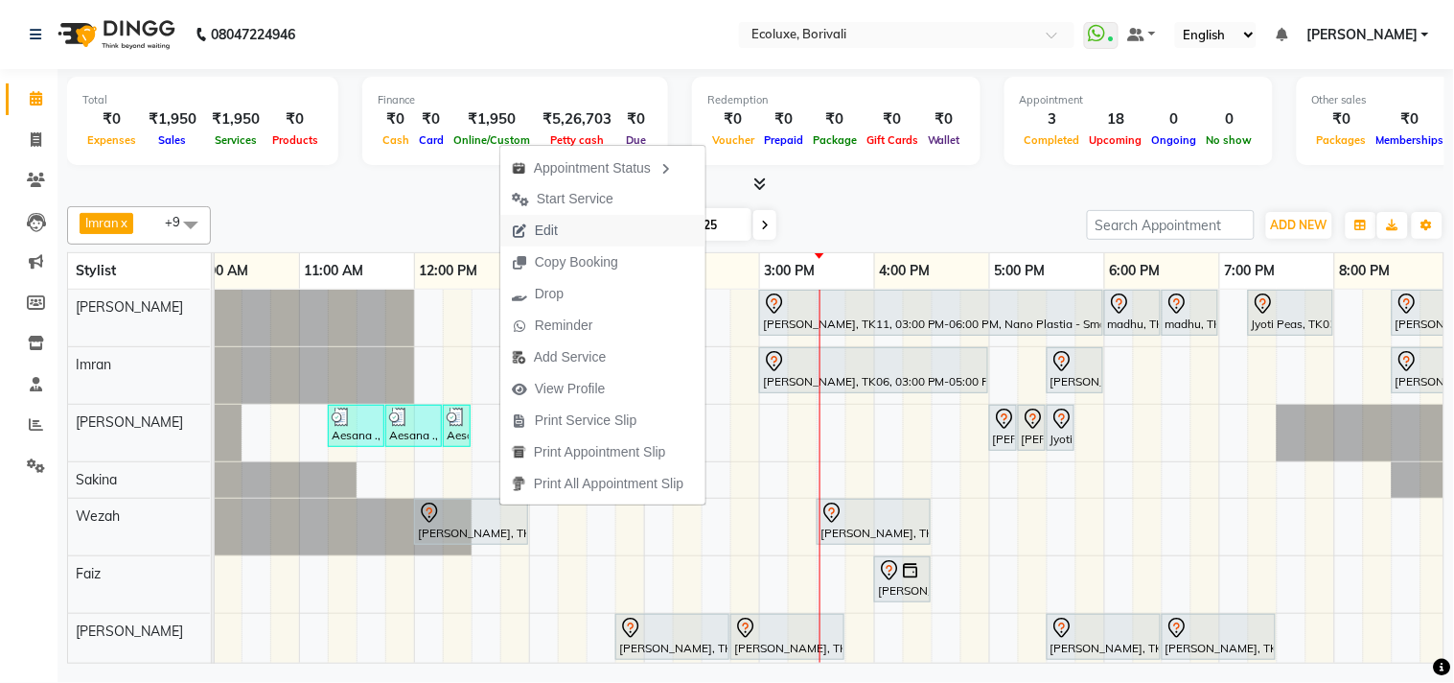
click at [535, 224] on span "Edit" at bounding box center [546, 231] width 23 height 20
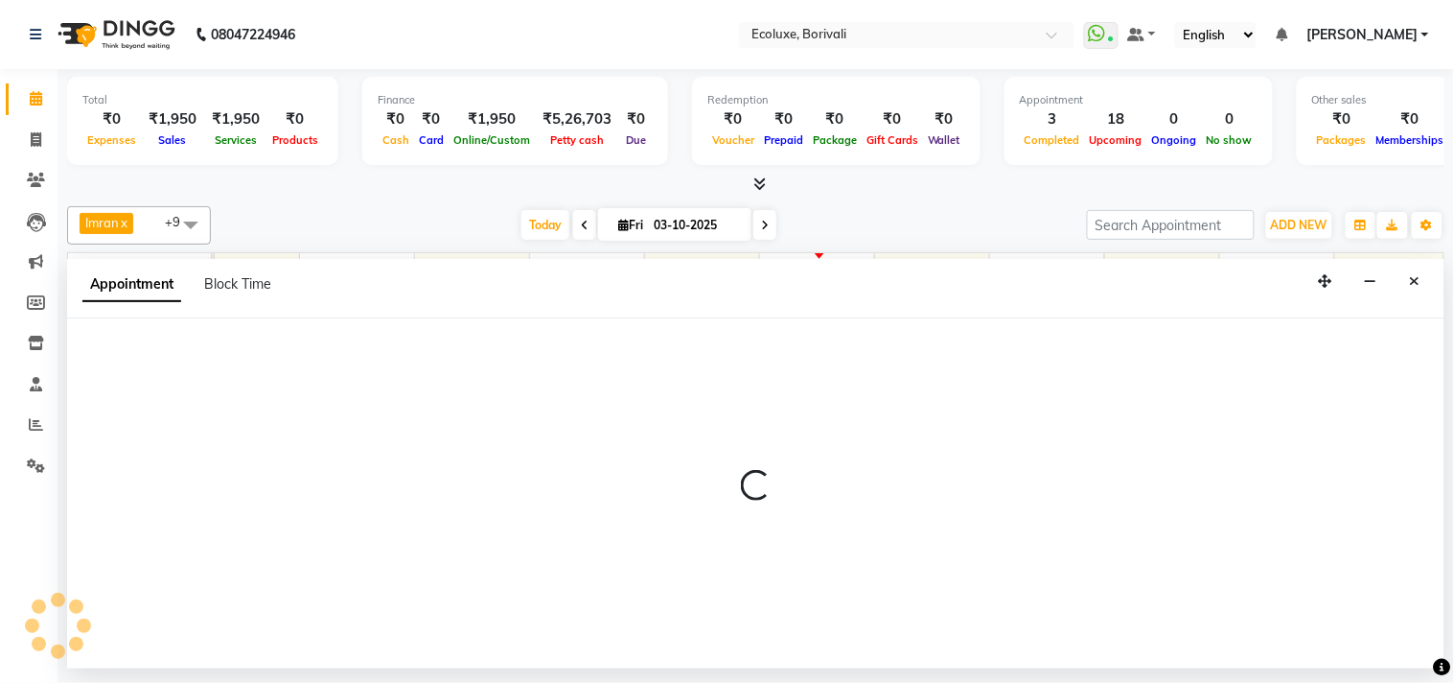
select select "tentative"
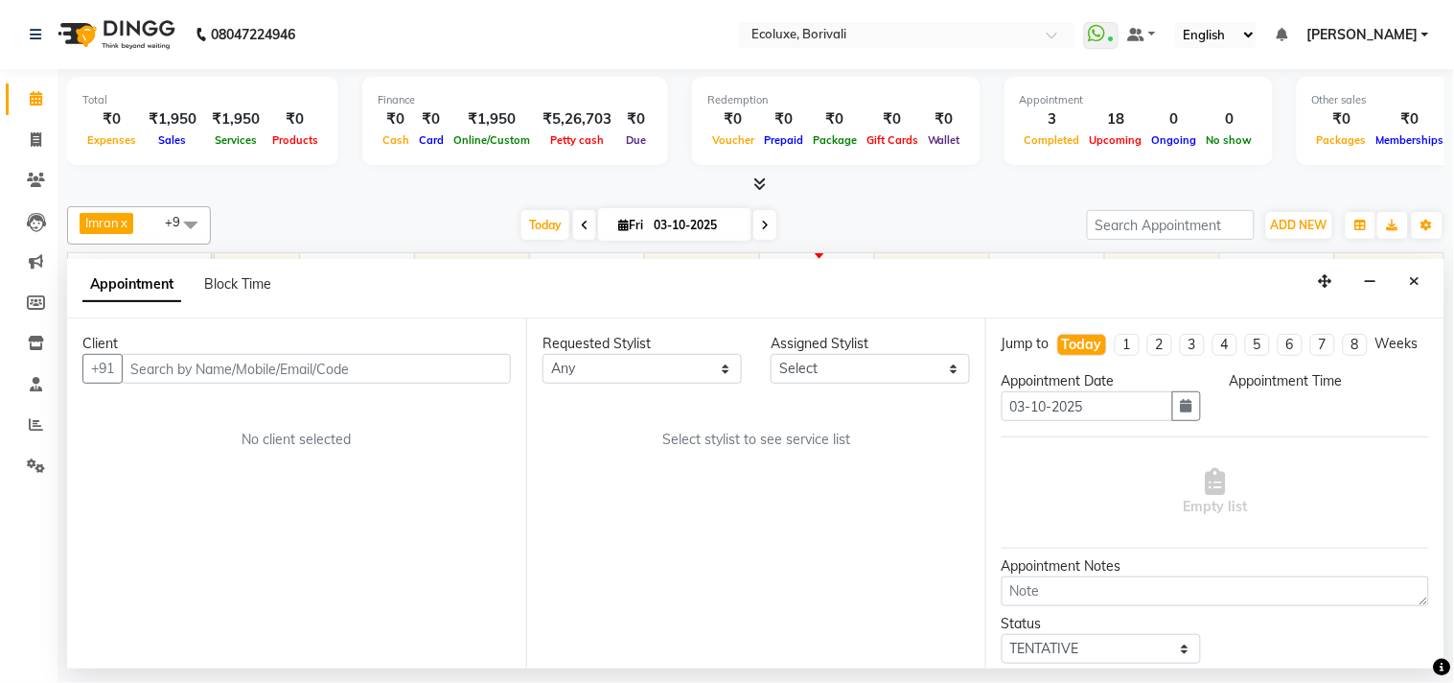
select select "37822"
select select "720"
select select "2487"
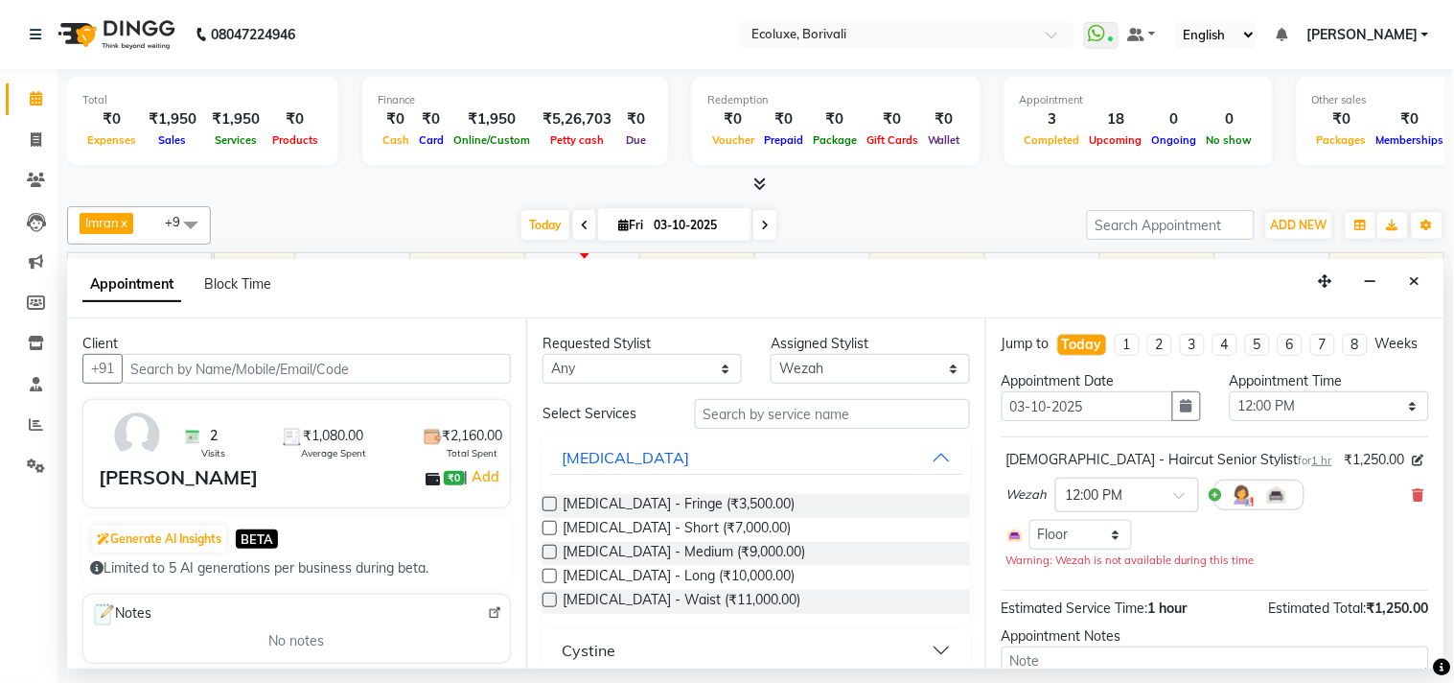
scroll to position [0, 381]
click at [855, 414] on input "text" at bounding box center [832, 414] width 275 height 30
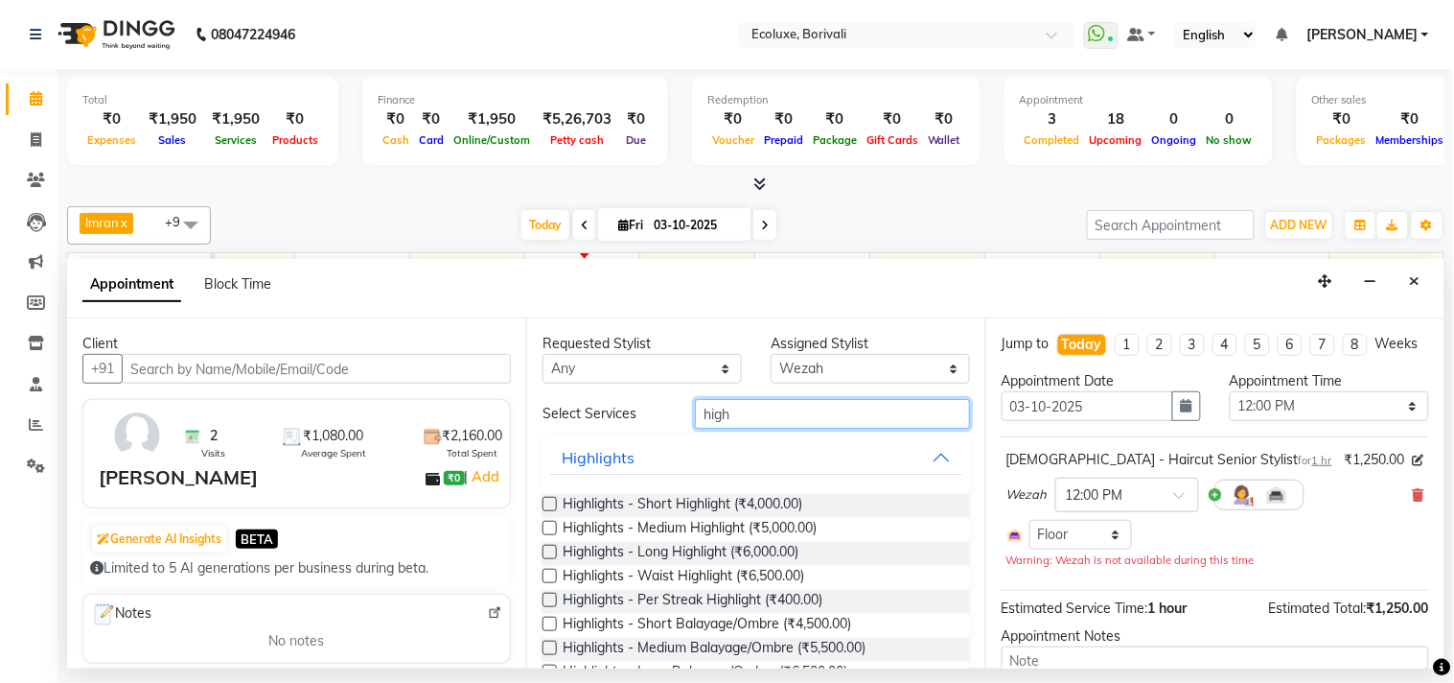
type input "high"
click at [550, 523] on label at bounding box center [550, 528] width 14 height 14
click at [550, 523] on input "checkbox" at bounding box center [549, 529] width 12 height 12
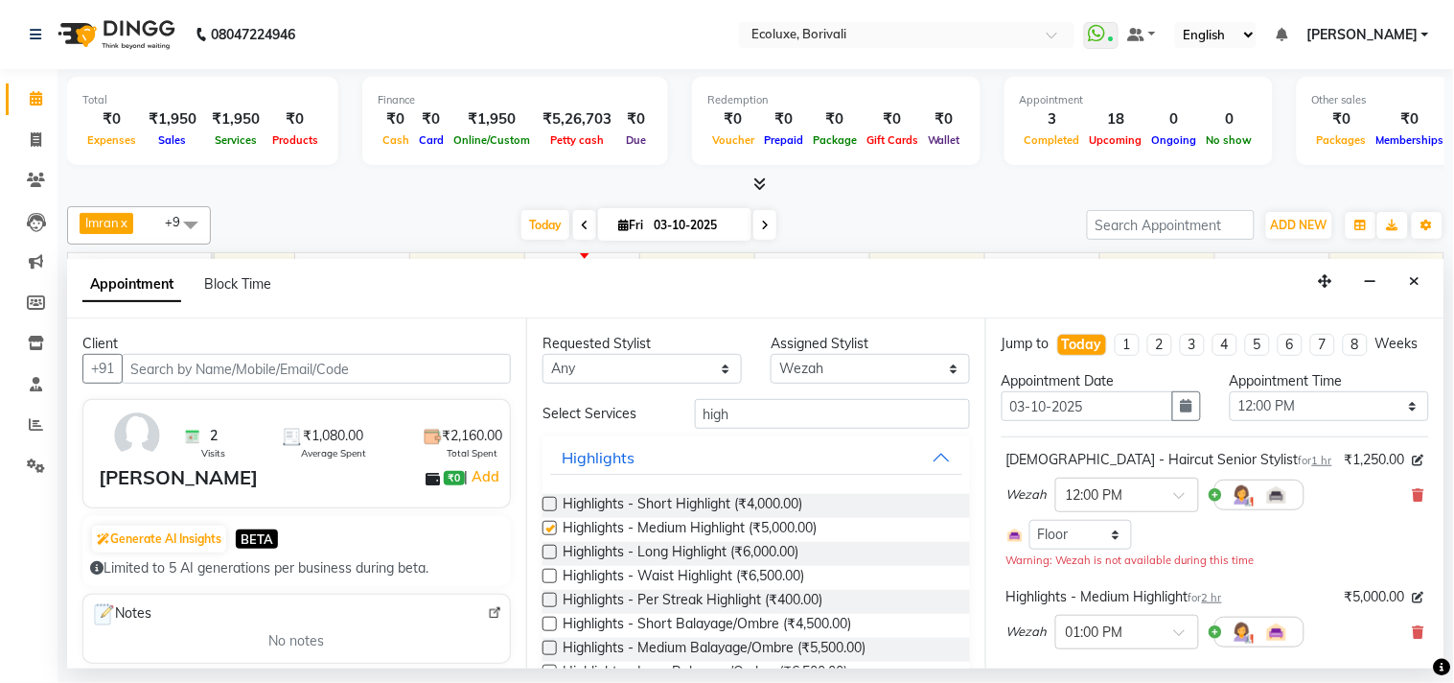
checkbox input "false"
click at [729, 415] on input "high" at bounding box center [832, 414] width 275 height 30
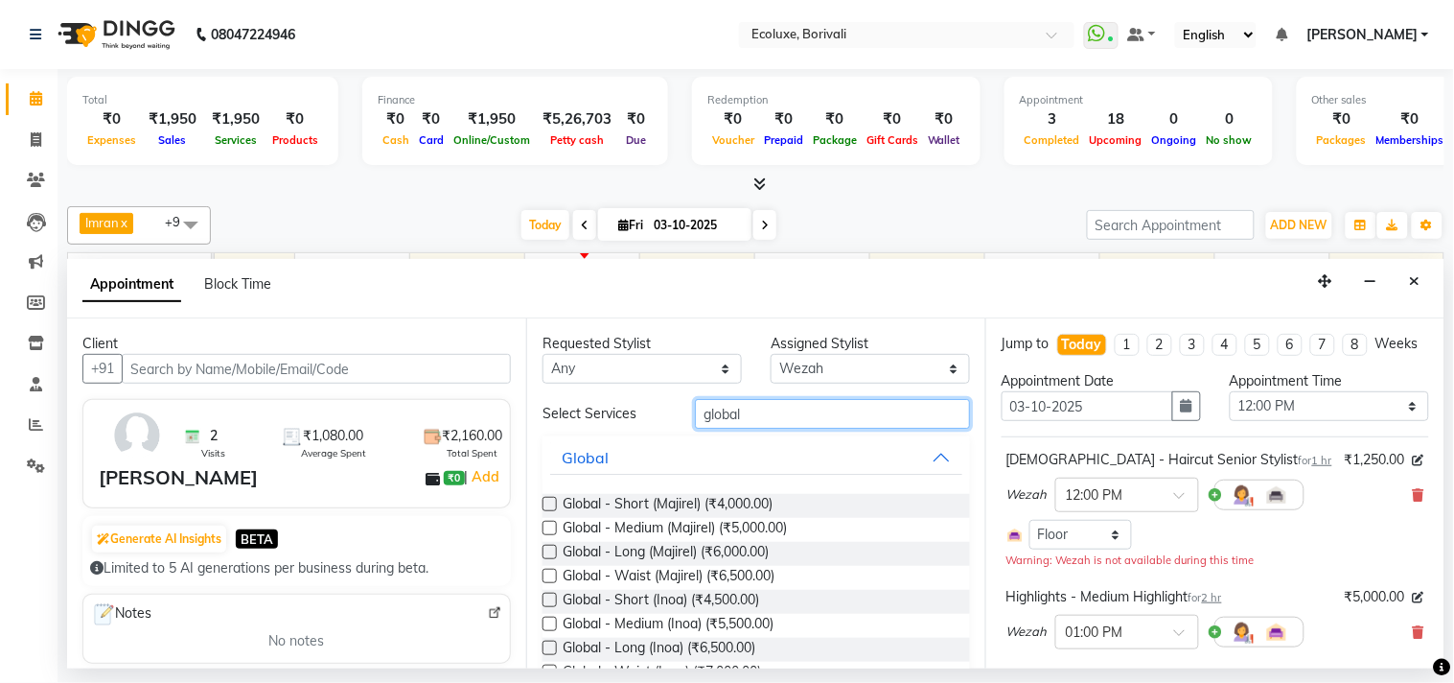
type input "global"
click at [549, 621] on label at bounding box center [550, 623] width 14 height 14
click at [549, 621] on input "checkbox" at bounding box center [549, 625] width 12 height 12
checkbox input "false"
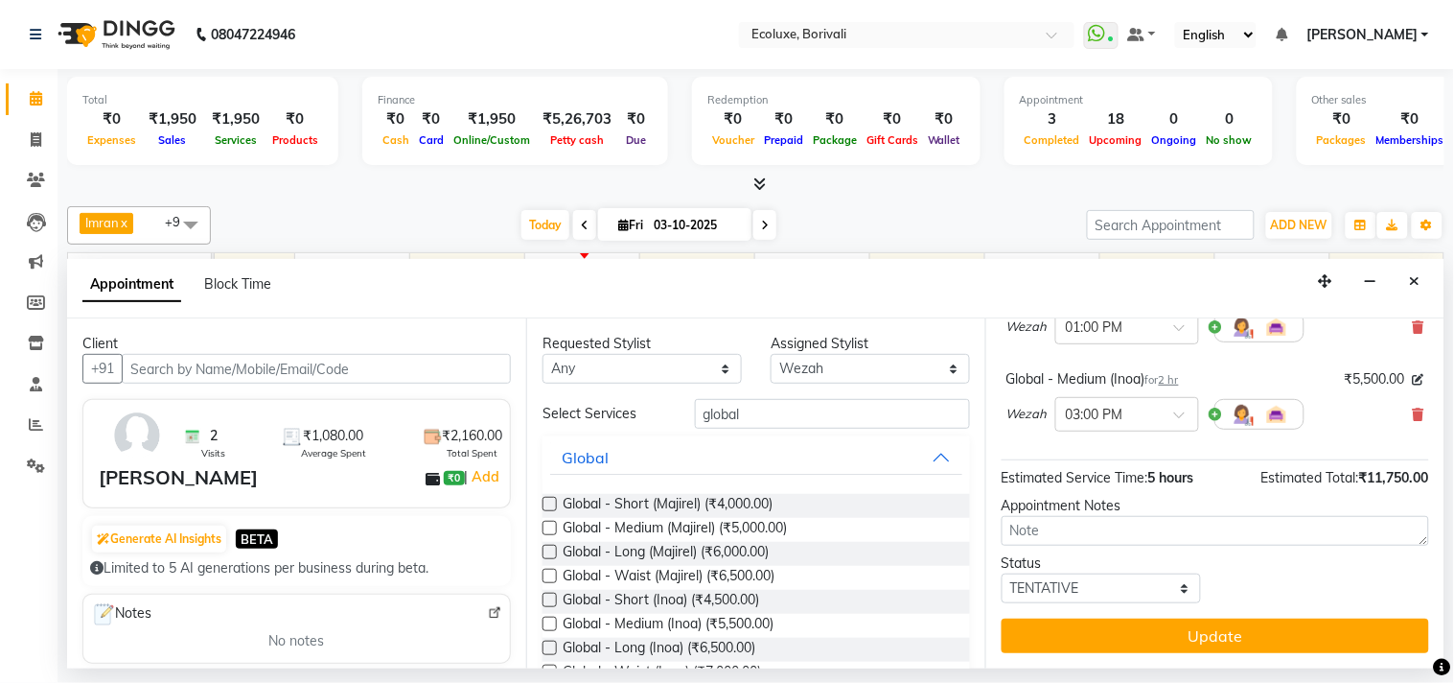
scroll to position [322, 0]
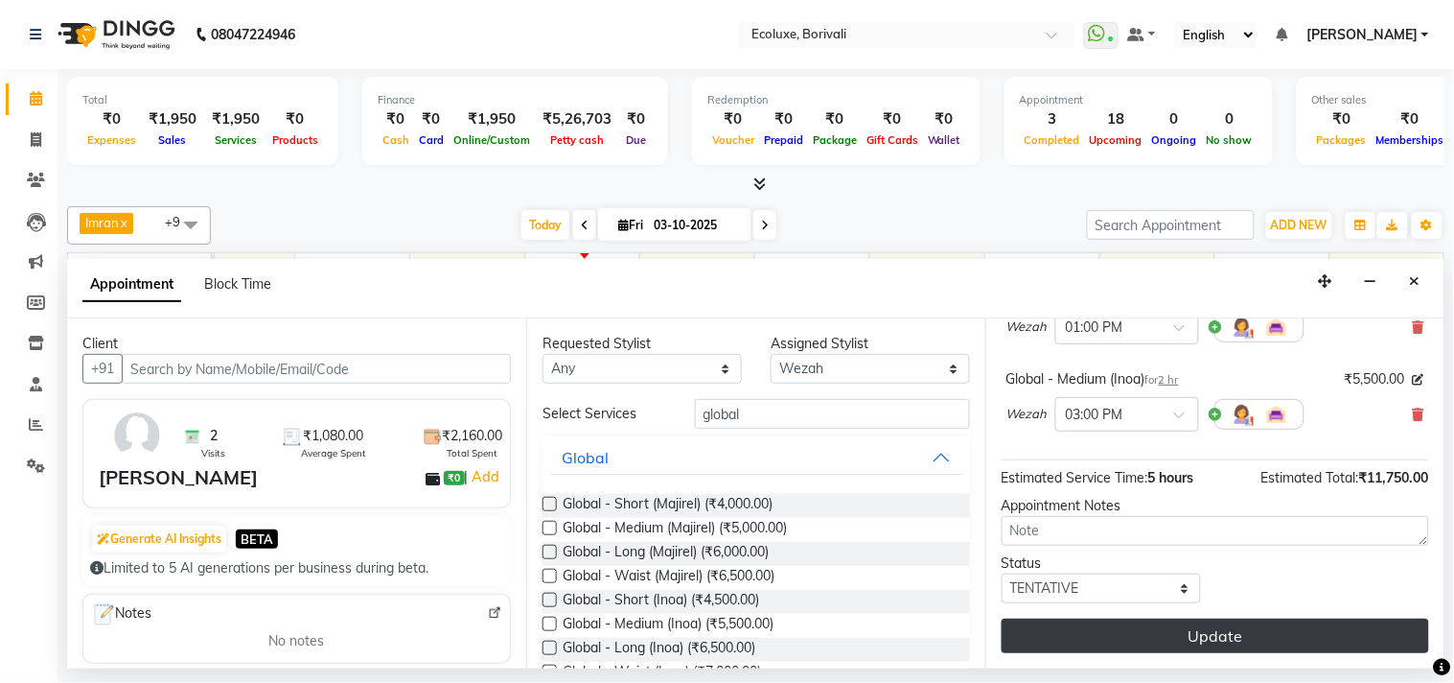
click at [1209, 628] on button "Update" at bounding box center [1216, 635] width 428 height 35
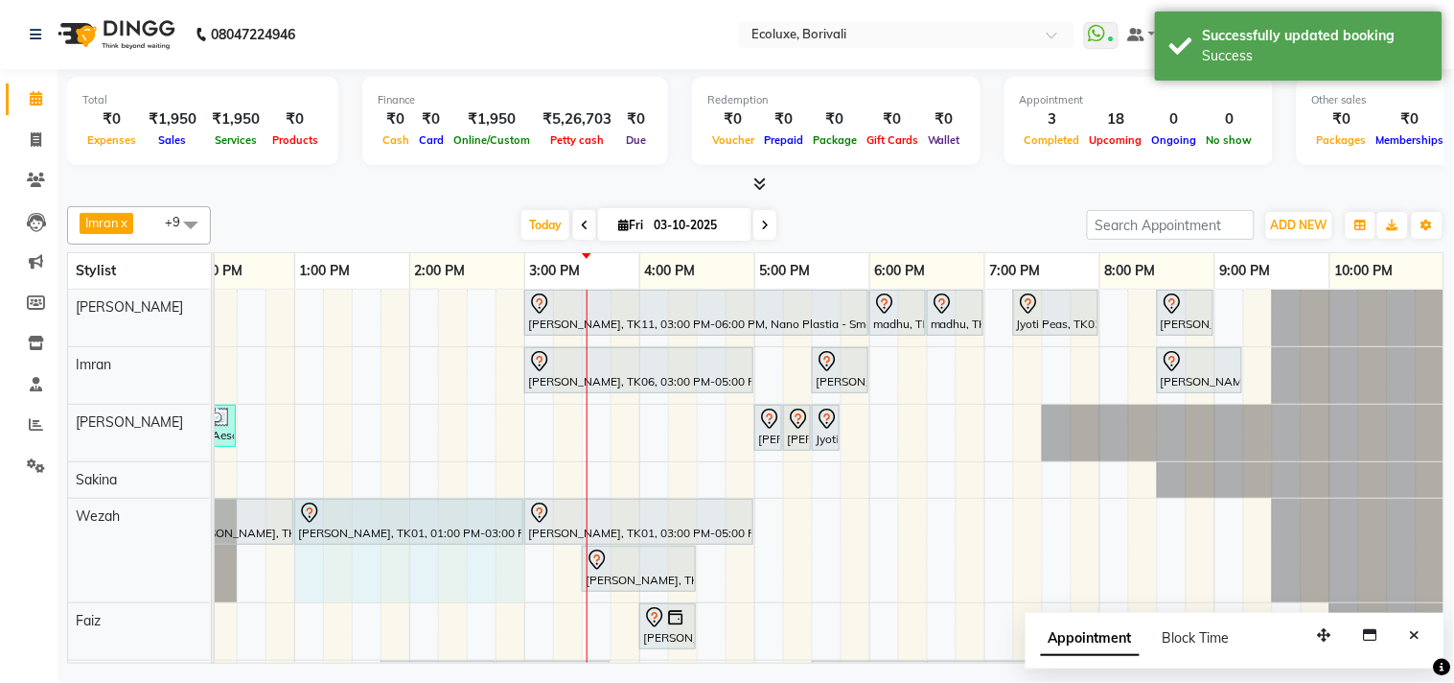
scroll to position [106, 0]
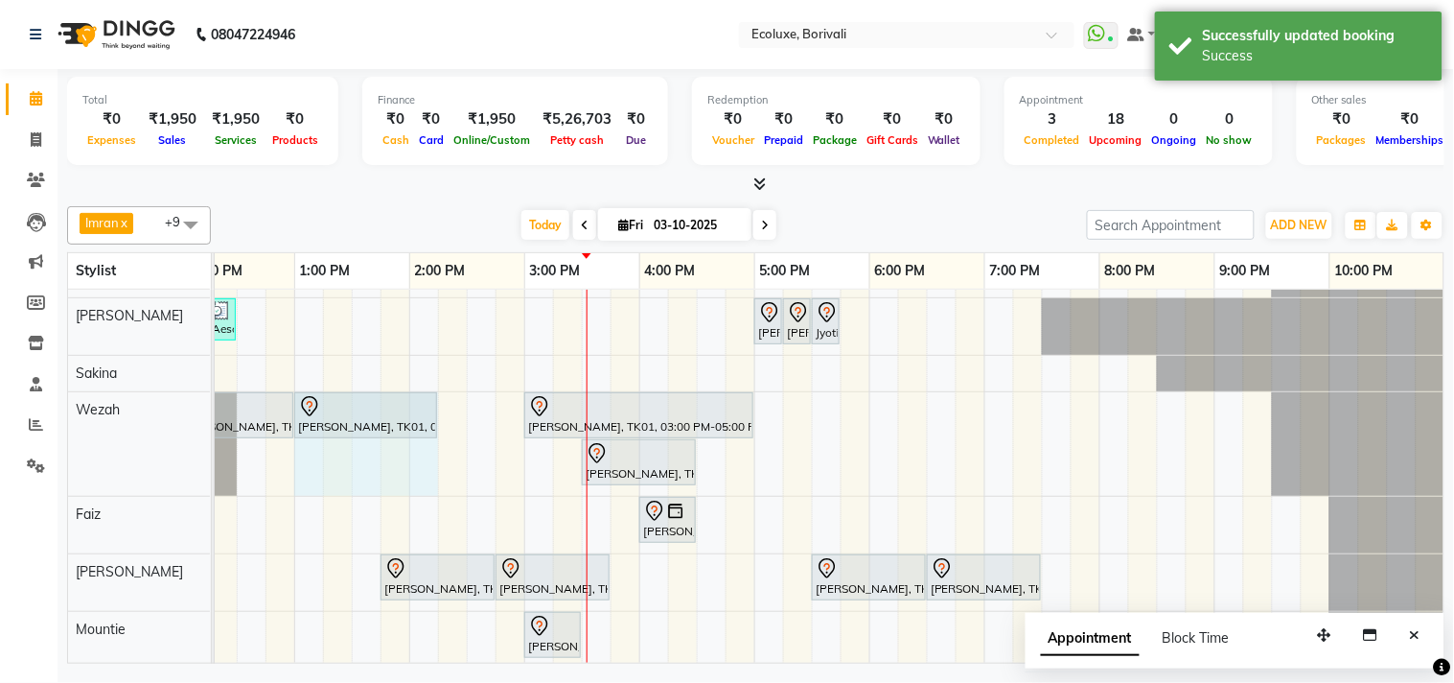
drag, startPoint x: 519, startPoint y: 523, endPoint x: 433, endPoint y: 499, distance: 88.9
click at [433, 499] on div "Hetal Gandhi, TK11, 03:00 PM-06:00 PM, Nano Plastia - Small madhu, TK08, 06:00 …" at bounding box center [639, 462] width 1611 height 558
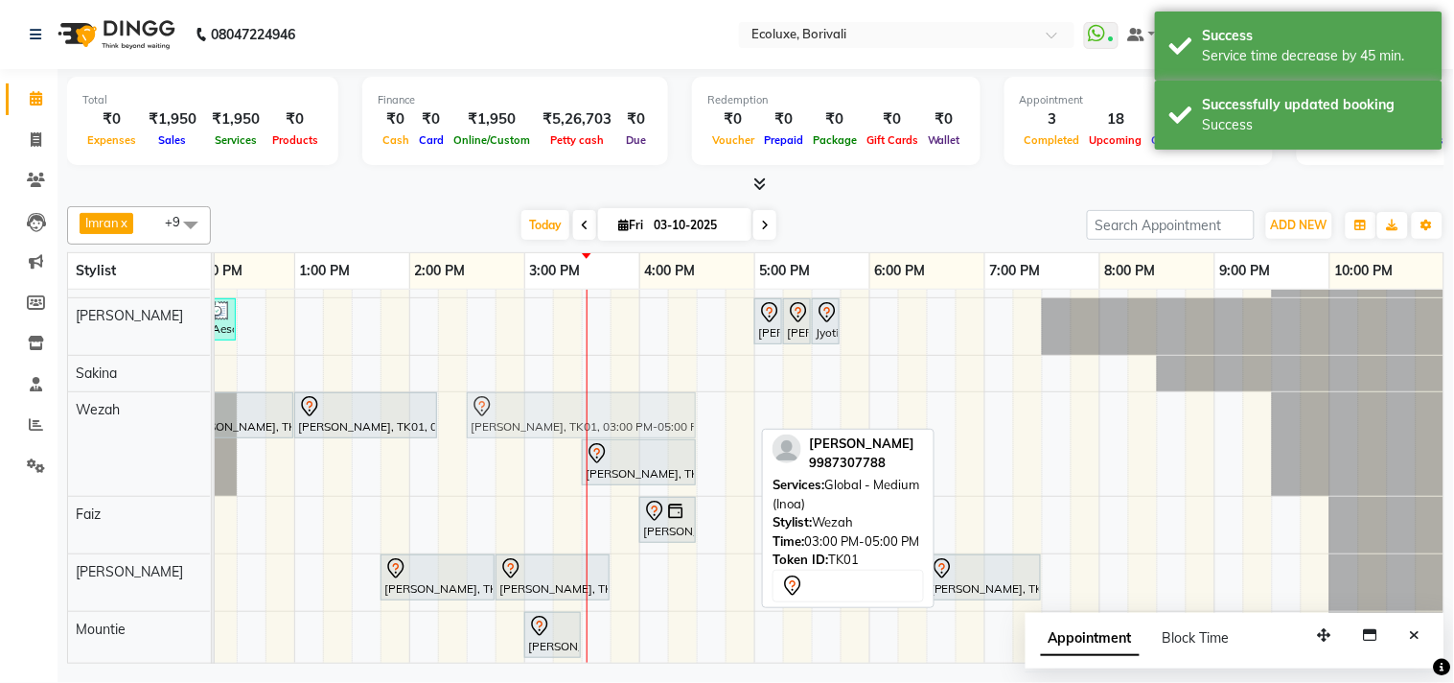
drag, startPoint x: 726, startPoint y: 414, endPoint x: 663, endPoint y: 416, distance: 62.3
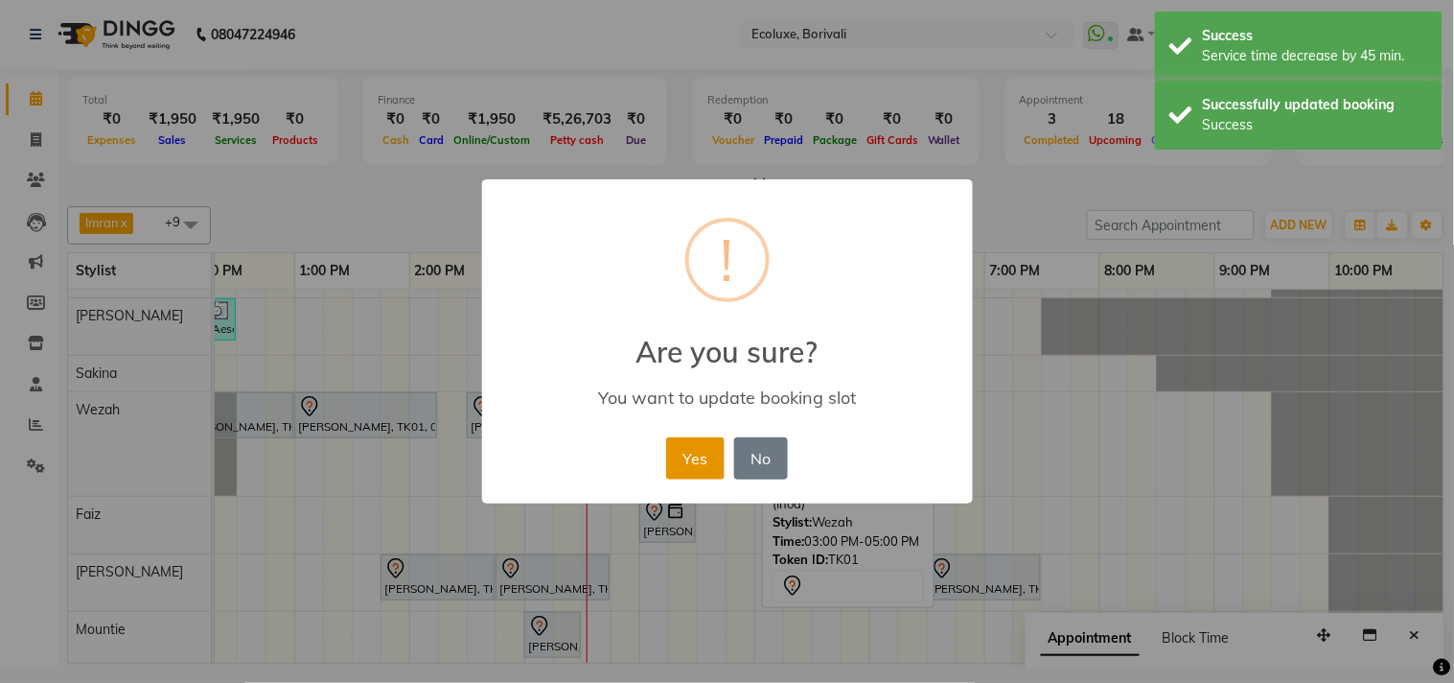
click at [692, 446] on button "Yes" at bounding box center [695, 458] width 58 height 42
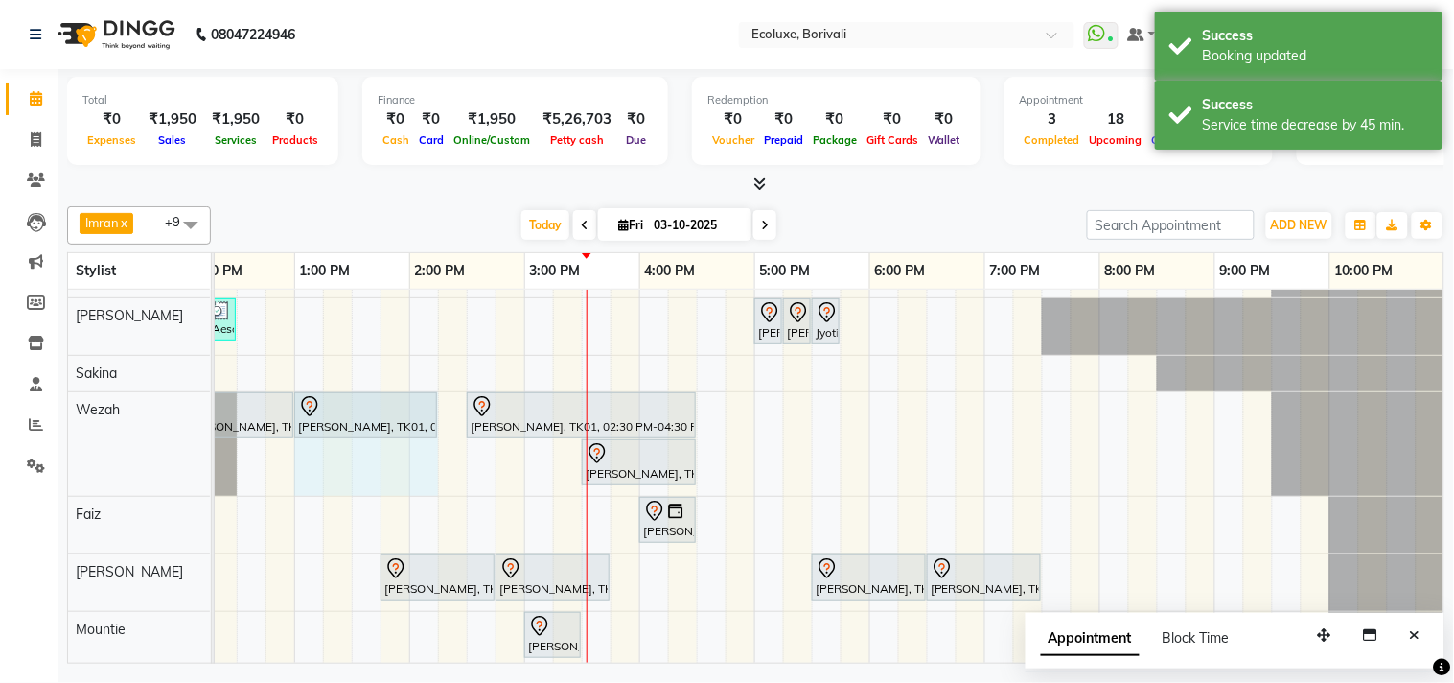
drag, startPoint x: 438, startPoint y: 408, endPoint x: 453, endPoint y: 414, distance: 16.4
click at [453, 414] on div "Hetal Gandhi, TK11, 03:00 PM-06:00 PM, Nano Plastia - Small madhu, TK08, 06:00 …" at bounding box center [639, 462] width 1611 height 558
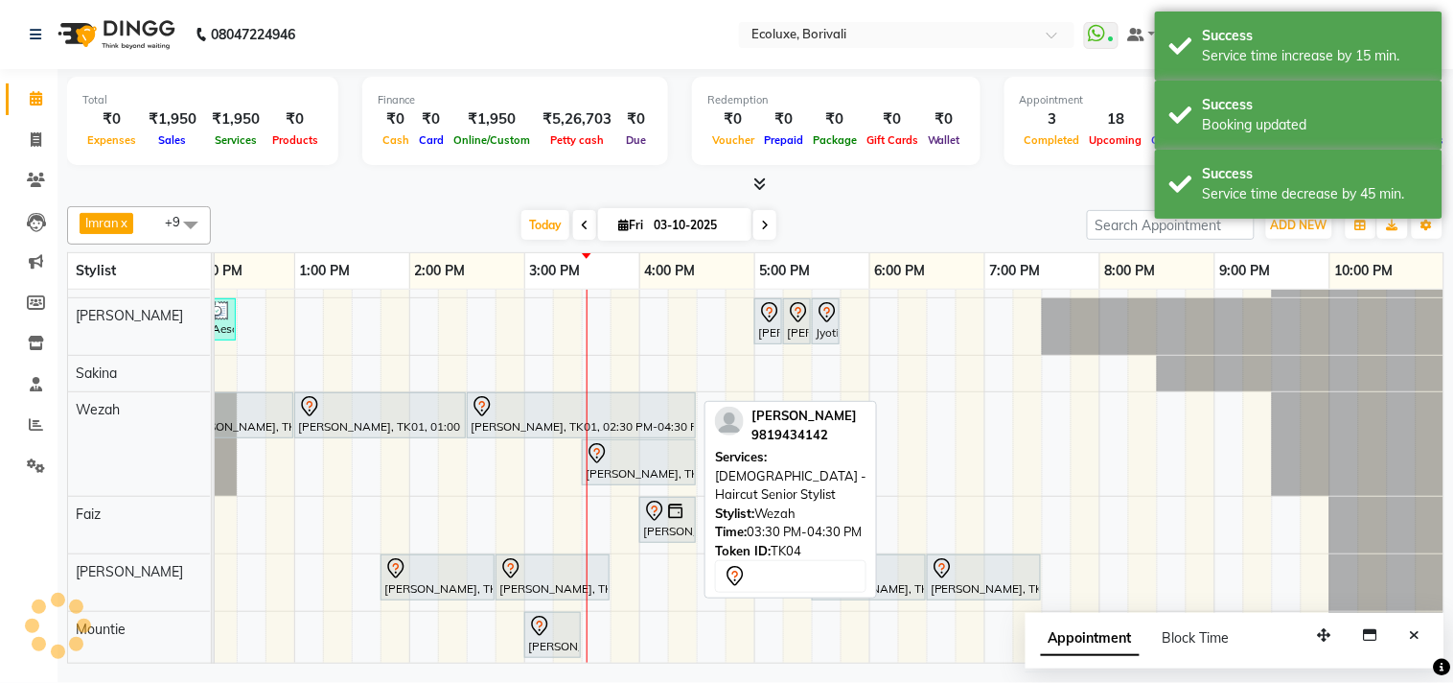
click at [639, 453] on div at bounding box center [639, 453] width 106 height 23
select select "7"
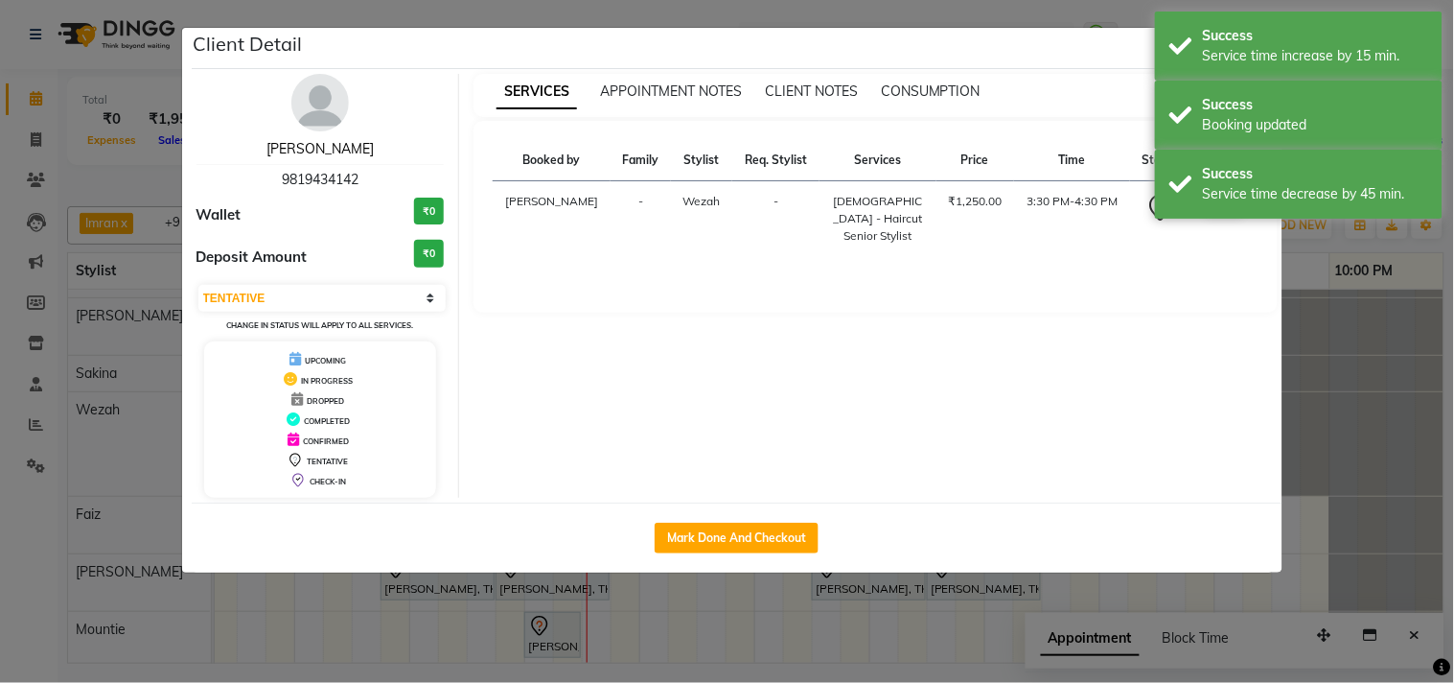
click at [339, 153] on link "[PERSON_NAME]" at bounding box center [320, 148] width 107 height 17
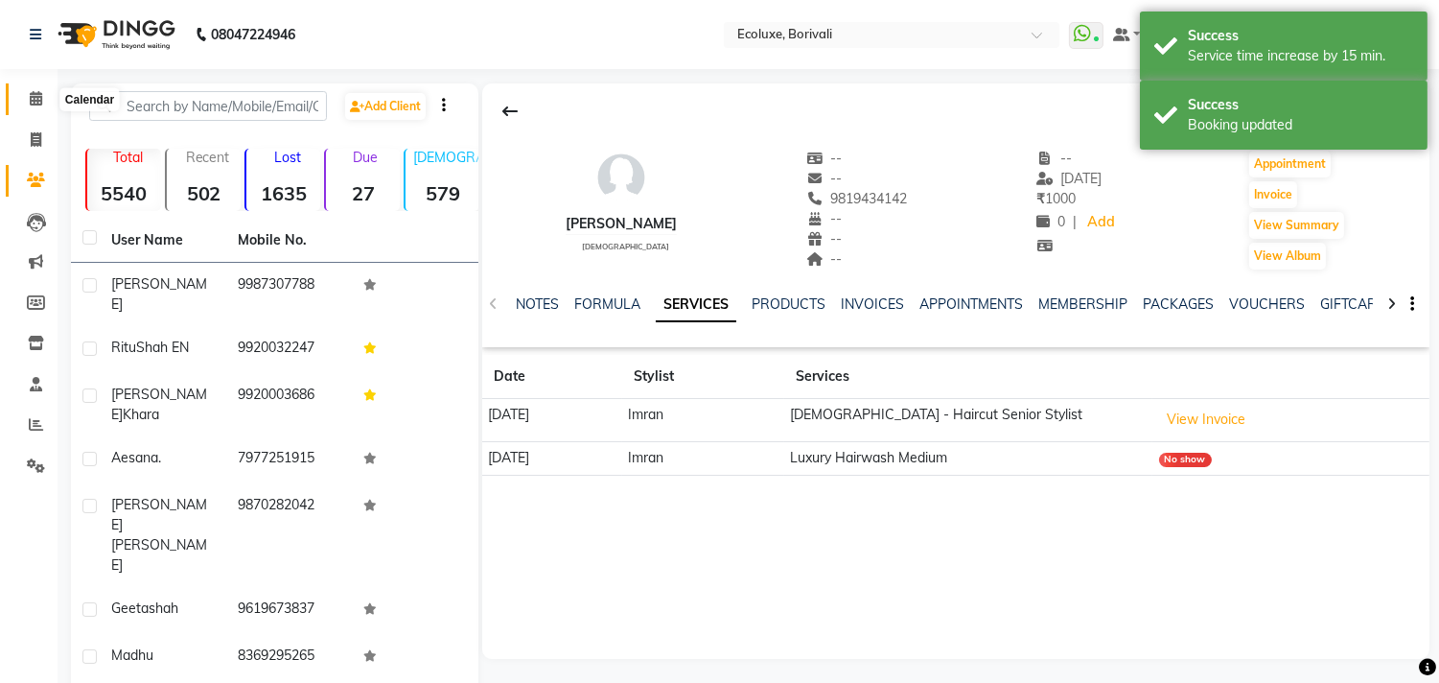
click at [38, 101] on icon at bounding box center [36, 98] width 12 height 14
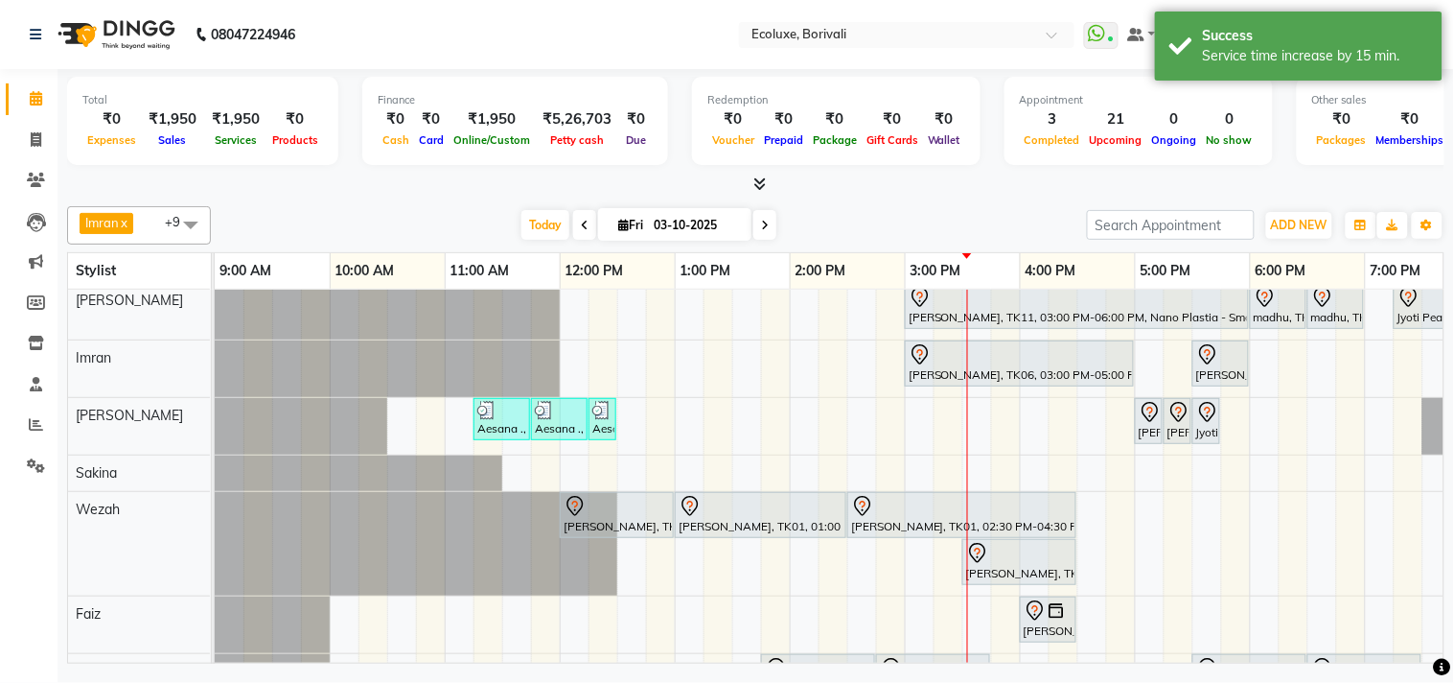
scroll to position [1, 0]
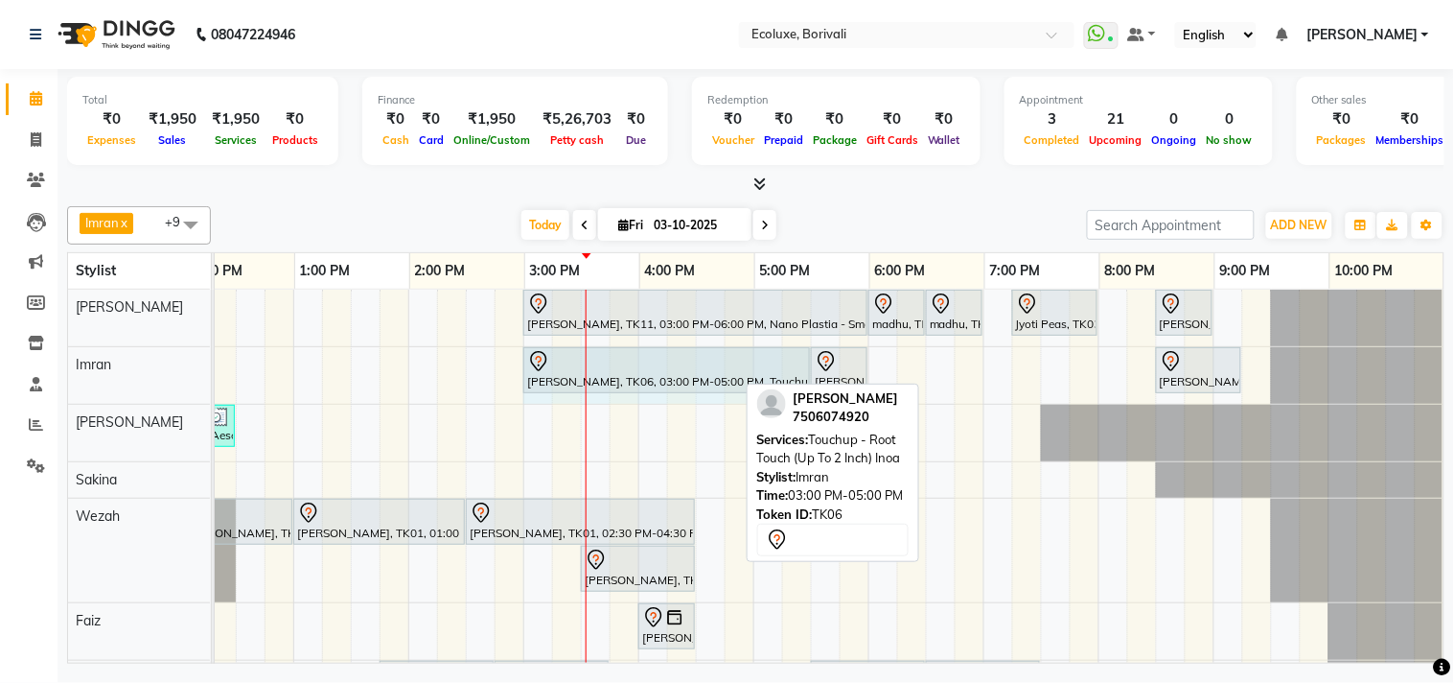
drag, startPoint x: 732, startPoint y: 366, endPoint x: 786, endPoint y: 369, distance: 53.8
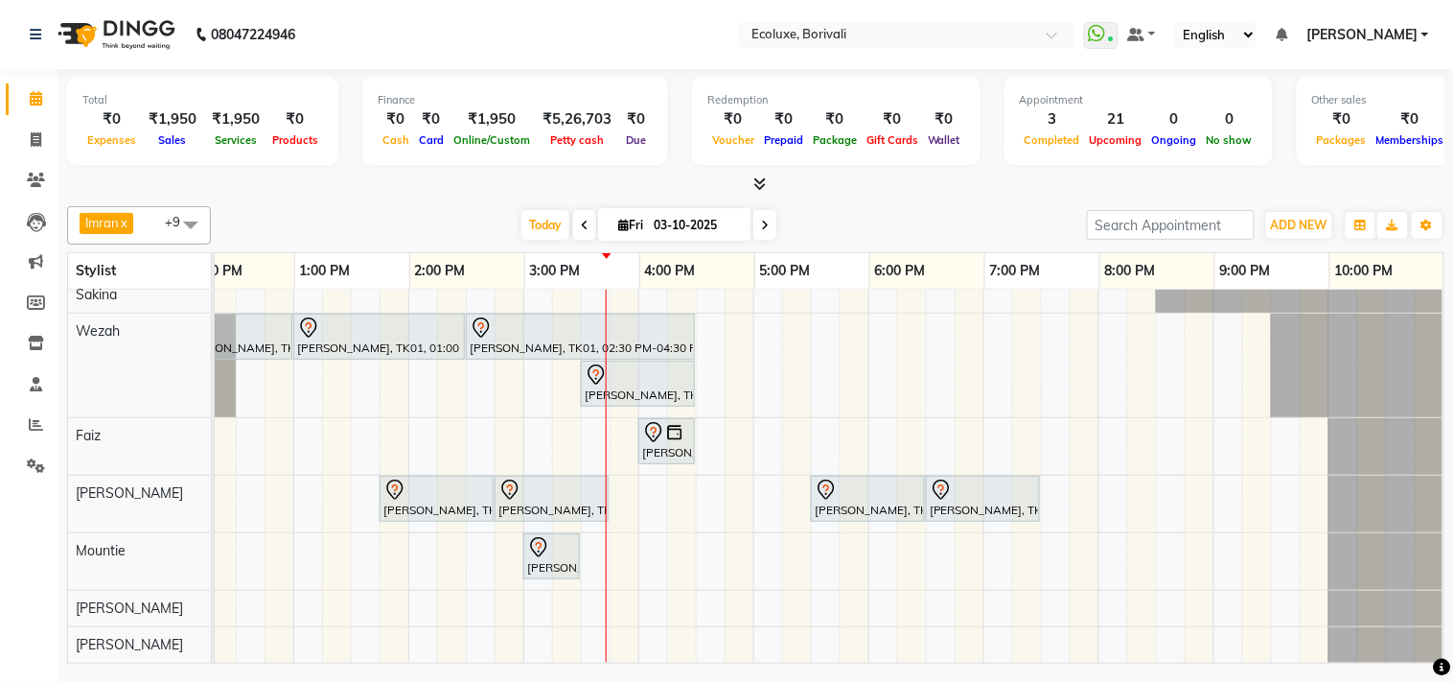
scroll to position [201, 0]
click at [644, 547] on div "Hetal Gandhi, TK11, 03:00 PM-06:00 PM, Nano Plastia - Small madhu, TK08, 06:00 …" at bounding box center [638, 384] width 1611 height 558
select select "90572"
select select "tentative"
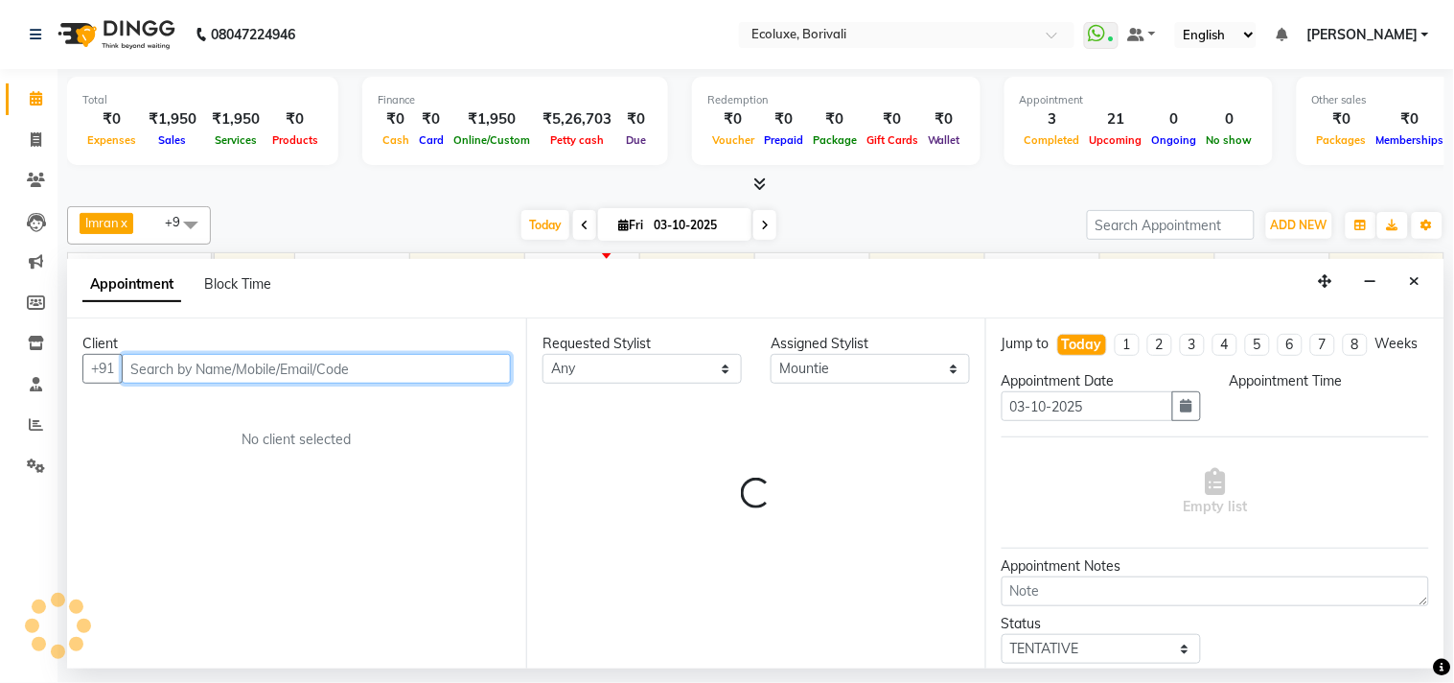
select select "960"
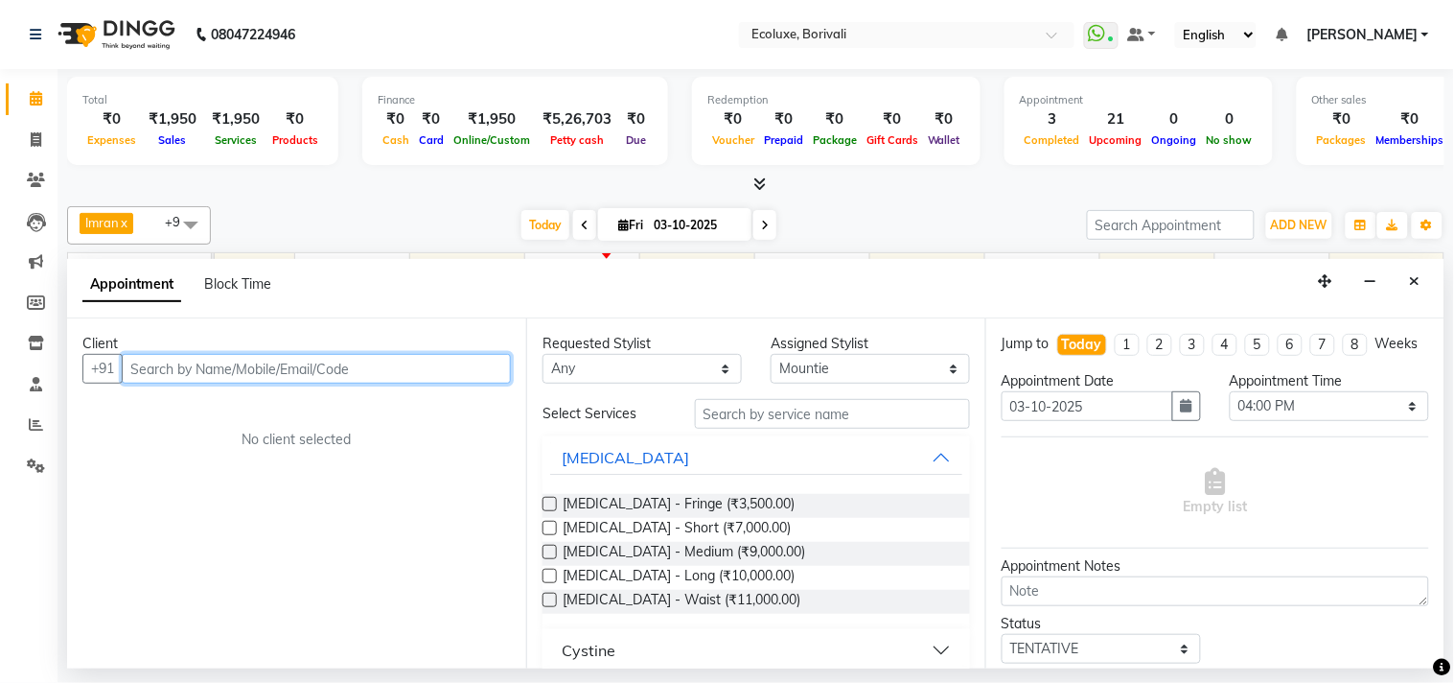
click at [366, 371] on input "text" at bounding box center [316, 369] width 389 height 30
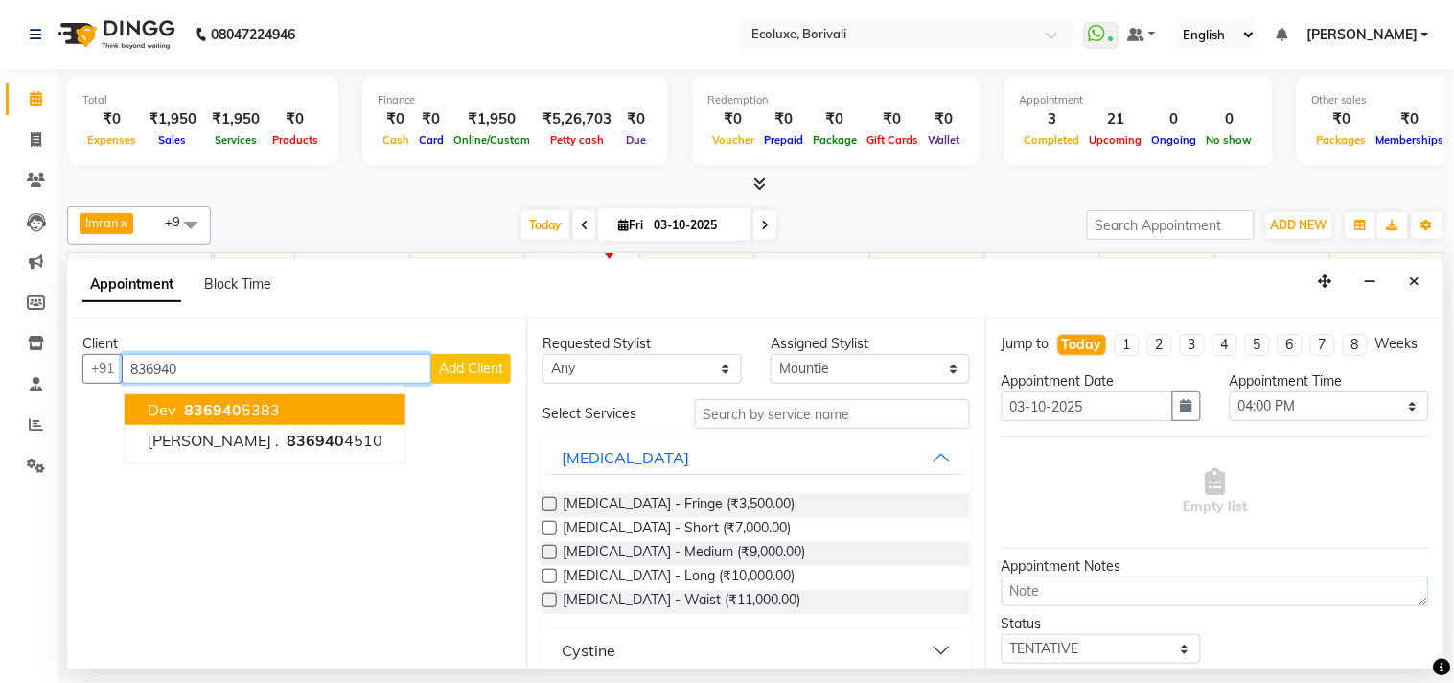
click at [243, 400] on ngb-highlight "836940 5383" at bounding box center [230, 409] width 100 height 19
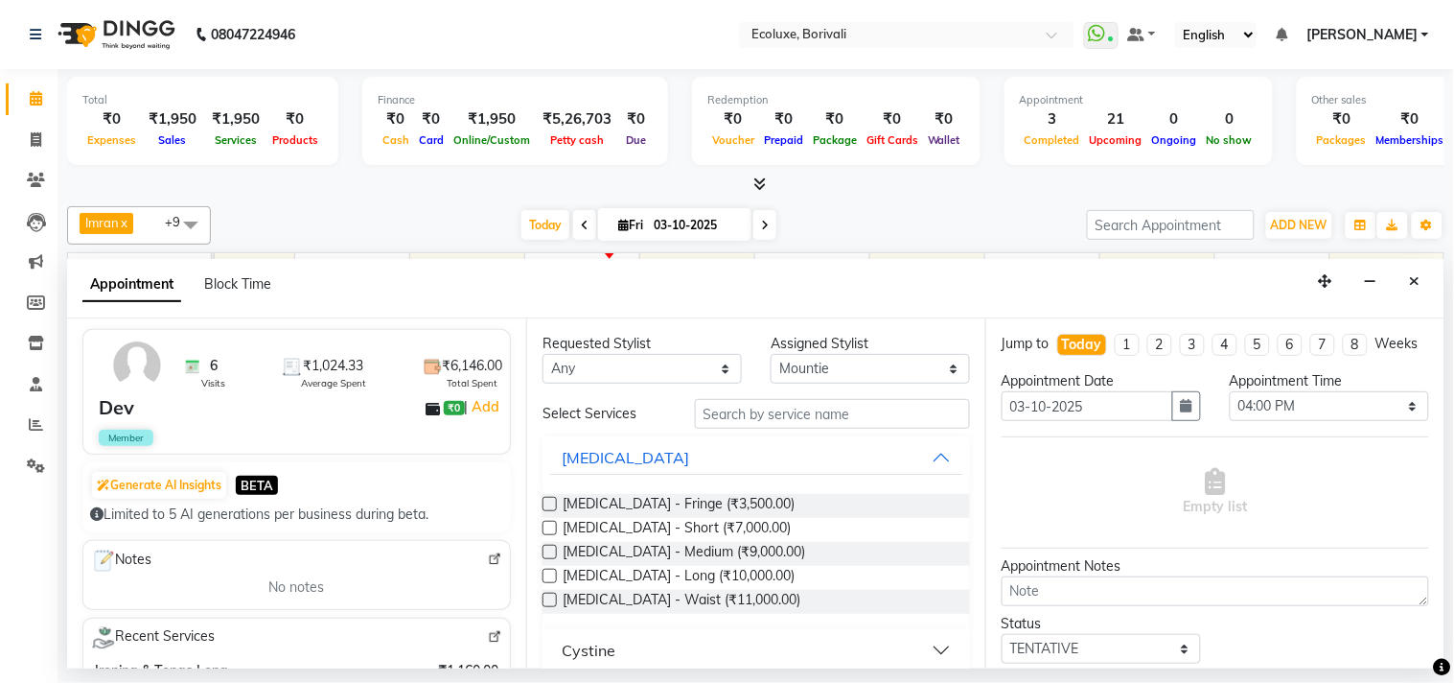
scroll to position [0, 0]
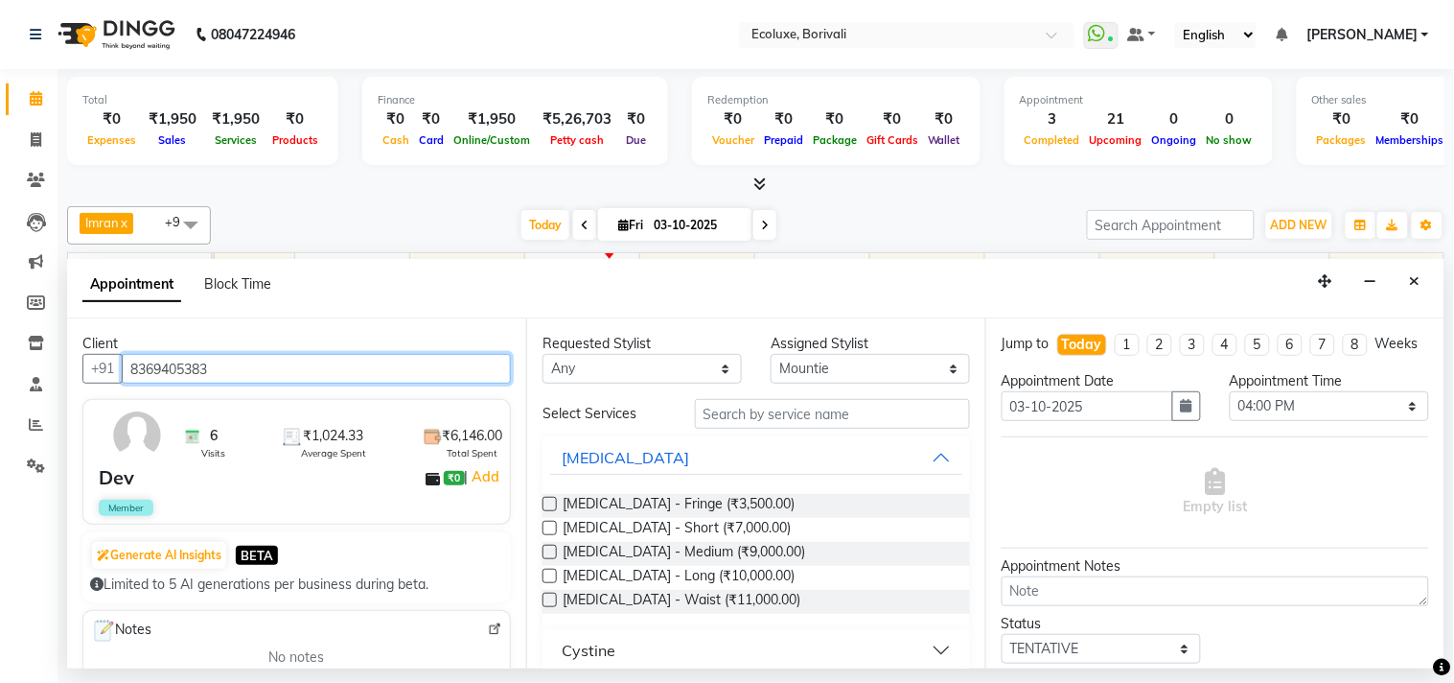
type input "8369405383"
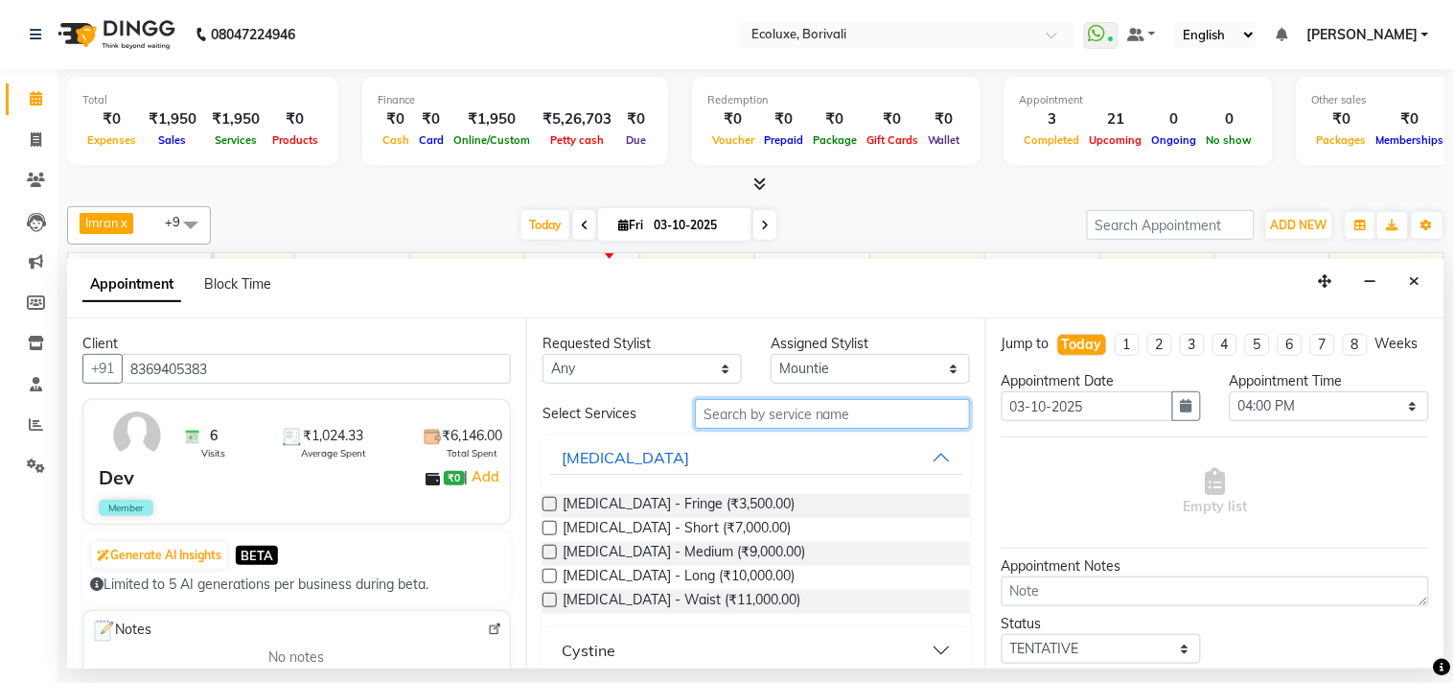
click at [825, 409] on input "text" at bounding box center [832, 414] width 275 height 30
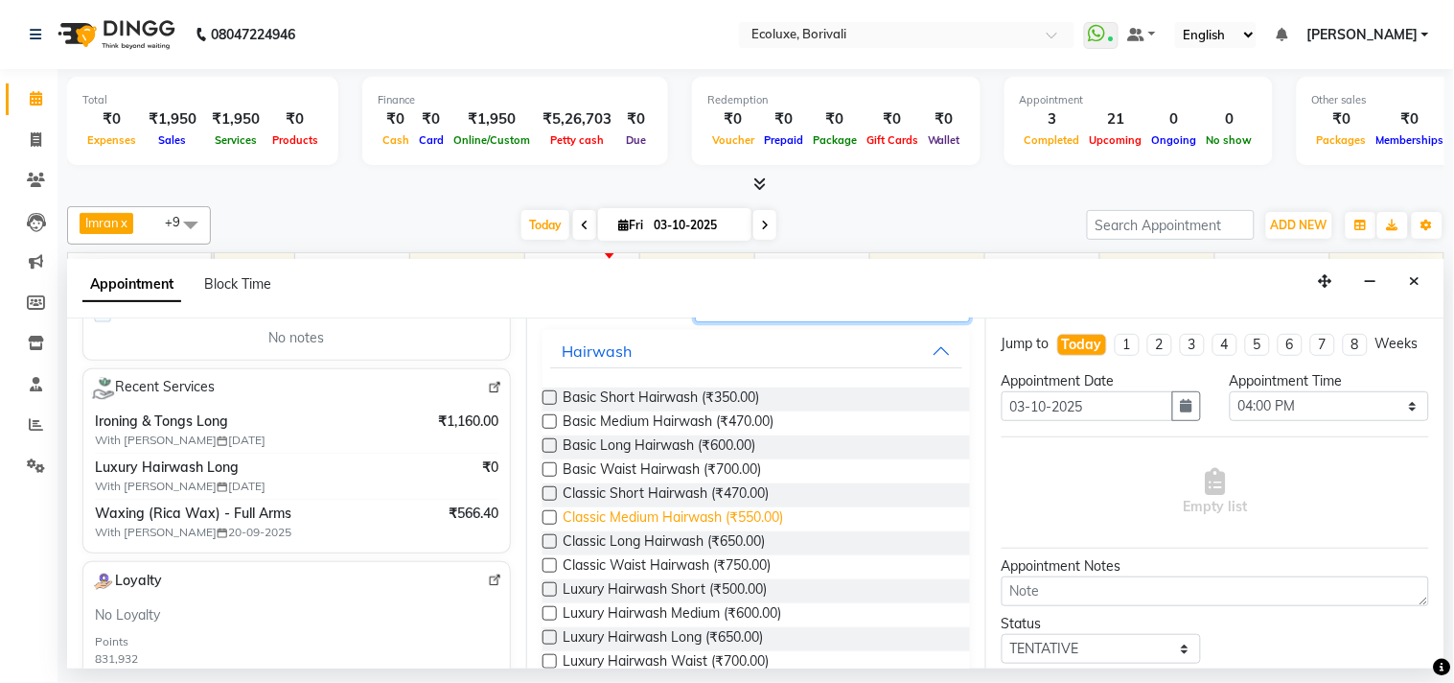
scroll to position [208, 0]
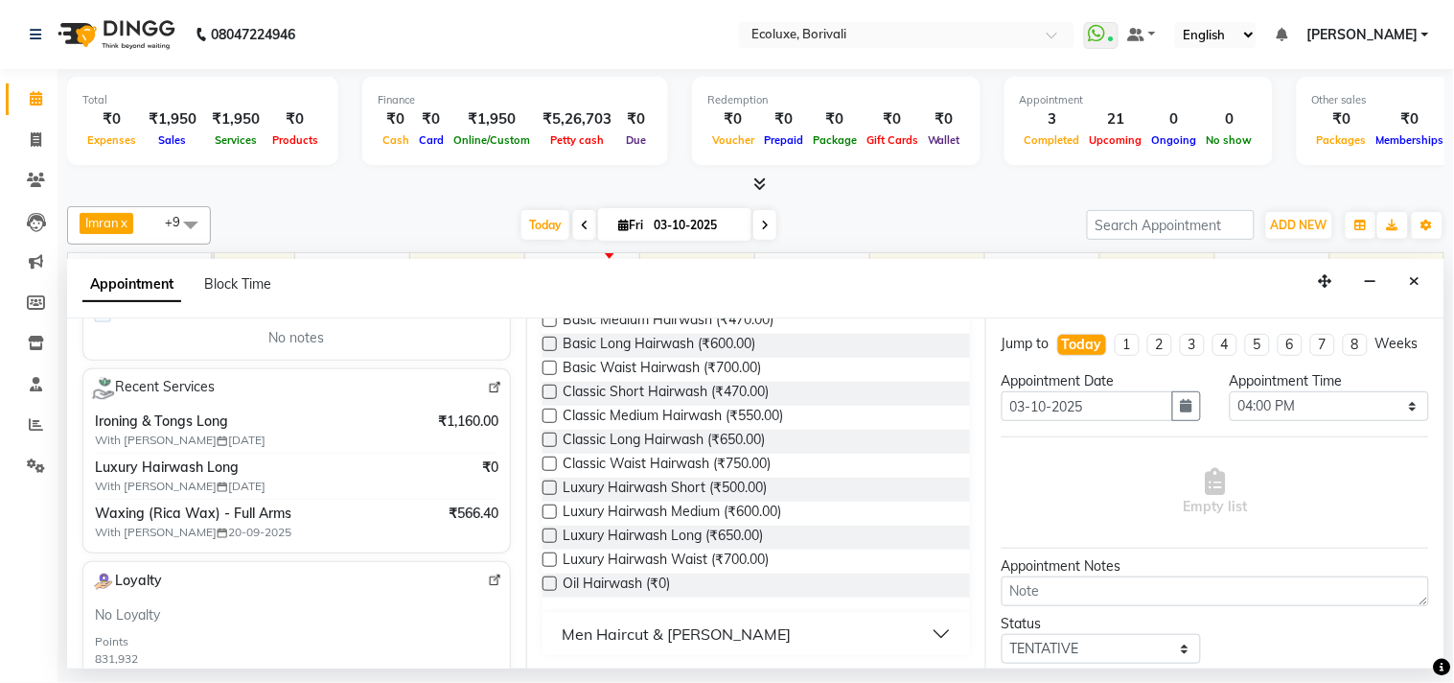
type input "wash"
click at [552, 530] on label at bounding box center [550, 535] width 14 height 14
click at [552, 531] on input "checkbox" at bounding box center [549, 537] width 12 height 12
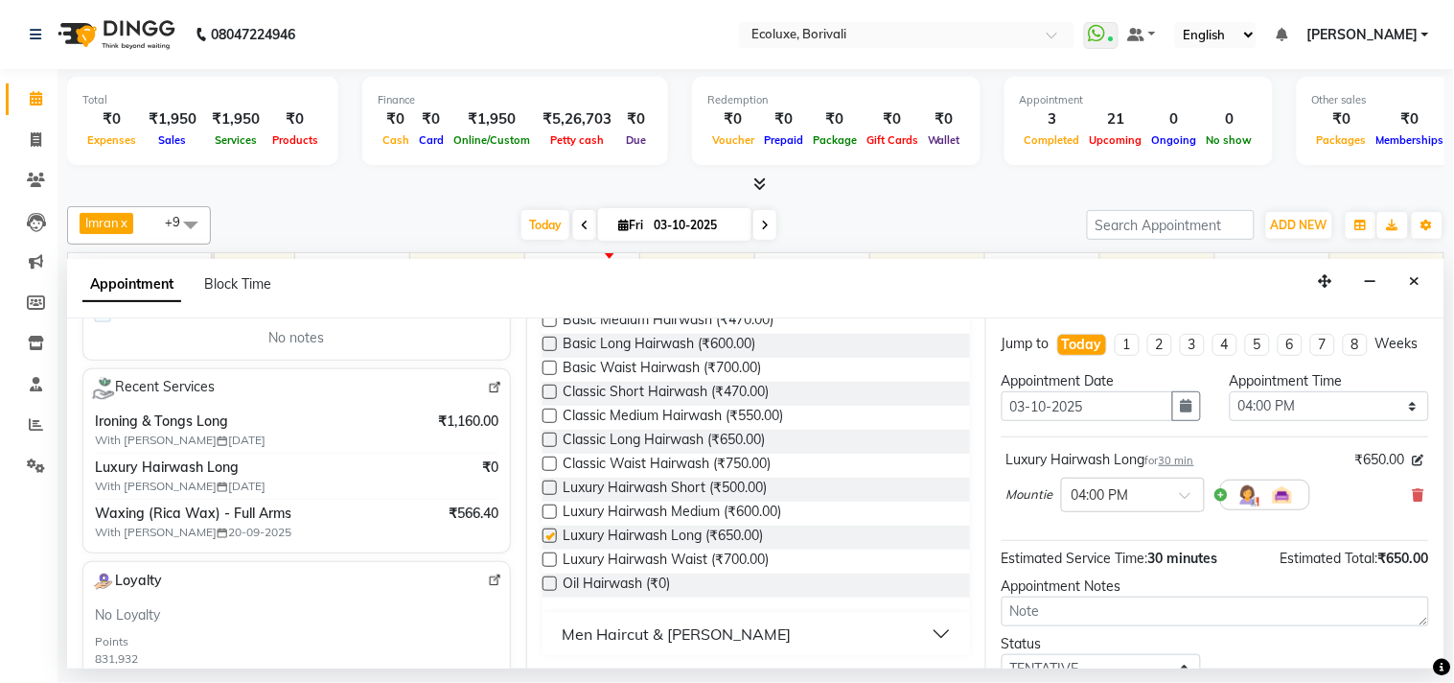
checkbox input "false"
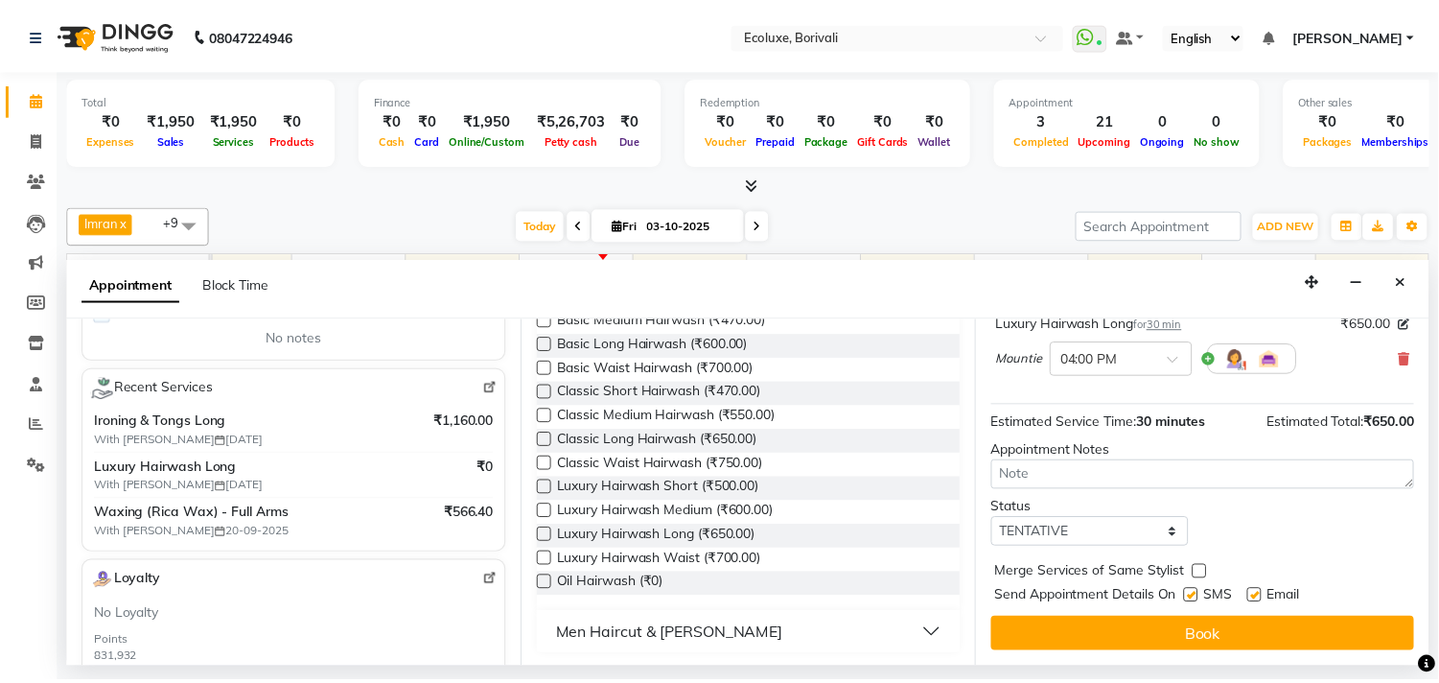
scroll to position [154, 0]
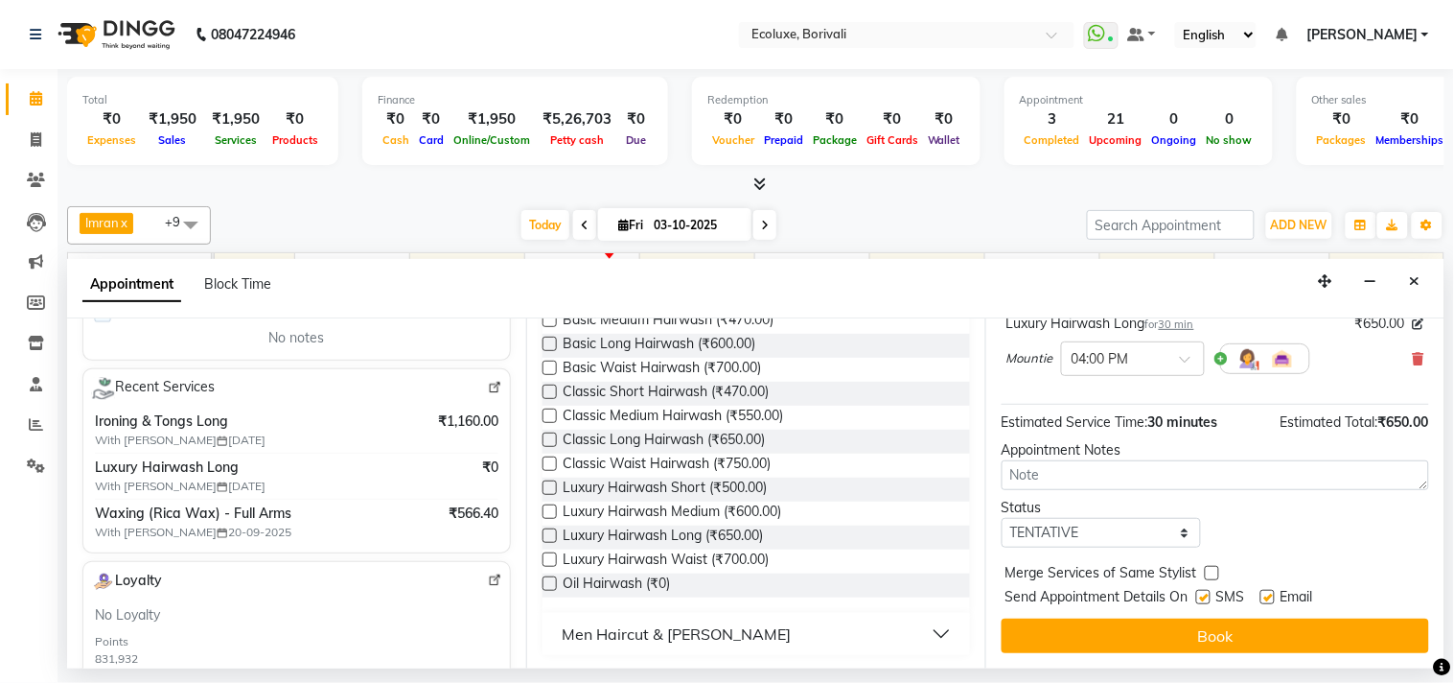
click at [1211, 628] on button "Book" at bounding box center [1216, 635] width 428 height 35
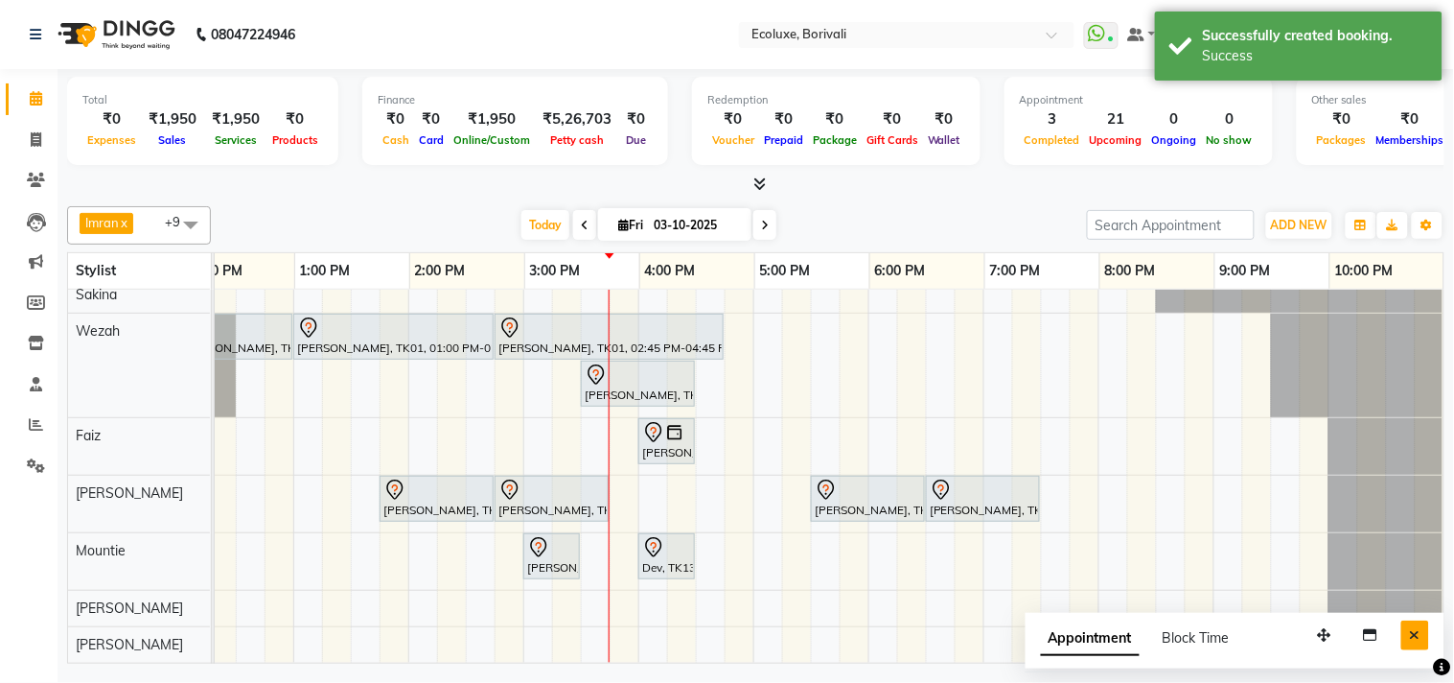
click at [1409, 630] on button "Close" at bounding box center [1416, 635] width 28 height 30
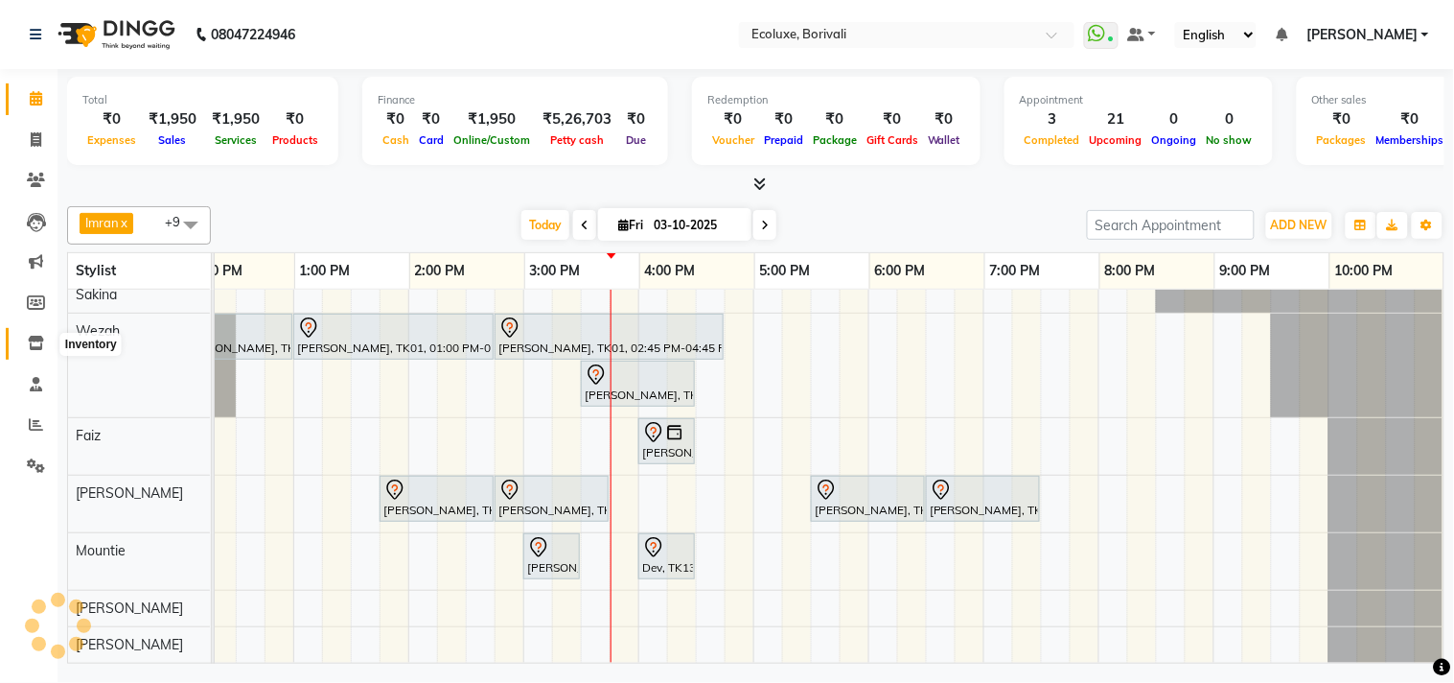
click at [39, 339] on icon at bounding box center [36, 343] width 16 height 14
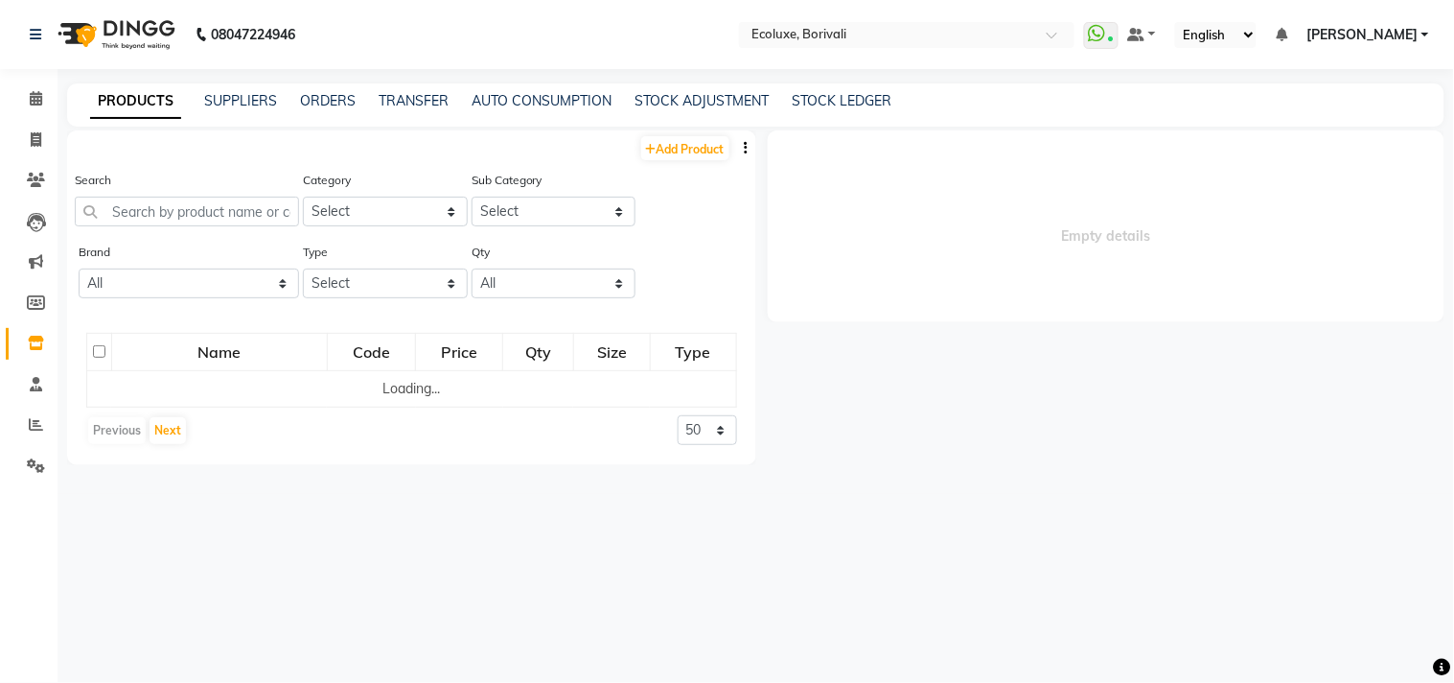
select select
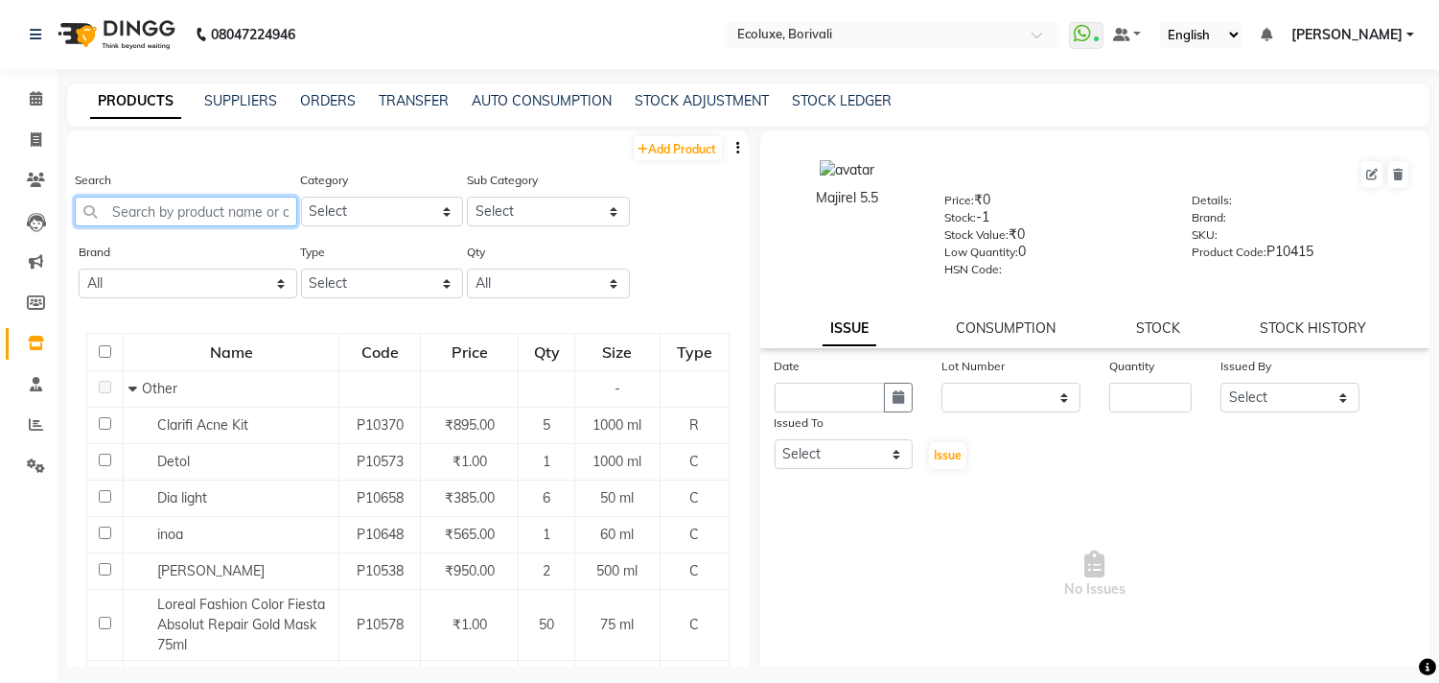
click at [251, 216] on input "text" at bounding box center [186, 212] width 222 height 30
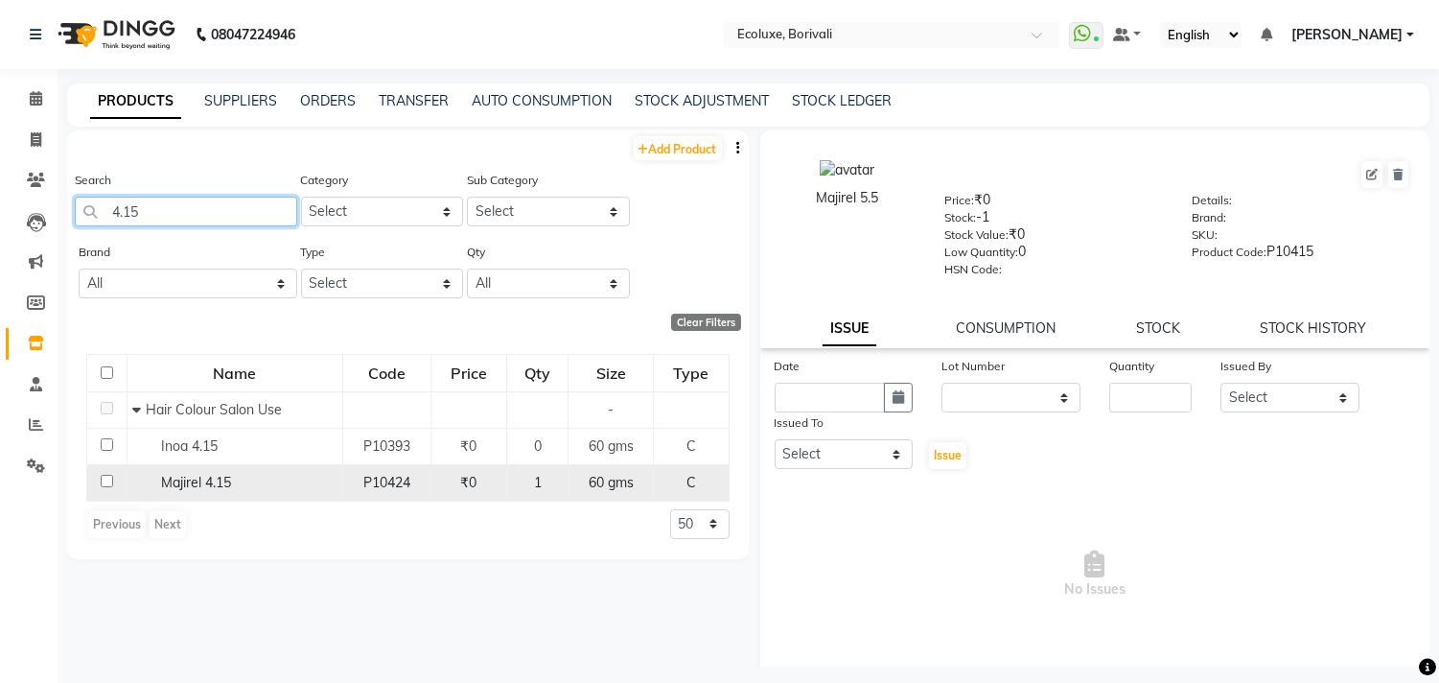
type input "4.15"
click at [180, 476] on span "Majirel 4.15" at bounding box center [196, 482] width 70 height 17
select select
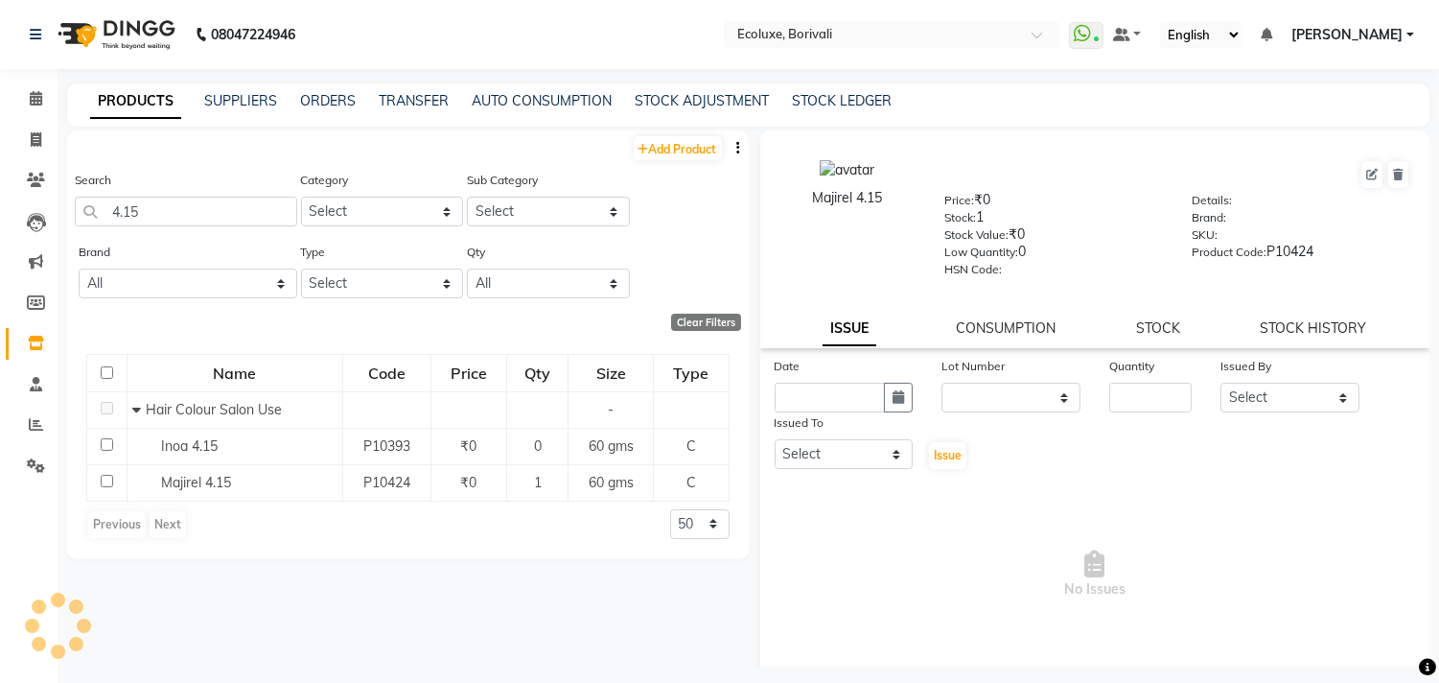
click at [1172, 333] on div "ISSUE CONSUMPTION STOCK STOCK HISTORY" at bounding box center [1095, 328] width 624 height 20
click at [1141, 322] on link "STOCK" at bounding box center [1158, 327] width 44 height 17
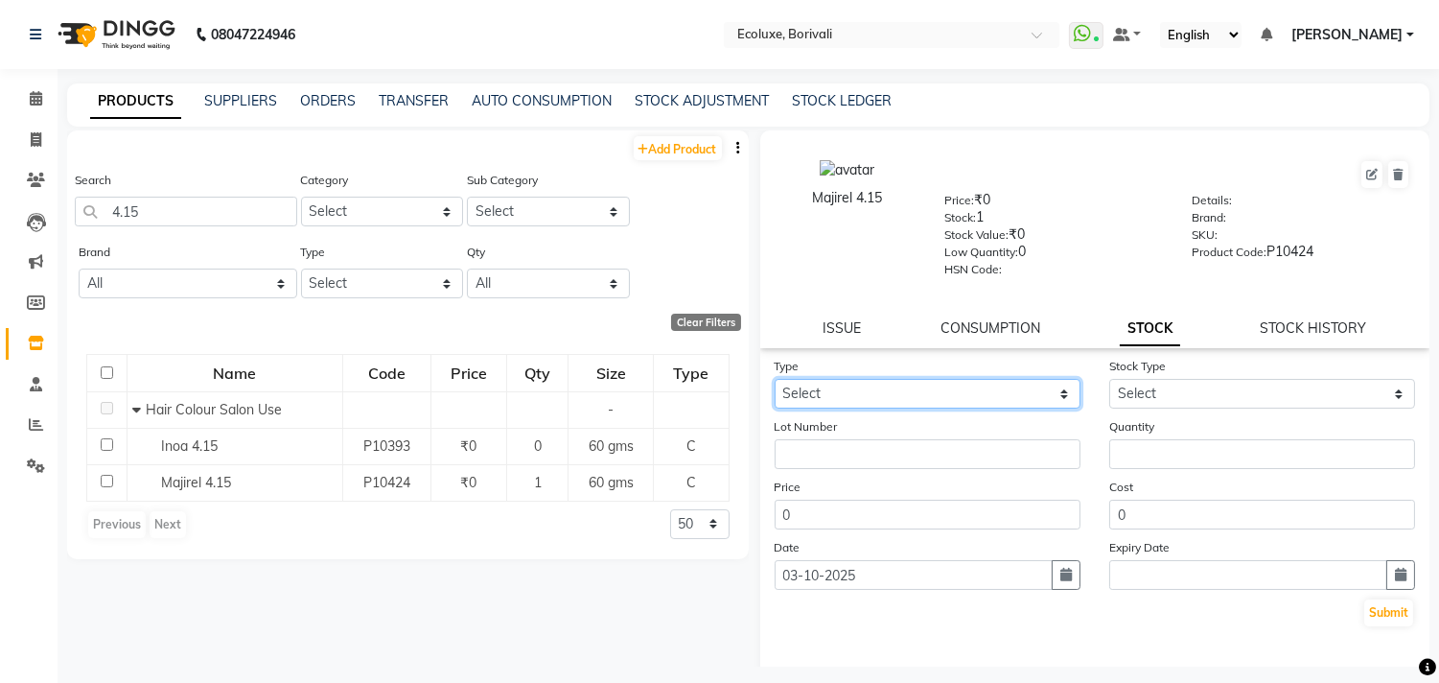
drag, startPoint x: 934, startPoint y: 385, endPoint x: 917, endPoint y: 404, distance: 25.1
click at [933, 385] on select "Select In Out" at bounding box center [928, 394] width 306 height 30
select select "out"
click at [775, 380] on select "Select In Out" at bounding box center [928, 394] width 306 height 30
select select
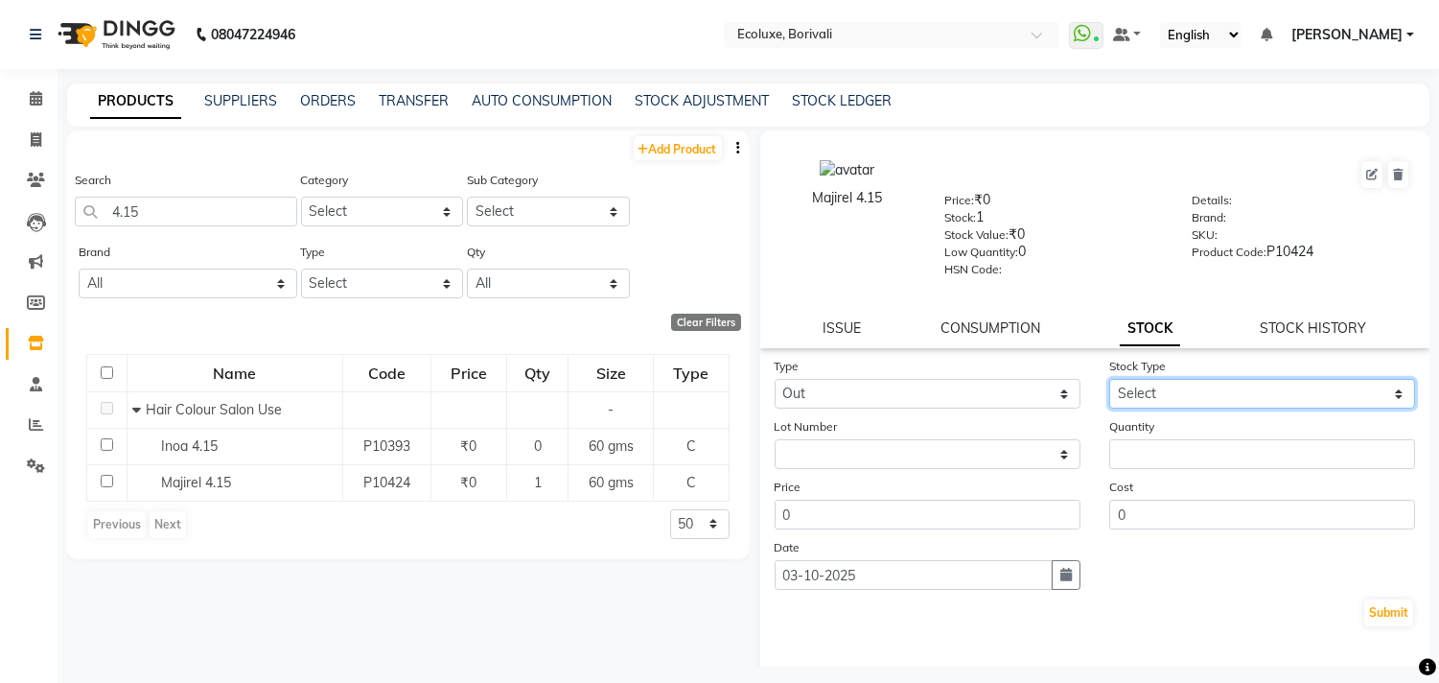
drag, startPoint x: 1192, startPoint y: 388, endPoint x: 1183, endPoint y: 407, distance: 21.0
click at [1191, 394] on select "Select Internal Use Damaged Expired Adjustment Return Other" at bounding box center [1262, 394] width 306 height 30
select select "internal use"
click at [1109, 380] on select "Select Internal Use Damaged Expired Adjustment Return Other" at bounding box center [1262, 394] width 306 height 30
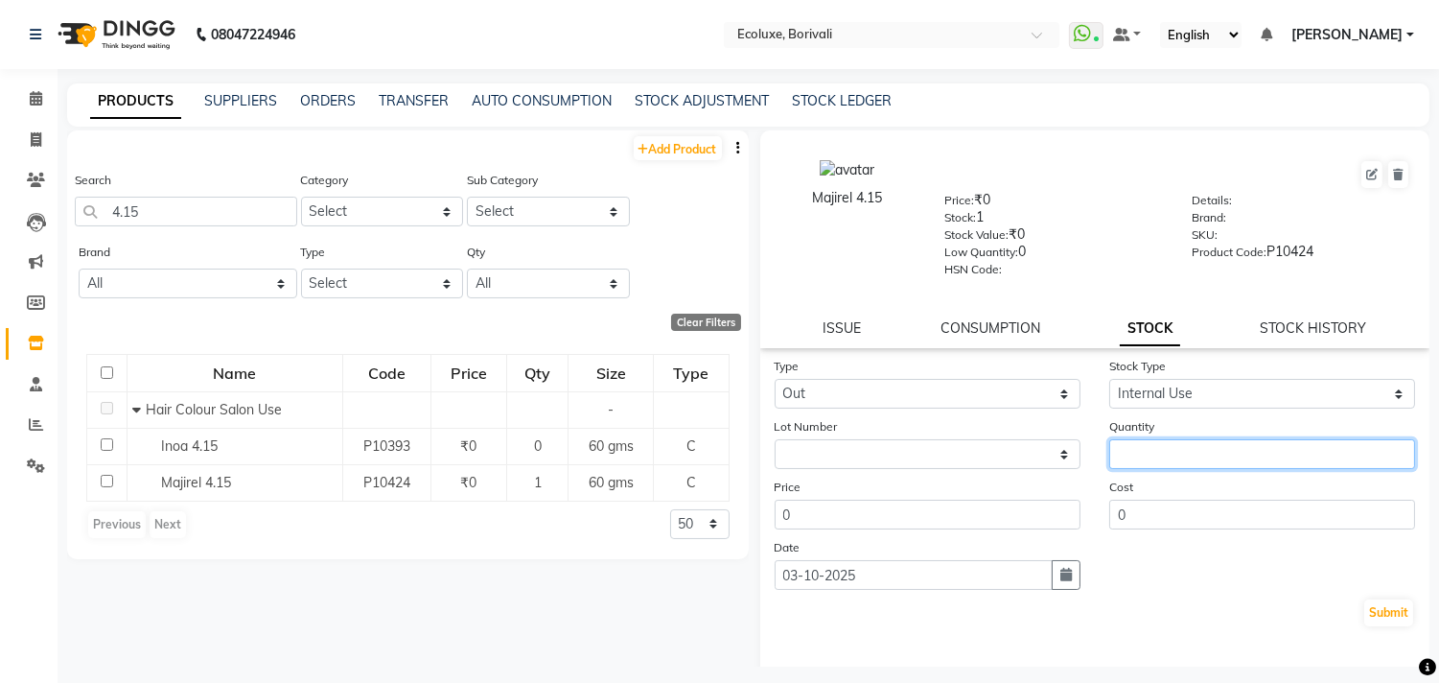
click at [1170, 453] on input "number" at bounding box center [1262, 454] width 306 height 30
type input "1"
click at [1382, 605] on button "Submit" at bounding box center [1388, 612] width 49 height 27
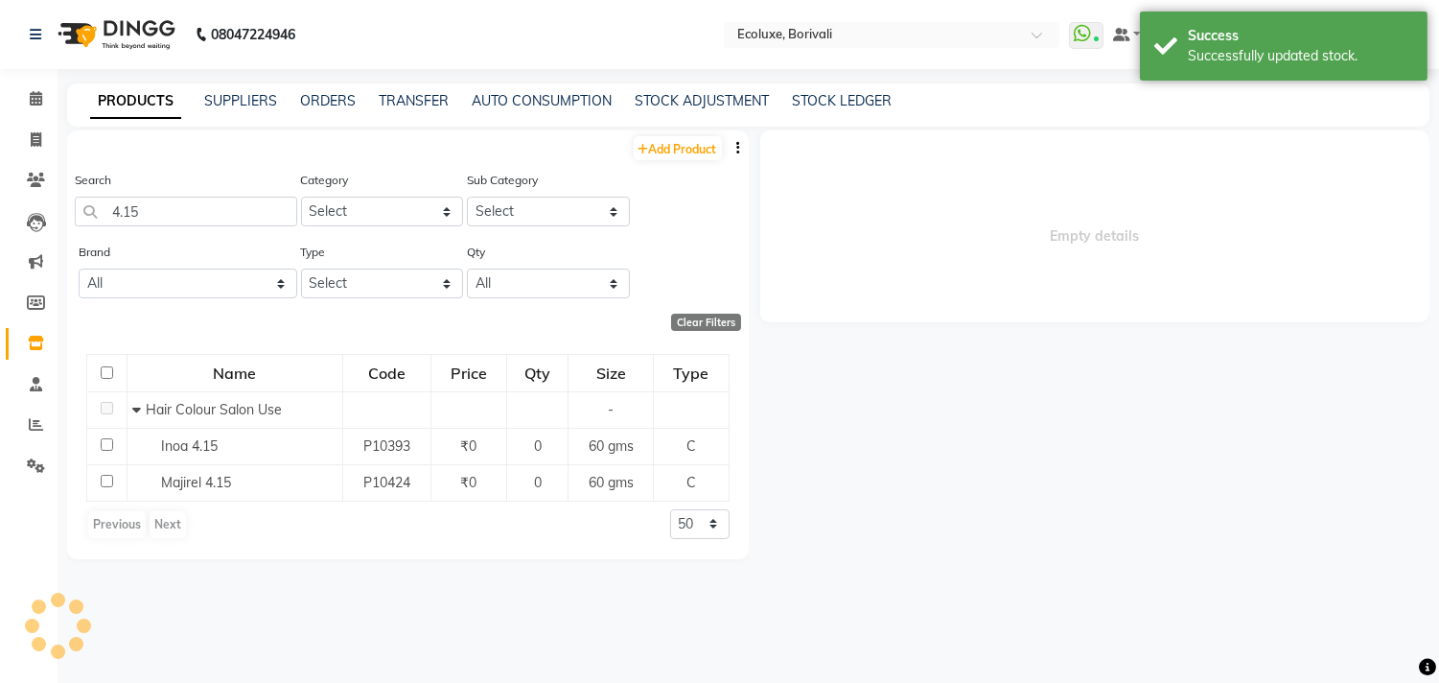
select select
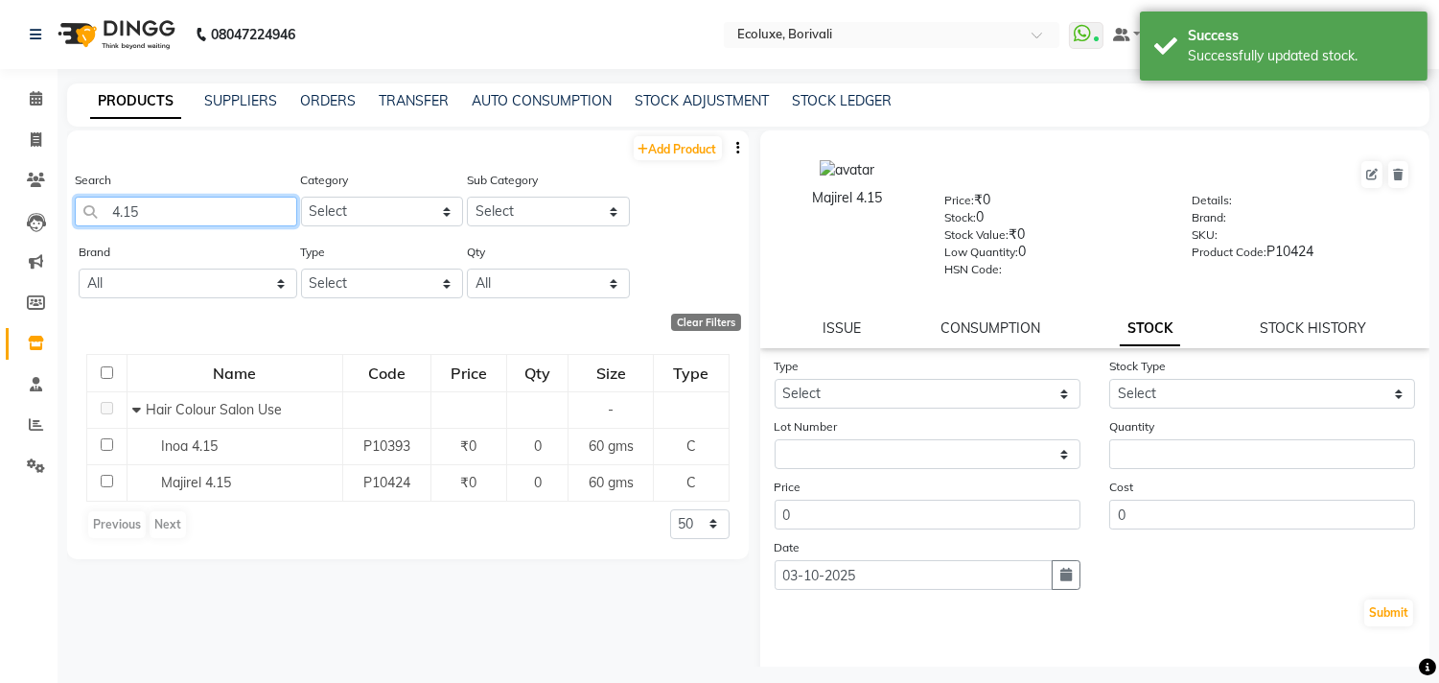
click at [170, 205] on input "4.15" at bounding box center [186, 212] width 222 height 30
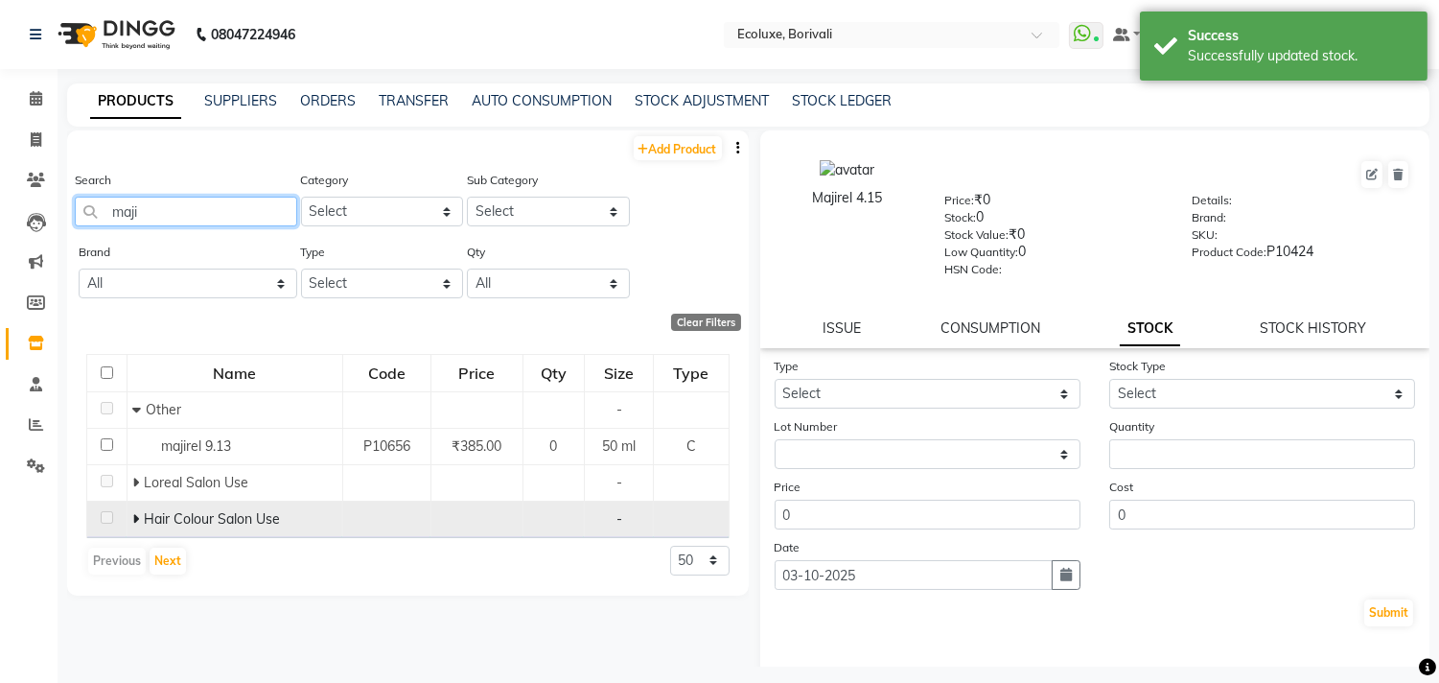
type input "maji"
click at [135, 513] on icon at bounding box center [135, 518] width 7 height 13
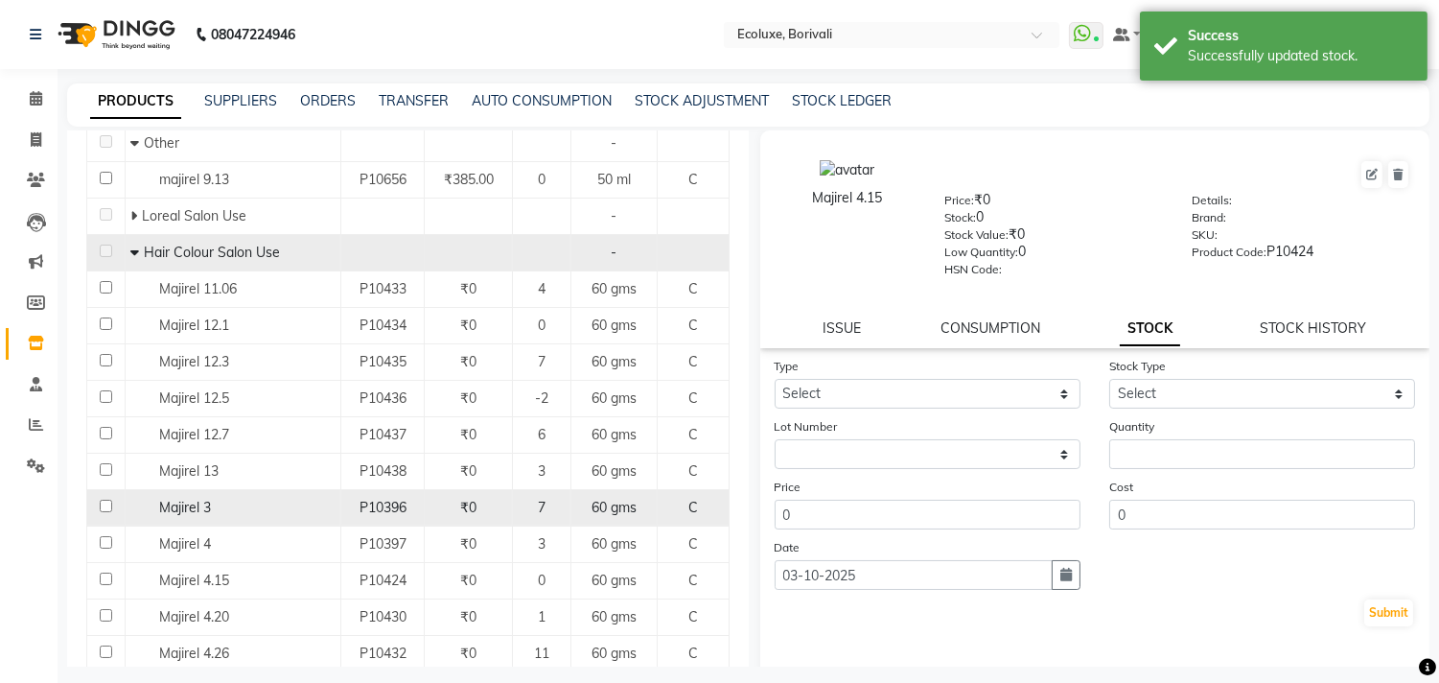
scroll to position [319, 0]
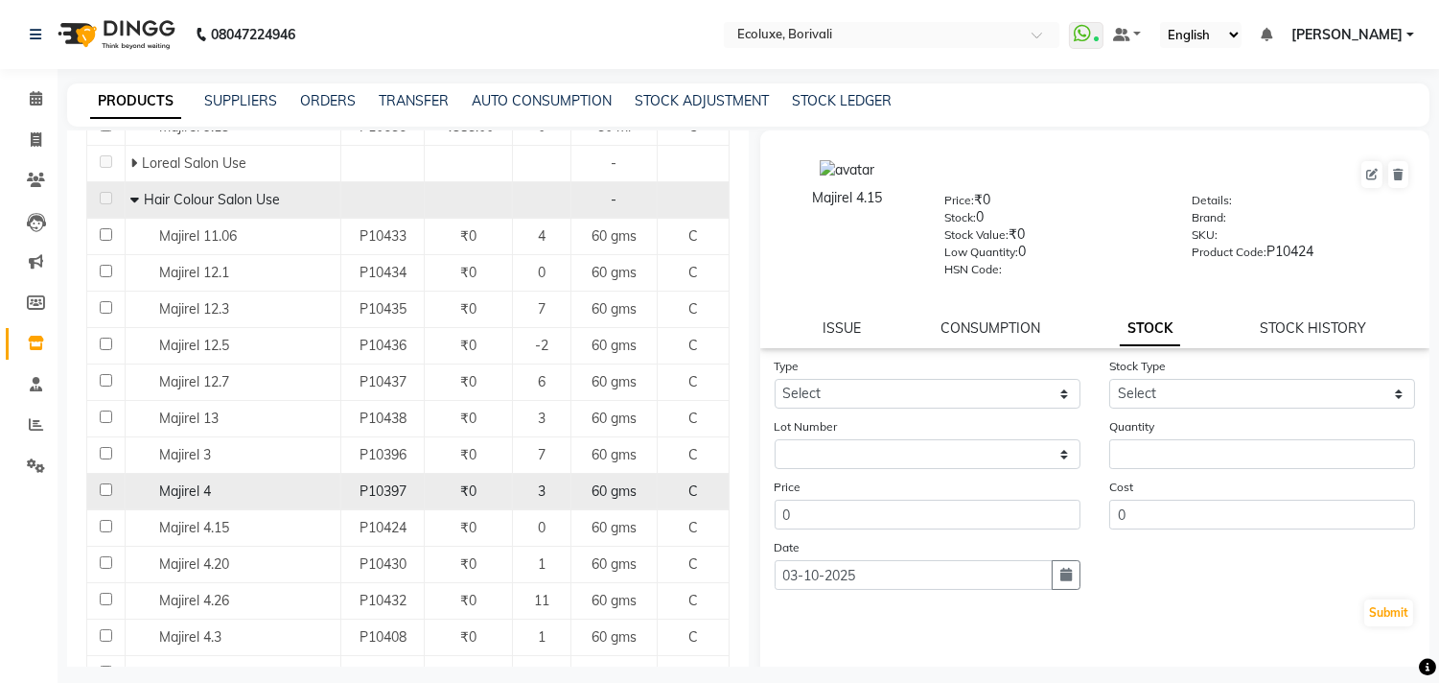
click at [281, 484] on div "Majirel 4" at bounding box center [232, 491] width 205 height 20
select select
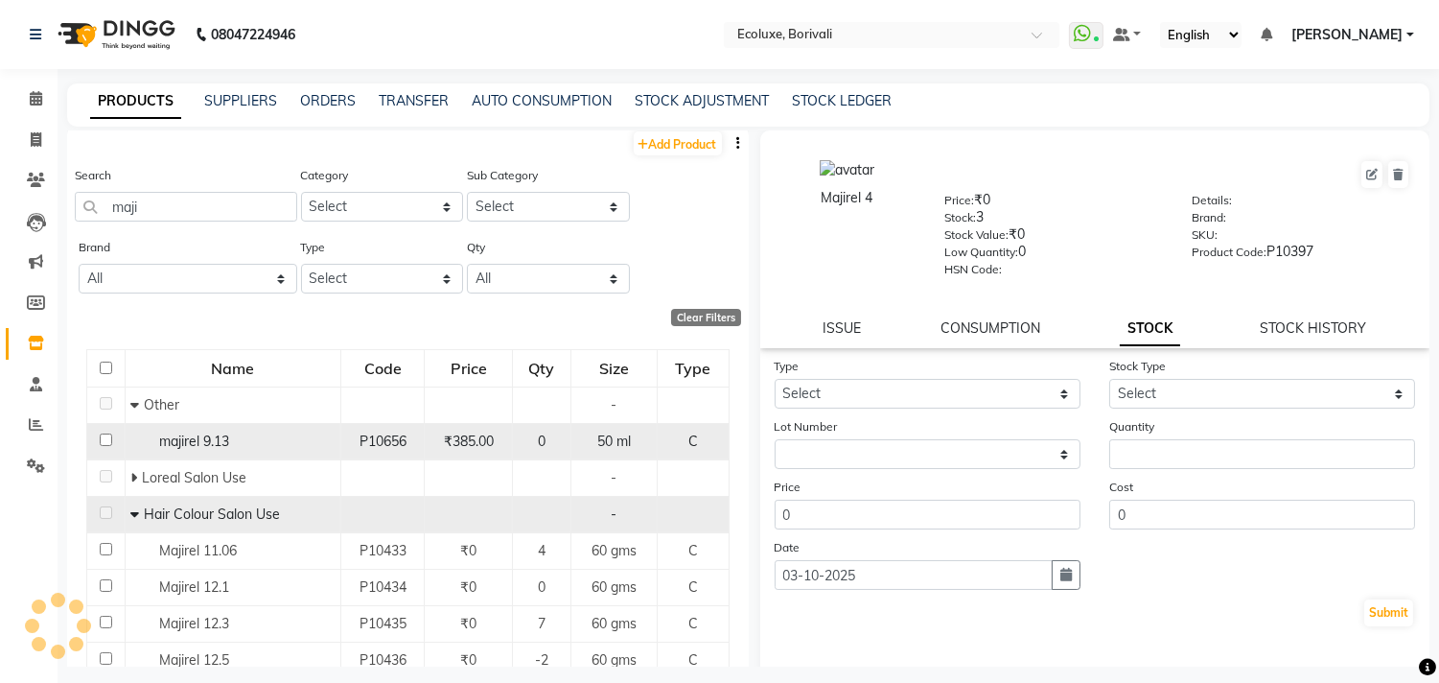
scroll to position [0, 0]
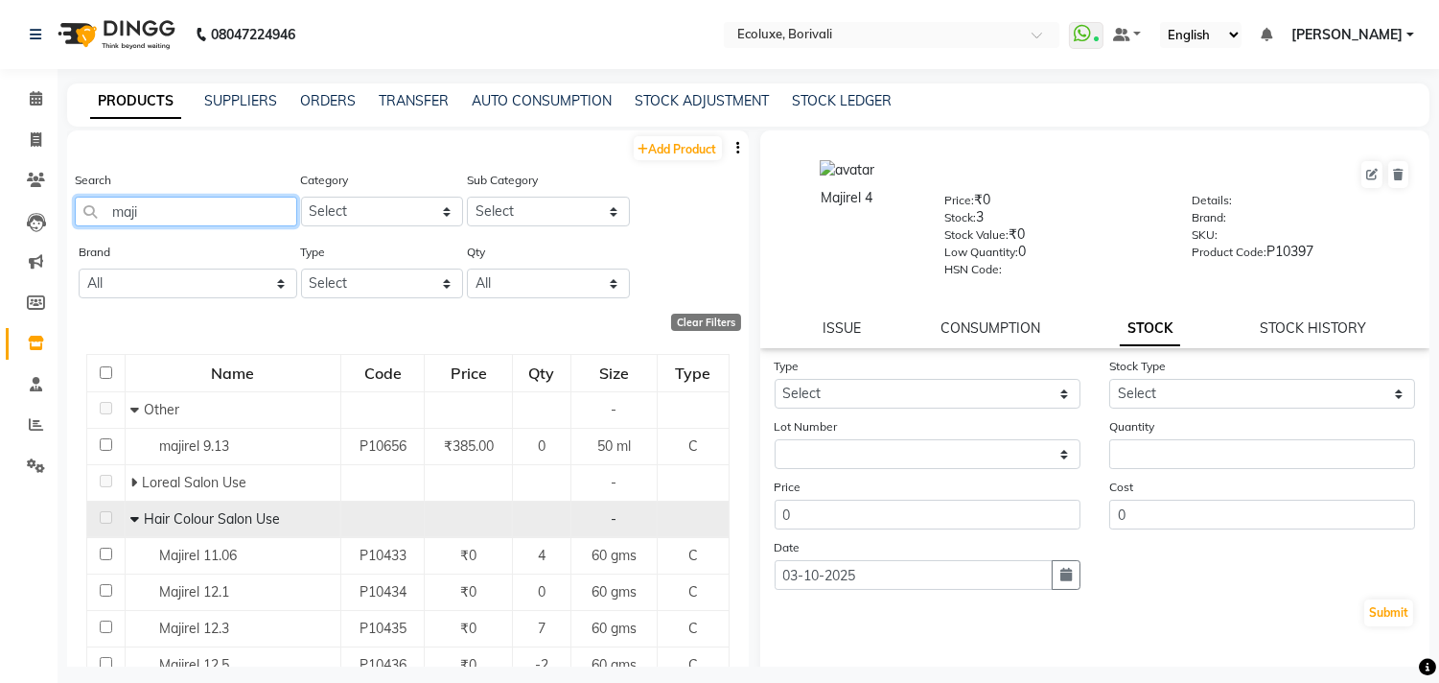
click at [249, 218] on input "maji" at bounding box center [186, 212] width 222 height 30
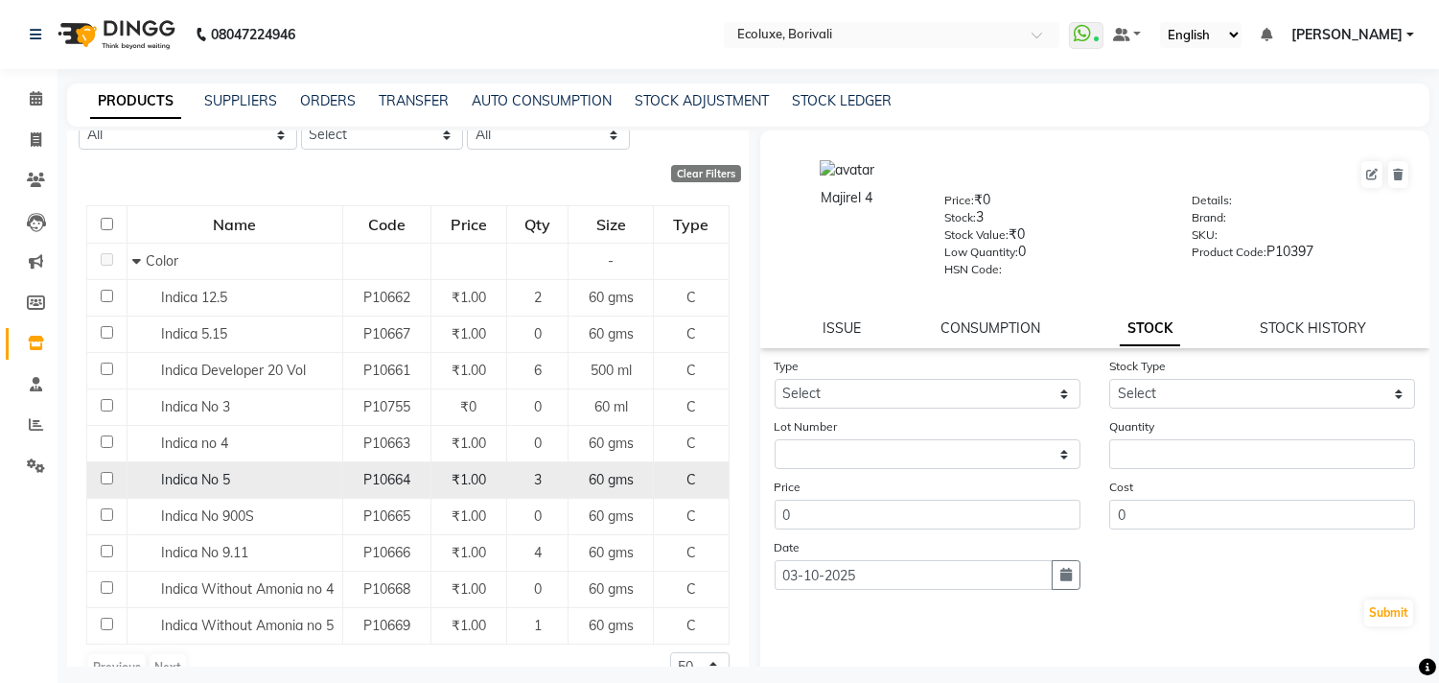
scroll to position [185, 0]
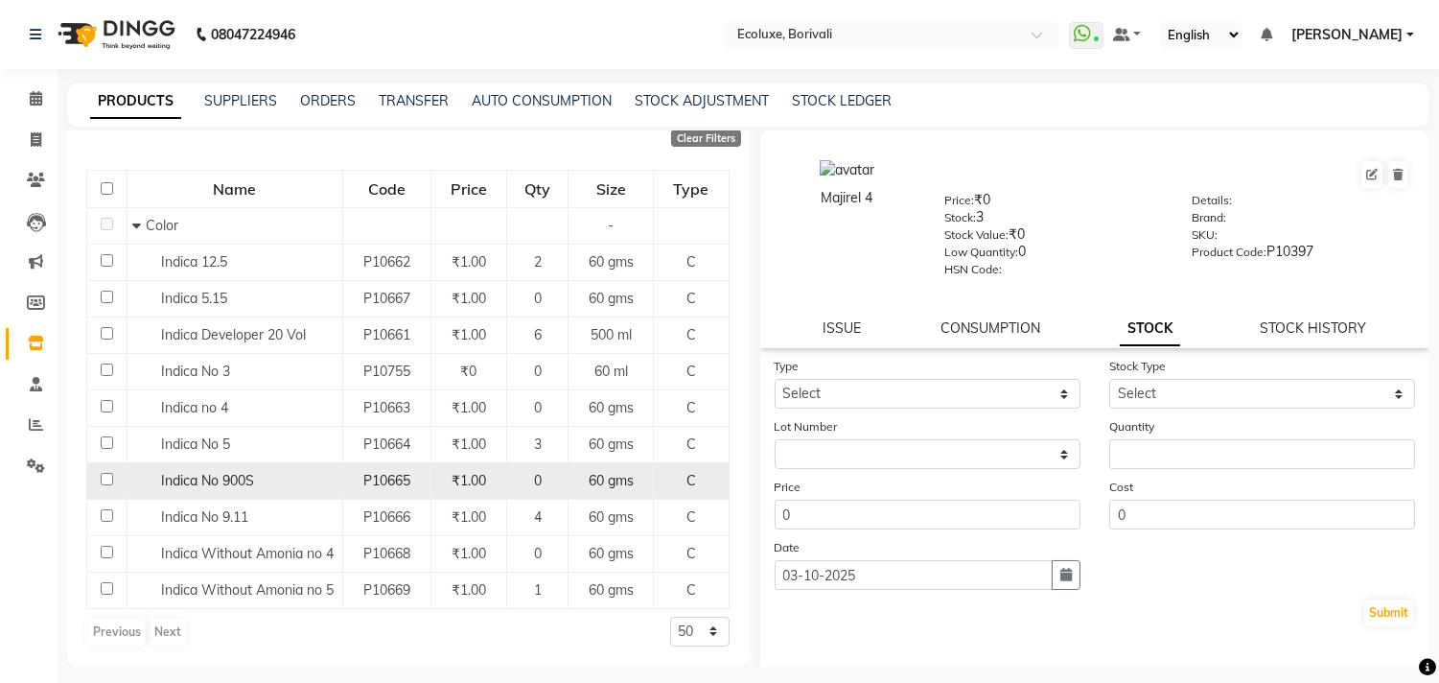
type input "indi"
click at [270, 472] on div "Indica No 900S" at bounding box center [234, 481] width 205 height 20
select select
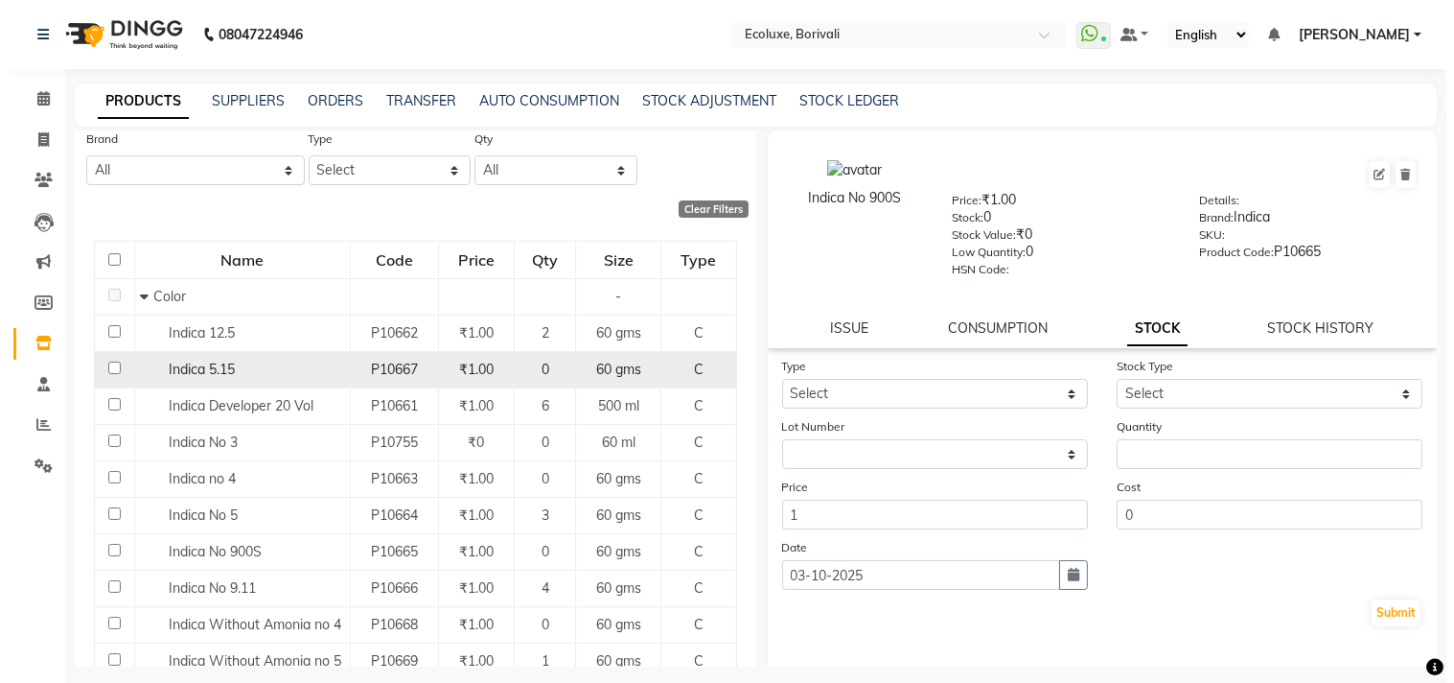
scroll to position [0, 0]
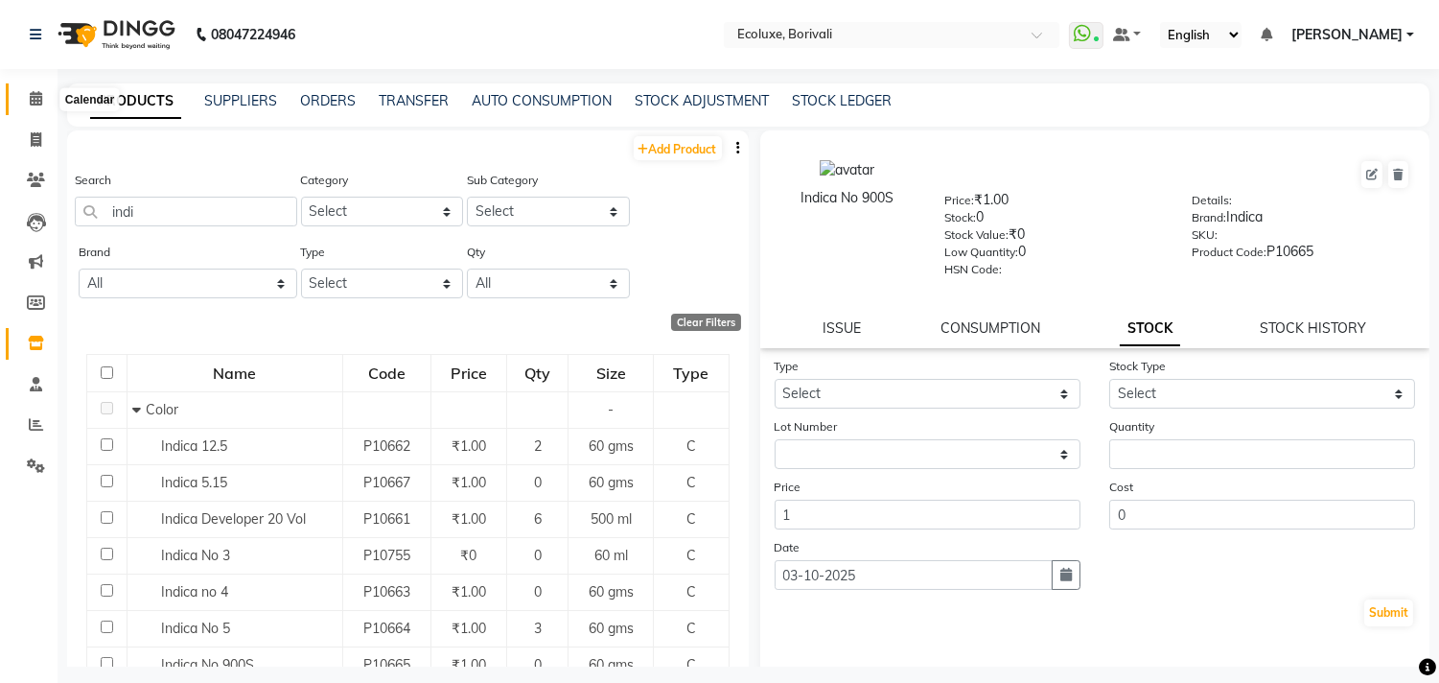
click at [41, 98] on span at bounding box center [36, 99] width 34 height 22
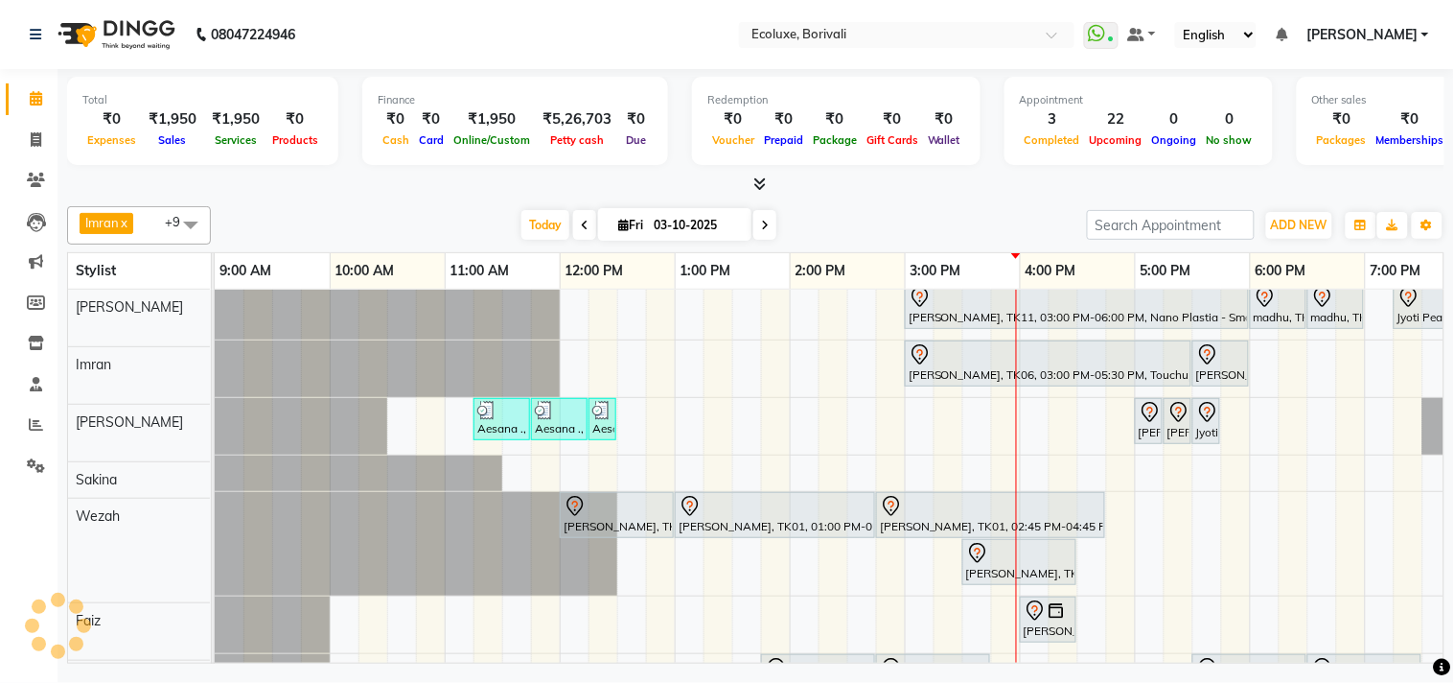
scroll to position [7, 0]
click at [347, 203] on div "Imran x Kamal Khende x Wezah x Shafique x Sonal Sawant x Faiz x Shubhada x Saki…" at bounding box center [756, 430] width 1378 height 465
click at [377, 198] on div "Imran x Kamal Khende x Wezah x Shafique x Sonal Sawant x Faiz x Shubhada x Saki…" at bounding box center [756, 430] width 1378 height 465
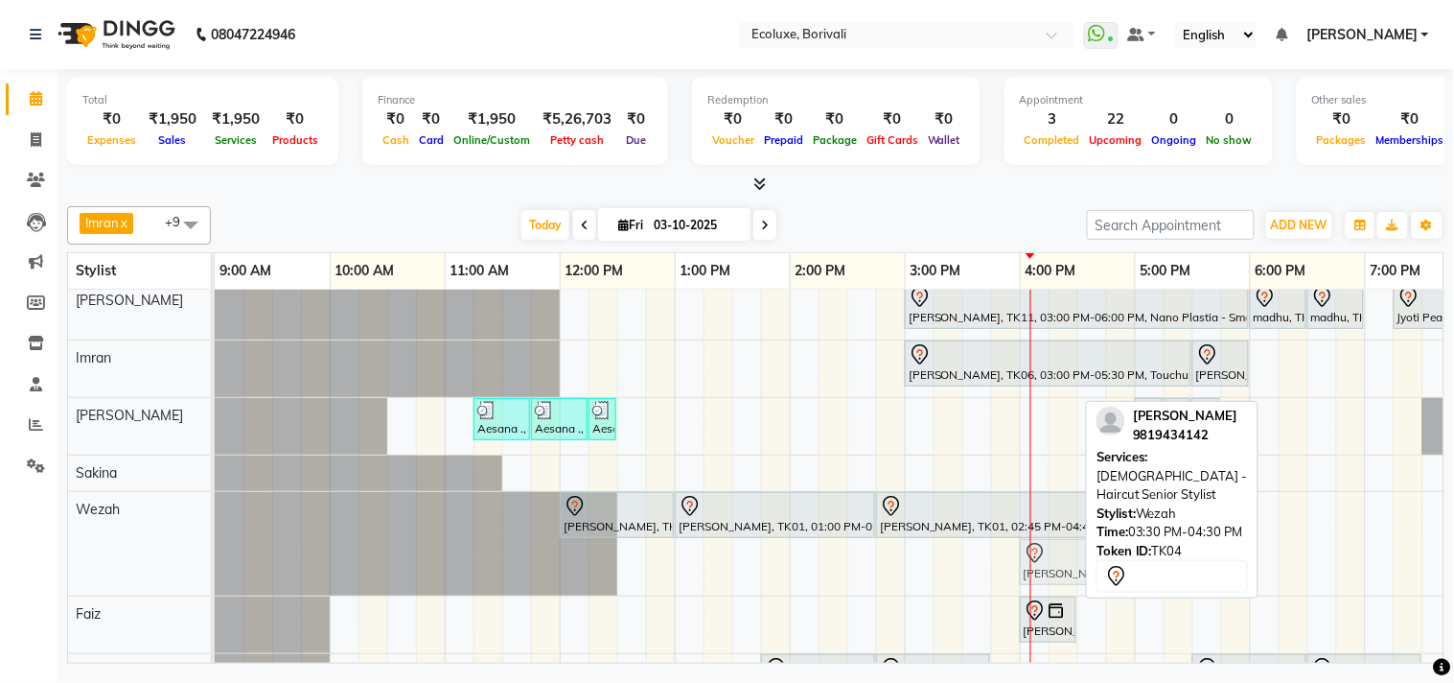
drag, startPoint x: 991, startPoint y: 571, endPoint x: 1057, endPoint y: 563, distance: 65.8
click at [215, 563] on div "jigisha, TK01, 12:00 PM-01:00 PM, Female - Haircut Senior Stylist jigisha, TK01…" at bounding box center [215, 544] width 0 height 104
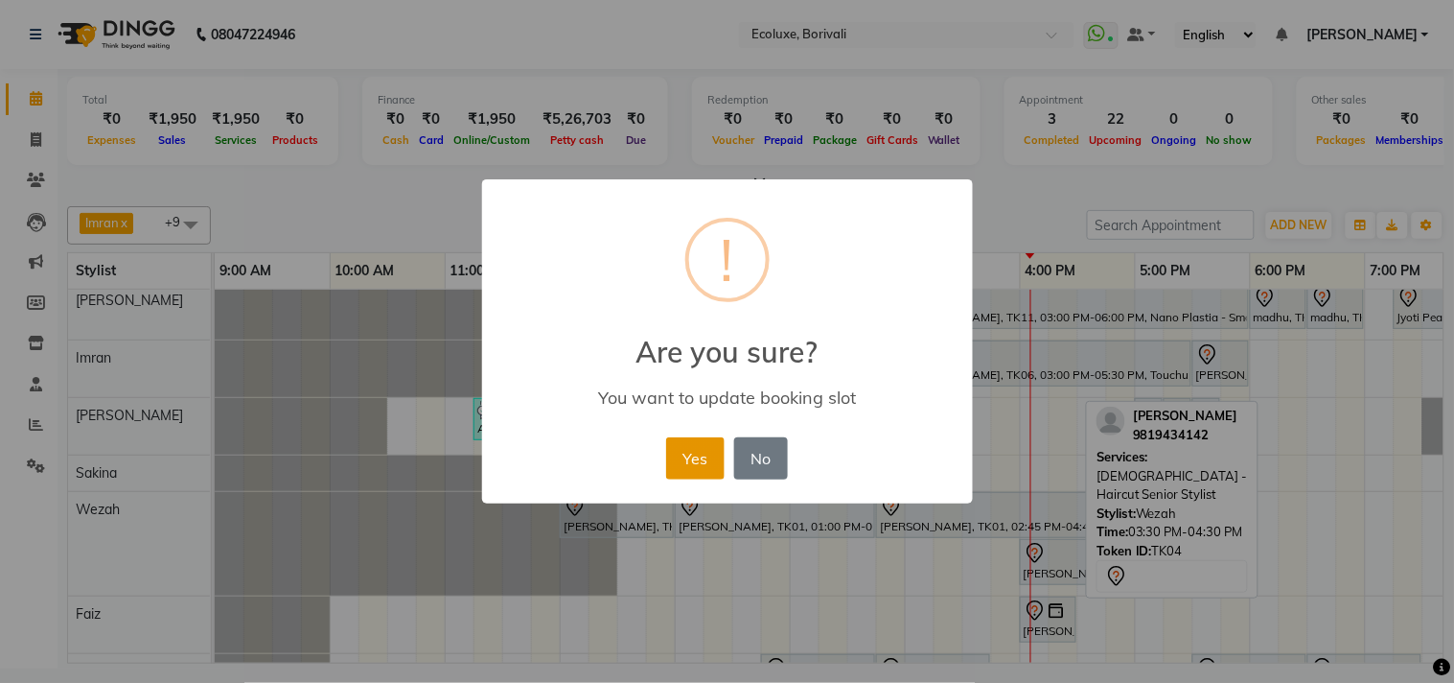
click at [688, 447] on button "Yes" at bounding box center [695, 458] width 58 height 42
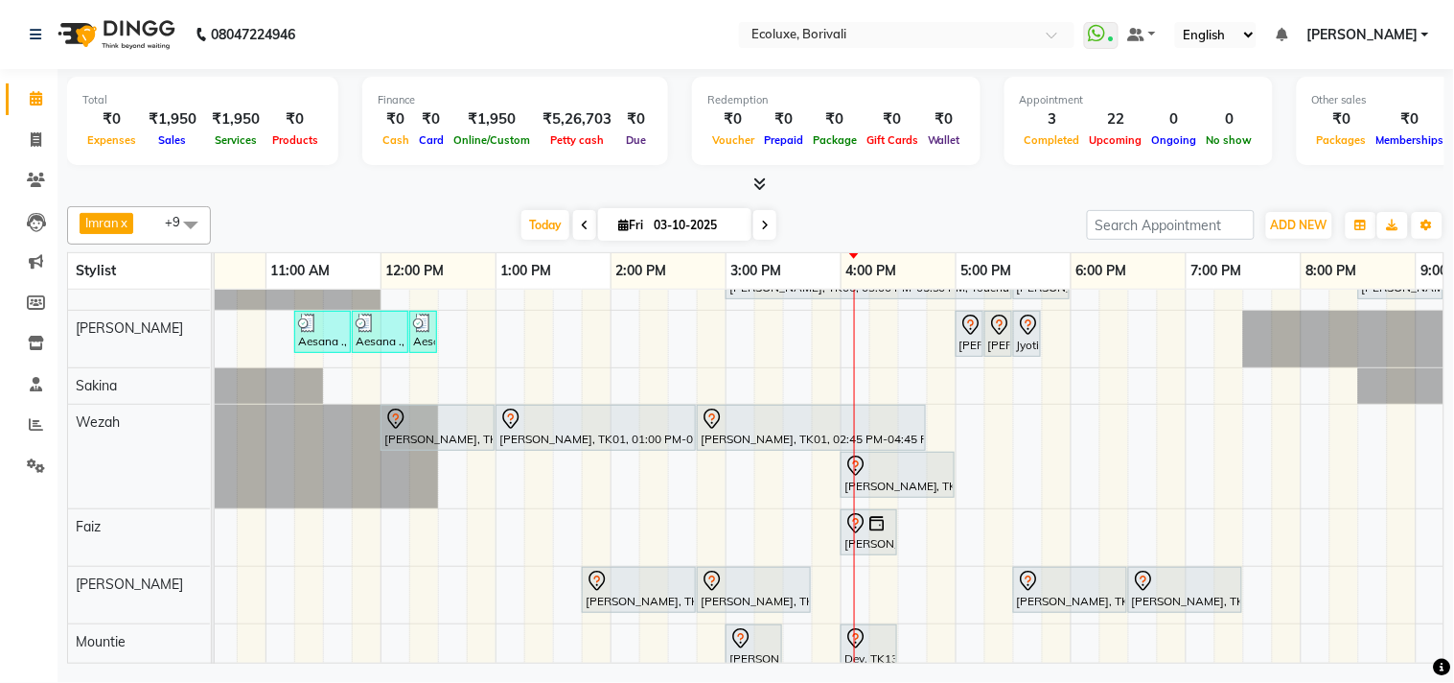
scroll to position [0, 0]
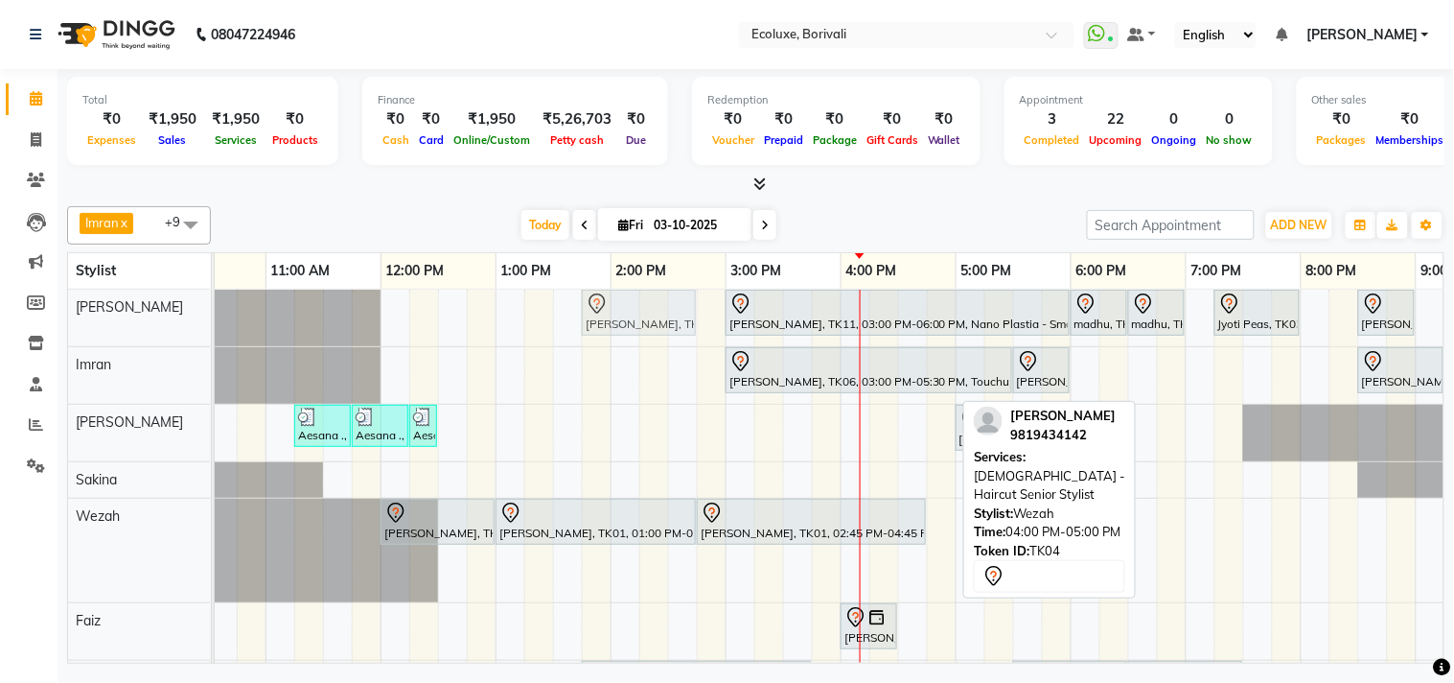
drag, startPoint x: 886, startPoint y: 571, endPoint x: 617, endPoint y: 339, distance: 354.8
click at [617, 339] on div "Hetal Gandhi, TK11, 03:00 PM-06:00 PM, Nano Plastia - Small madhu, TK08, 06:00 …" at bounding box center [840, 569] width 1611 height 558
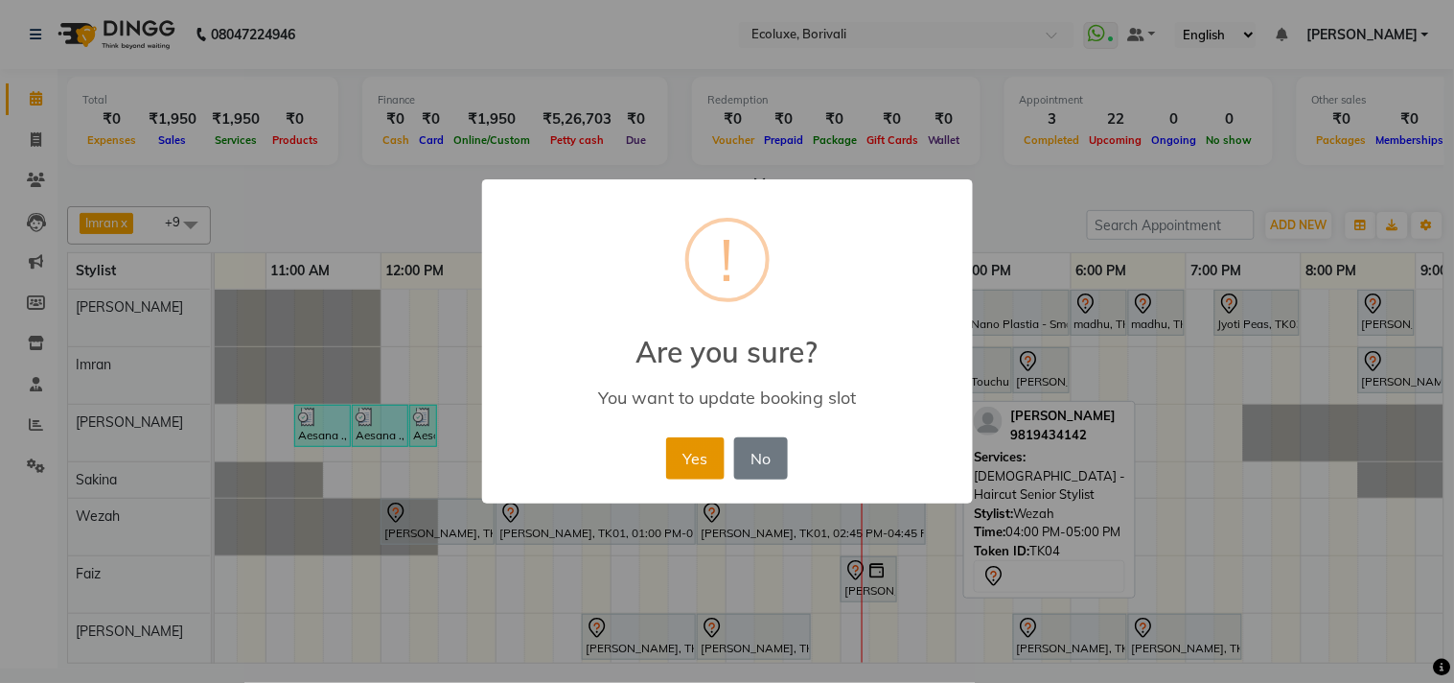
click at [694, 464] on button "Yes" at bounding box center [695, 458] width 58 height 42
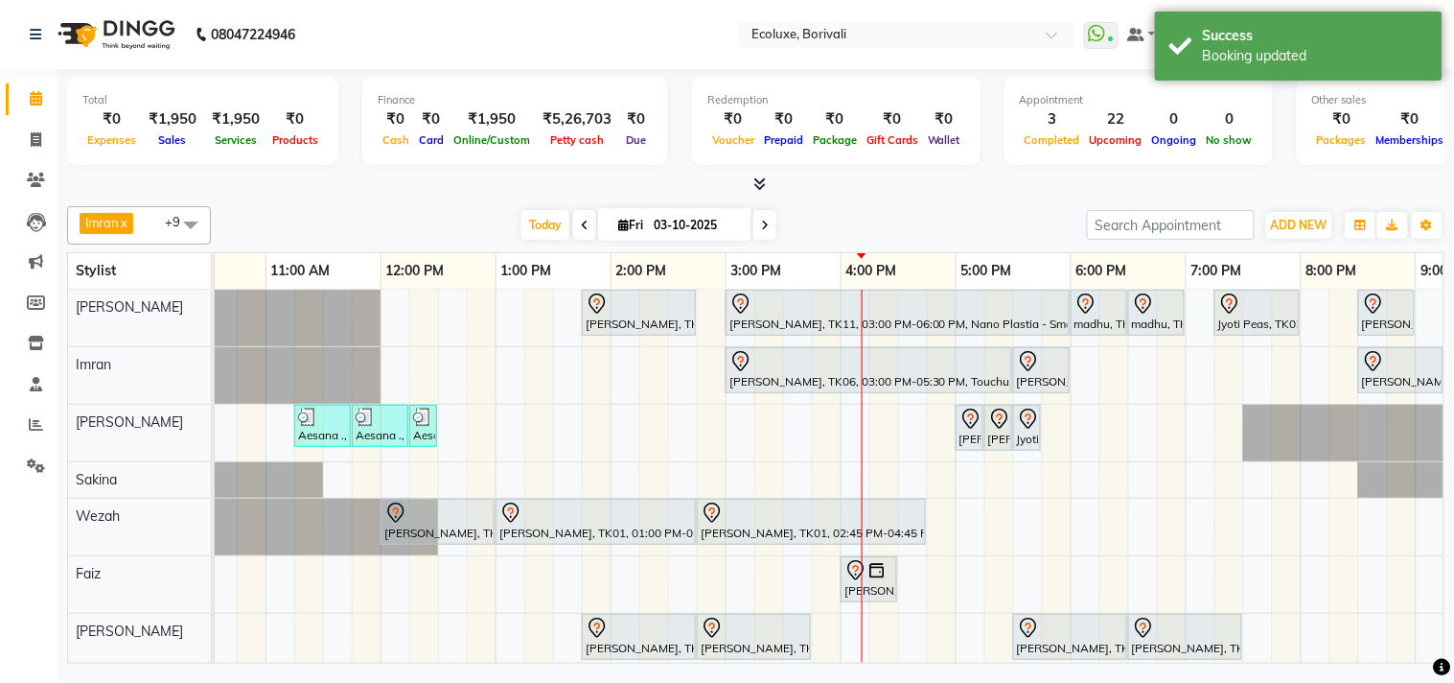
scroll to position [106, 0]
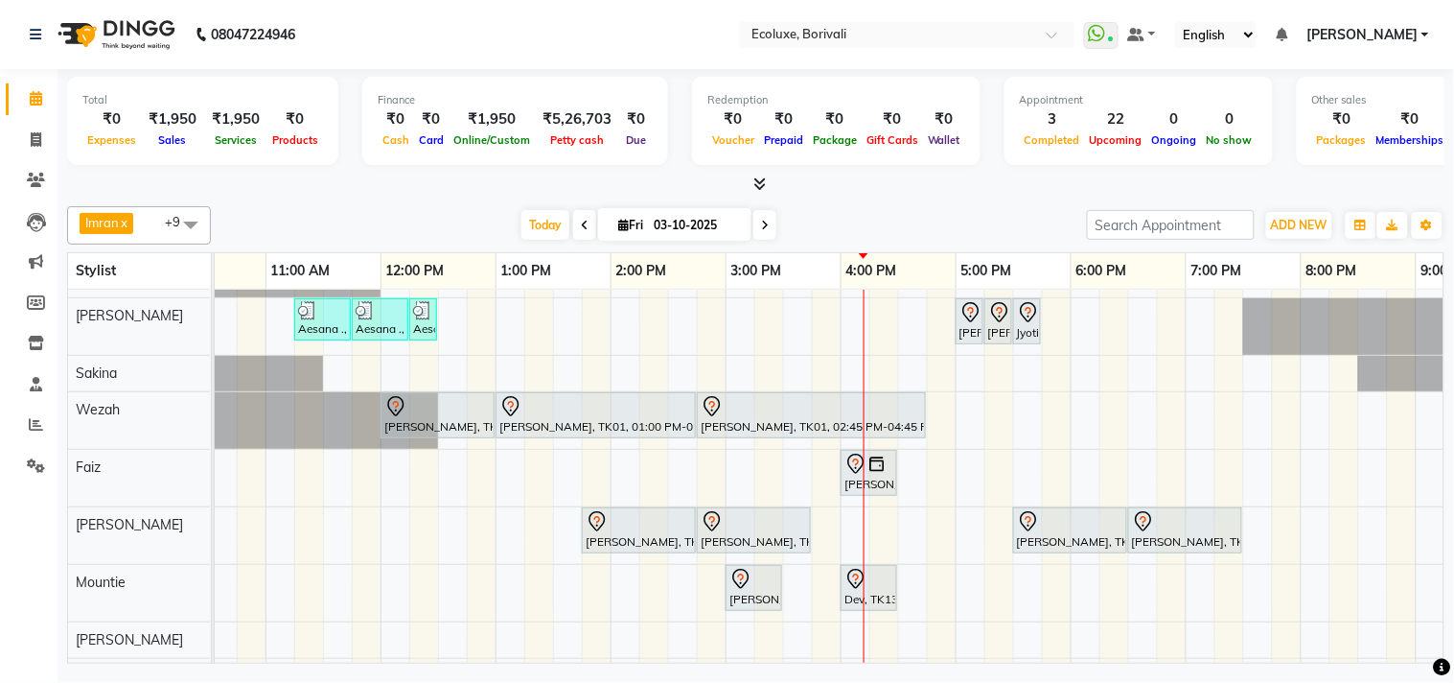
click at [1411, 35] on span "[PERSON_NAME]" at bounding box center [1362, 35] width 111 height 20
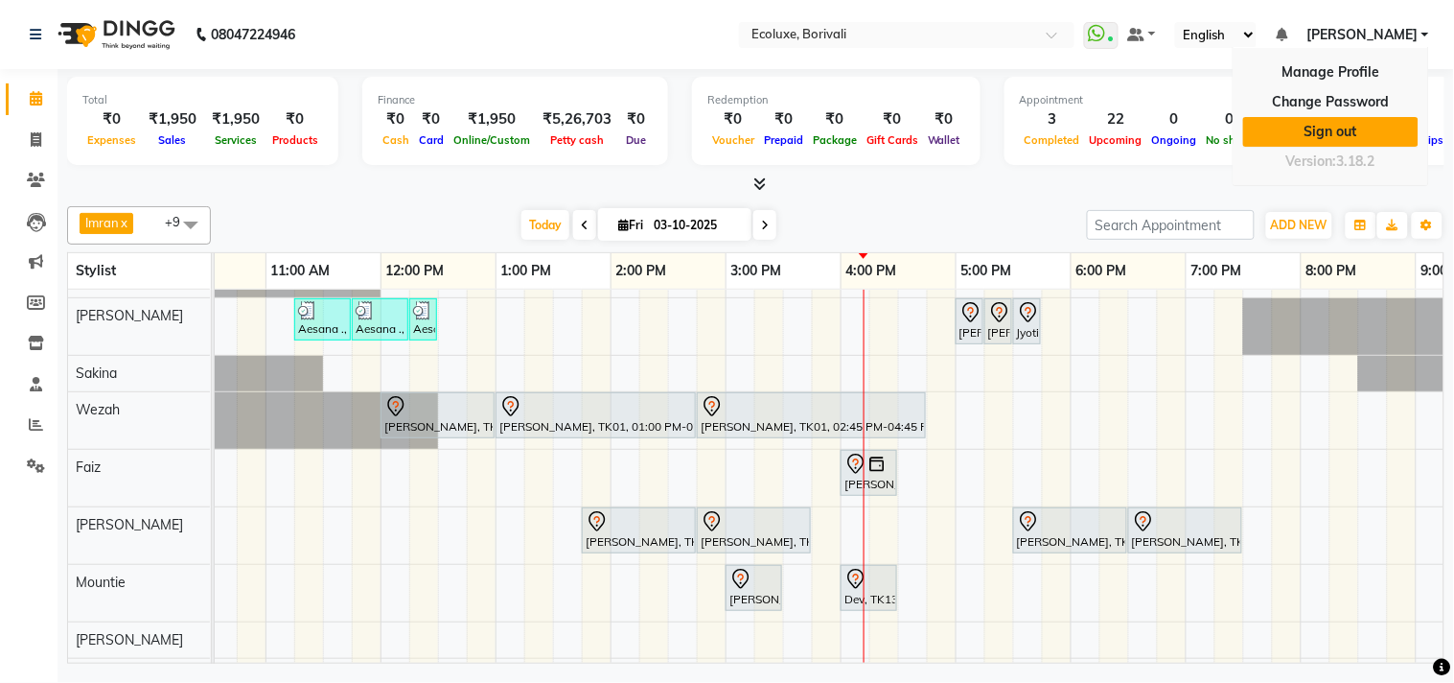
click at [1361, 125] on link "Sign out" at bounding box center [1330, 132] width 175 height 30
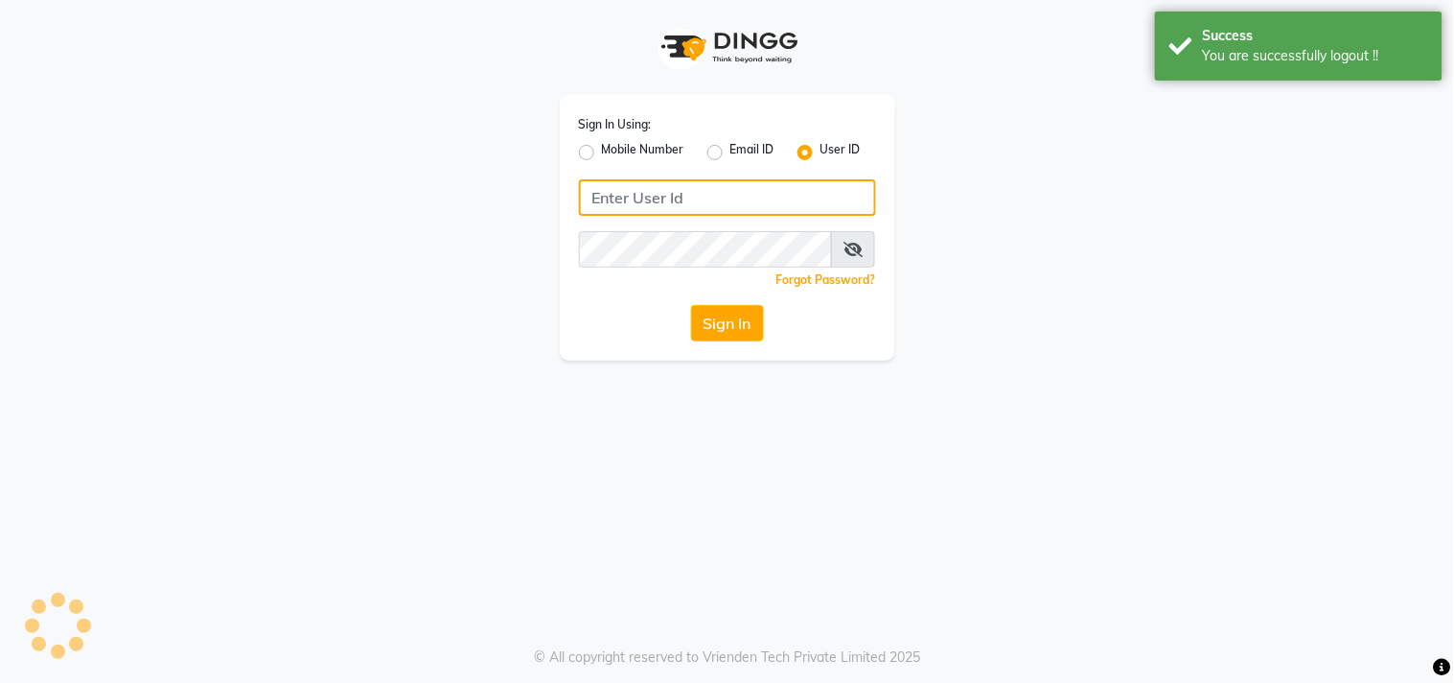
type input "7977751488"
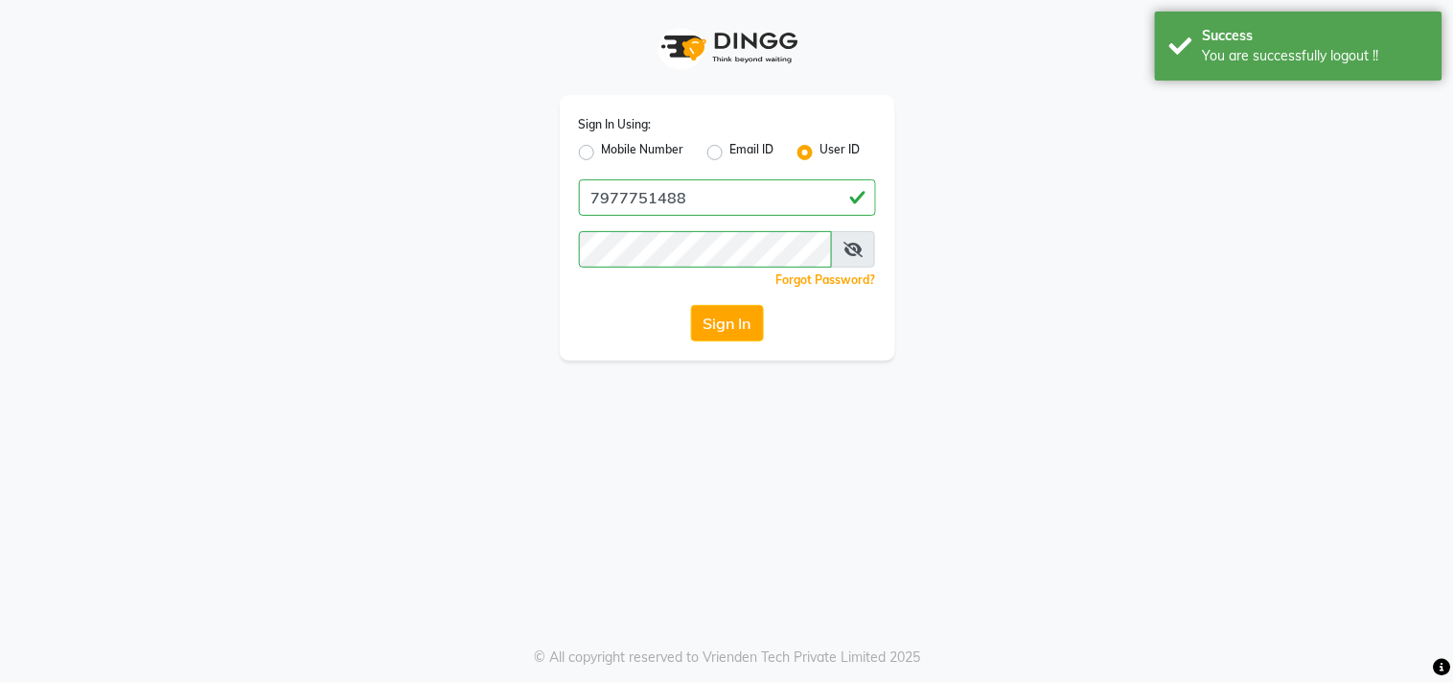
click at [602, 151] on label "Mobile Number" at bounding box center [643, 152] width 82 height 23
click at [602, 151] on input "Mobile Number" at bounding box center [608, 147] width 12 height 12
radio input "true"
radio input "false"
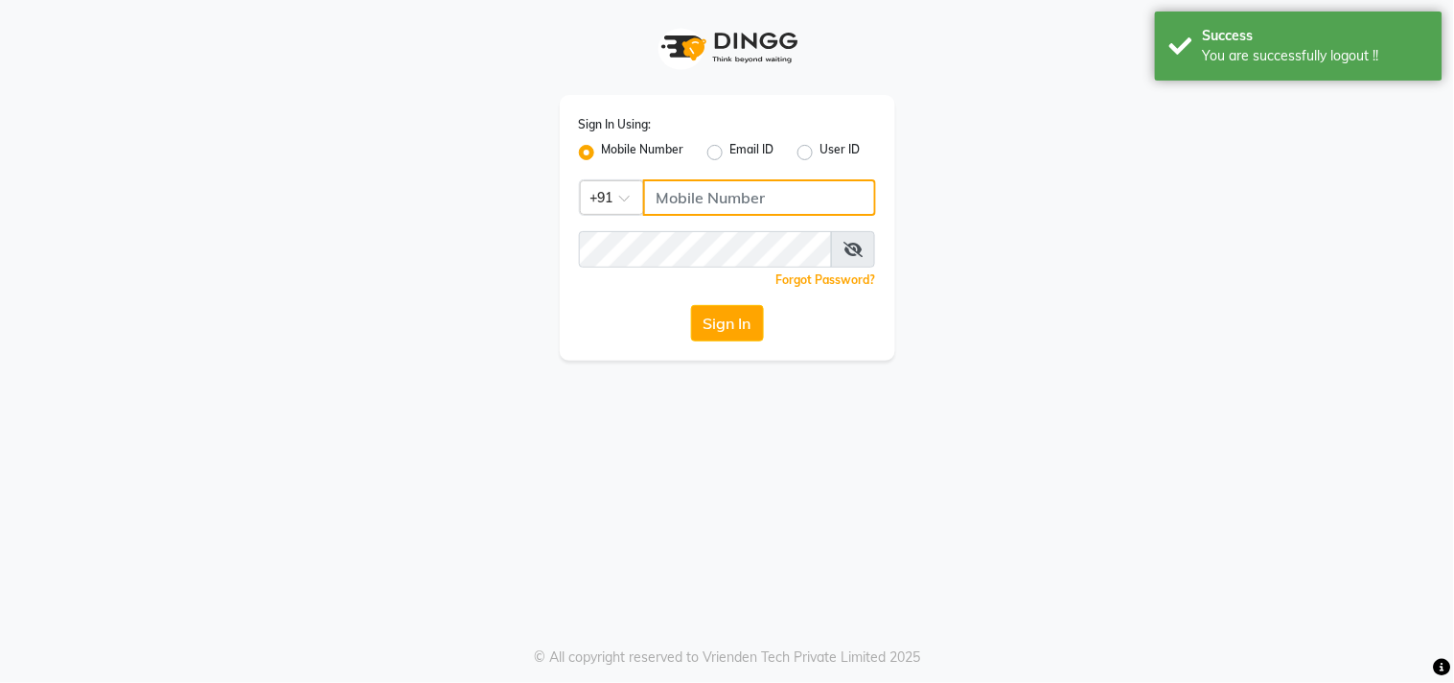
click at [694, 199] on input "Username" at bounding box center [759, 197] width 233 height 36
type input "8879293507"
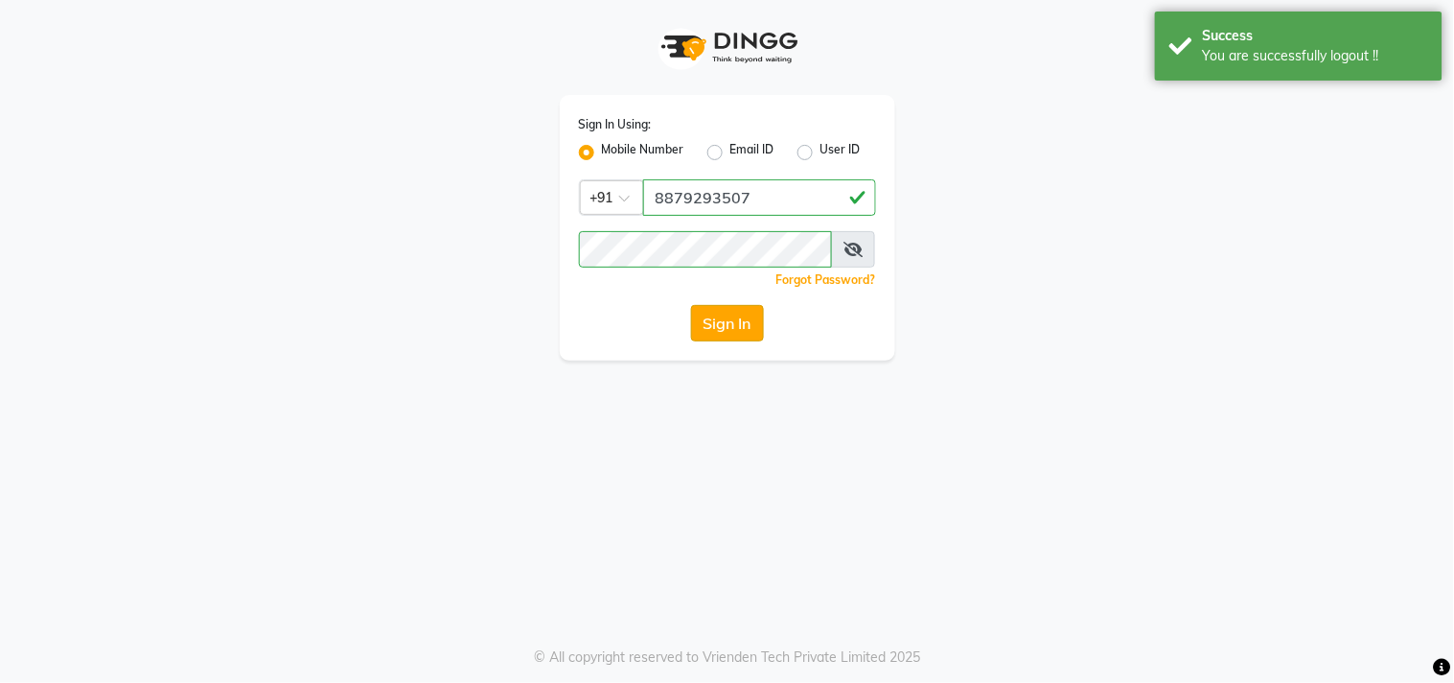
click at [757, 319] on button "Sign In" at bounding box center [727, 323] width 73 height 36
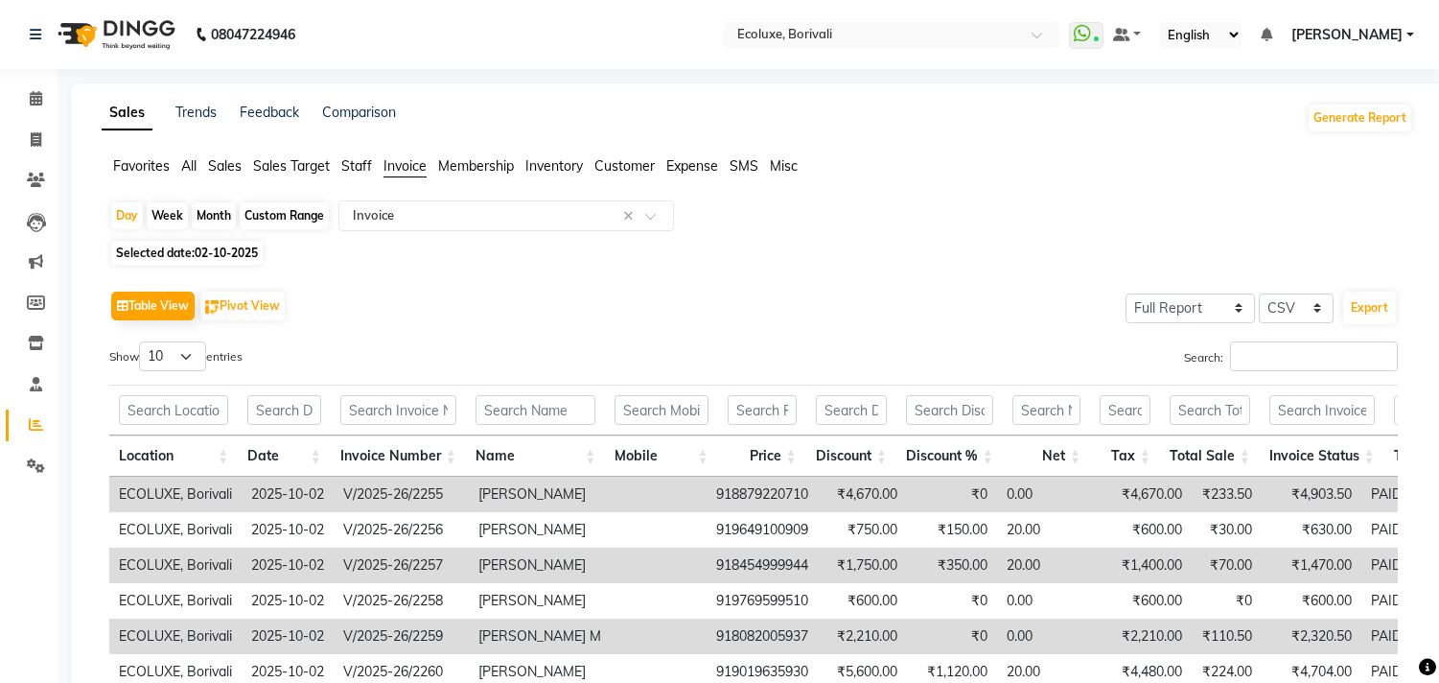
select select "full_report"
select select "csv"
click at [20, 98] on span at bounding box center [36, 99] width 34 height 22
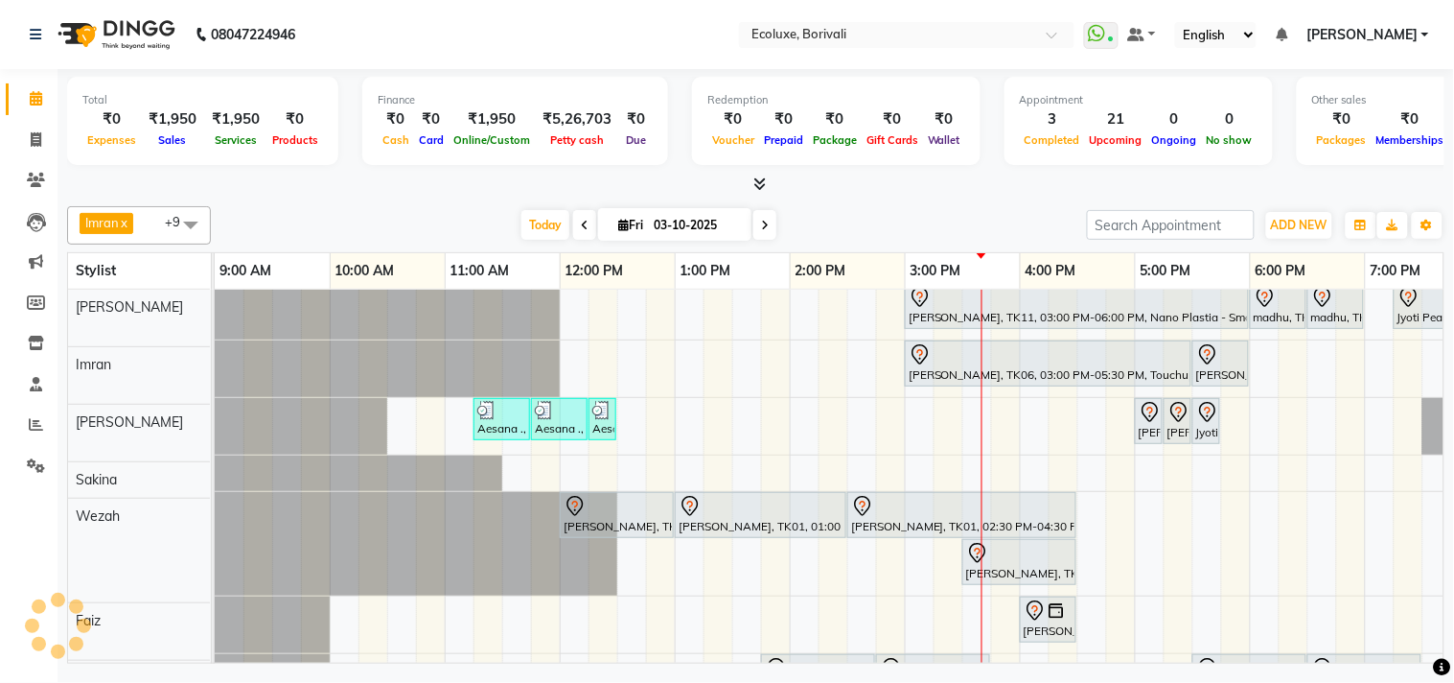
scroll to position [7, 0]
click at [813, 221] on div "[DATE] [DATE]" at bounding box center [649, 225] width 857 height 29
click at [754, 221] on span at bounding box center [765, 225] width 23 height 30
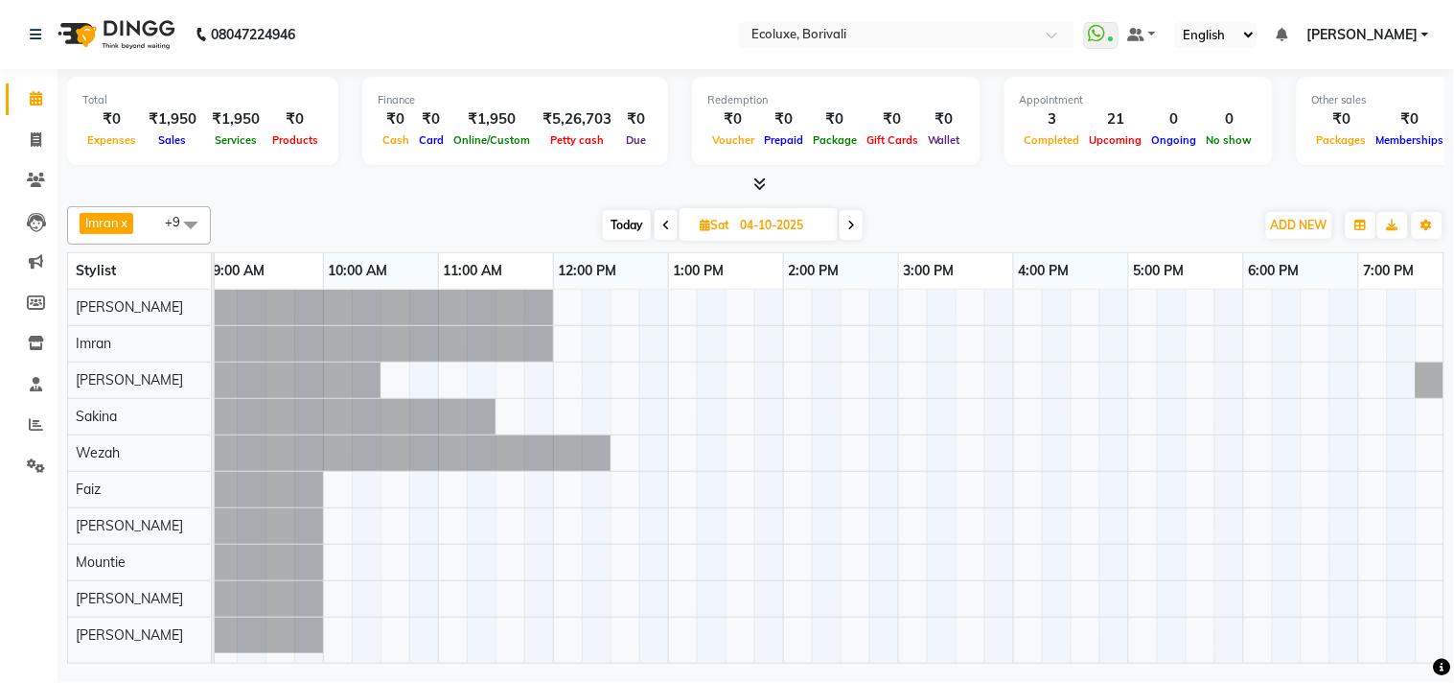
scroll to position [0, 0]
click at [664, 231] on span at bounding box center [666, 225] width 23 height 30
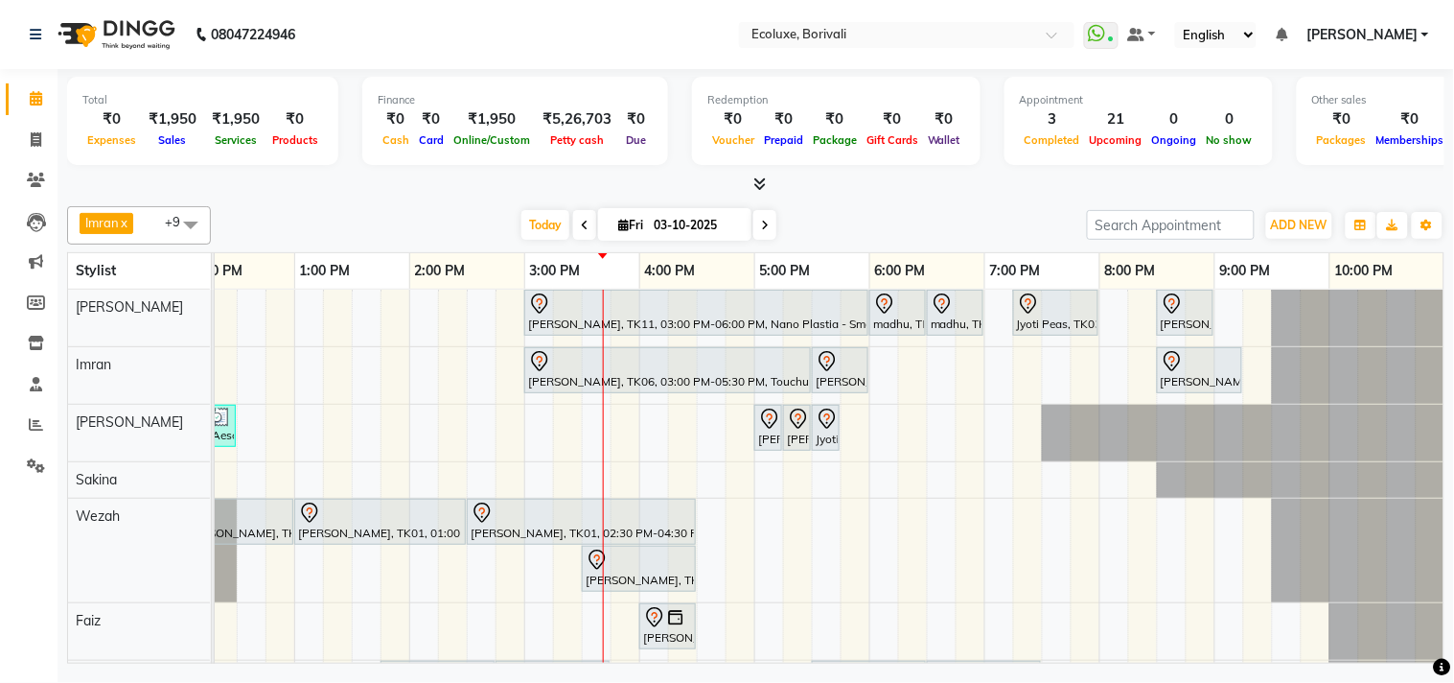
click at [762, 220] on icon at bounding box center [765, 226] width 8 height 12
type input "04-10-2025"
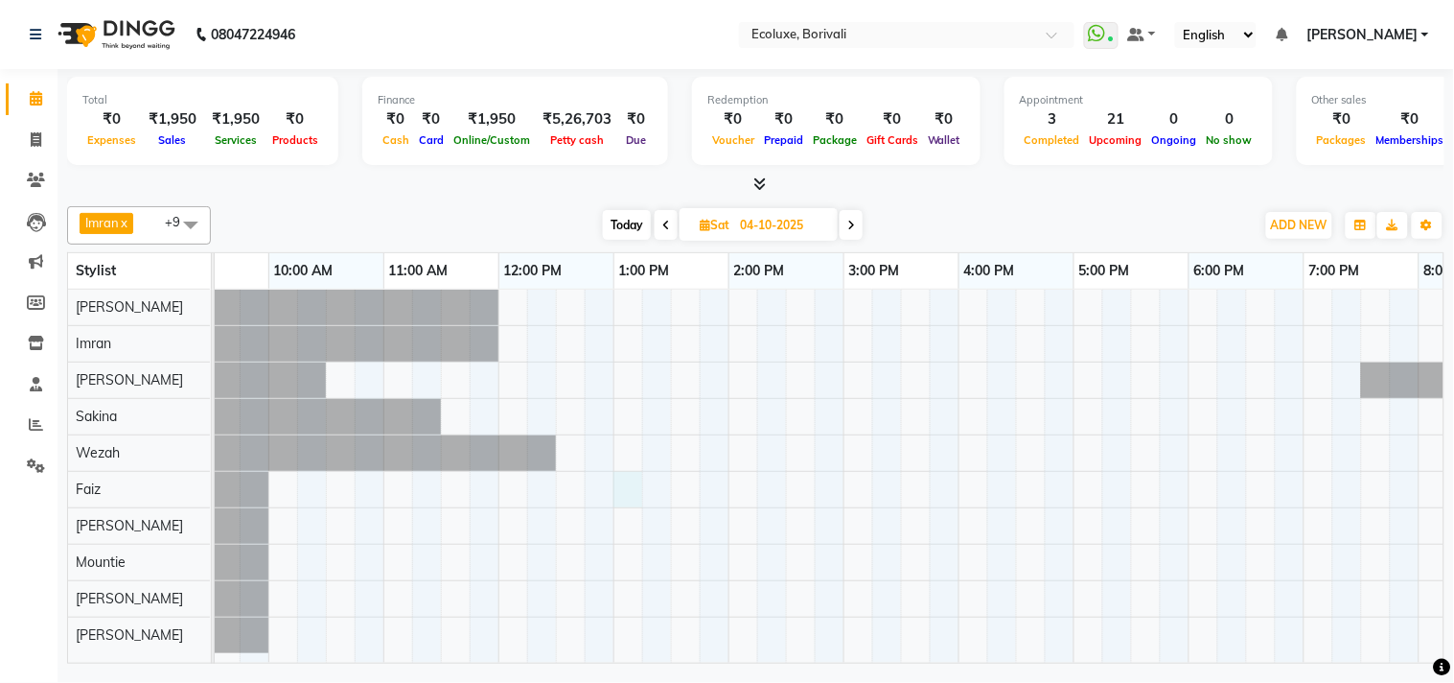
click at [636, 490] on div at bounding box center [958, 476] width 1611 height 373
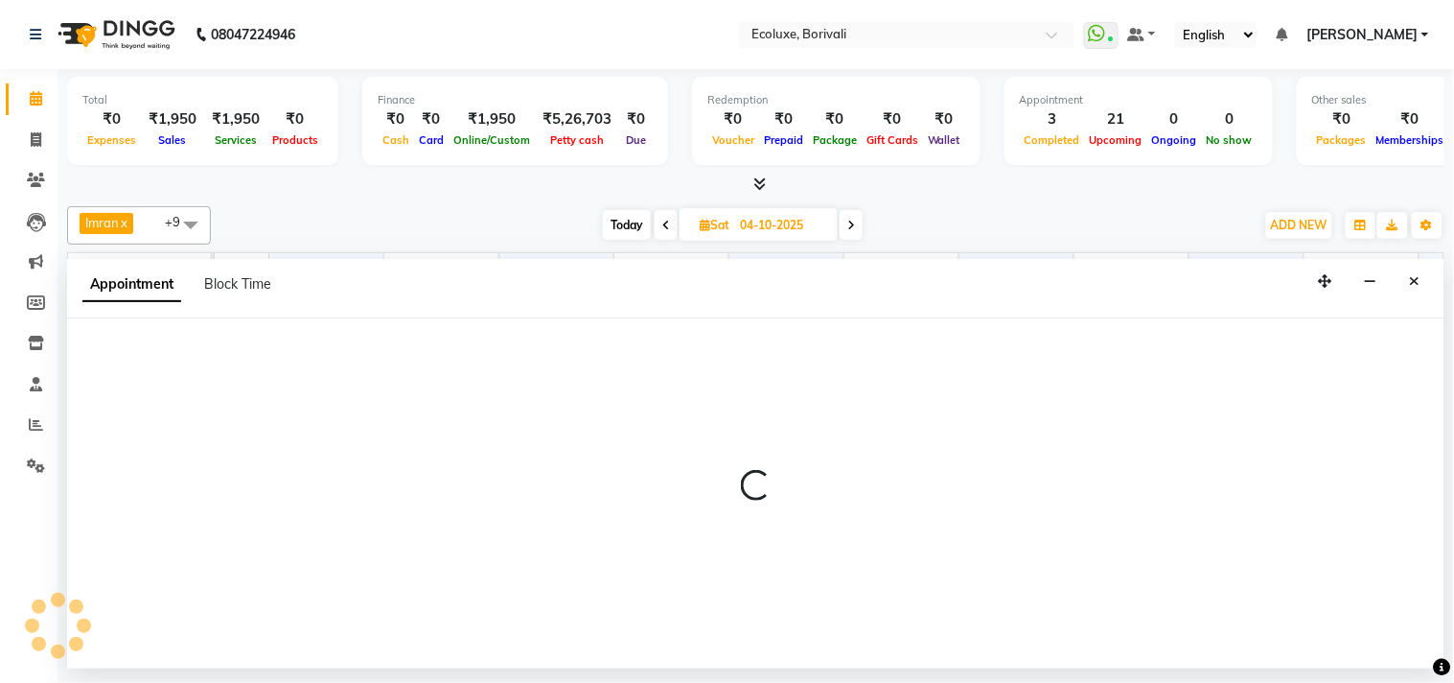
select select "67913"
select select "tentative"
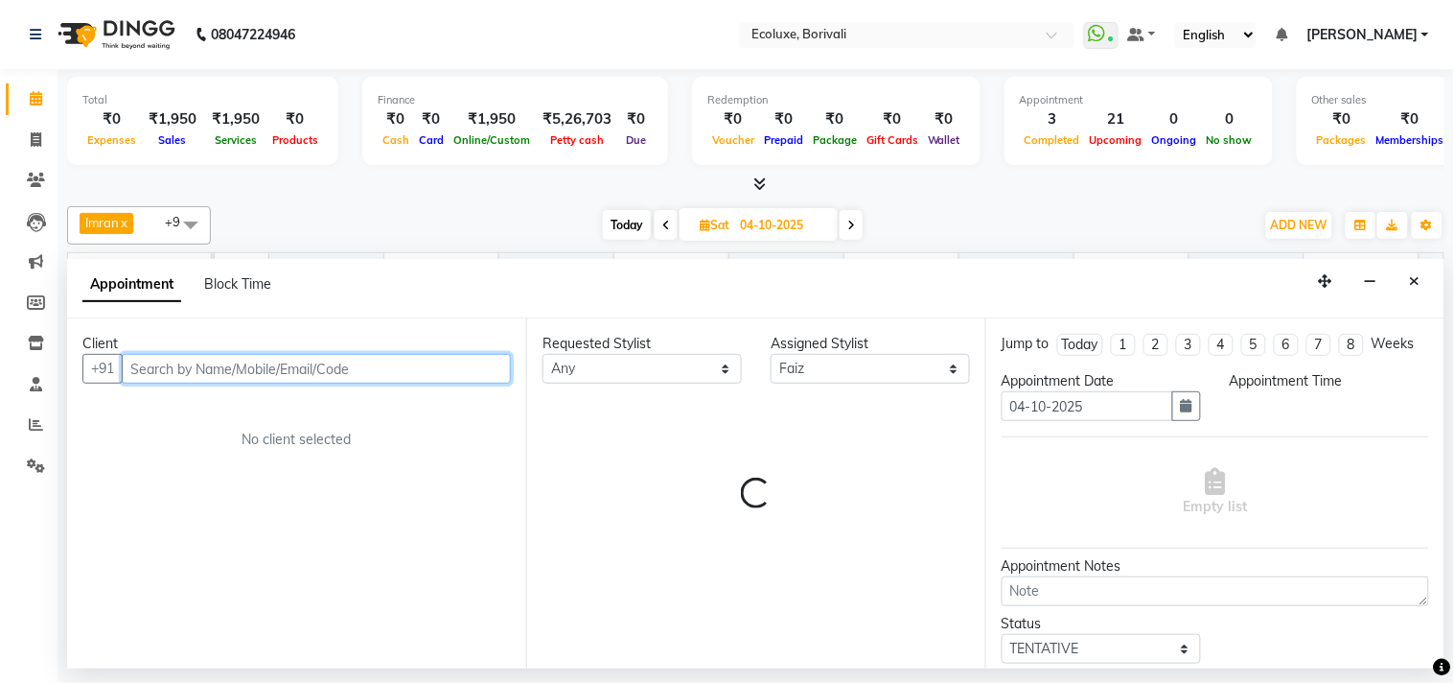
select select "780"
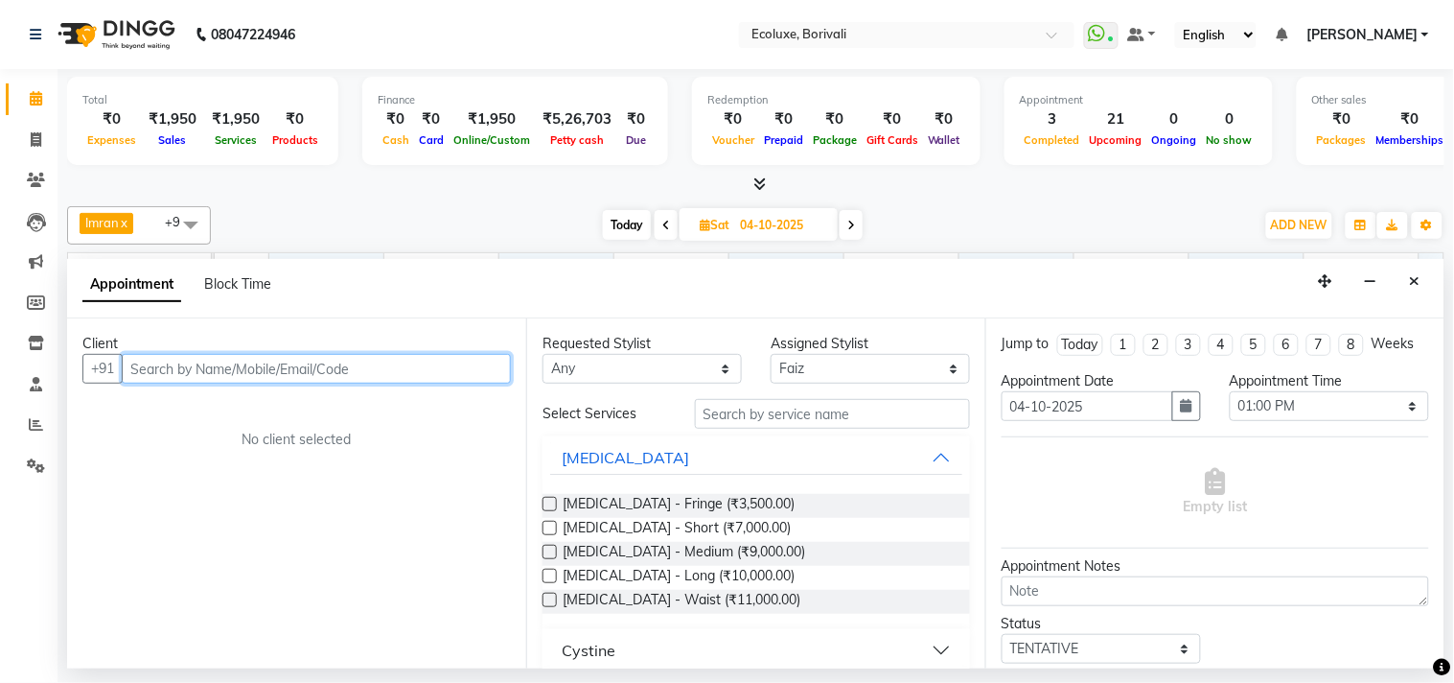
click at [345, 361] on input "text" at bounding box center [316, 369] width 389 height 30
click at [192, 372] on input "84549526448" at bounding box center [277, 369] width 310 height 30
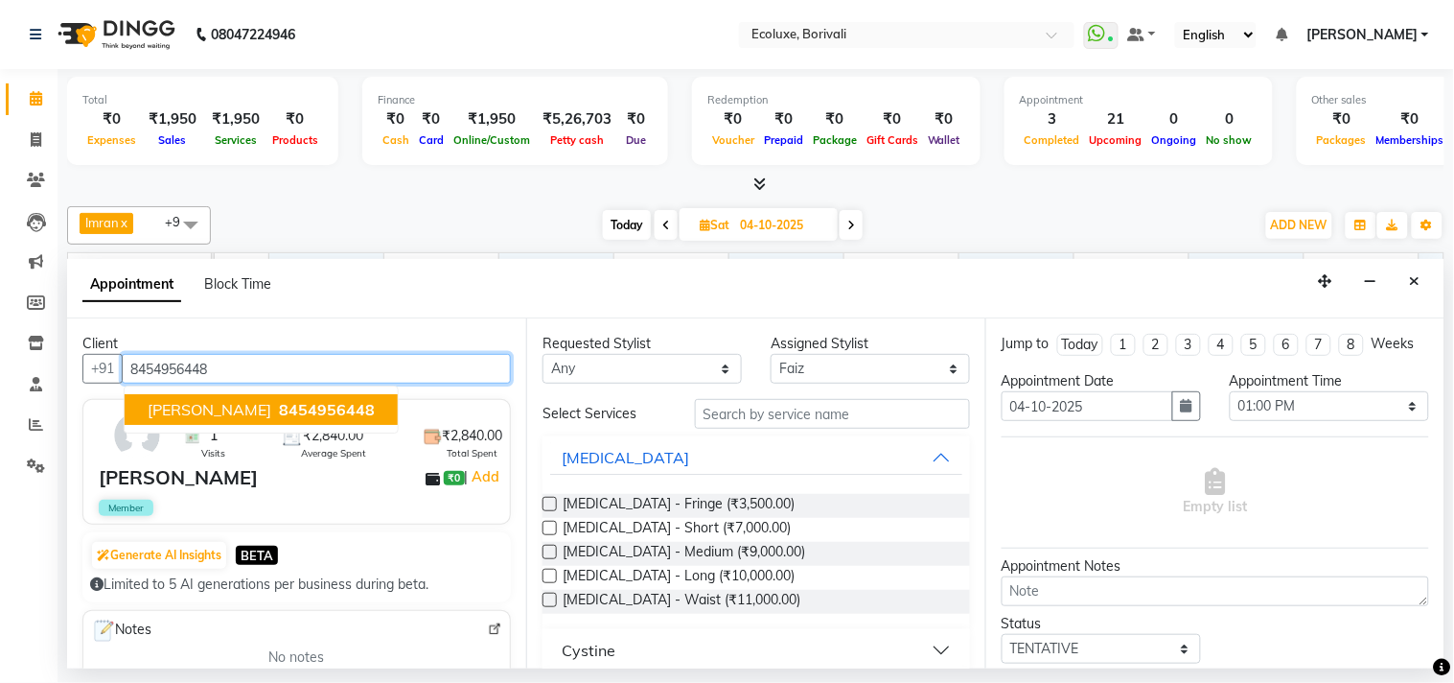
click at [279, 406] on span "8454956448" at bounding box center [327, 409] width 96 height 19
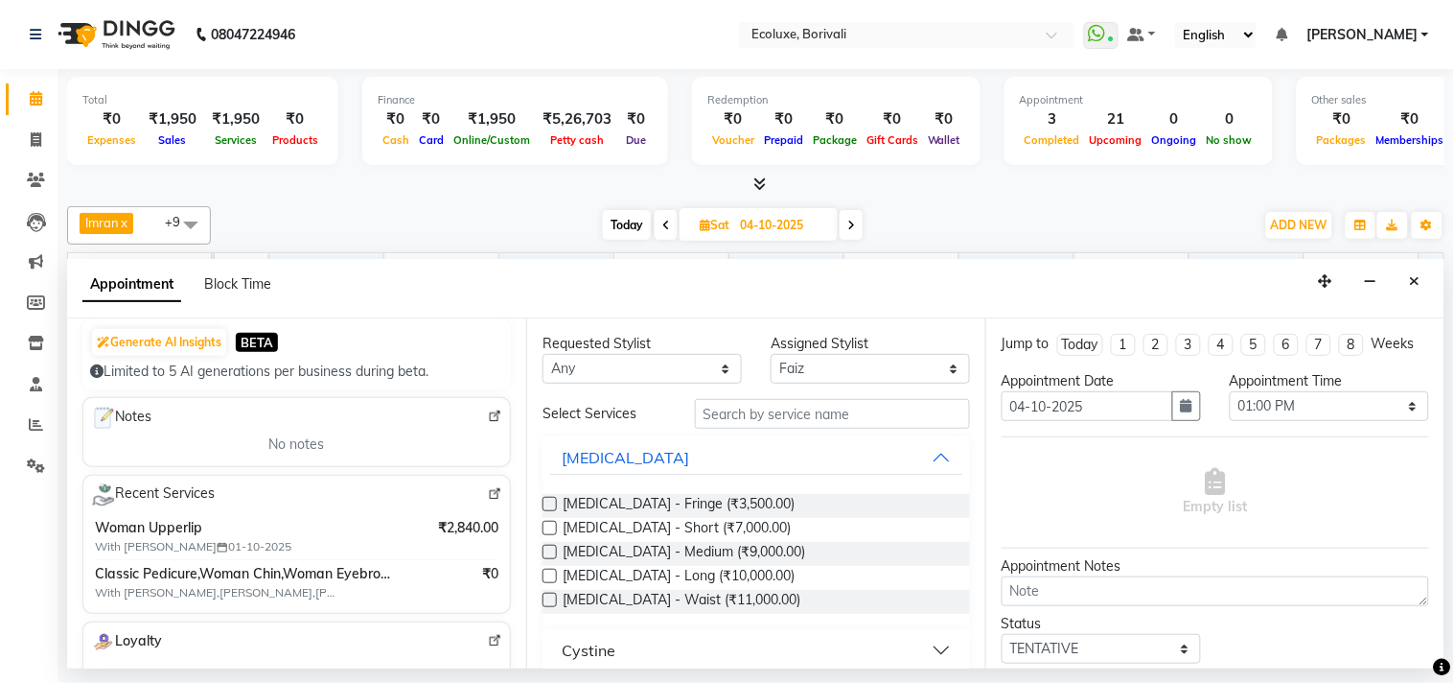
type input "8454956448"
click at [840, 368] on select "Select [PERSON_NAME] [PERSON_NAME] Faiz [PERSON_NAME] [PERSON_NAME] [PERSON_NAM…" at bounding box center [870, 369] width 199 height 30
select select "37822"
click at [771, 354] on select "Select [PERSON_NAME] [PERSON_NAME] Faiz [PERSON_NAME] [PERSON_NAME] [PERSON_NAM…" at bounding box center [870, 369] width 199 height 30
click at [817, 408] on input "text" at bounding box center [832, 414] width 275 height 30
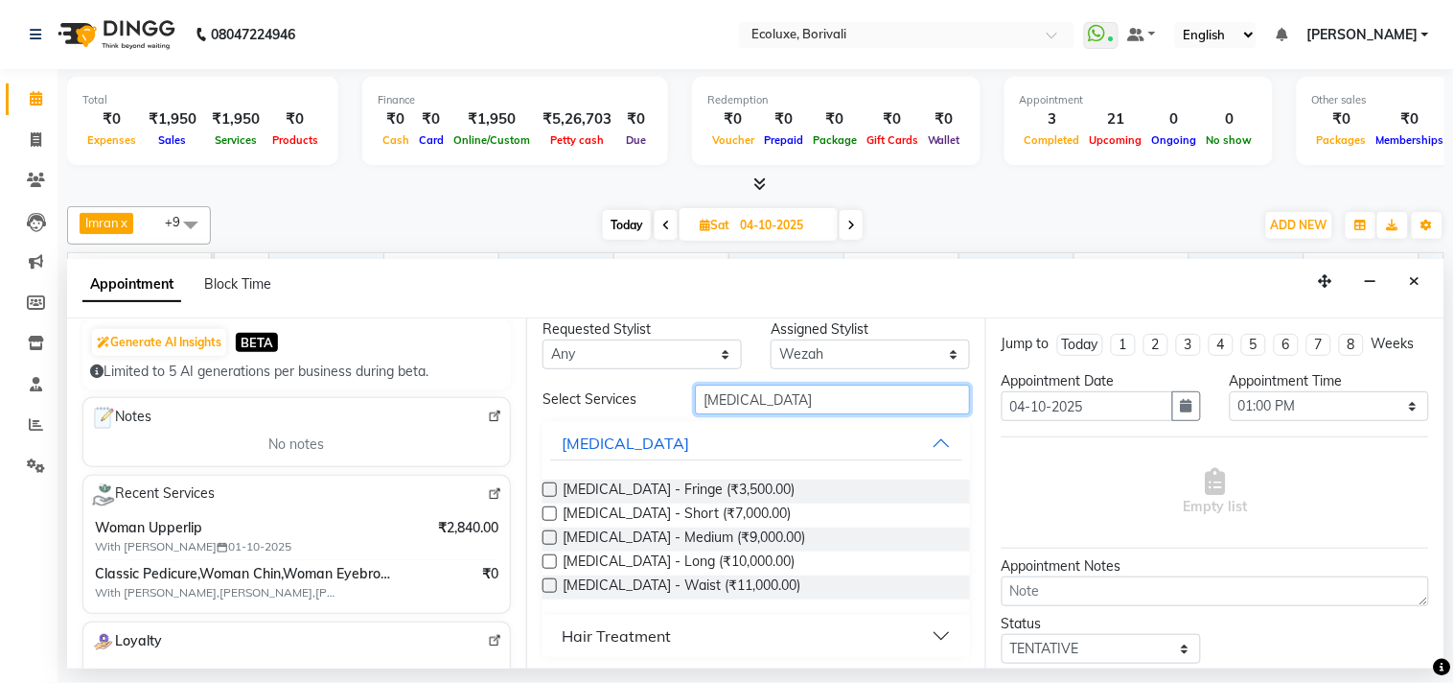
scroll to position [16, 0]
type input "[MEDICAL_DATA]"
click at [546, 552] on label at bounding box center [550, 559] width 14 height 14
click at [546, 555] on input "checkbox" at bounding box center [549, 561] width 12 height 12
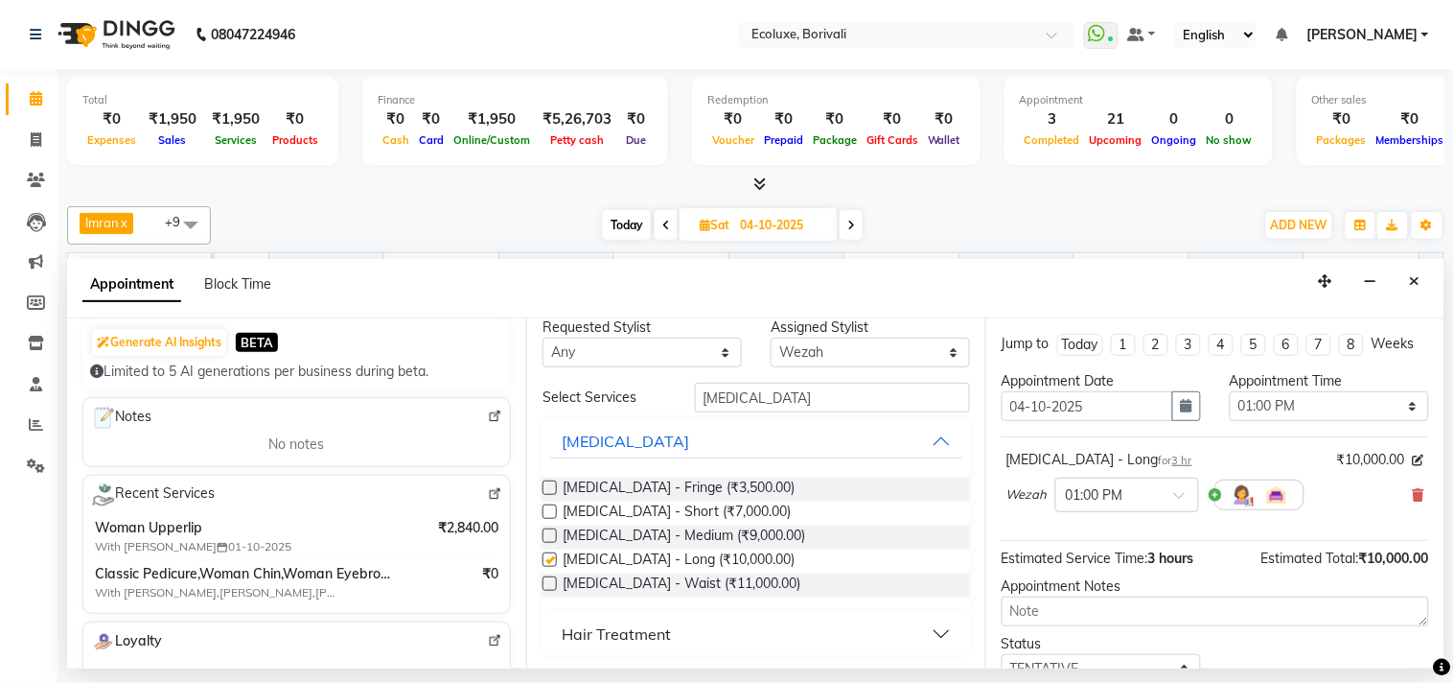
checkbox input "false"
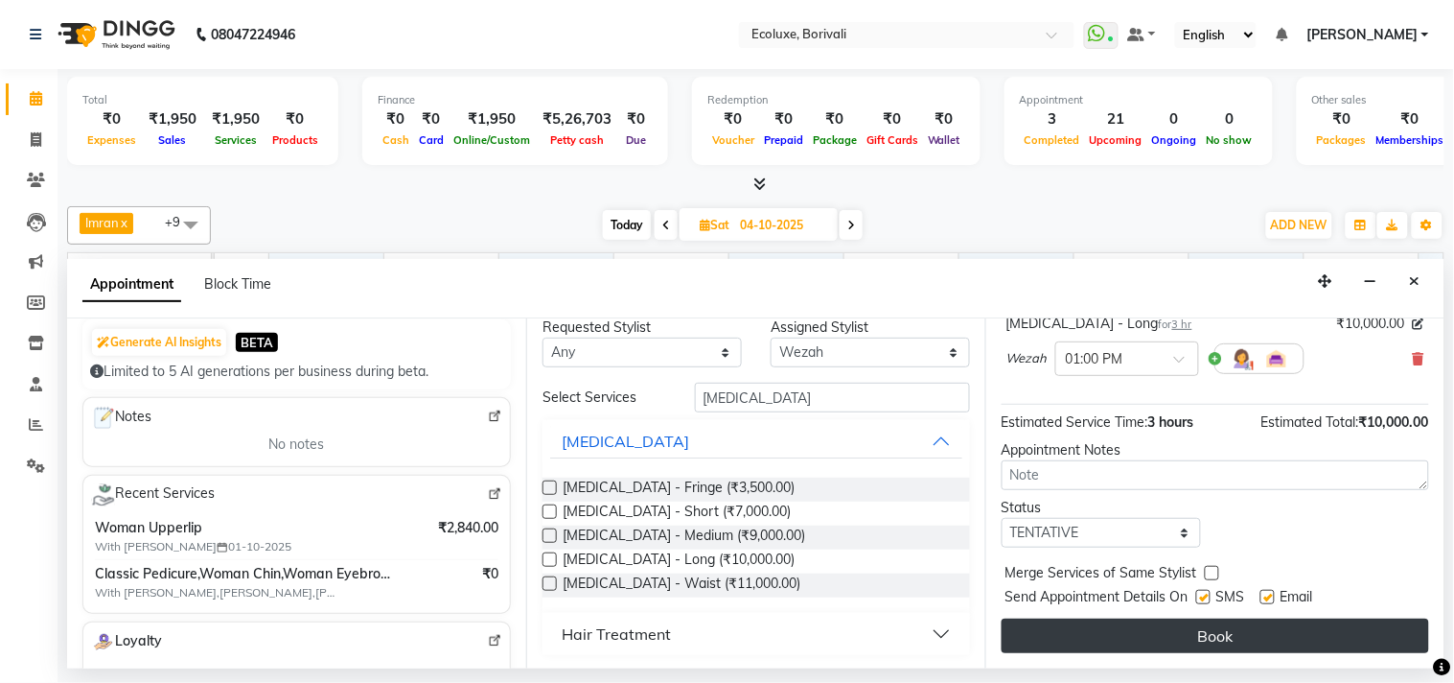
click at [1232, 650] on button "Book" at bounding box center [1216, 635] width 428 height 35
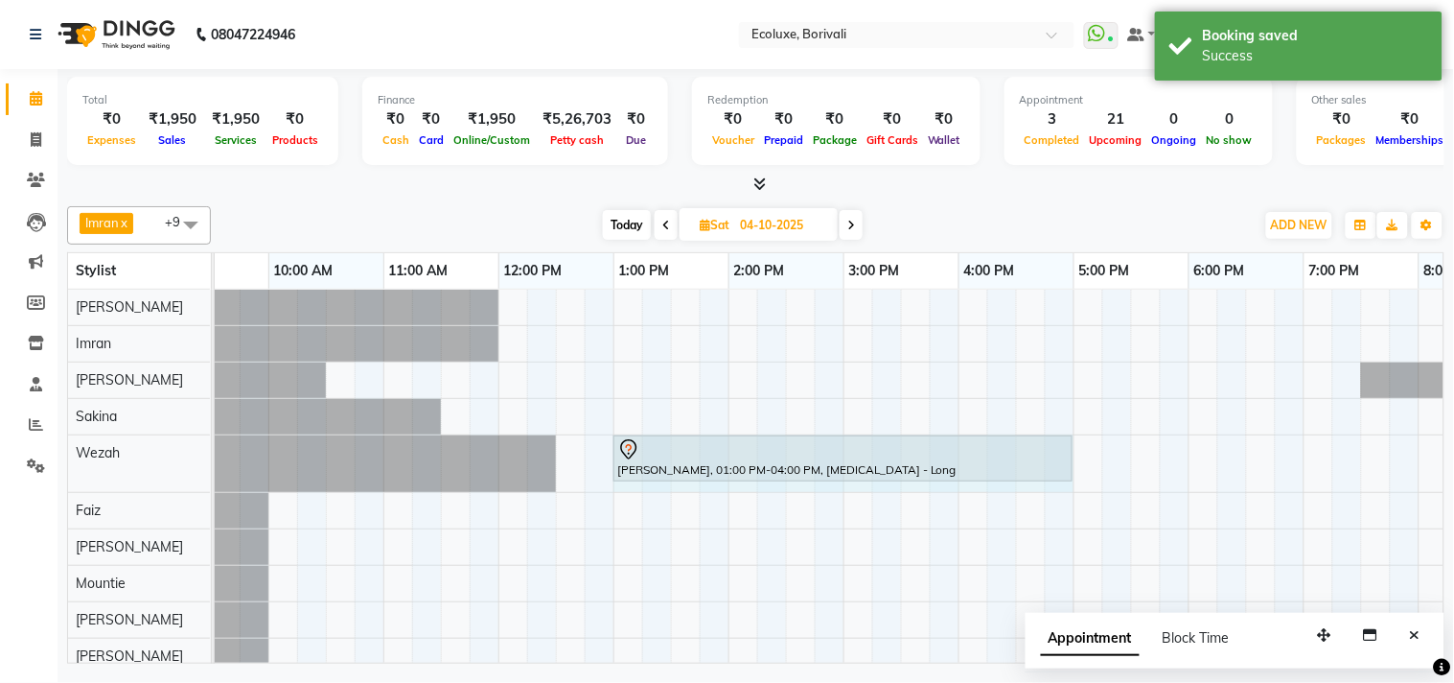
drag, startPoint x: 955, startPoint y: 453, endPoint x: 1068, endPoint y: 453, distance: 113.1
click at [153, 453] on div "[PERSON_NAME], 01:00 PM-04:00 PM, [MEDICAL_DATA] - [GEOGRAPHIC_DATA], 01:00 PM-…" at bounding box center [153, 463] width 0 height 57
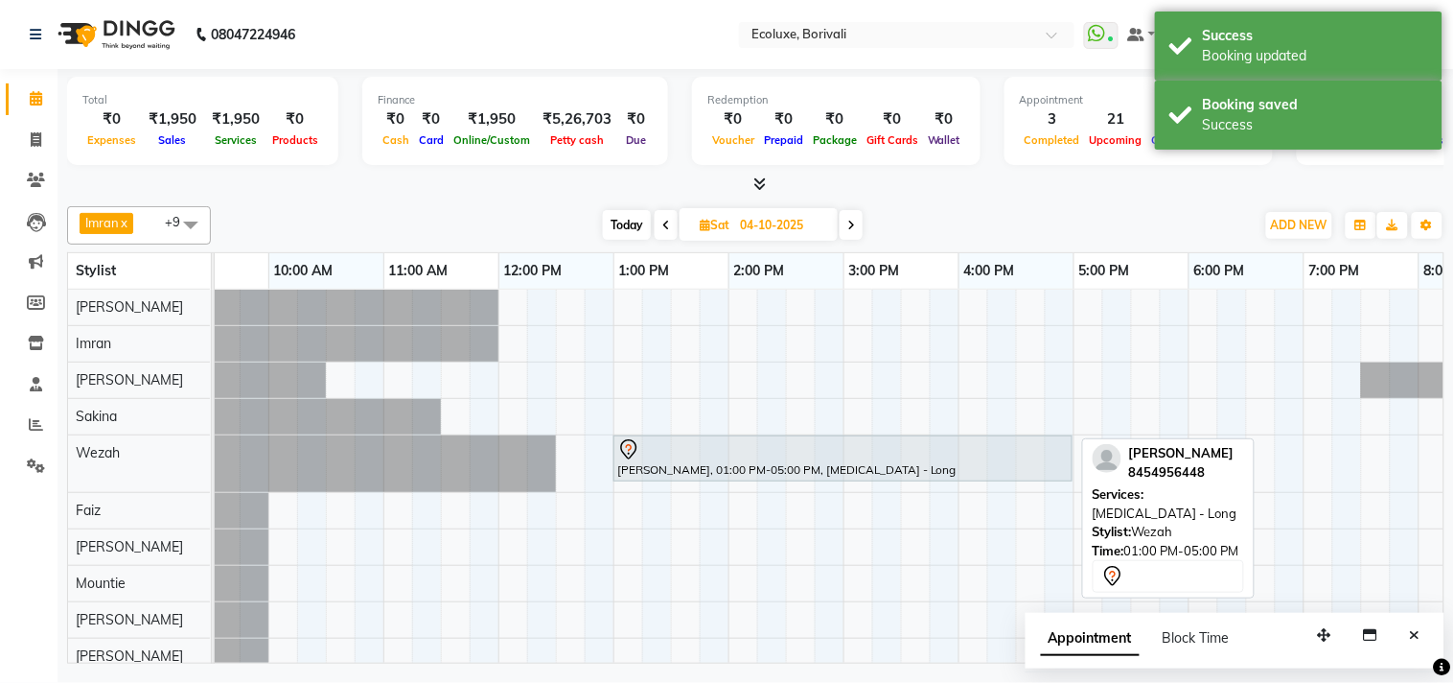
click at [664, 457] on div at bounding box center [843, 449] width 452 height 23
select select "7"
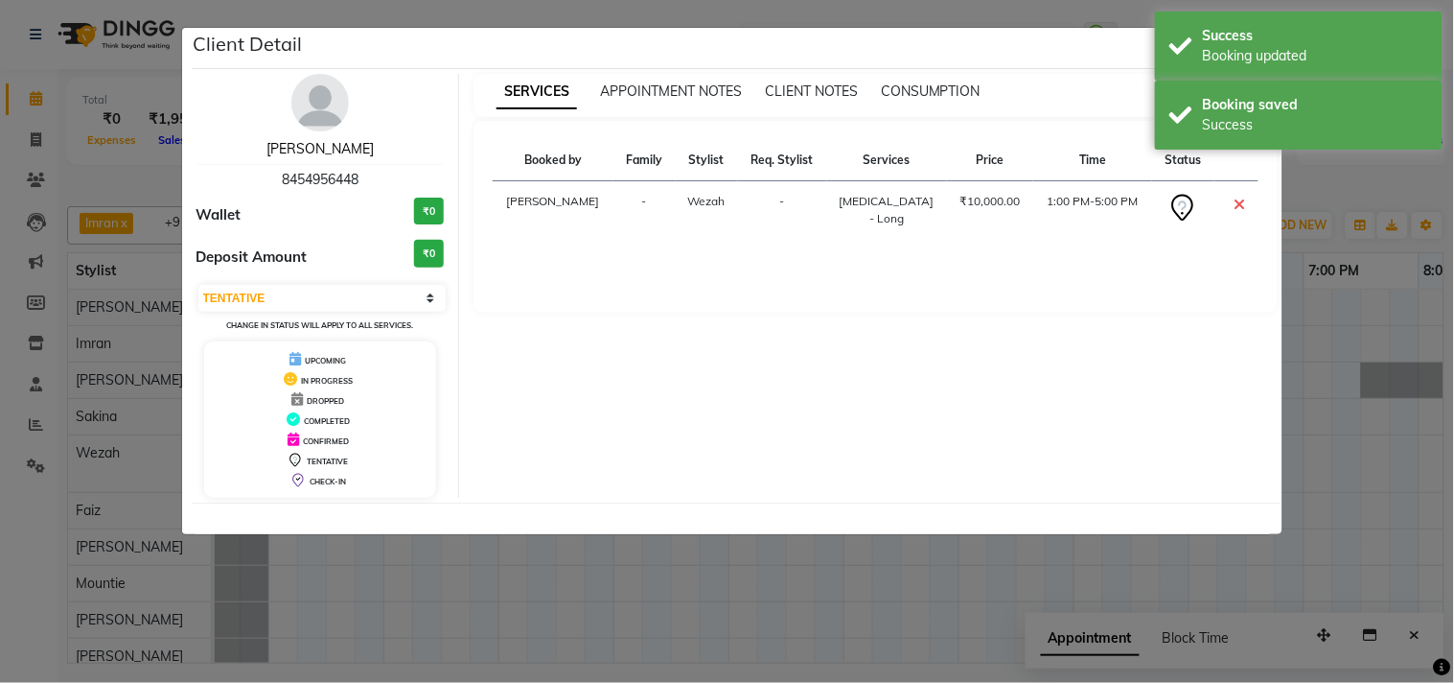
click at [337, 151] on link "[PERSON_NAME]" at bounding box center [320, 148] width 107 height 17
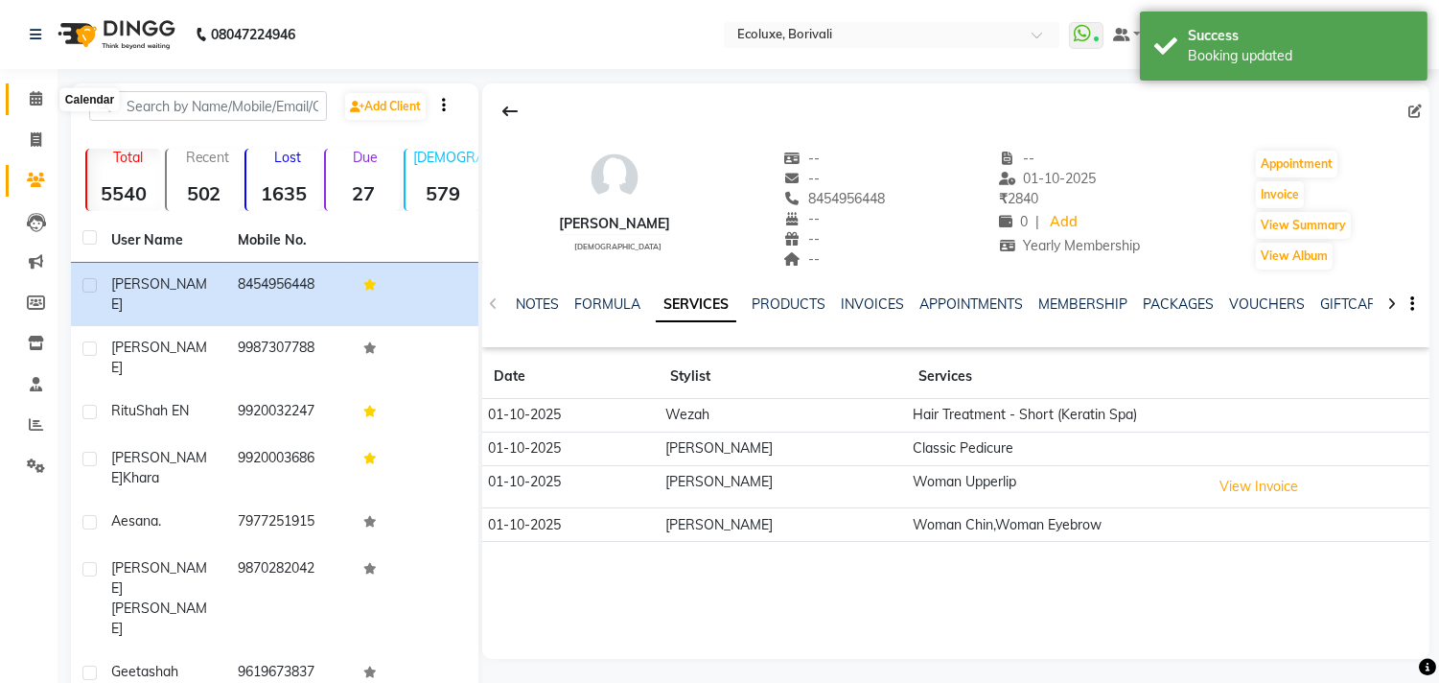
click at [30, 101] on icon at bounding box center [36, 98] width 12 height 14
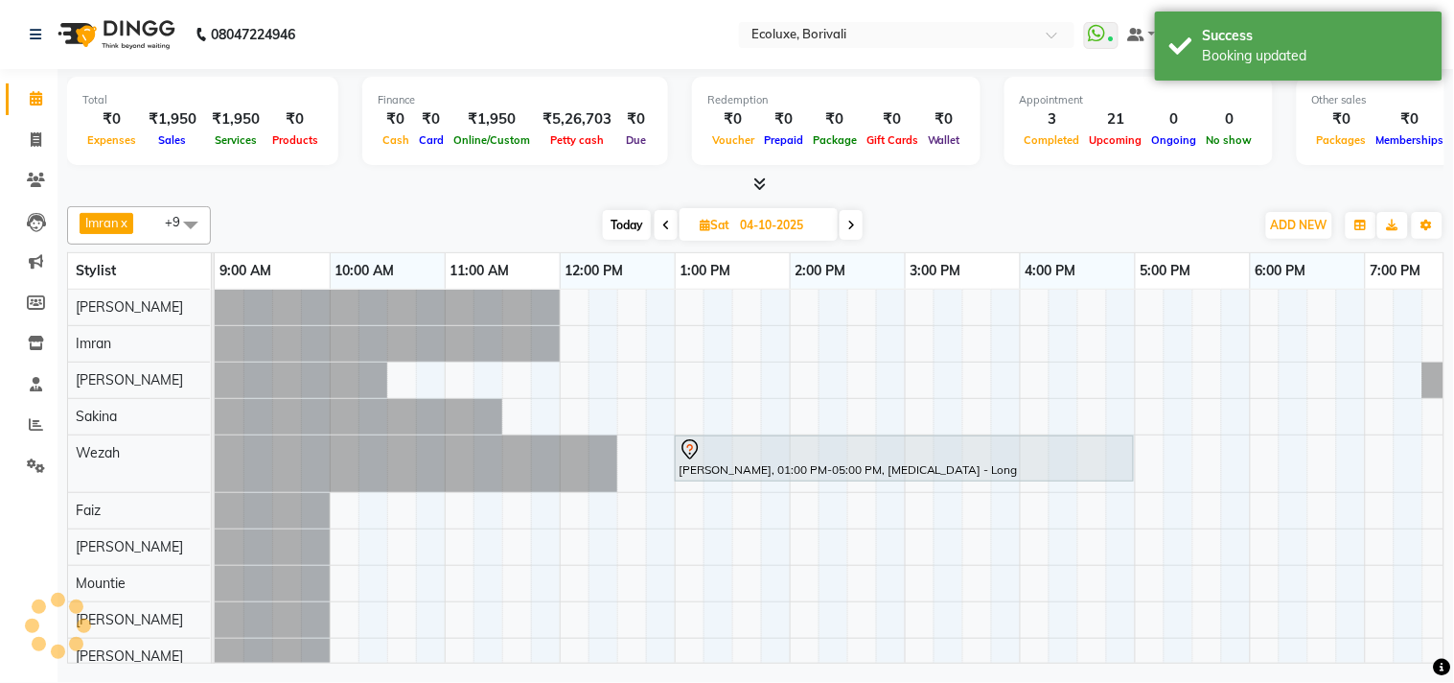
scroll to position [7, 0]
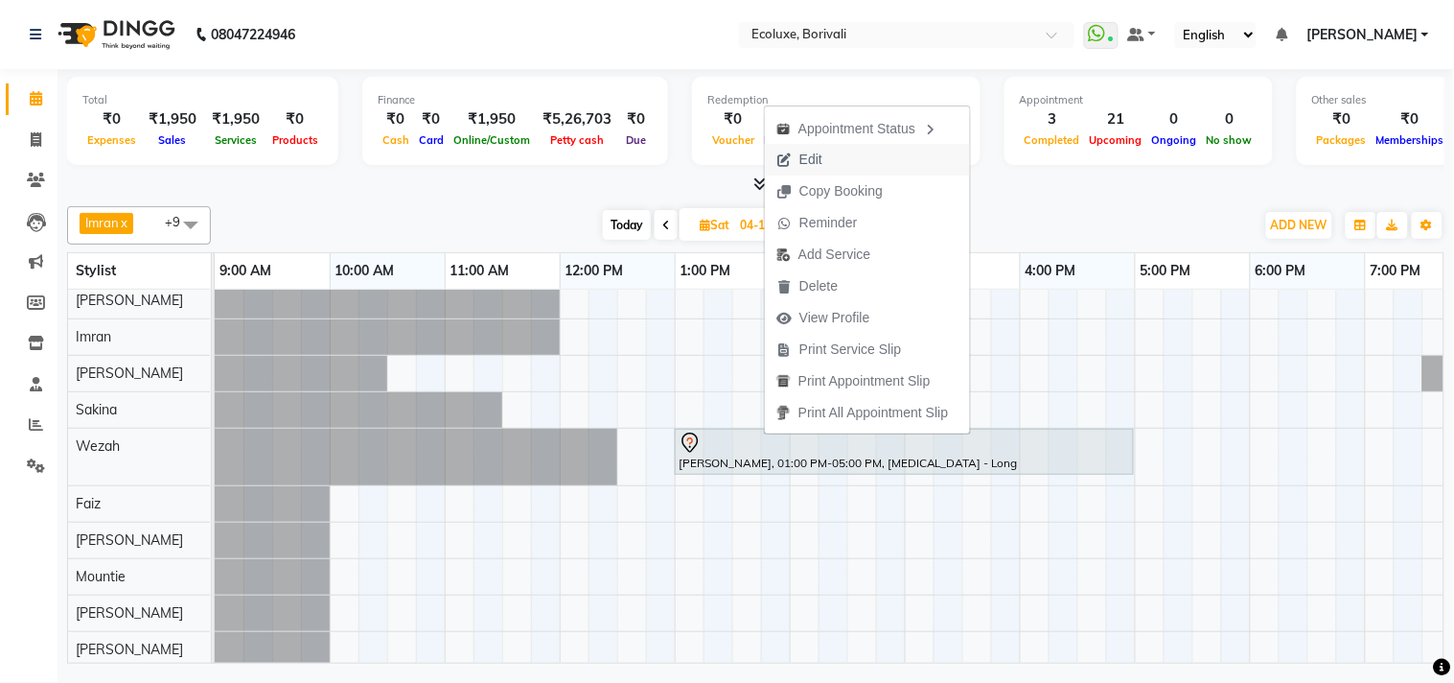
click at [820, 160] on span "Edit" at bounding box center [811, 160] width 23 height 20
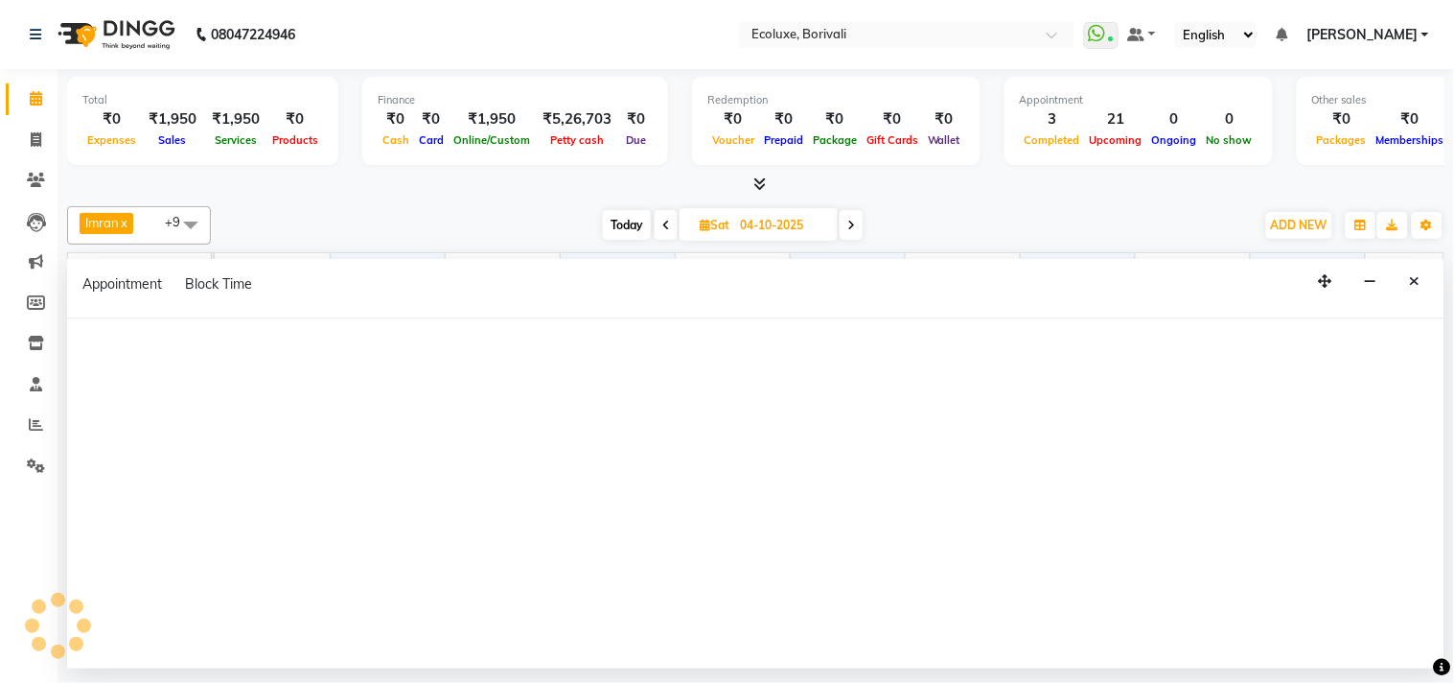
select select "780"
select select "tentative"
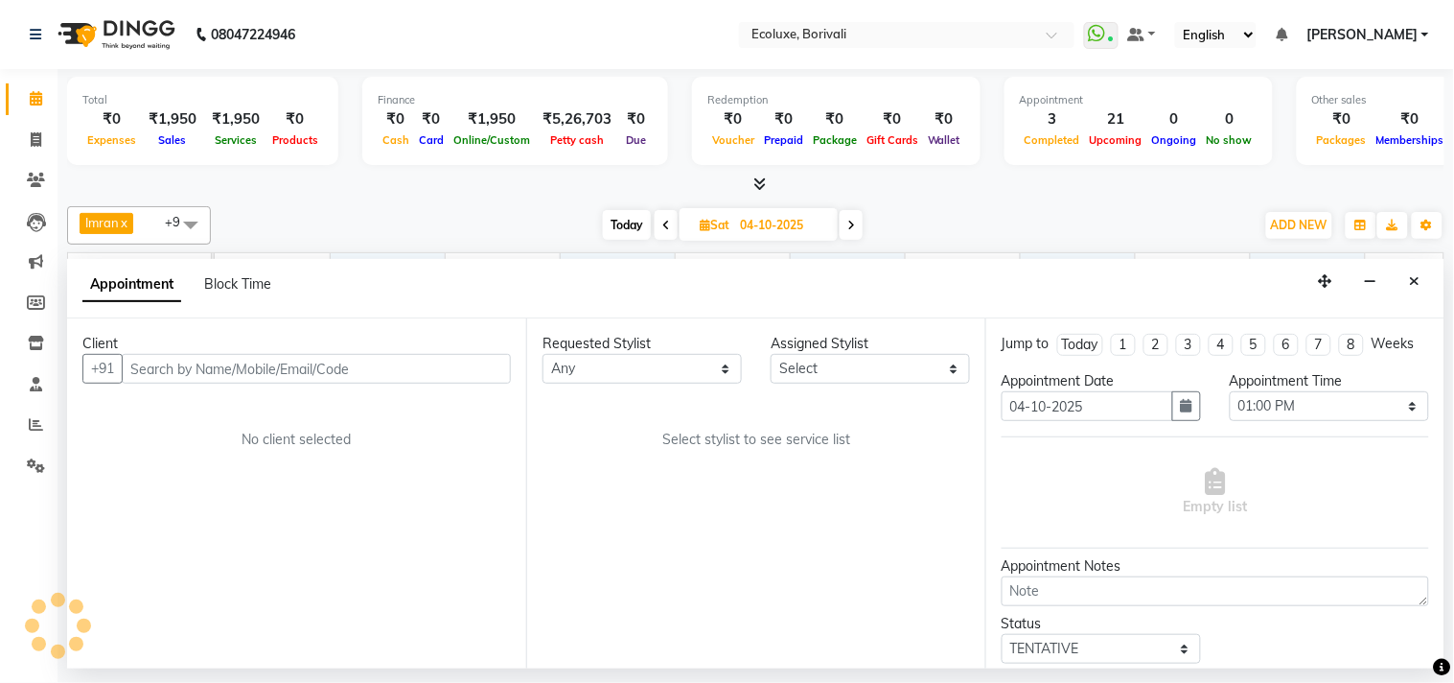
select select "37822"
select select "2487"
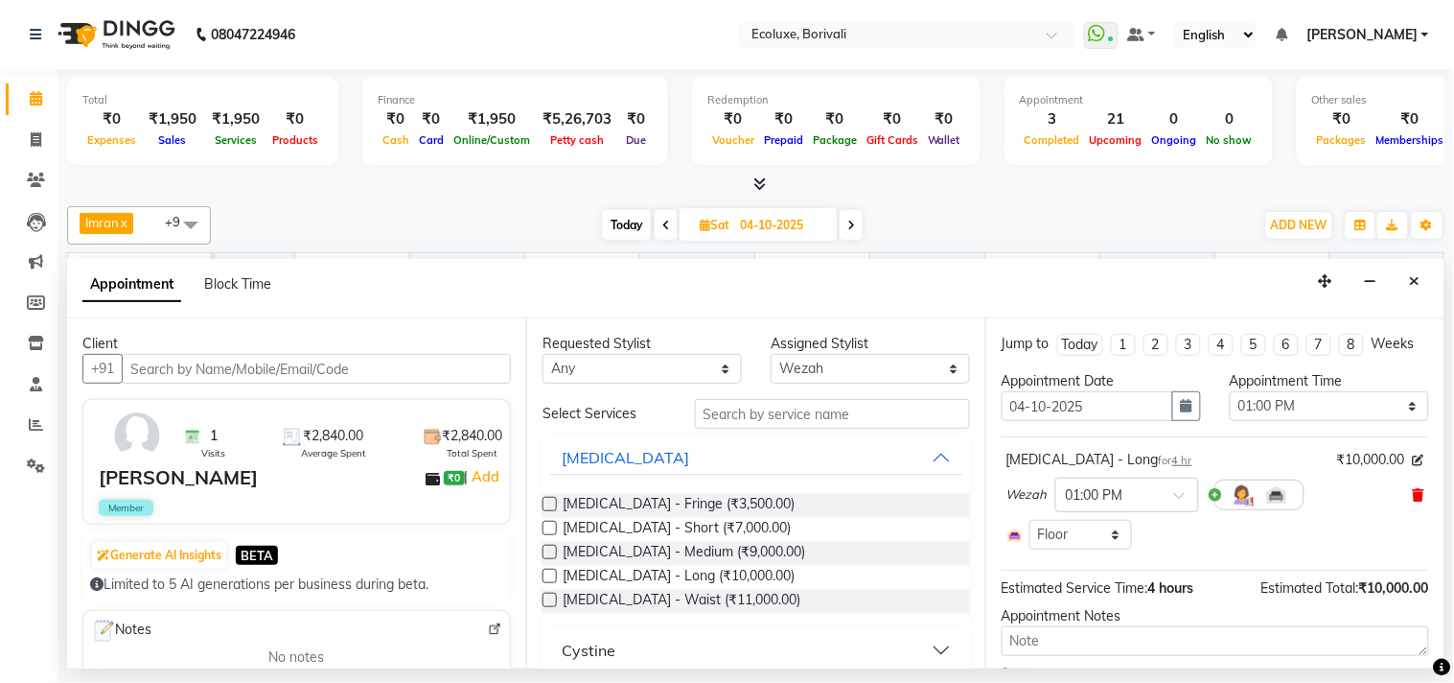
click at [1413, 501] on icon at bounding box center [1419, 494] width 12 height 13
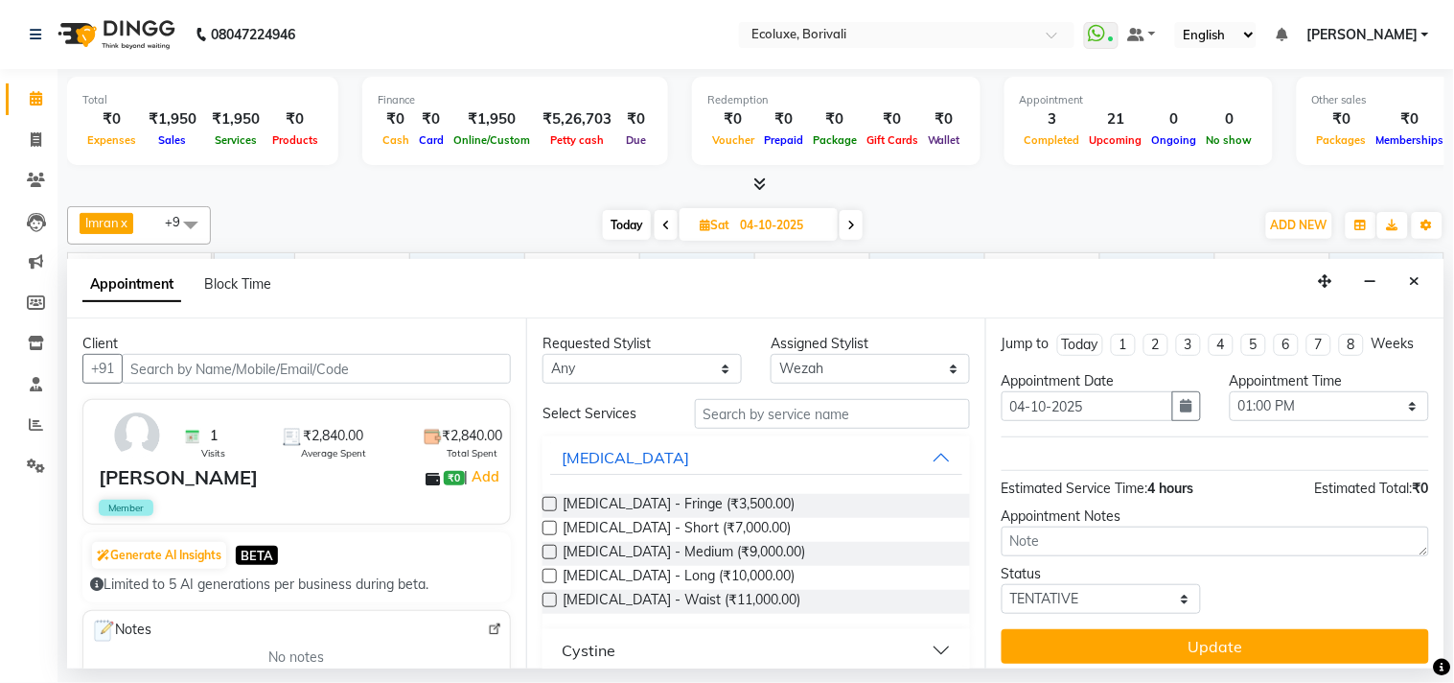
click at [548, 528] on label at bounding box center [550, 528] width 14 height 14
click at [548, 528] on input "checkbox" at bounding box center [549, 529] width 12 height 12
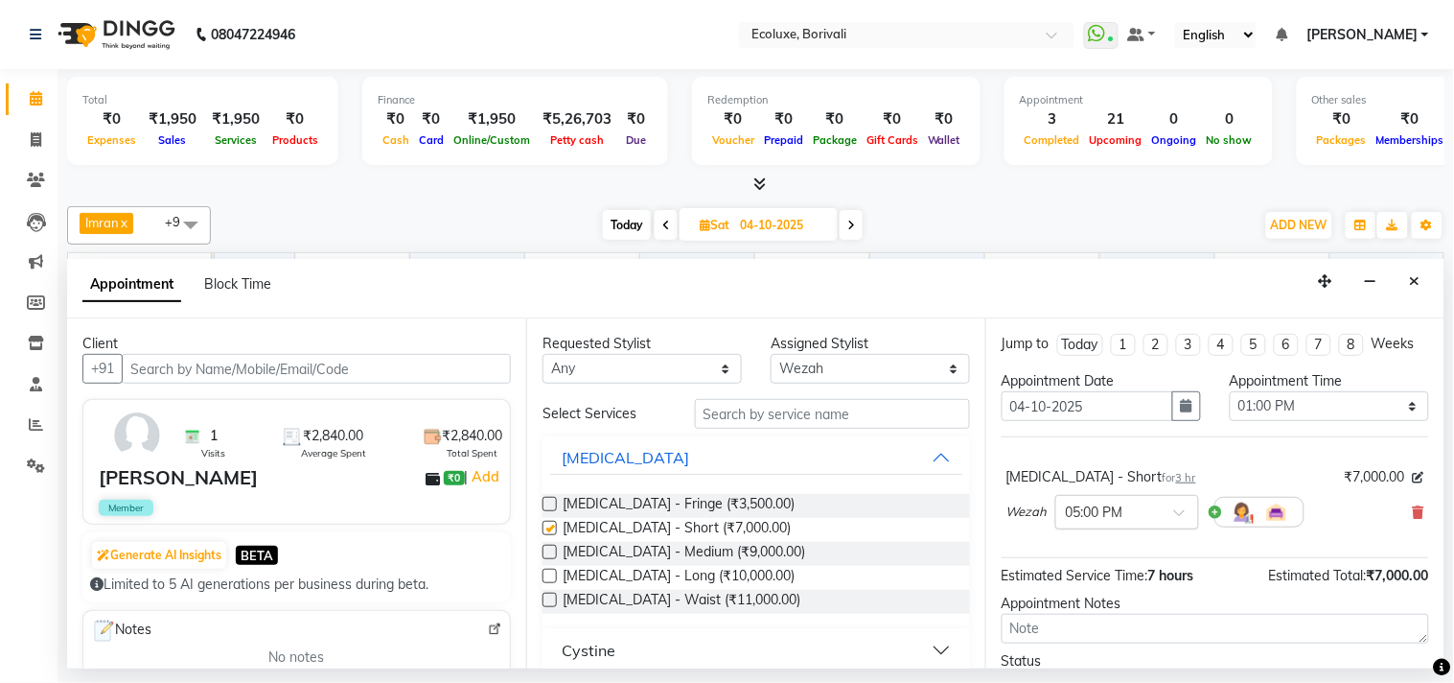
checkbox input "false"
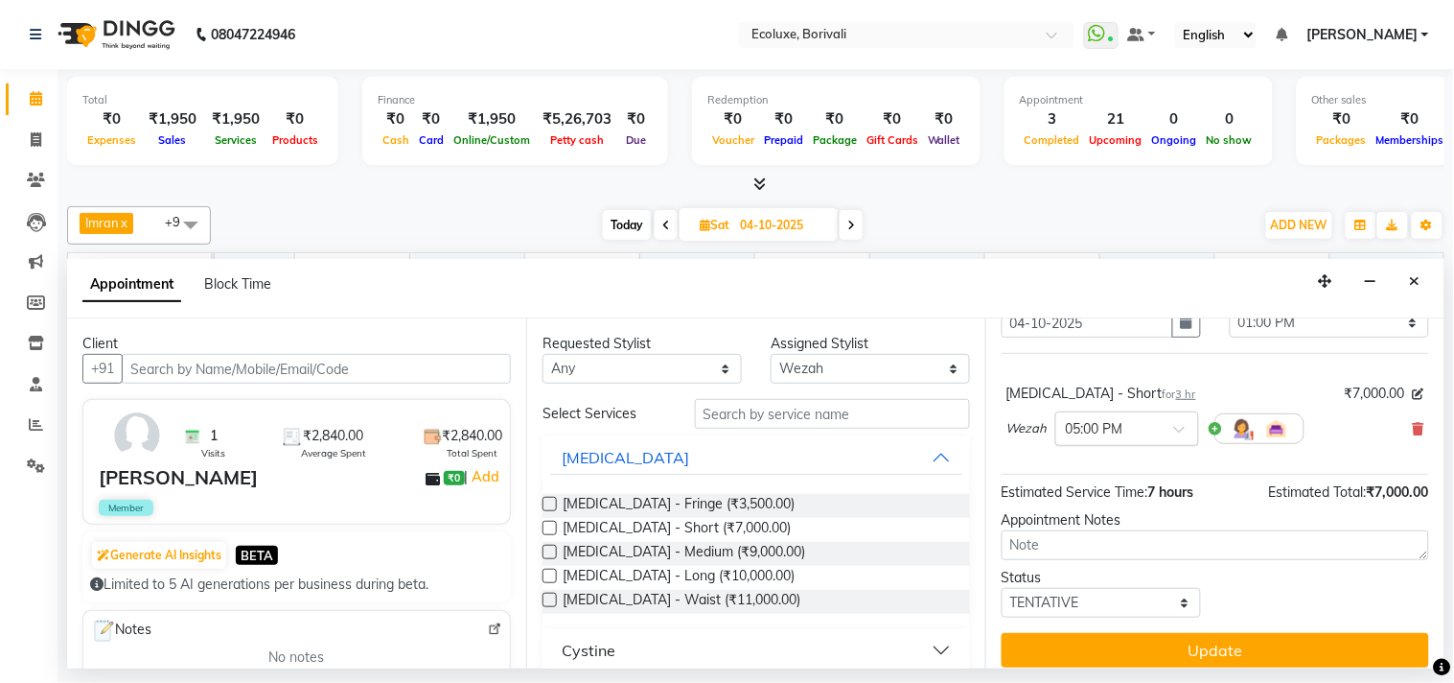
scroll to position [106, 0]
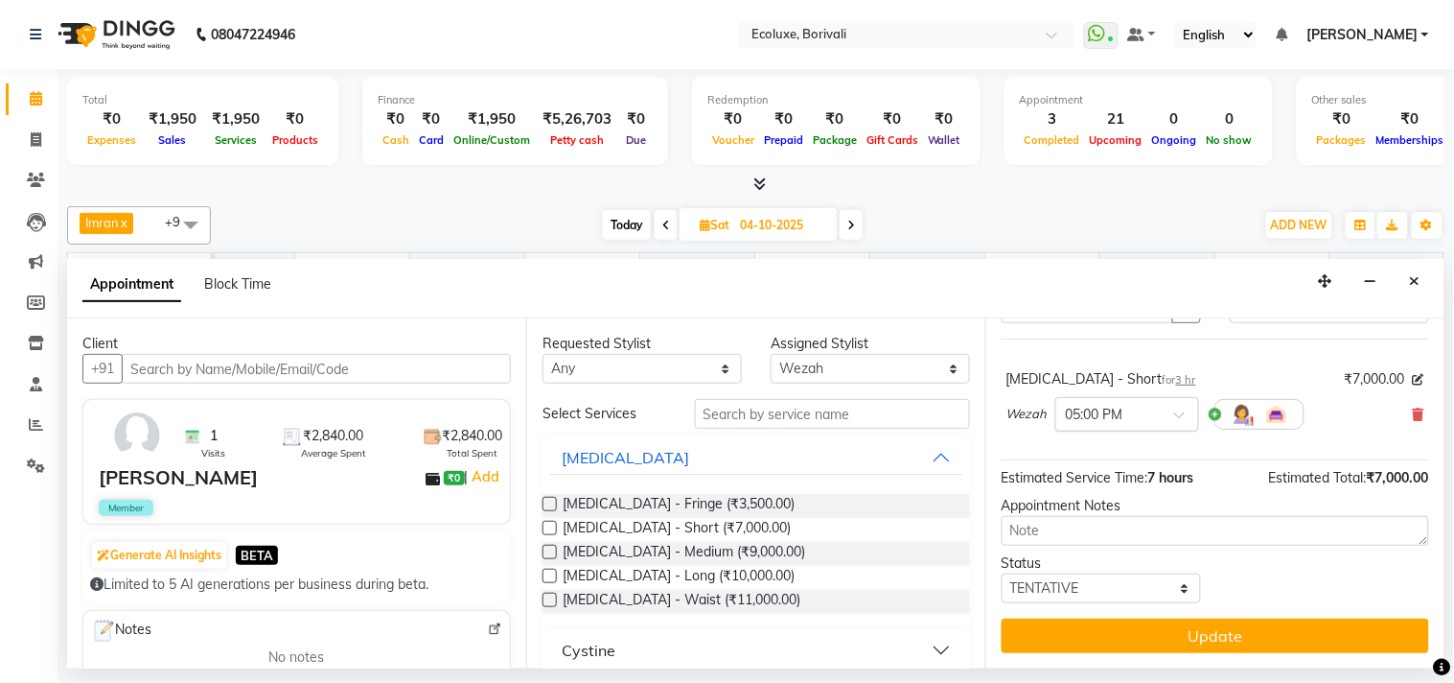
click at [1128, 417] on input "text" at bounding box center [1108, 413] width 84 height 20
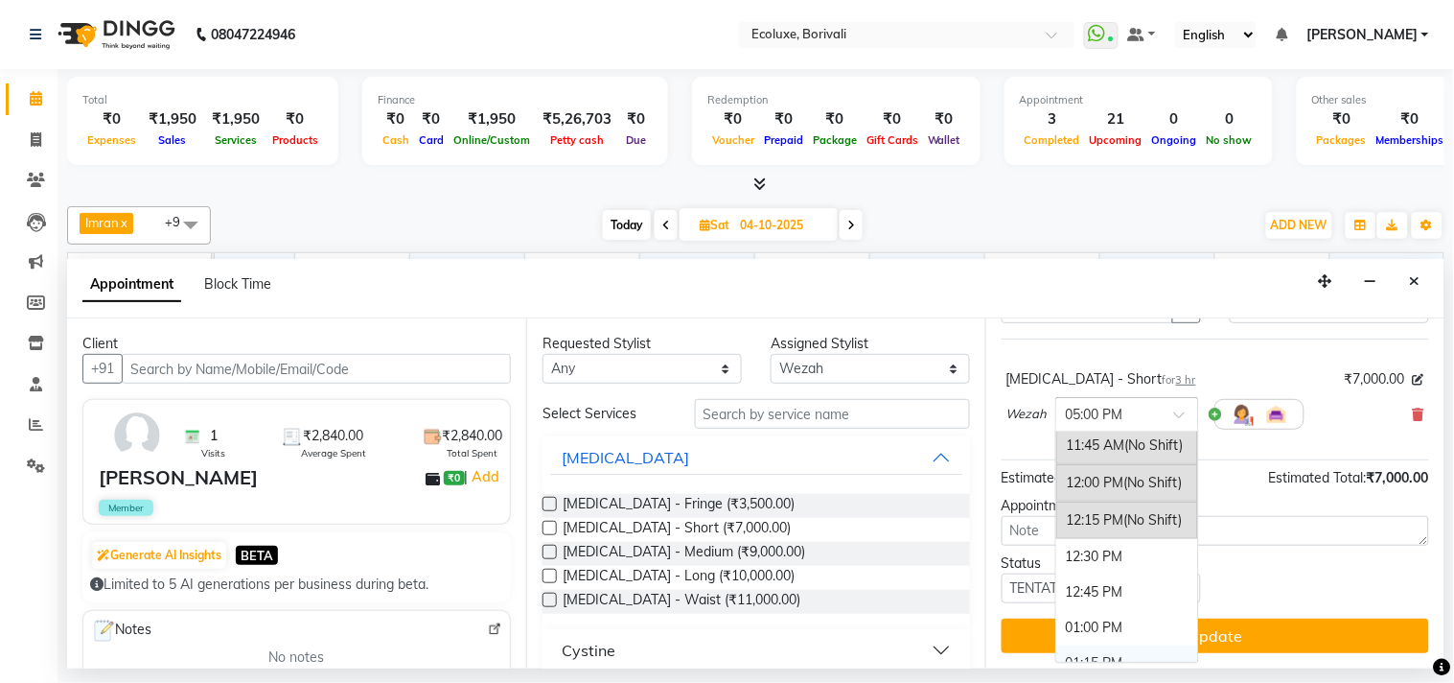
scroll to position [374, 0]
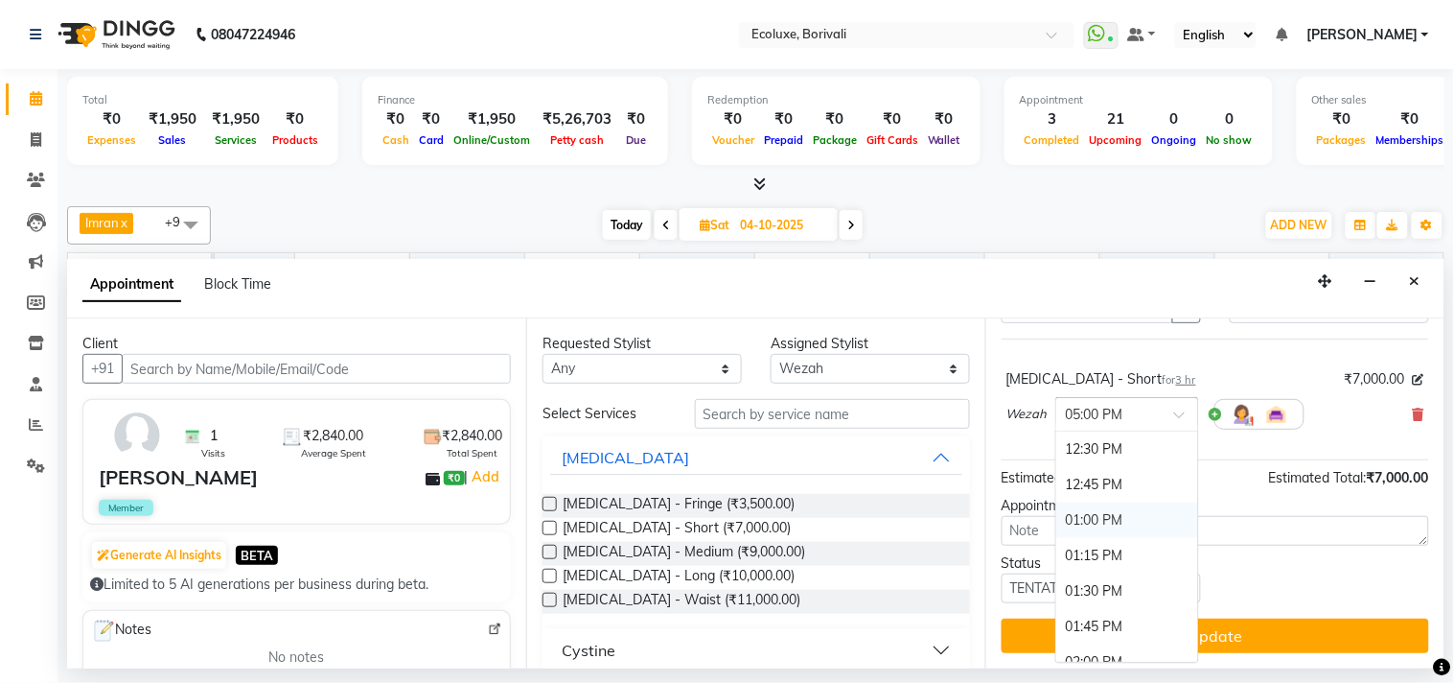
click at [1109, 527] on div "01:00 PM" at bounding box center [1128, 519] width 142 height 35
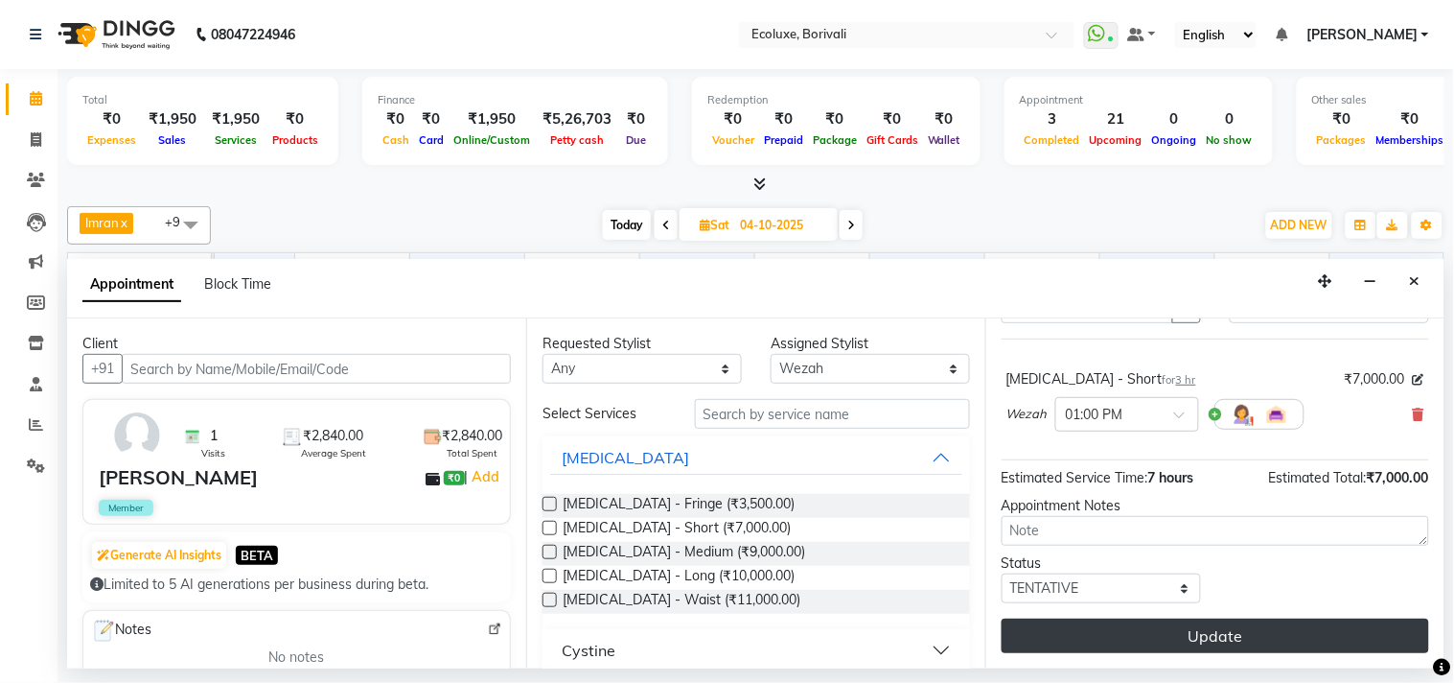
click at [1194, 646] on button "Update" at bounding box center [1216, 635] width 428 height 35
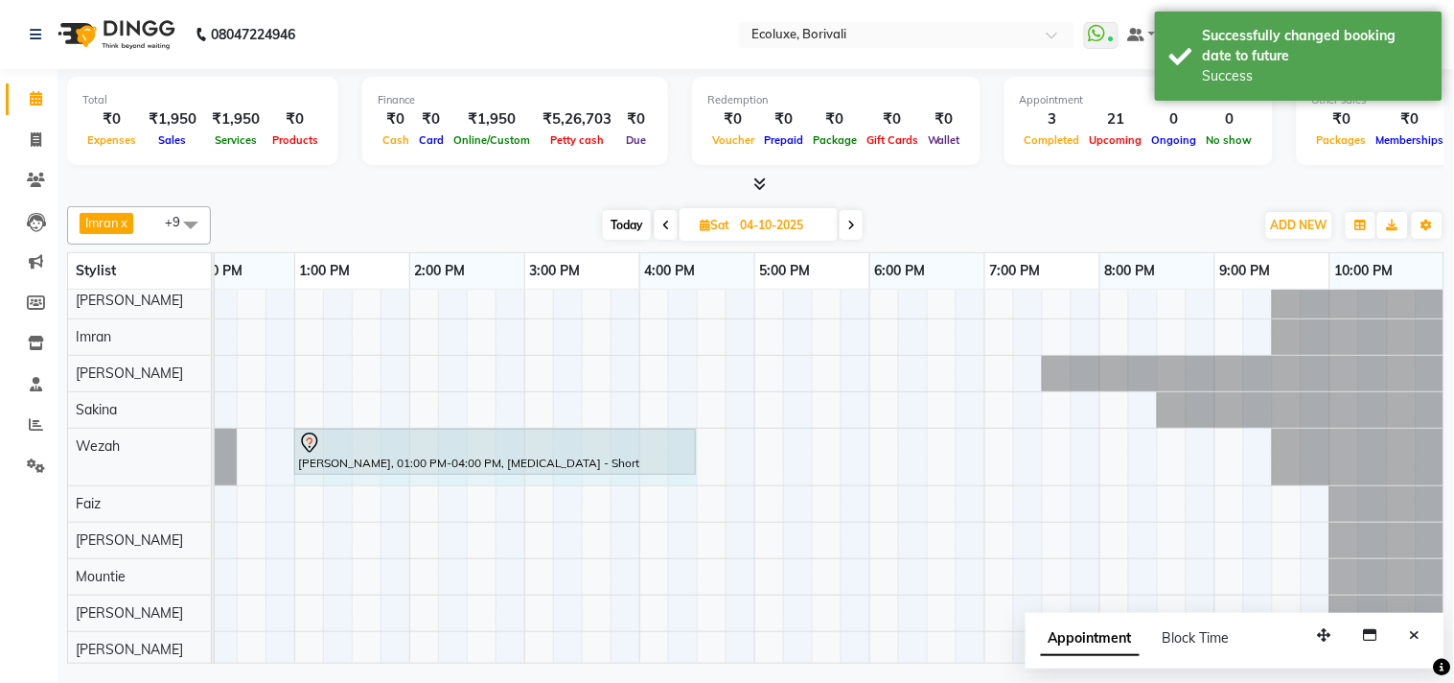
drag, startPoint x: 636, startPoint y: 445, endPoint x: 695, endPoint y: 446, distance: 59.4
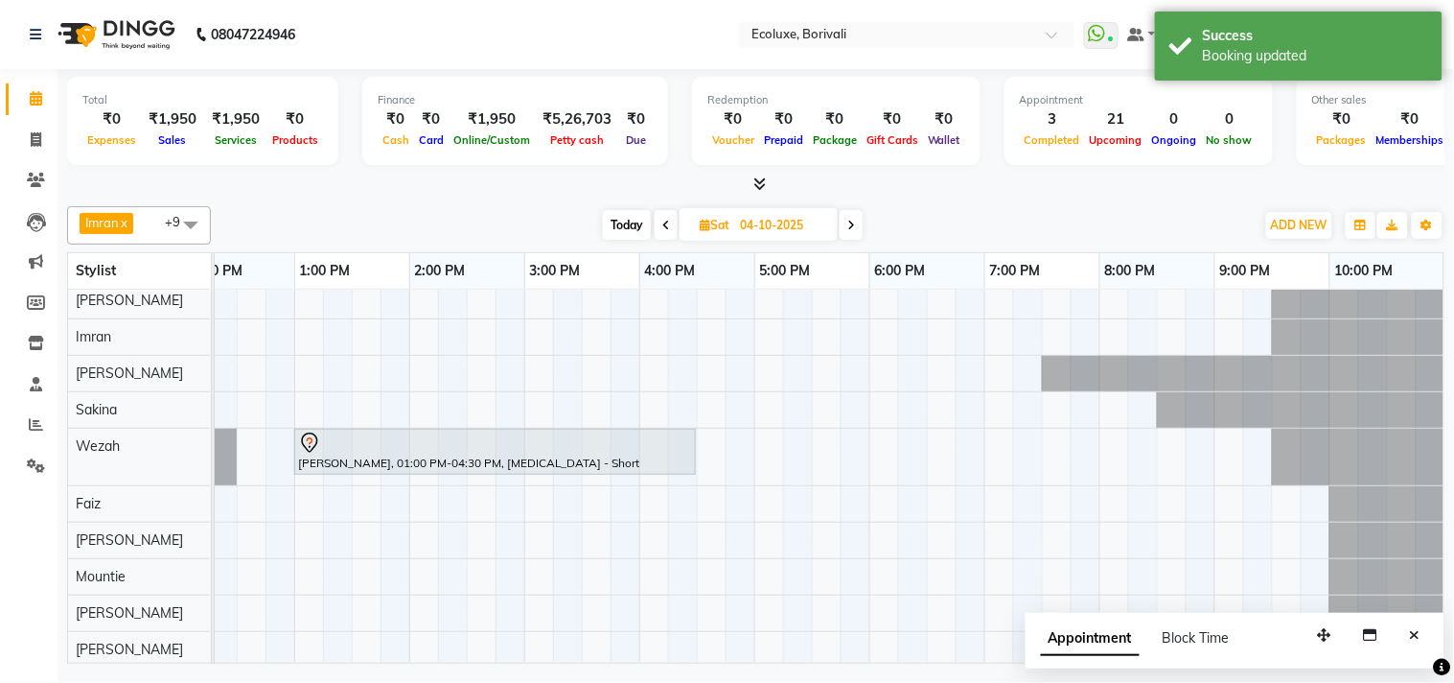
click at [480, 165] on div "Total ₹0 Expenses ₹1,950 Sales ₹1,950 Services ₹0 Products Finance ₹0 Cash ₹0 C…" at bounding box center [756, 124] width 1378 height 94
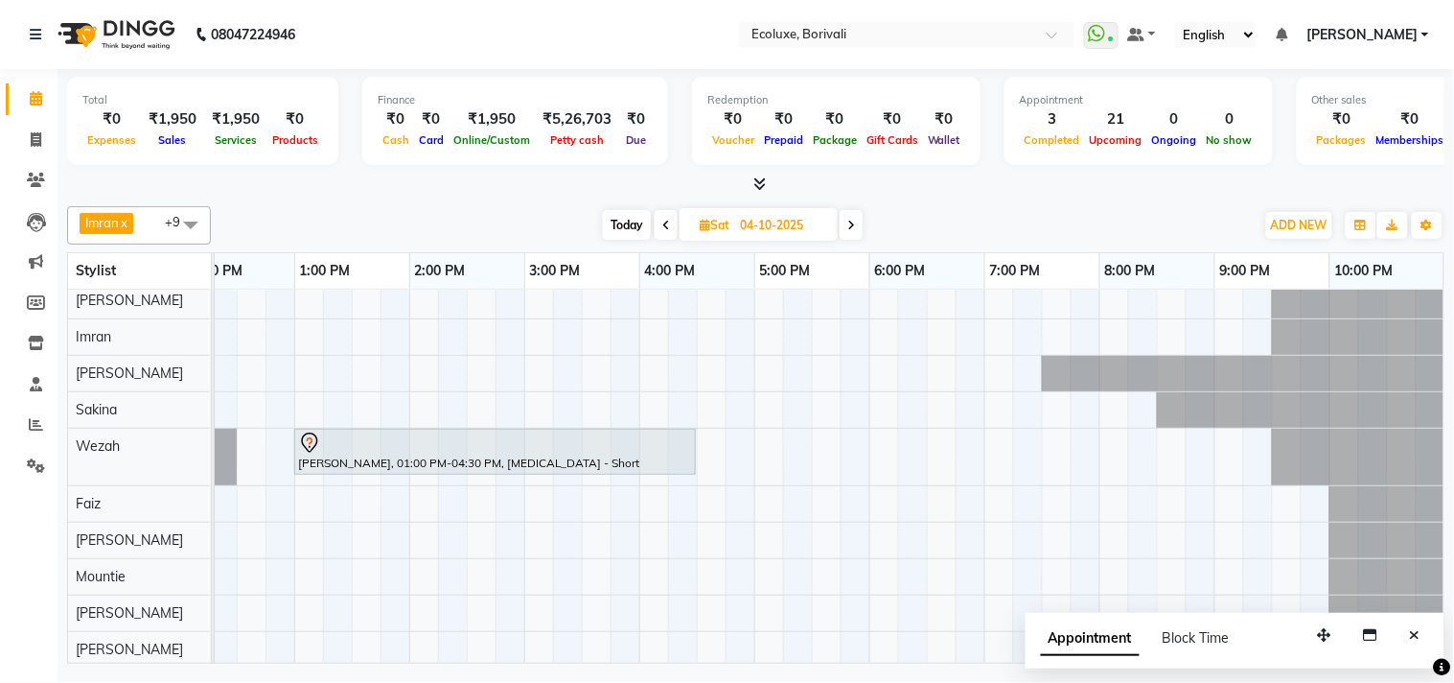
click at [617, 232] on span "Today" at bounding box center [627, 225] width 48 height 30
type input "03-10-2025"
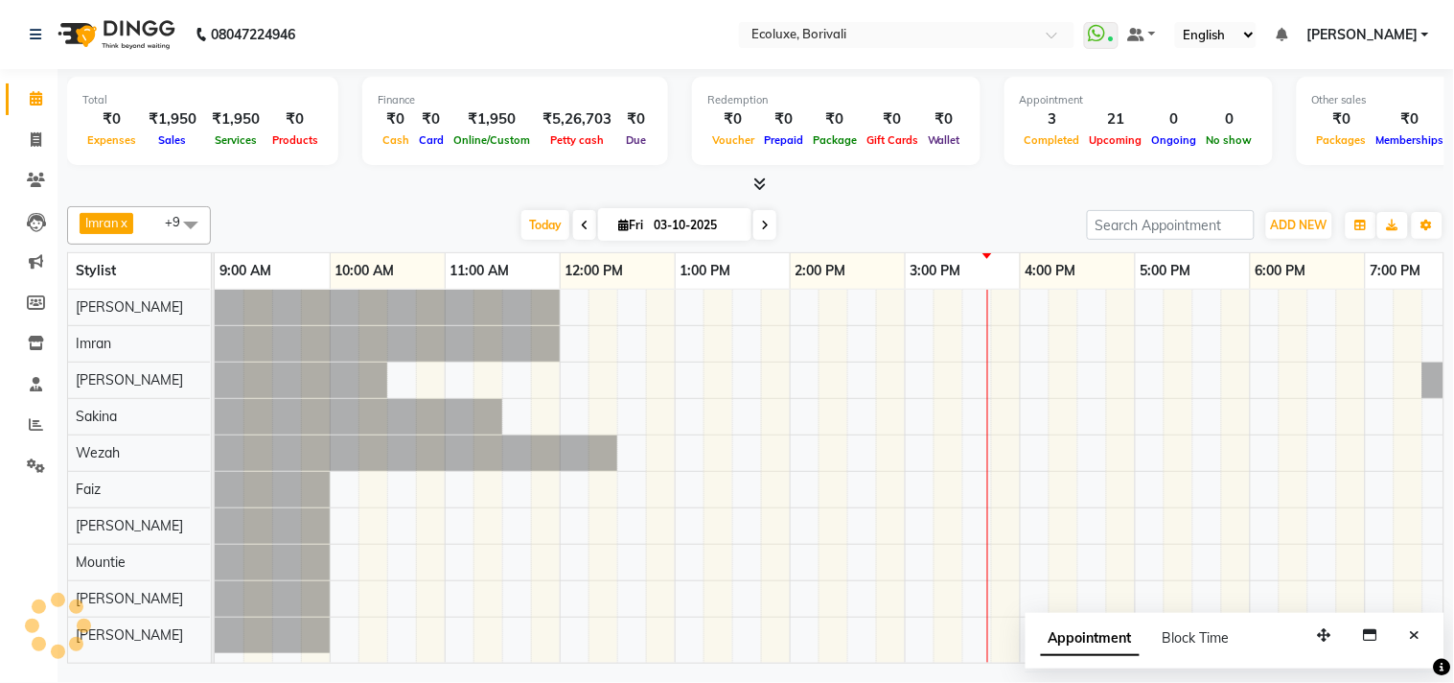
scroll to position [7, 381]
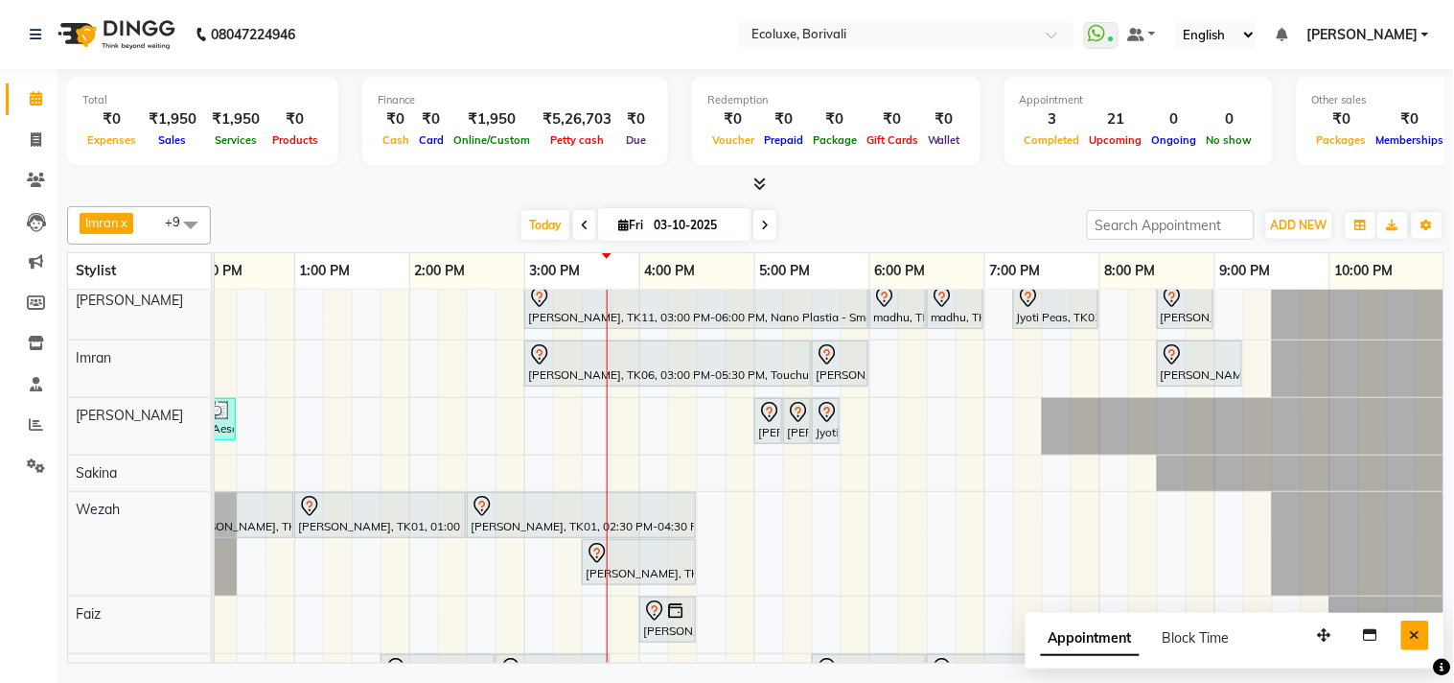
click at [1425, 634] on button "Close" at bounding box center [1416, 635] width 28 height 30
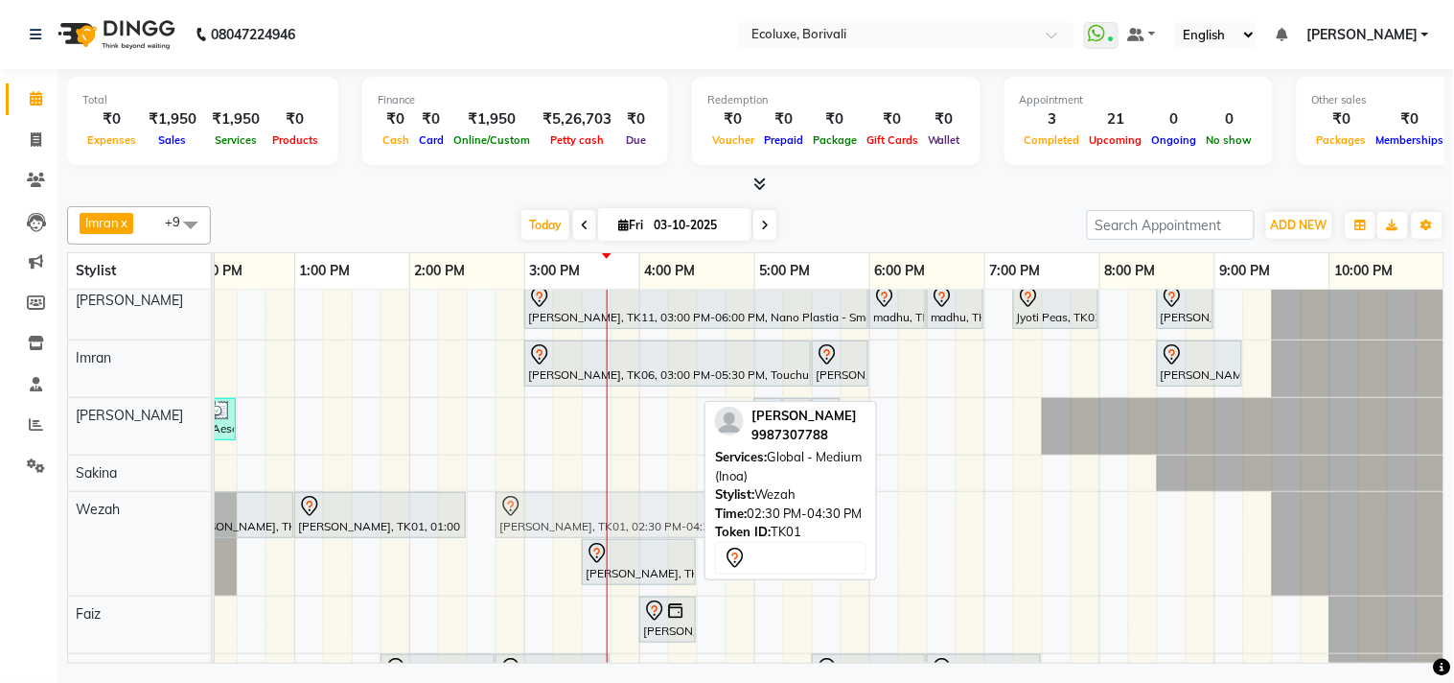
drag, startPoint x: 564, startPoint y: 512, endPoint x: 599, endPoint y: 512, distance: 35.5
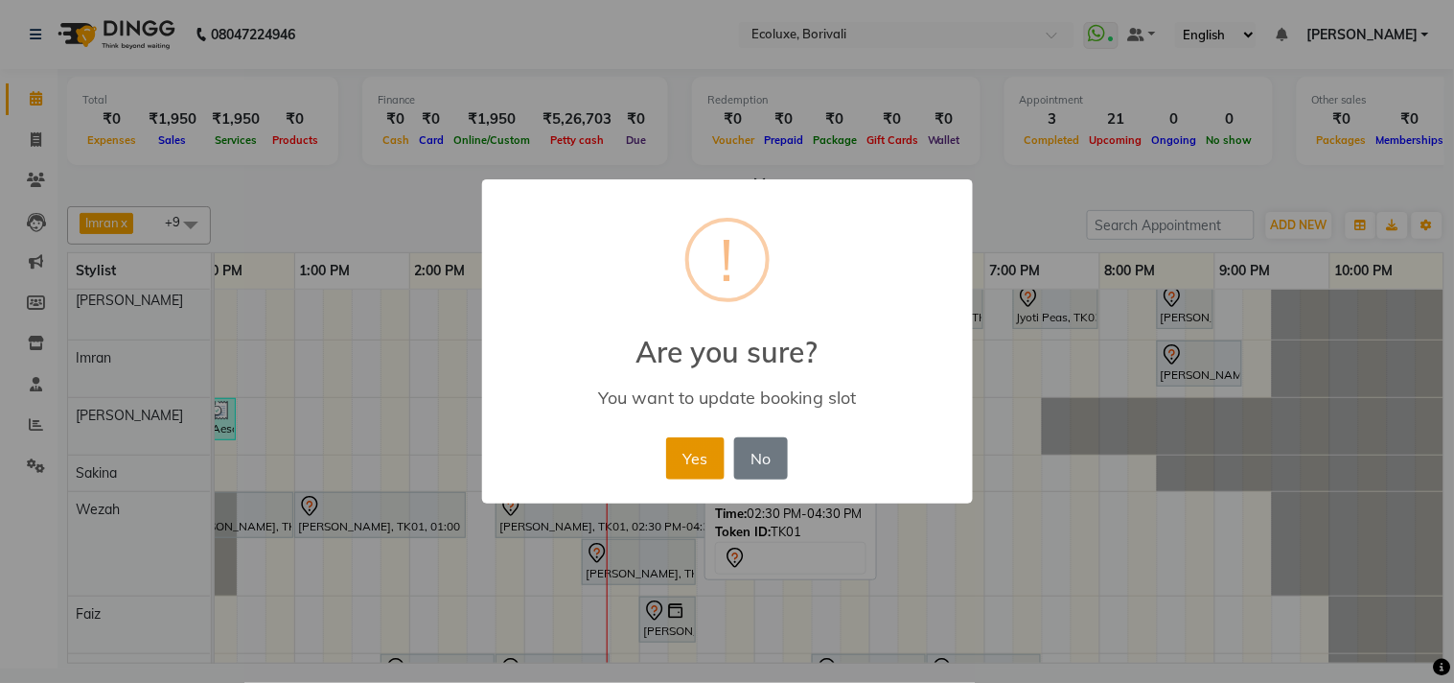
click at [691, 466] on button "Yes" at bounding box center [695, 458] width 58 height 42
